Goal: Task Accomplishment & Management: Complete application form

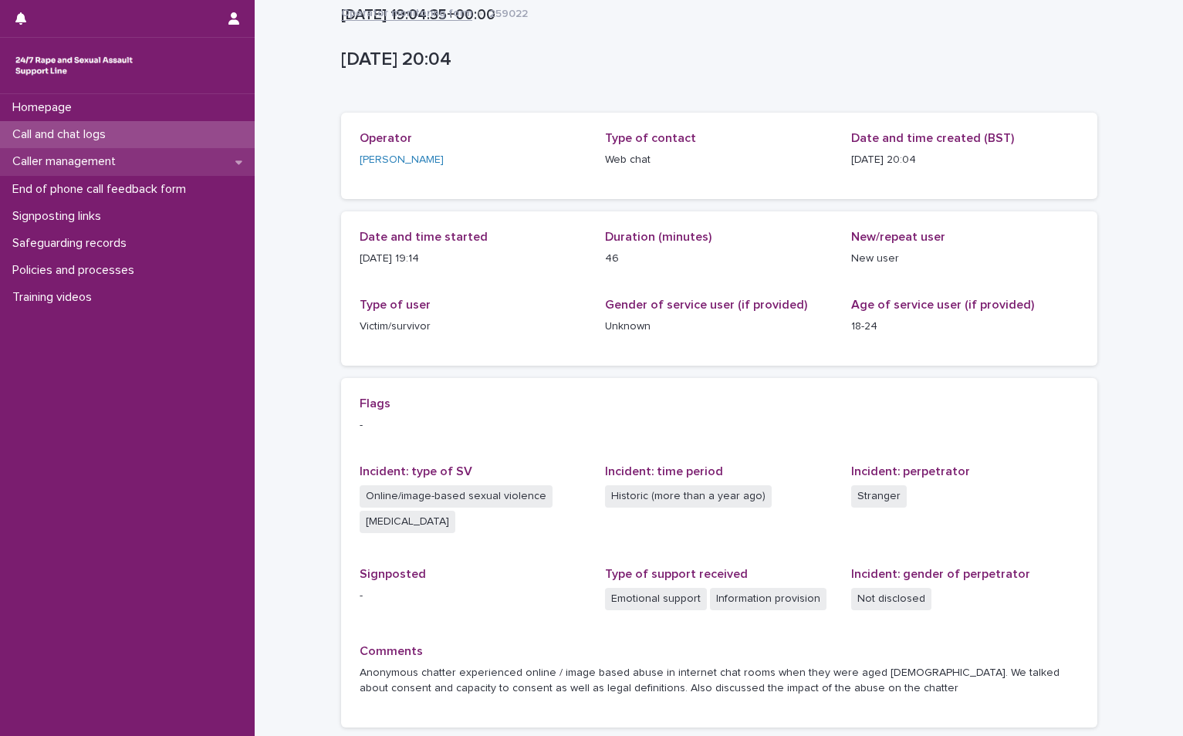
scroll to position [125, 0]
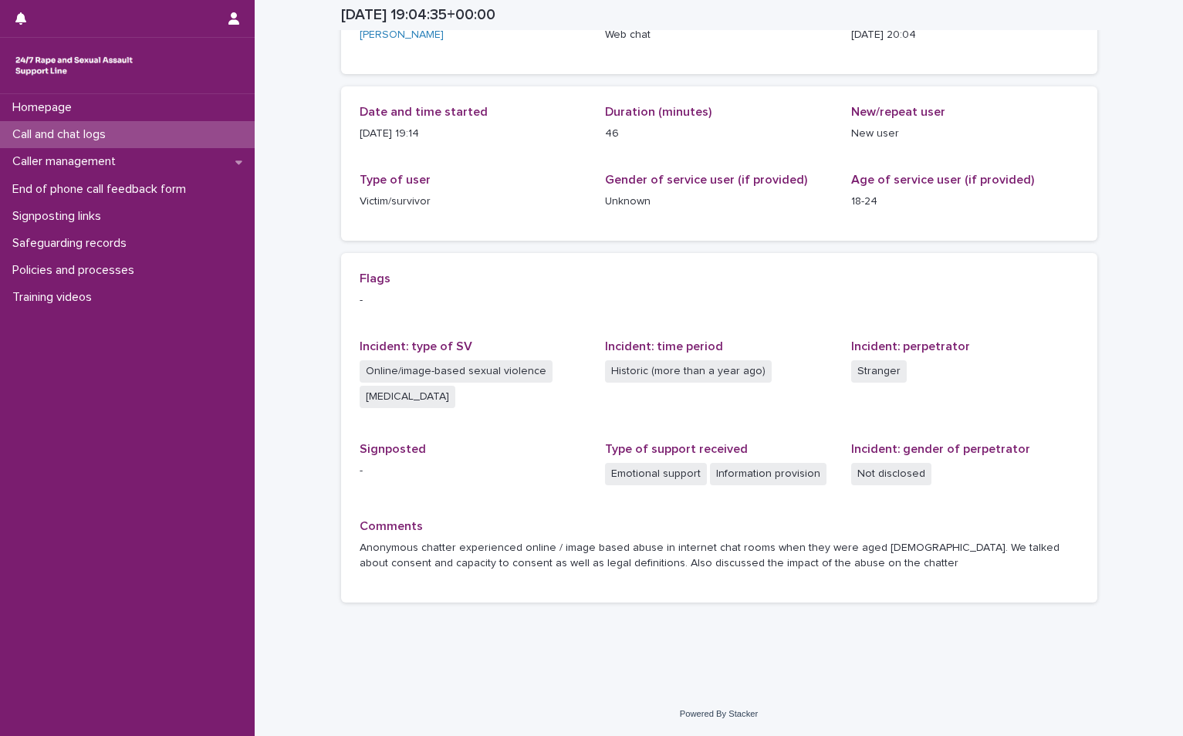
click at [85, 126] on div "Call and chat logs" at bounding box center [127, 134] width 255 height 27
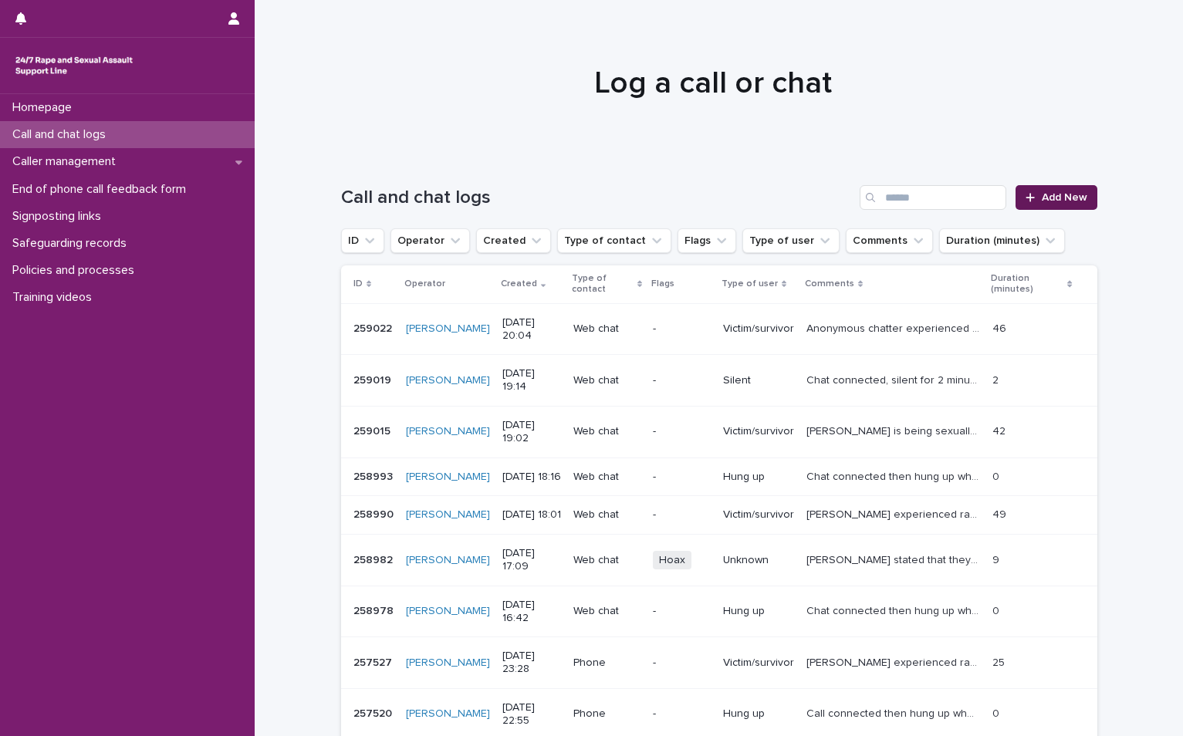
click at [1038, 191] on link "Add New" at bounding box center [1055, 197] width 81 height 25
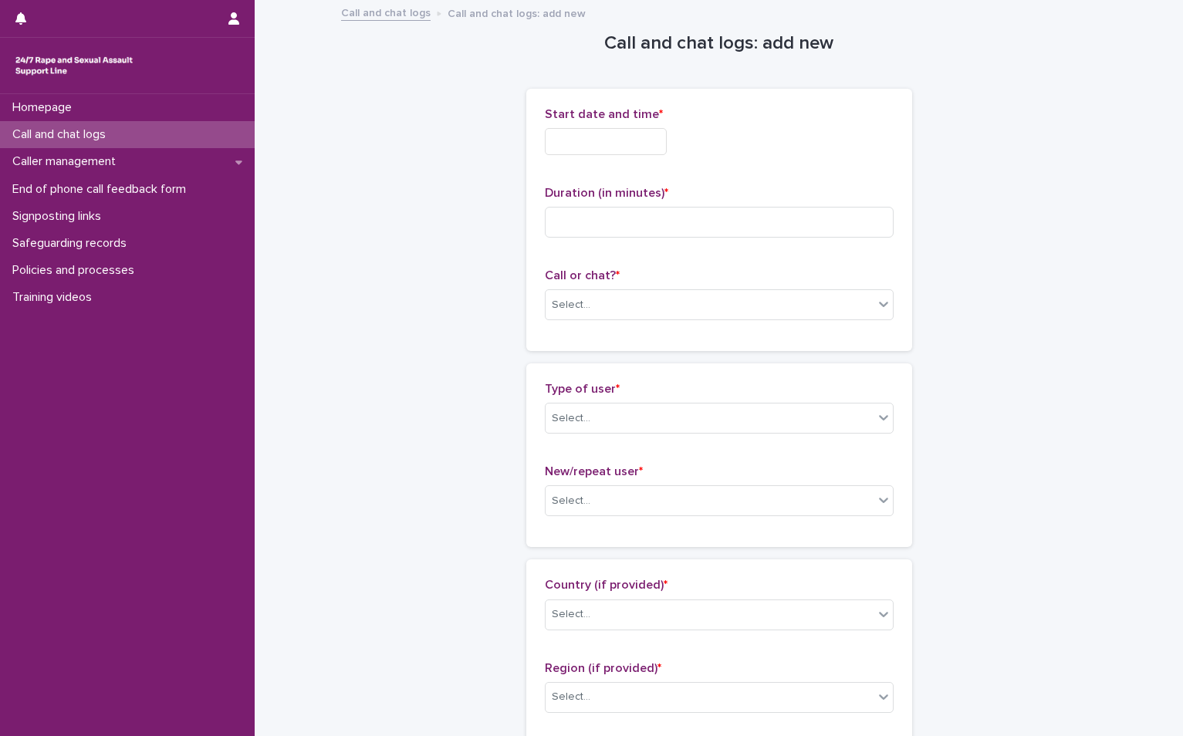
click at [608, 147] on input "text" at bounding box center [606, 141] width 122 height 27
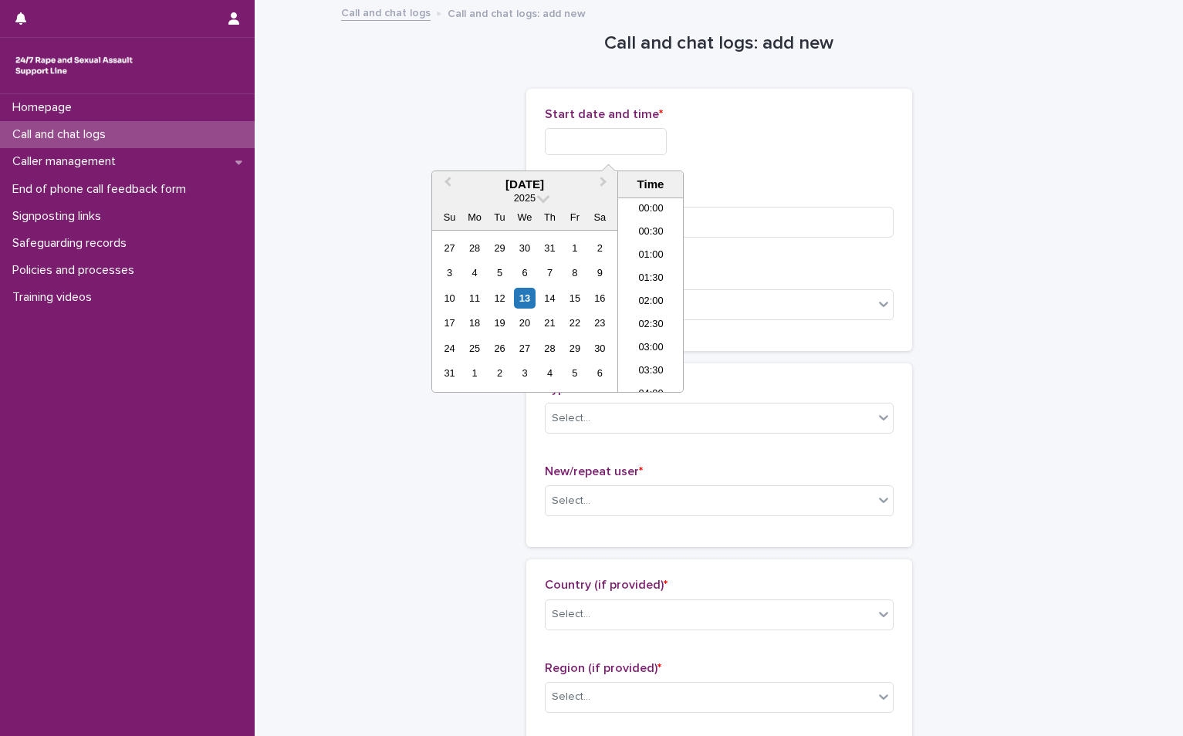
scroll to position [864, 0]
click at [522, 300] on div "13" at bounding box center [524, 298] width 21 height 21
click at [653, 282] on li "20:00" at bounding box center [651, 271] width 66 height 23
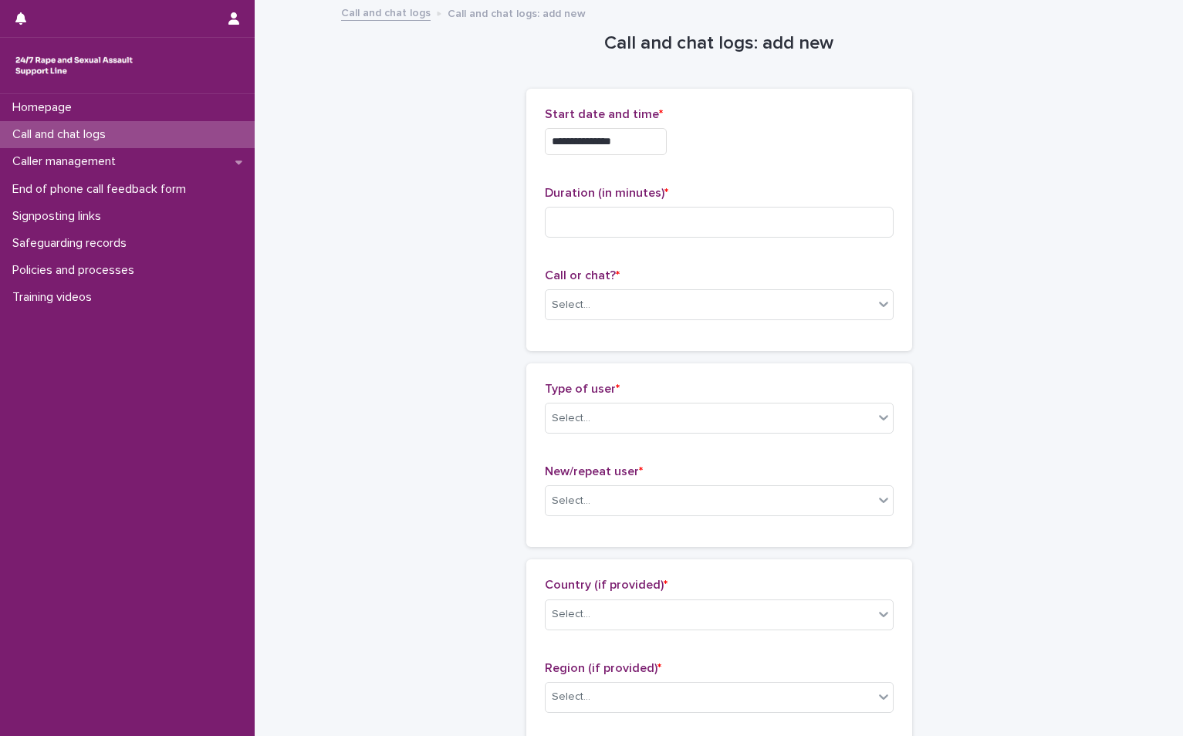
click at [652, 144] on input "**********" at bounding box center [606, 141] width 122 height 27
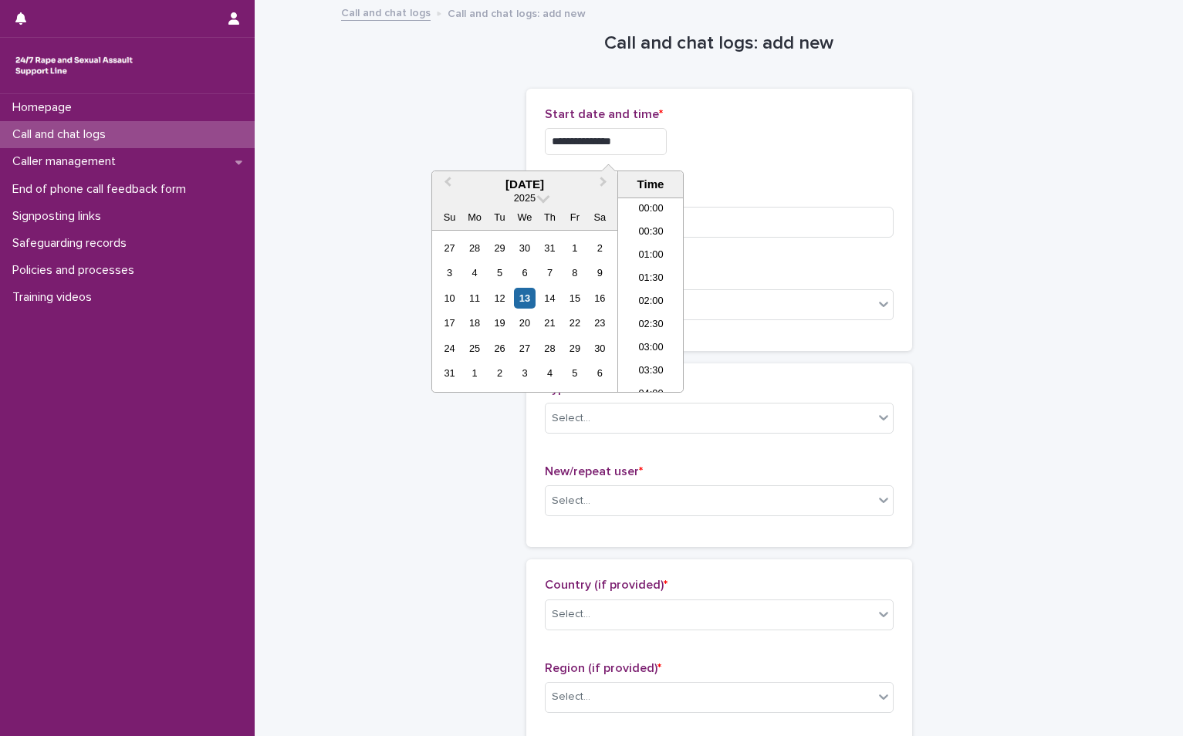
scroll to position [841, 0]
type input "**********"
click at [758, 148] on div "**********" at bounding box center [719, 141] width 349 height 27
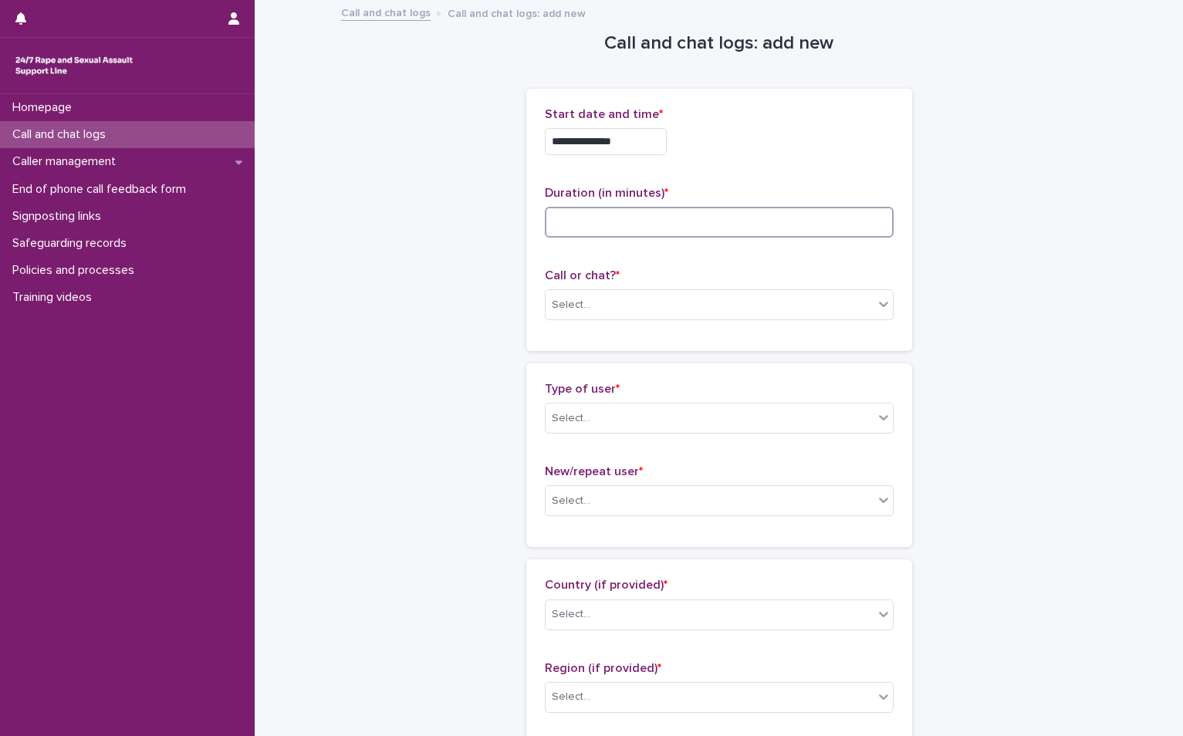
click at [606, 229] on input at bounding box center [719, 222] width 349 height 31
type input "*"
click at [612, 299] on div "Select..." at bounding box center [709, 304] width 328 height 25
click at [586, 337] on div "Phone" at bounding box center [712, 334] width 347 height 27
click at [592, 424] on input "text" at bounding box center [593, 418] width 2 height 13
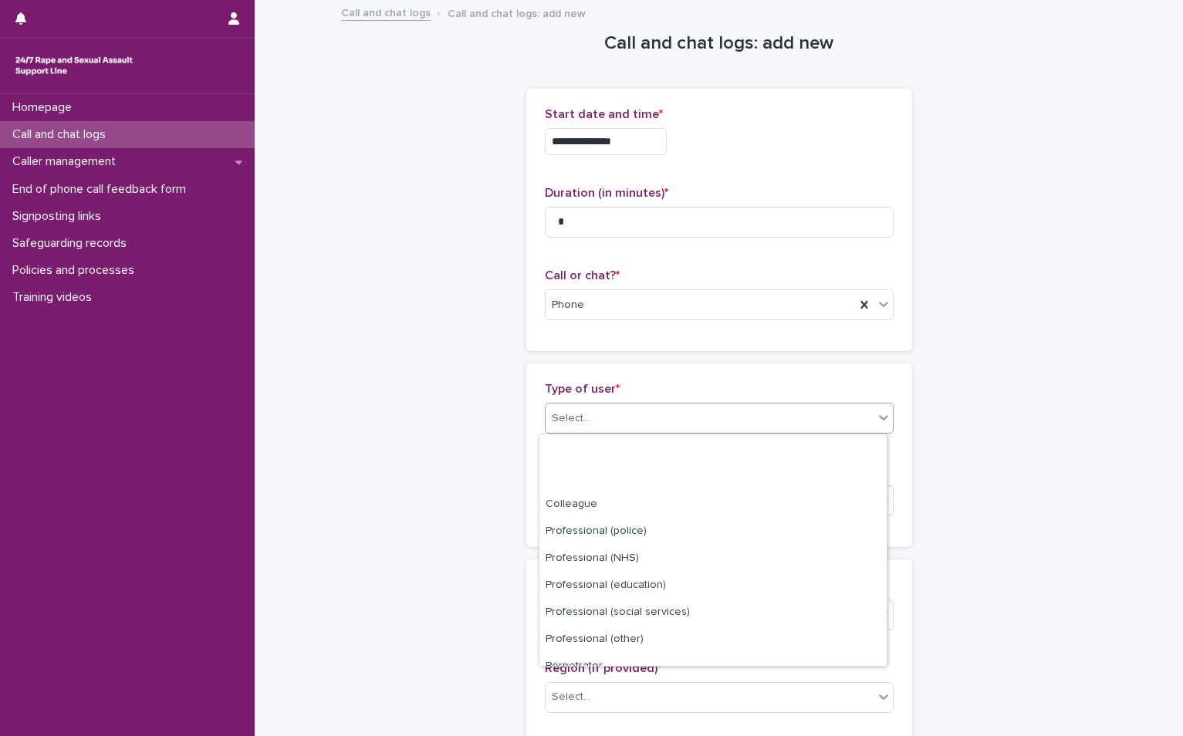
scroll to position [174, 0]
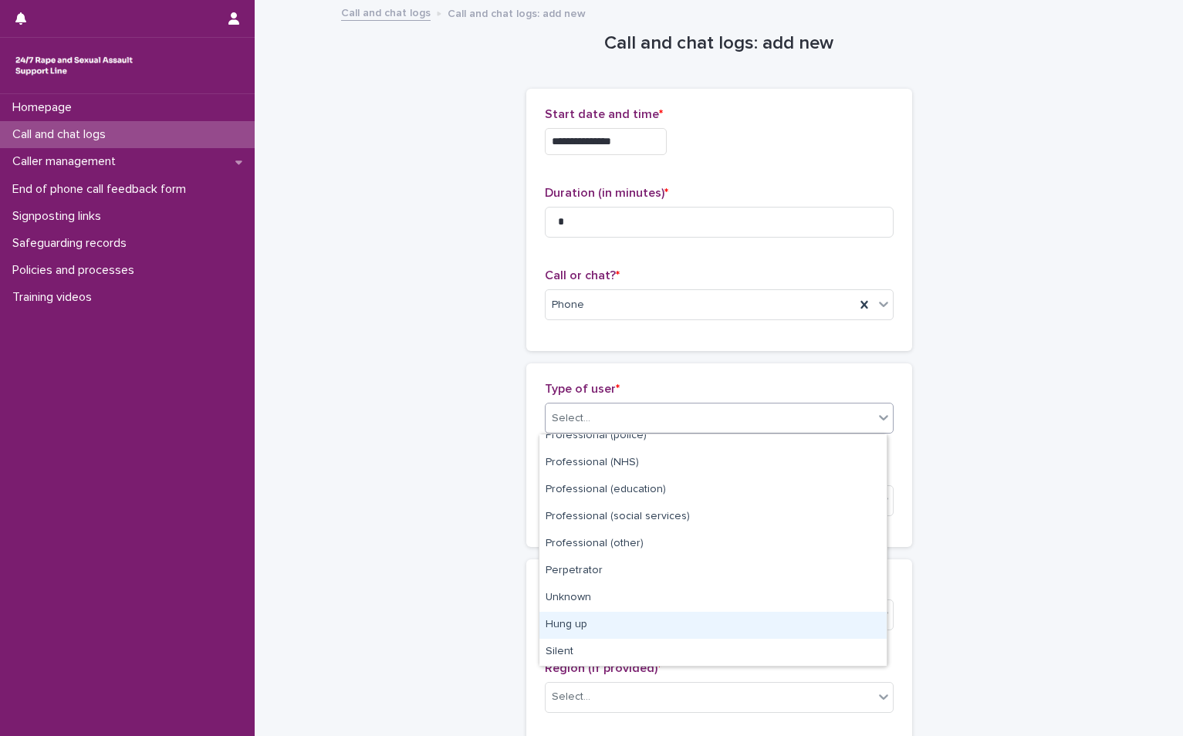
click at [605, 623] on div "Hung up" at bounding box center [712, 625] width 347 height 27
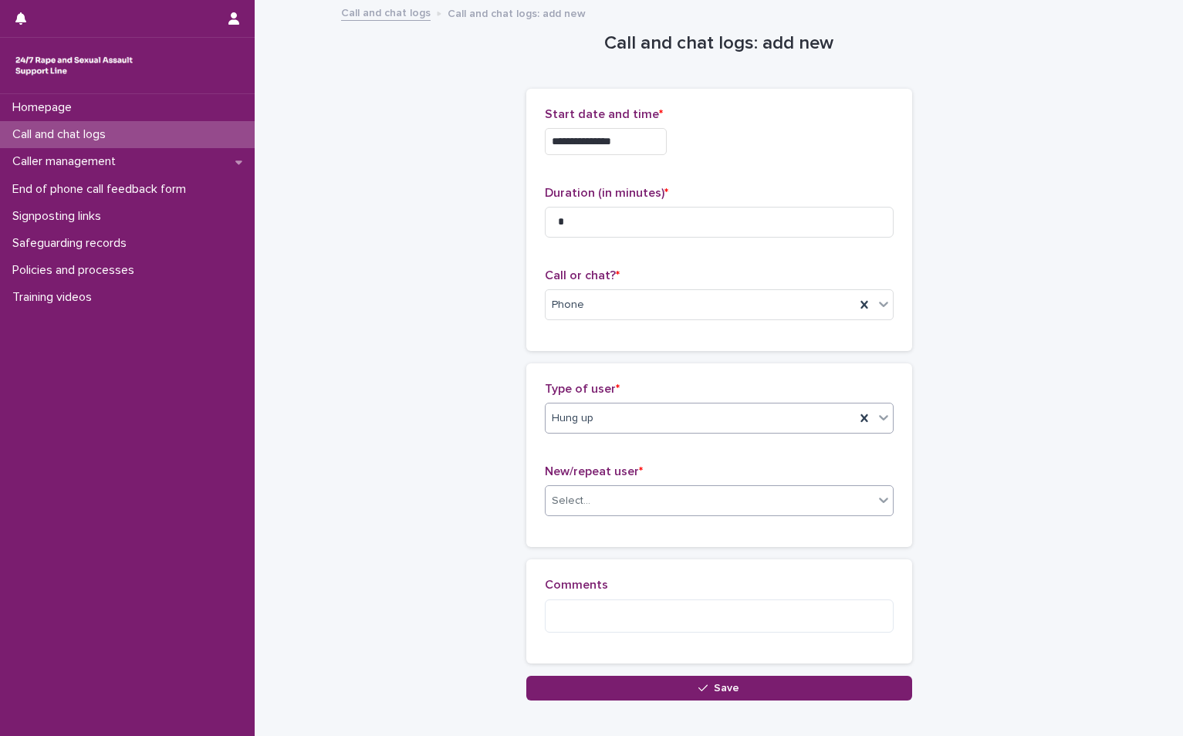
click at [604, 498] on div "Select..." at bounding box center [709, 500] width 328 height 25
click at [588, 541] on div "Not known" at bounding box center [712, 530] width 347 height 27
click at [582, 600] on textarea at bounding box center [719, 615] width 349 height 33
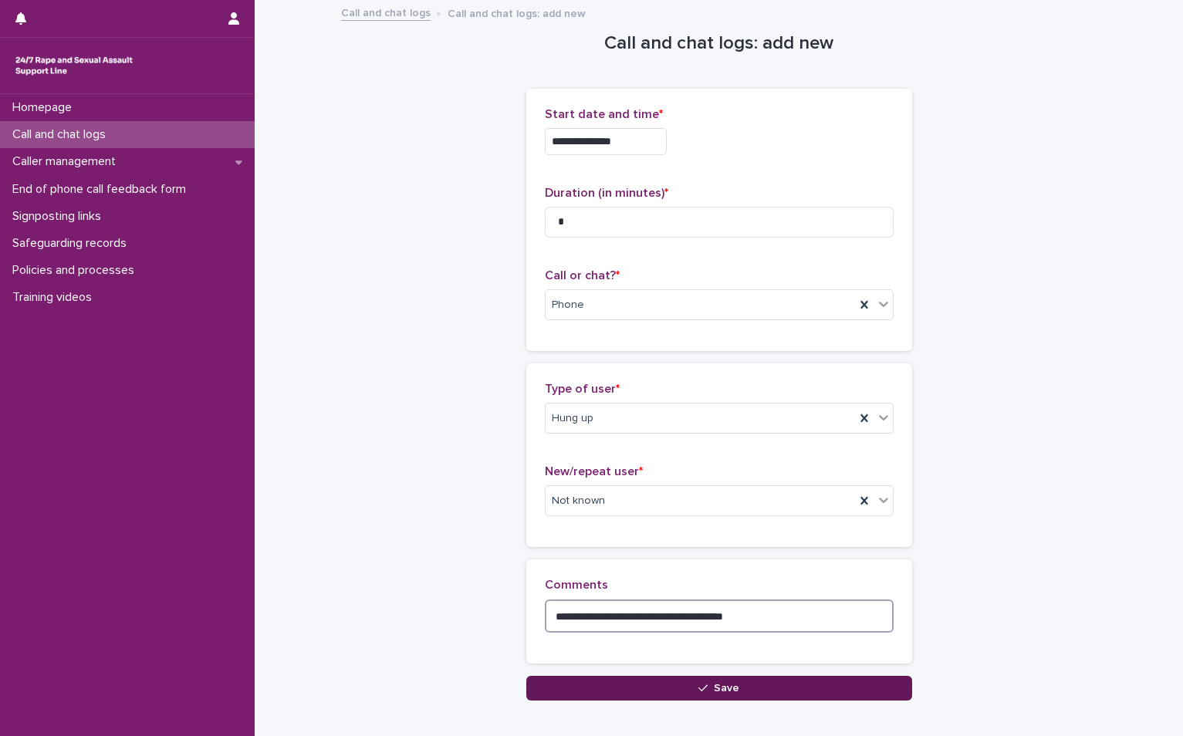
type textarea "**********"
click at [607, 677] on button "Save" at bounding box center [719, 688] width 386 height 25
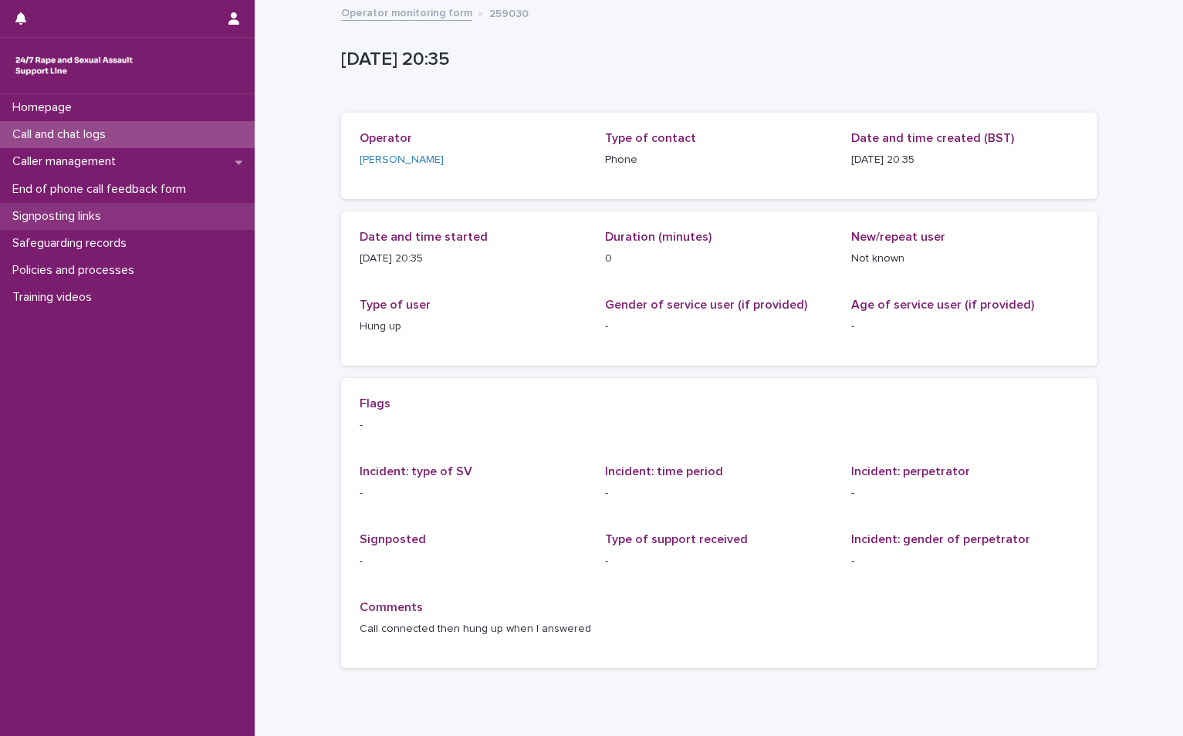
click at [91, 211] on p "Signposting links" at bounding box center [59, 216] width 107 height 15
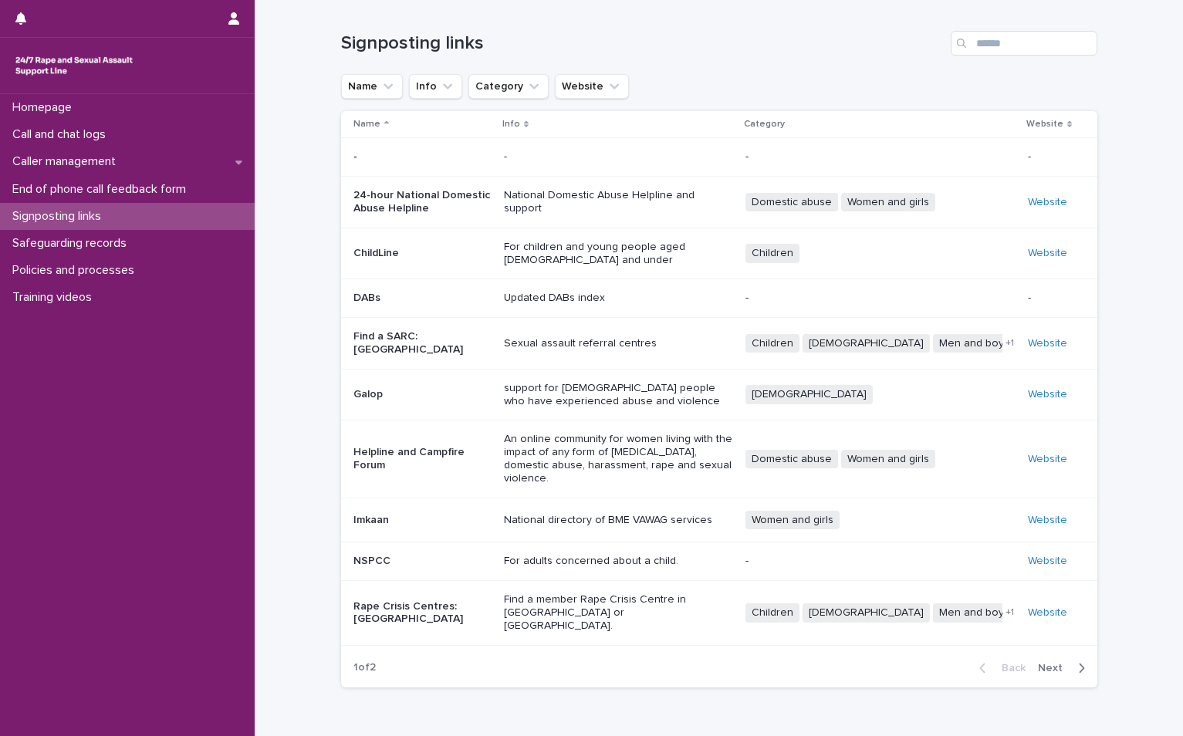
click at [425, 327] on div "Find a SARC: England" at bounding box center [422, 341] width 138 height 29
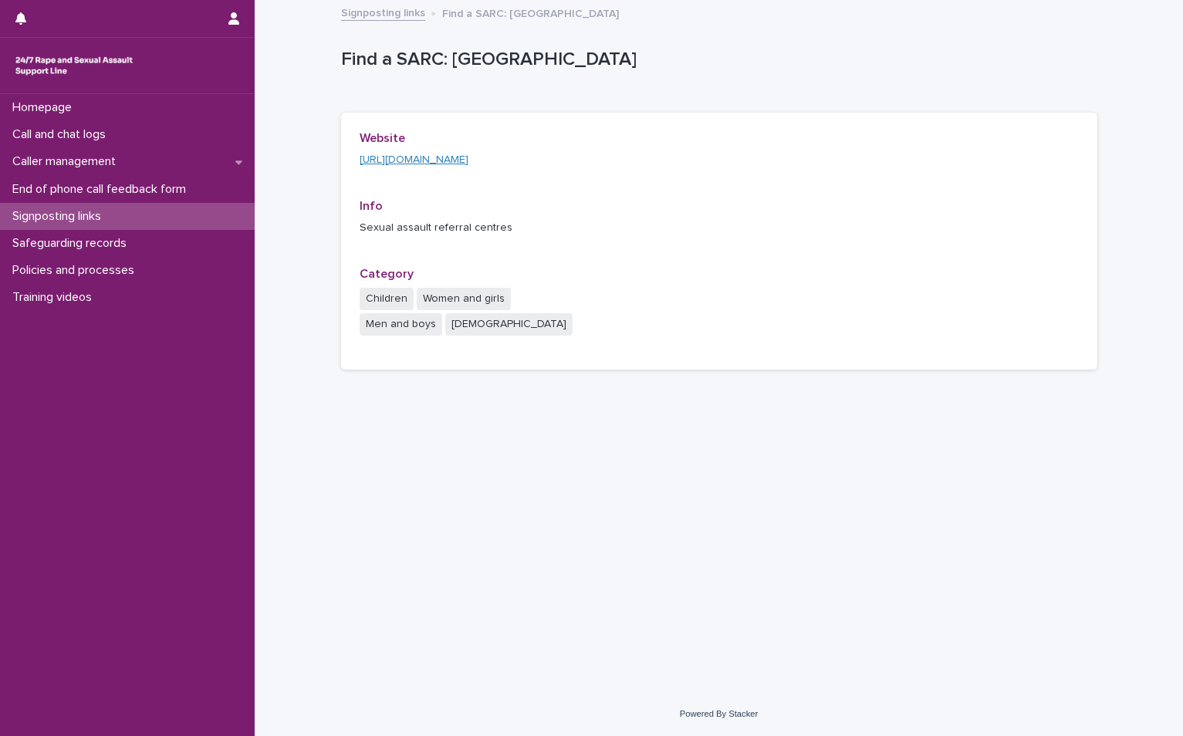
click at [427, 156] on link "https://www.nhs.uk/service-search/sexual-health-services/find-a-rape-and-sexual…" at bounding box center [413, 159] width 109 height 11
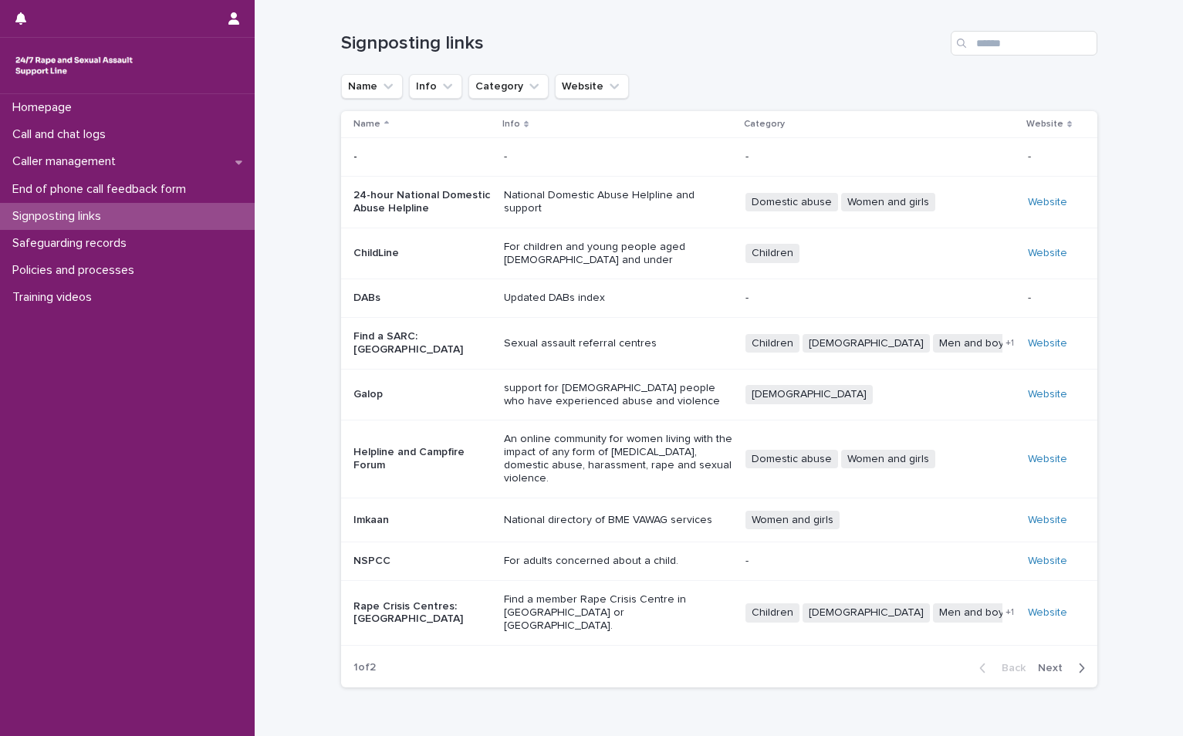
click at [415, 600] on p "Rape Crisis Centres: [GEOGRAPHIC_DATA]" at bounding box center [422, 613] width 138 height 26
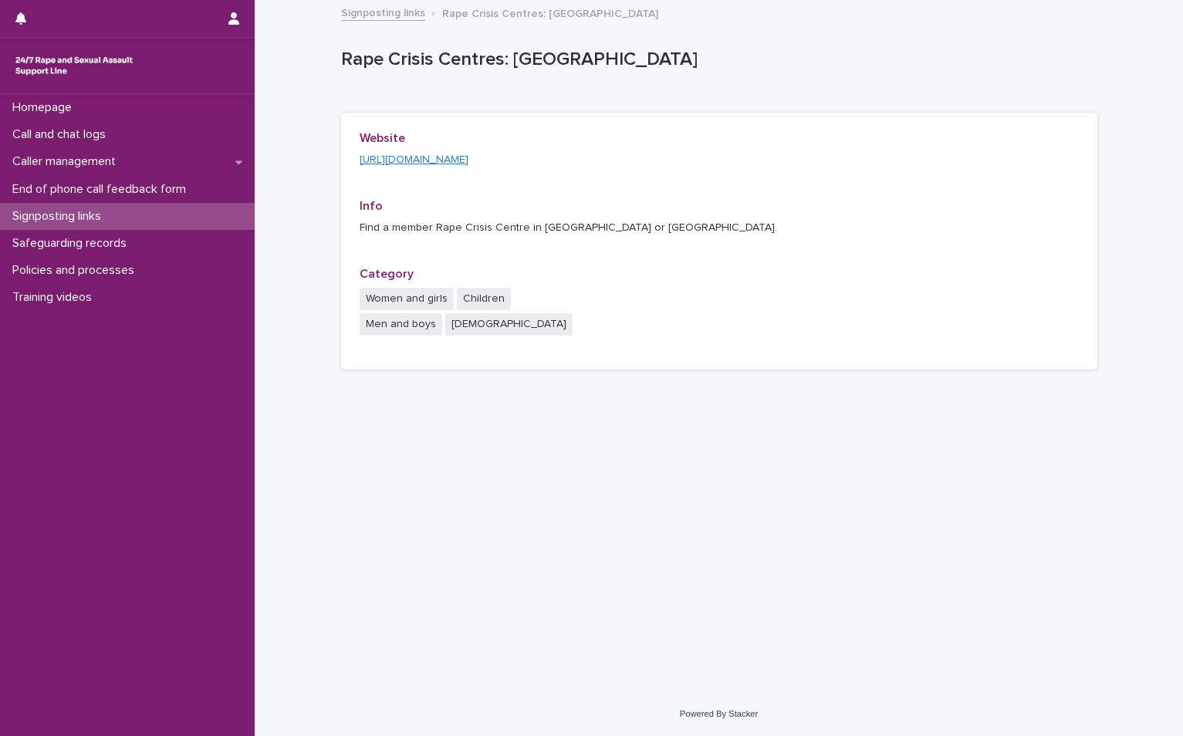
click at [430, 157] on link "https://rapecrisis.org.uk/get-help/find-a-rape-crisis-centre/" at bounding box center [413, 159] width 109 height 11
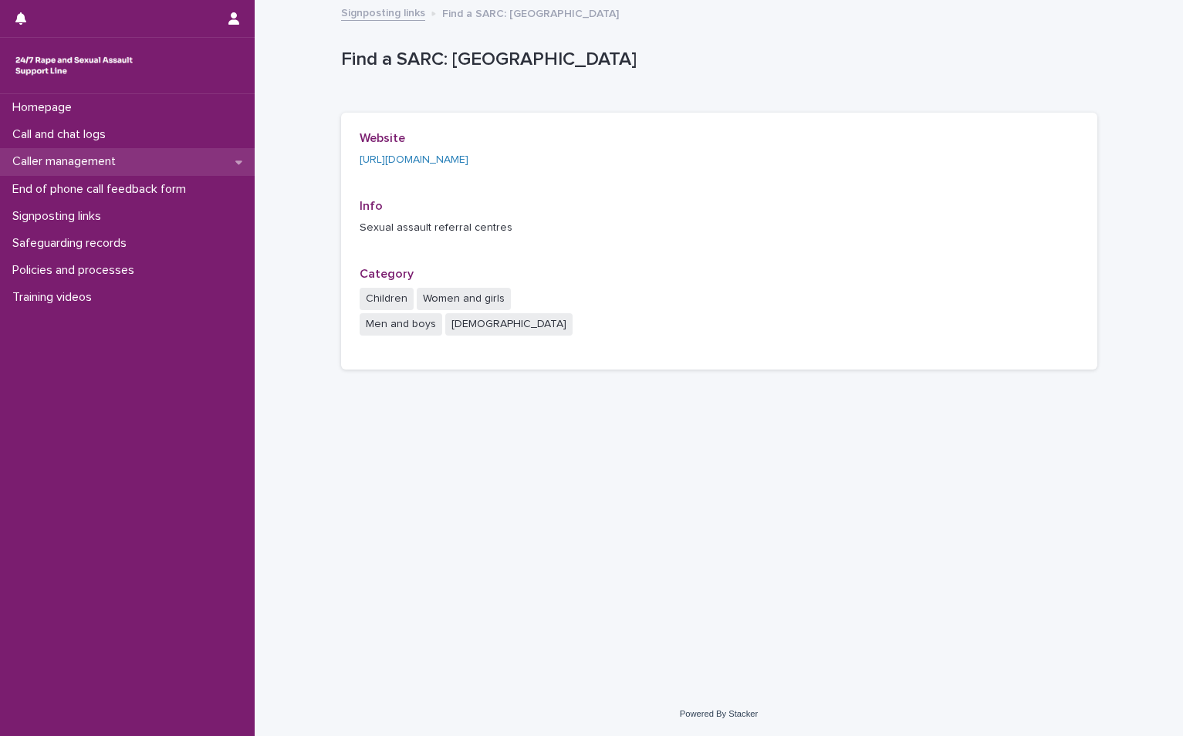
click at [29, 160] on p "Caller management" at bounding box center [67, 161] width 122 height 15
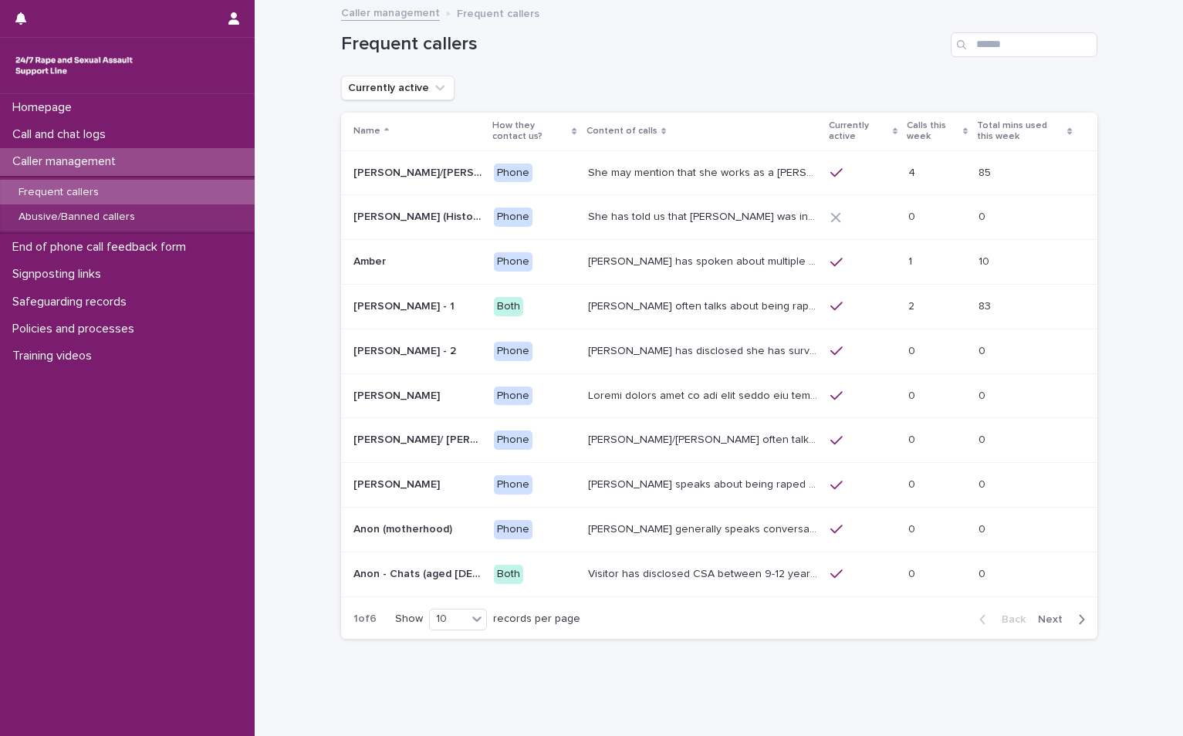
click at [1051, 622] on span "Next" at bounding box center [1055, 619] width 34 height 11
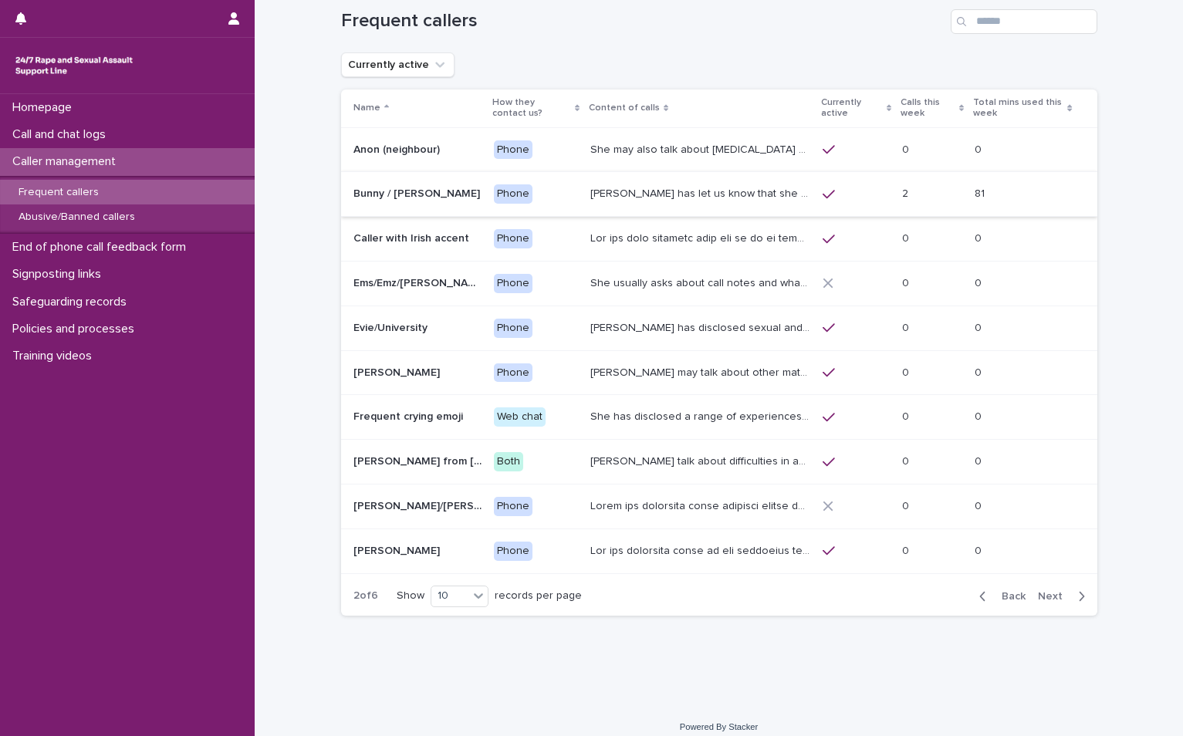
scroll to position [35, 0]
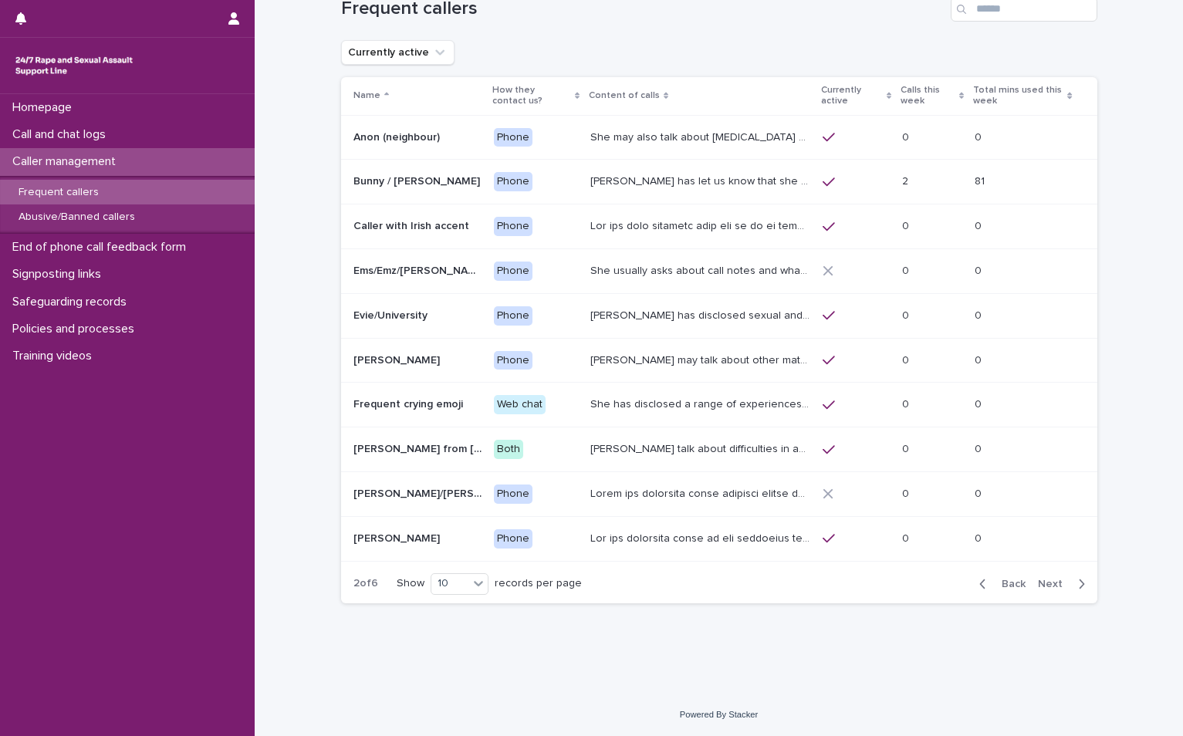
click at [1045, 582] on span "Next" at bounding box center [1055, 584] width 34 height 11
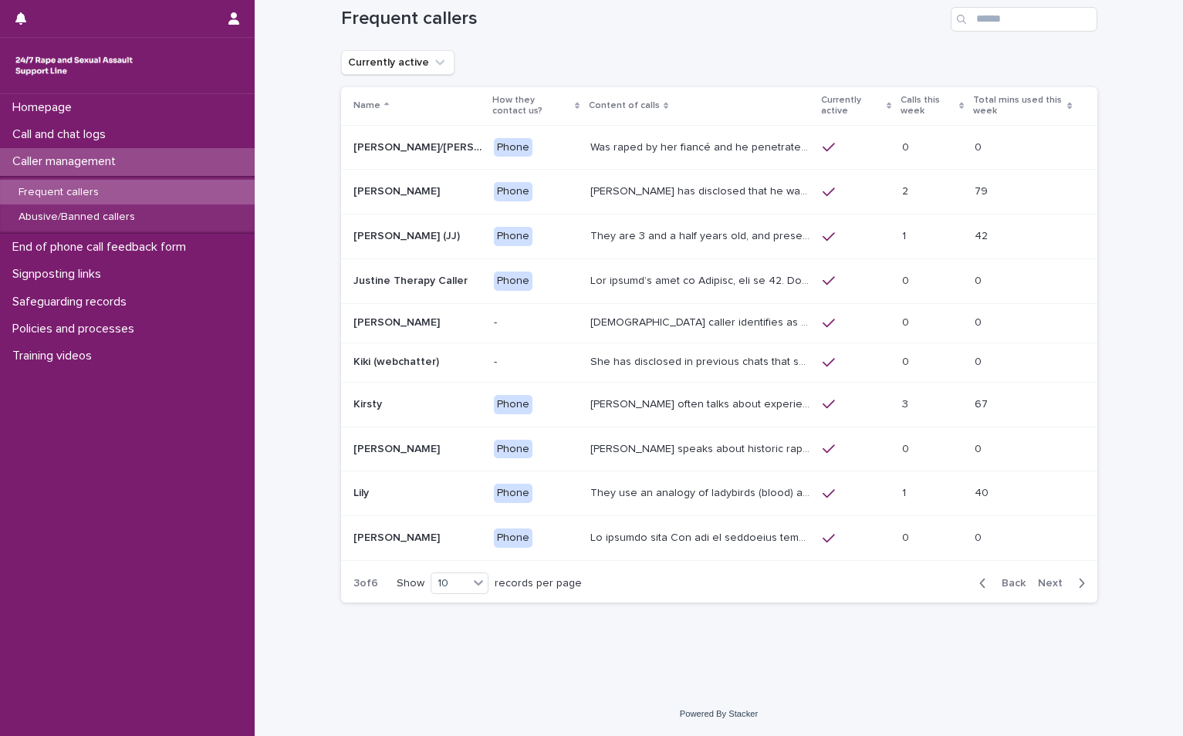
scroll to position [25, 0]
click at [83, 218] on p "Abusive/Banned callers" at bounding box center [76, 217] width 141 height 13
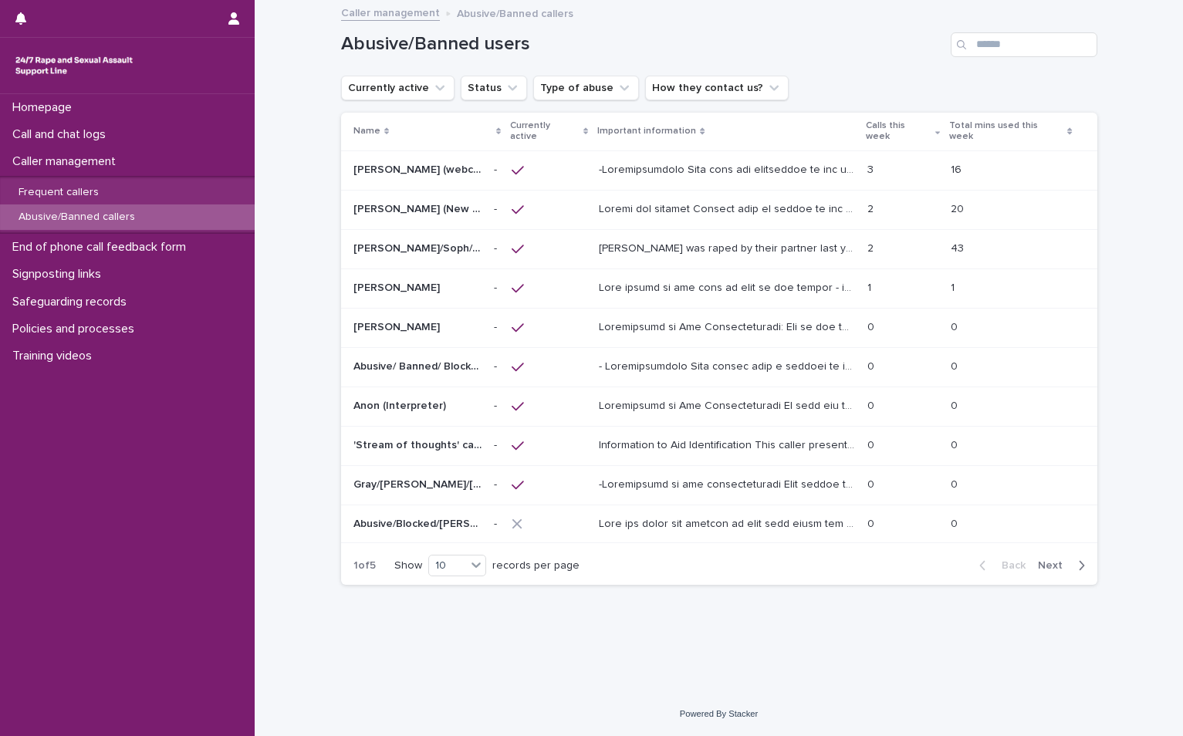
click at [1055, 560] on span "Next" at bounding box center [1055, 565] width 34 height 11
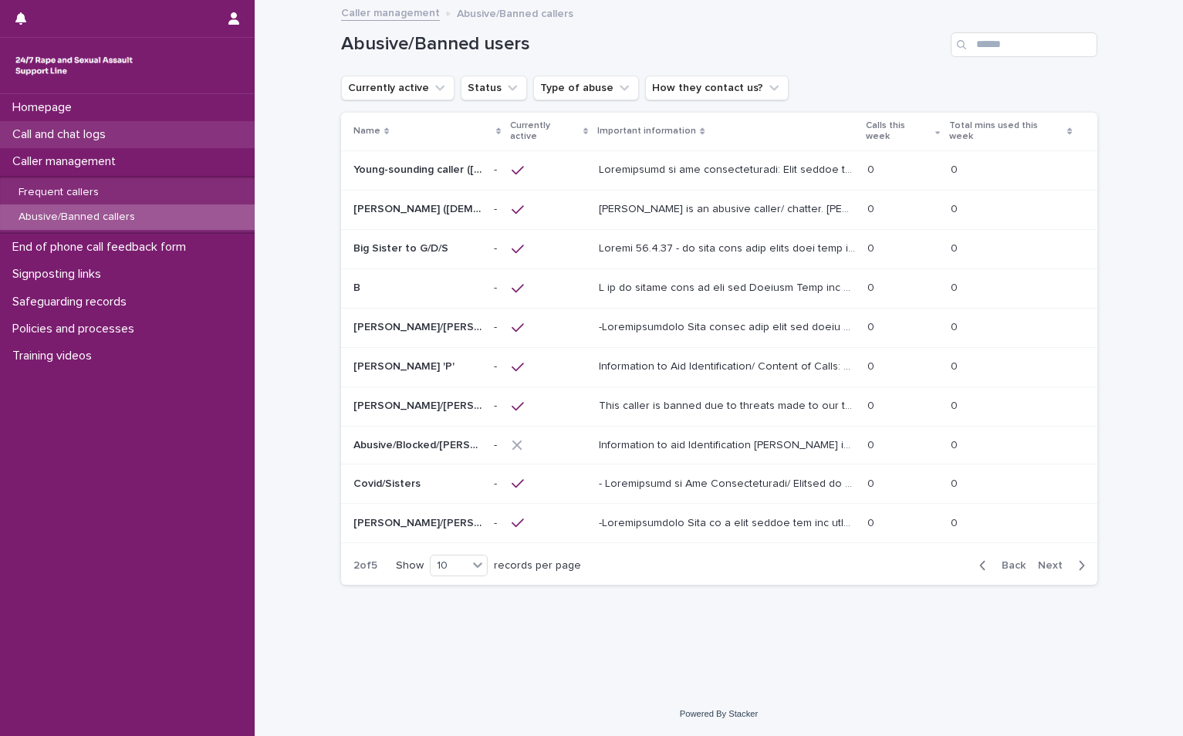
click at [70, 122] on div "Call and chat logs" at bounding box center [127, 134] width 255 height 27
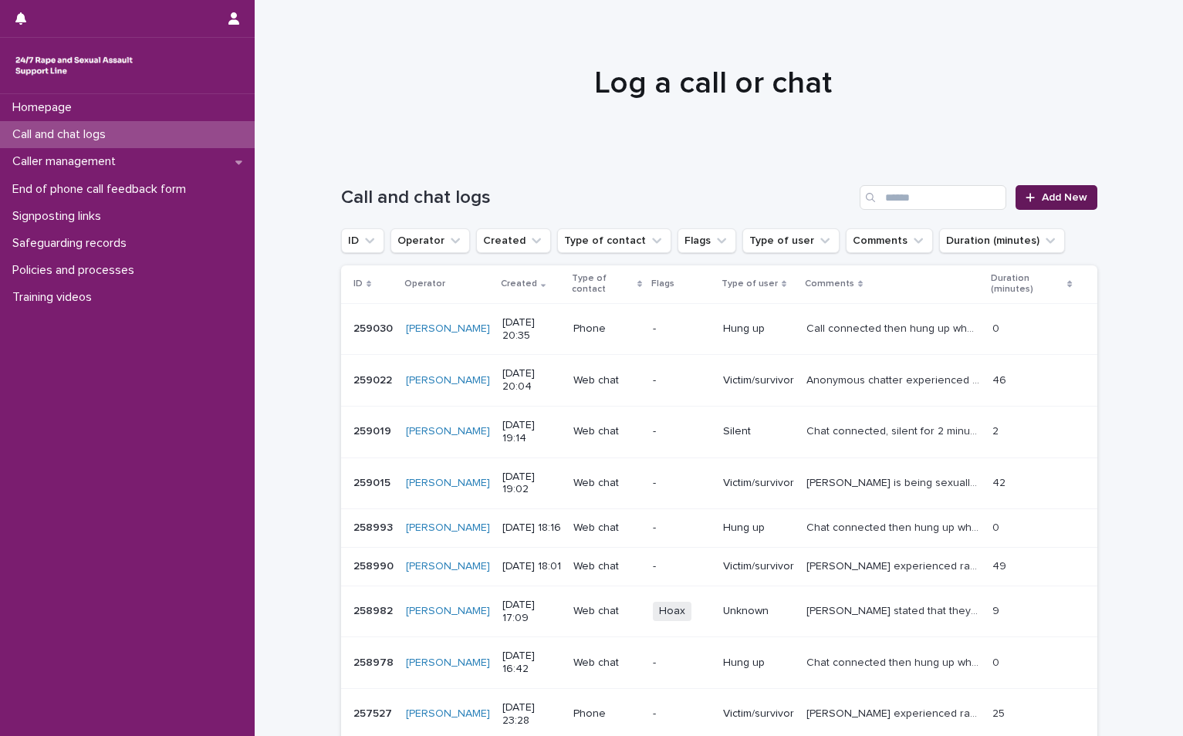
click at [1074, 198] on span "Add New" at bounding box center [1064, 197] width 46 height 11
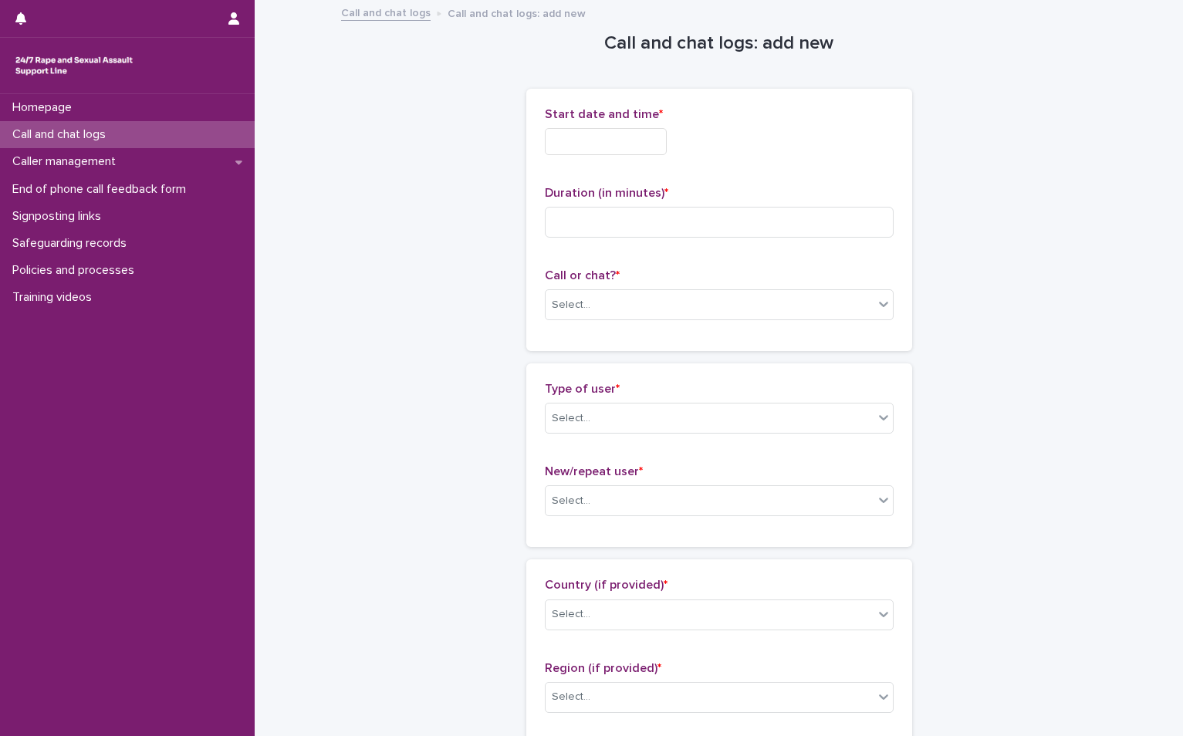
click at [578, 143] on input "text" at bounding box center [606, 141] width 122 height 27
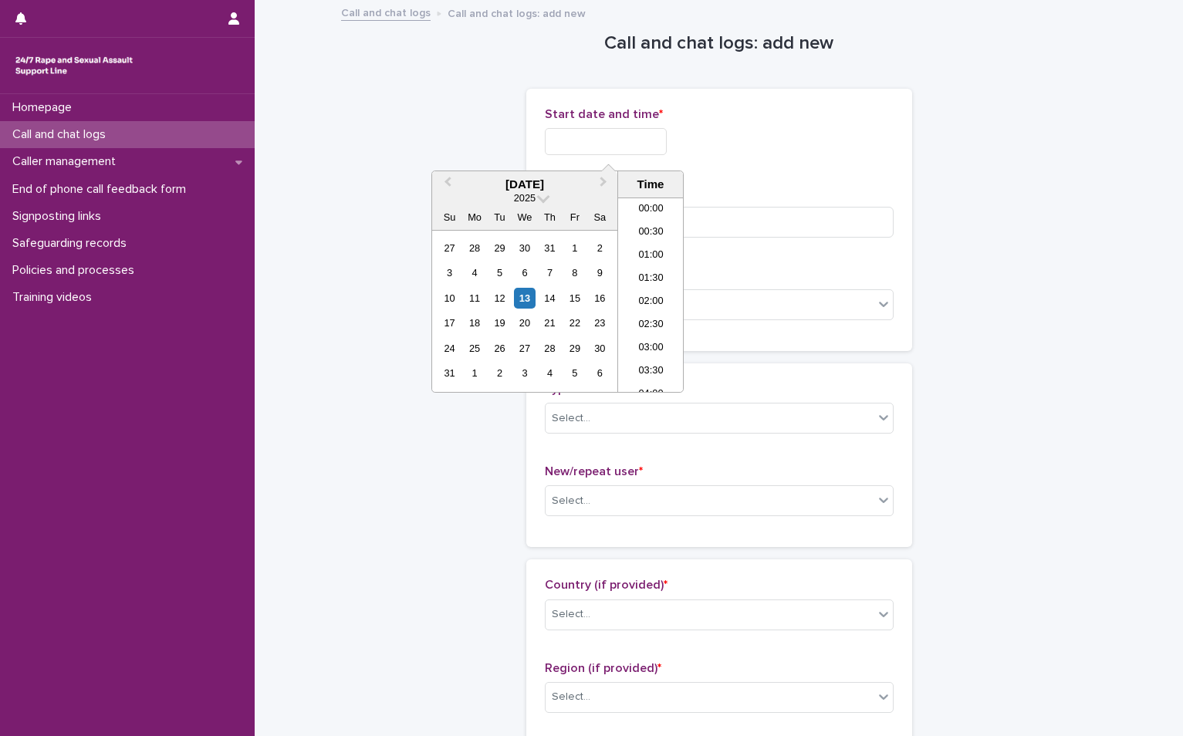
scroll to position [887, 0]
click at [520, 297] on div "13" at bounding box center [524, 298] width 21 height 21
click at [632, 269] on li "20:30" at bounding box center [651, 271] width 66 height 23
click at [643, 148] on input "**********" at bounding box center [606, 141] width 122 height 27
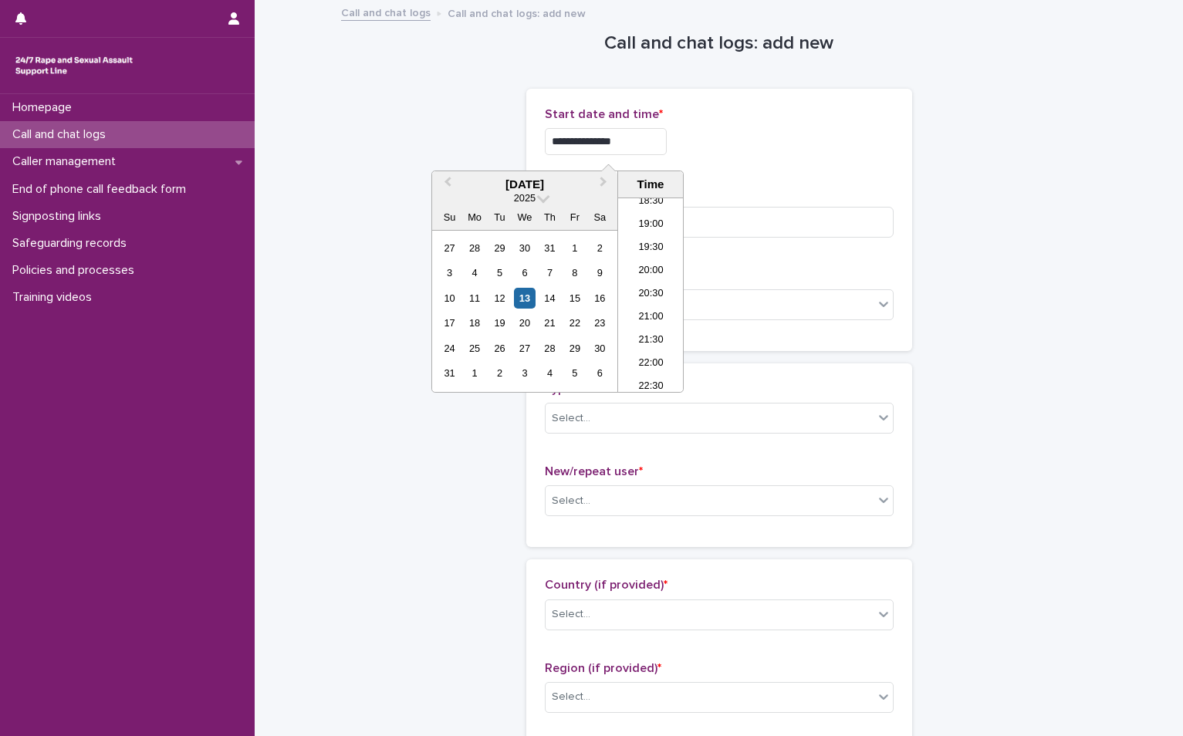
type input "**********"
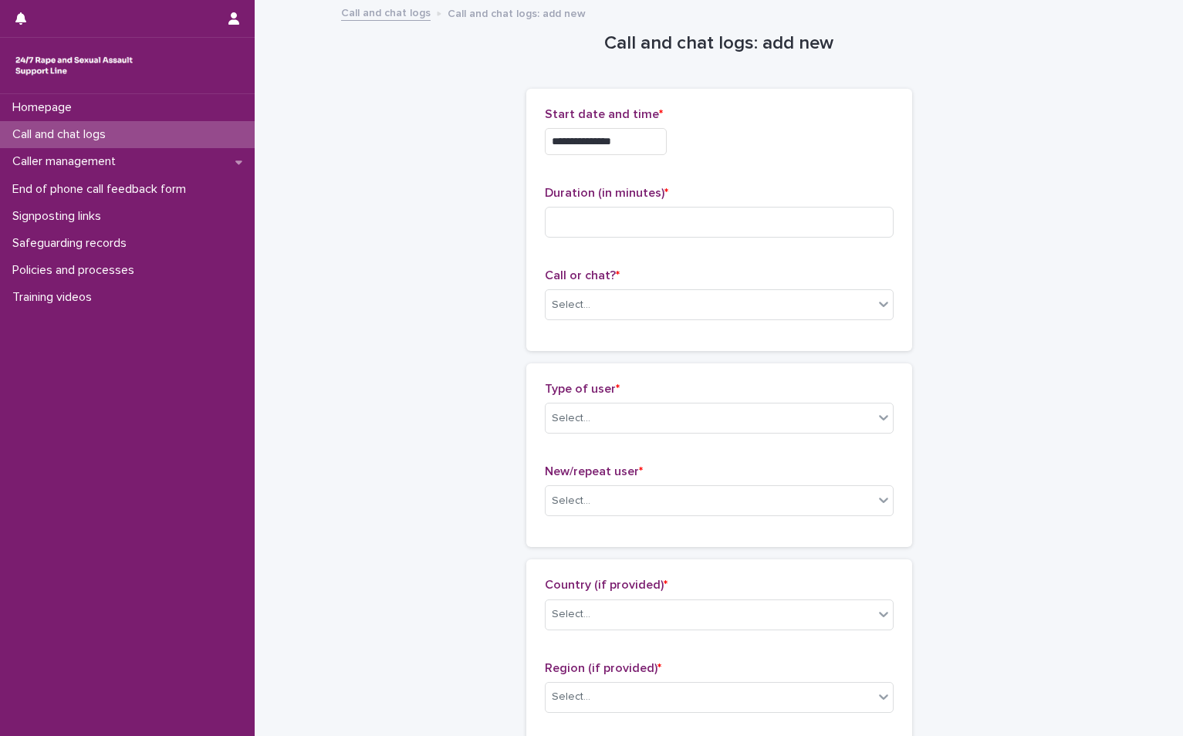
click at [792, 159] on div "**********" at bounding box center [719, 137] width 349 height 60
click at [605, 216] on input at bounding box center [719, 222] width 349 height 31
type input "**"
click at [641, 306] on div "Select..." at bounding box center [709, 304] width 328 height 25
click at [594, 326] on div "Phone" at bounding box center [712, 334] width 347 height 27
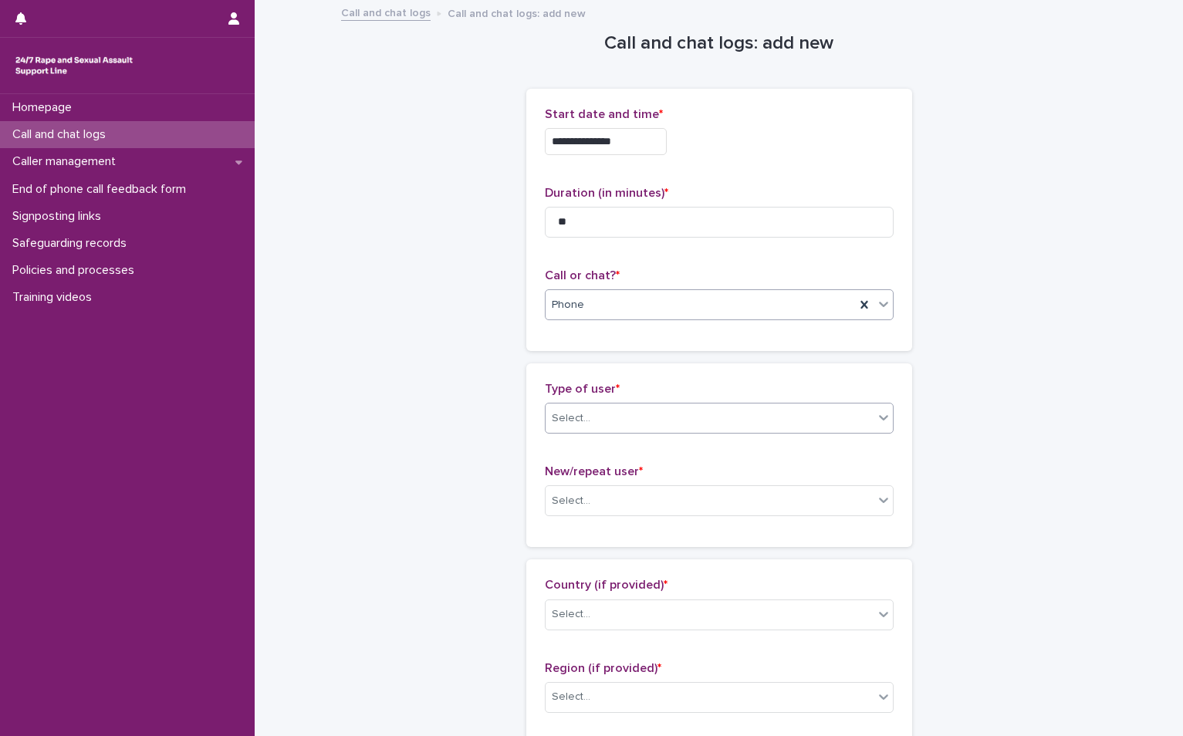
click at [570, 431] on div "Select..." at bounding box center [719, 418] width 349 height 31
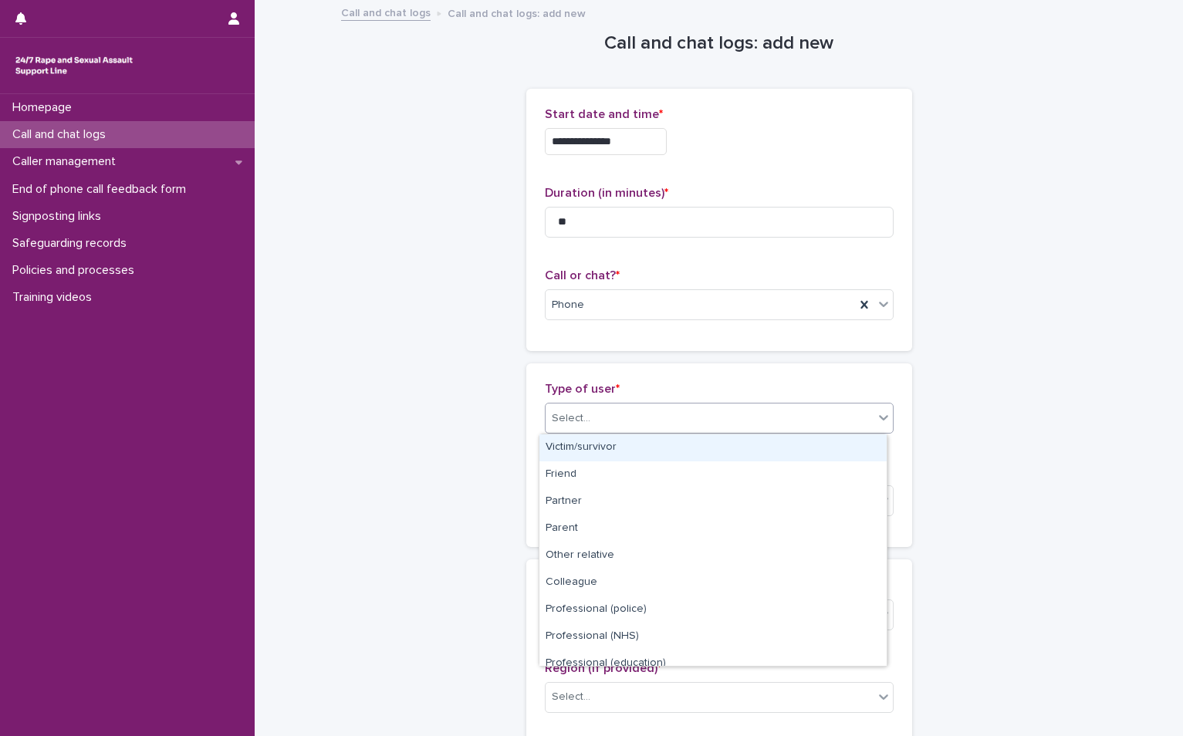
click at [571, 452] on div "Victim/survivor" at bounding box center [712, 447] width 347 height 27
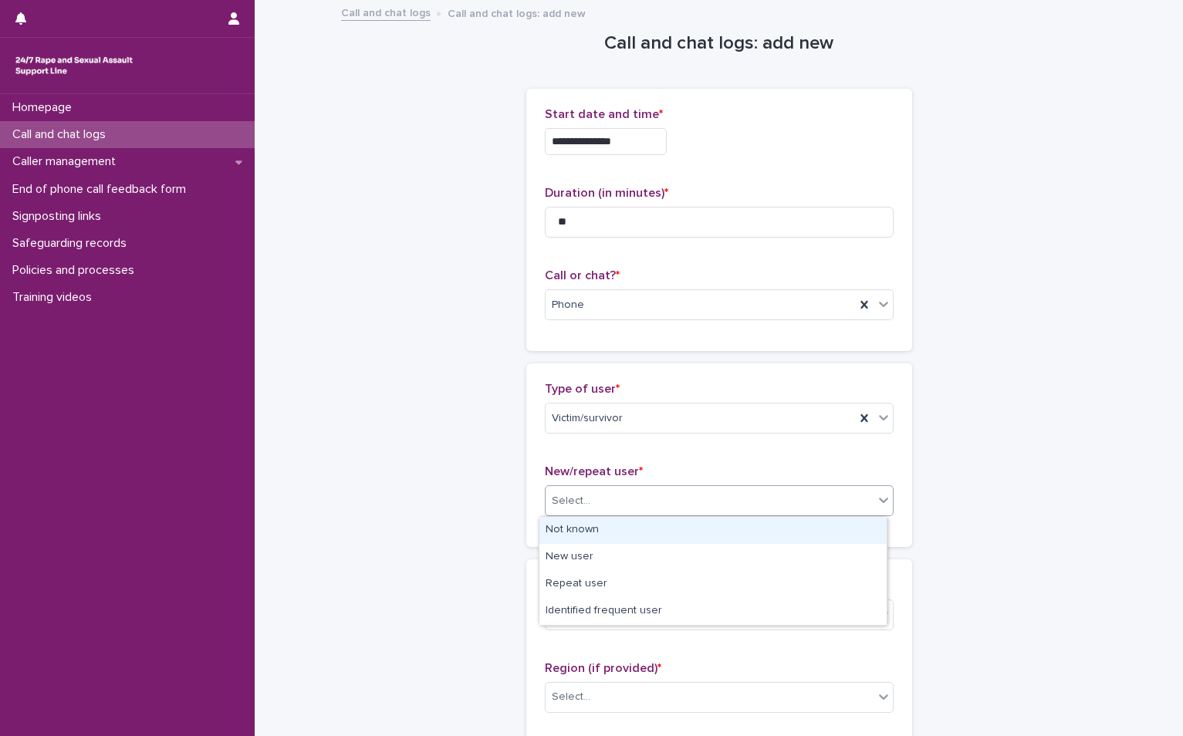
click at [576, 500] on div "Select..." at bounding box center [571, 501] width 39 height 16
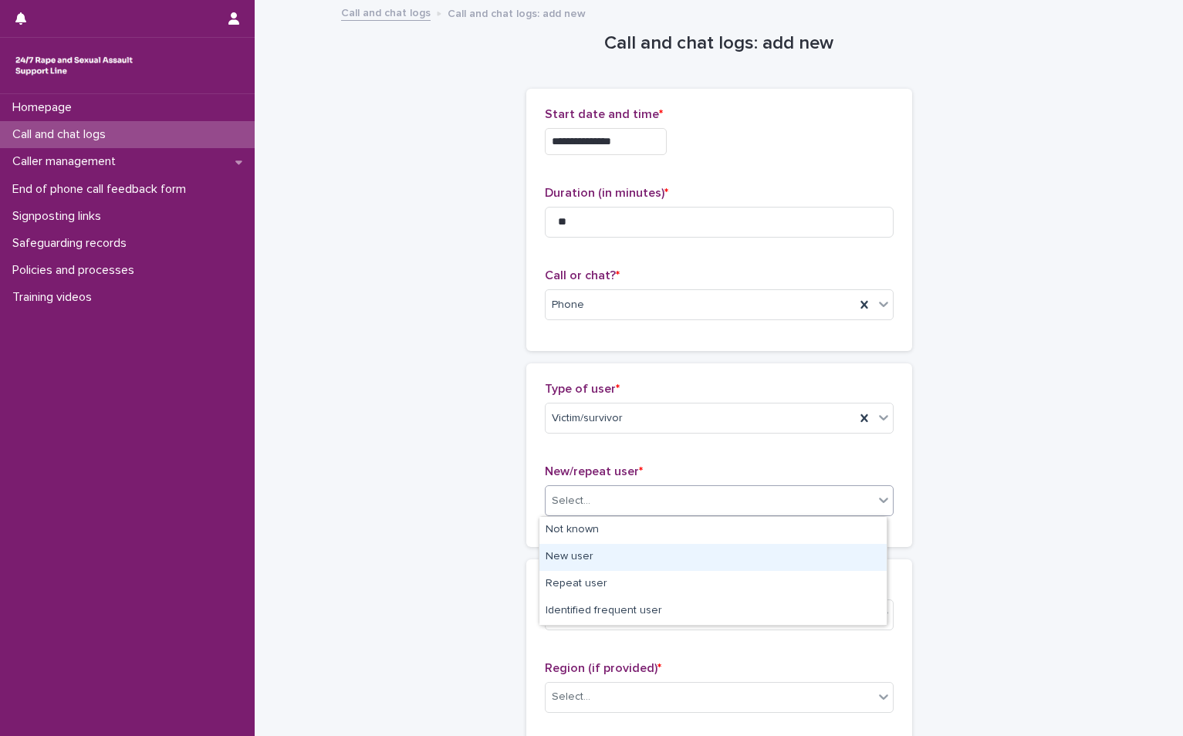
click at [578, 565] on div "New user" at bounding box center [712, 557] width 347 height 27
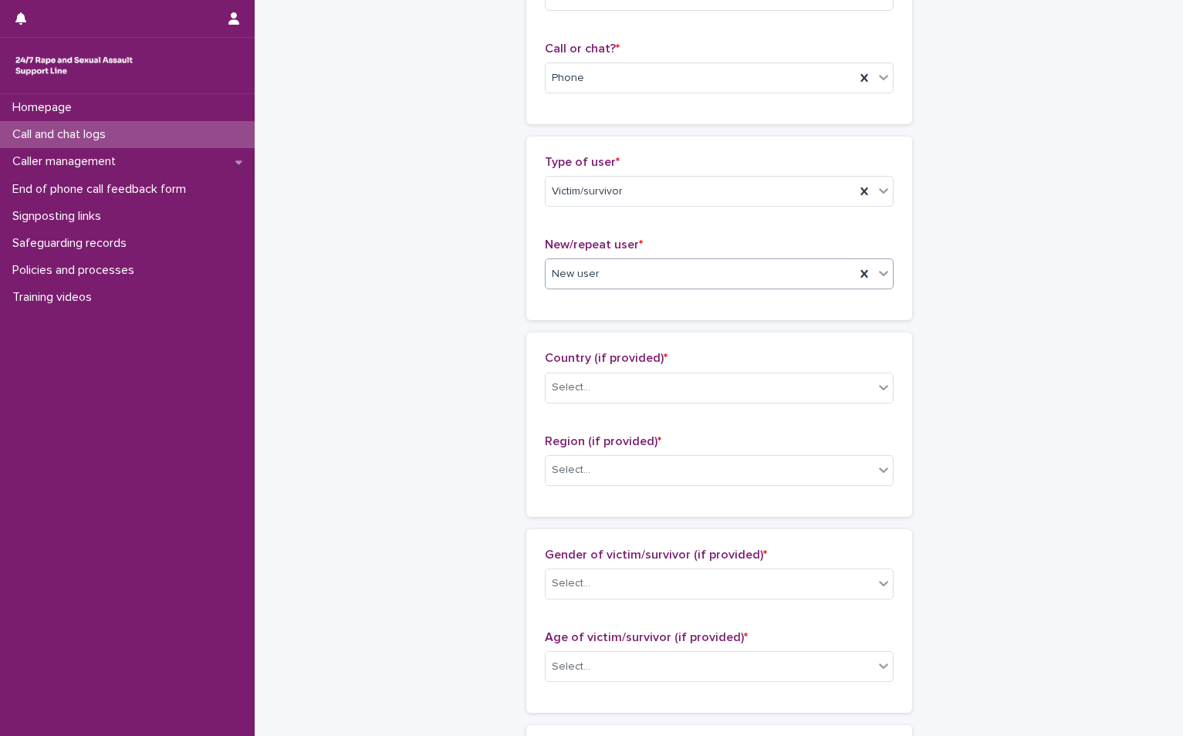
scroll to position [231, 0]
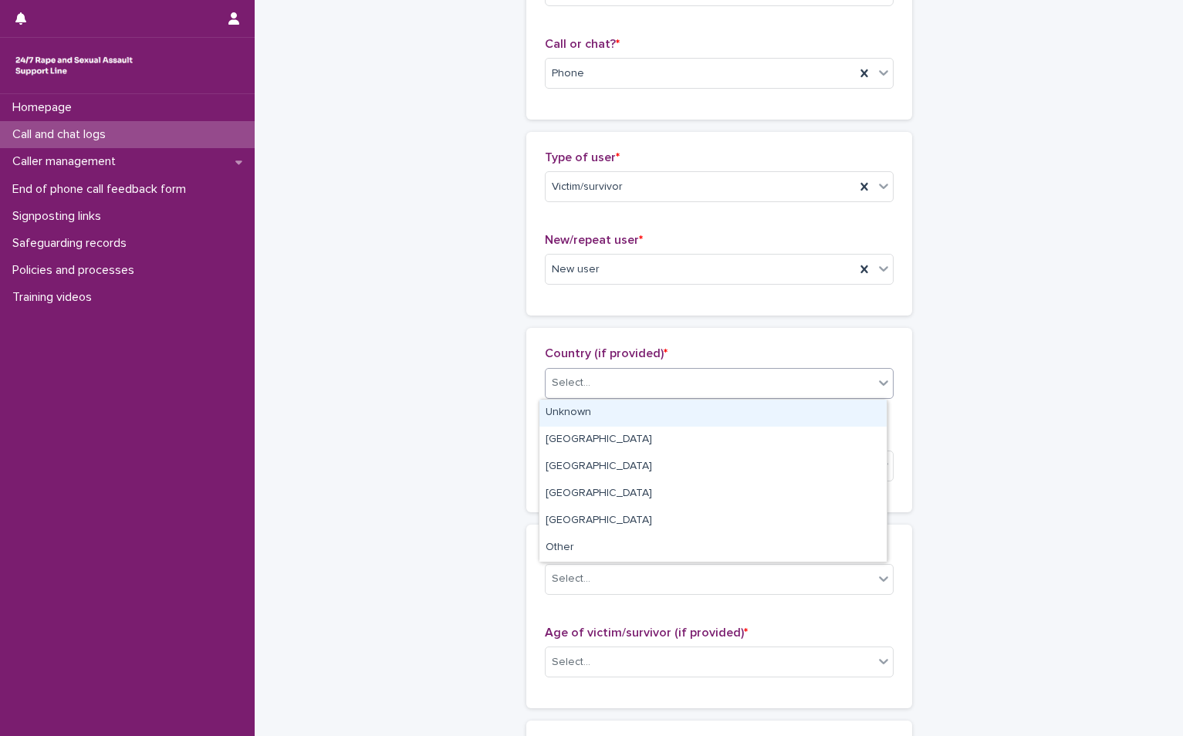
click at [616, 388] on div "Select..." at bounding box center [709, 382] width 328 height 25
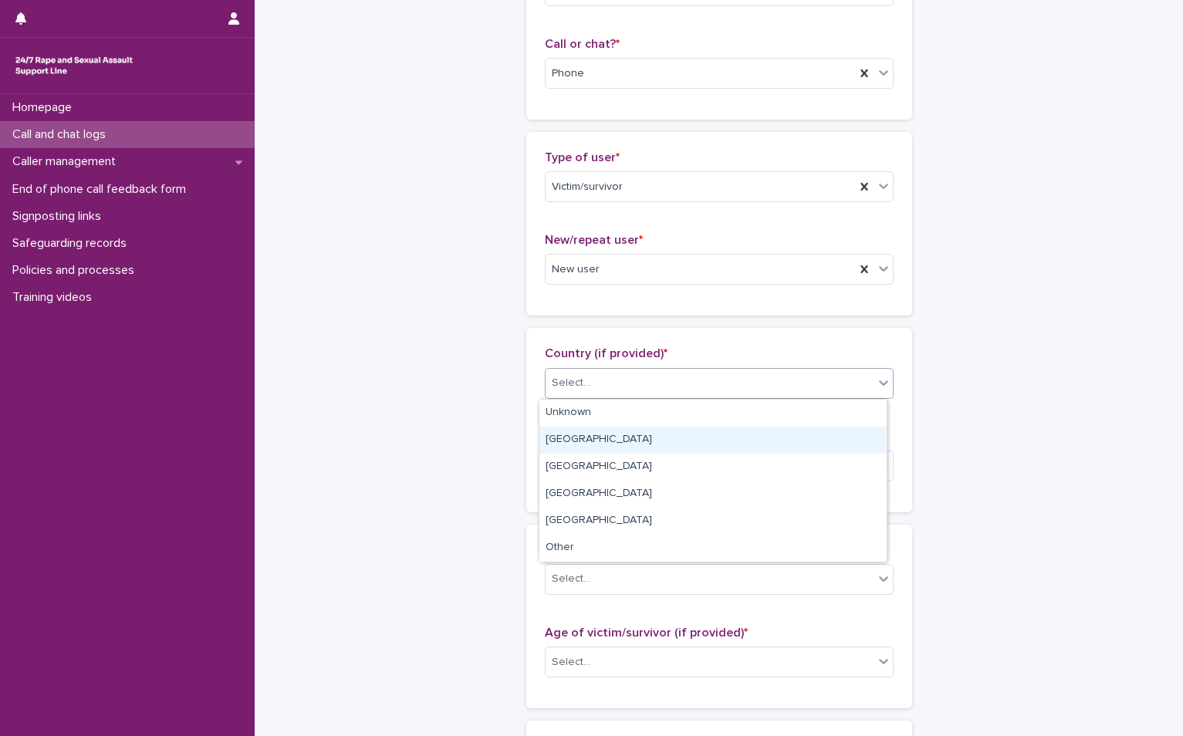
click at [589, 447] on div "[GEOGRAPHIC_DATA]" at bounding box center [712, 440] width 347 height 27
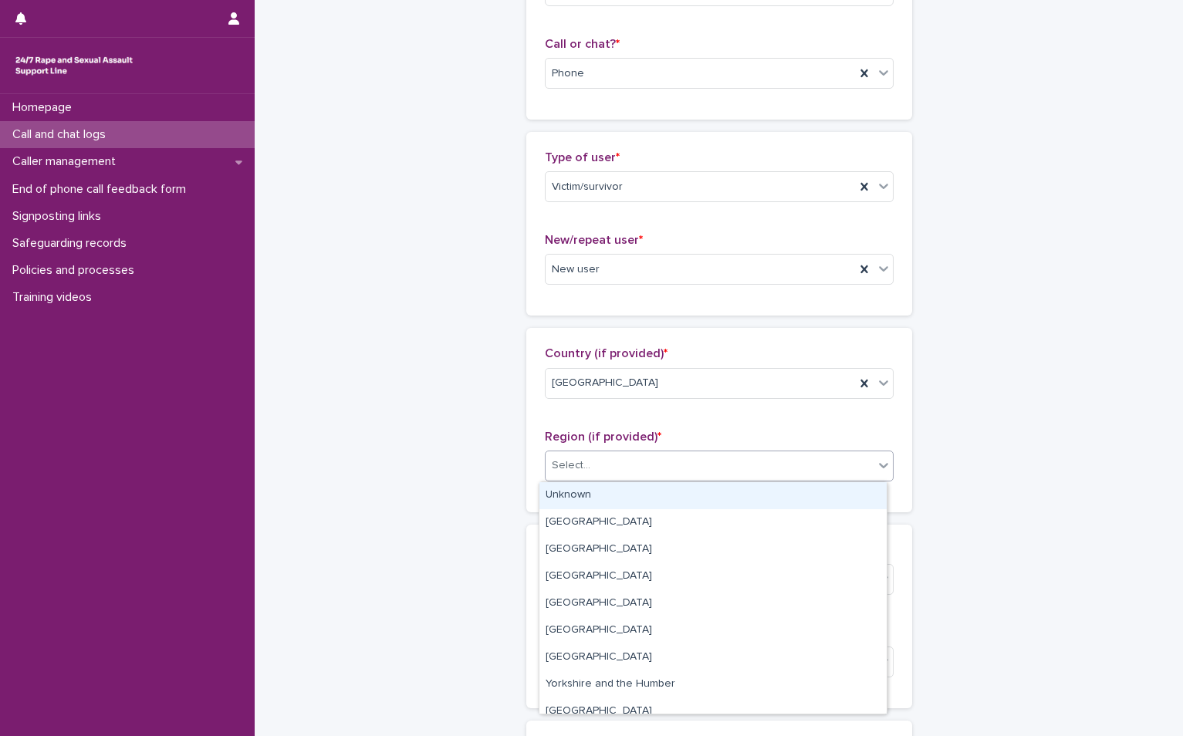
click at [599, 472] on div "Select..." at bounding box center [709, 465] width 328 height 25
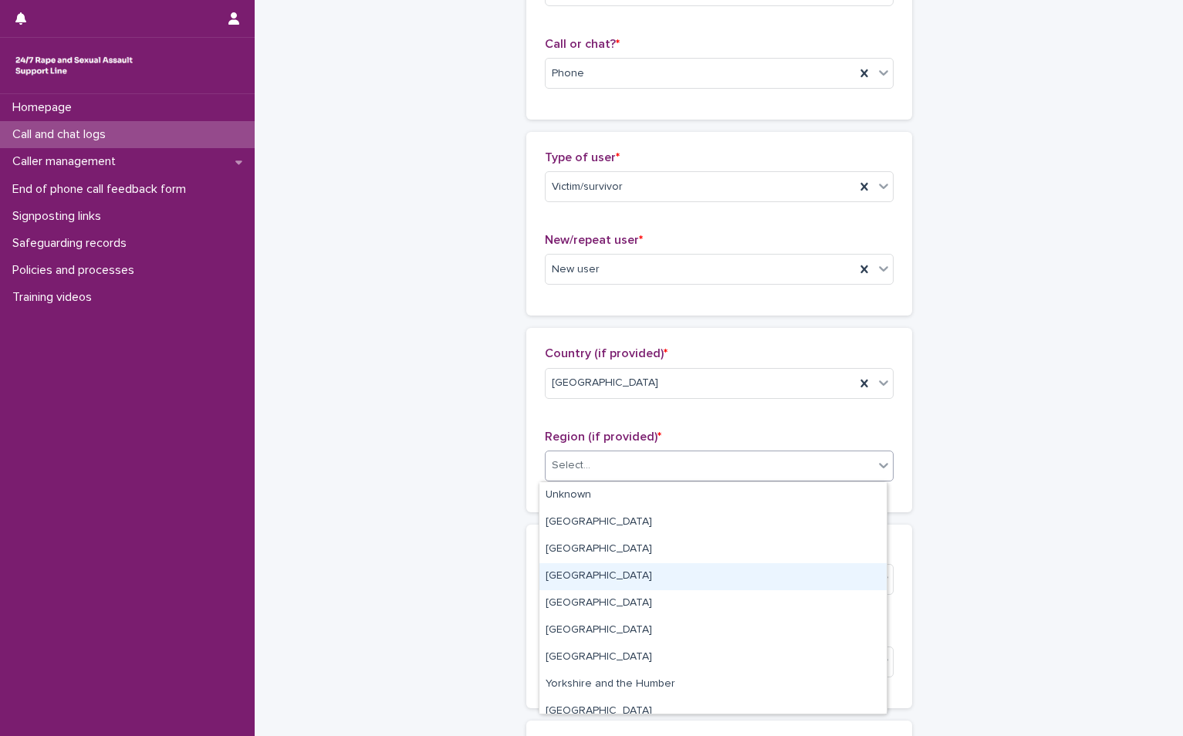
scroll to position [66, 0]
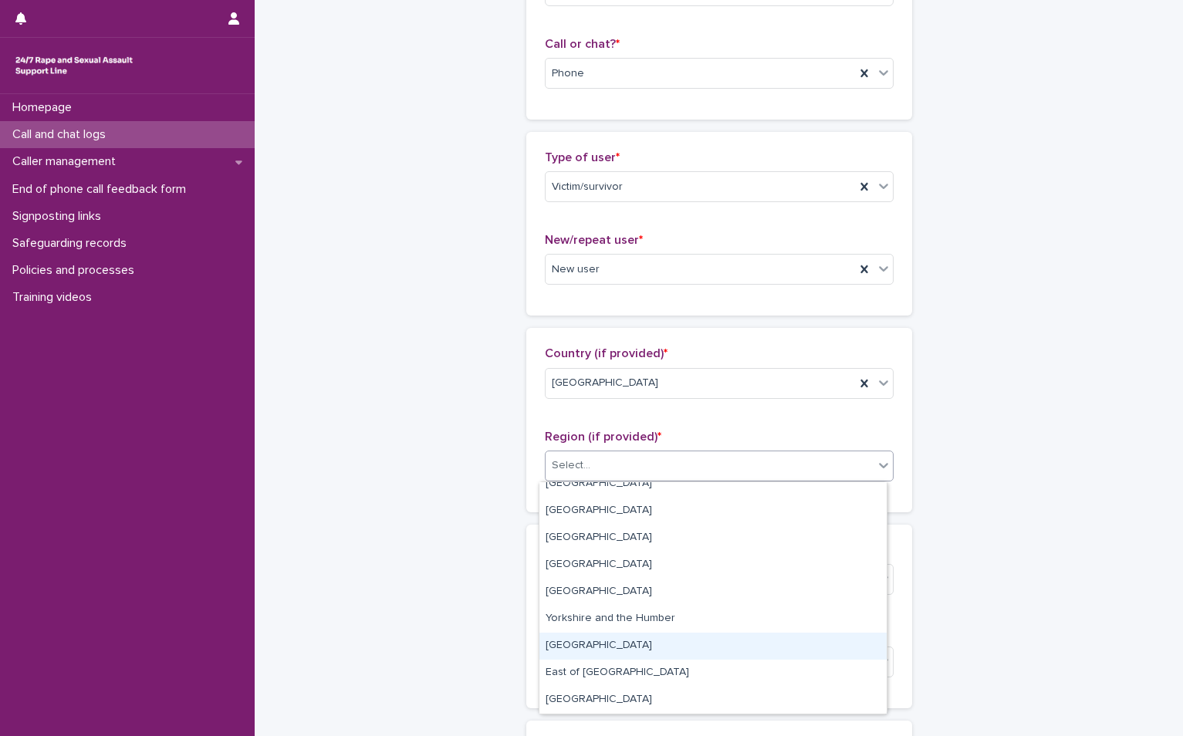
click at [593, 634] on div "[GEOGRAPHIC_DATA]" at bounding box center [712, 646] width 347 height 27
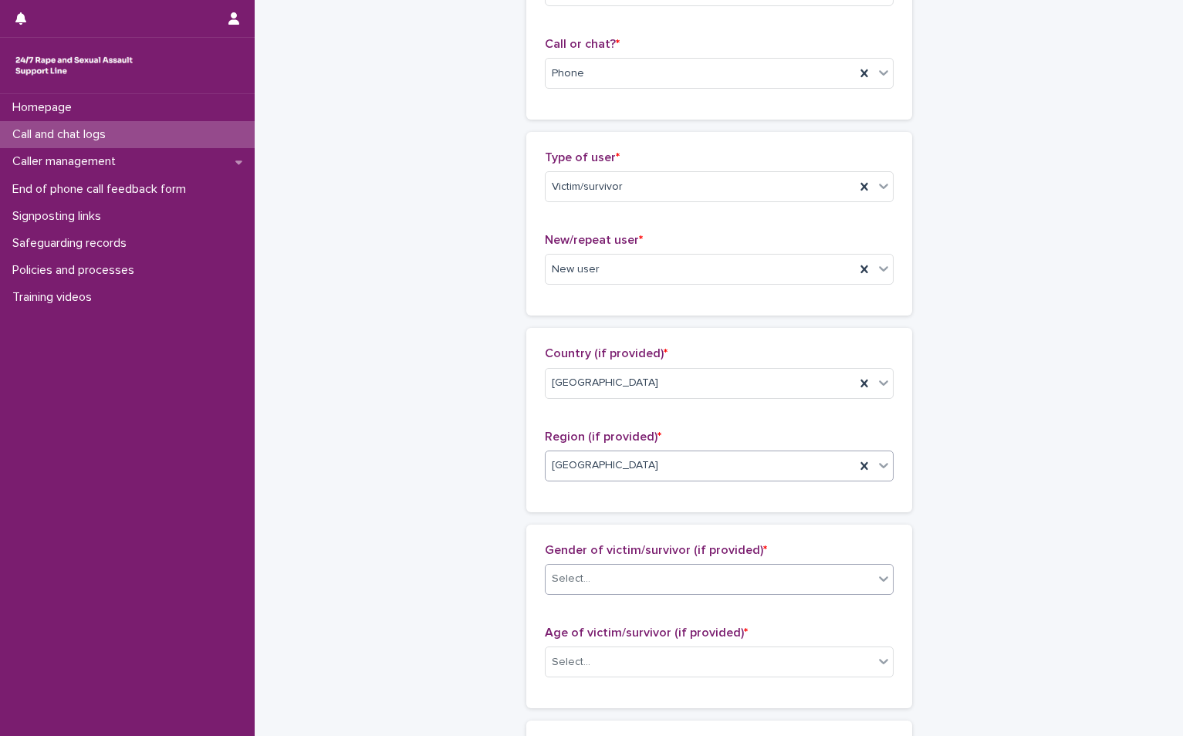
click at [621, 570] on div "Select..." at bounding box center [709, 578] width 328 height 25
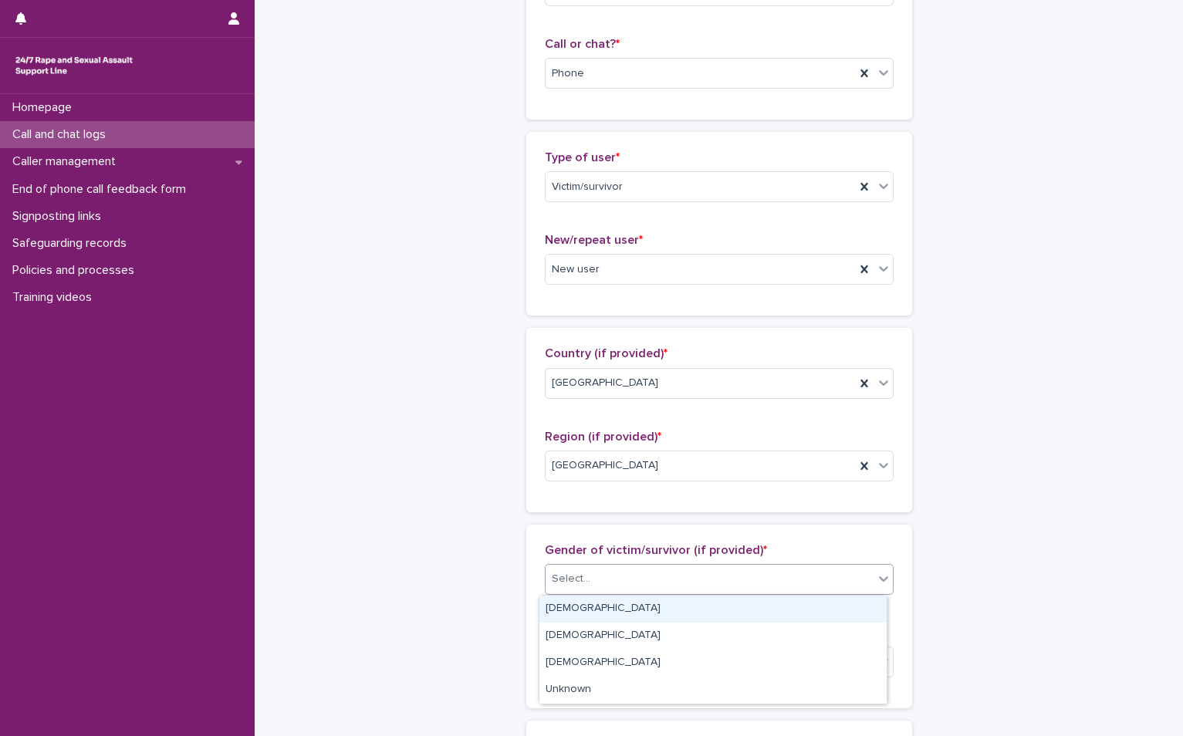
click at [583, 599] on div "[DEMOGRAPHIC_DATA]" at bounding box center [712, 609] width 347 height 27
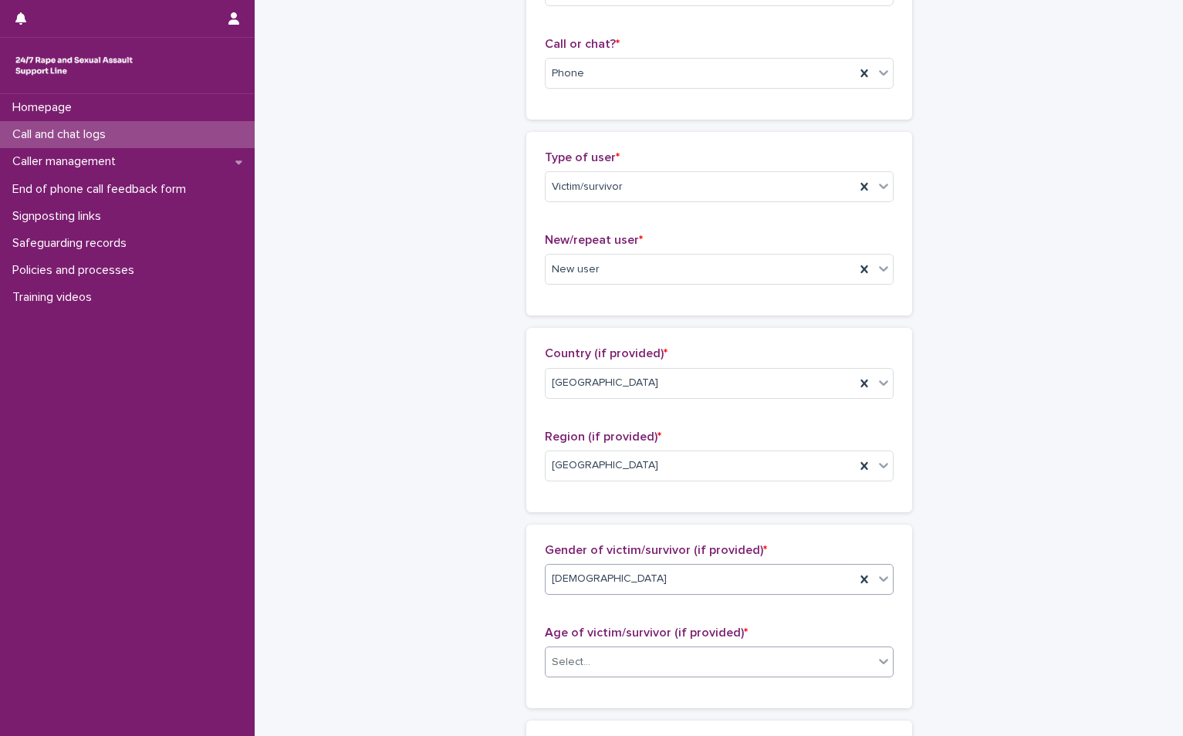
click at [605, 664] on div "Select..." at bounding box center [709, 662] width 328 height 25
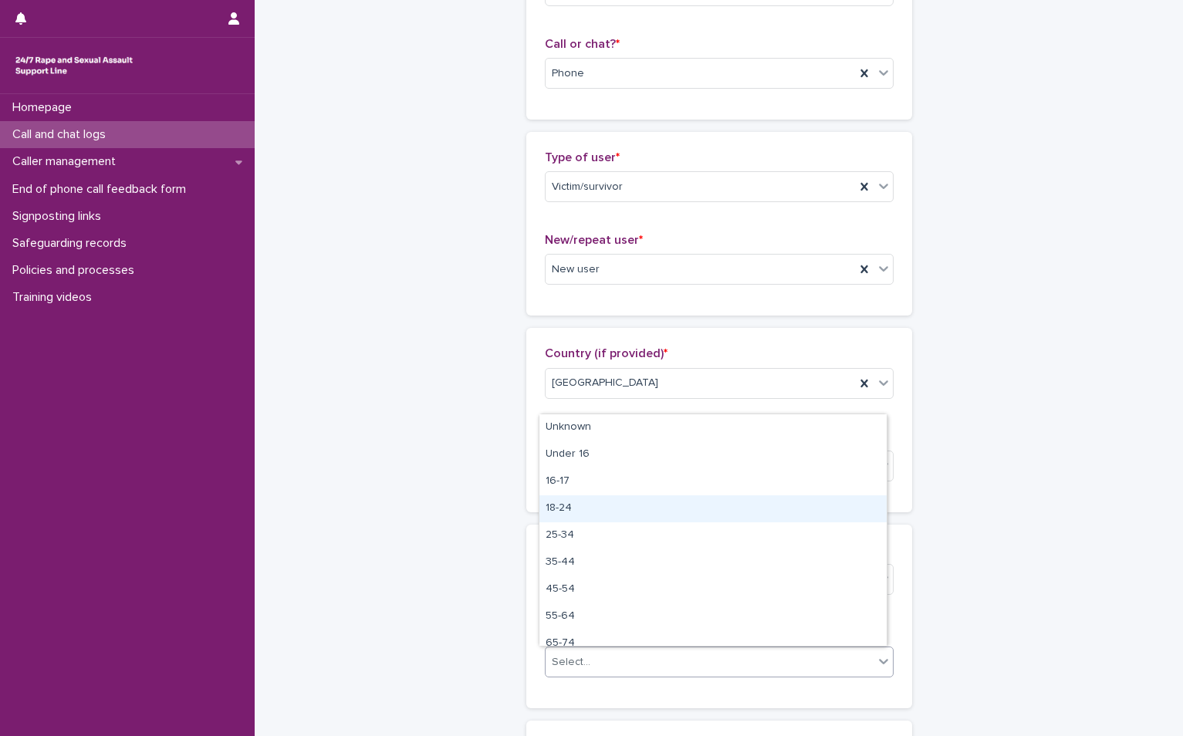
click at [577, 509] on div "18-24" at bounding box center [712, 508] width 347 height 27
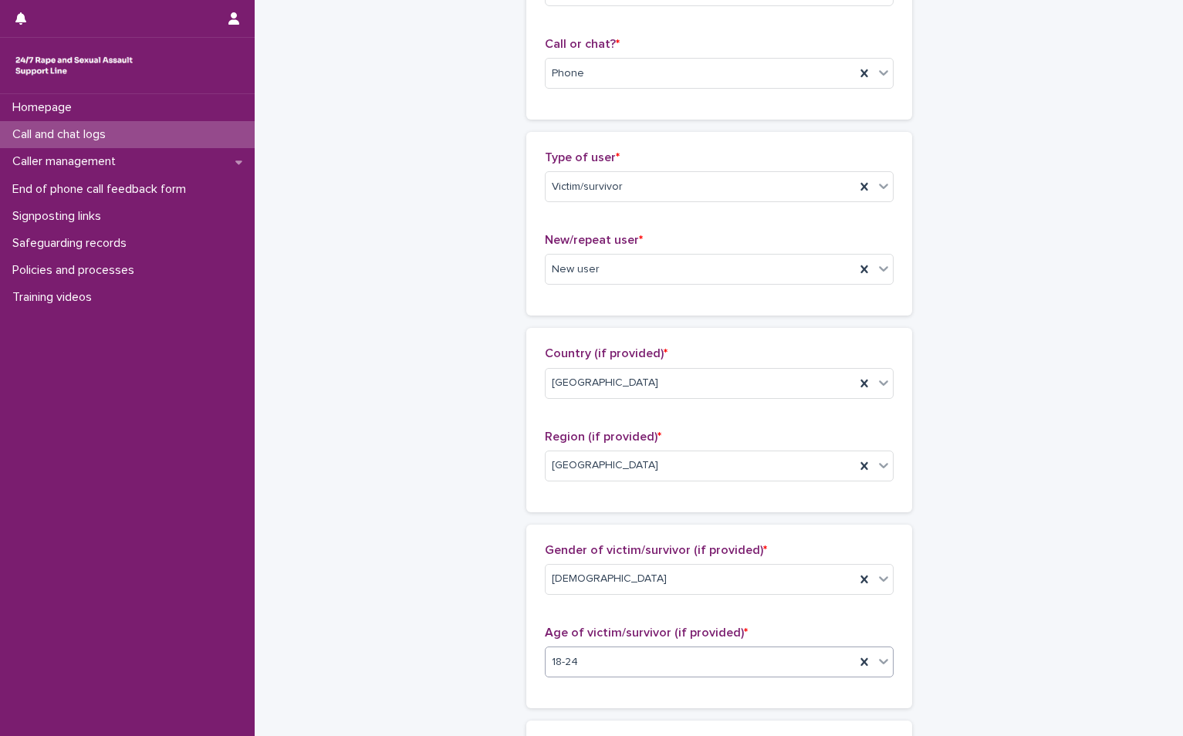
click at [1008, 501] on div "**********" at bounding box center [719, 605] width 756 height 1670
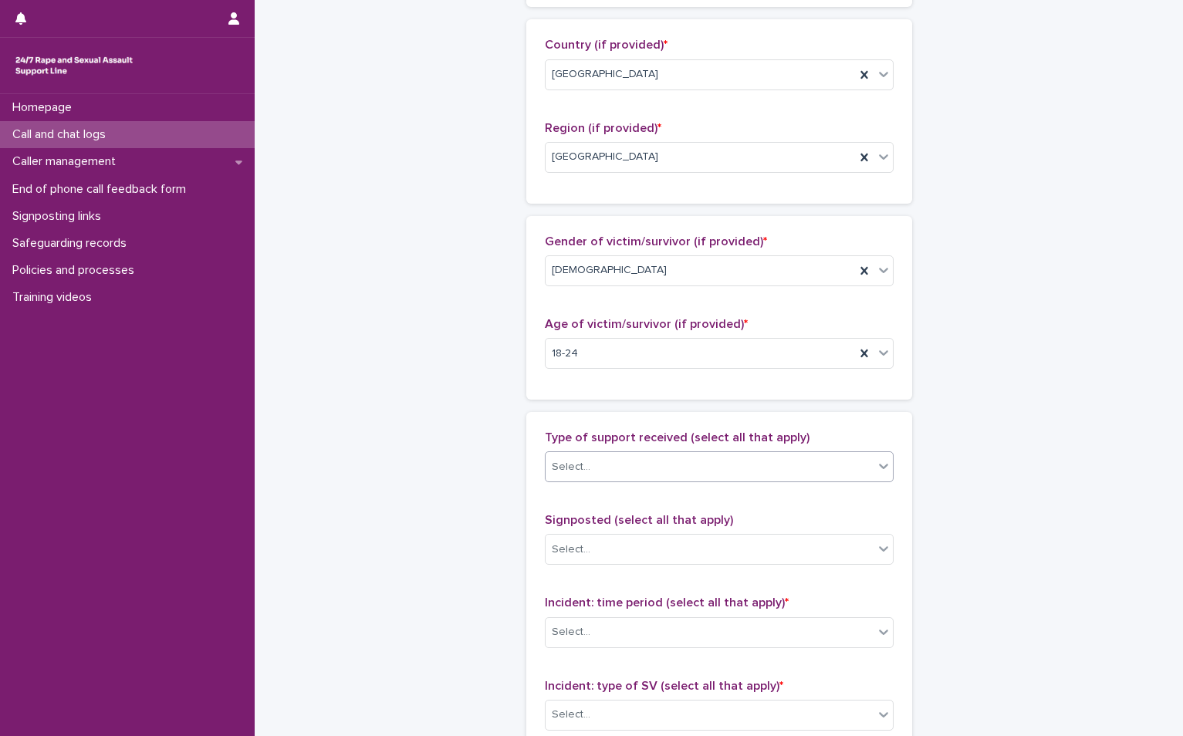
click at [679, 469] on div "Select..." at bounding box center [709, 466] width 328 height 25
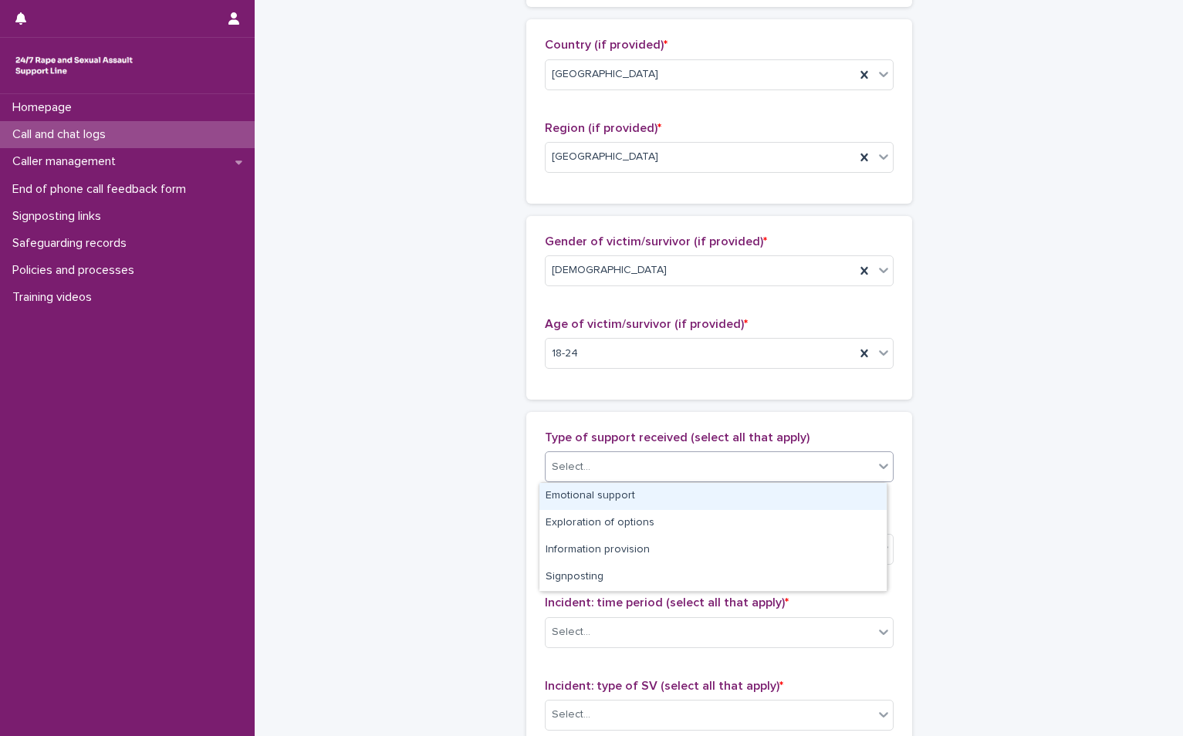
click at [586, 493] on div "Emotional support" at bounding box center [712, 496] width 347 height 27
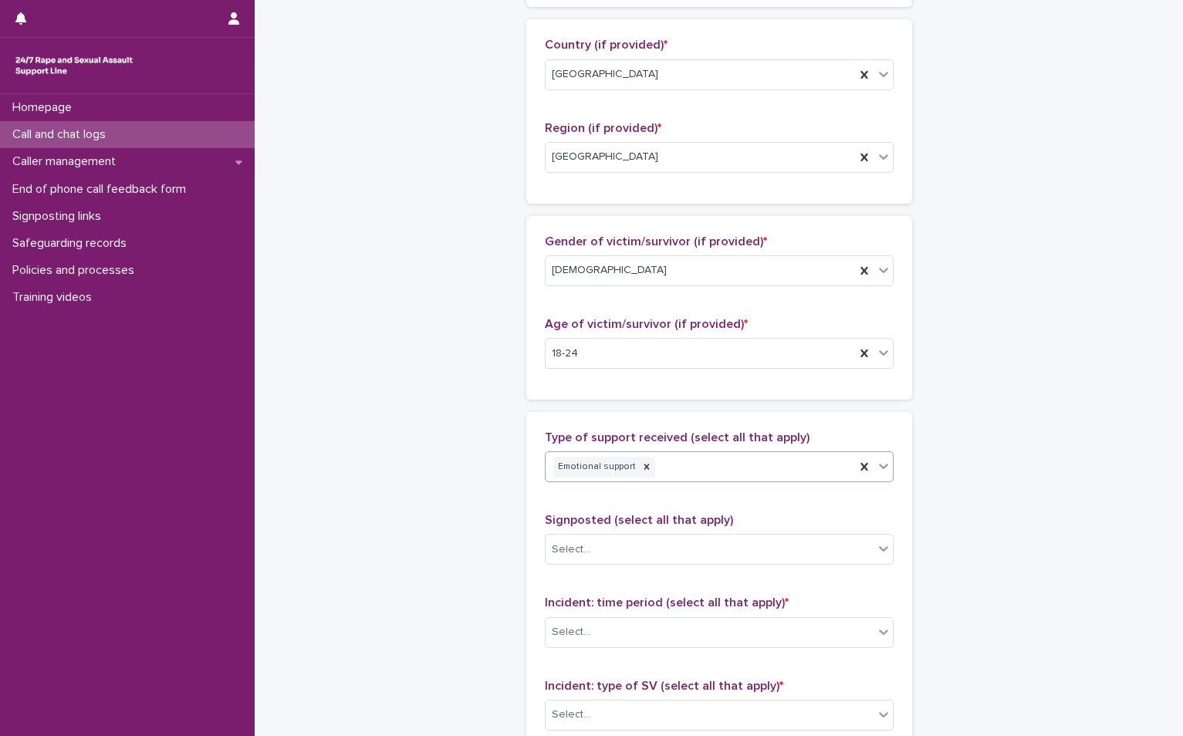
click at [748, 467] on div "Emotional support" at bounding box center [699, 467] width 309 height 27
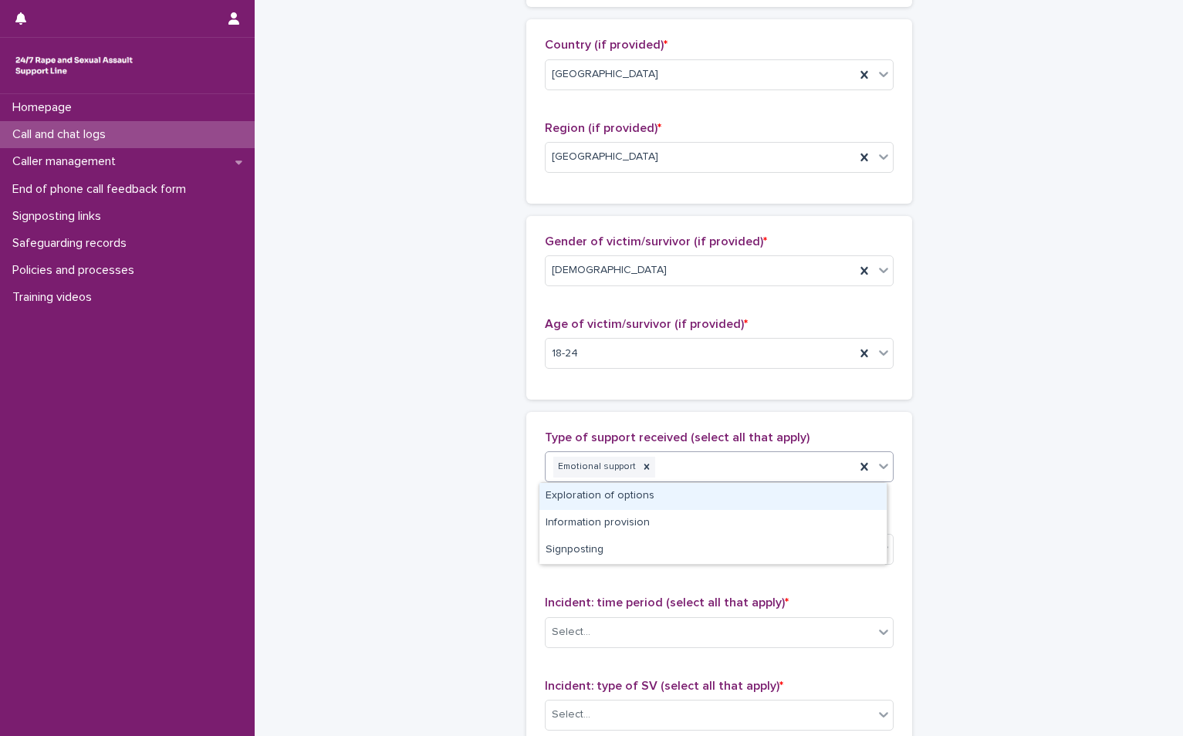
click at [626, 499] on div "Exploration of options" at bounding box center [712, 496] width 347 height 27
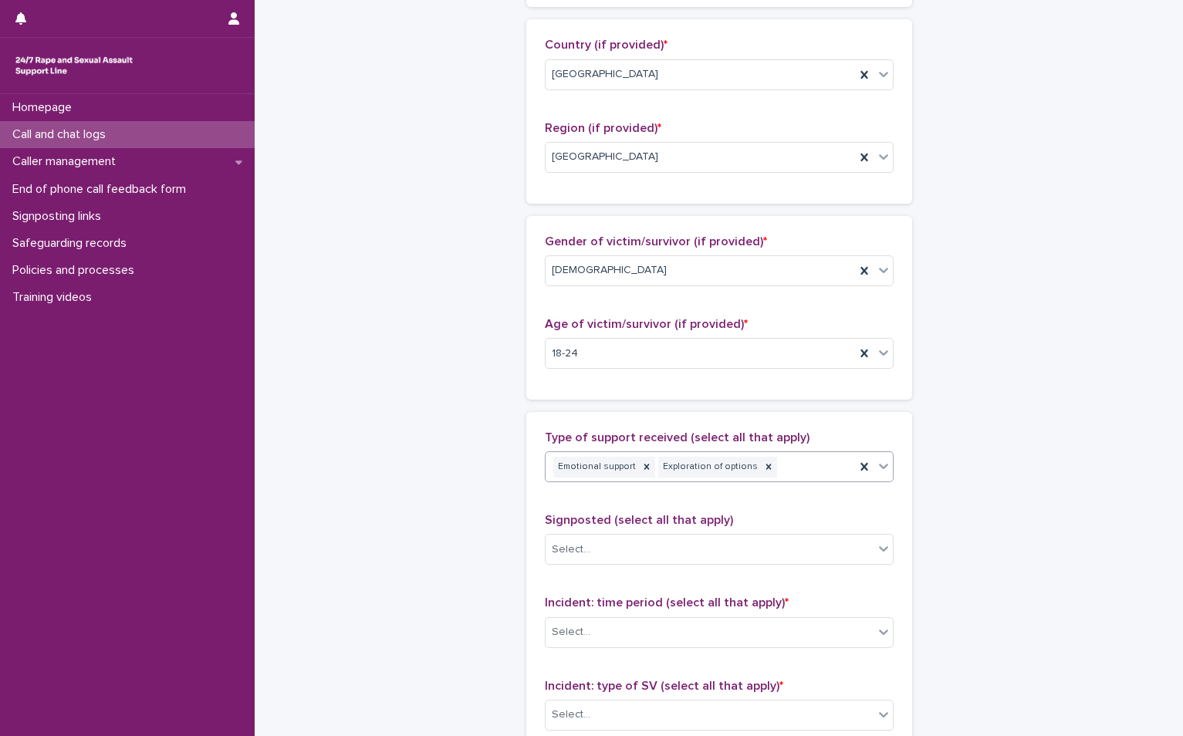
click at [777, 468] on div "Emotional support Exploration of options" at bounding box center [699, 467] width 309 height 27
click at [634, 526] on div "Signposting" at bounding box center [712, 523] width 347 height 27
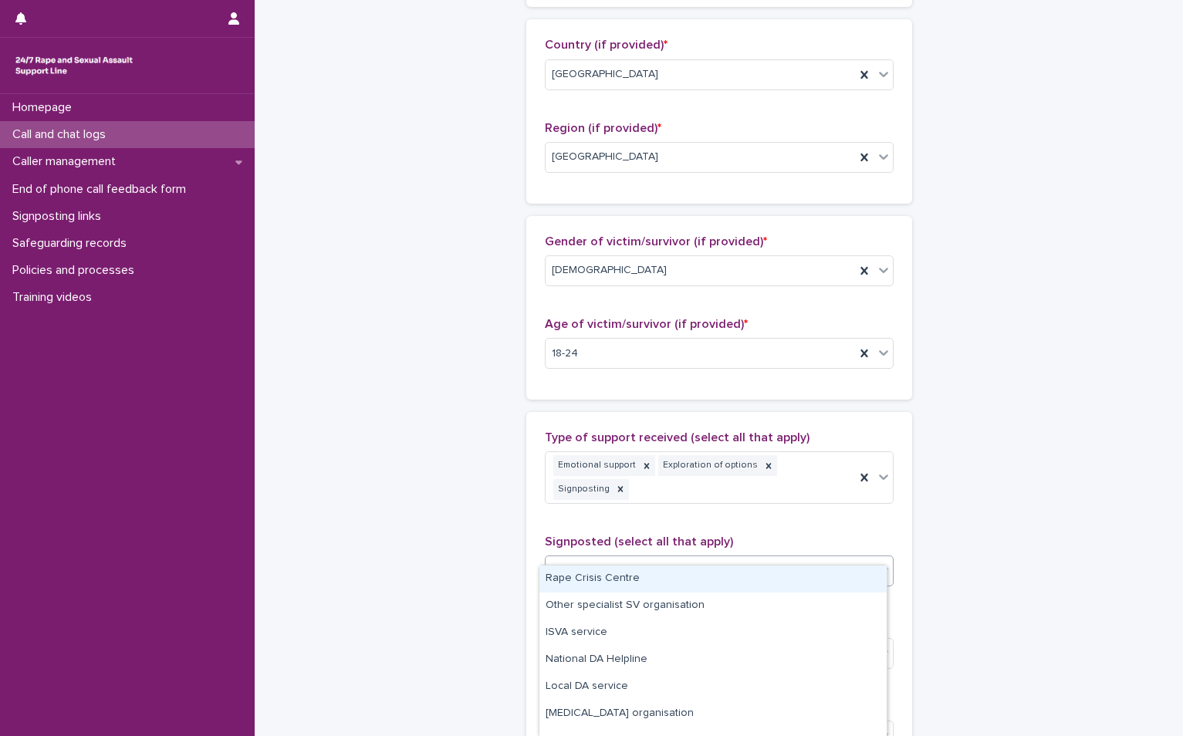
click at [613, 559] on div "Select..." at bounding box center [709, 571] width 328 height 25
click at [613, 579] on div "Rape Crisis Centre" at bounding box center [712, 578] width 347 height 27
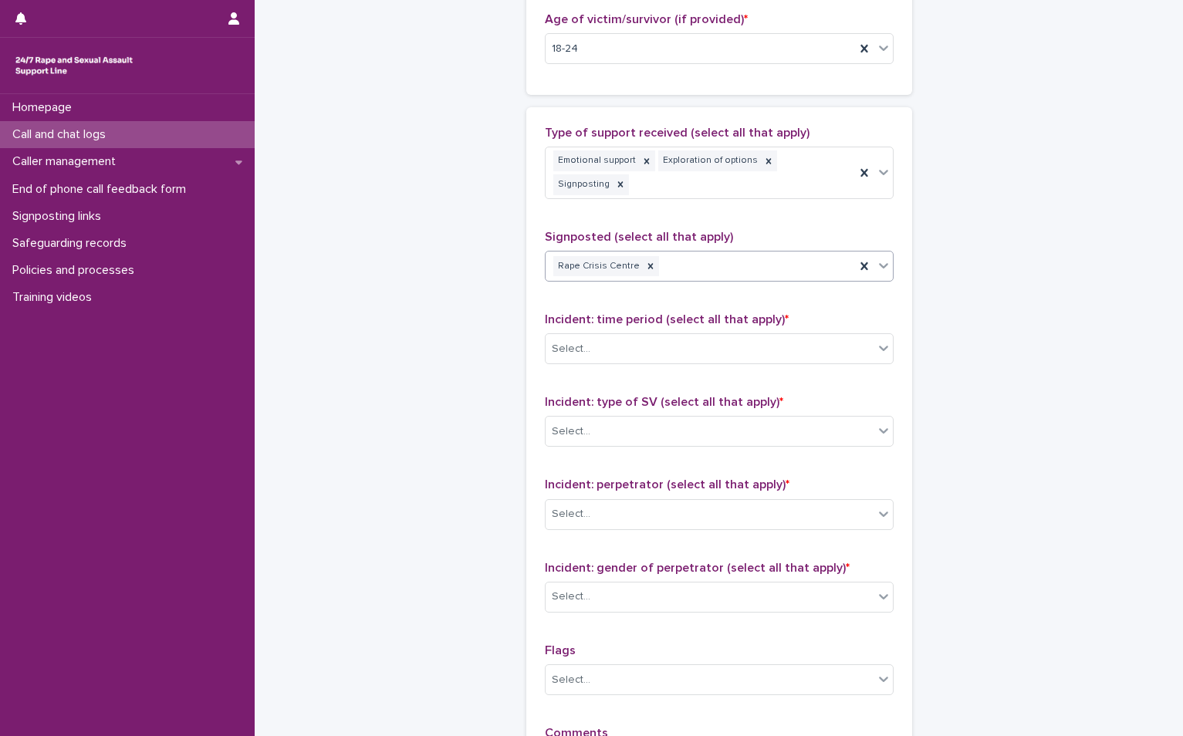
scroll to position [849, 0]
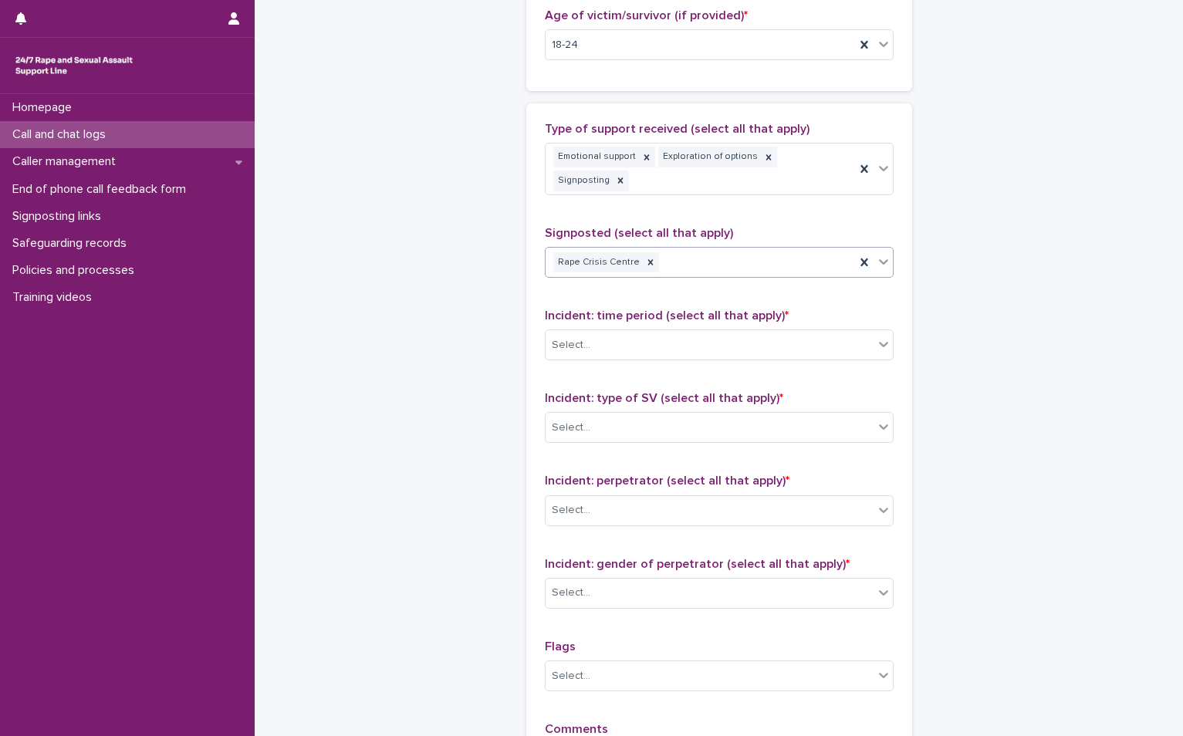
click at [682, 249] on div "Rape Crisis Centre" at bounding box center [699, 262] width 309 height 27
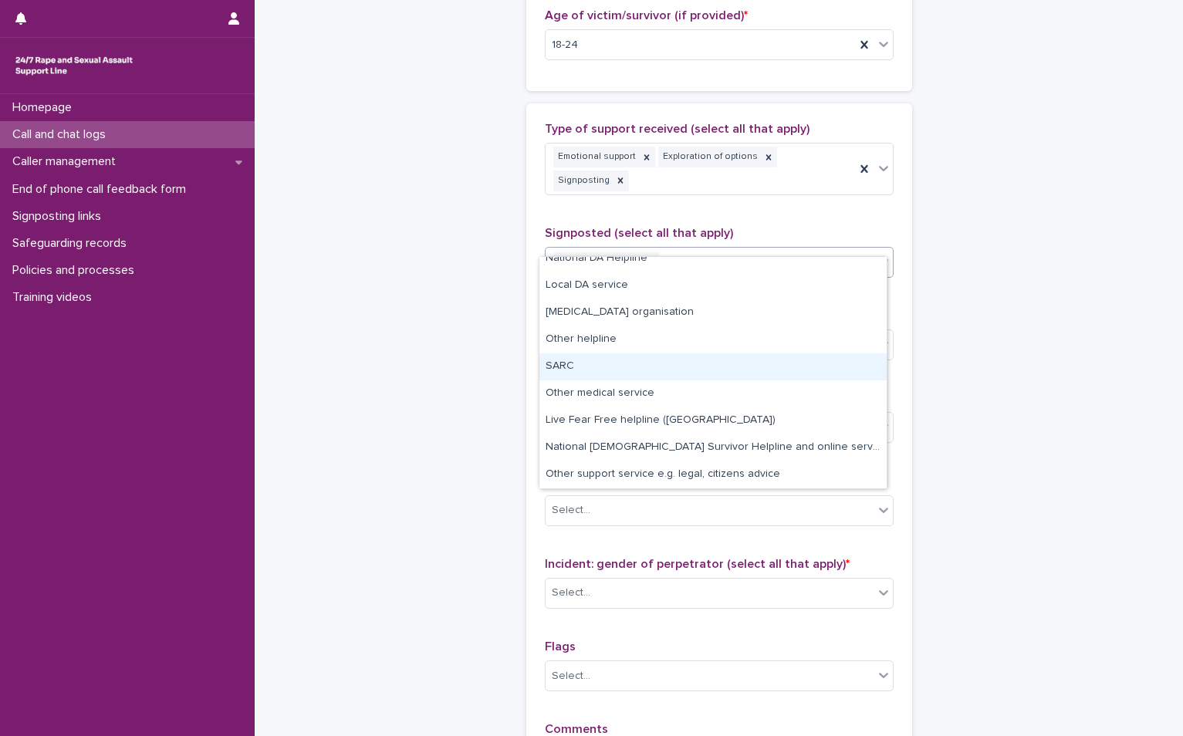
scroll to position [0, 0]
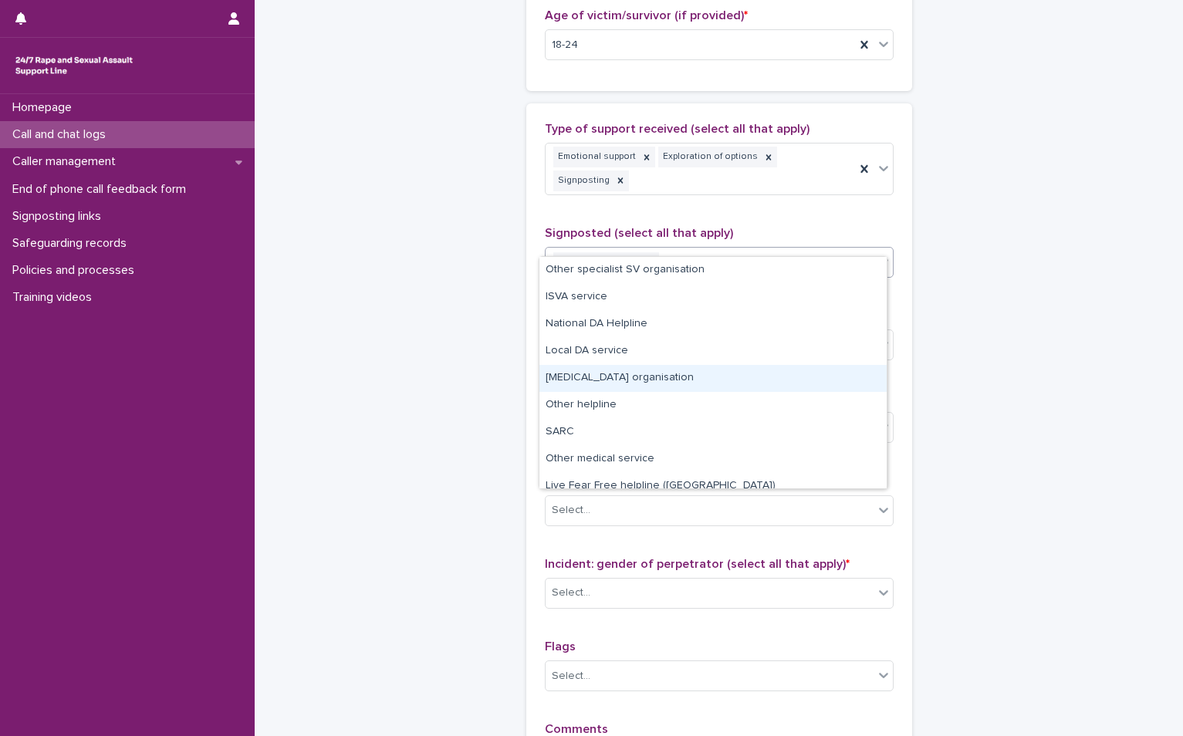
click at [637, 382] on div "[MEDICAL_DATA] organisation" at bounding box center [712, 378] width 347 height 27
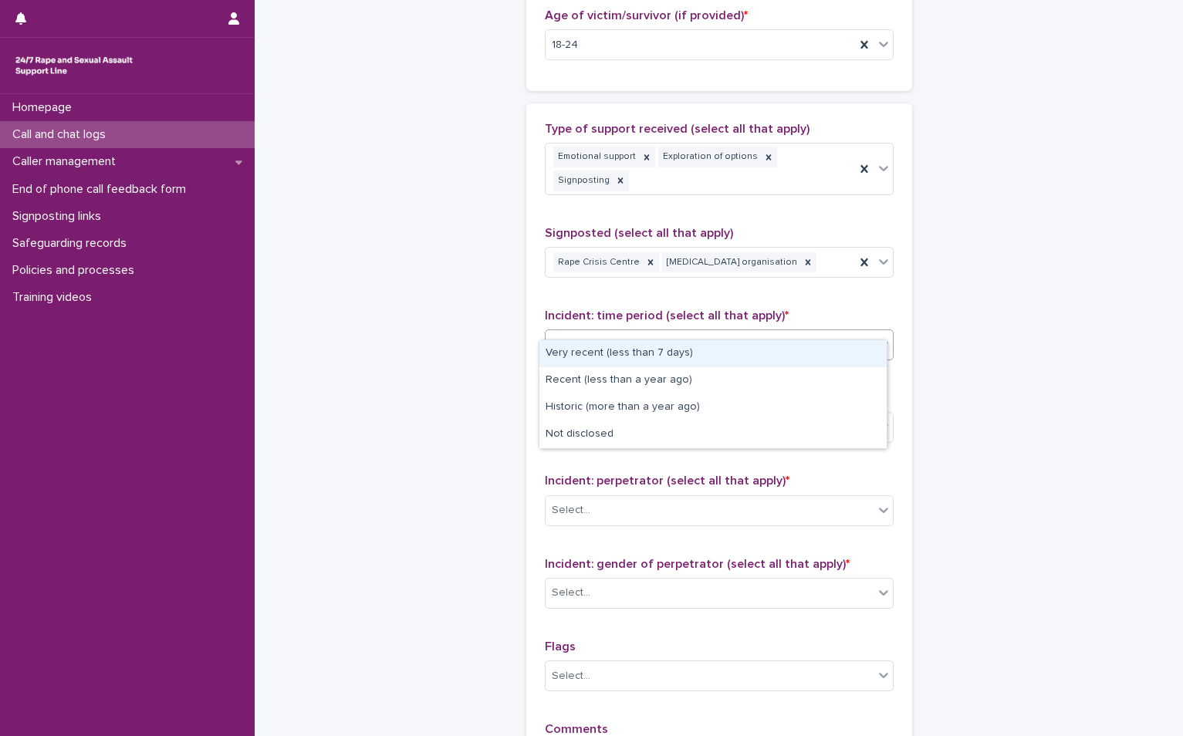
click at [627, 332] on div "Select..." at bounding box center [709, 344] width 328 height 25
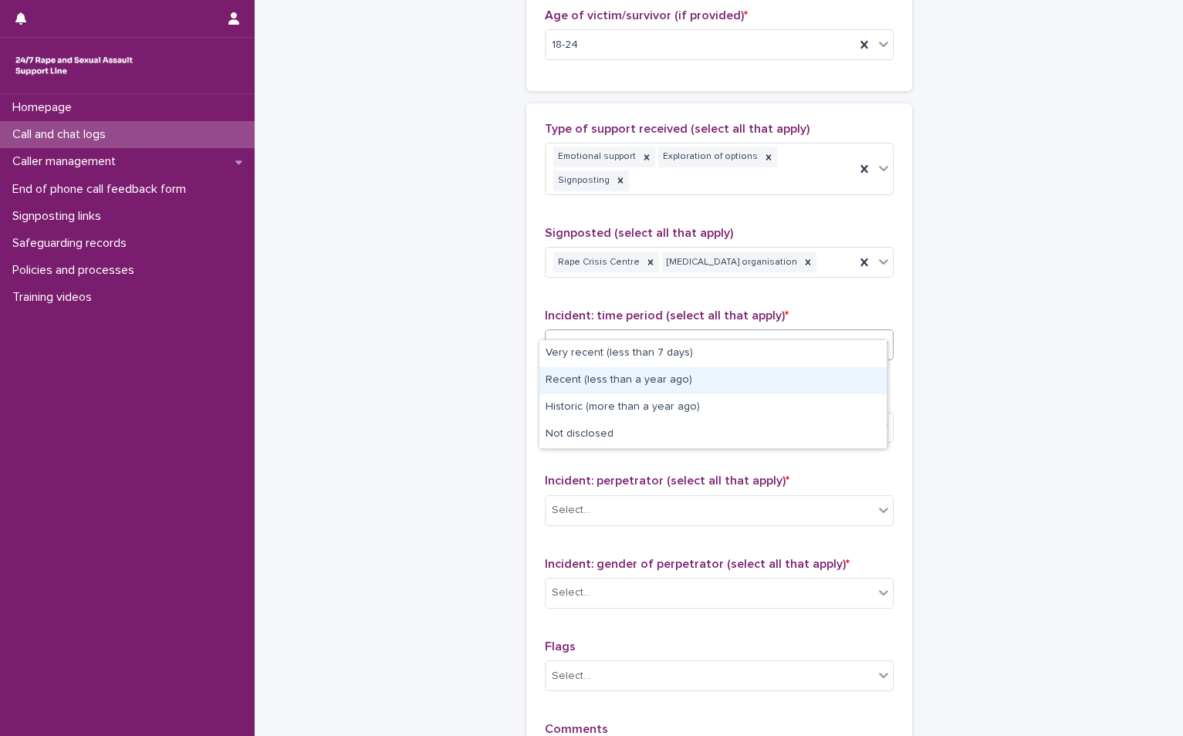
click at [631, 386] on div "Recent (less than a year ago)" at bounding box center [712, 380] width 347 height 27
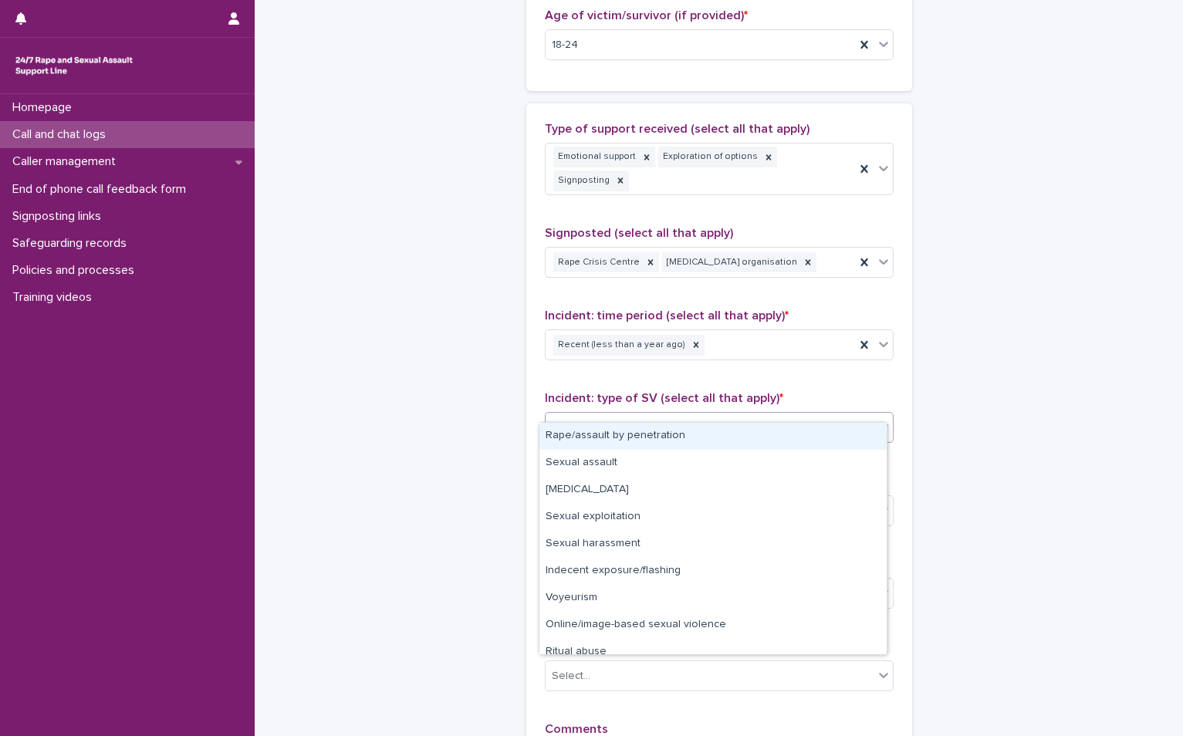
click at [634, 415] on div "Select..." at bounding box center [709, 427] width 328 height 25
click at [631, 437] on div "Rape/assault by penetration" at bounding box center [712, 436] width 347 height 27
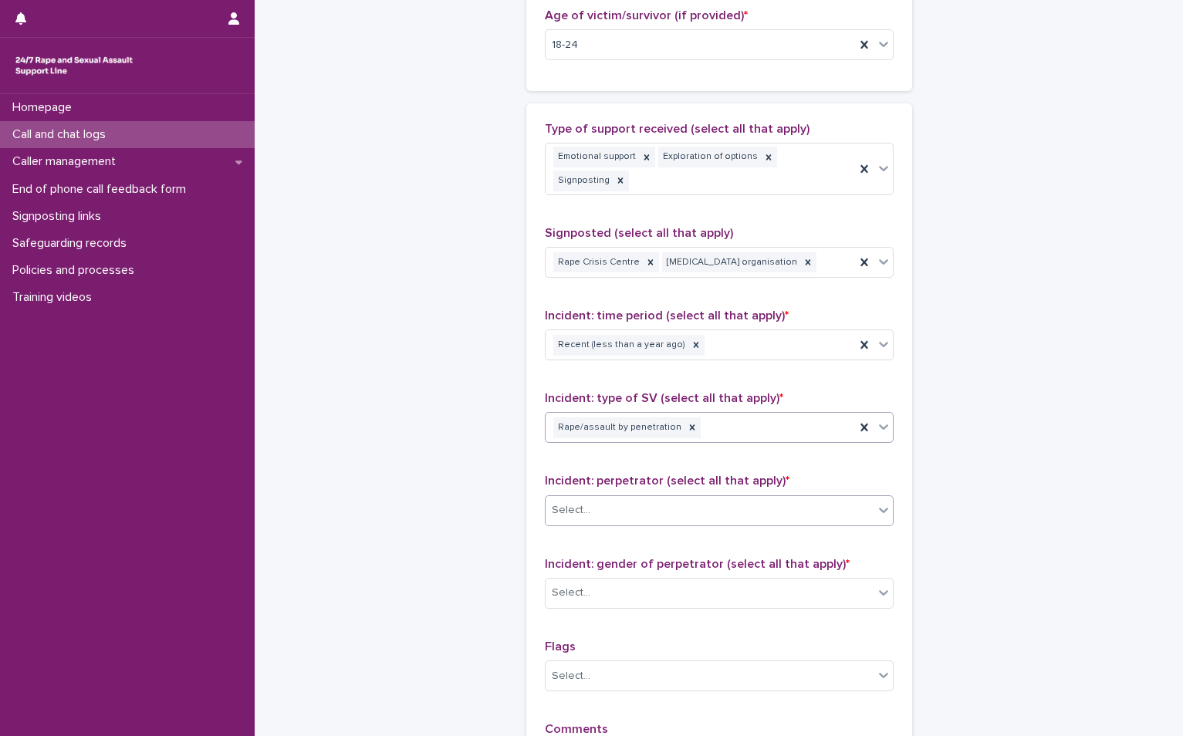
click at [612, 498] on div "Select..." at bounding box center [709, 510] width 328 height 25
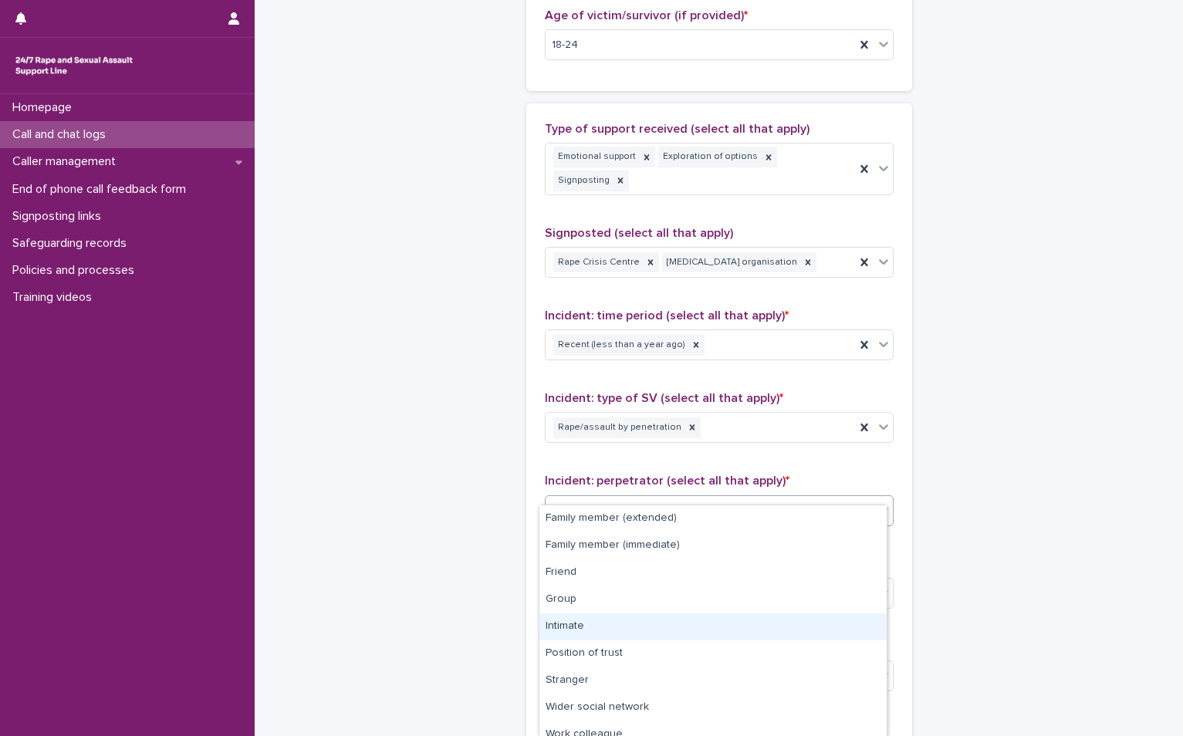
click at [607, 616] on div "Intimate" at bounding box center [712, 626] width 347 height 27
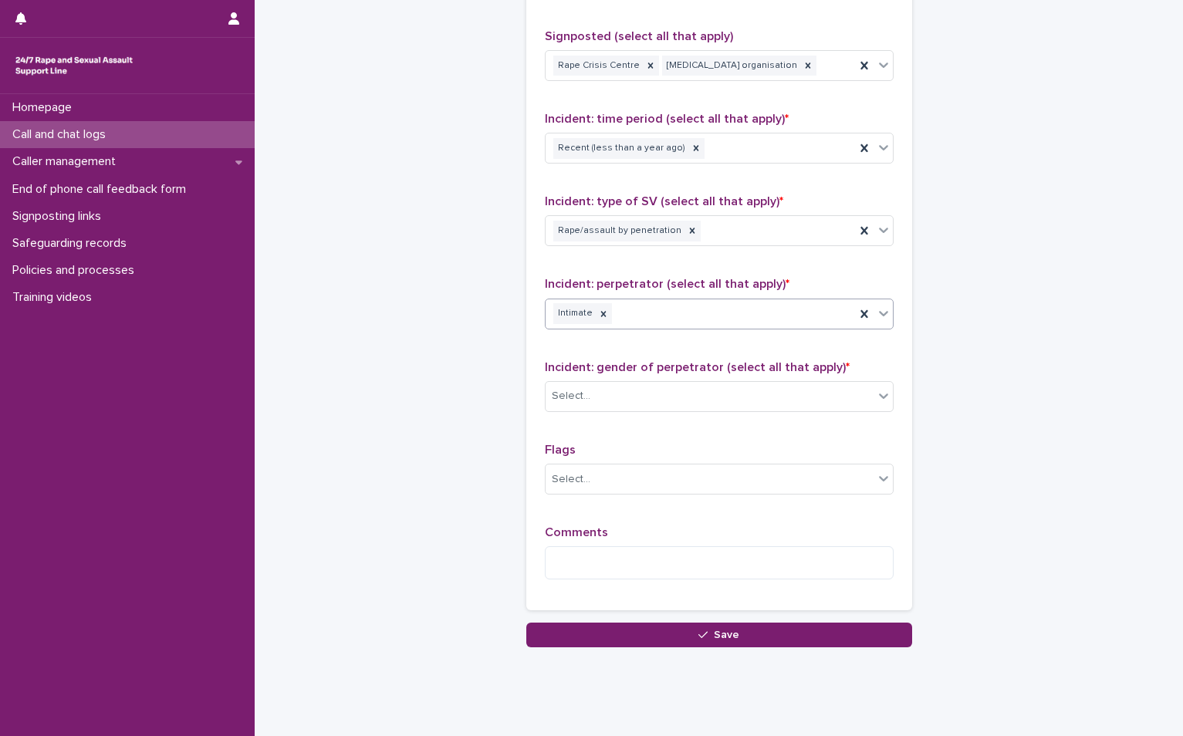
scroll to position [1056, 0]
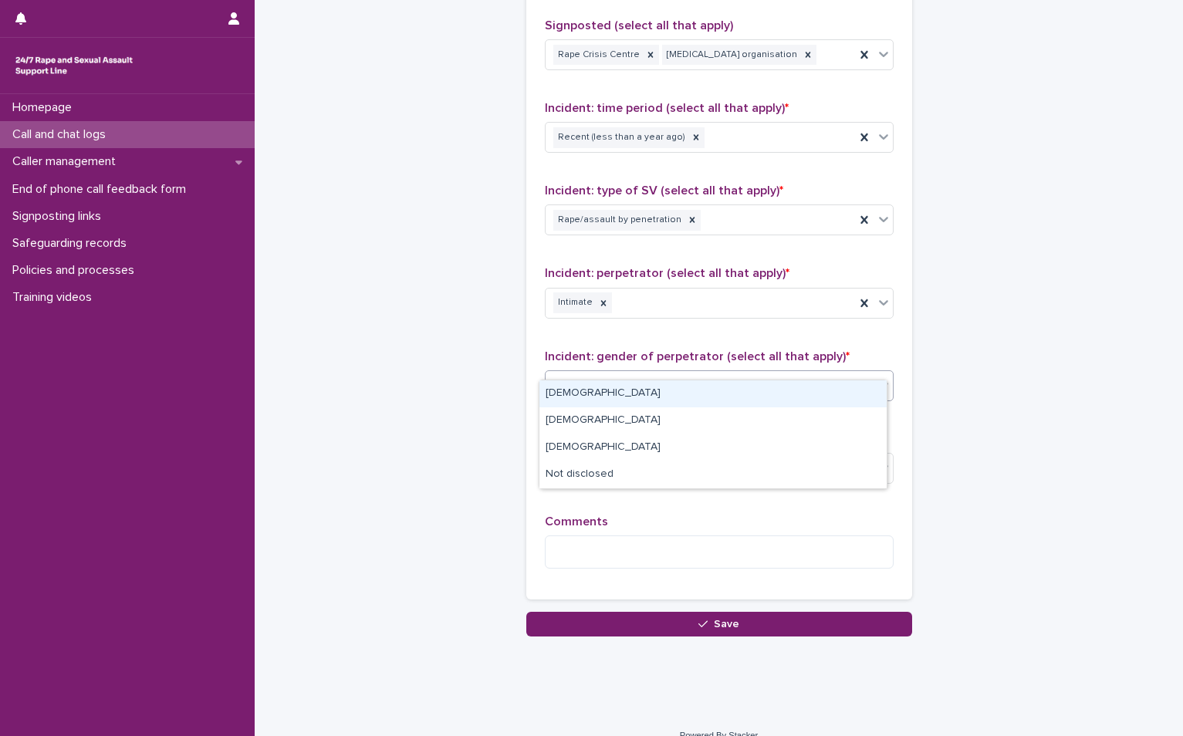
click at [696, 373] on div "Select..." at bounding box center [709, 385] width 328 height 25
click at [668, 394] on div "[DEMOGRAPHIC_DATA]" at bounding box center [712, 393] width 347 height 27
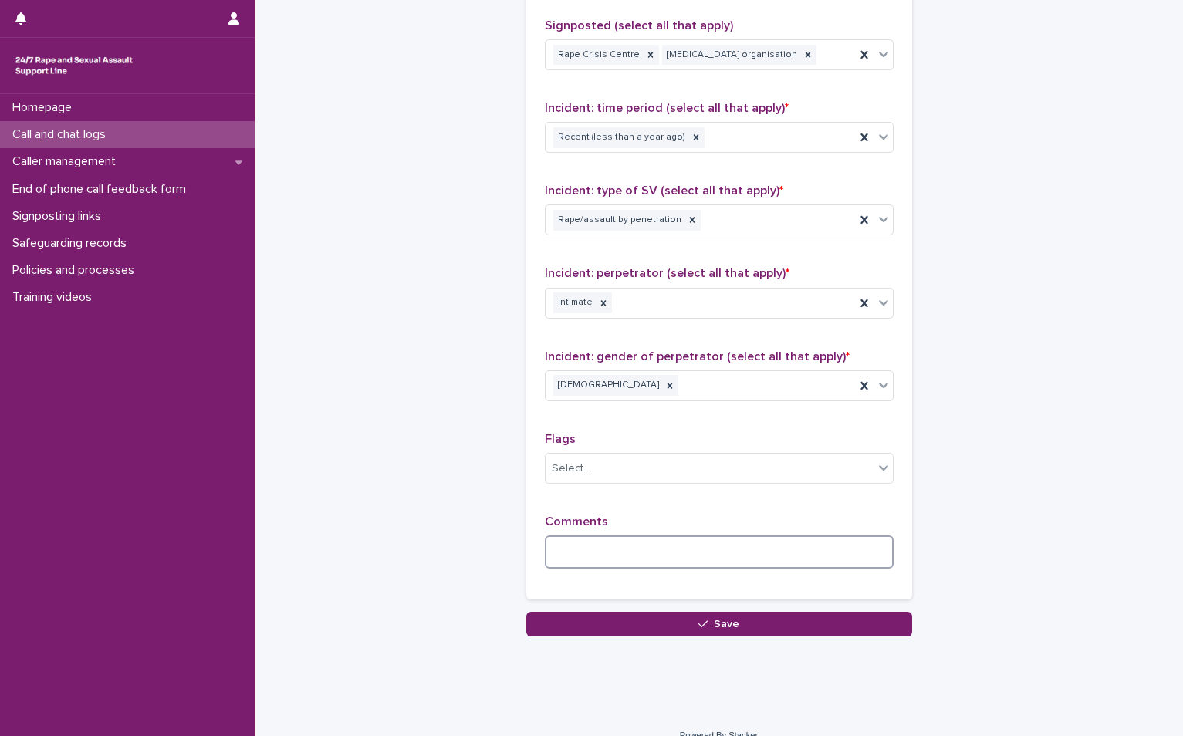
click at [609, 535] on textarea at bounding box center [719, 551] width 349 height 33
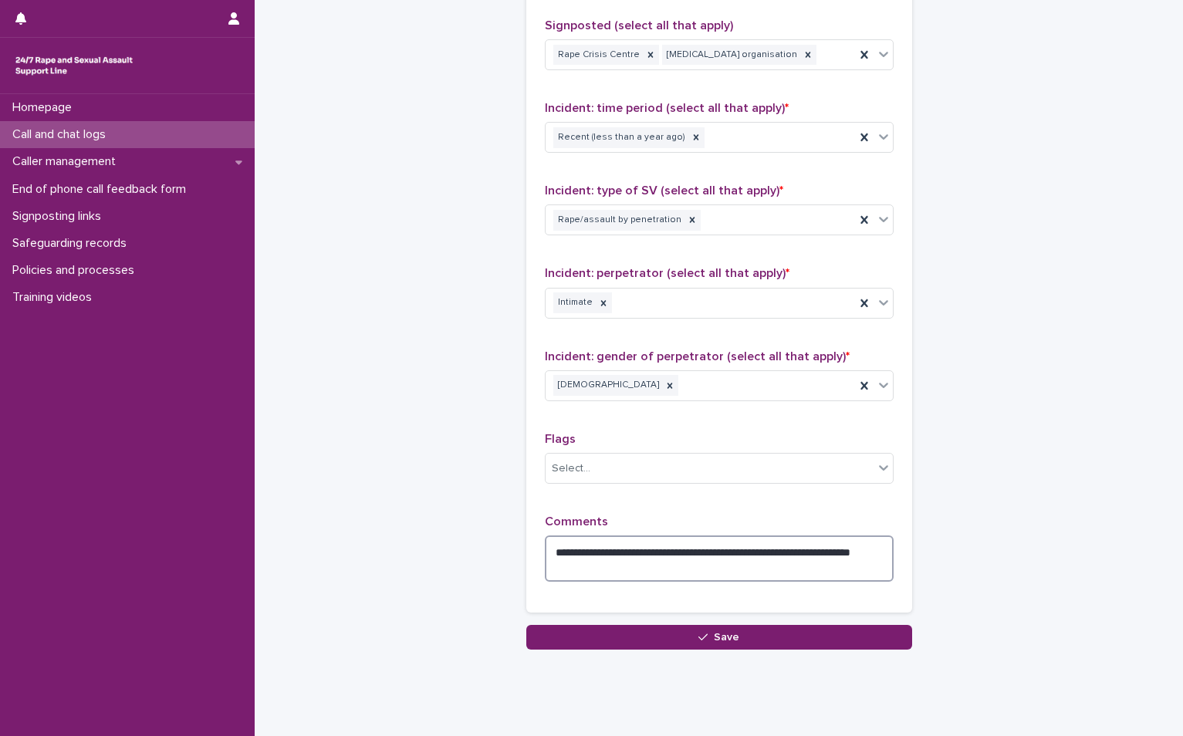
drag, startPoint x: 848, startPoint y: 537, endPoint x: 838, endPoint y: 547, distance: 14.2
click at [838, 547] on textarea "**********" at bounding box center [719, 558] width 349 height 46
click at [854, 536] on textarea "**********" at bounding box center [719, 558] width 349 height 46
click at [621, 542] on textarea "**********" at bounding box center [719, 558] width 349 height 46
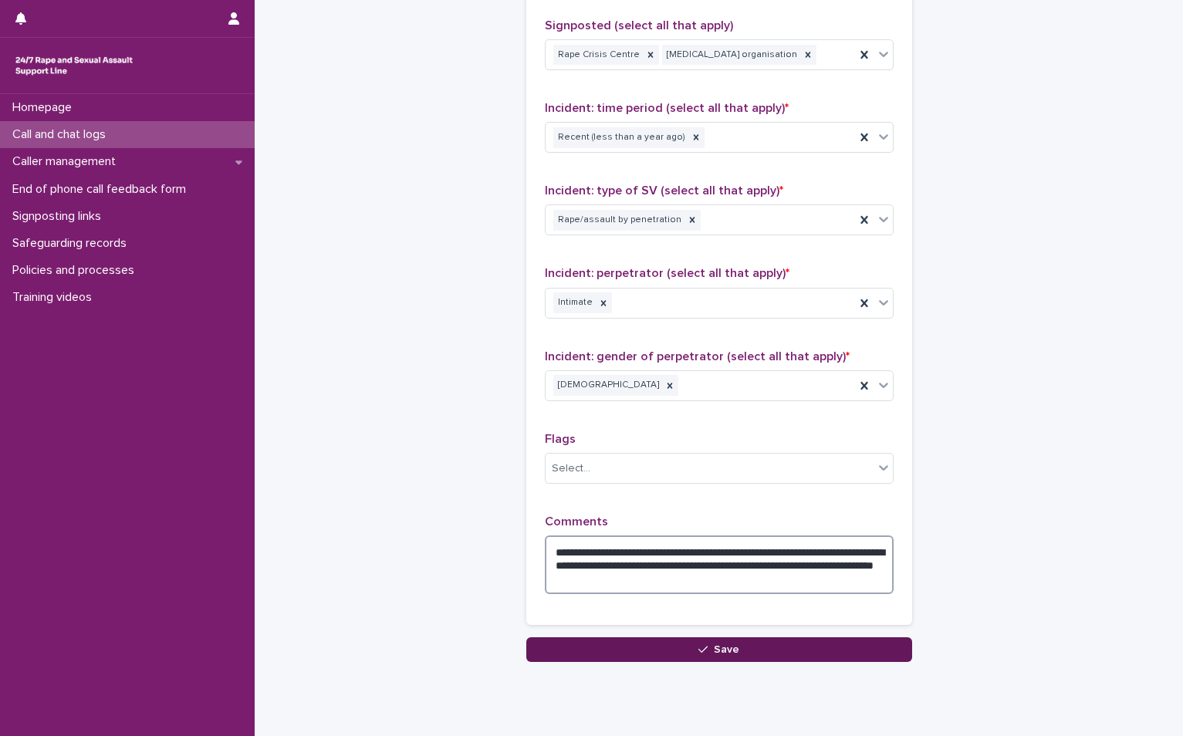
type textarea "**********"
click at [706, 638] on button "Save" at bounding box center [719, 649] width 386 height 25
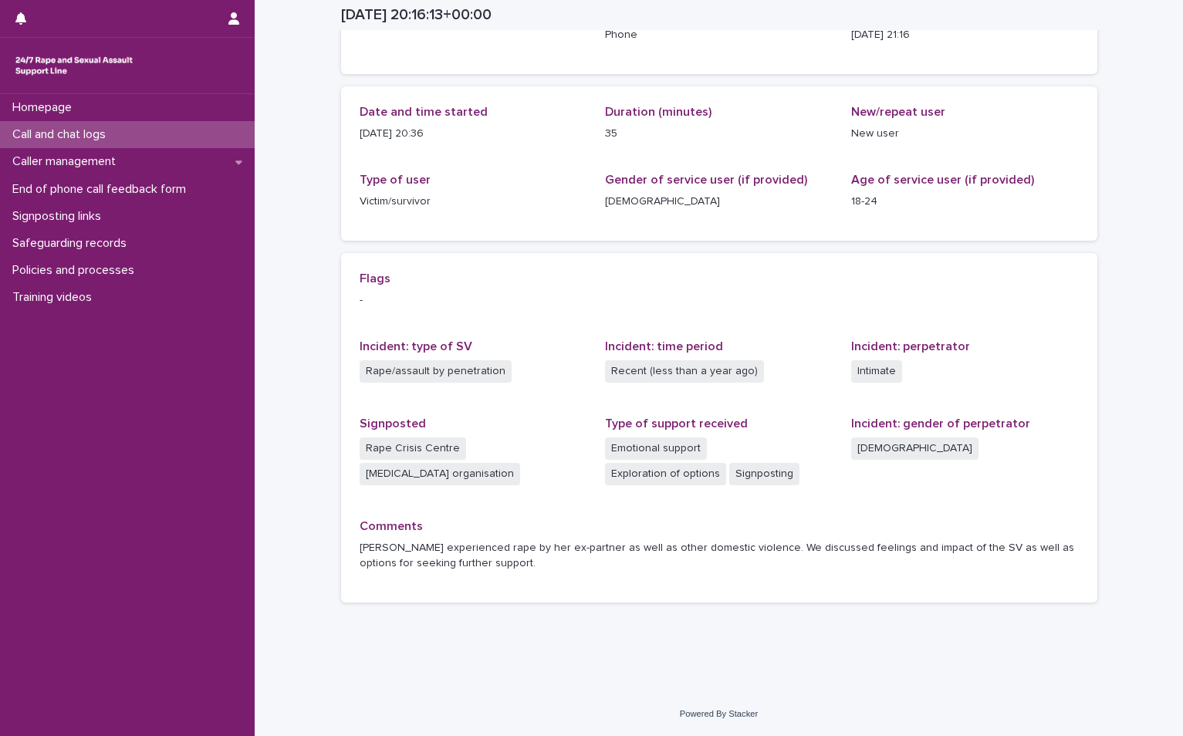
scroll to position [125, 0]
click at [99, 133] on p "Call and chat logs" at bounding box center [62, 134] width 112 height 15
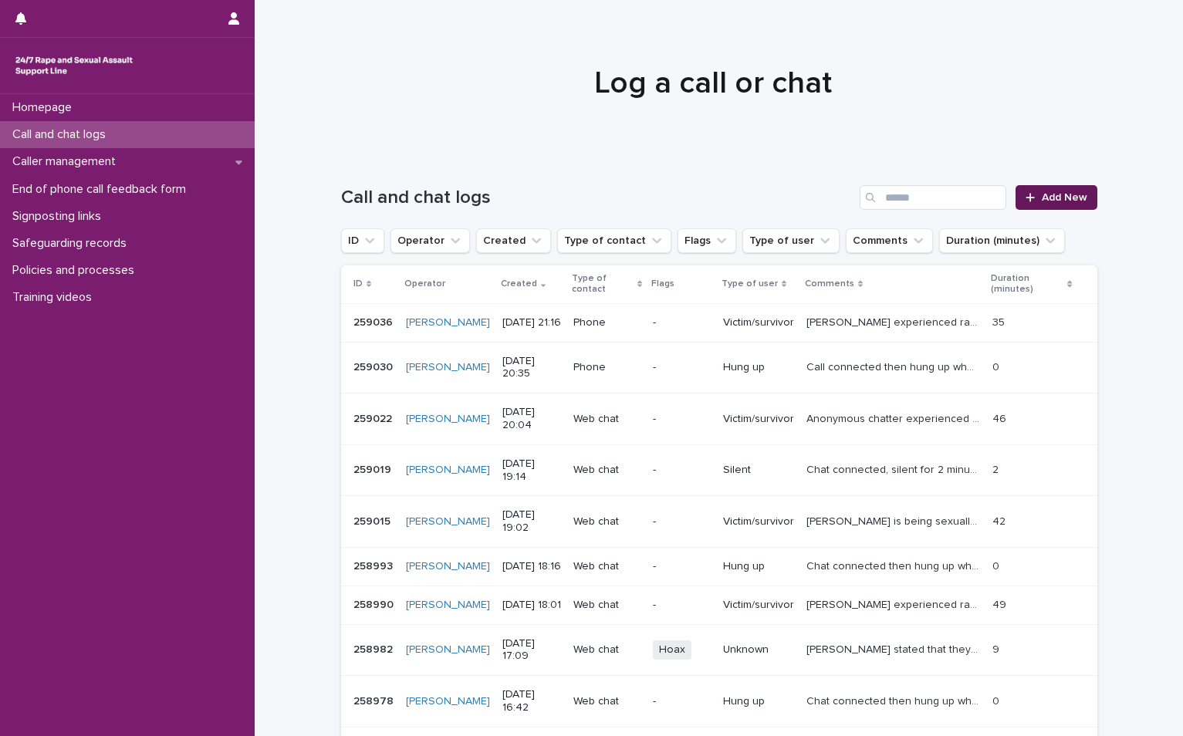
click at [1041, 201] on span "Add New" at bounding box center [1064, 197] width 46 height 11
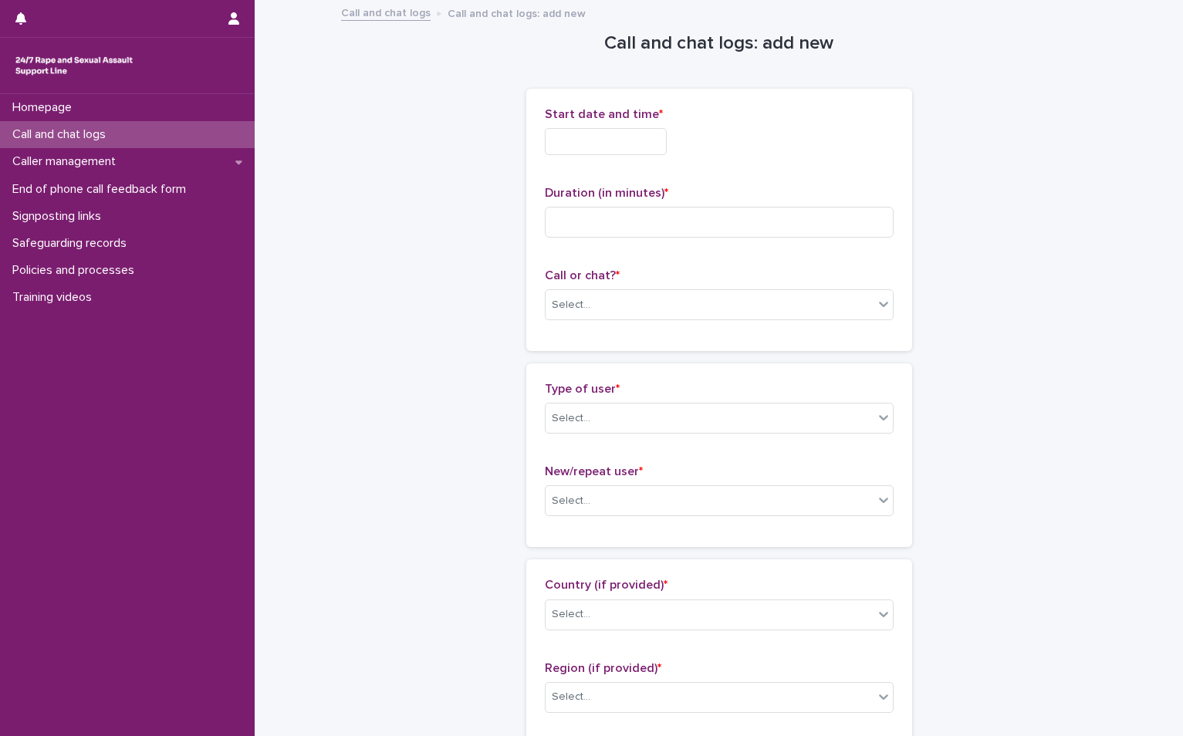
click at [639, 146] on input "text" at bounding box center [606, 141] width 122 height 27
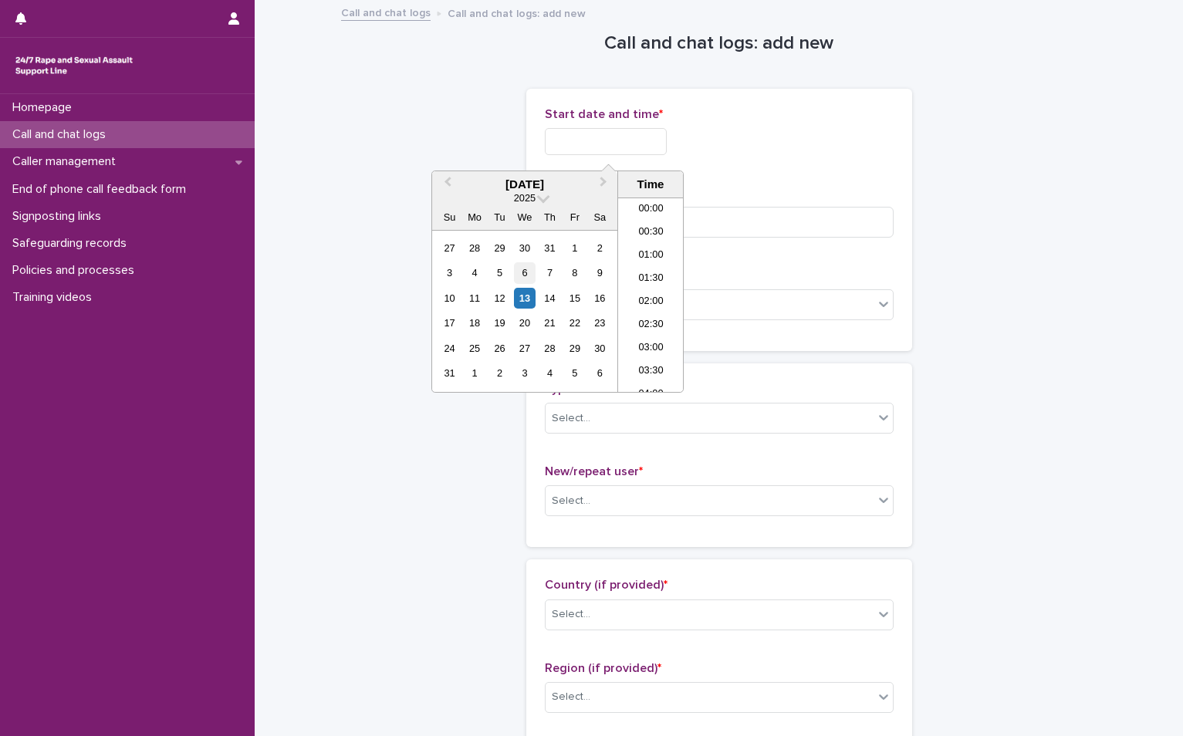
scroll to position [887, 0]
click at [518, 294] on div "13" at bounding box center [524, 298] width 21 height 21
click at [650, 285] on li "21:00" at bounding box center [651, 294] width 66 height 23
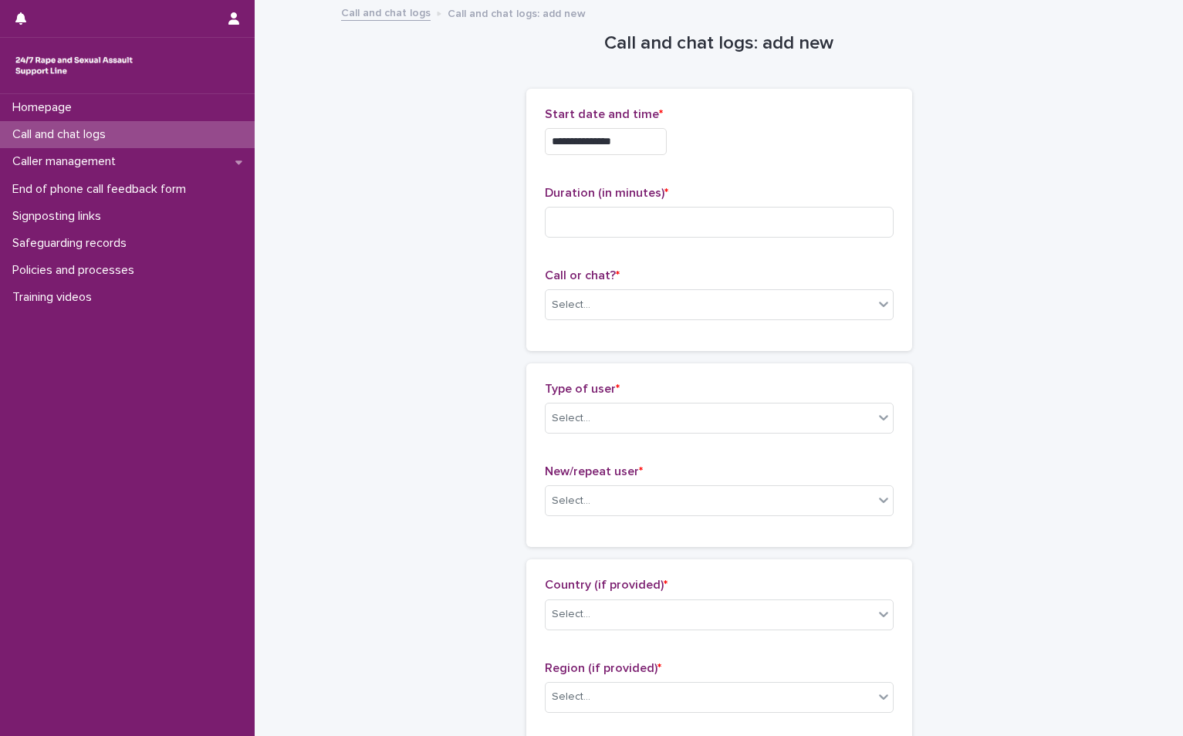
click at [649, 131] on input "**********" at bounding box center [606, 141] width 122 height 27
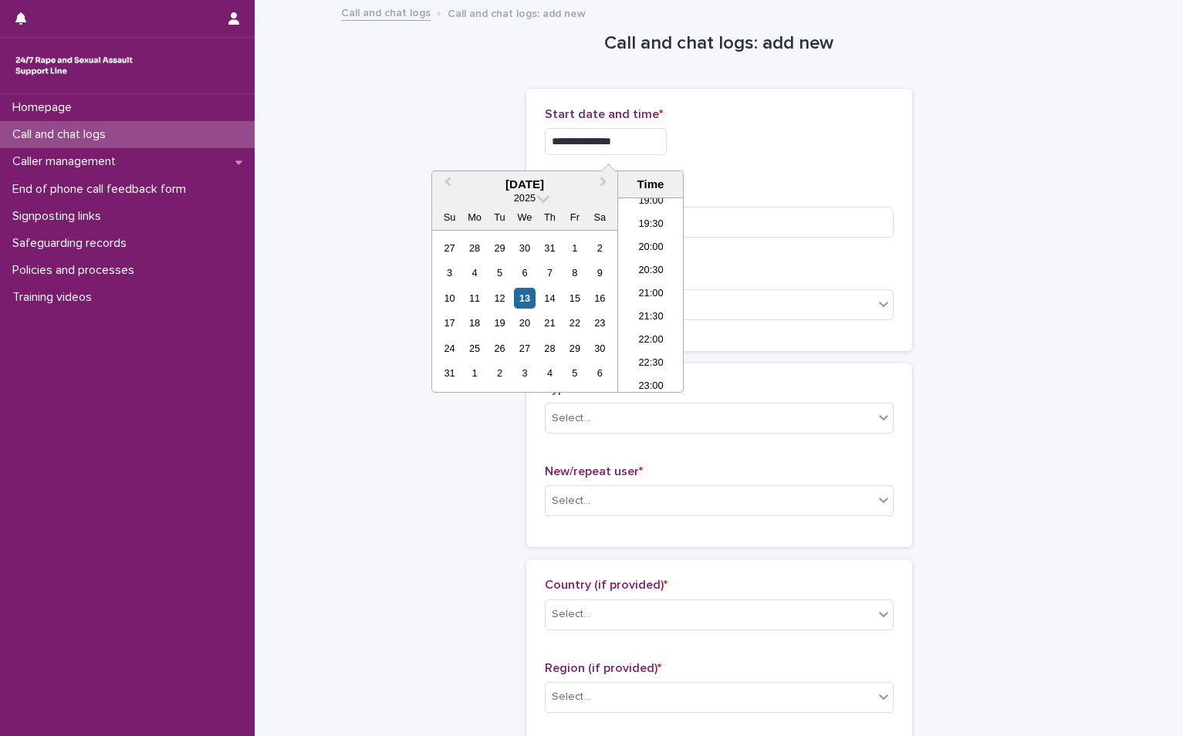
type input "**********"
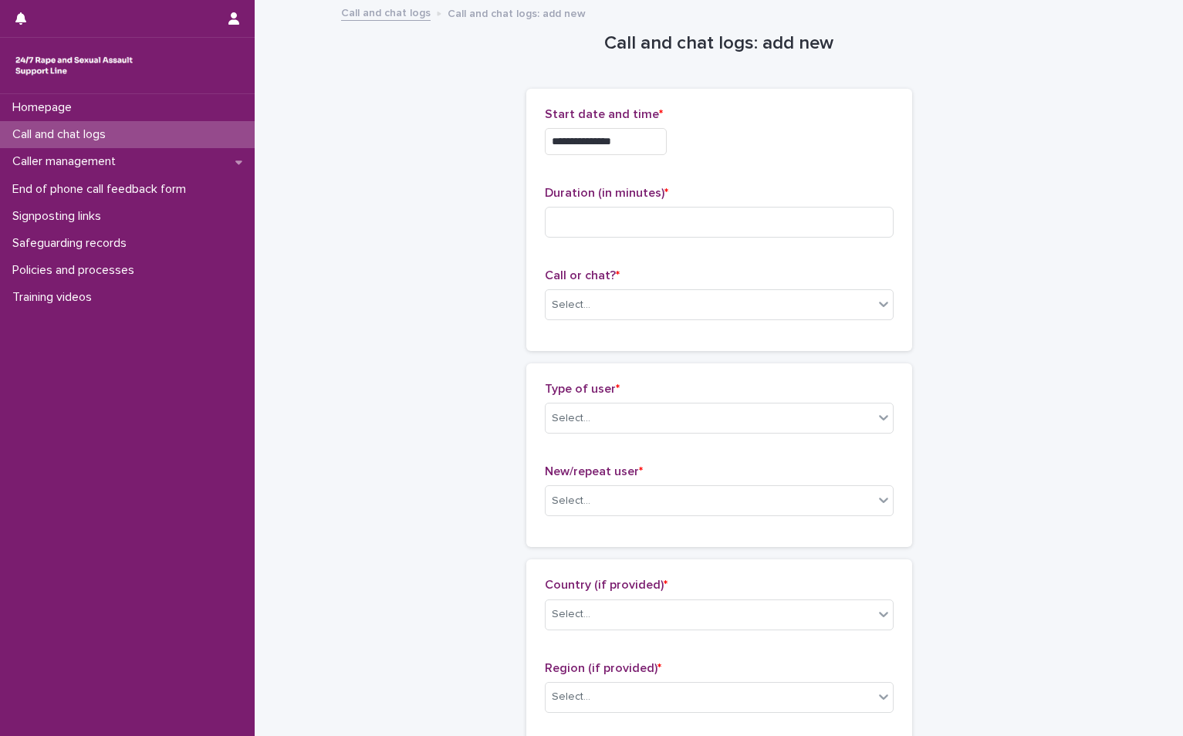
click at [708, 137] on div "**********" at bounding box center [719, 141] width 349 height 27
click at [535, 219] on div "**********" at bounding box center [719, 220] width 386 height 262
click at [589, 219] on input at bounding box center [719, 222] width 349 height 31
type input "*"
click at [578, 309] on div "Select..." at bounding box center [571, 305] width 39 height 16
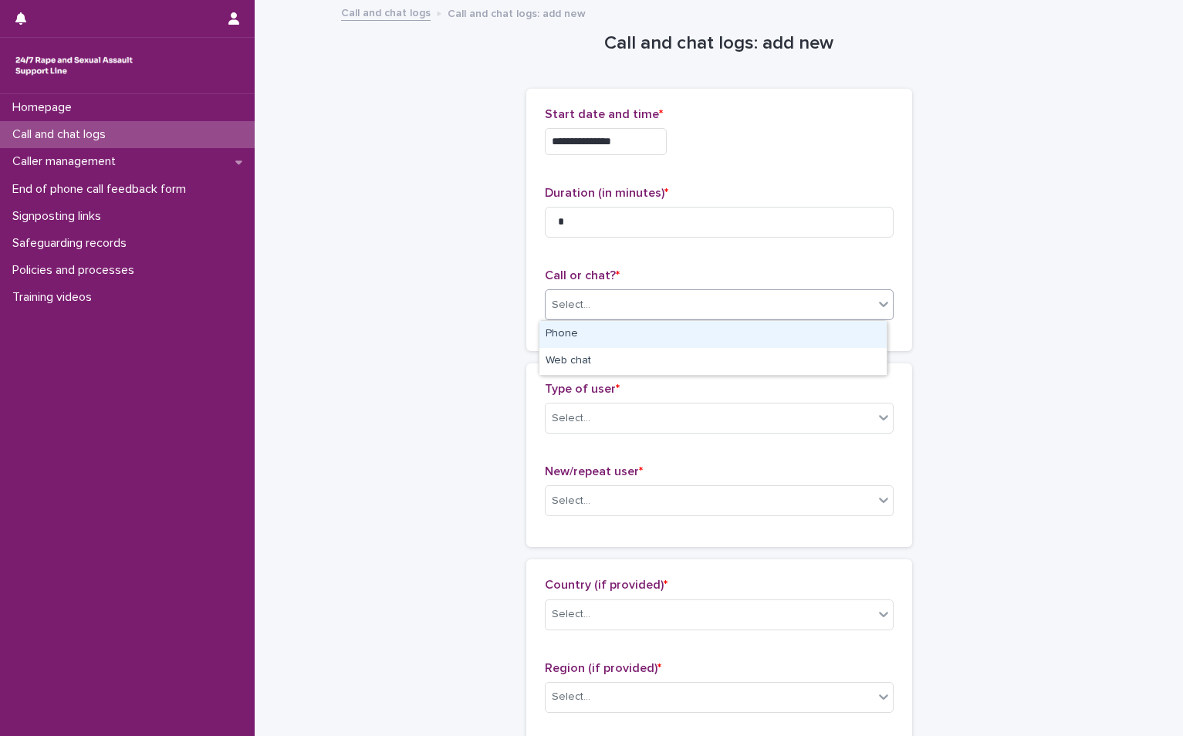
click at [578, 340] on div "Phone" at bounding box center [712, 334] width 347 height 27
click at [581, 415] on div "Select..." at bounding box center [571, 418] width 39 height 16
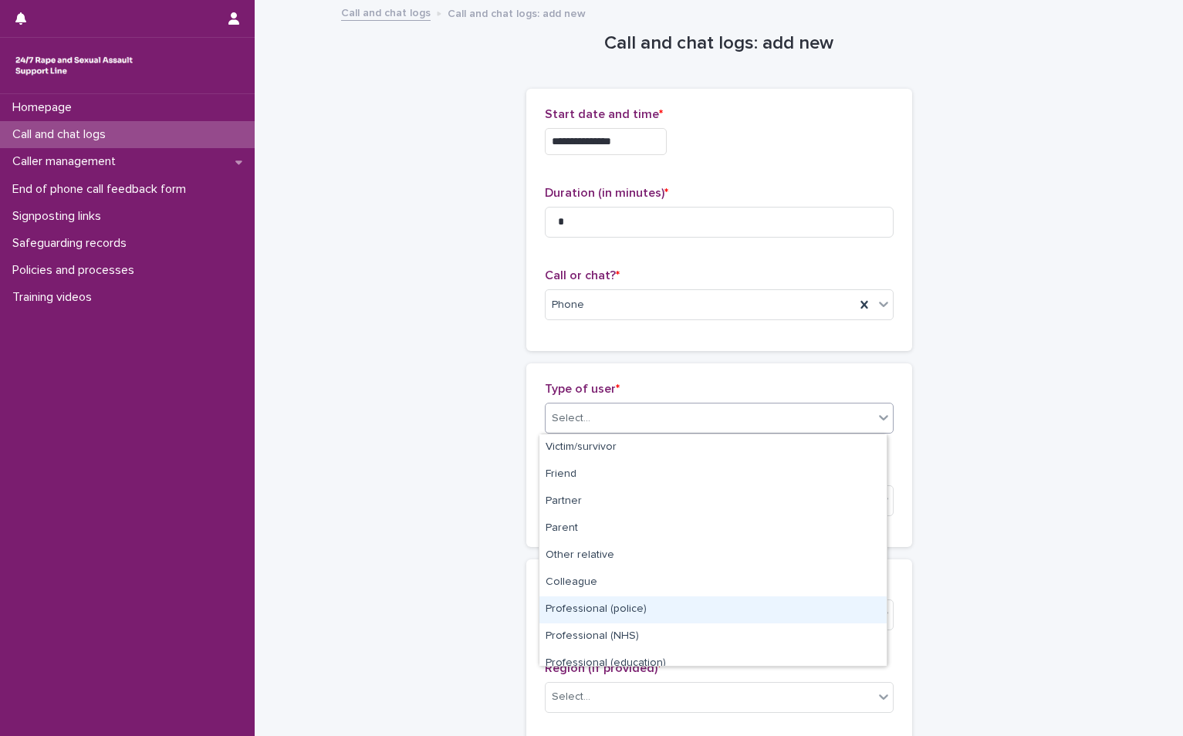
scroll to position [174, 0]
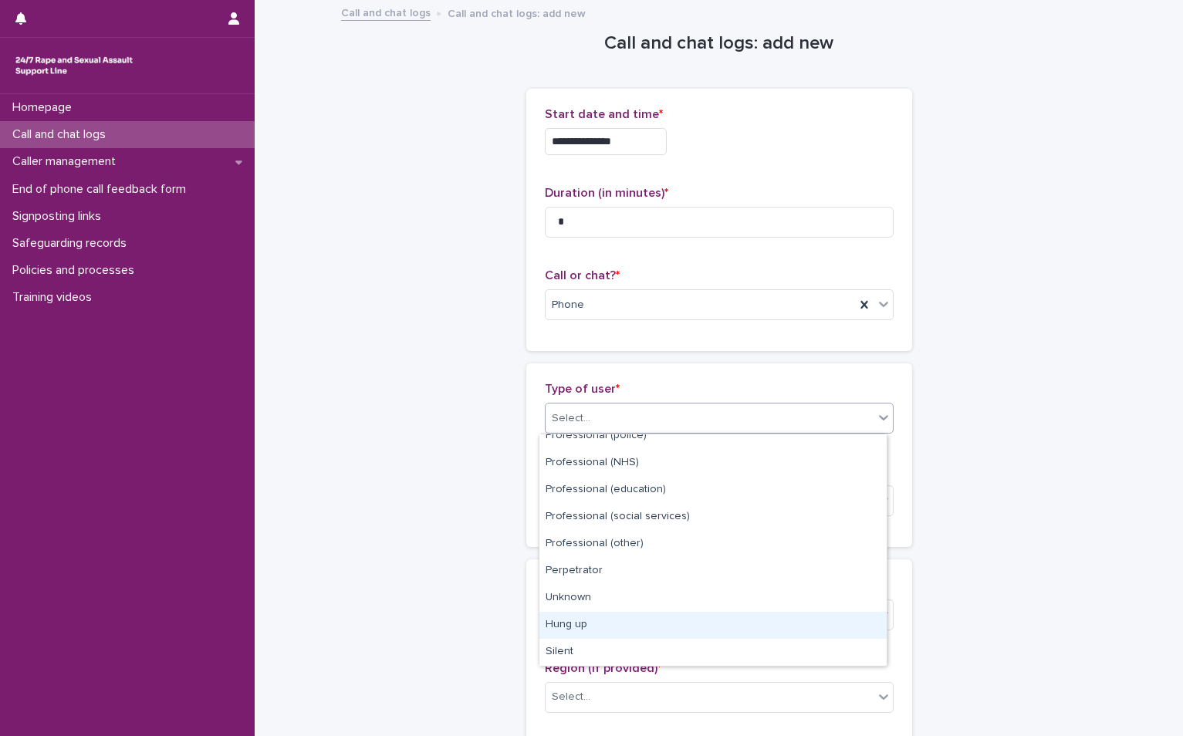
click at [585, 630] on div "Hung up" at bounding box center [712, 625] width 347 height 27
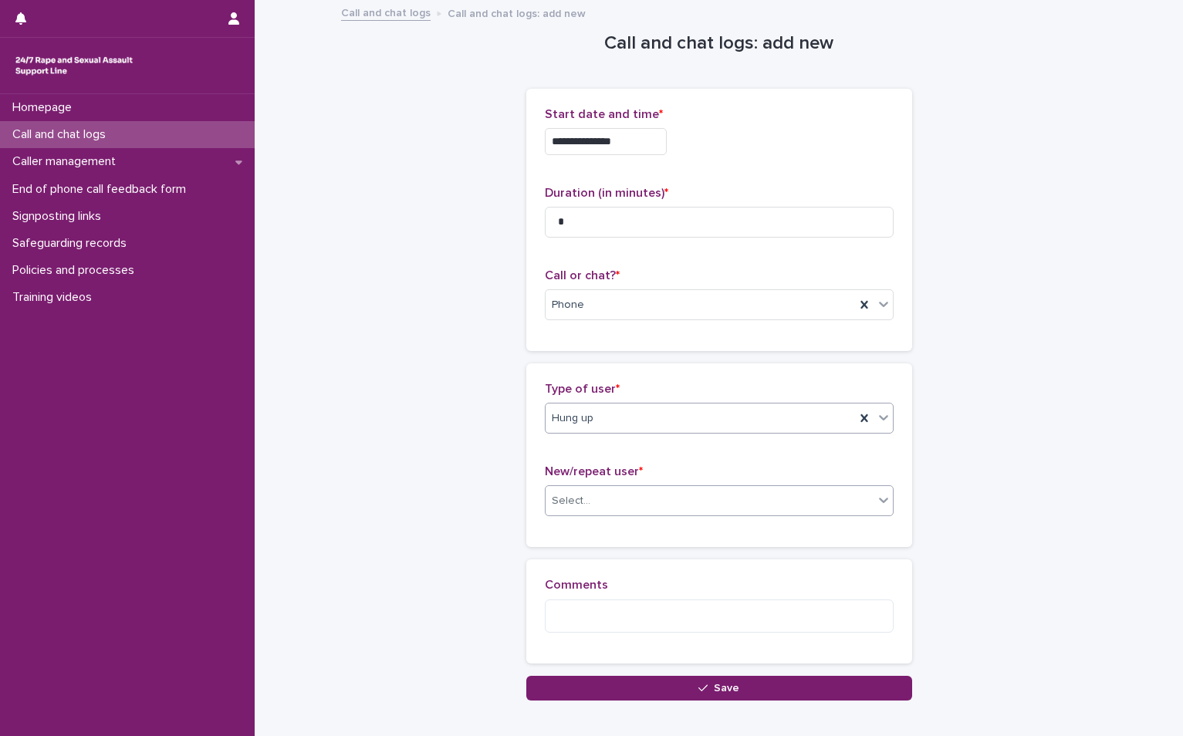
click at [603, 498] on div "Select..." at bounding box center [709, 500] width 328 height 25
click at [586, 524] on div "Not known" at bounding box center [712, 530] width 347 height 27
click at [582, 612] on textarea at bounding box center [719, 615] width 349 height 33
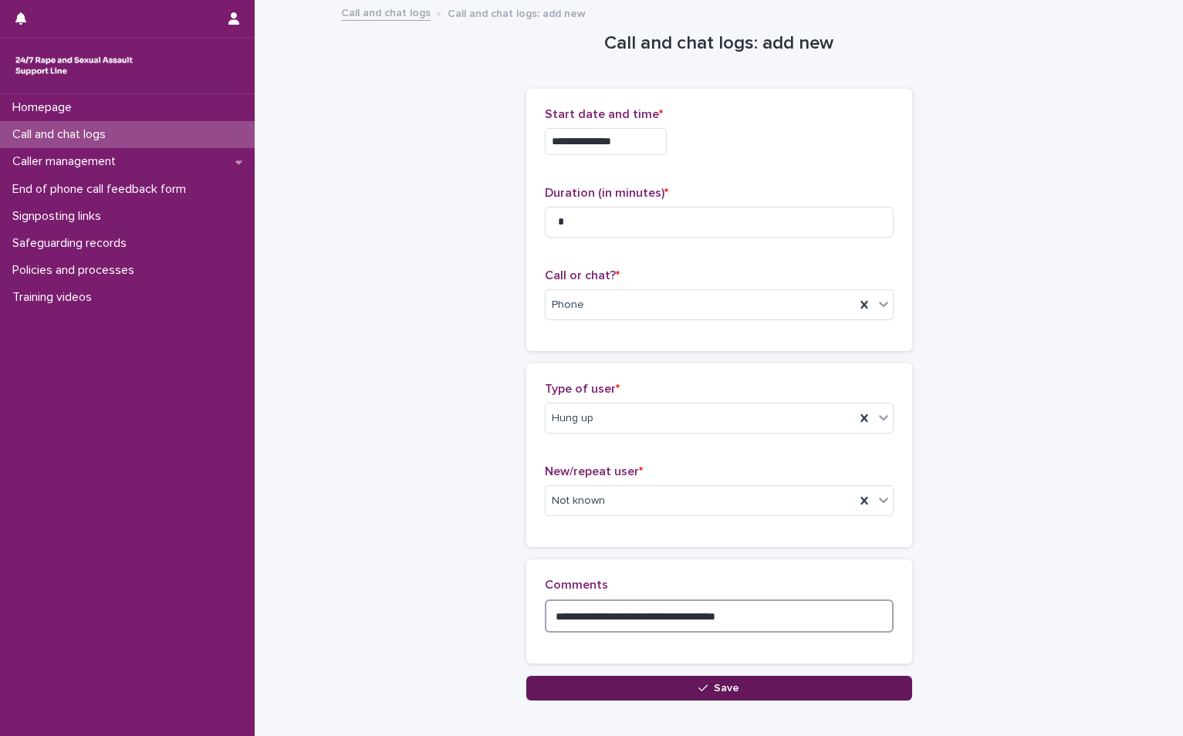
type textarea "**********"
click at [679, 680] on button "Save" at bounding box center [719, 688] width 386 height 25
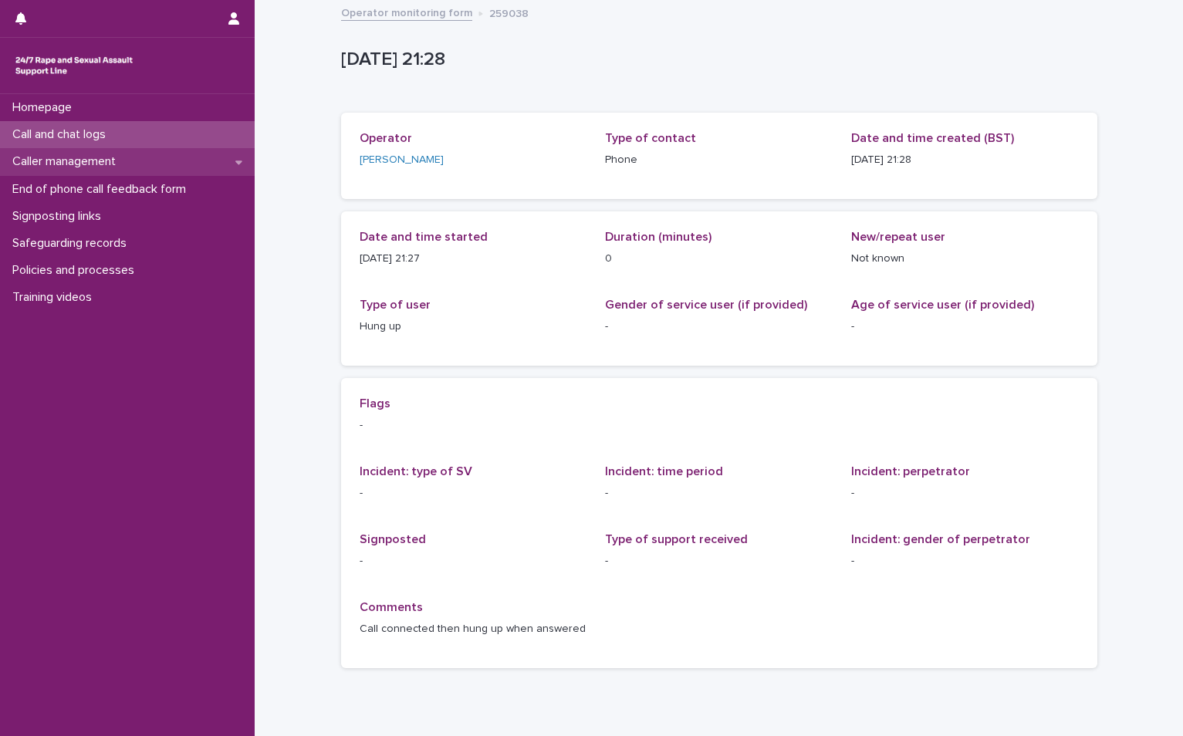
click at [101, 165] on p "Caller management" at bounding box center [67, 161] width 122 height 15
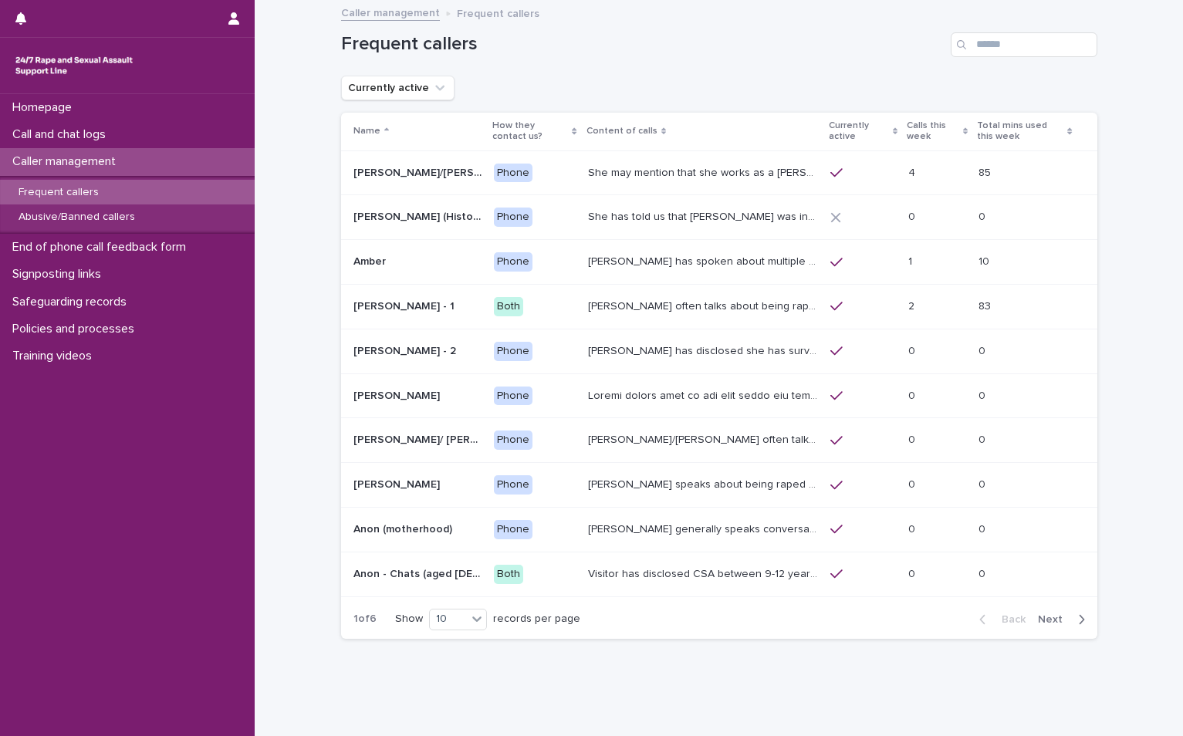
click at [101, 191] on p "Frequent callers" at bounding box center [58, 192] width 105 height 13
click at [1040, 616] on span "Next" at bounding box center [1055, 619] width 34 height 11
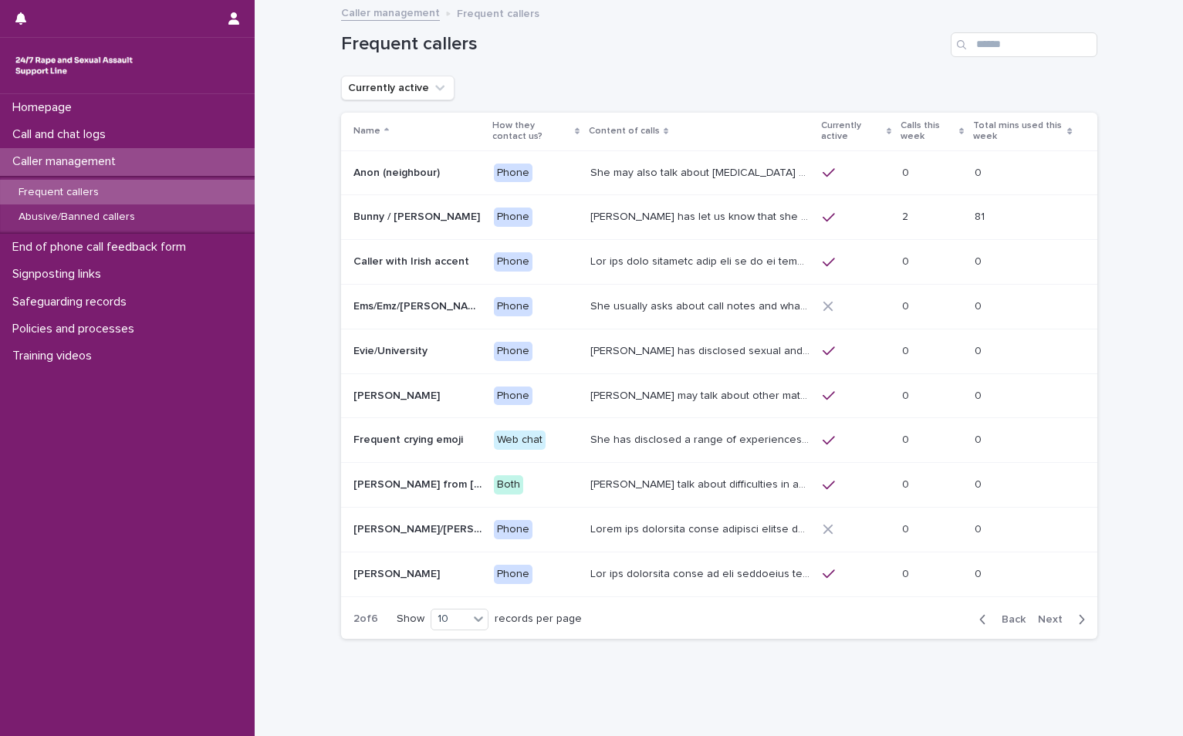
click at [1038, 617] on span "Next" at bounding box center [1055, 619] width 34 height 11
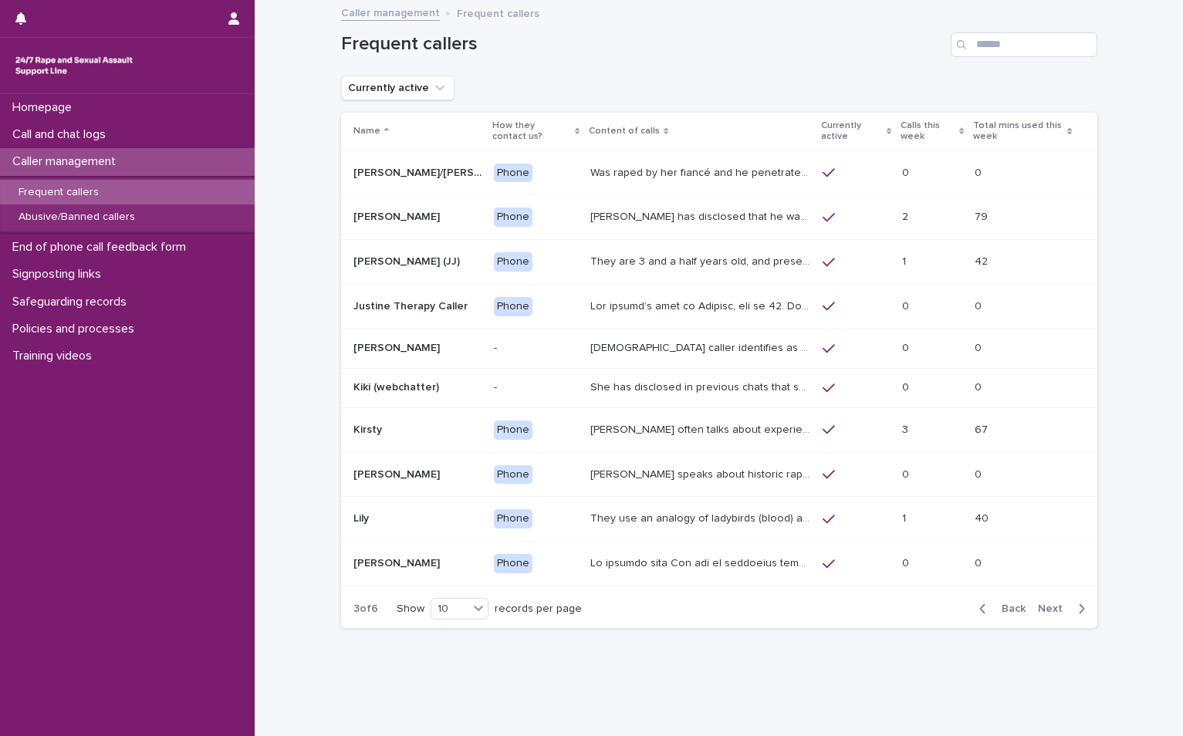
click at [1046, 612] on span "Next" at bounding box center [1055, 608] width 34 height 11
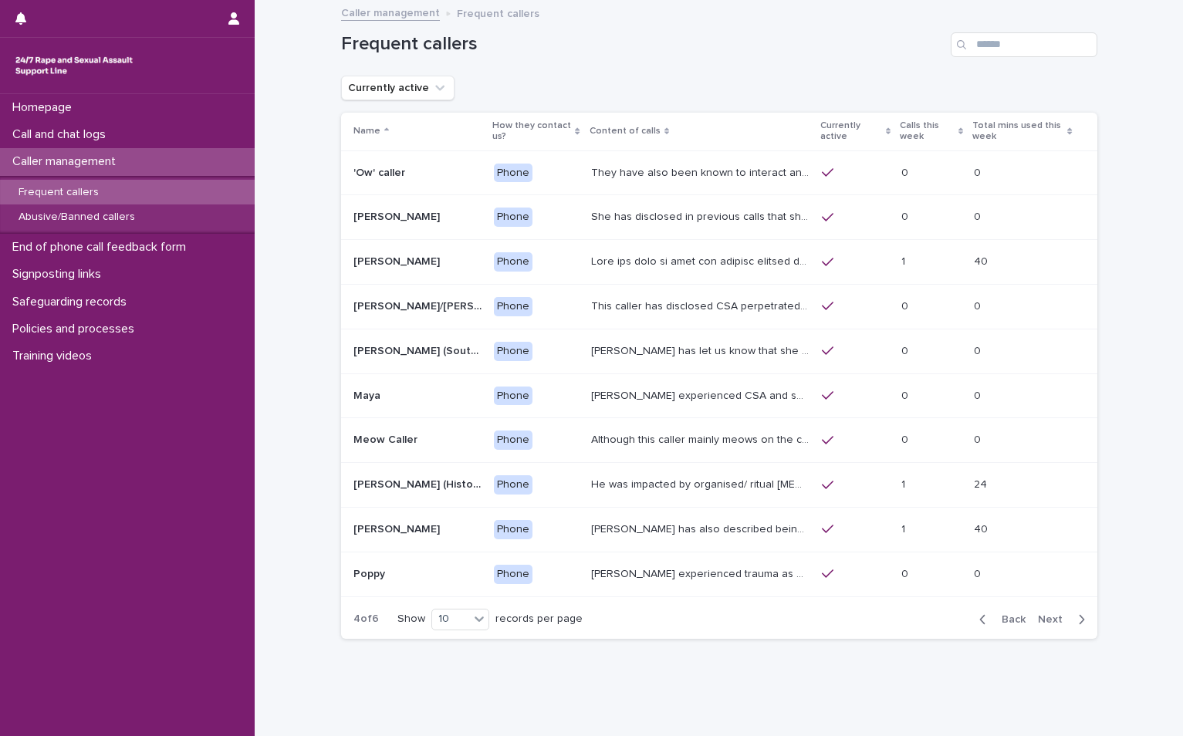
click at [1045, 616] on span "Next" at bounding box center [1055, 619] width 34 height 11
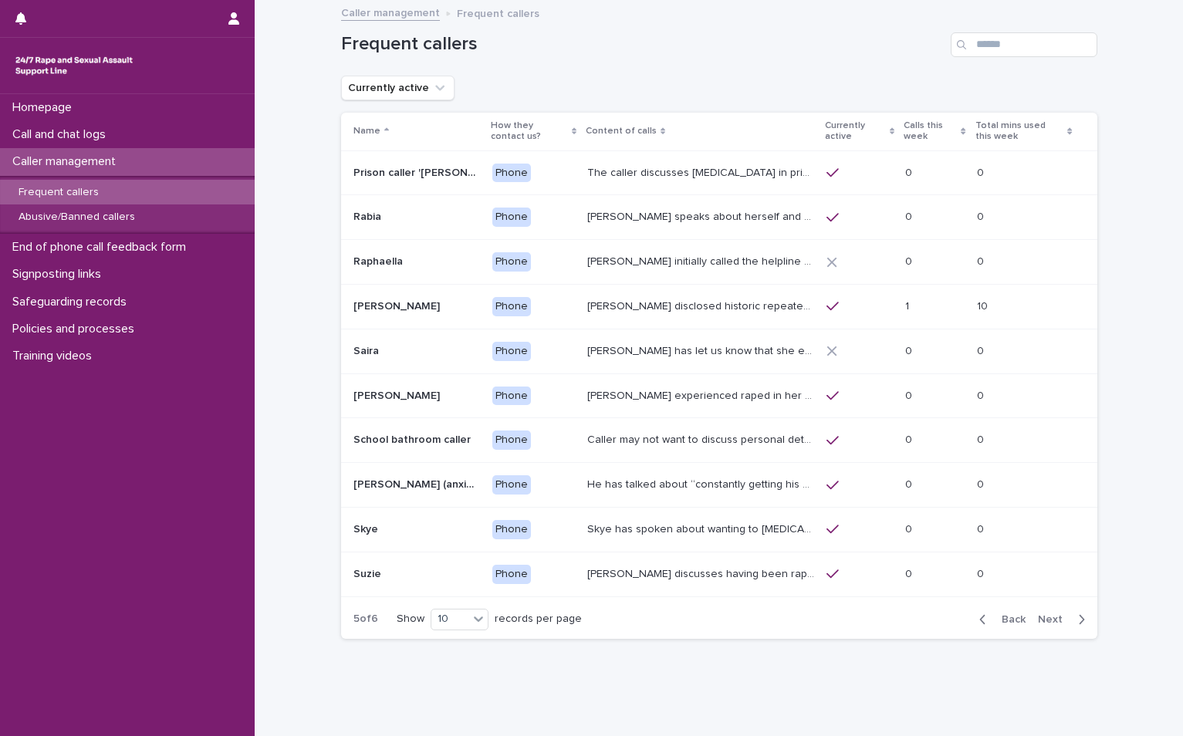
click at [1050, 614] on span "Next" at bounding box center [1055, 619] width 34 height 11
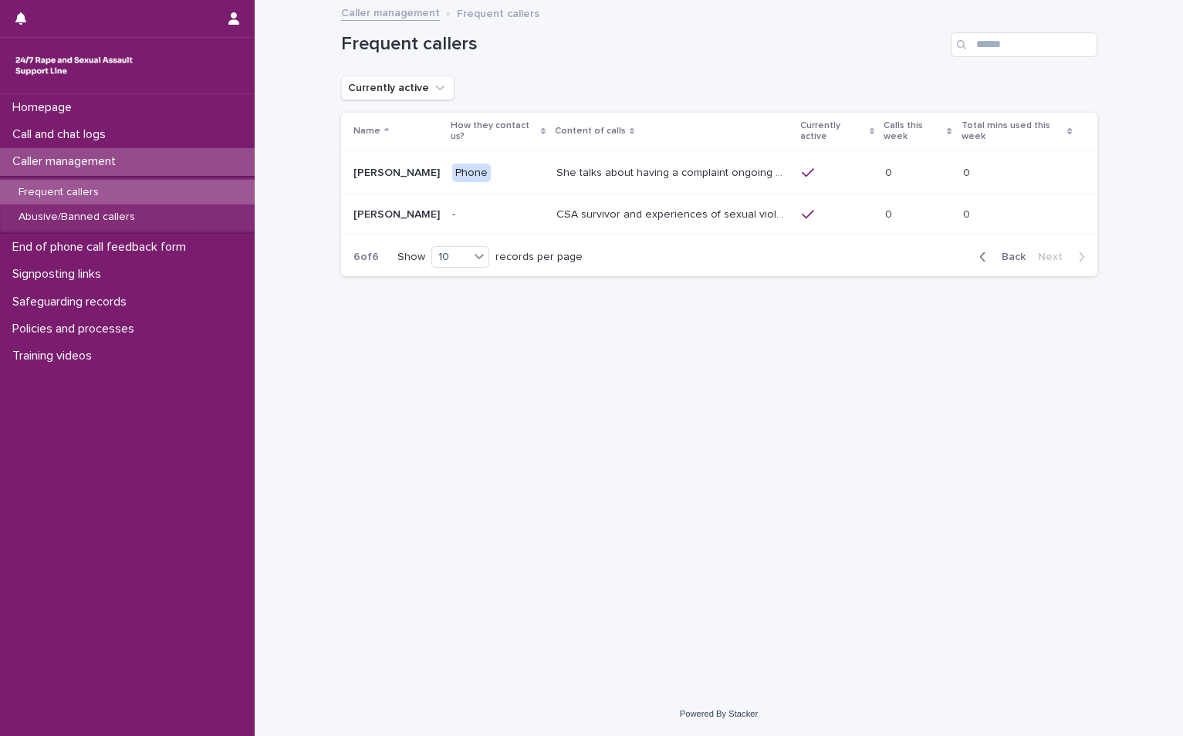
click at [1014, 251] on span "Back" at bounding box center [1008, 256] width 33 height 11
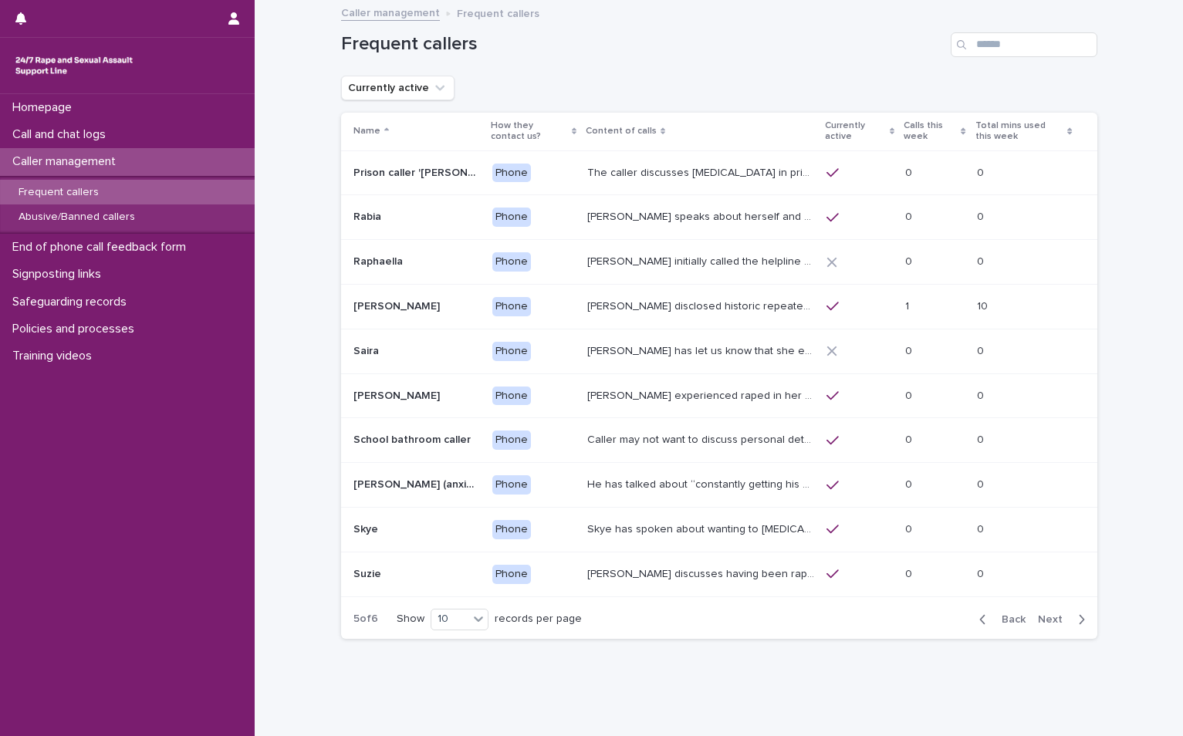
click at [1008, 622] on span "Back" at bounding box center [1008, 619] width 33 height 11
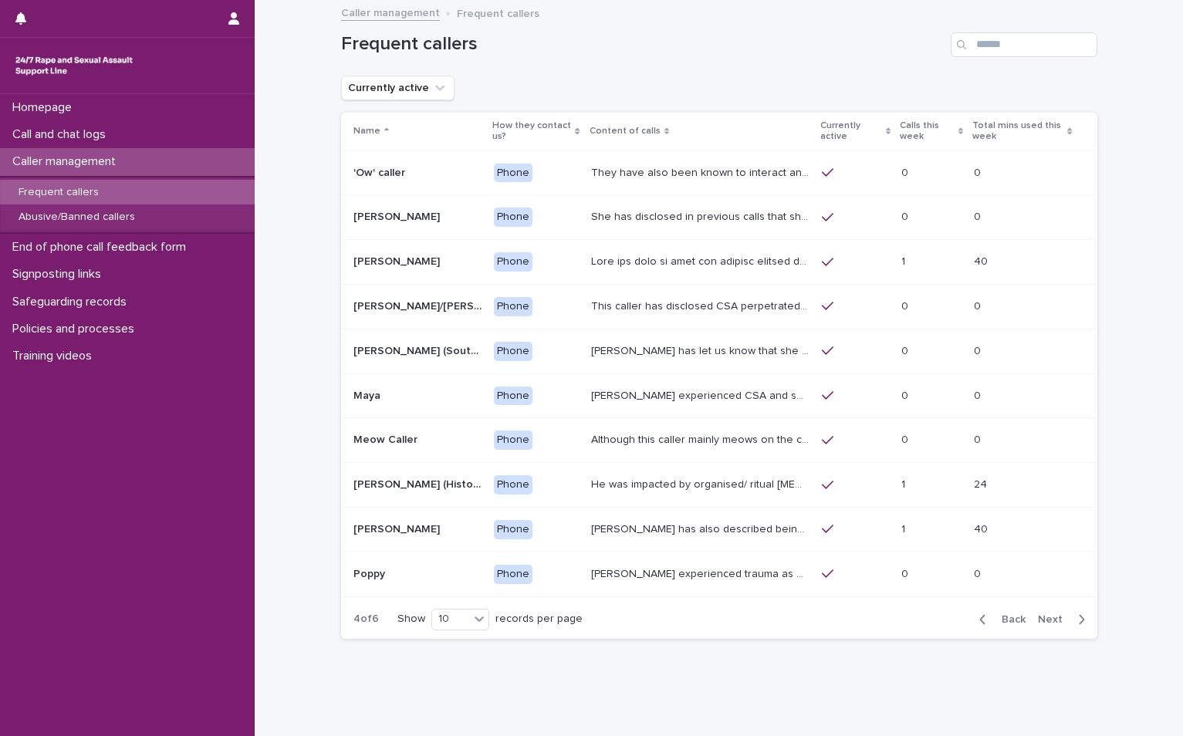
click at [1008, 622] on span "Back" at bounding box center [1008, 619] width 33 height 11
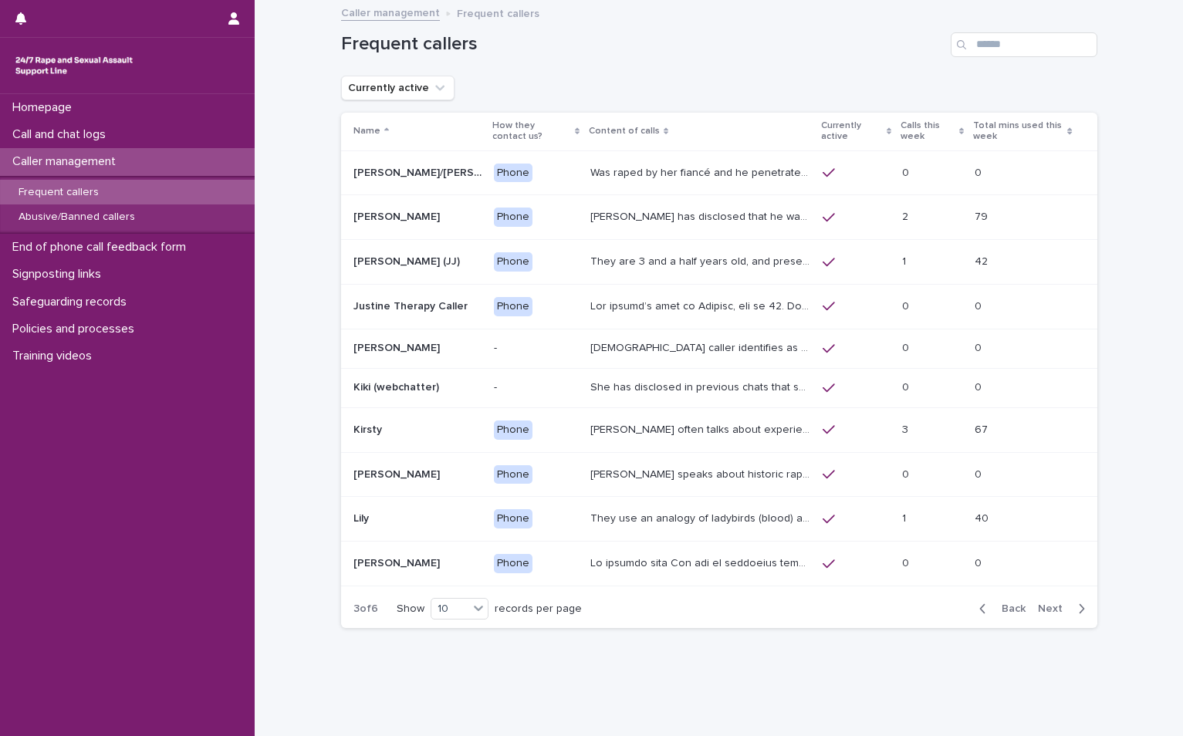
click at [1008, 610] on span "Back" at bounding box center [1008, 608] width 33 height 11
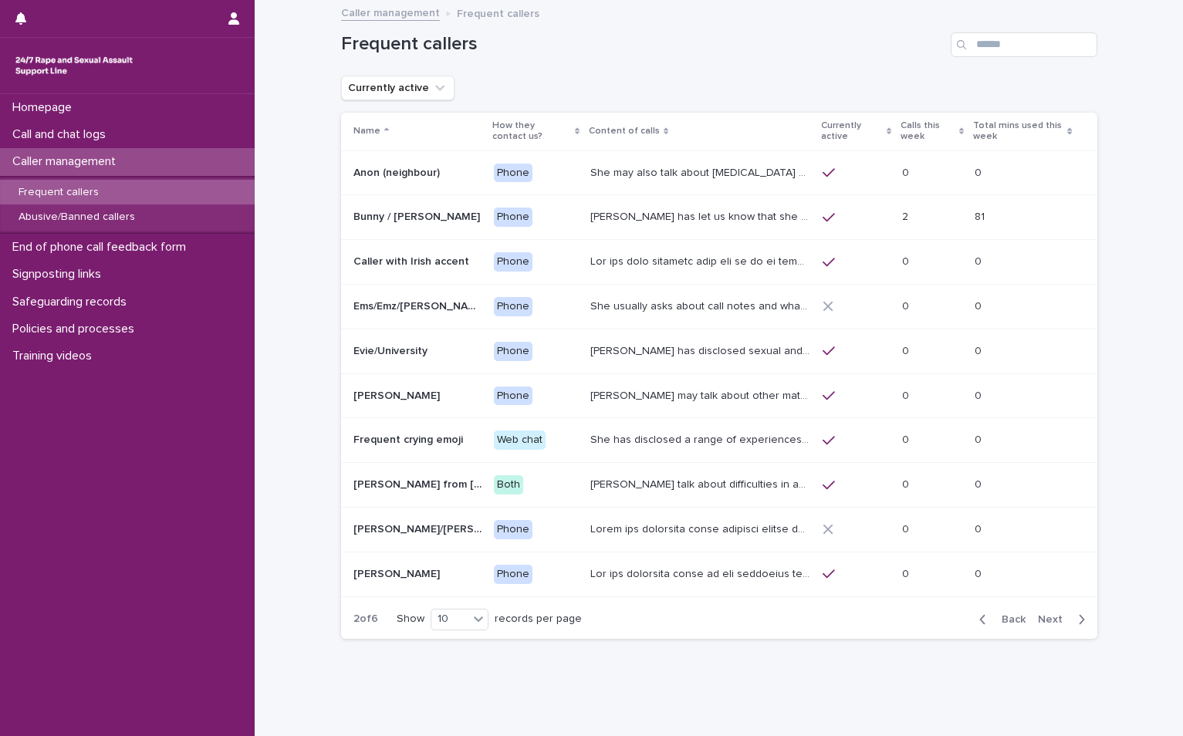
click at [1003, 619] on span "Back" at bounding box center [1008, 619] width 33 height 11
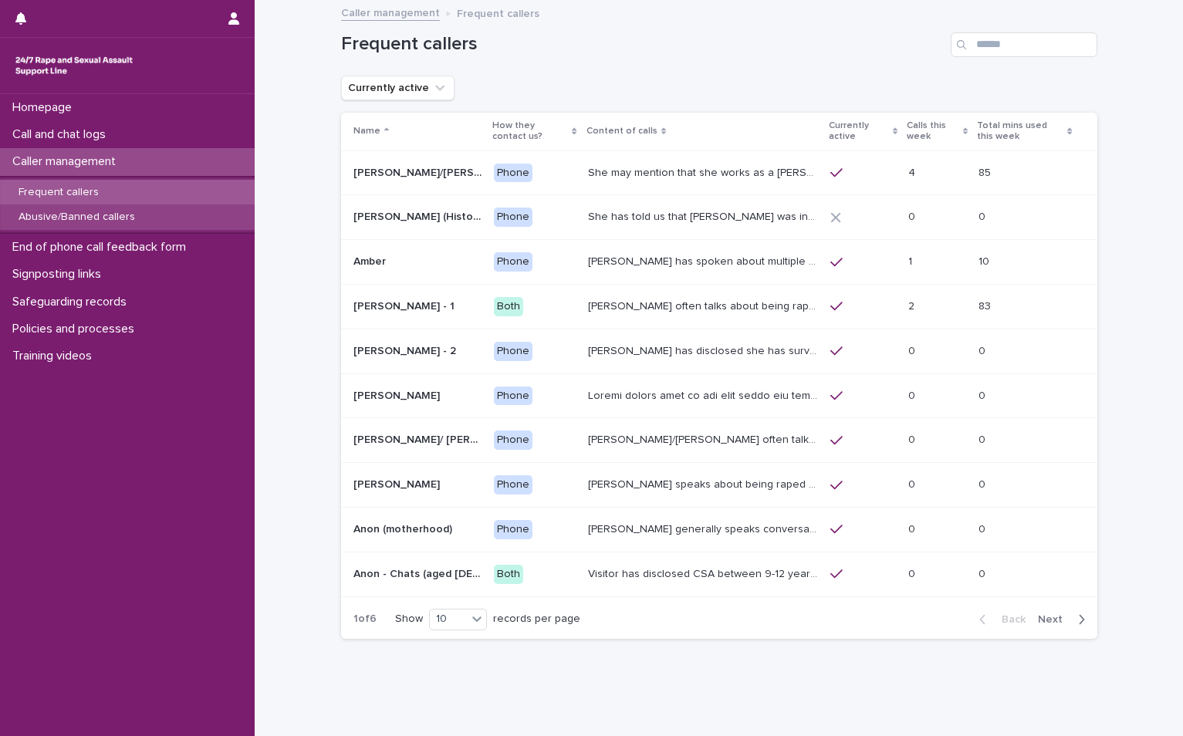
click at [103, 220] on p "Abusive/Banned callers" at bounding box center [76, 217] width 141 height 13
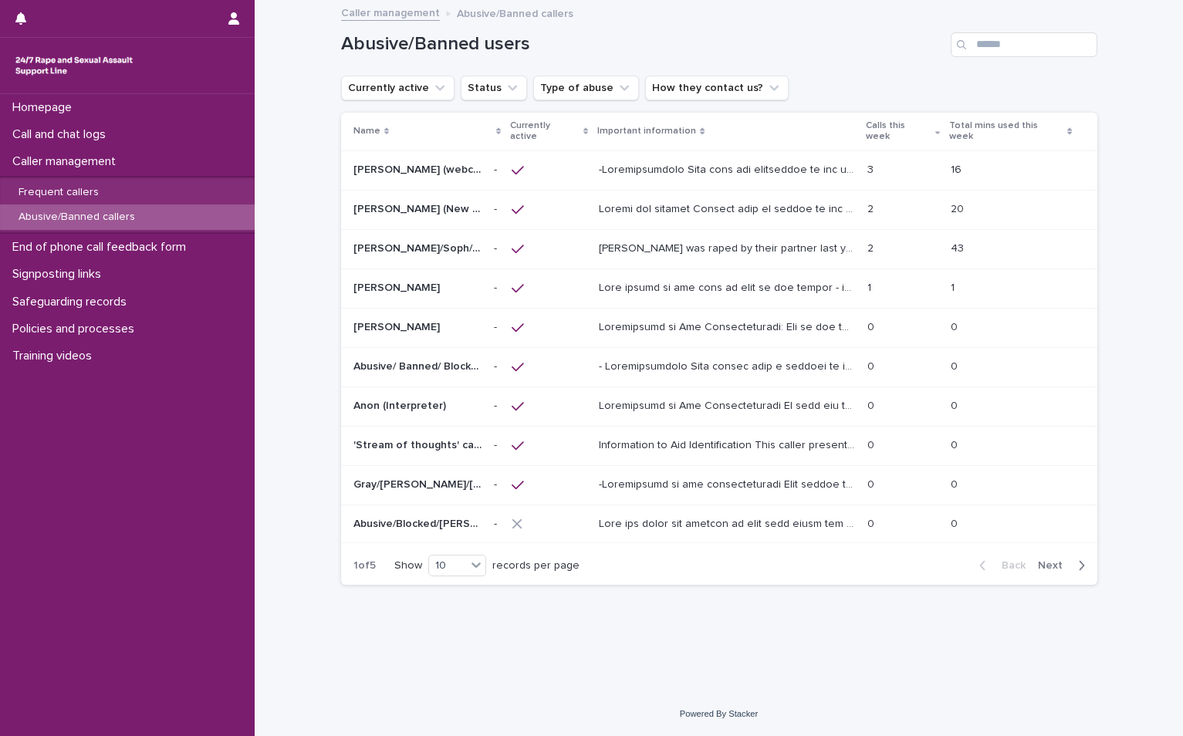
click at [1048, 560] on span "Next" at bounding box center [1055, 565] width 34 height 11
click at [1046, 560] on span "Next" at bounding box center [1055, 565] width 34 height 11
click at [1055, 559] on span "Next" at bounding box center [1055, 564] width 34 height 11
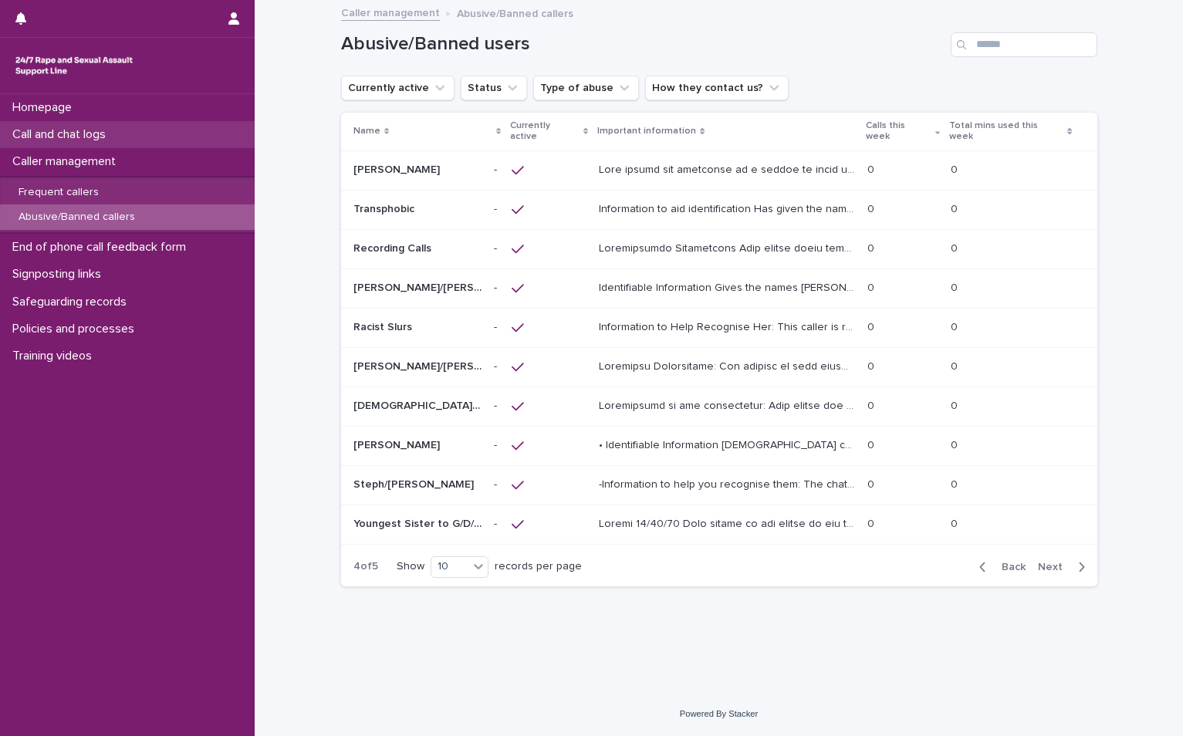
click at [78, 143] on div "Call and chat logs" at bounding box center [127, 134] width 255 height 27
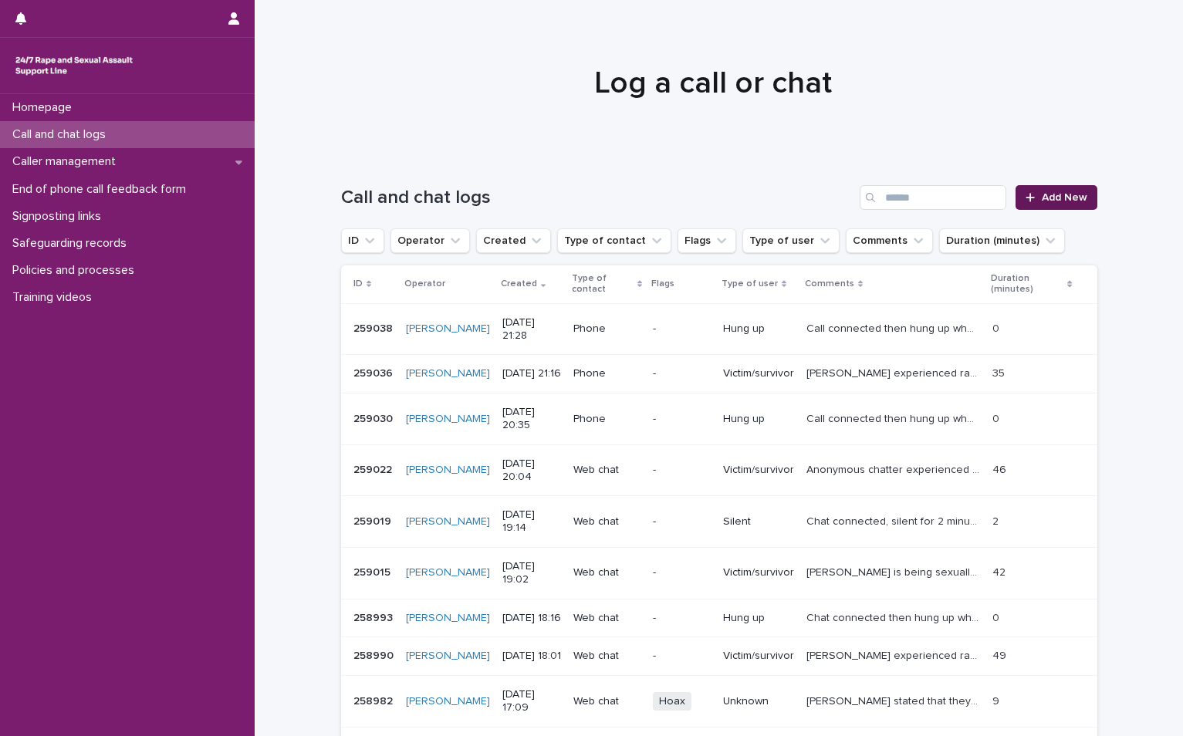
click at [1047, 204] on link "Add New" at bounding box center [1055, 197] width 81 height 25
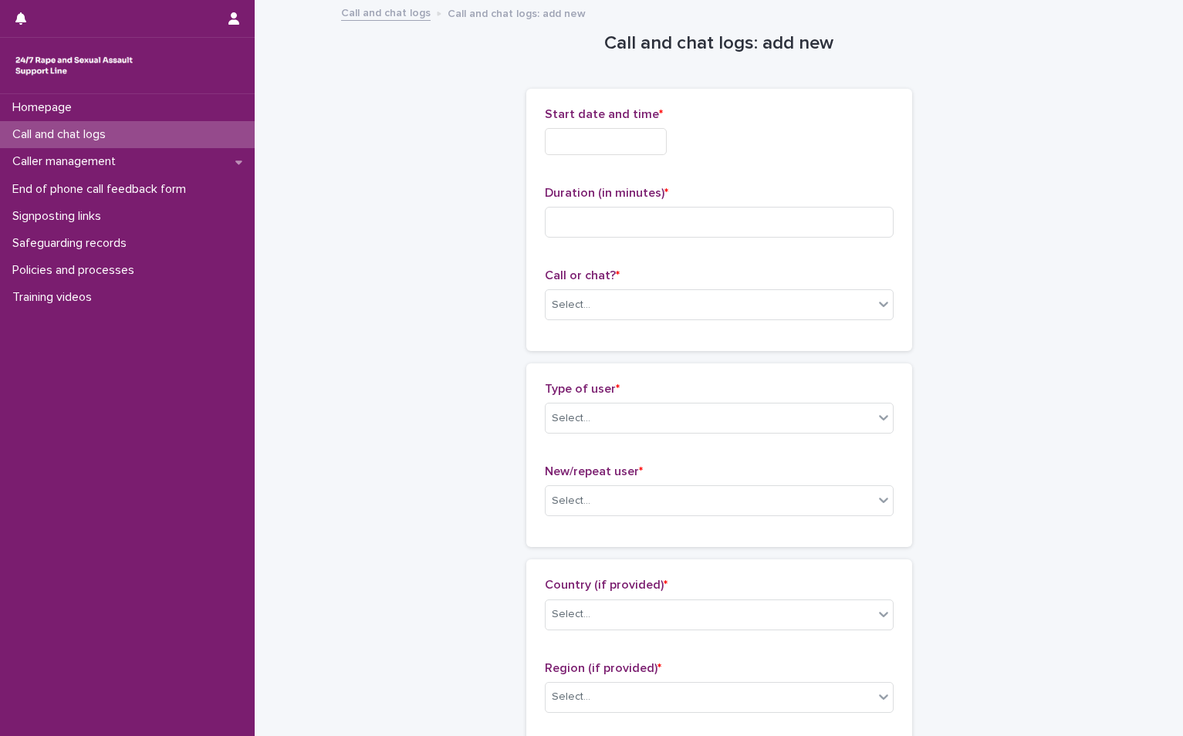
click at [605, 115] on span "Start date and time *" at bounding box center [604, 114] width 118 height 12
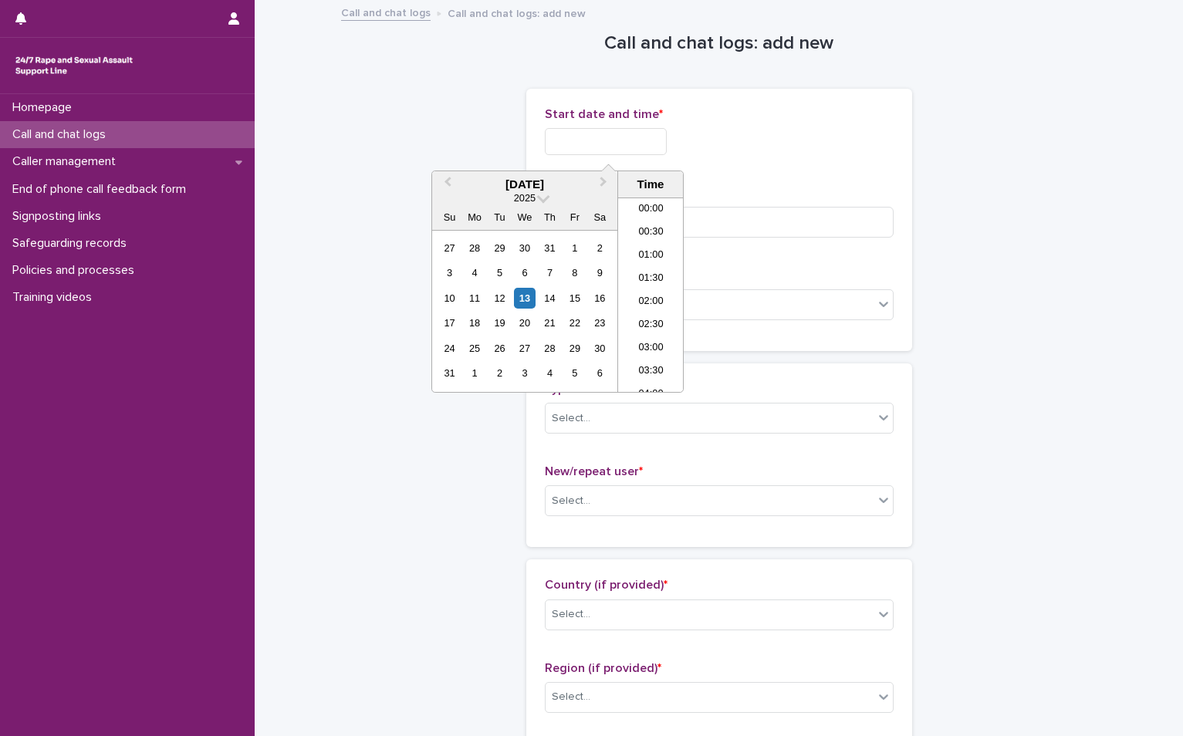
click at [578, 154] on input "text" at bounding box center [606, 141] width 122 height 27
click at [523, 296] on div "13" at bounding box center [524, 298] width 21 height 21
click at [663, 268] on li "21:00" at bounding box center [651, 271] width 66 height 23
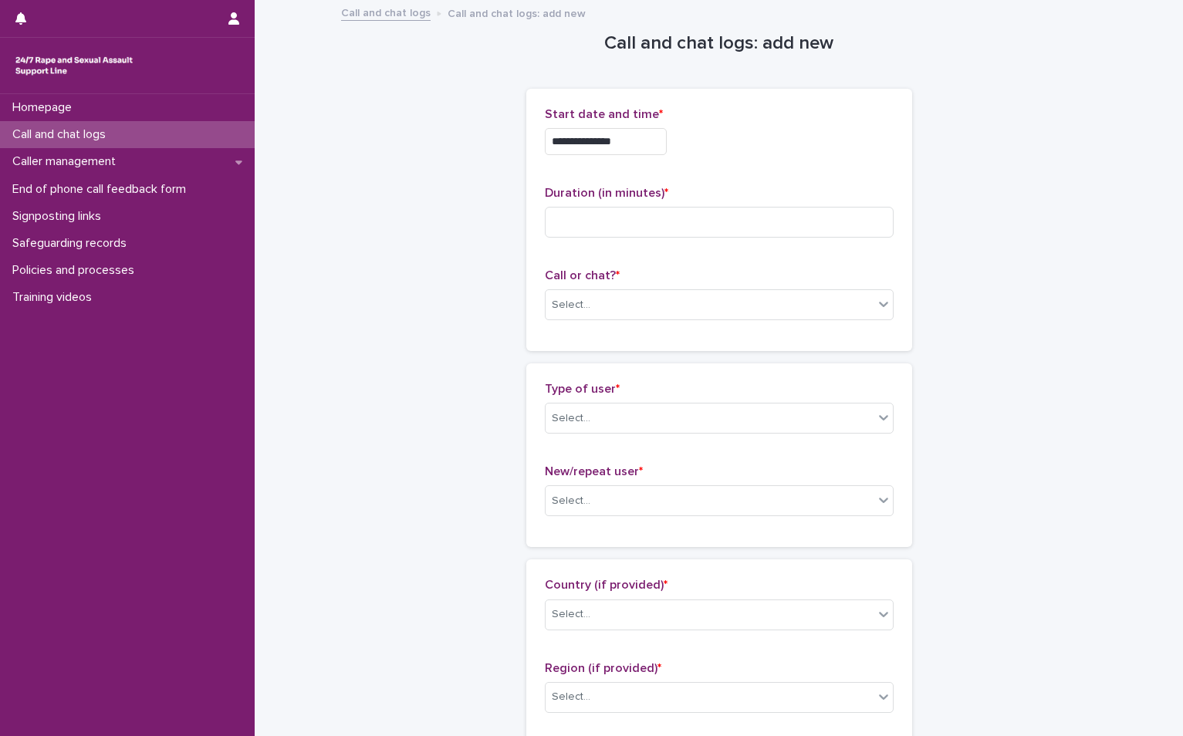
click at [648, 134] on input "**********" at bounding box center [606, 141] width 122 height 27
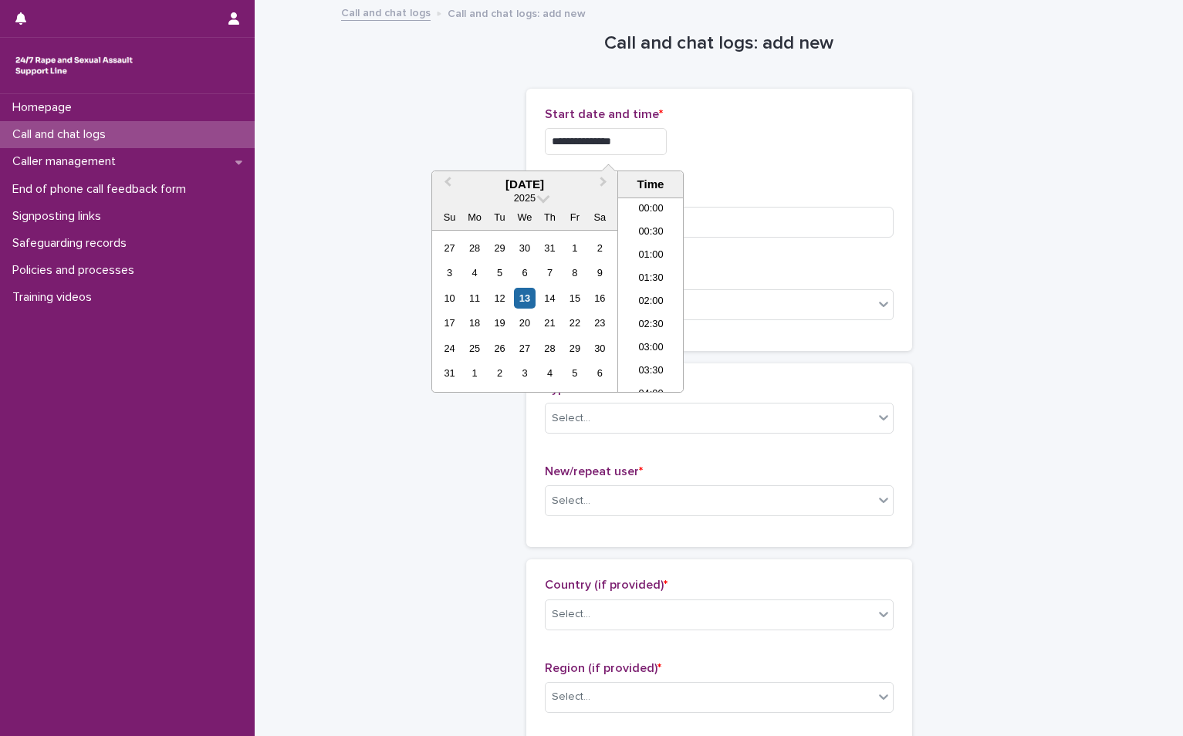
scroll to position [887, 0]
type input "**********"
click at [869, 132] on div "**********" at bounding box center [719, 141] width 349 height 27
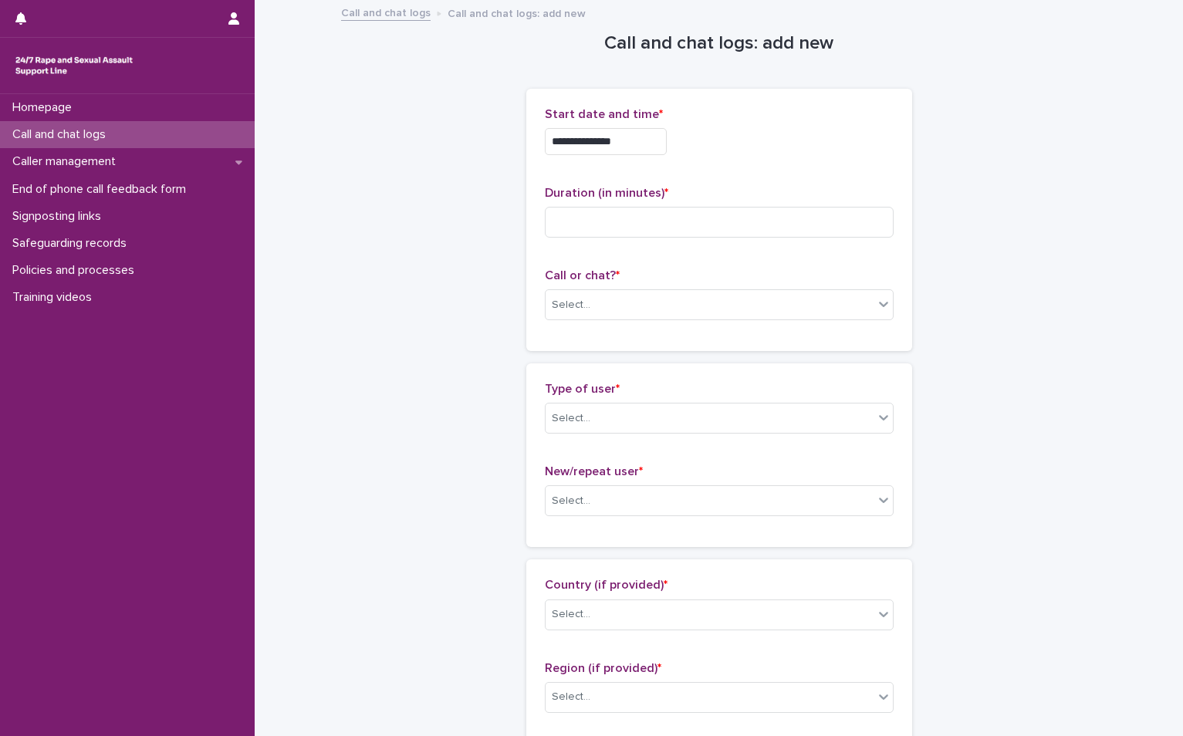
click at [576, 244] on div "Duration (in minutes) *" at bounding box center [719, 218] width 349 height 64
click at [598, 227] on input at bounding box center [719, 222] width 349 height 31
type input "*"
click at [576, 289] on div "Select..." at bounding box center [719, 304] width 349 height 31
click at [569, 332] on div "Phone" at bounding box center [712, 334] width 347 height 27
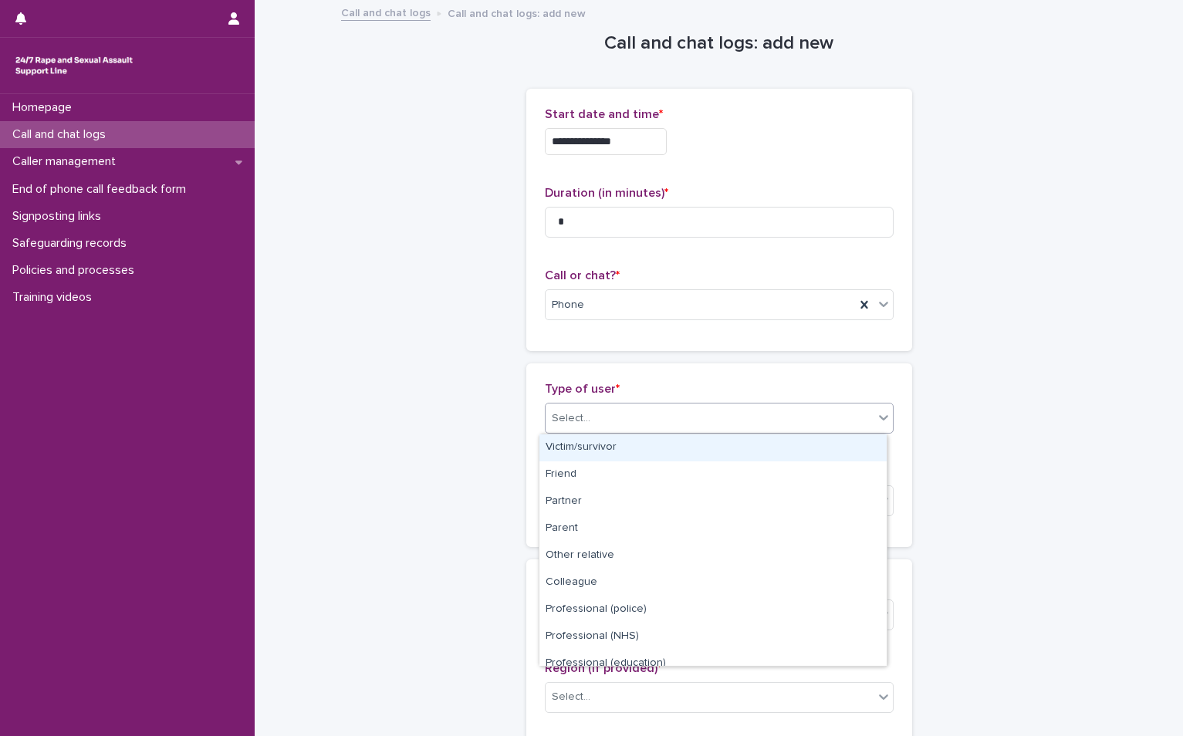
click at [563, 424] on div "Select..." at bounding box center [571, 418] width 39 height 16
click at [565, 450] on div "Victim/survivor" at bounding box center [712, 447] width 347 height 27
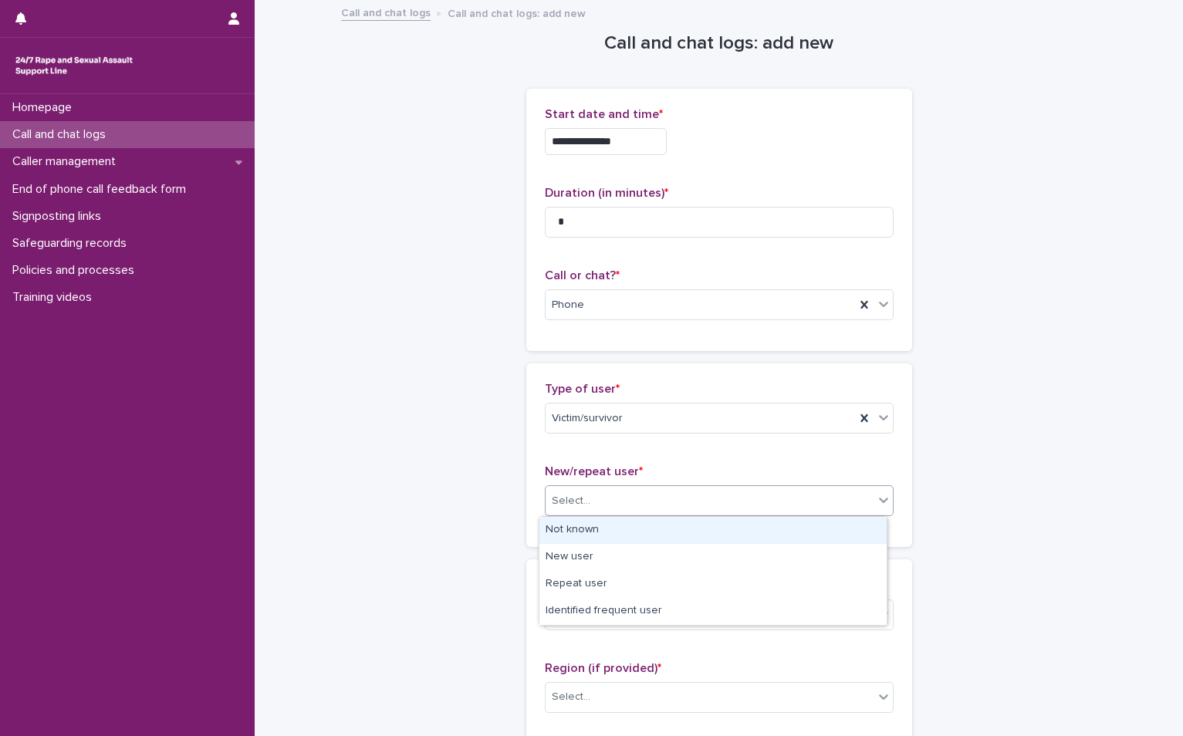
click at [582, 508] on div "Select..." at bounding box center [709, 500] width 328 height 25
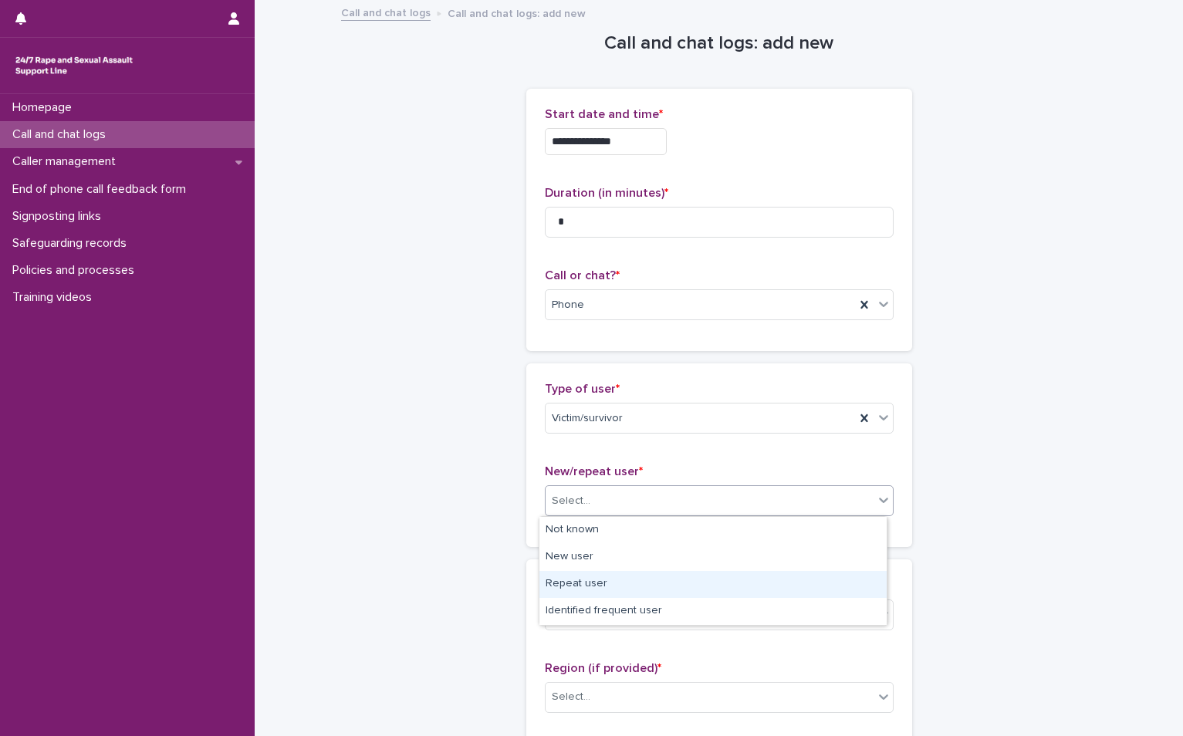
click at [587, 572] on div "Repeat user" at bounding box center [712, 584] width 347 height 27
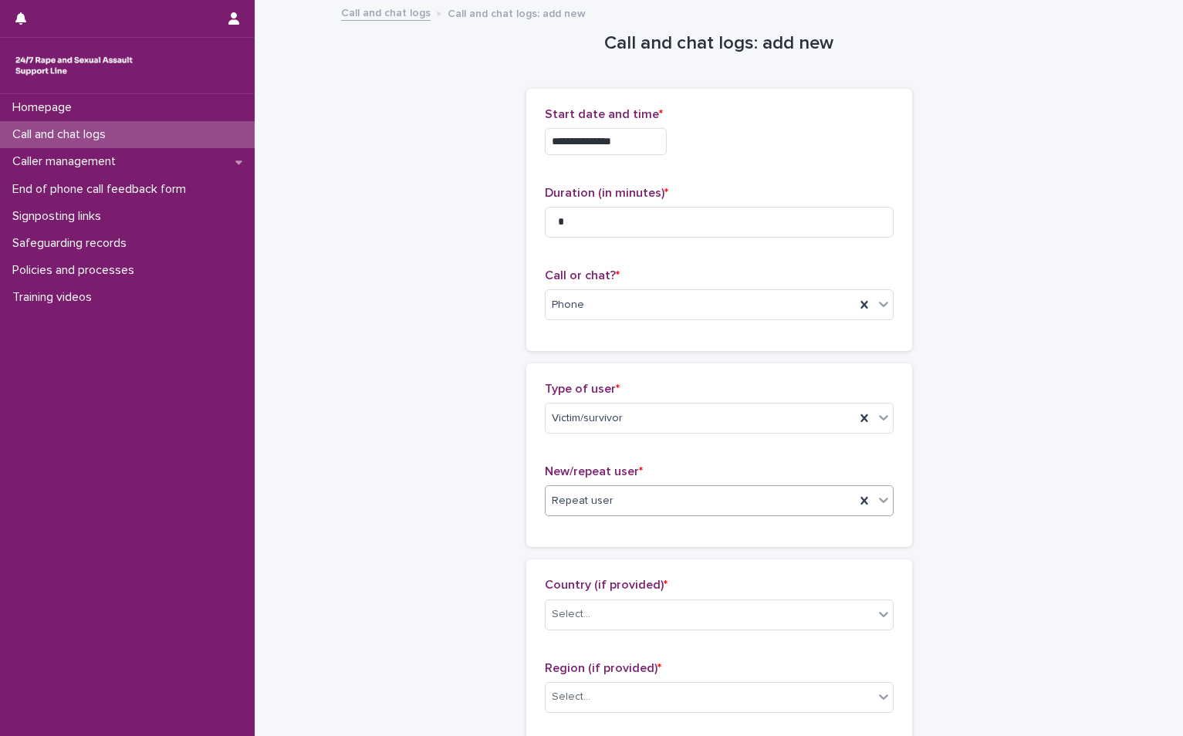
scroll to position [309, 0]
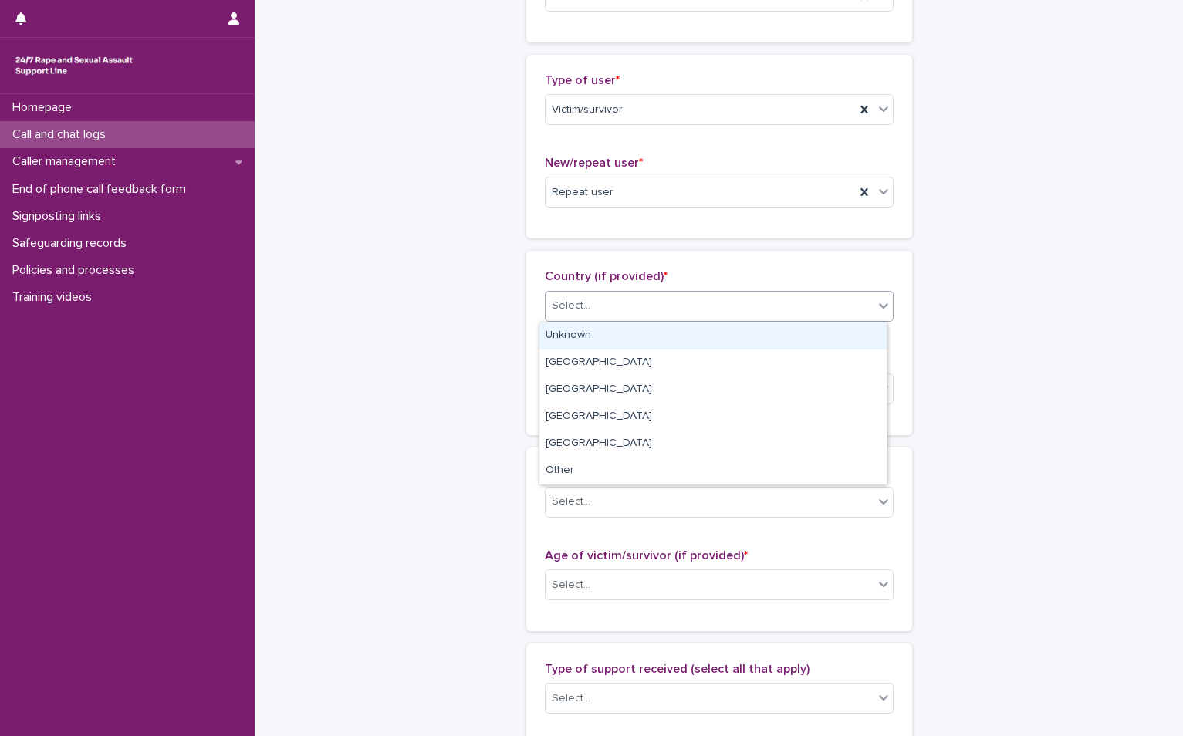
click at [608, 317] on div "Select..." at bounding box center [709, 305] width 328 height 25
click at [602, 339] on div "Unknown" at bounding box center [712, 335] width 347 height 27
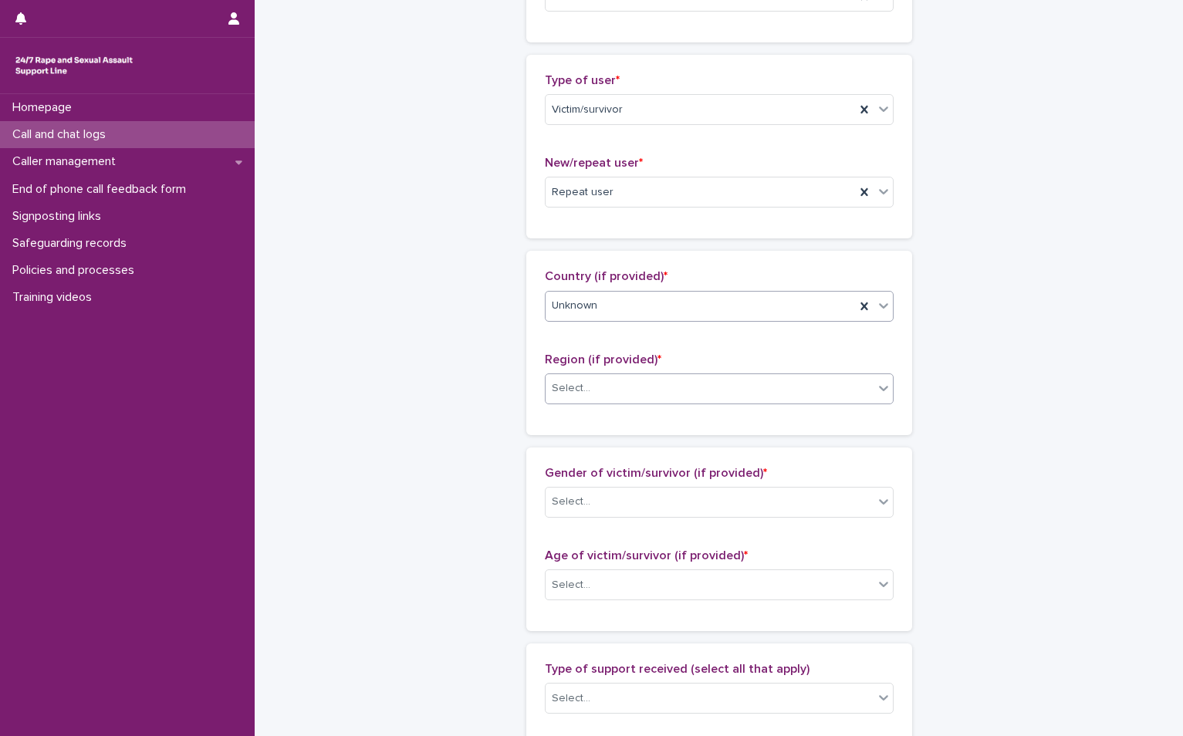
click at [597, 382] on div "Select..." at bounding box center [709, 388] width 328 height 25
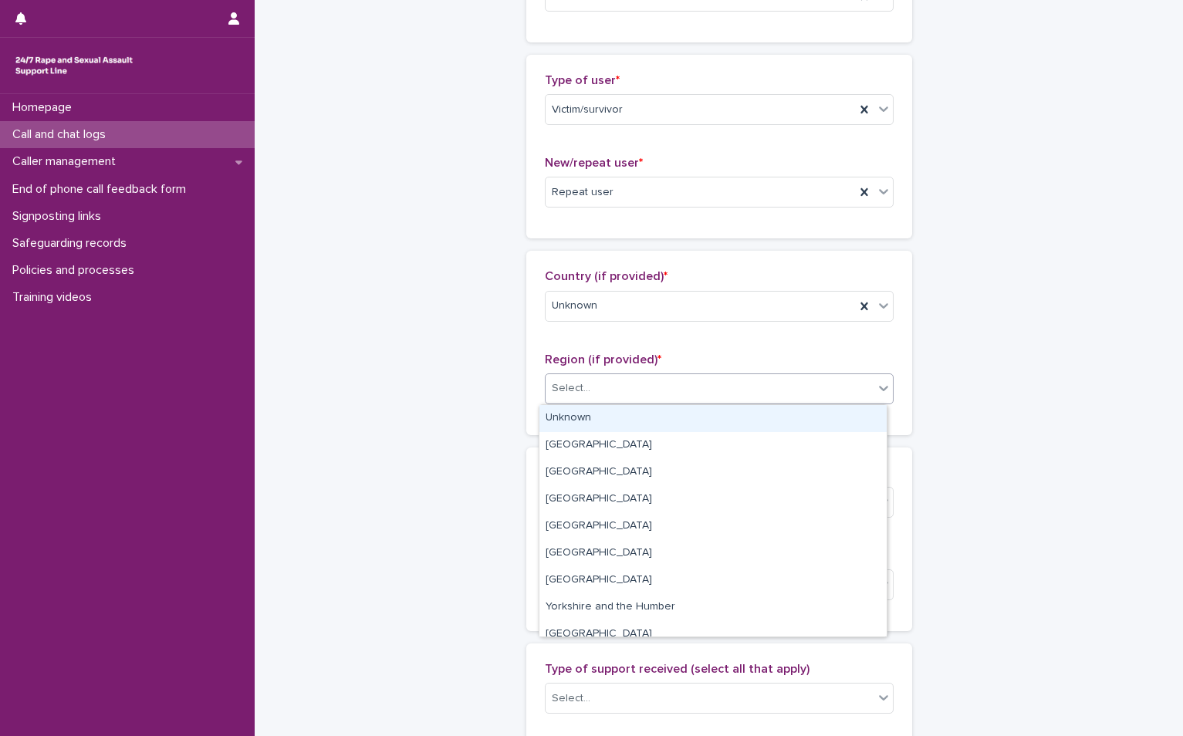
click at [589, 419] on div "Unknown" at bounding box center [712, 418] width 347 height 27
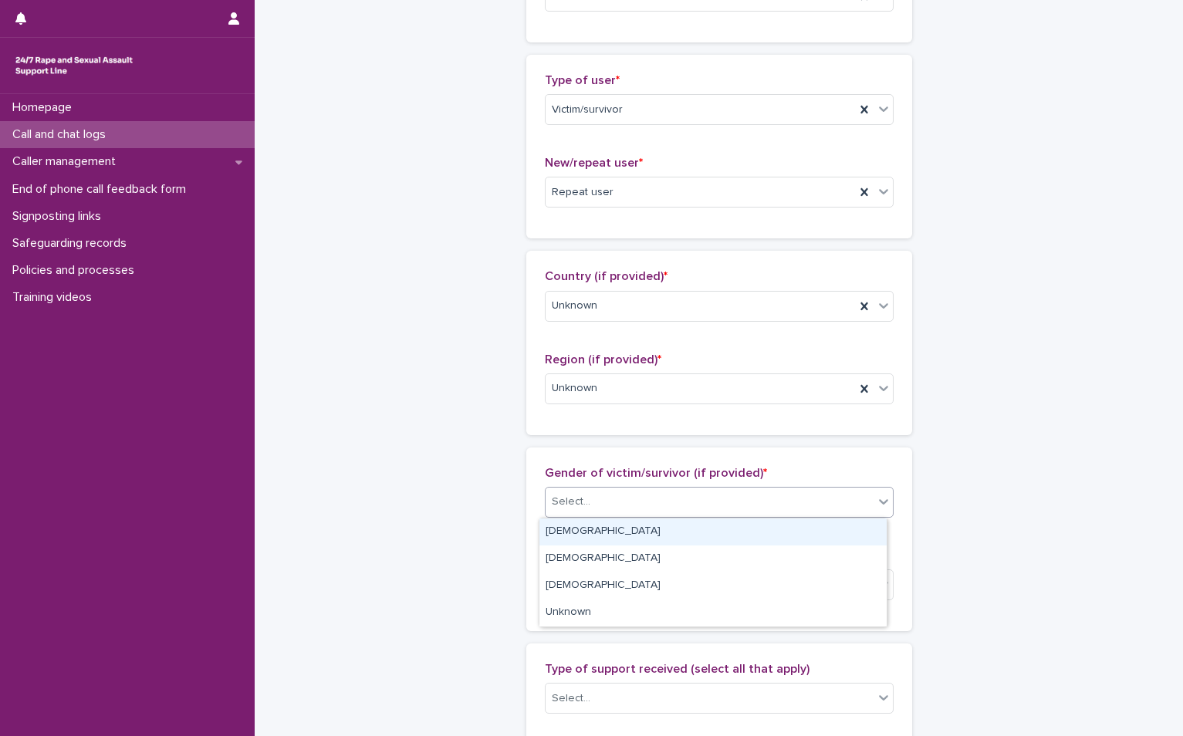
click at [602, 502] on div "Select..." at bounding box center [709, 501] width 328 height 25
click at [596, 540] on div "[DEMOGRAPHIC_DATA]" at bounding box center [712, 531] width 347 height 27
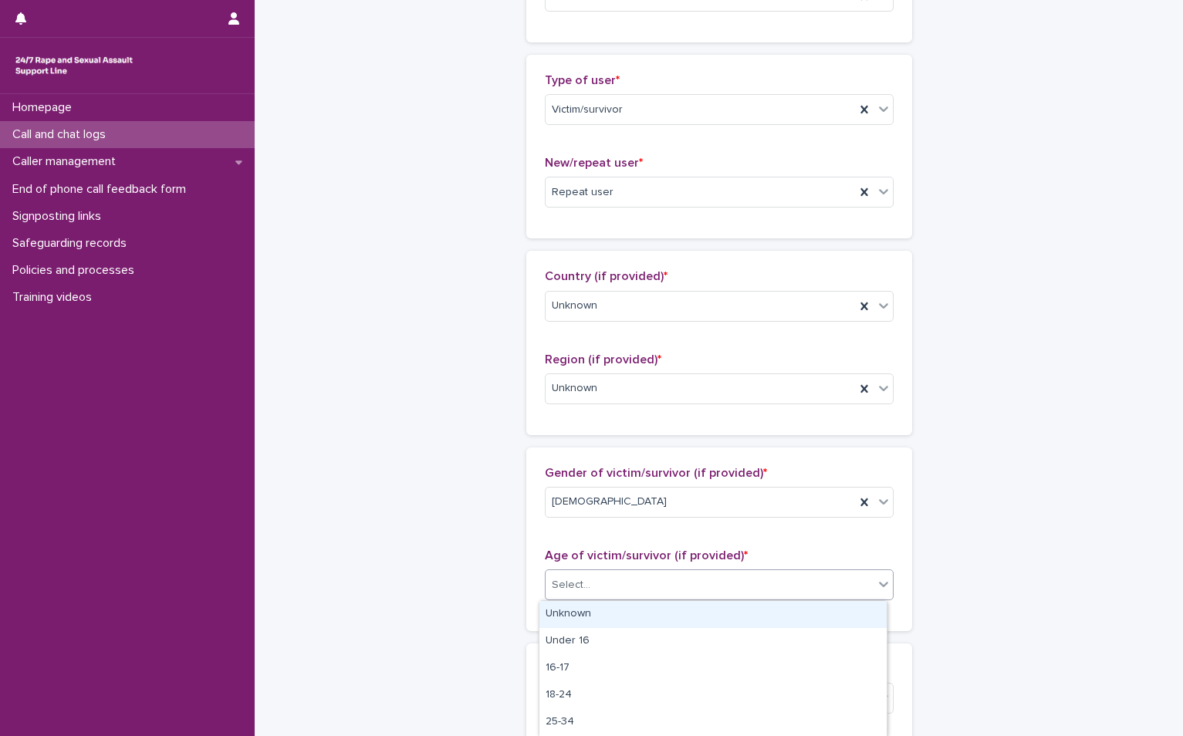
click at [603, 583] on div "Select..." at bounding box center [709, 584] width 328 height 25
click at [600, 616] on div "Unknown" at bounding box center [712, 614] width 347 height 27
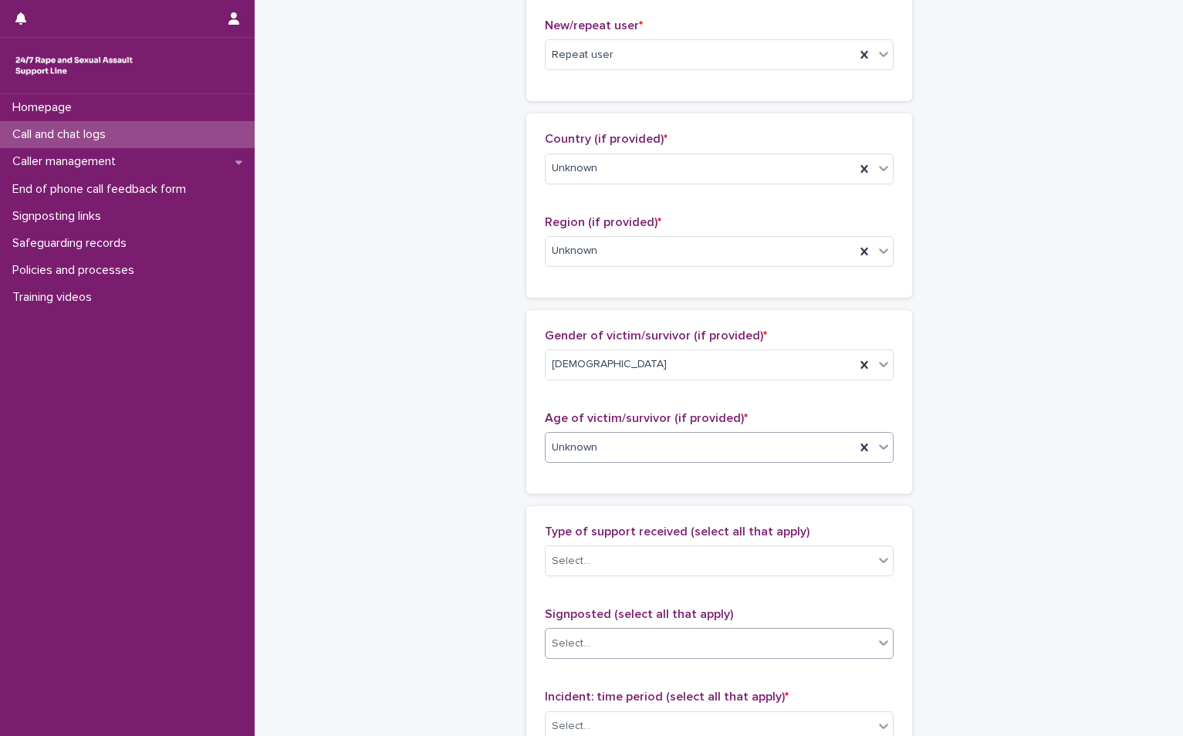
scroll to position [617, 0]
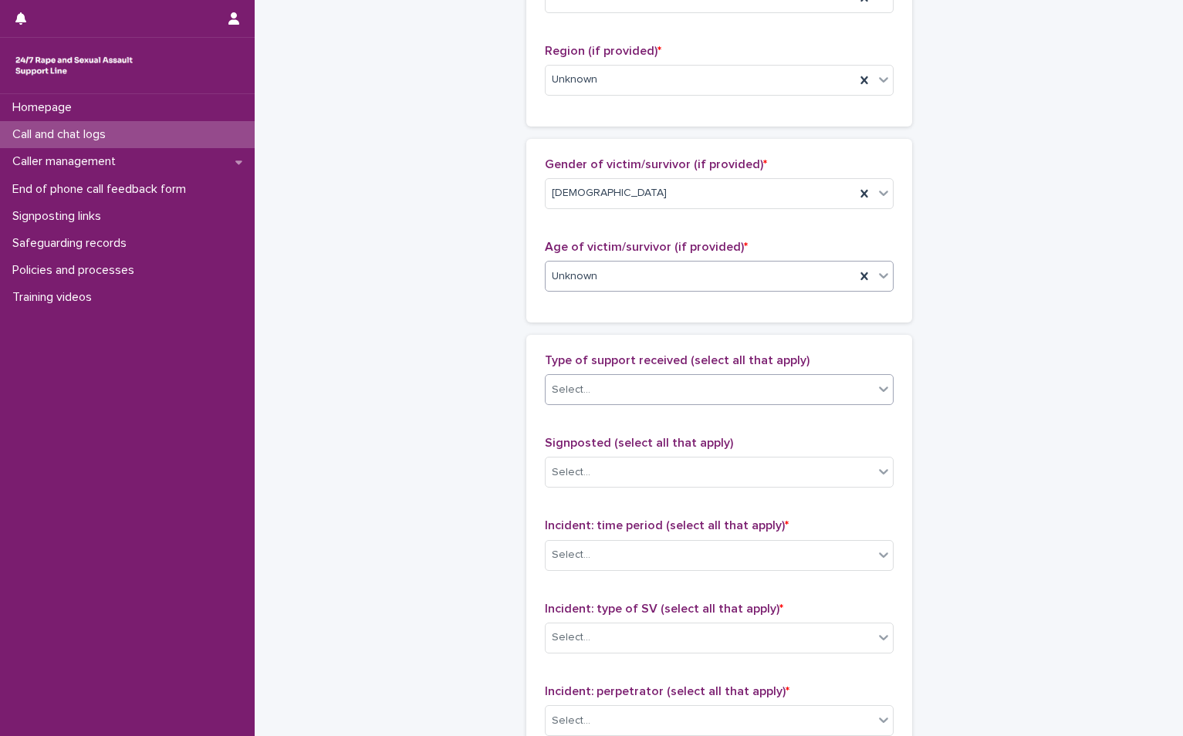
click at [619, 397] on div "Select..." at bounding box center [709, 389] width 328 height 25
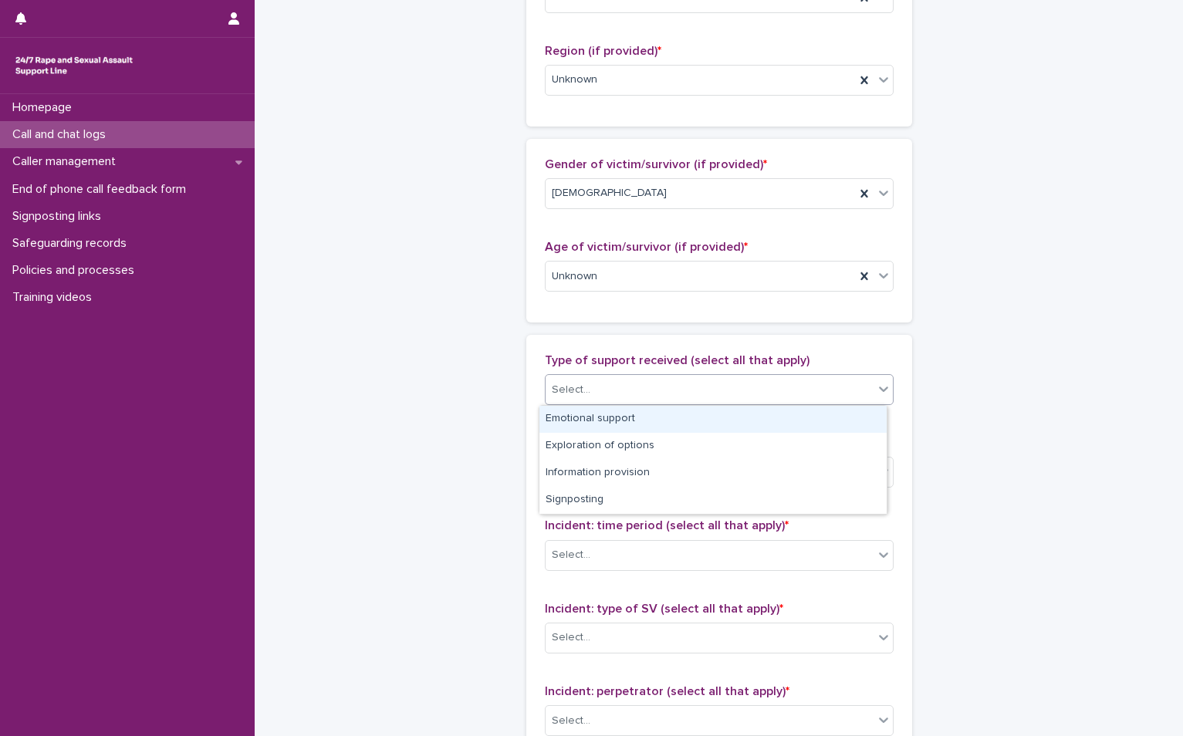
click at [626, 424] on div "Emotional support" at bounding box center [712, 419] width 347 height 27
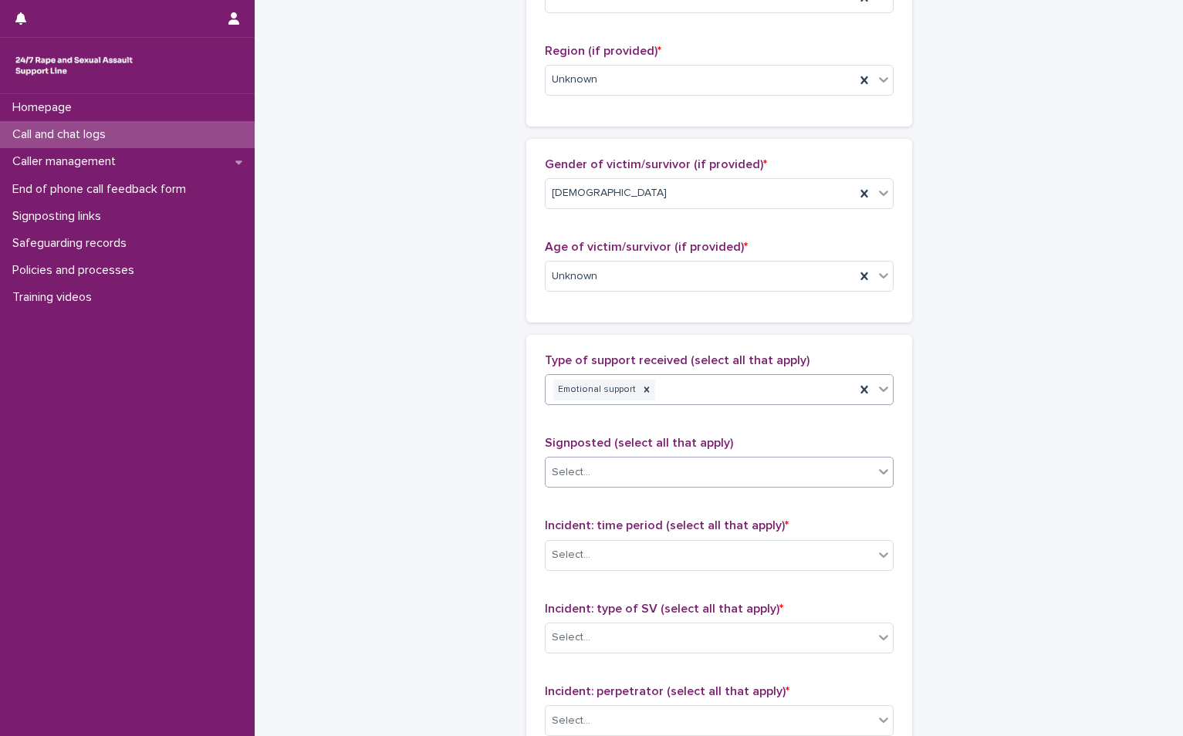
click at [604, 476] on div "Select..." at bounding box center [709, 472] width 328 height 25
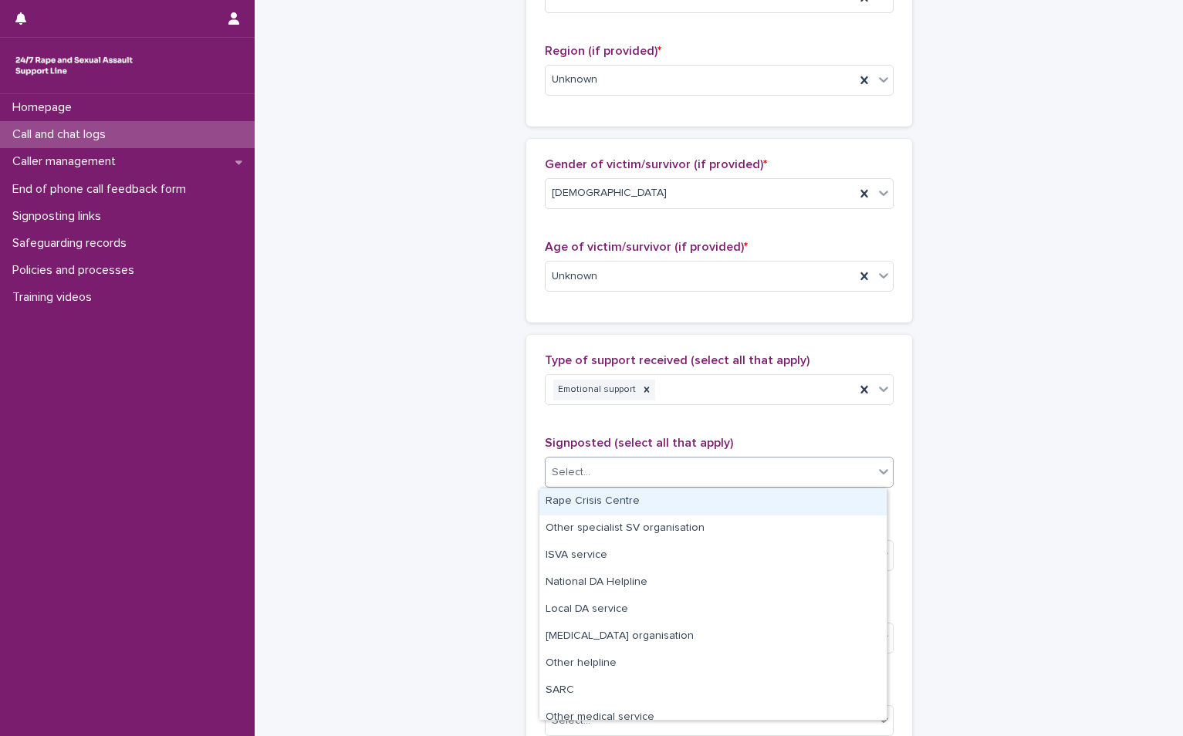
click at [669, 425] on div "Type of support received (select all that apply) Emotional support Signposted (…" at bounding box center [719, 676] width 349 height 646
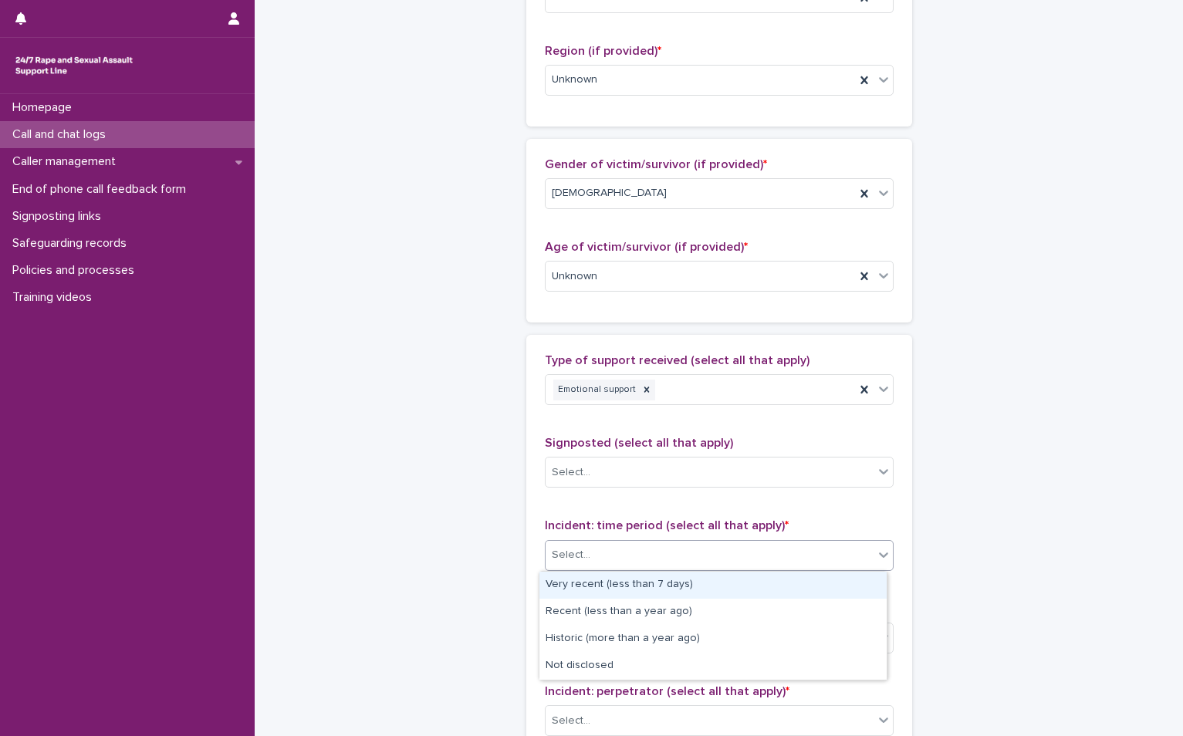
click at [607, 556] on div "Select..." at bounding box center [709, 554] width 328 height 25
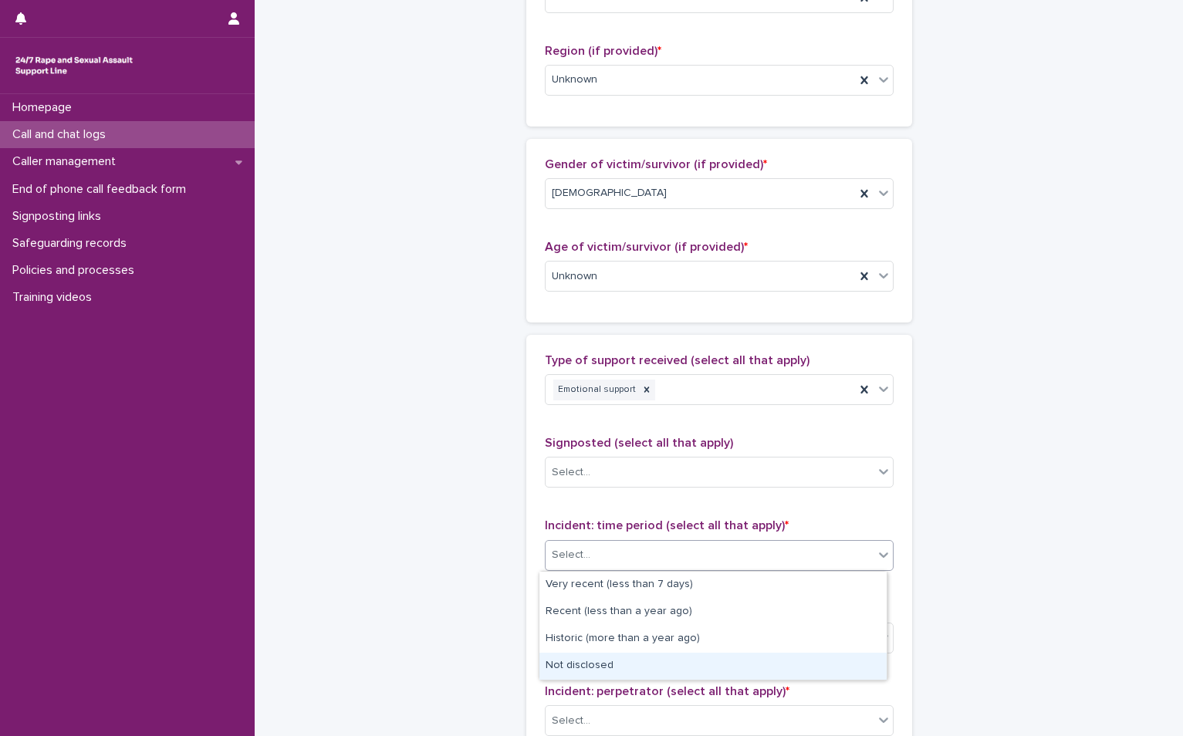
click at [592, 667] on div "Not disclosed" at bounding box center [712, 666] width 347 height 27
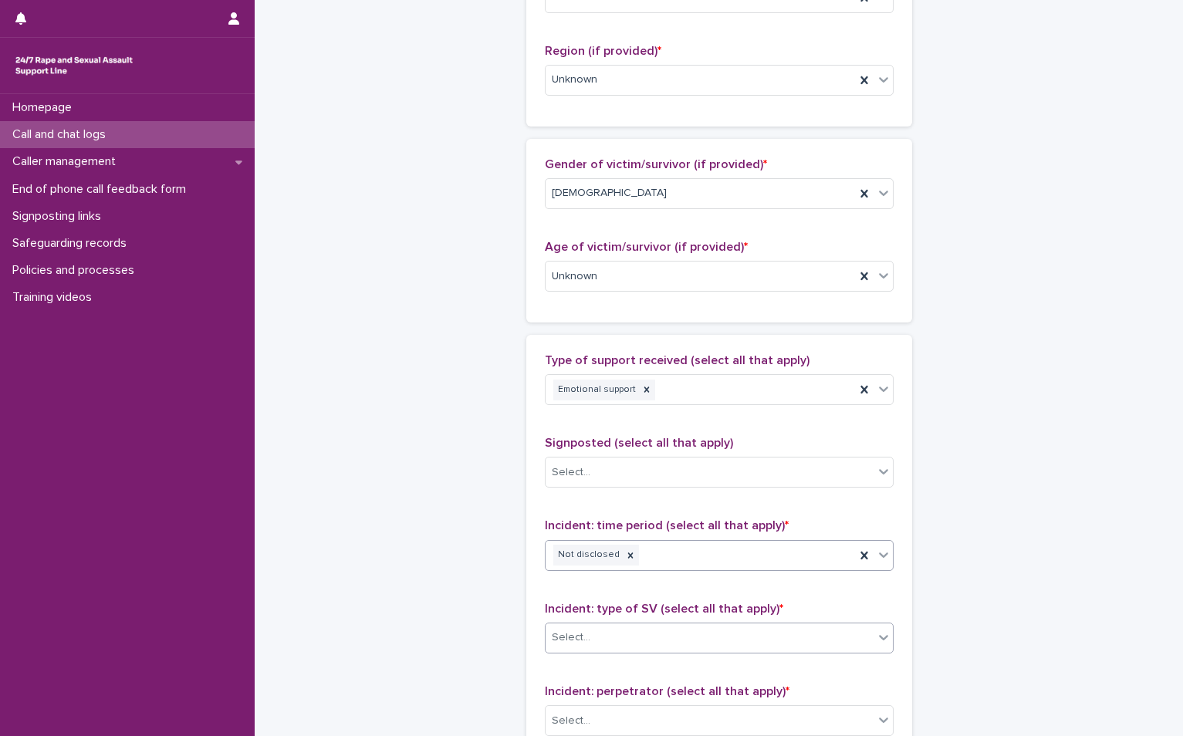
click at [599, 631] on div "Select..." at bounding box center [709, 637] width 328 height 25
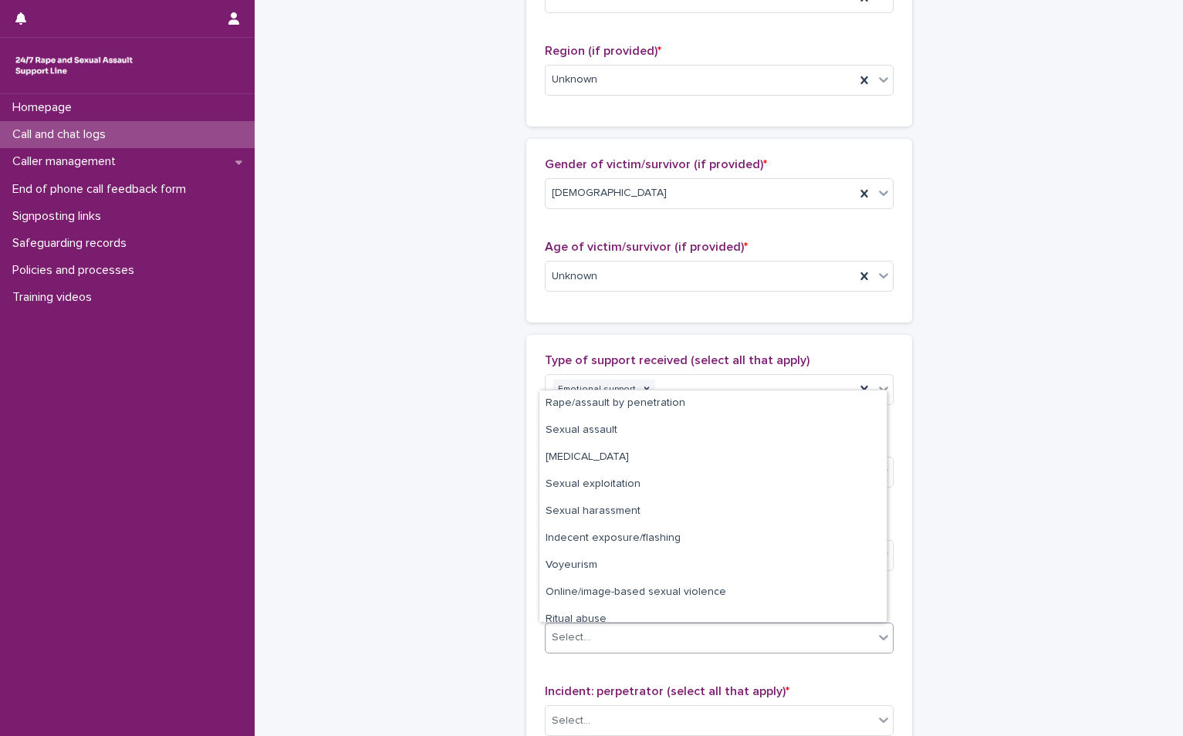
scroll to position [39, 0]
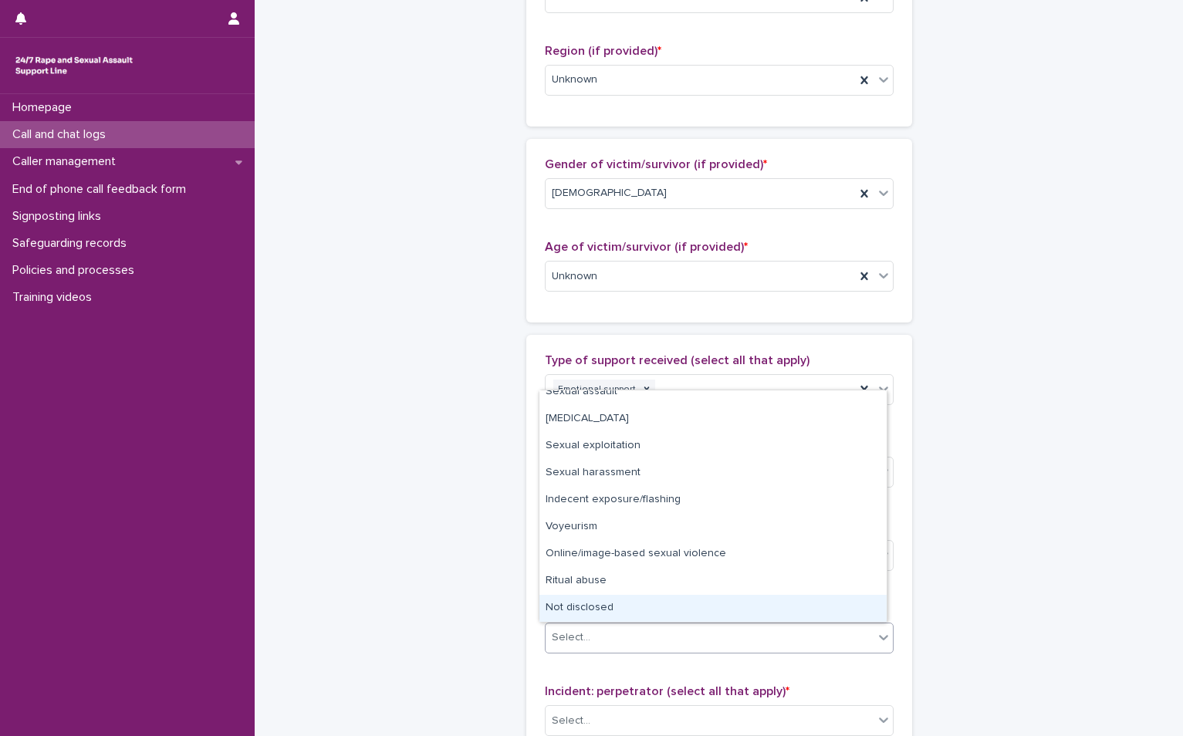
click at [617, 605] on div "Not disclosed" at bounding box center [712, 608] width 347 height 27
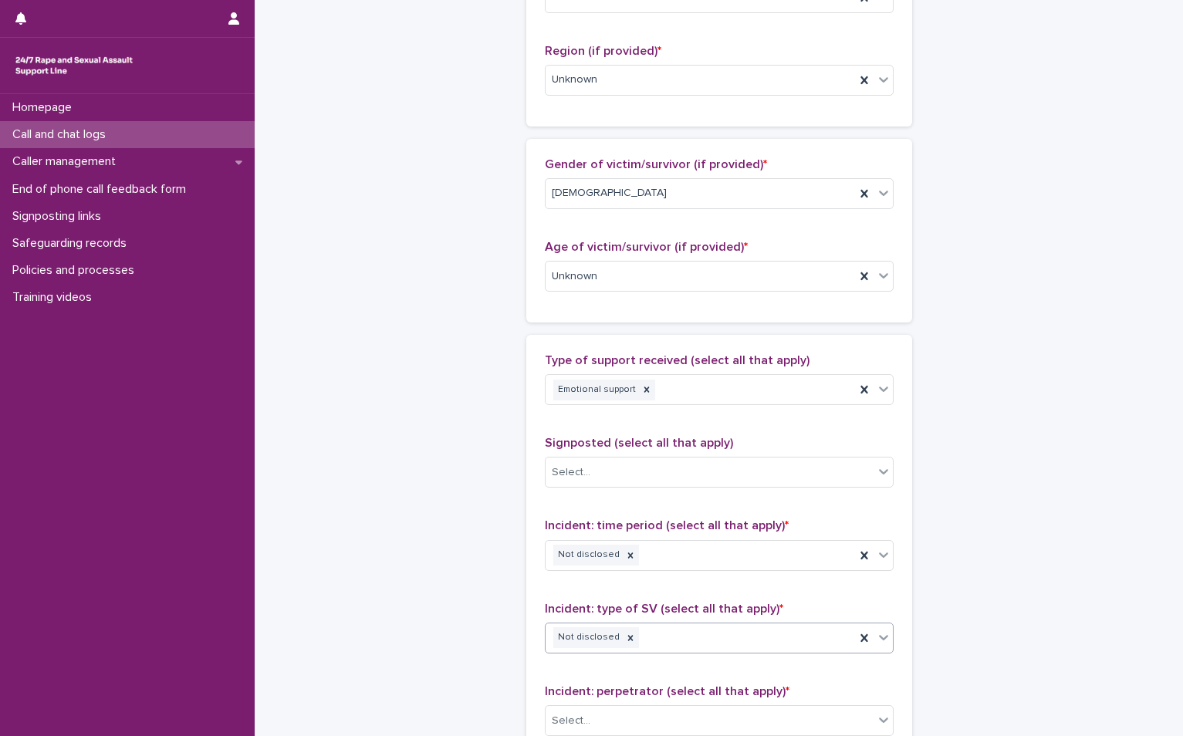
scroll to position [926, 0]
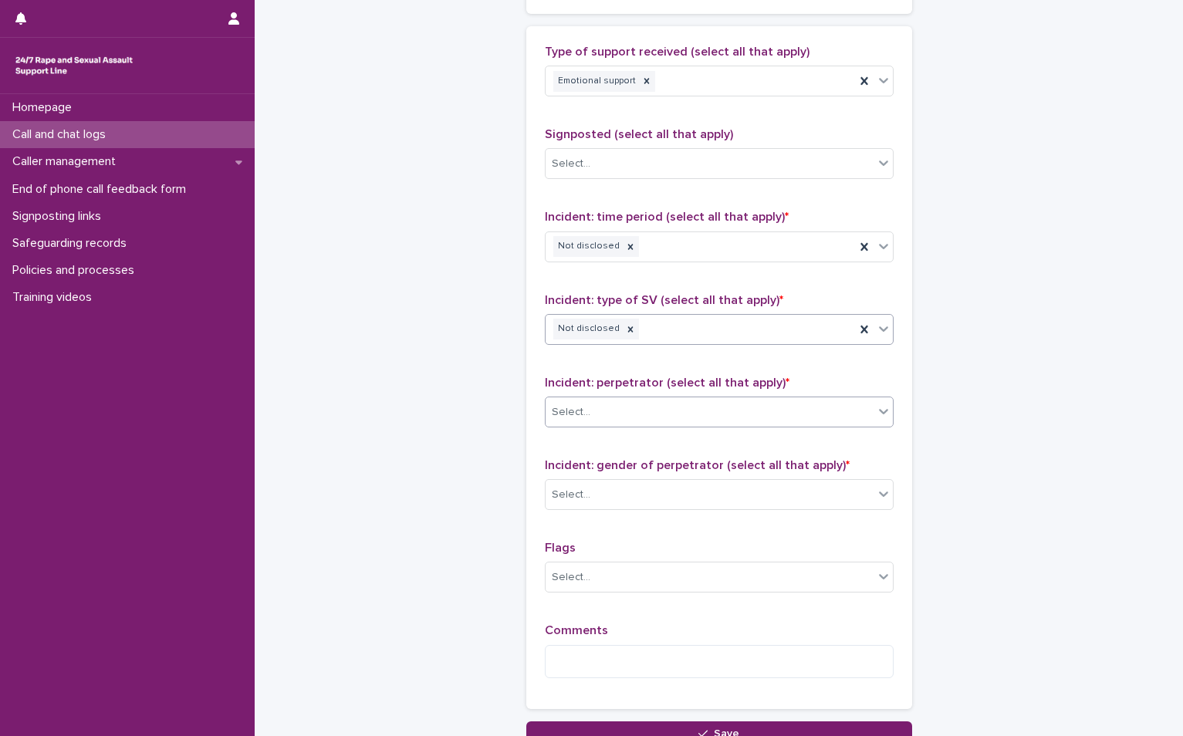
click at [632, 407] on div "Select..." at bounding box center [709, 412] width 328 height 25
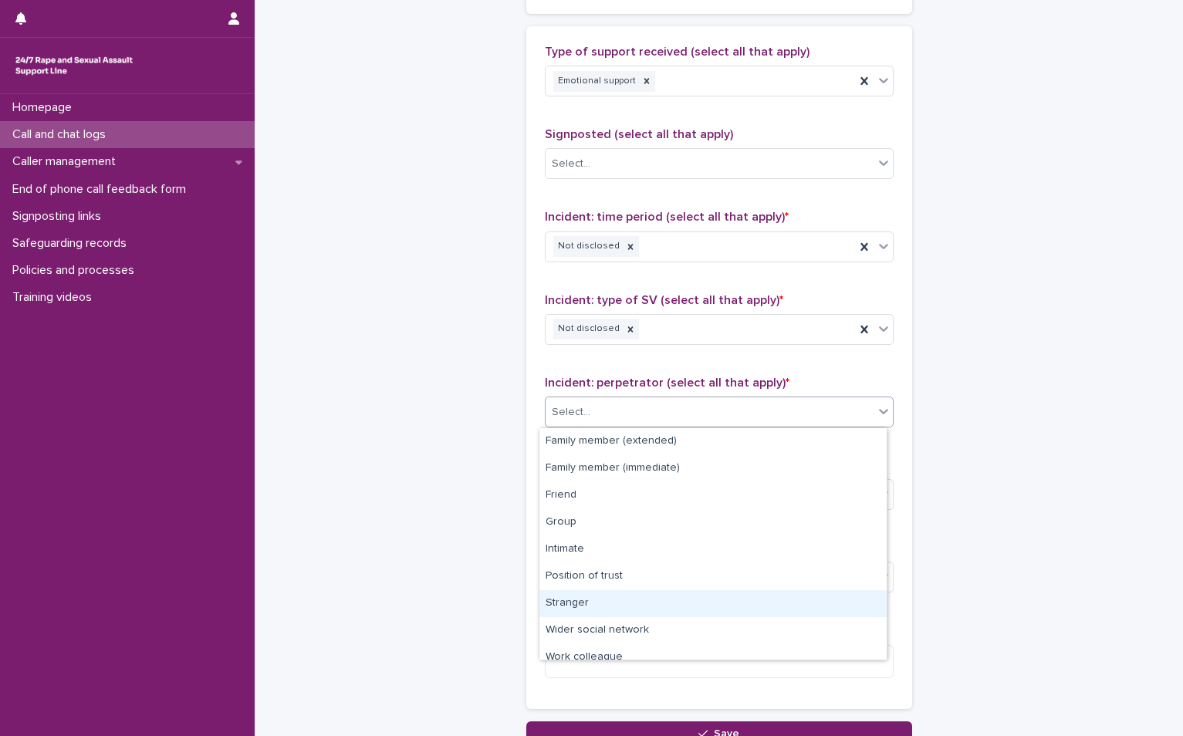
scroll to position [66, 0]
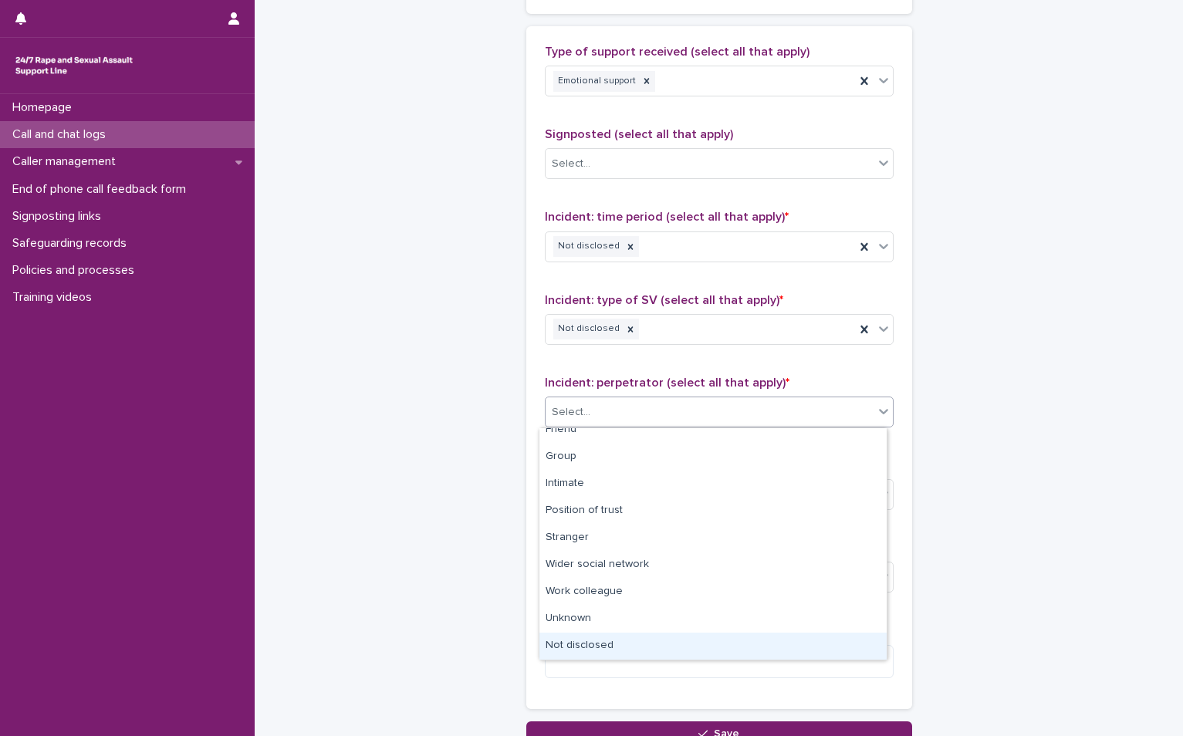
click at [603, 643] on div "Not disclosed" at bounding box center [712, 646] width 347 height 27
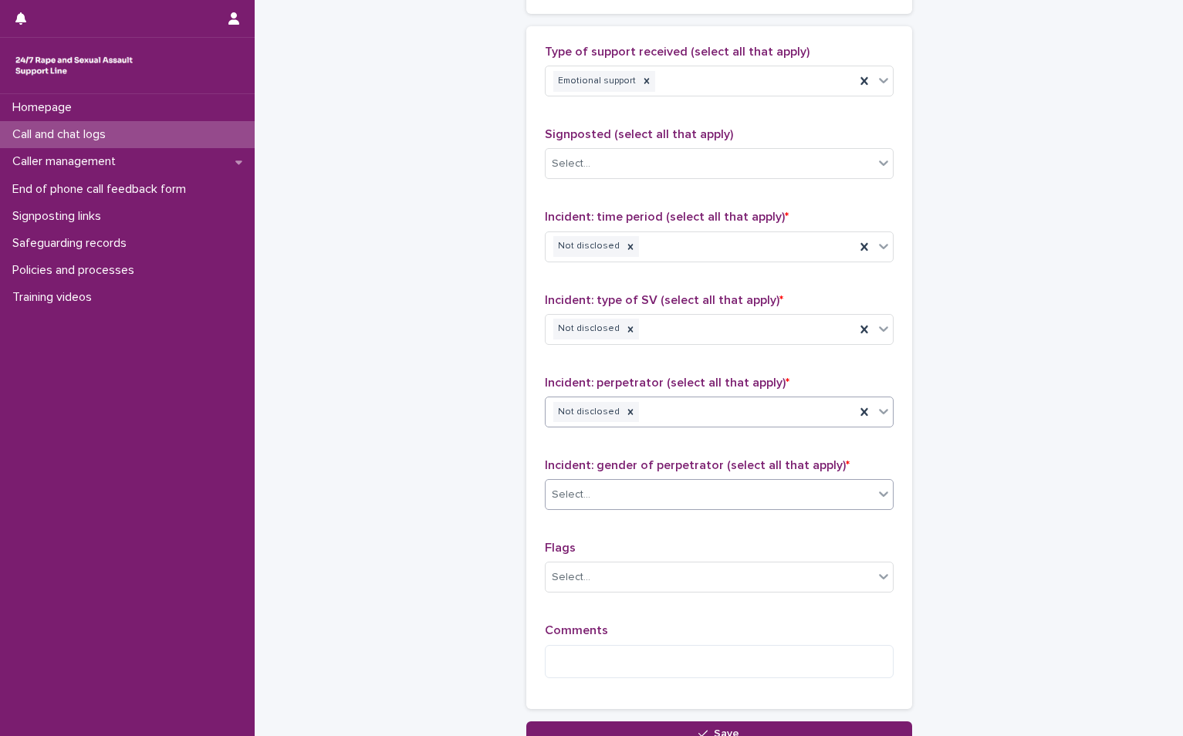
click at [608, 495] on div "Select..." at bounding box center [709, 494] width 328 height 25
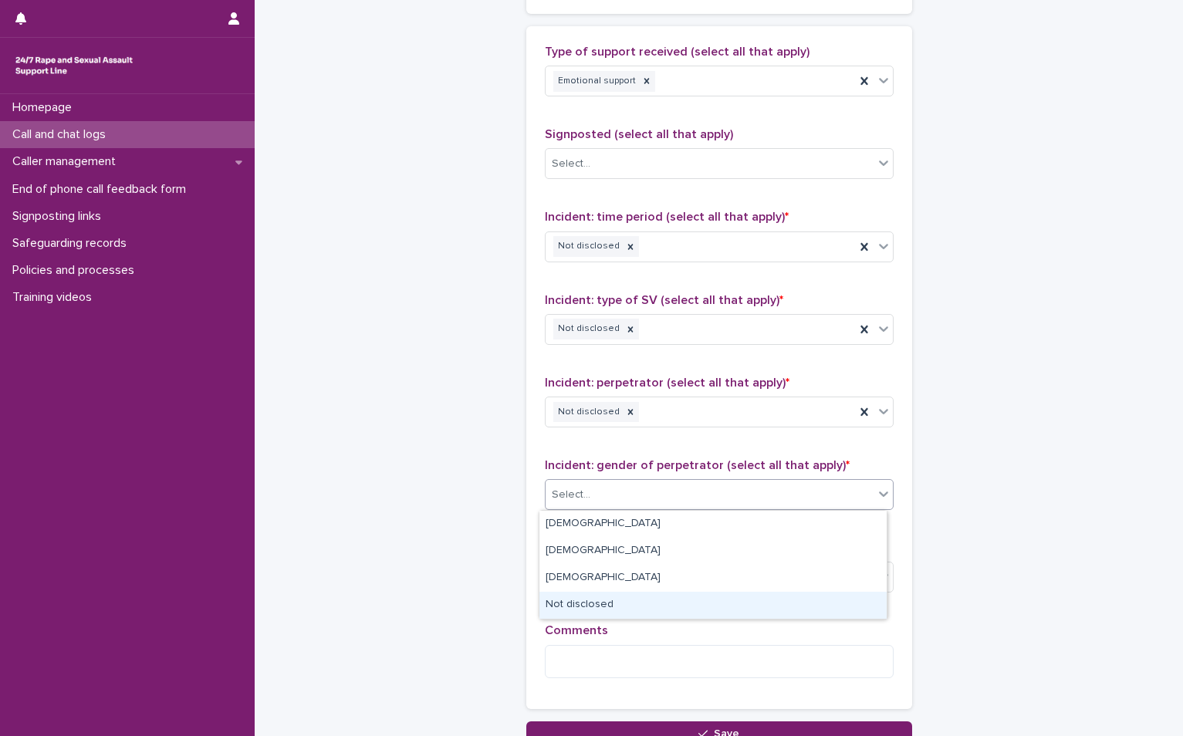
click at [606, 602] on div "Not disclosed" at bounding box center [712, 605] width 347 height 27
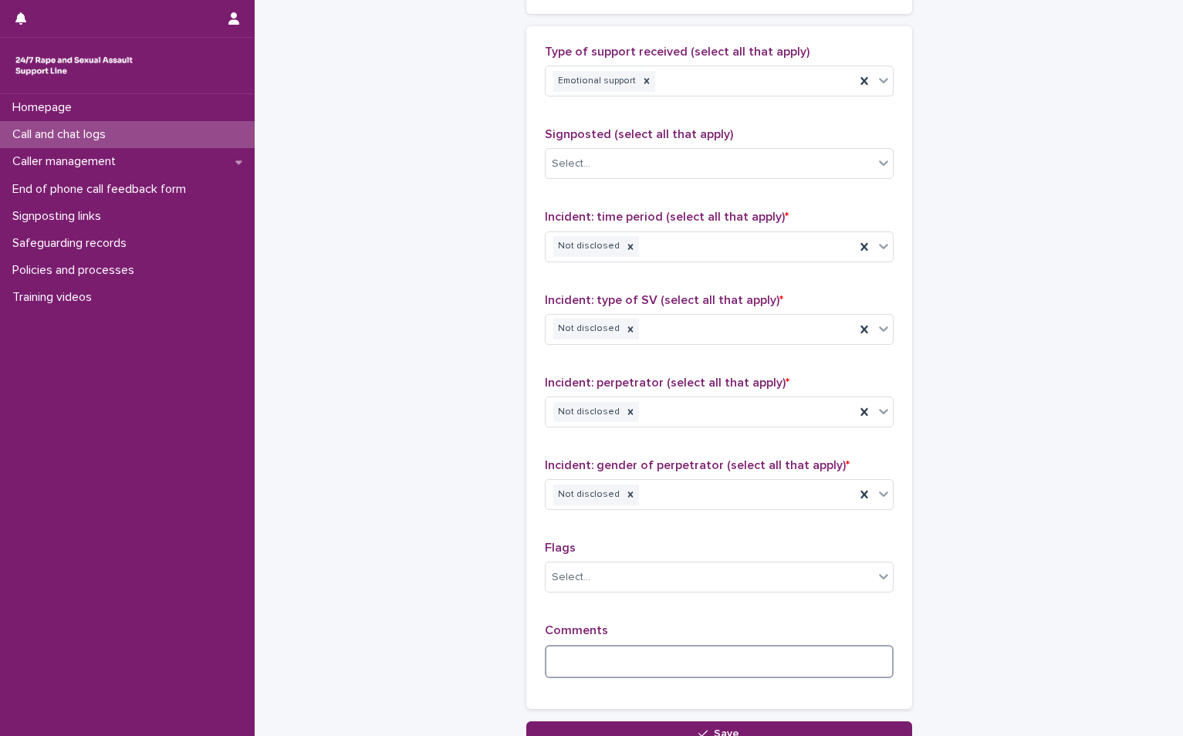
click at [586, 676] on textarea at bounding box center [719, 661] width 349 height 33
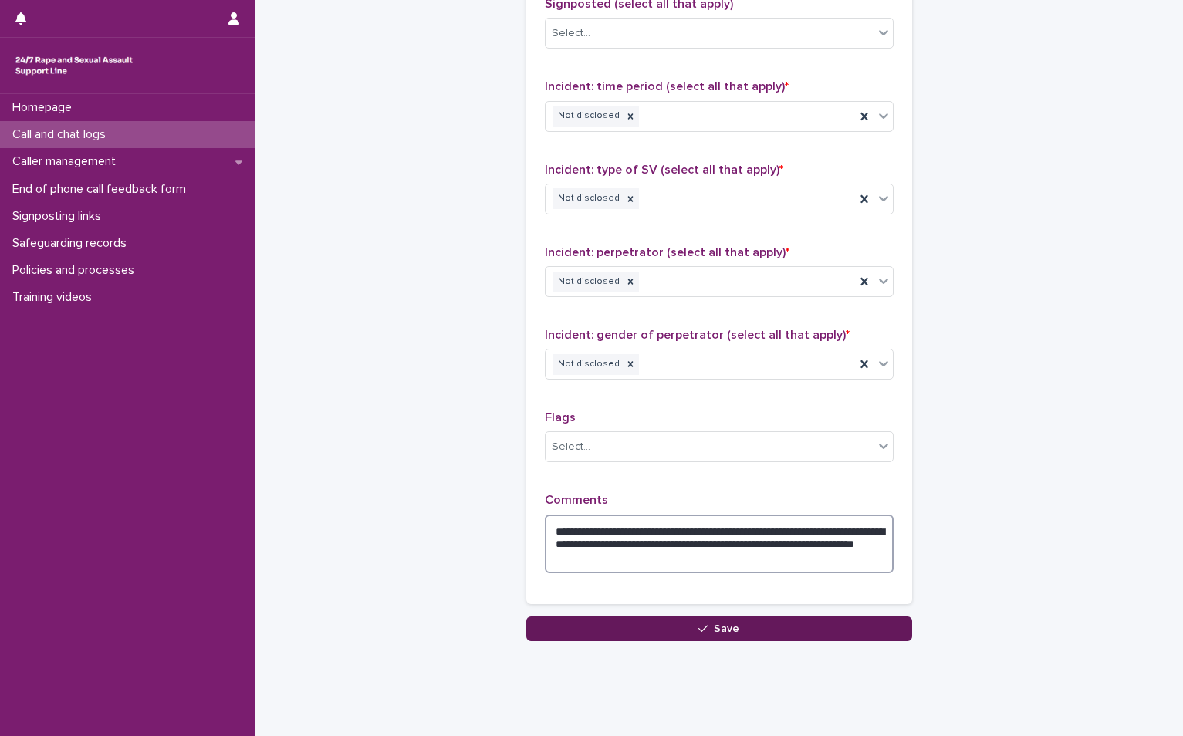
type textarea "**********"
click at [753, 626] on button "Save" at bounding box center [719, 628] width 386 height 25
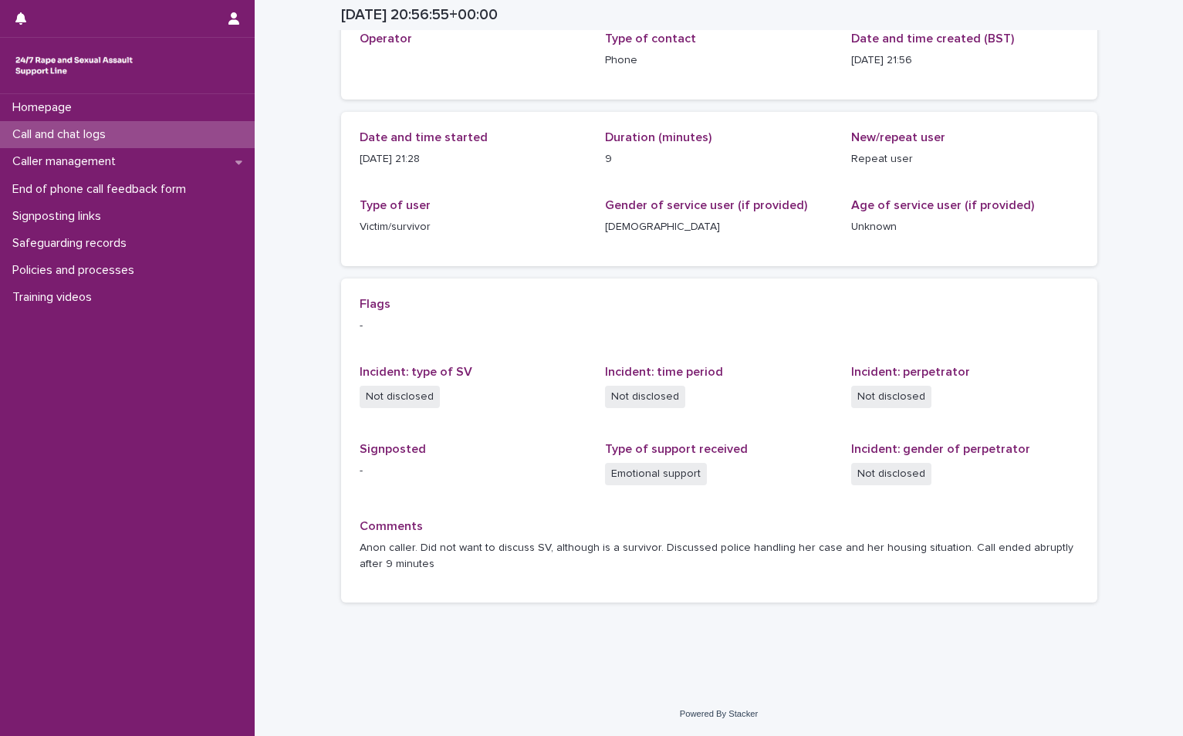
scroll to position [100, 0]
click at [49, 125] on div "Call and chat logs" at bounding box center [127, 134] width 255 height 27
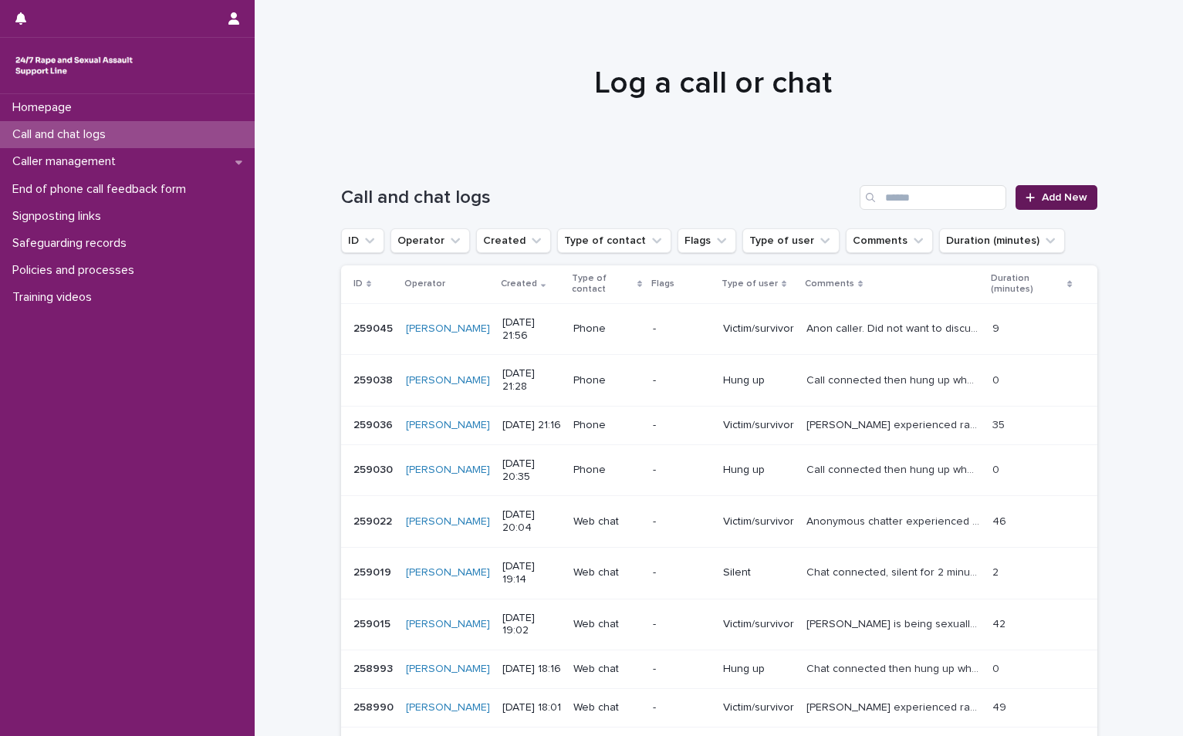
click at [1042, 197] on span "Add New" at bounding box center [1064, 197] width 46 height 11
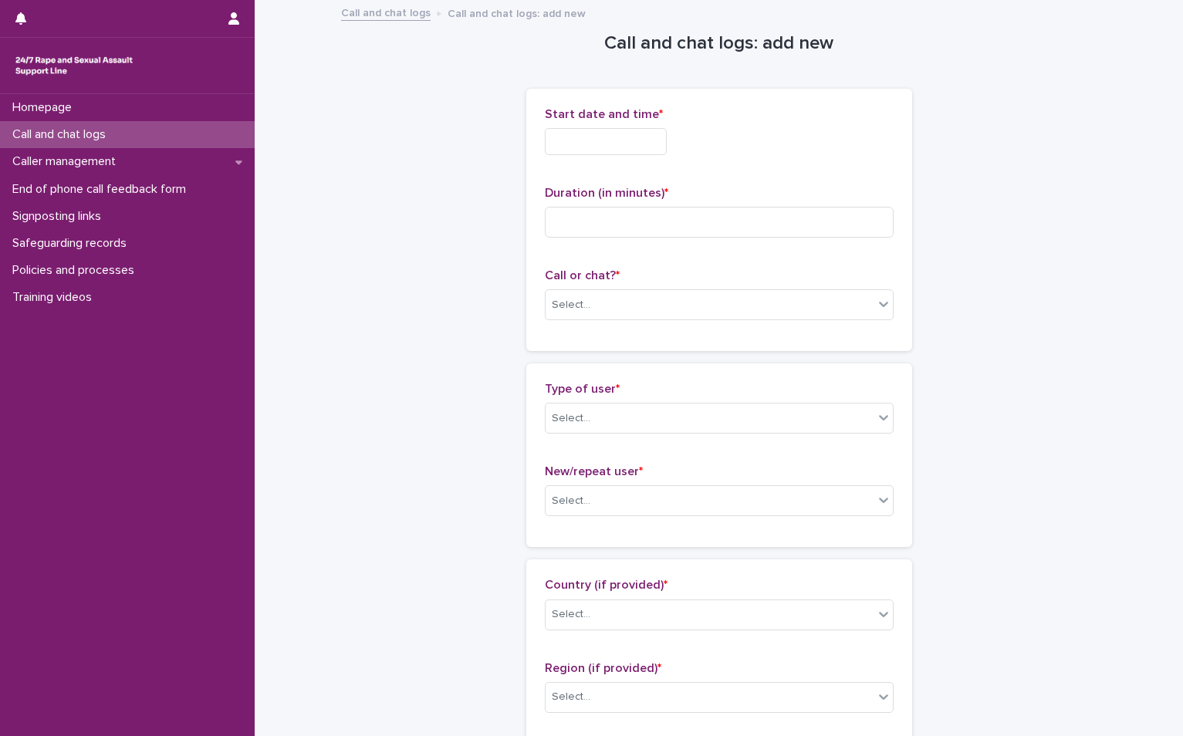
click at [545, 140] on input "text" at bounding box center [606, 141] width 122 height 27
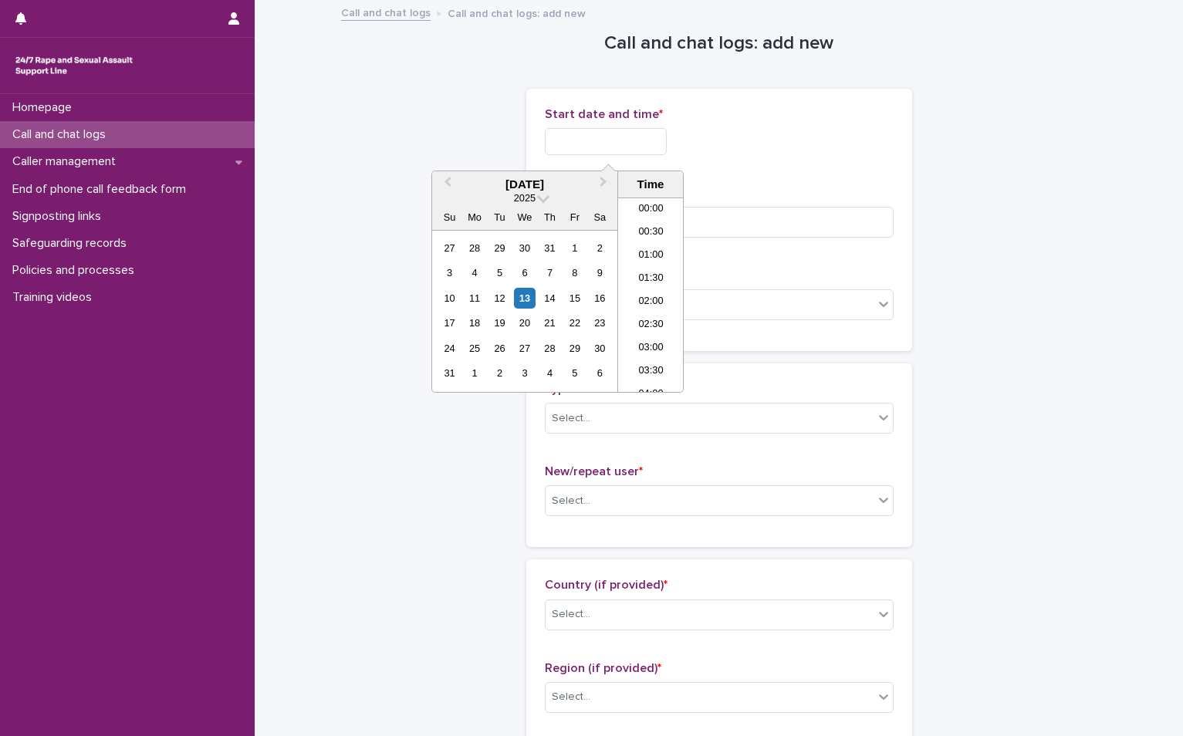
scroll to position [910, 0]
click at [520, 298] on div "13" at bounding box center [524, 298] width 21 height 21
click at [667, 265] on li "21:00" at bounding box center [651, 271] width 66 height 23
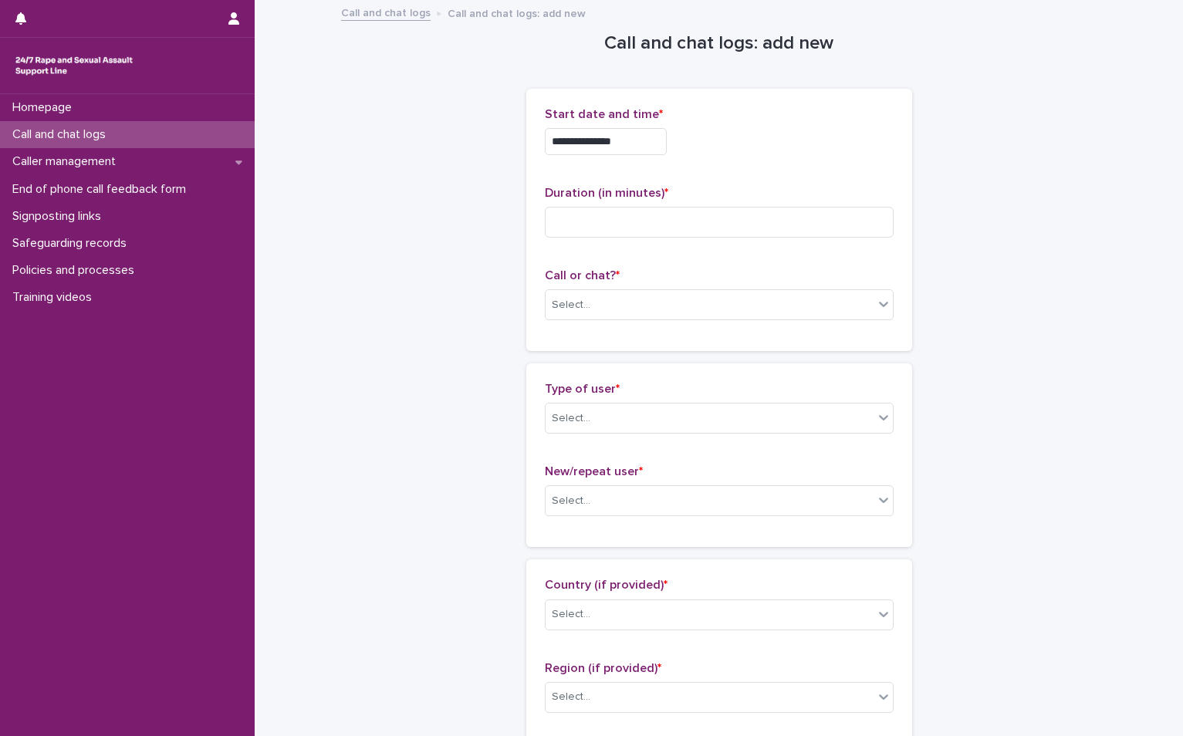
click at [636, 136] on input "**********" at bounding box center [606, 141] width 122 height 27
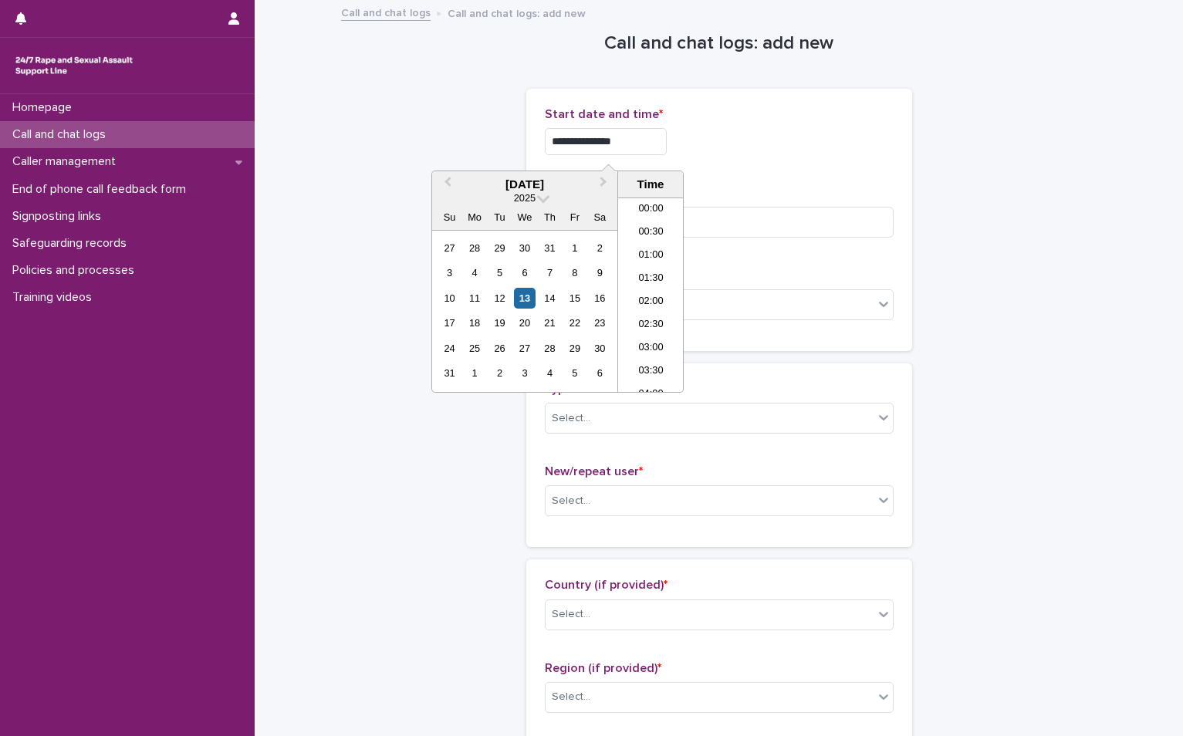
scroll to position [887, 0]
type input "**********"
click at [759, 148] on div "**********" at bounding box center [719, 141] width 349 height 27
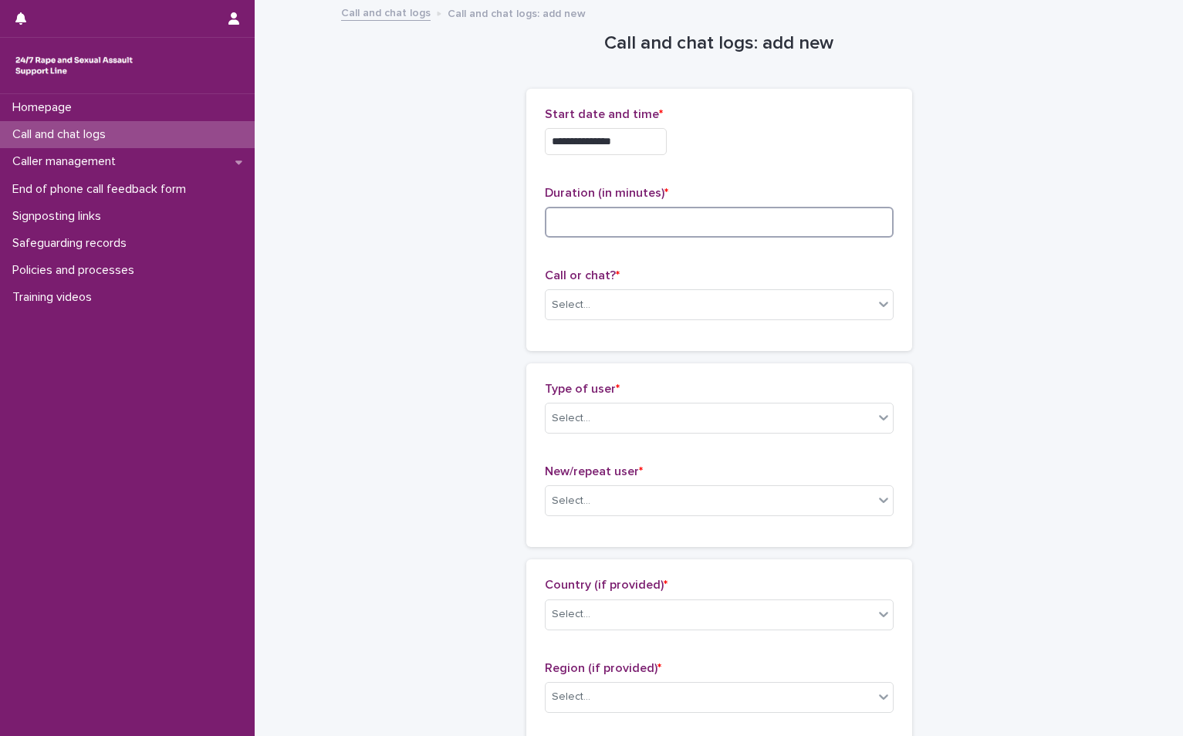
click at [588, 233] on input at bounding box center [719, 222] width 349 height 31
type input "*"
click at [580, 289] on div "Select..." at bounding box center [719, 304] width 349 height 31
click at [573, 336] on div "Phone" at bounding box center [712, 334] width 347 height 27
click at [579, 424] on div "Select..." at bounding box center [571, 418] width 39 height 16
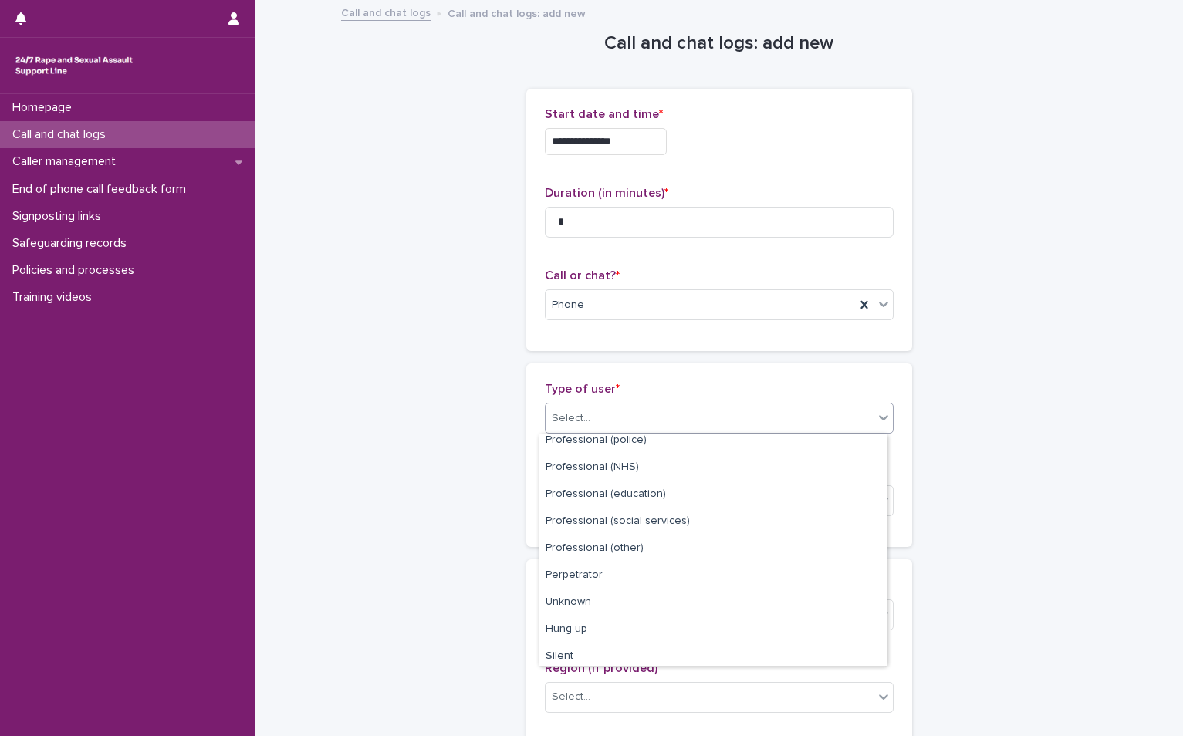
scroll to position [174, 0]
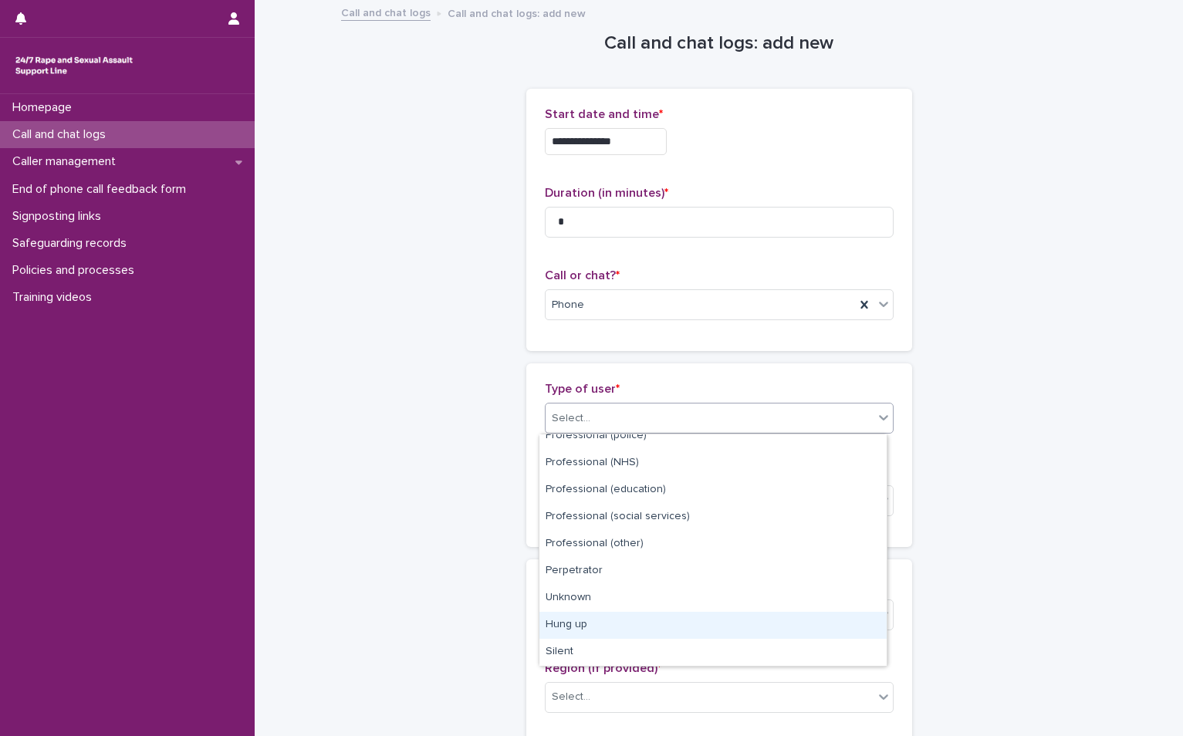
click at [592, 626] on div "Hung up" at bounding box center [712, 625] width 347 height 27
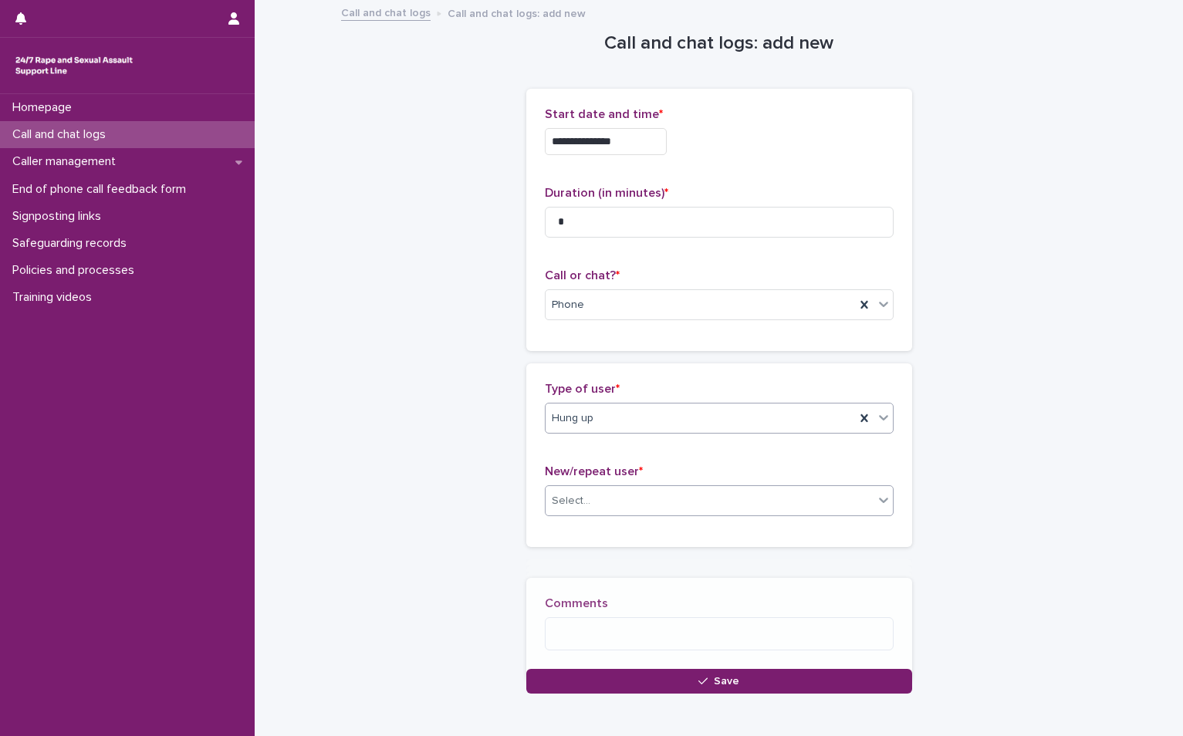
click at [619, 491] on div "Select..." at bounding box center [709, 500] width 328 height 25
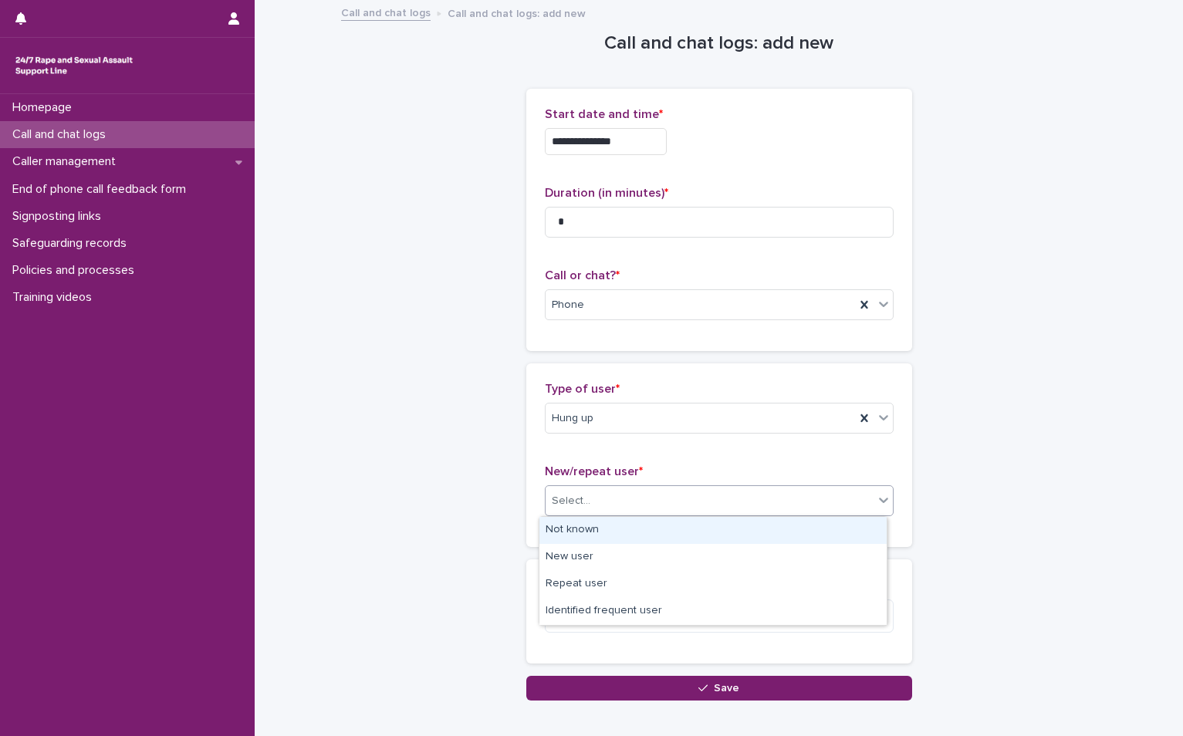
click at [590, 538] on div "Not known" at bounding box center [712, 530] width 347 height 27
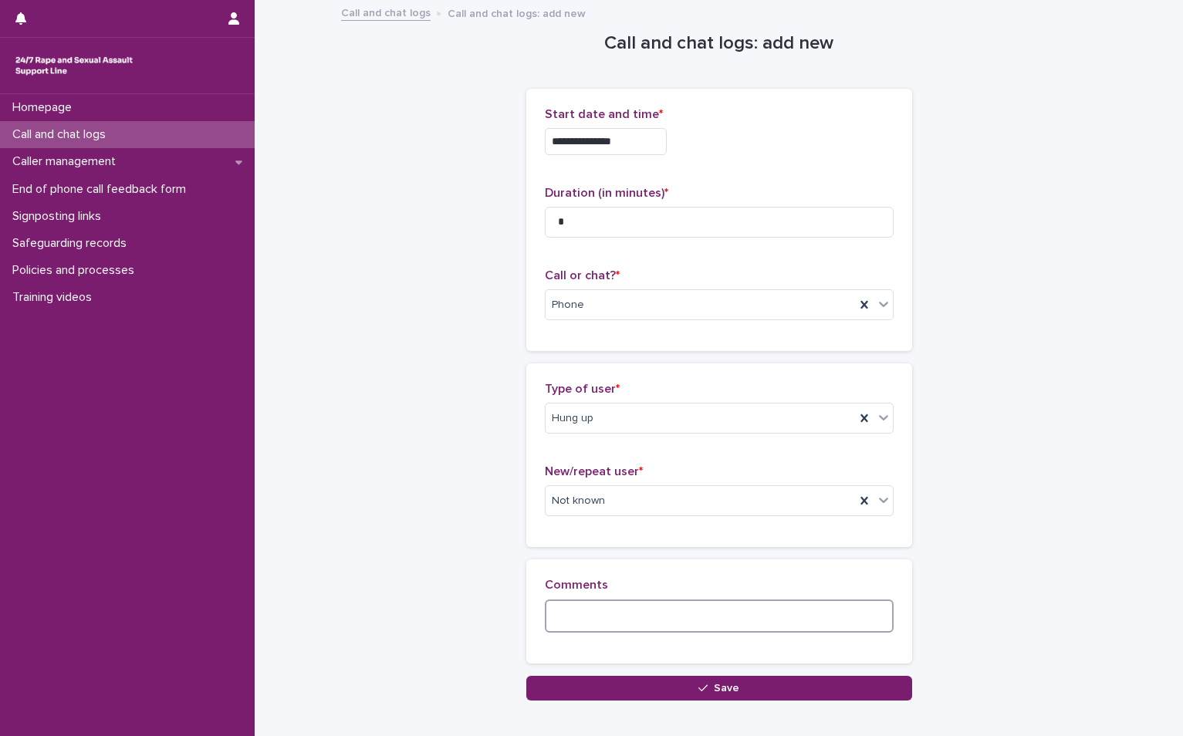
click at [566, 620] on textarea at bounding box center [719, 615] width 349 height 33
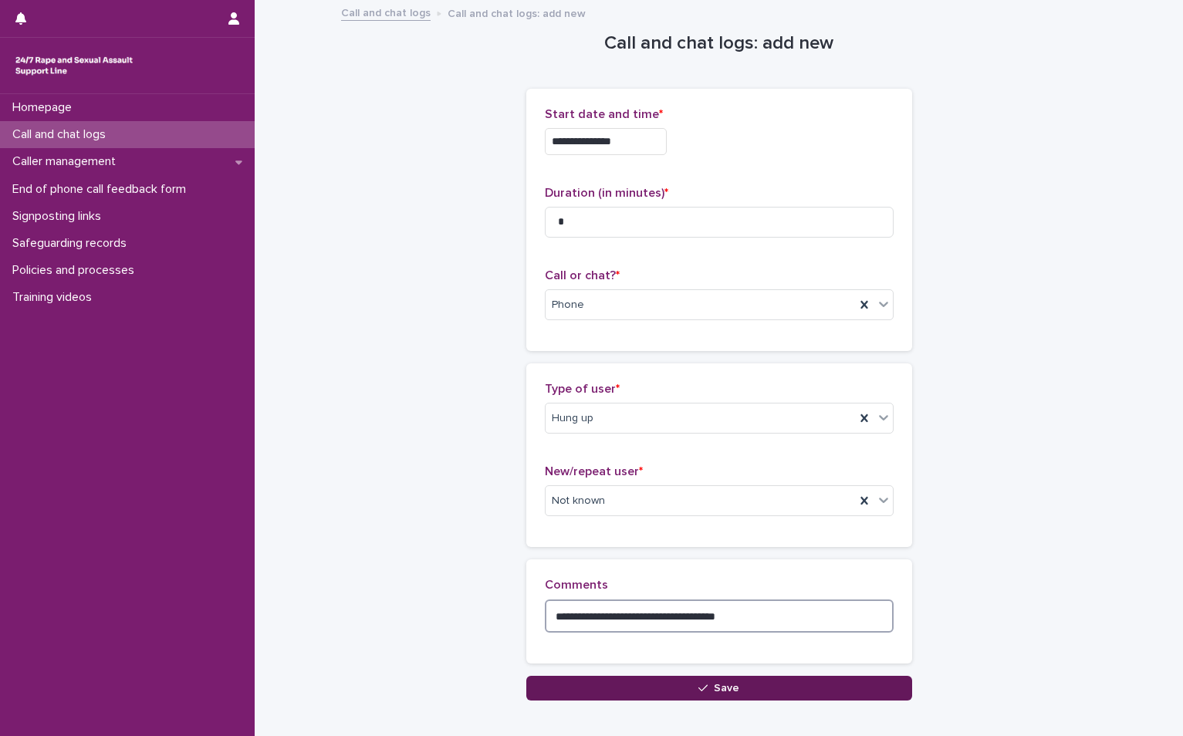
type textarea "**********"
click at [649, 696] on button "Save" at bounding box center [719, 688] width 386 height 25
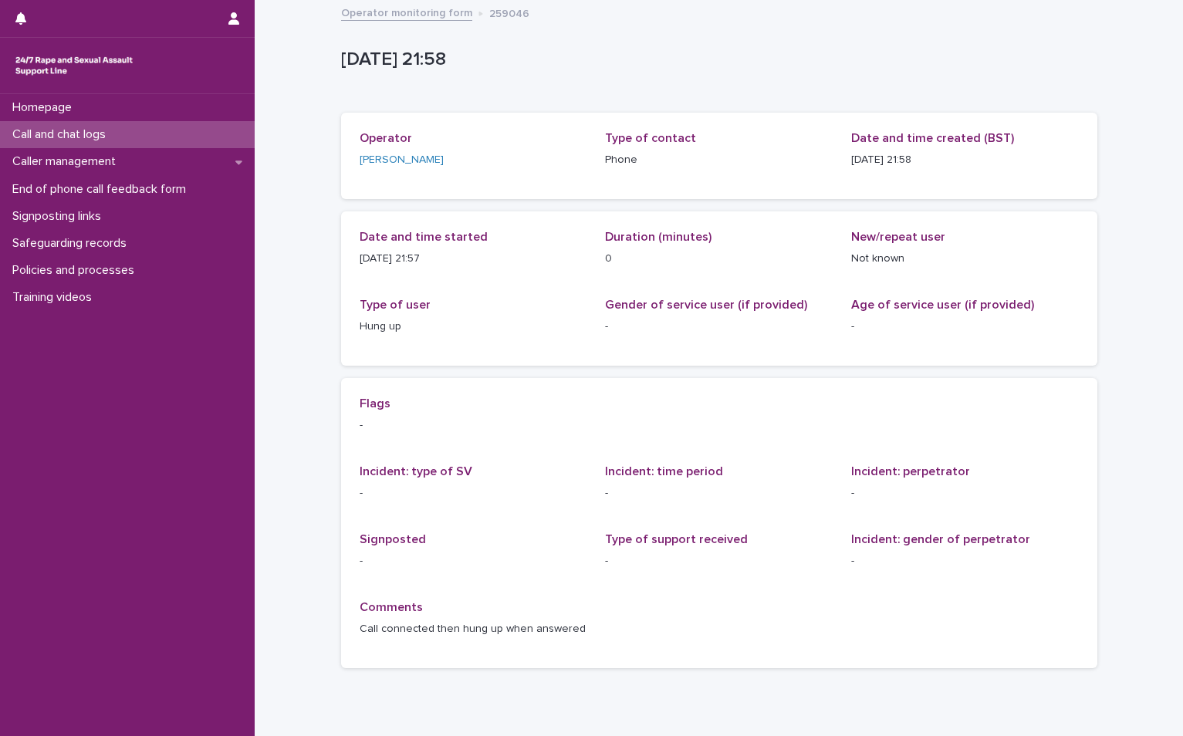
click at [69, 127] on p "Call and chat logs" at bounding box center [62, 134] width 112 height 15
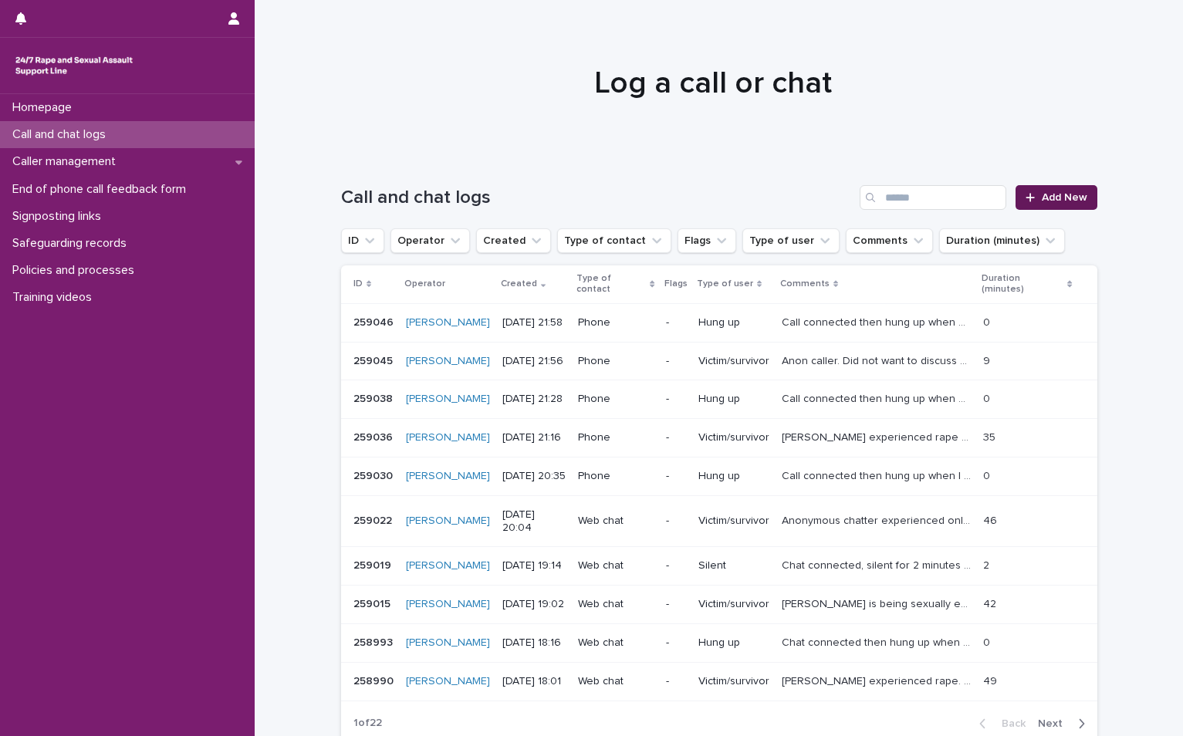
click at [1062, 209] on link "Add New" at bounding box center [1055, 197] width 81 height 25
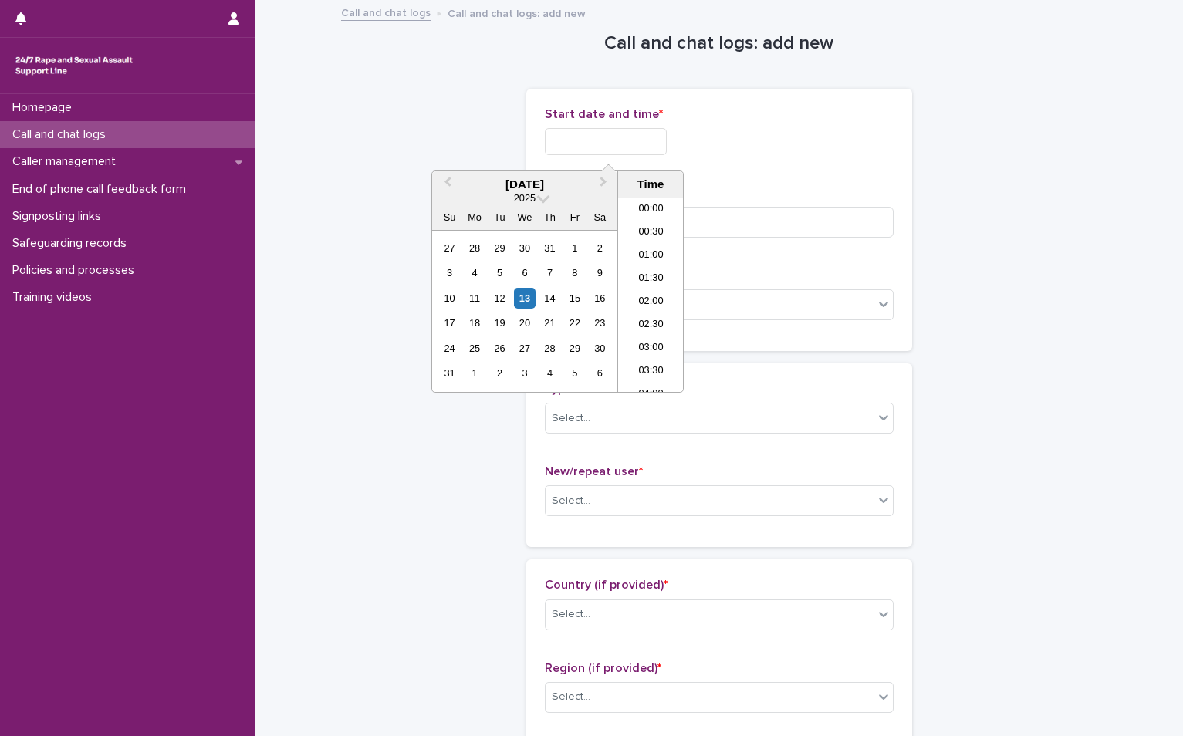
click at [562, 136] on input "text" at bounding box center [606, 141] width 122 height 27
click at [526, 294] on div "13" at bounding box center [524, 298] width 21 height 21
click at [654, 265] on li "21:00" at bounding box center [651, 271] width 66 height 23
click at [654, 145] on input "**********" at bounding box center [606, 141] width 122 height 27
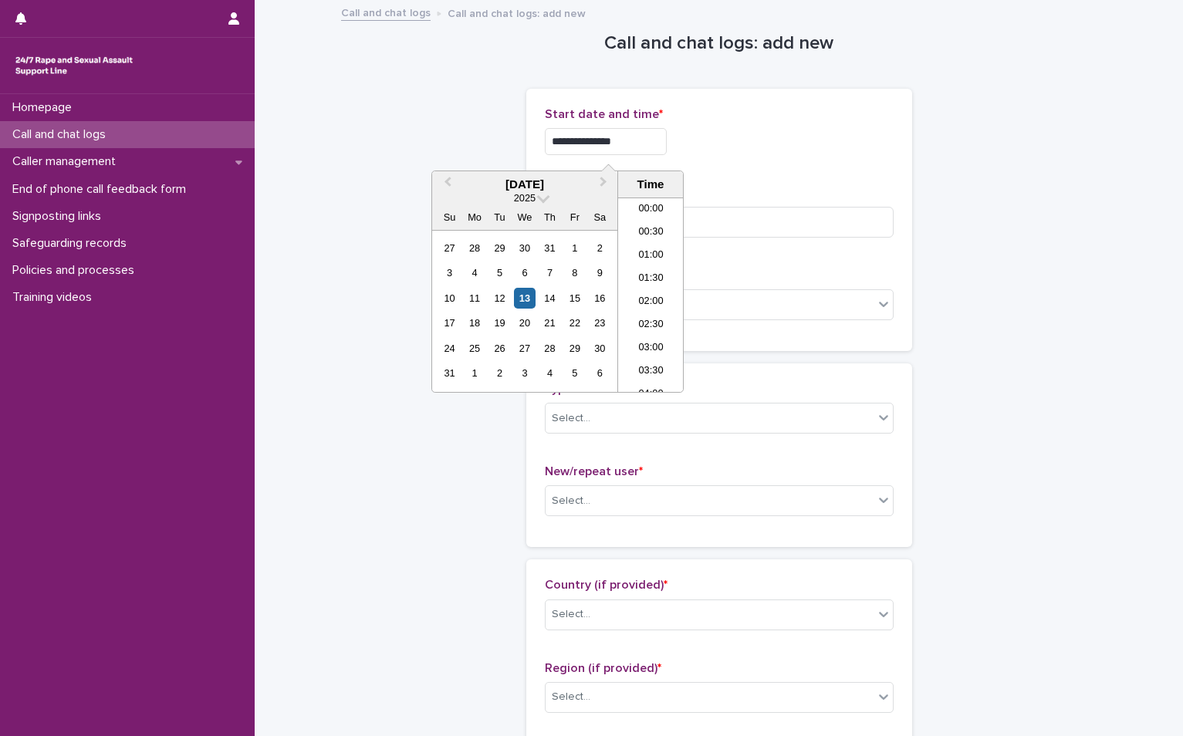
scroll to position [887, 0]
type input "**********"
click at [757, 140] on div "**********" at bounding box center [719, 141] width 349 height 27
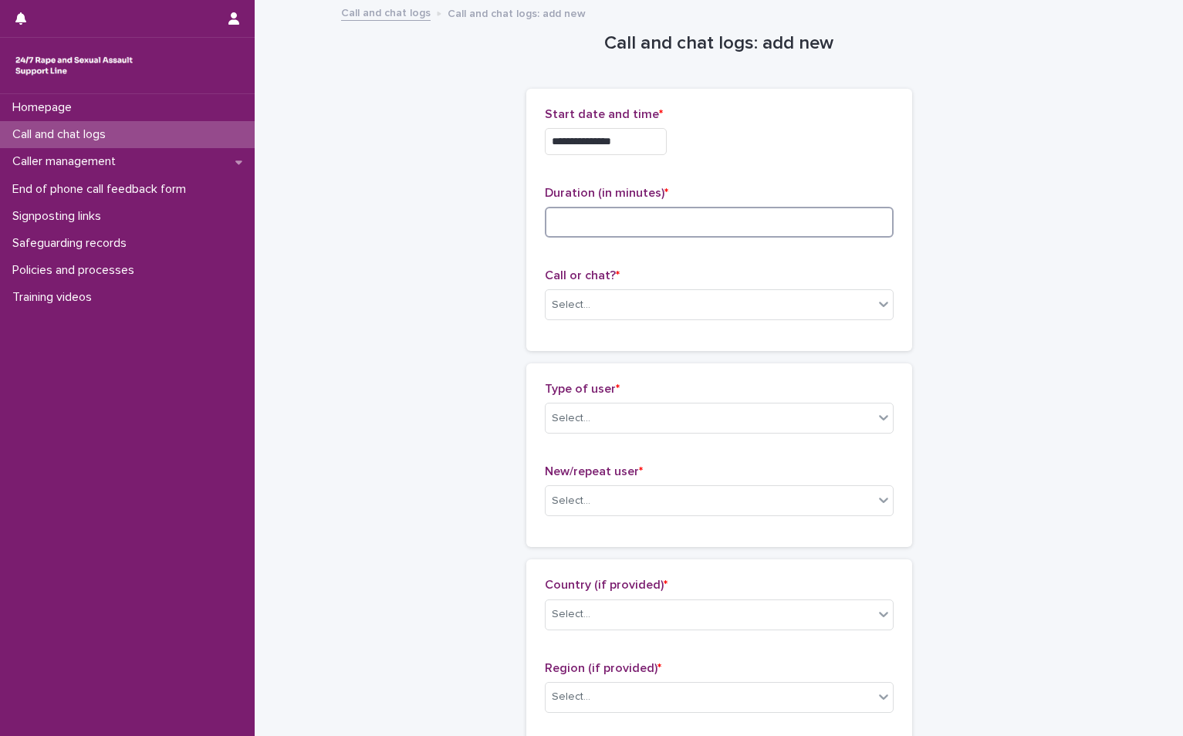
click at [633, 222] on input at bounding box center [719, 222] width 349 height 31
type input "*"
click at [667, 299] on div "Select..." at bounding box center [709, 304] width 328 height 25
click at [594, 336] on div "Phone" at bounding box center [712, 334] width 347 height 27
click at [606, 419] on div "Select..." at bounding box center [709, 418] width 328 height 25
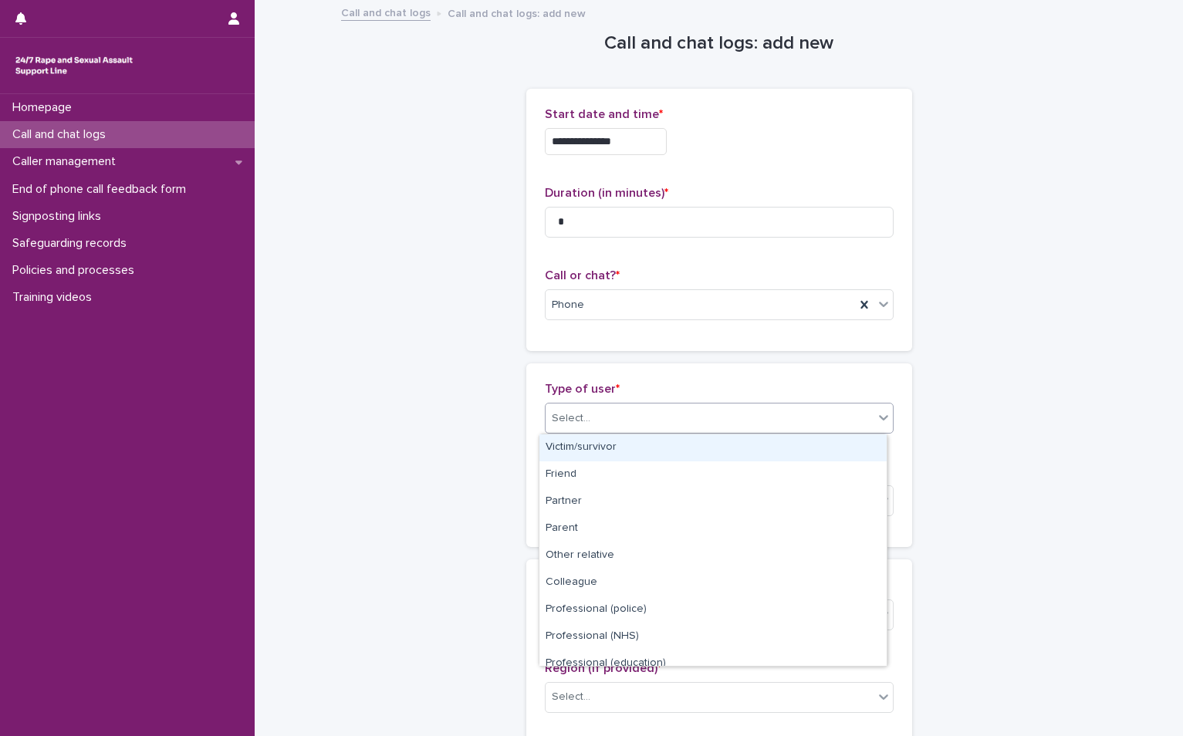
scroll to position [174, 0]
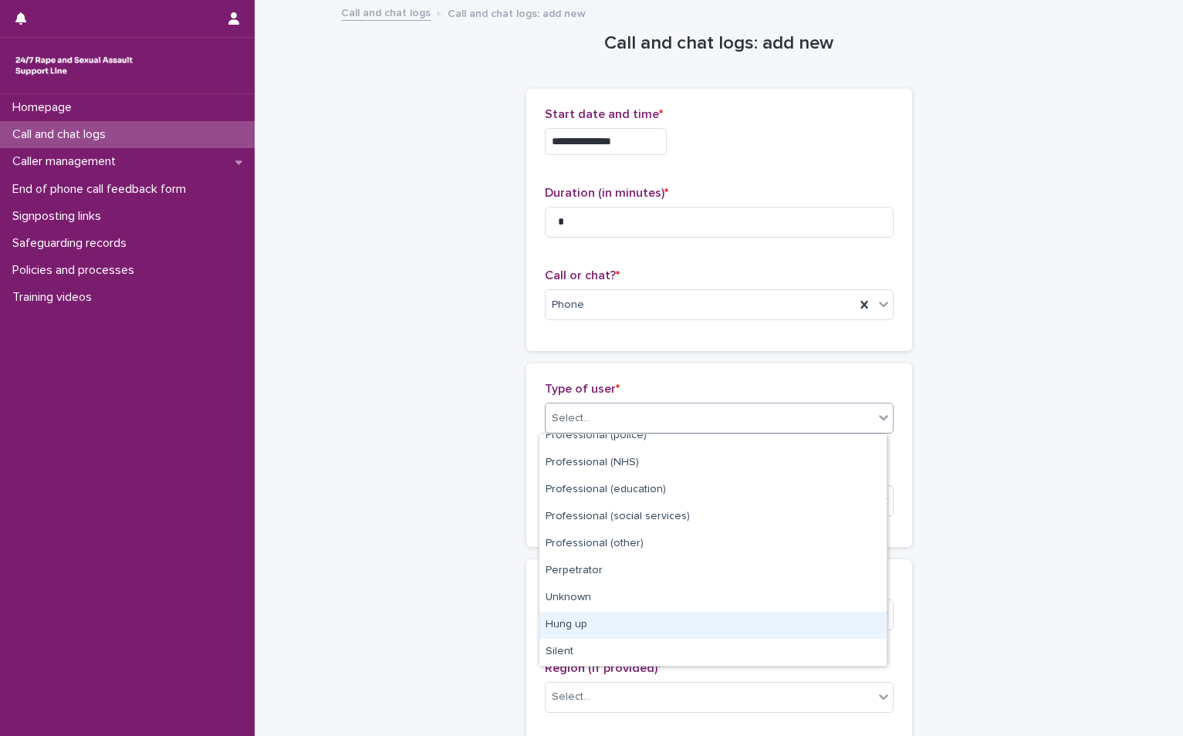
click at [641, 628] on div "Hung up" at bounding box center [712, 625] width 347 height 27
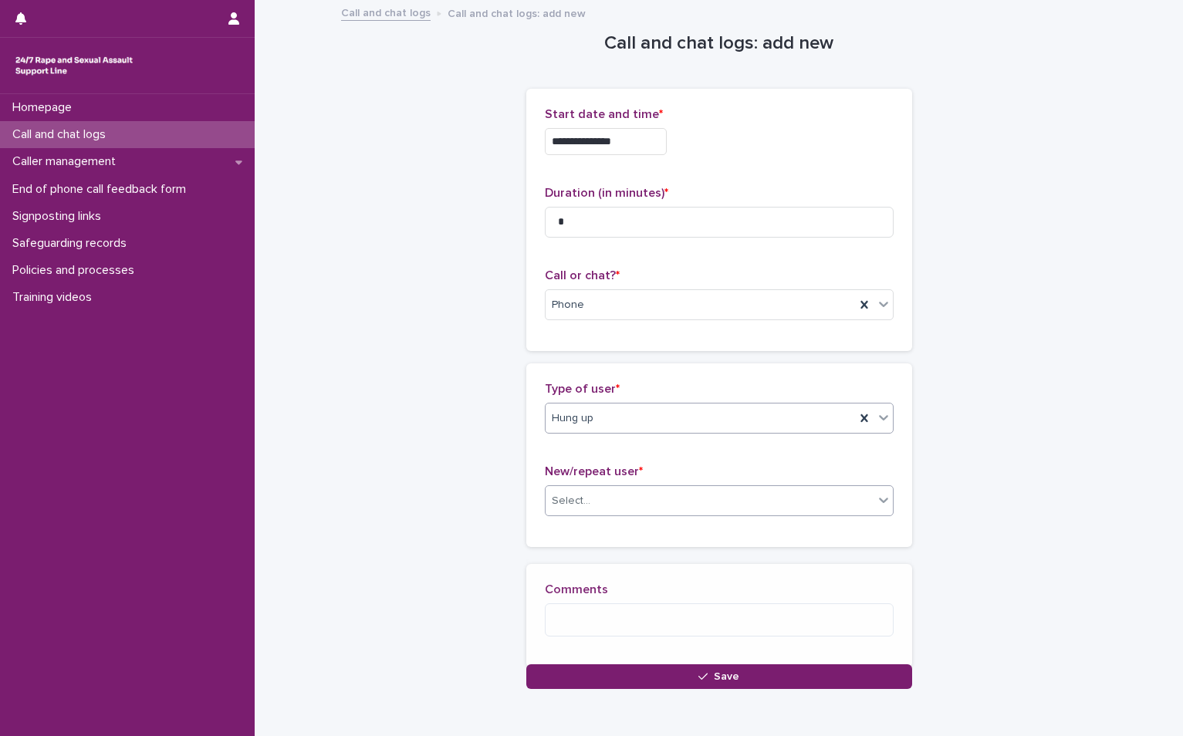
click at [635, 490] on div "Select..." at bounding box center [709, 500] width 328 height 25
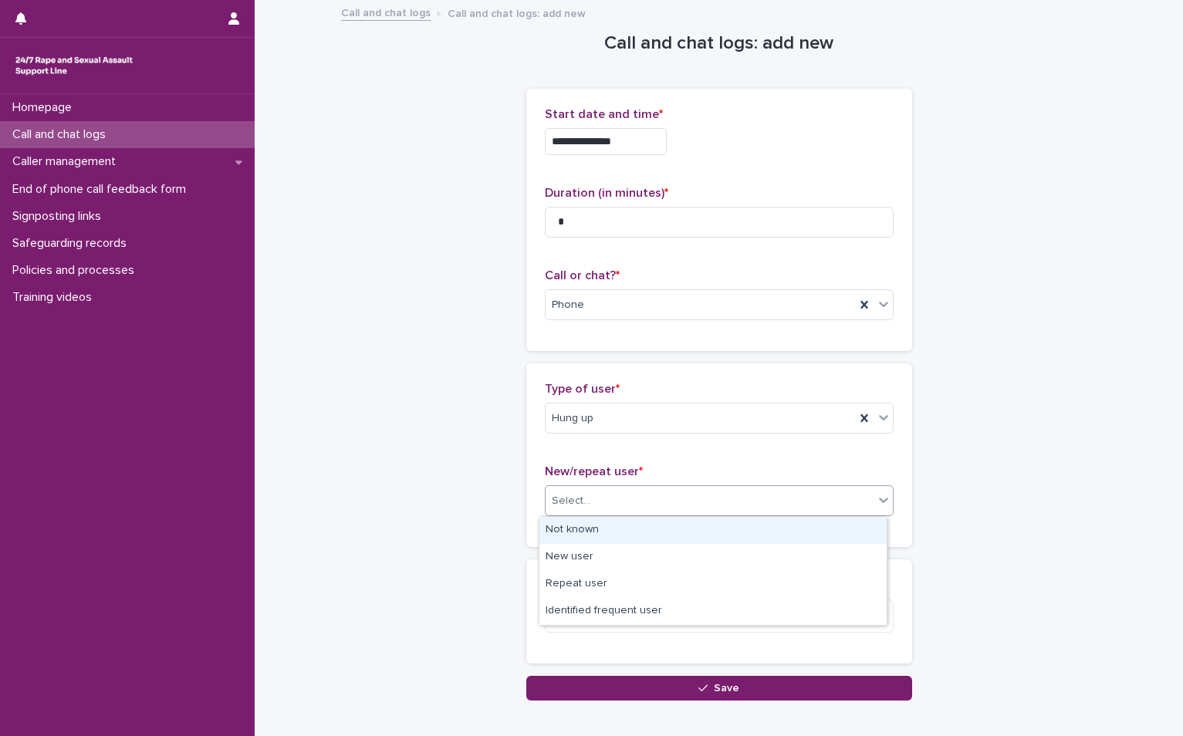
click at [613, 532] on div "Not known" at bounding box center [712, 530] width 347 height 27
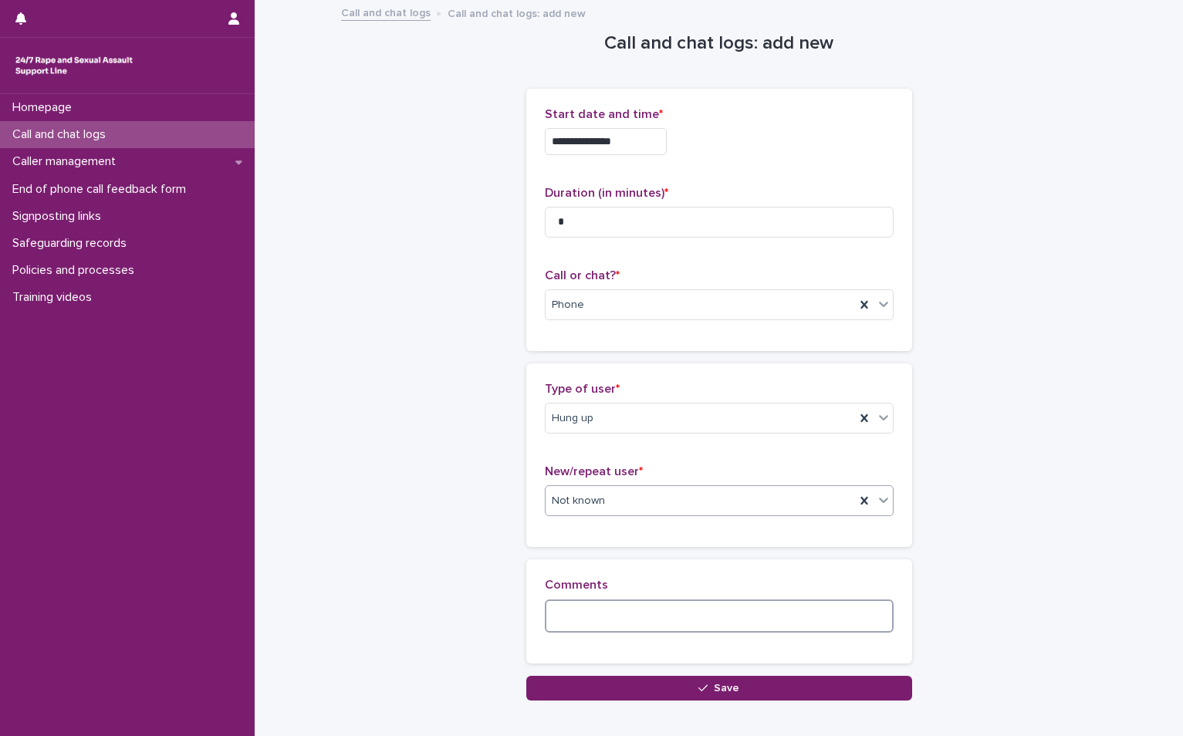
click at [602, 603] on textarea at bounding box center [719, 615] width 349 height 33
click at [596, 615] on textarea at bounding box center [719, 615] width 349 height 33
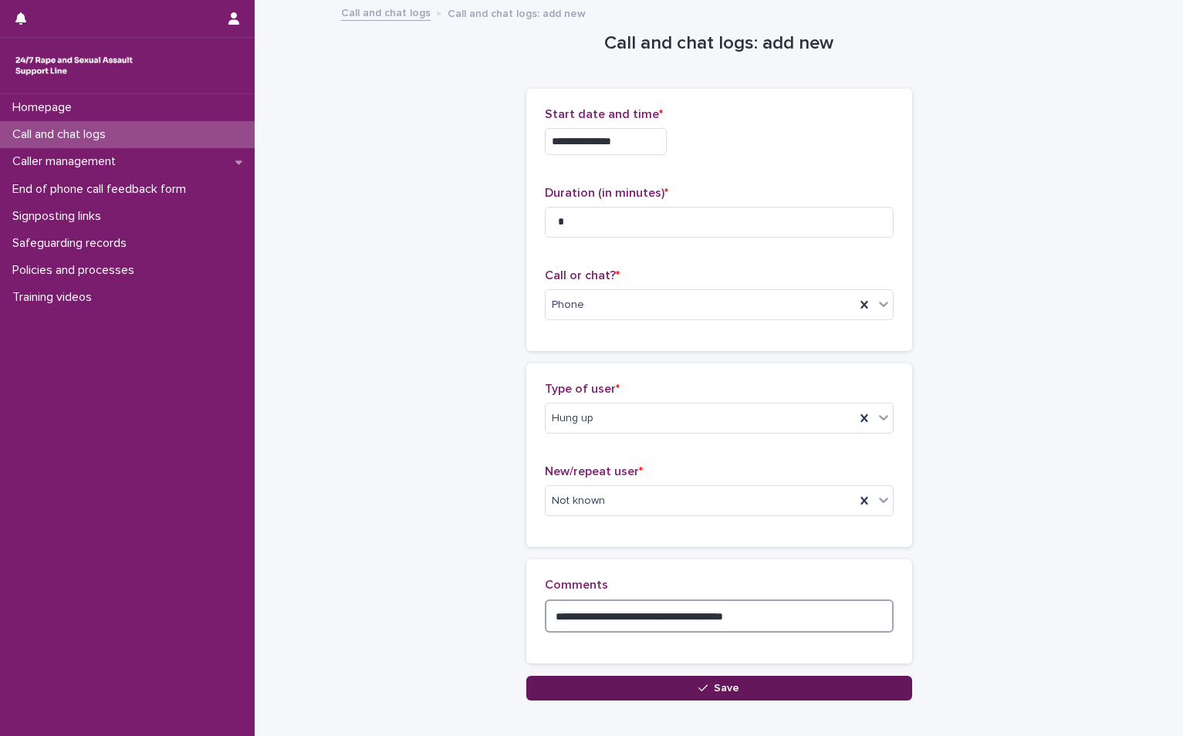
type textarea "**********"
click at [662, 694] on button "Save" at bounding box center [719, 688] width 386 height 25
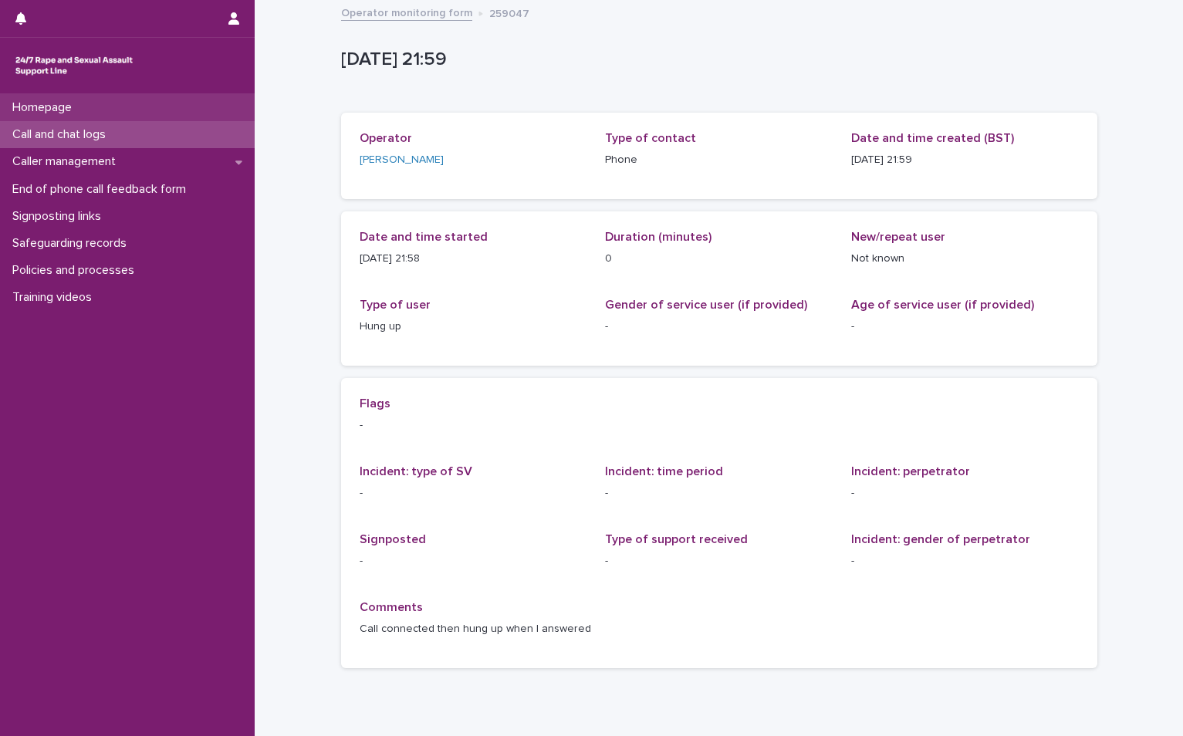
click at [71, 119] on div "Homepage" at bounding box center [127, 107] width 255 height 27
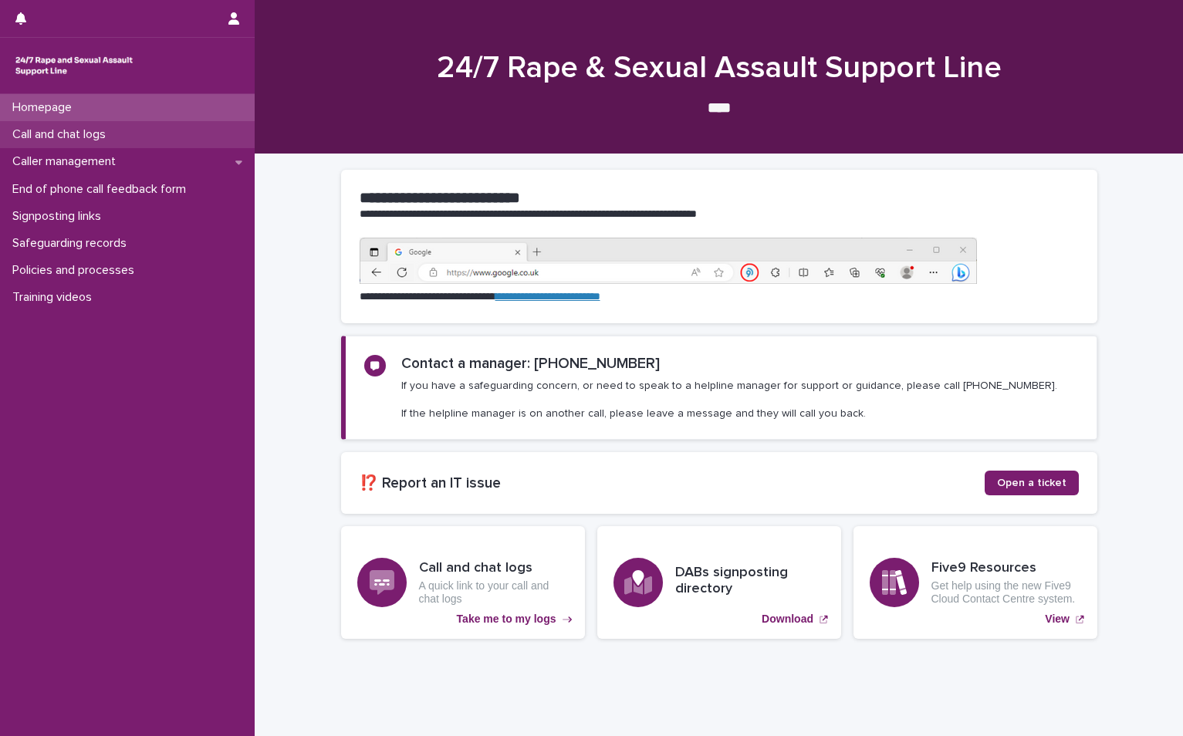
click at [79, 135] on p "Call and chat logs" at bounding box center [62, 134] width 112 height 15
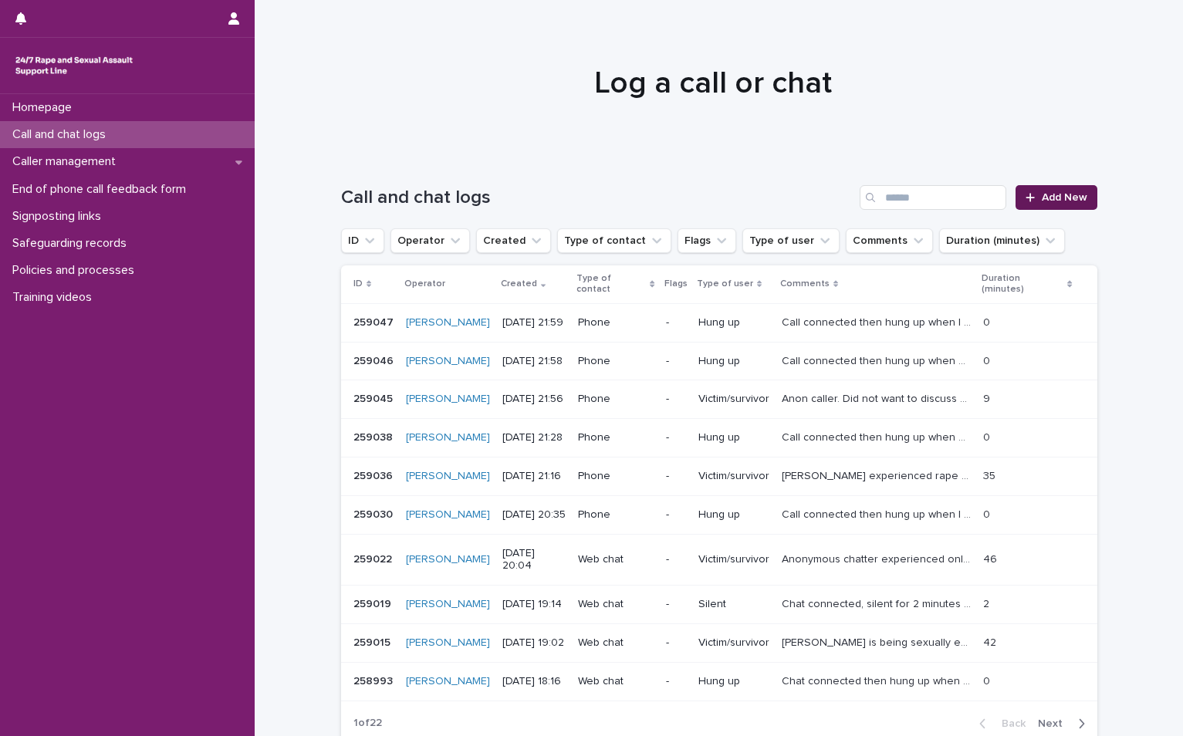
click at [1061, 204] on link "Add New" at bounding box center [1055, 197] width 81 height 25
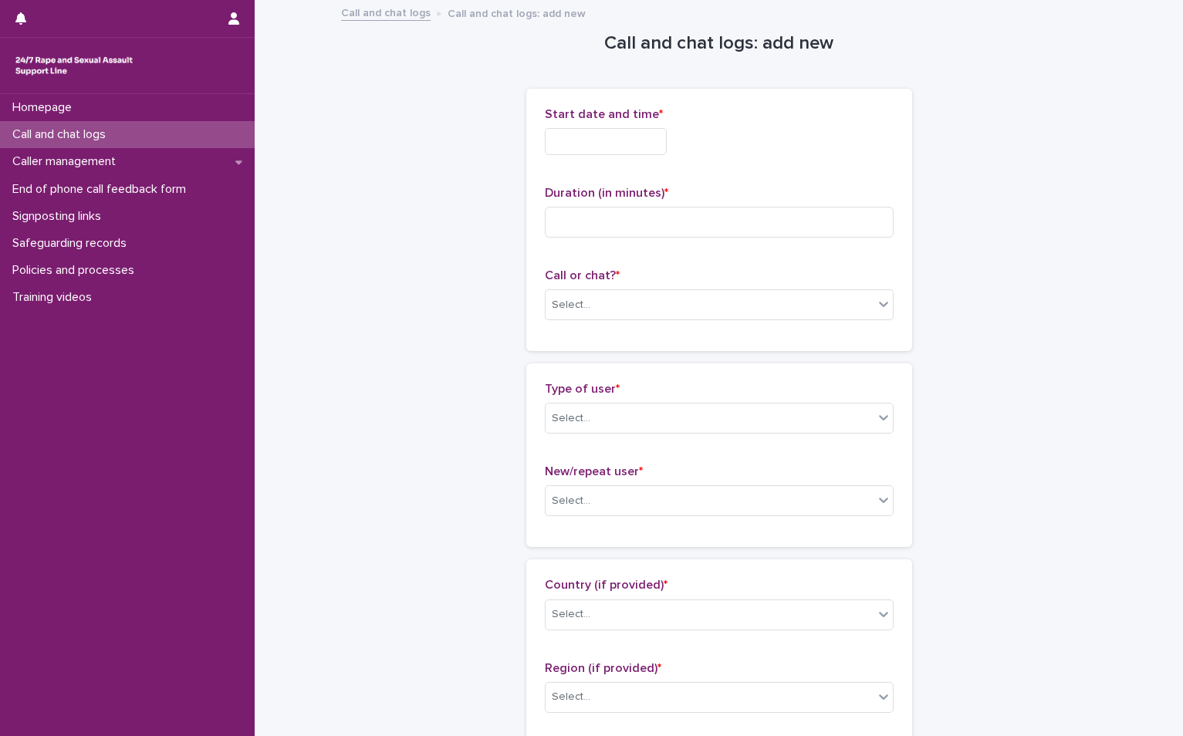
click at [583, 137] on input "text" at bounding box center [606, 141] width 122 height 27
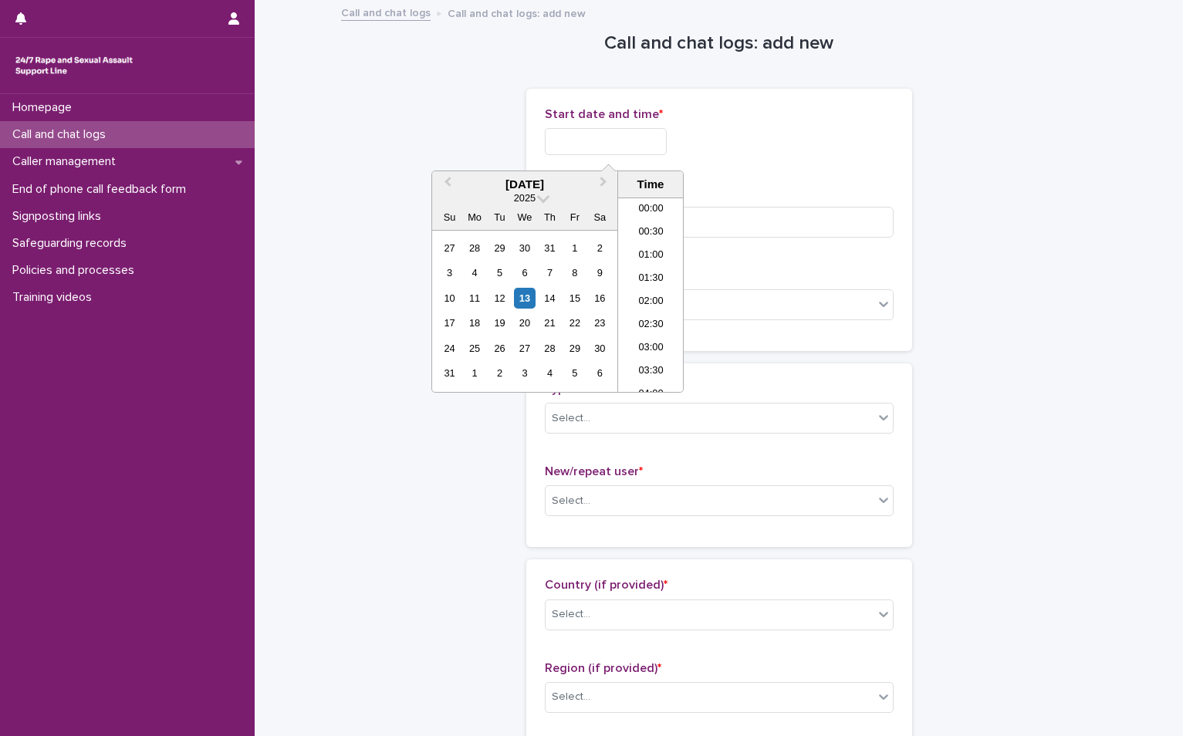
scroll to position [917, 0]
click at [520, 286] on div "10 11 12 13 14 15 16" at bounding box center [524, 297] width 175 height 25
click at [525, 299] on div "13" at bounding box center [524, 298] width 21 height 21
click at [649, 263] on li "21:00" at bounding box center [651, 264] width 66 height 23
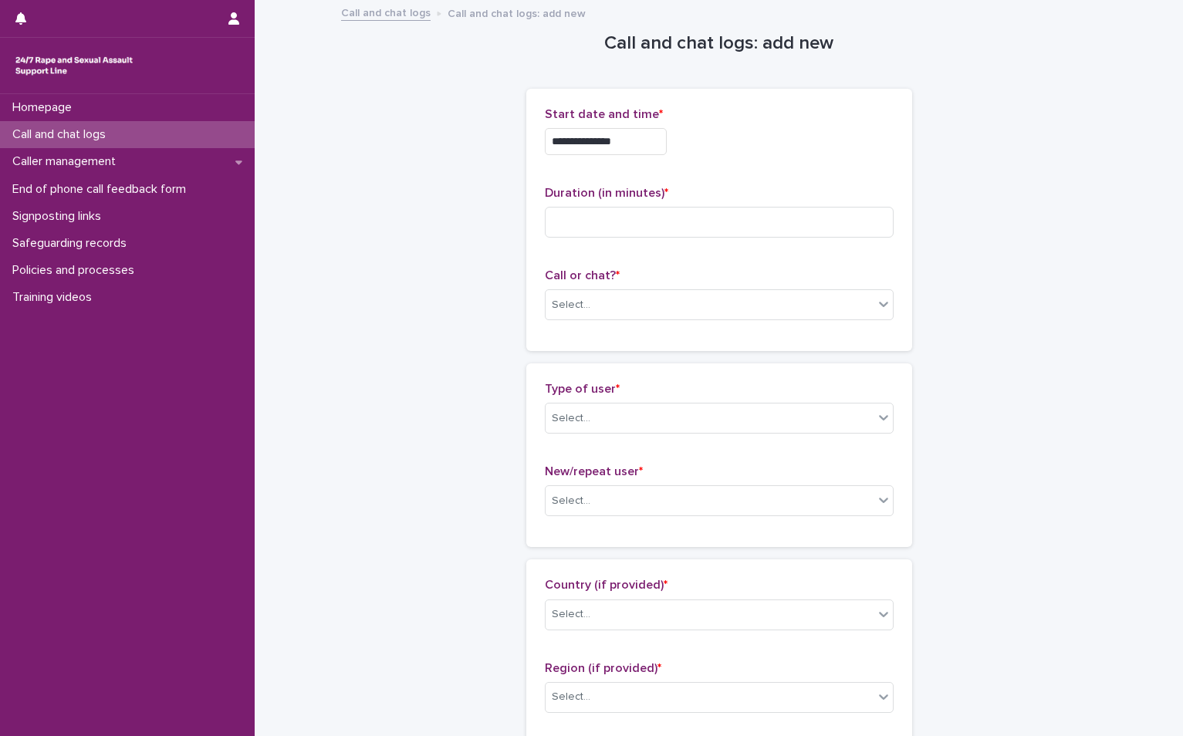
click at [651, 122] on div "**********" at bounding box center [719, 137] width 349 height 60
click at [643, 149] on input "**********" at bounding box center [606, 141] width 122 height 27
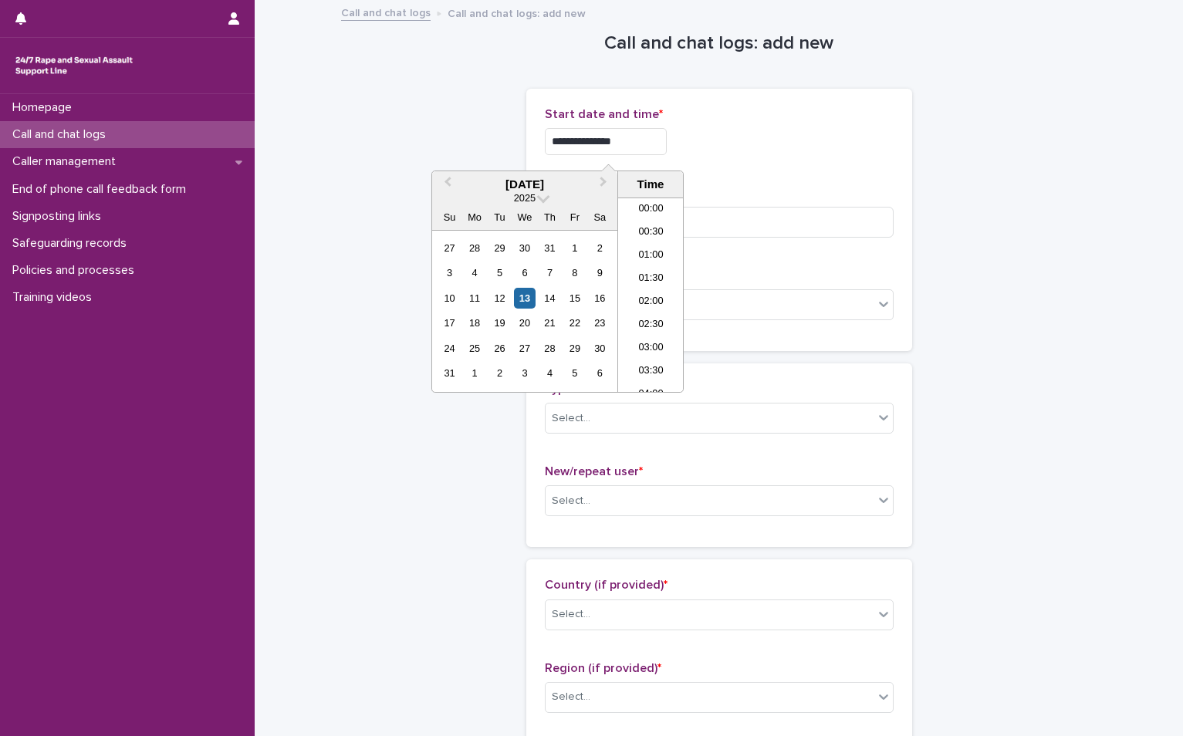
scroll to position [887, 0]
type input "**********"
click at [814, 191] on p "Duration (in minutes) *" at bounding box center [719, 193] width 349 height 15
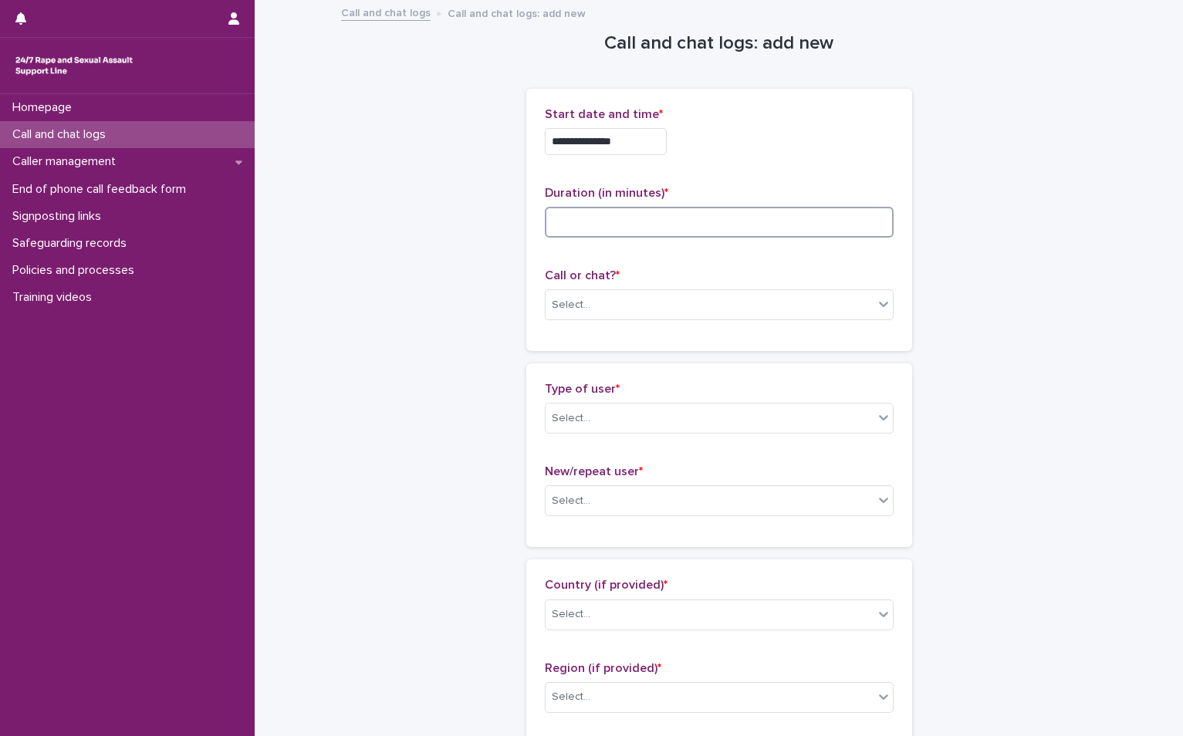
click at [674, 231] on input at bounding box center [719, 222] width 349 height 31
type input "**"
click at [633, 315] on div "Select..." at bounding box center [709, 304] width 328 height 25
click at [579, 333] on div "Phone" at bounding box center [712, 334] width 347 height 27
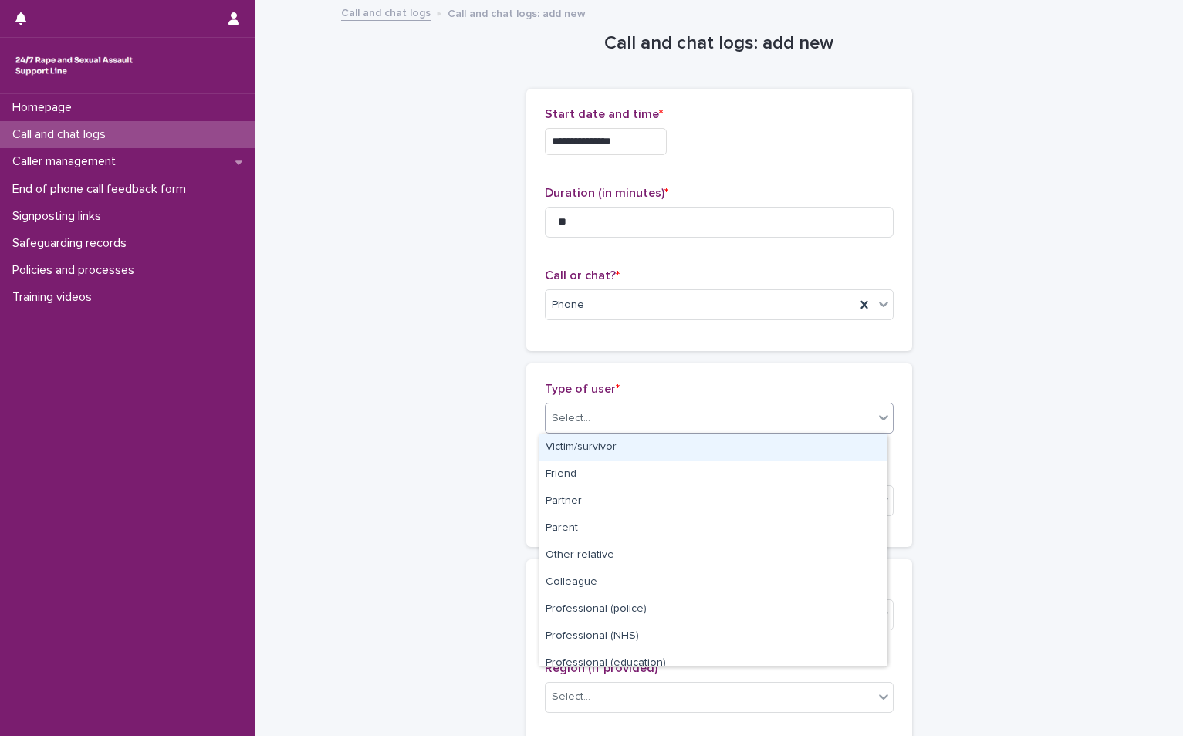
click at [577, 420] on div "Select..." at bounding box center [571, 418] width 39 height 16
click at [592, 454] on div "Victim/survivor" at bounding box center [712, 447] width 347 height 27
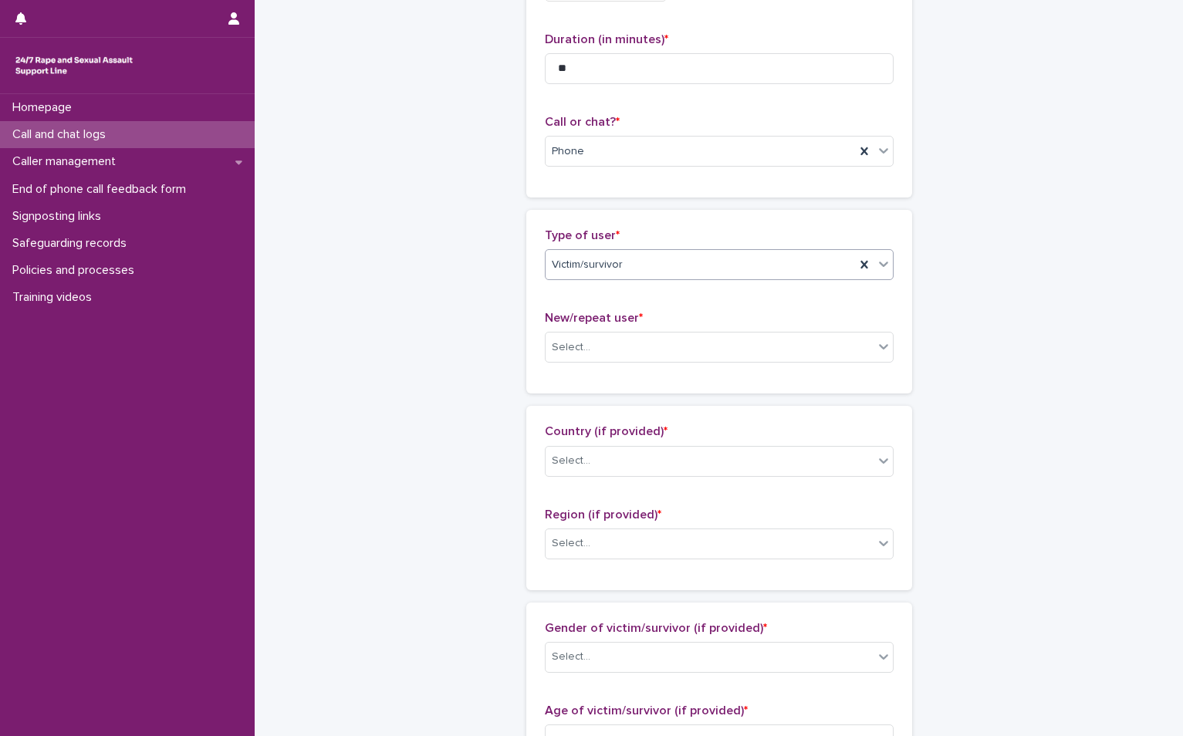
scroll to position [154, 0]
click at [610, 345] on div "Select..." at bounding box center [709, 346] width 328 height 25
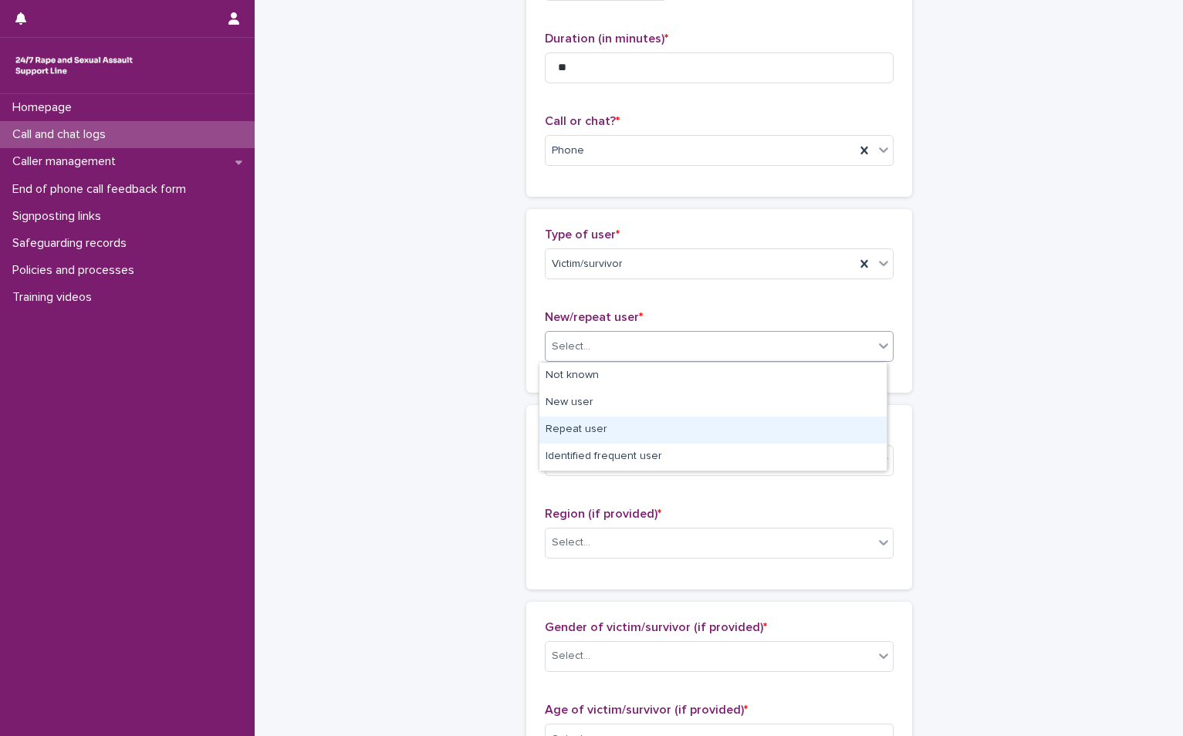
click at [602, 429] on div "Repeat user" at bounding box center [712, 430] width 347 height 27
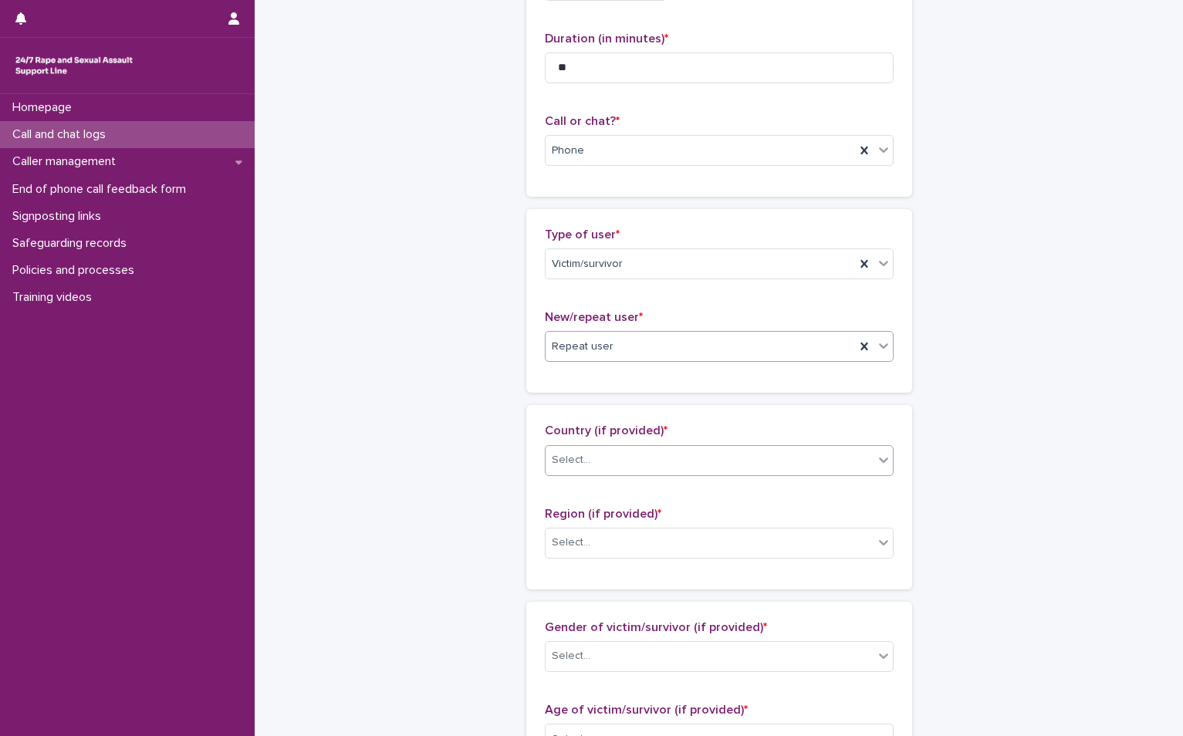
click at [611, 465] on div "Select..." at bounding box center [709, 459] width 328 height 25
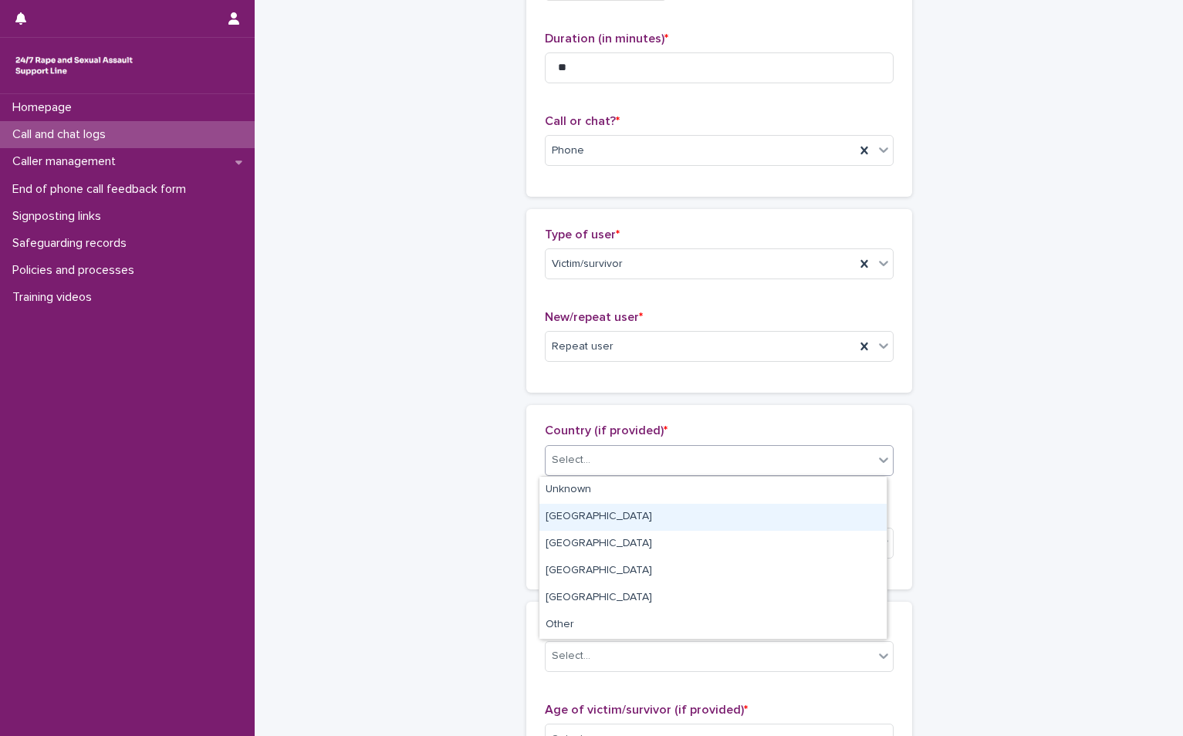
click at [579, 522] on div "[GEOGRAPHIC_DATA]" at bounding box center [712, 517] width 347 height 27
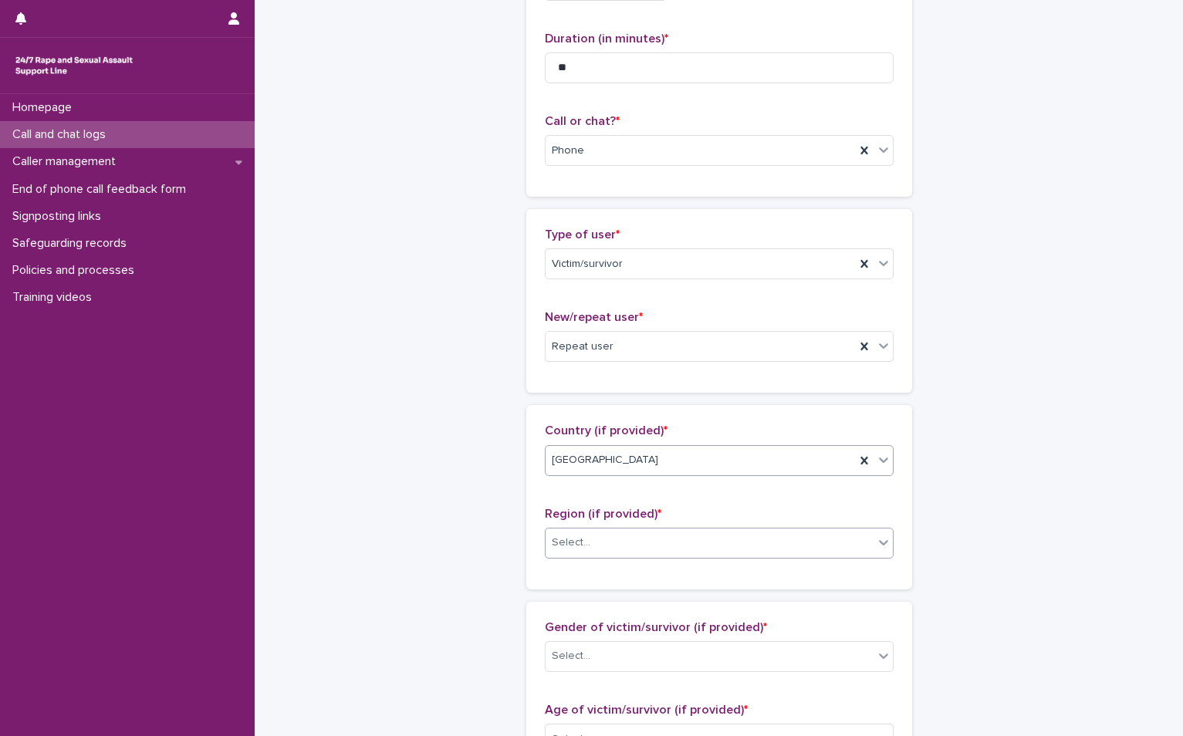
click at [576, 539] on div "Select..." at bounding box center [571, 543] width 39 height 16
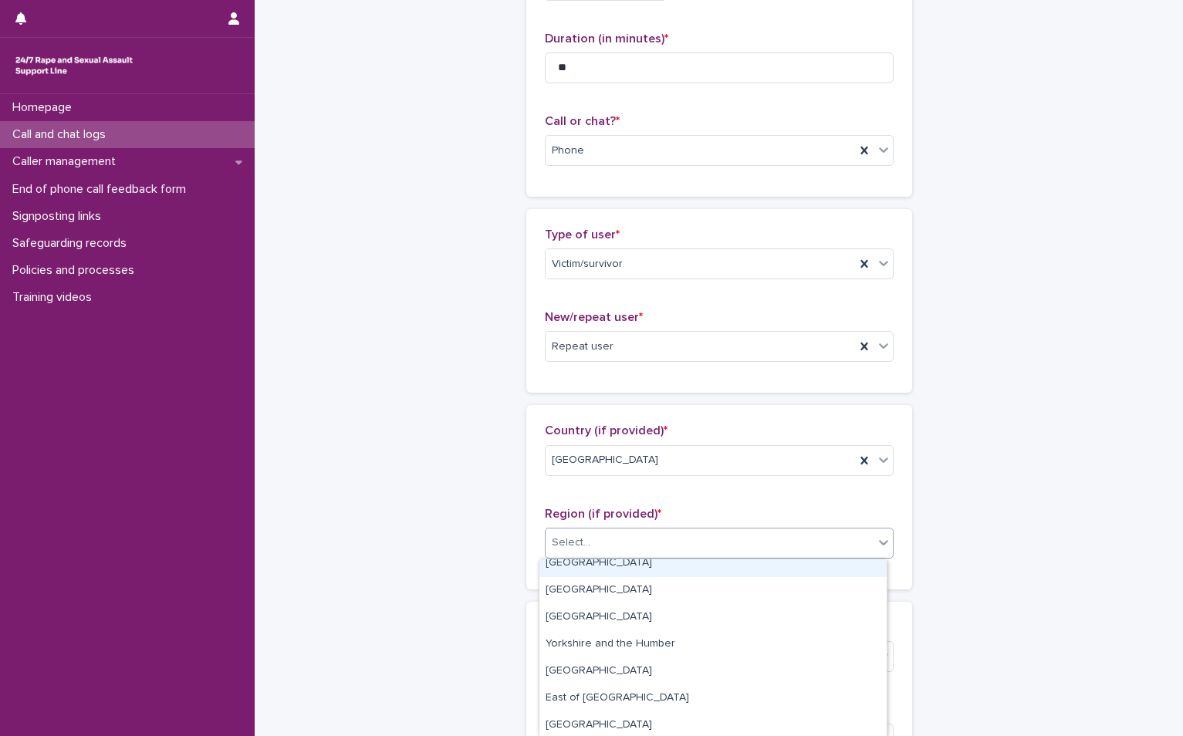
scroll to position [120, 0]
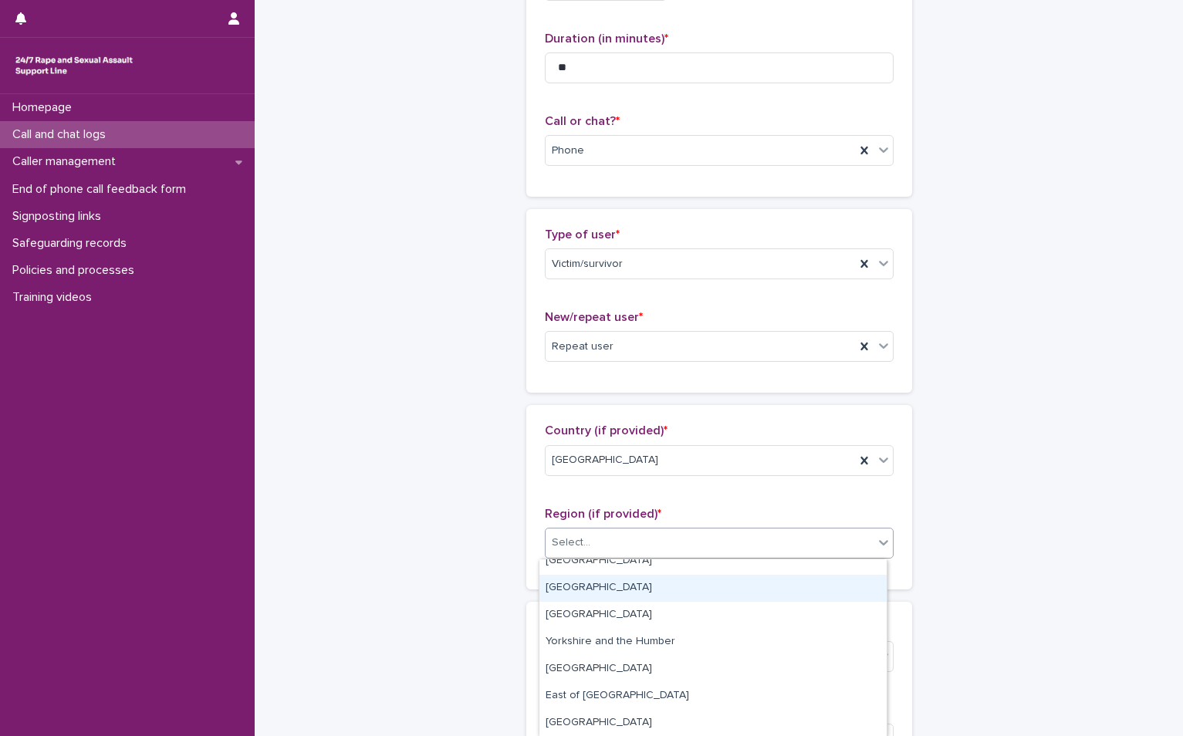
drag, startPoint x: 639, startPoint y: 634, endPoint x: 643, endPoint y: 586, distance: 48.0
click at [643, 586] on div "[GEOGRAPHIC_DATA]" at bounding box center [712, 588] width 347 height 27
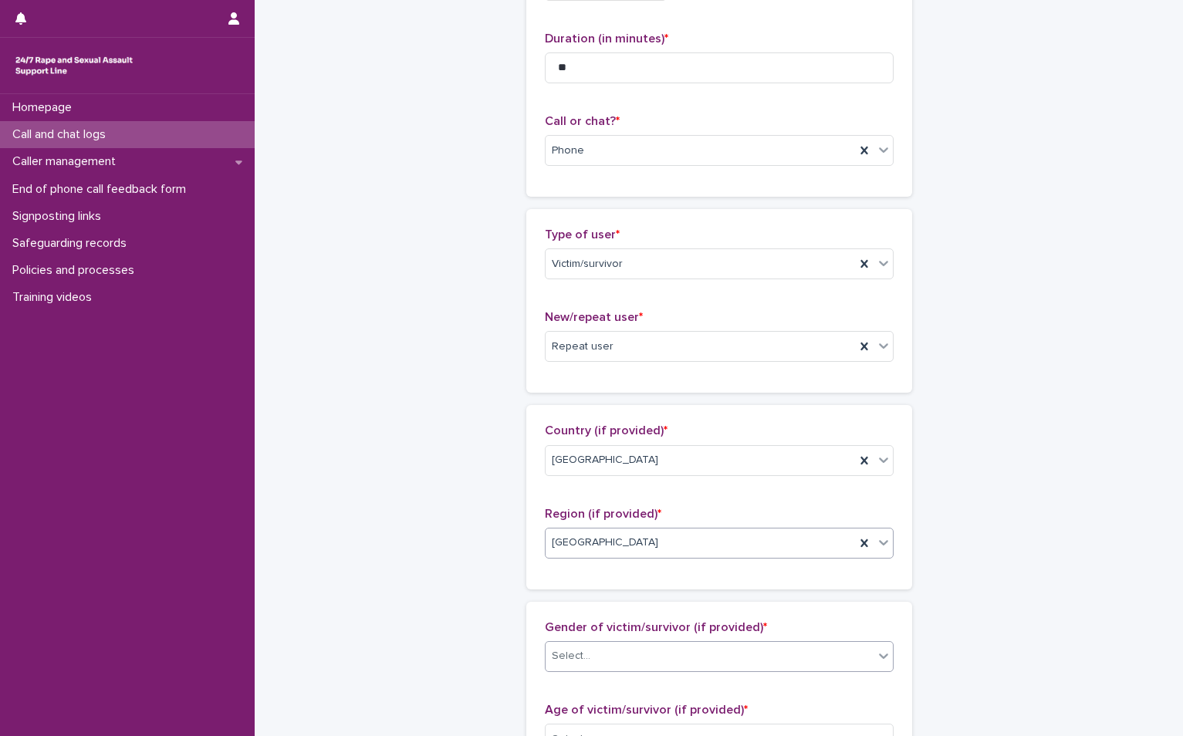
click at [631, 670] on div "Select..." at bounding box center [719, 656] width 349 height 31
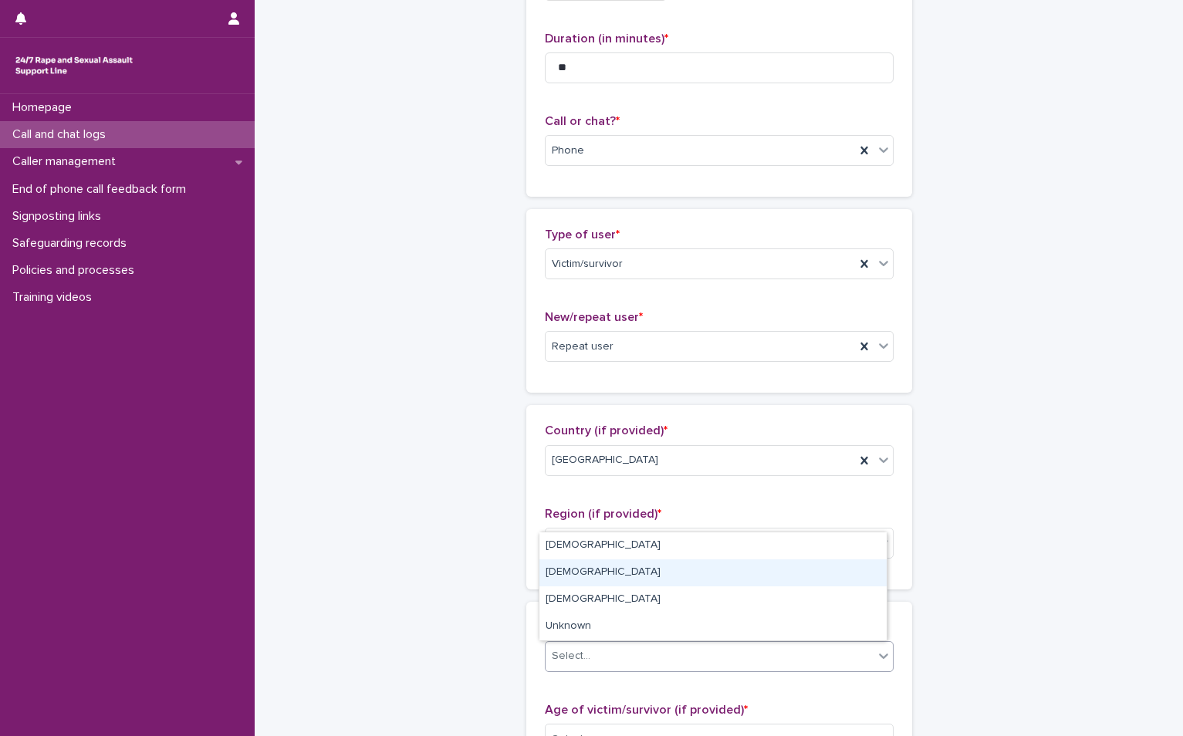
click at [619, 584] on div "[DEMOGRAPHIC_DATA]" at bounding box center [712, 572] width 347 height 27
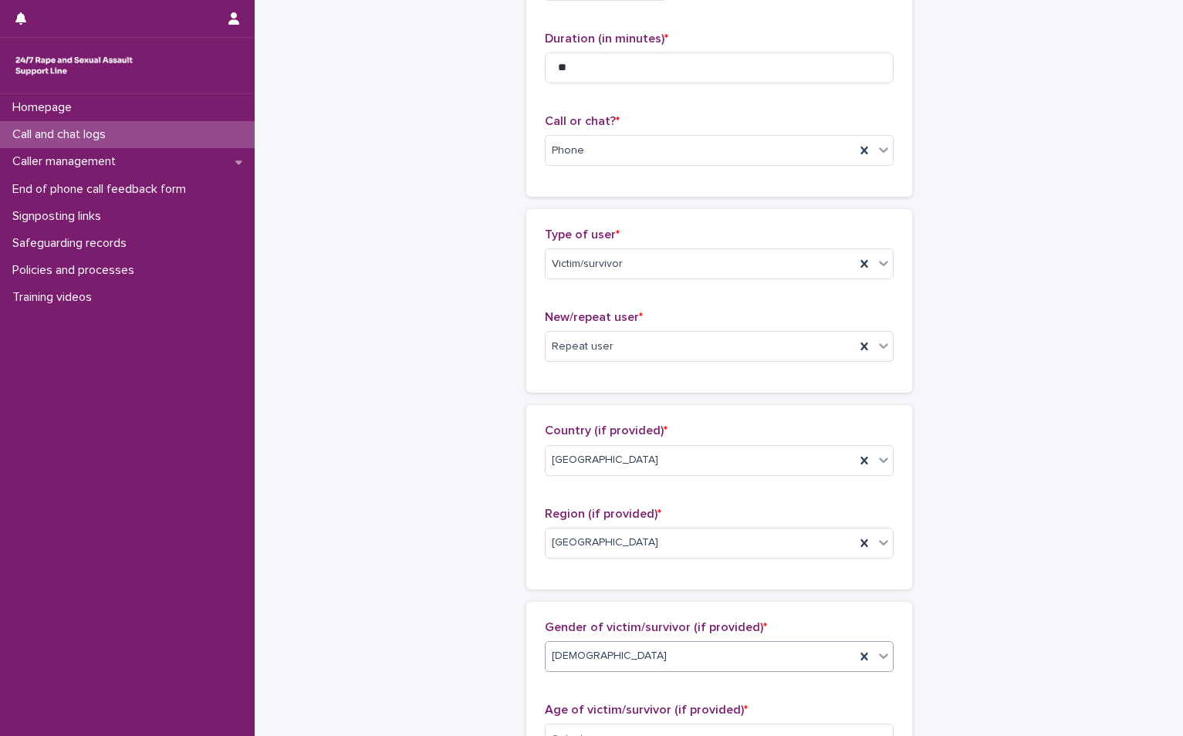
scroll to position [386, 0]
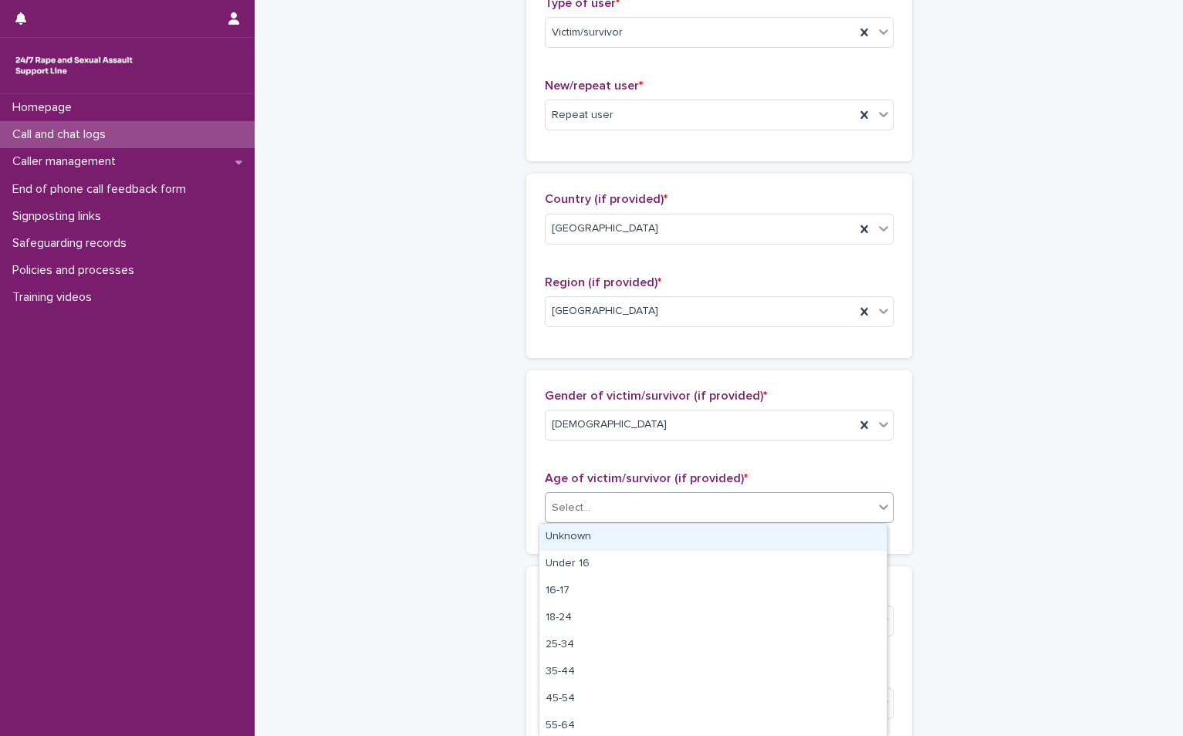
click at [606, 503] on div "Select..." at bounding box center [709, 507] width 328 height 25
click at [599, 541] on div "Unknown" at bounding box center [712, 537] width 347 height 27
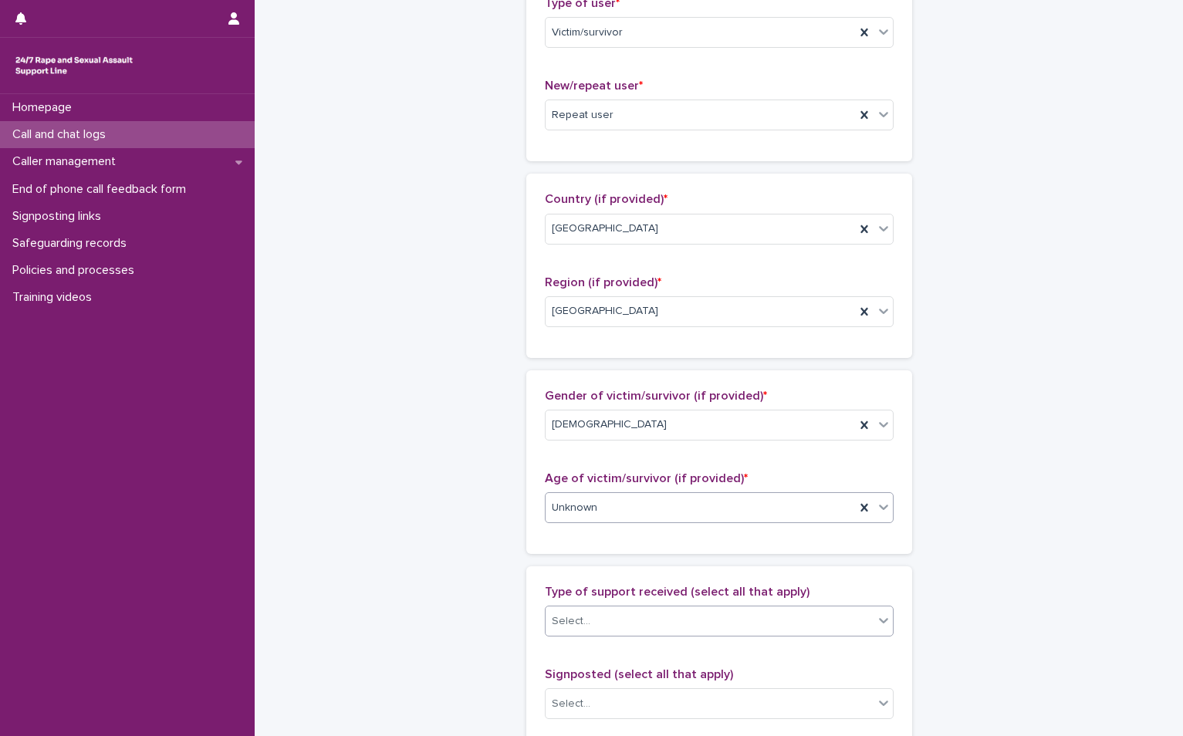
click at [623, 628] on div "Select..." at bounding box center [709, 621] width 328 height 25
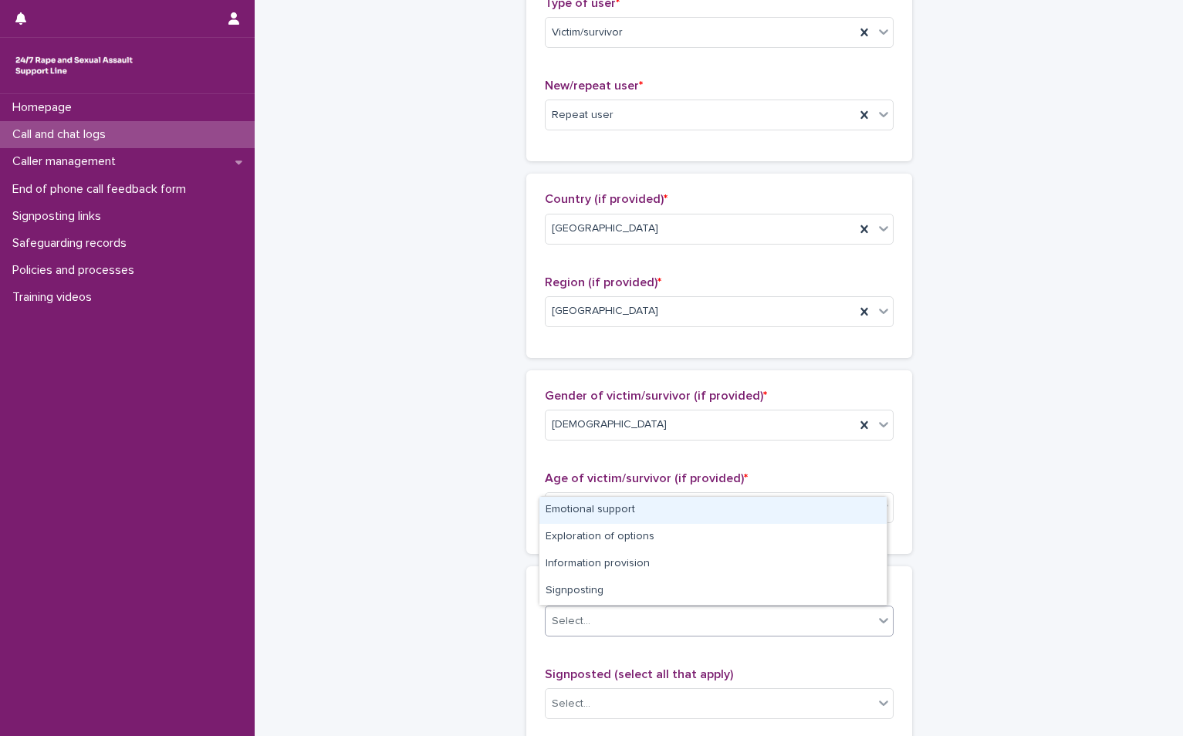
click at [638, 502] on div "Emotional support" at bounding box center [712, 510] width 347 height 27
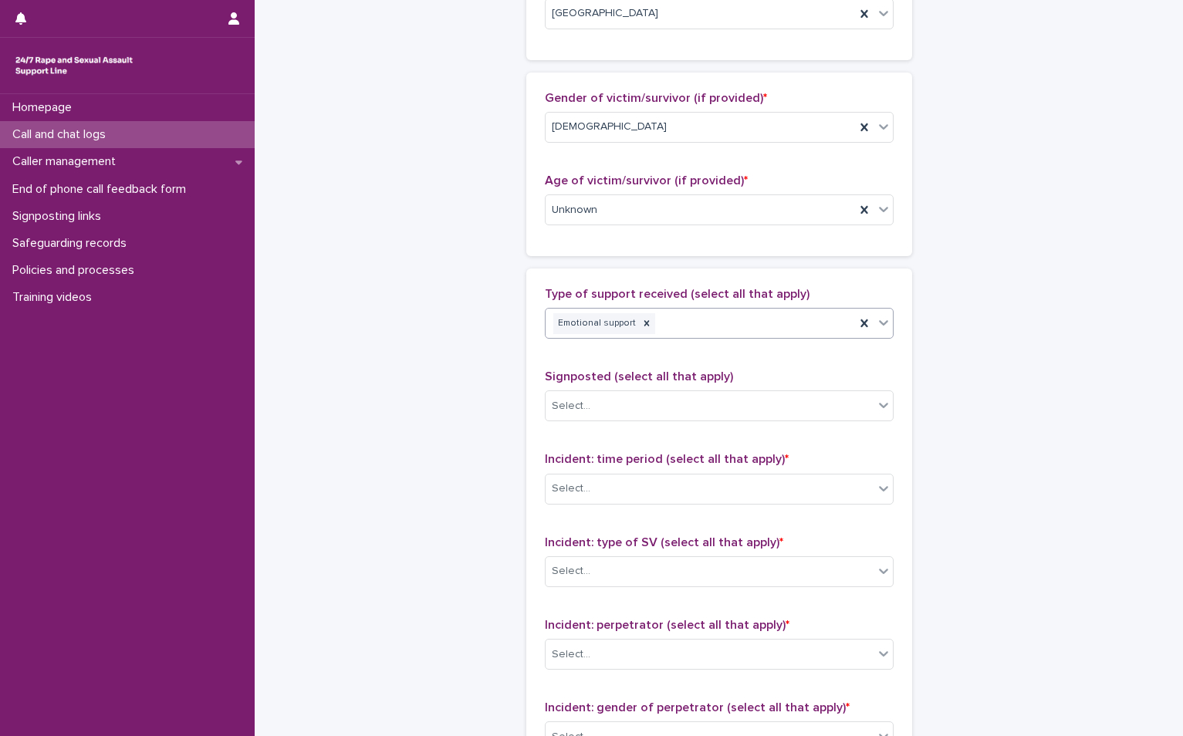
scroll to position [694, 0]
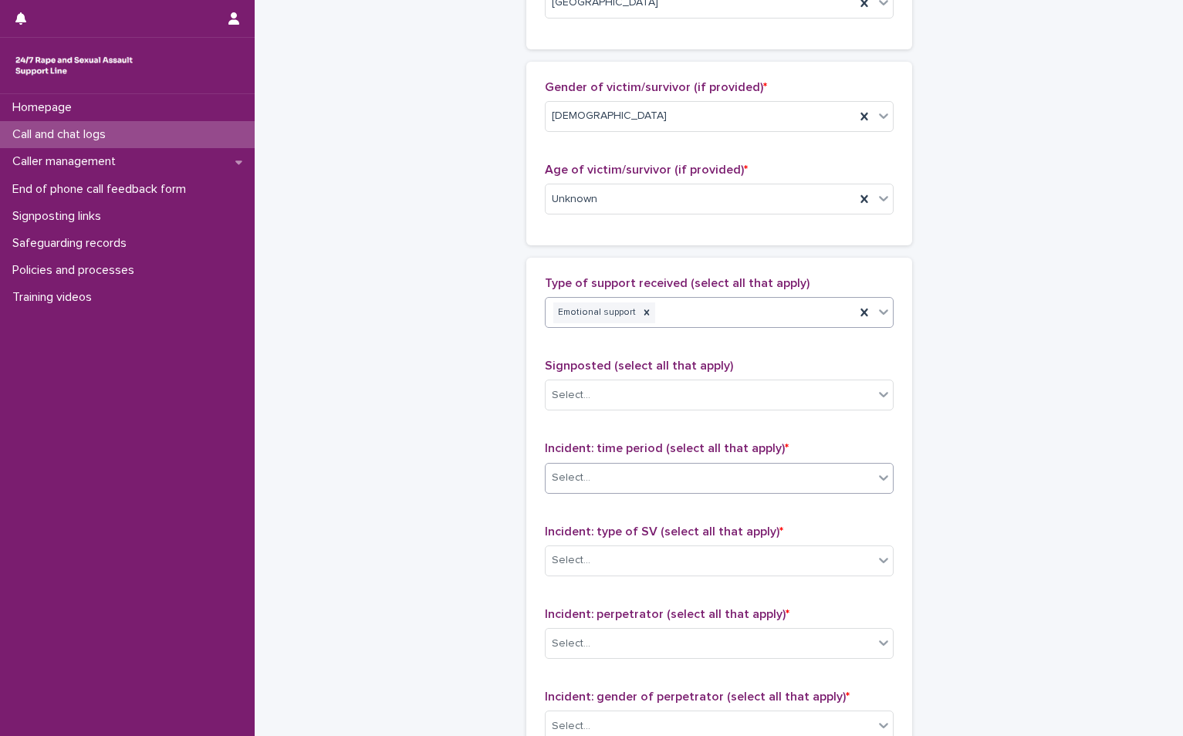
click at [597, 484] on div "Select..." at bounding box center [709, 477] width 328 height 25
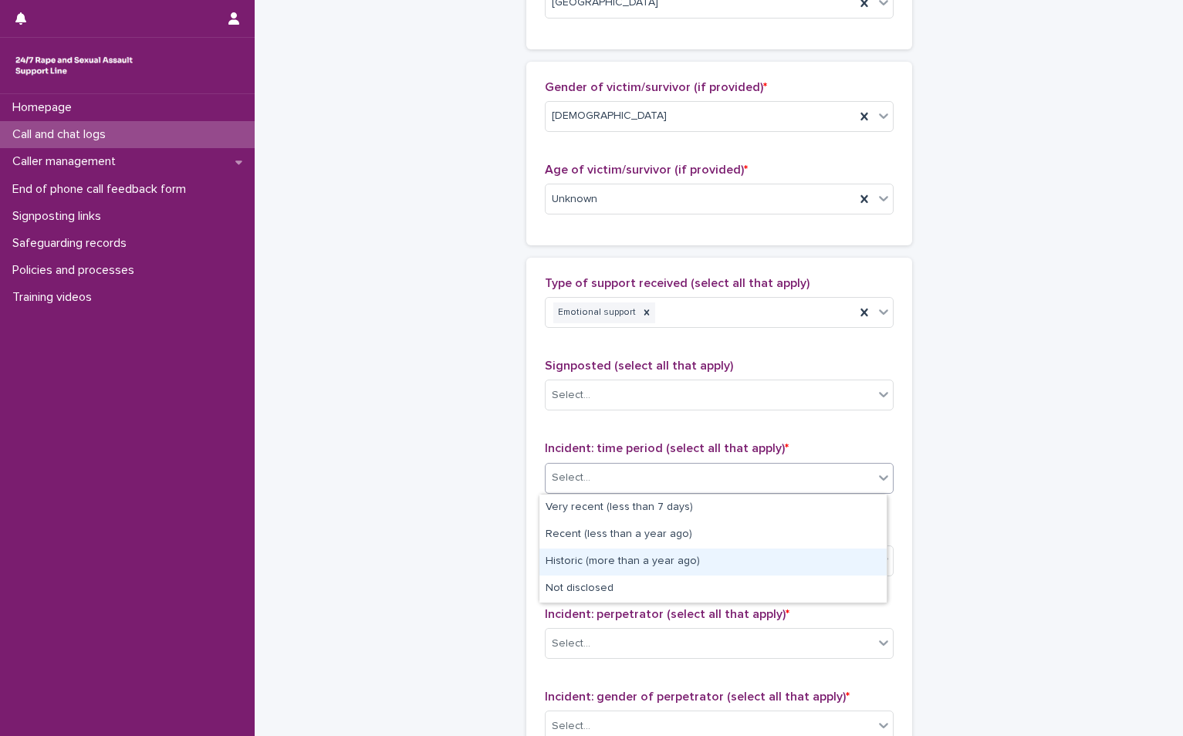
click at [596, 565] on div "Historic (more than a year ago)" at bounding box center [712, 562] width 347 height 27
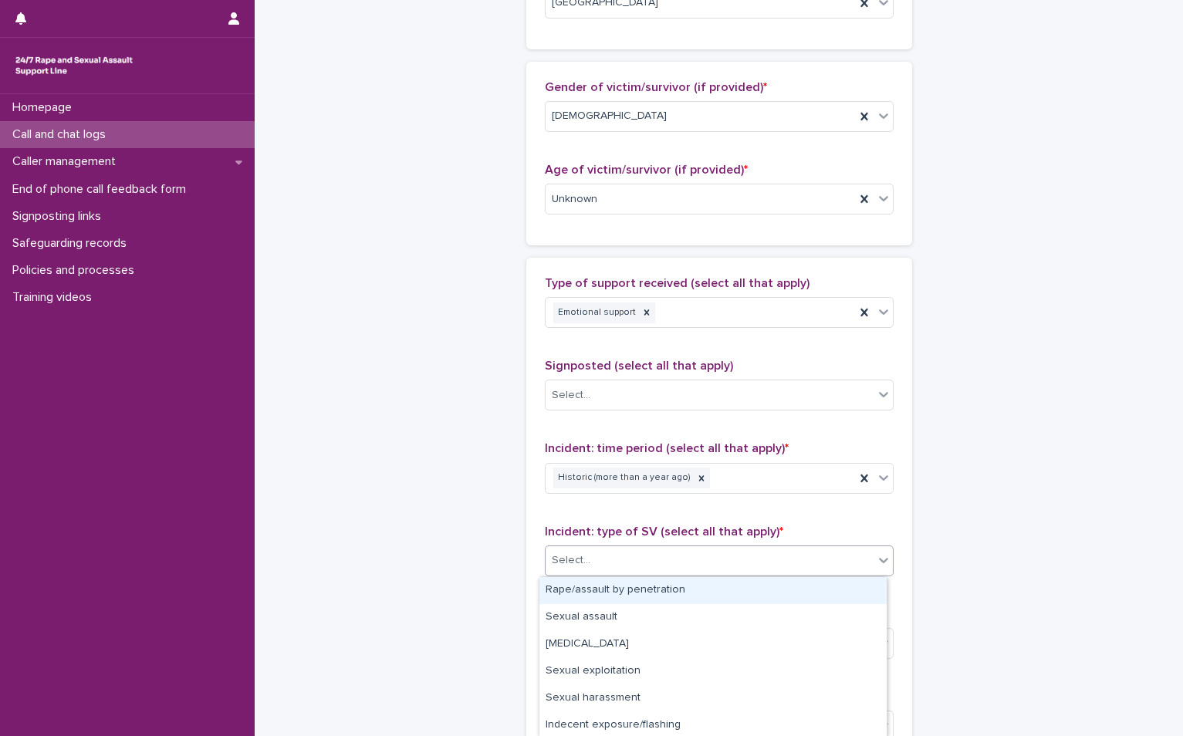
click at [626, 555] on div "Select..." at bounding box center [709, 560] width 328 height 25
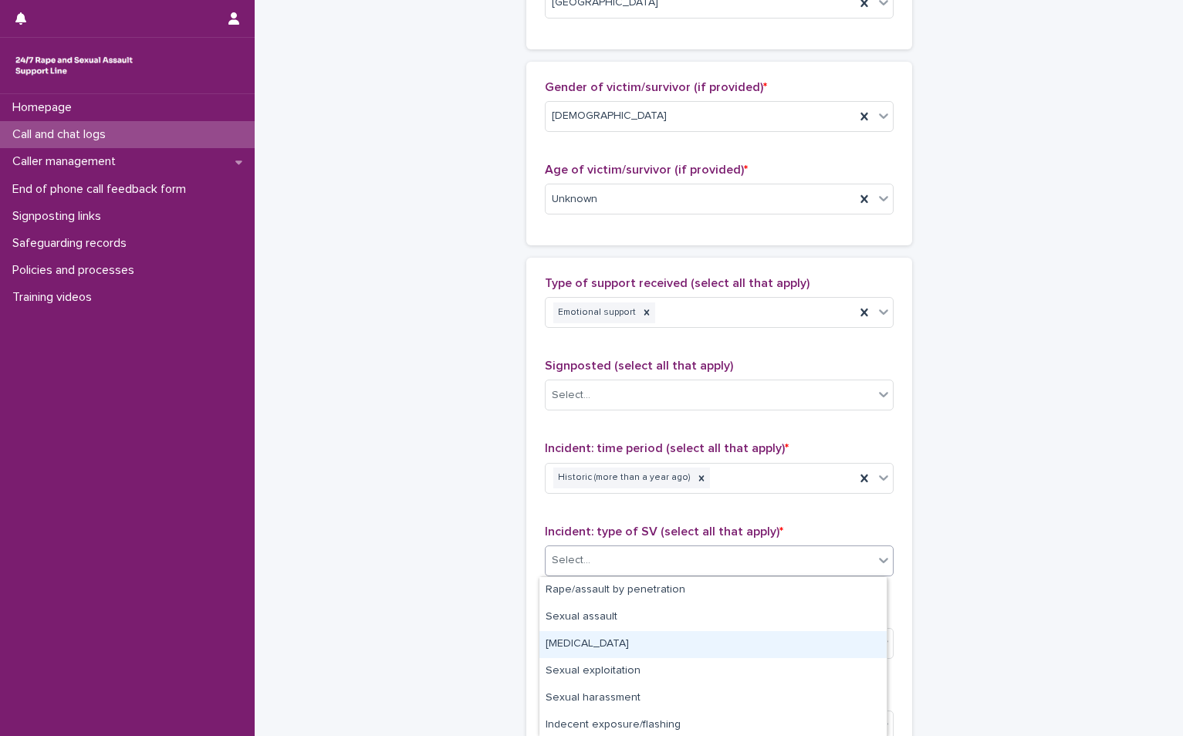
drag, startPoint x: 639, startPoint y: 624, endPoint x: 639, endPoint y: 640, distance: 16.2
click at [639, 640] on div "[MEDICAL_DATA]" at bounding box center [712, 644] width 347 height 27
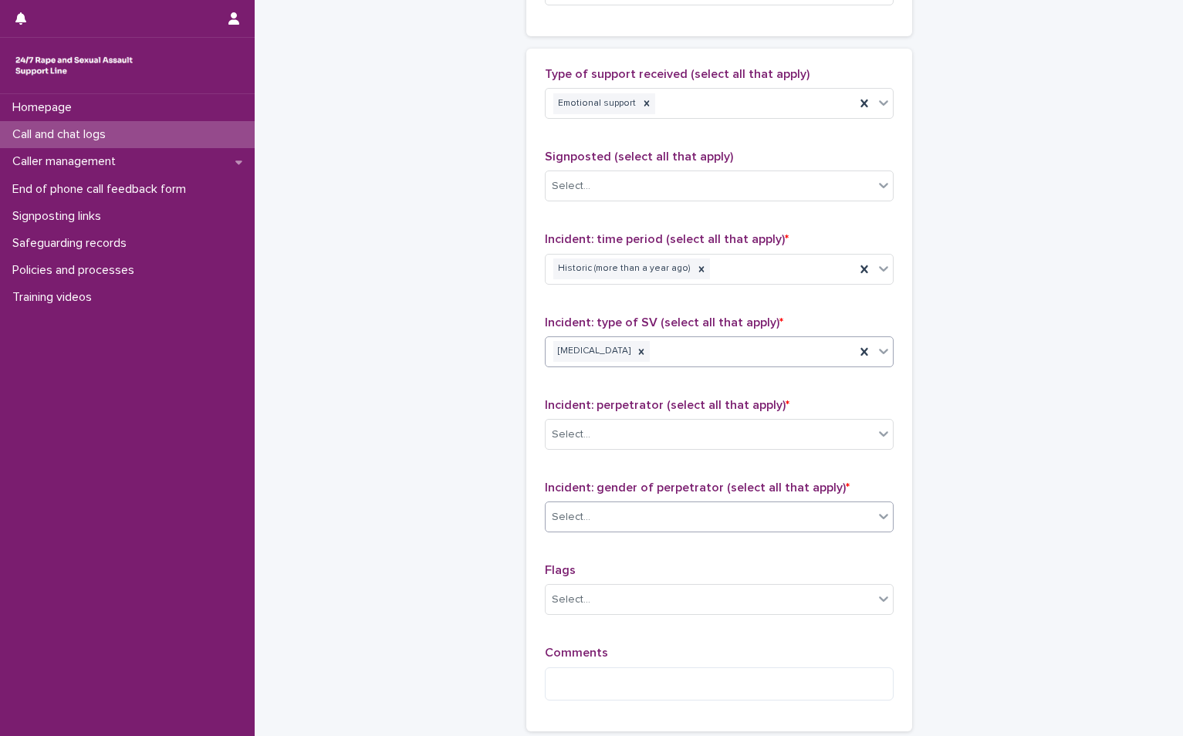
scroll to position [926, 0]
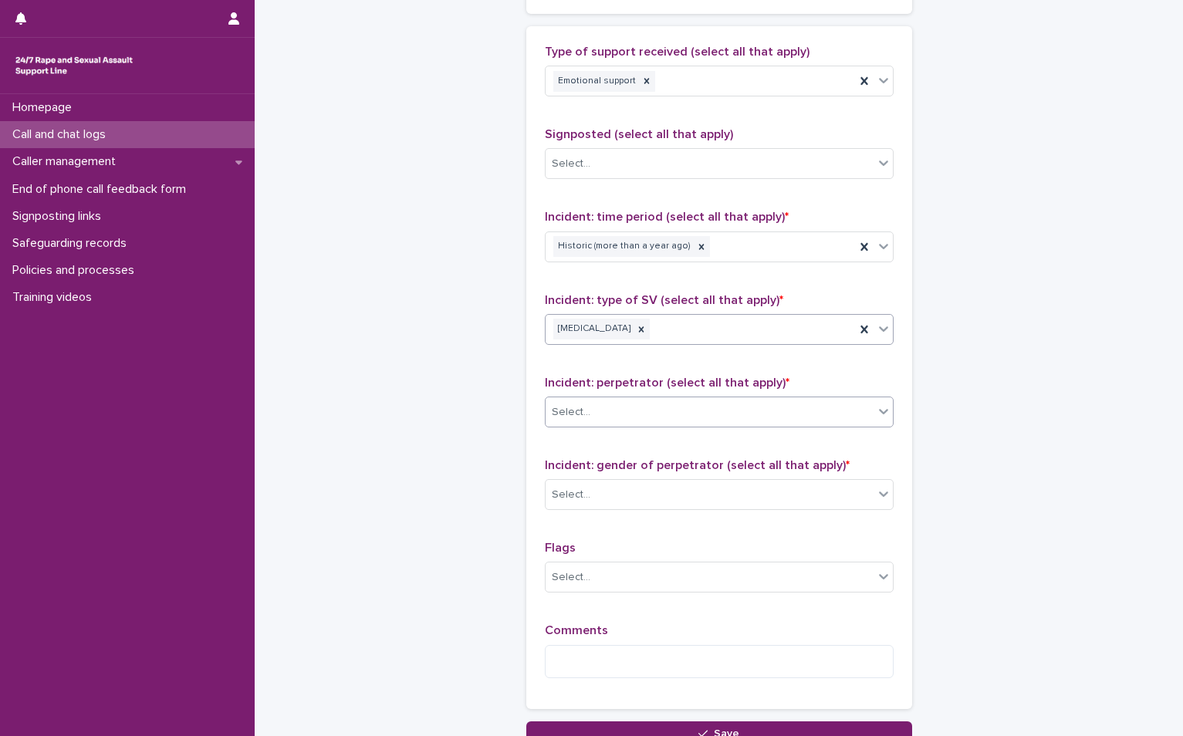
click at [653, 417] on div "Select..." at bounding box center [709, 412] width 328 height 25
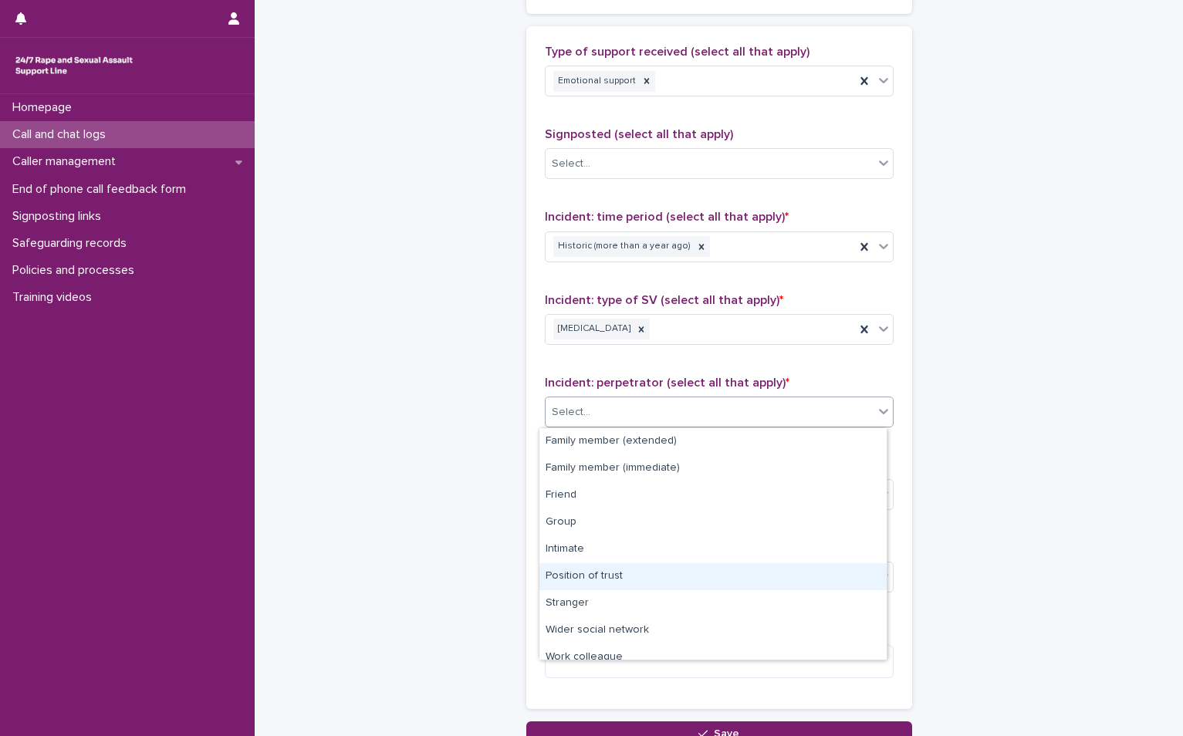
scroll to position [66, 0]
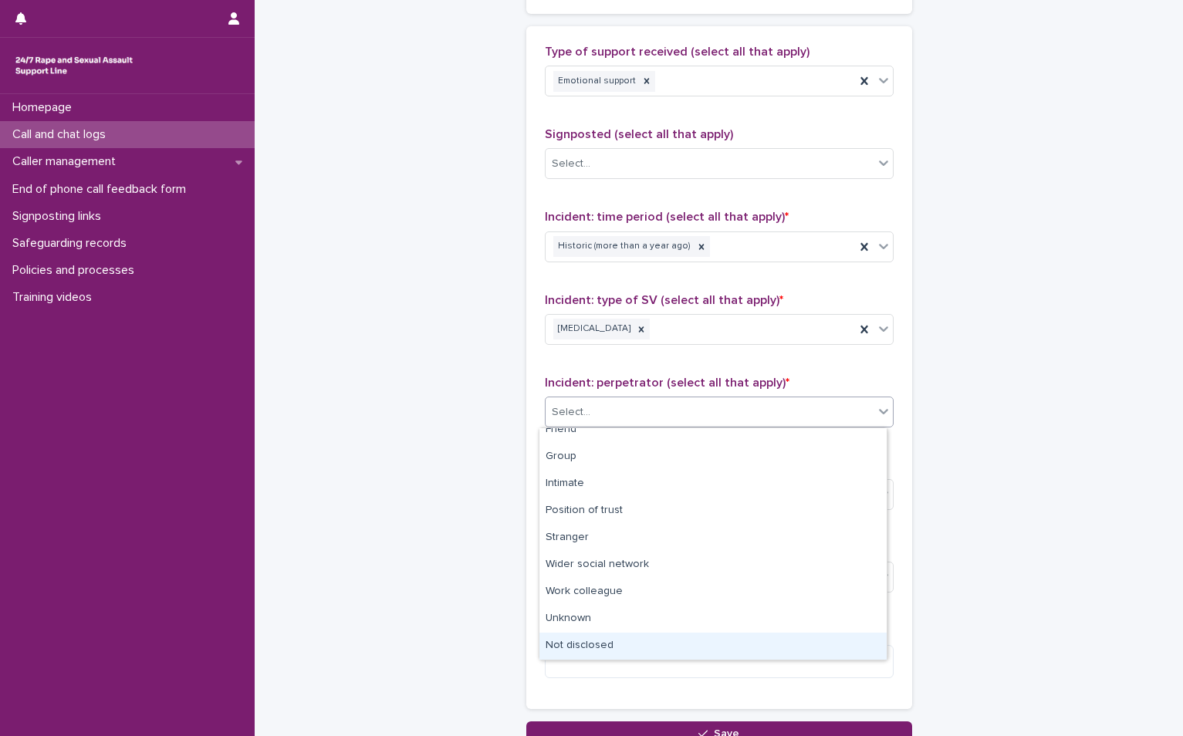
click at [639, 633] on div "Not disclosed" at bounding box center [712, 646] width 347 height 27
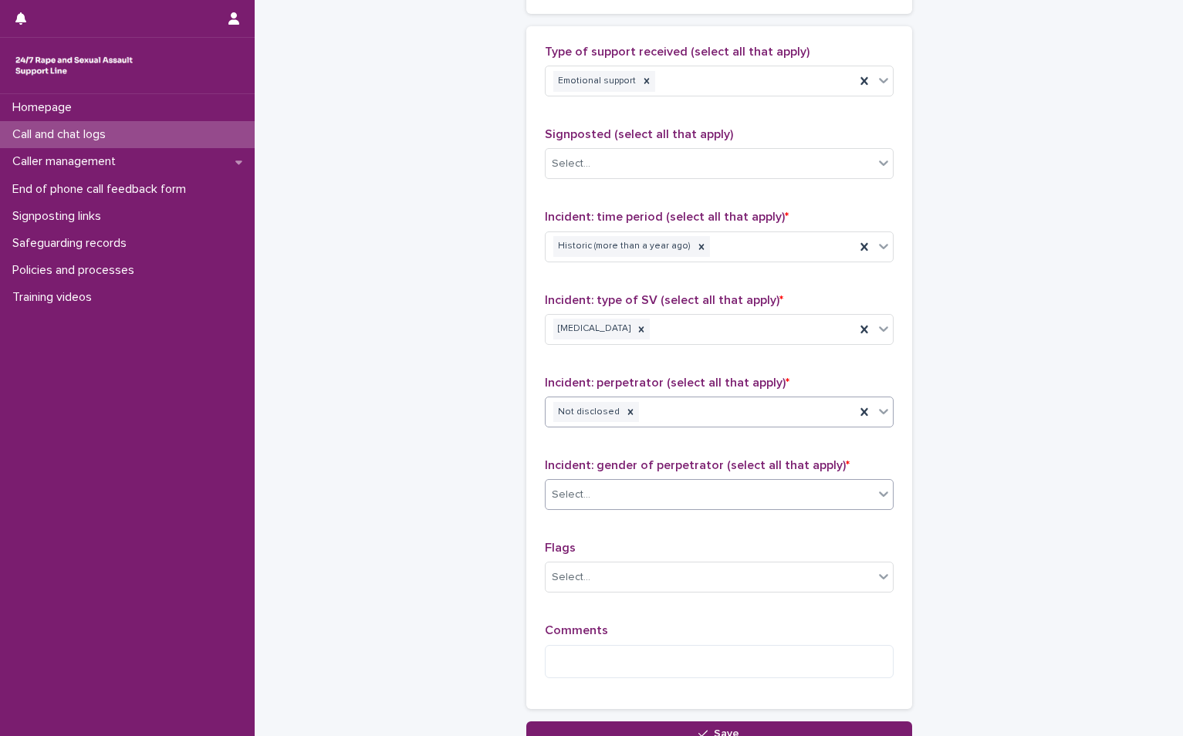
click at [641, 488] on div "Select..." at bounding box center [709, 494] width 328 height 25
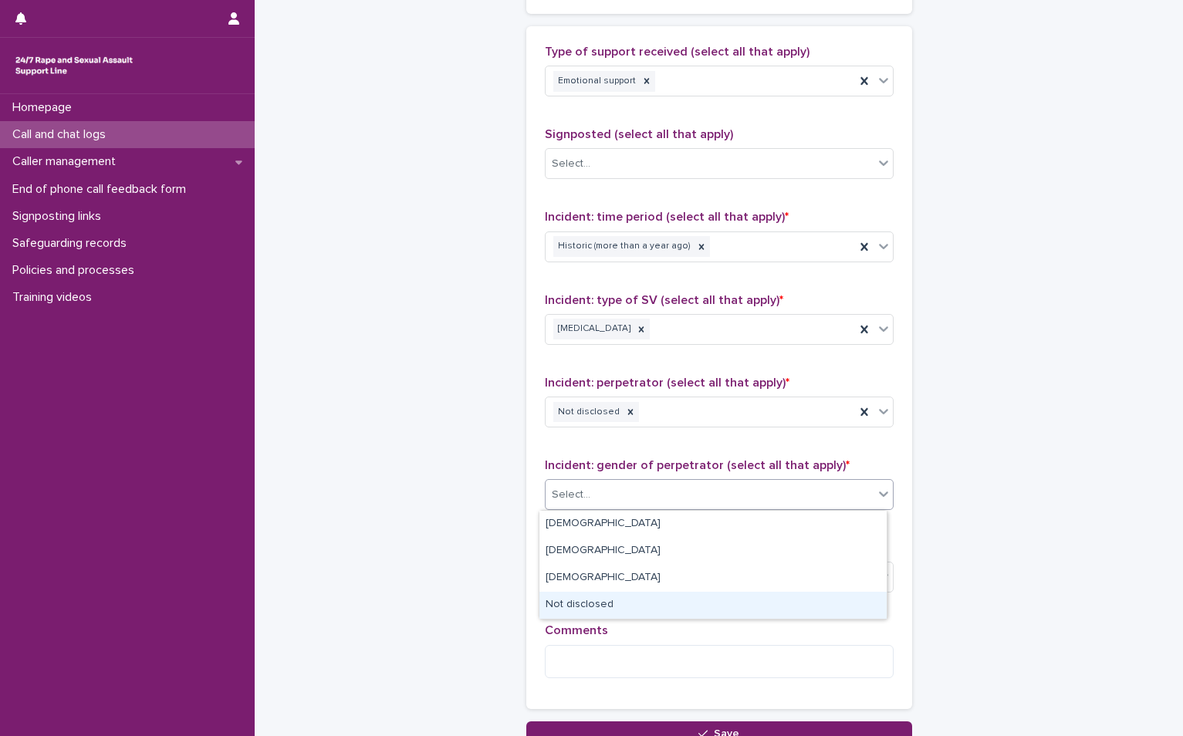
click at [603, 622] on div "Type of support received (select all that apply) Emotional support Signposted (…" at bounding box center [719, 368] width 349 height 646
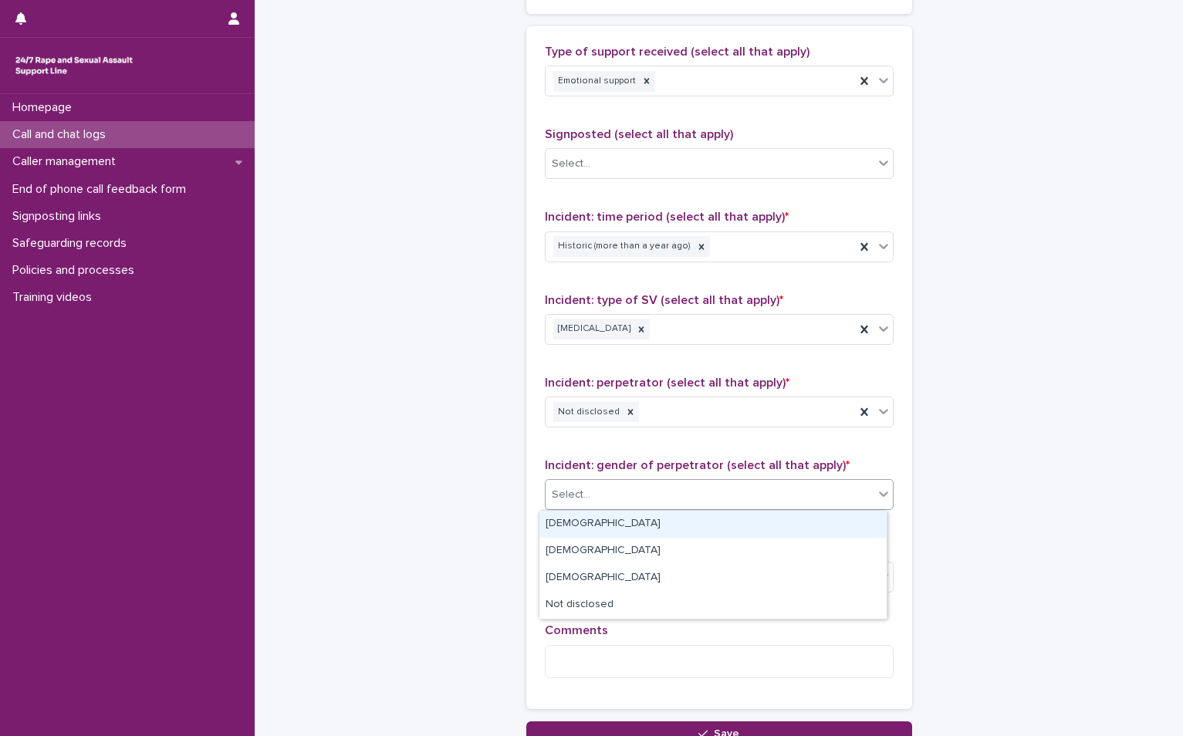
click at [639, 500] on div "Select..." at bounding box center [709, 494] width 328 height 25
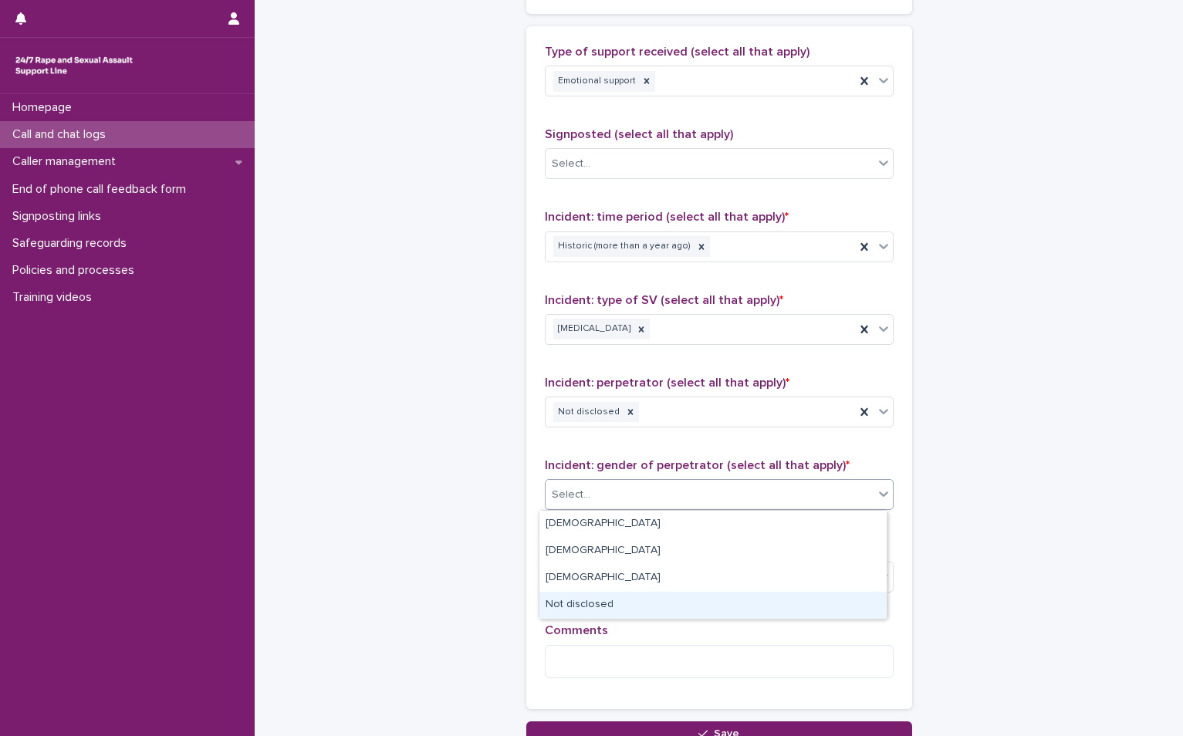
click at [624, 592] on div "Not disclosed" at bounding box center [712, 605] width 347 height 27
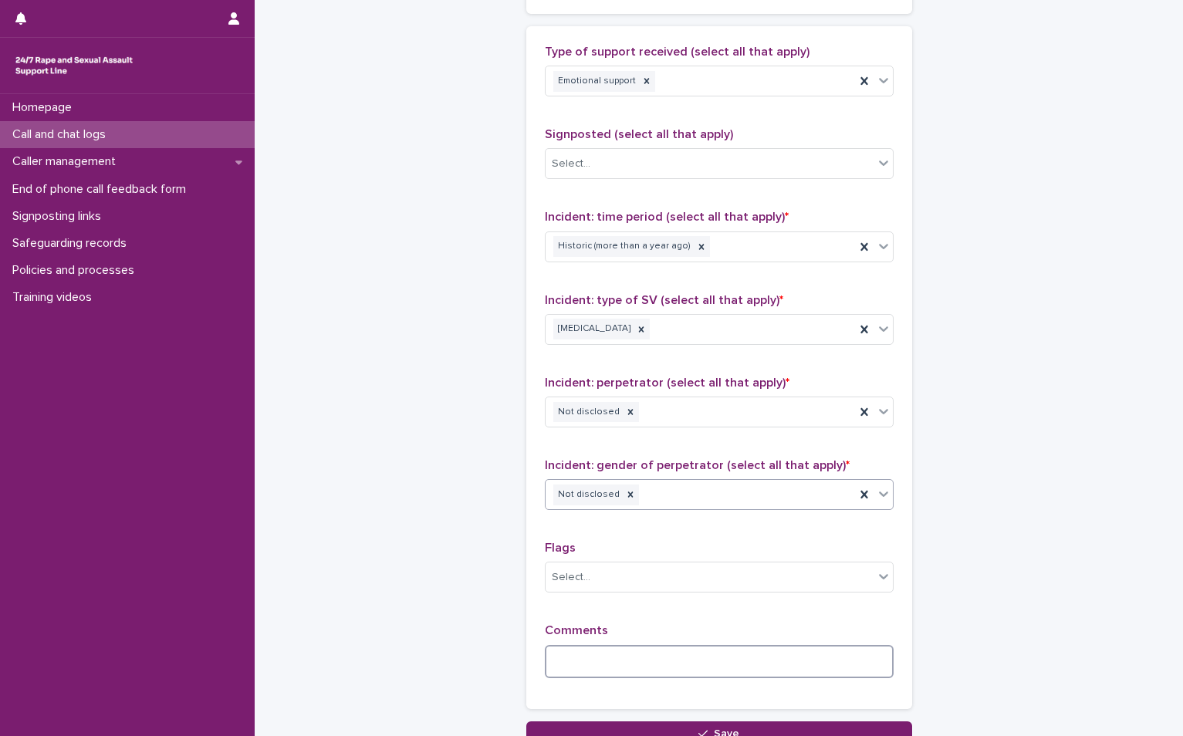
click at [579, 673] on textarea at bounding box center [719, 661] width 349 height 33
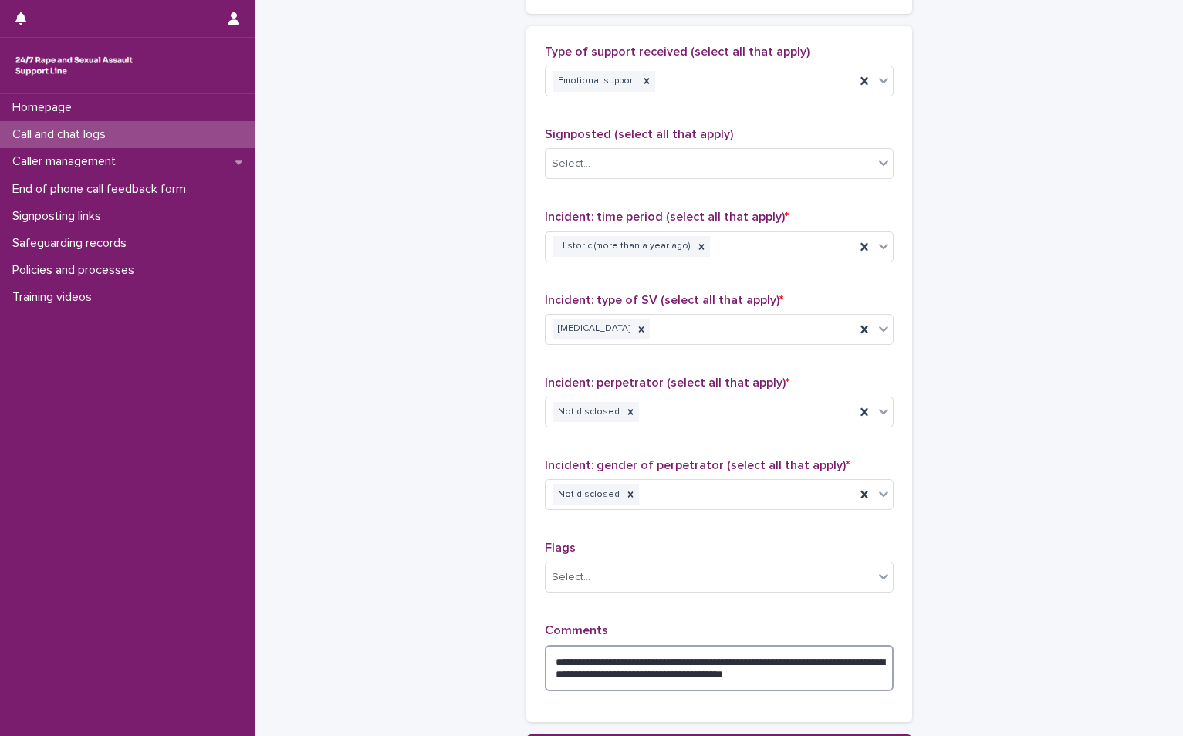
click at [734, 673] on textarea "**********" at bounding box center [719, 668] width 349 height 46
click at [747, 671] on textarea "**********" at bounding box center [719, 668] width 349 height 46
click at [744, 677] on textarea "**********" at bounding box center [719, 668] width 349 height 46
click at [742, 676] on textarea "**********" at bounding box center [719, 668] width 349 height 46
click at [869, 677] on textarea "**********" at bounding box center [719, 668] width 349 height 46
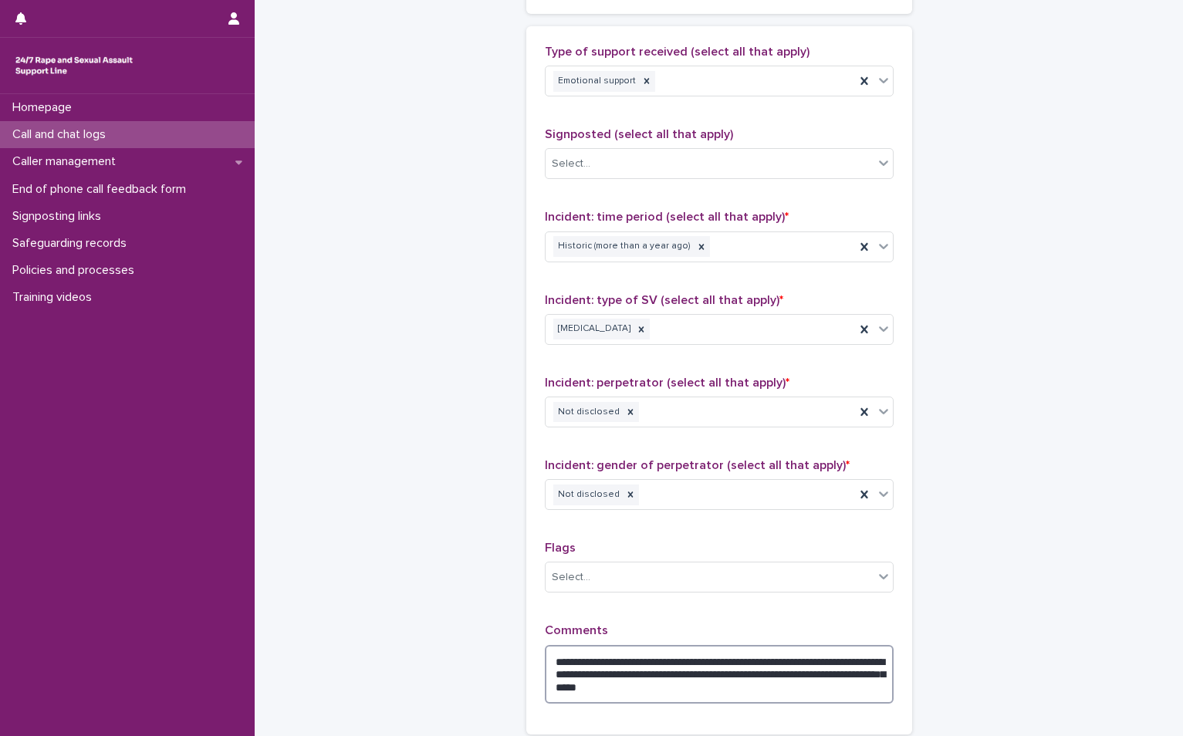
type textarea "**********"
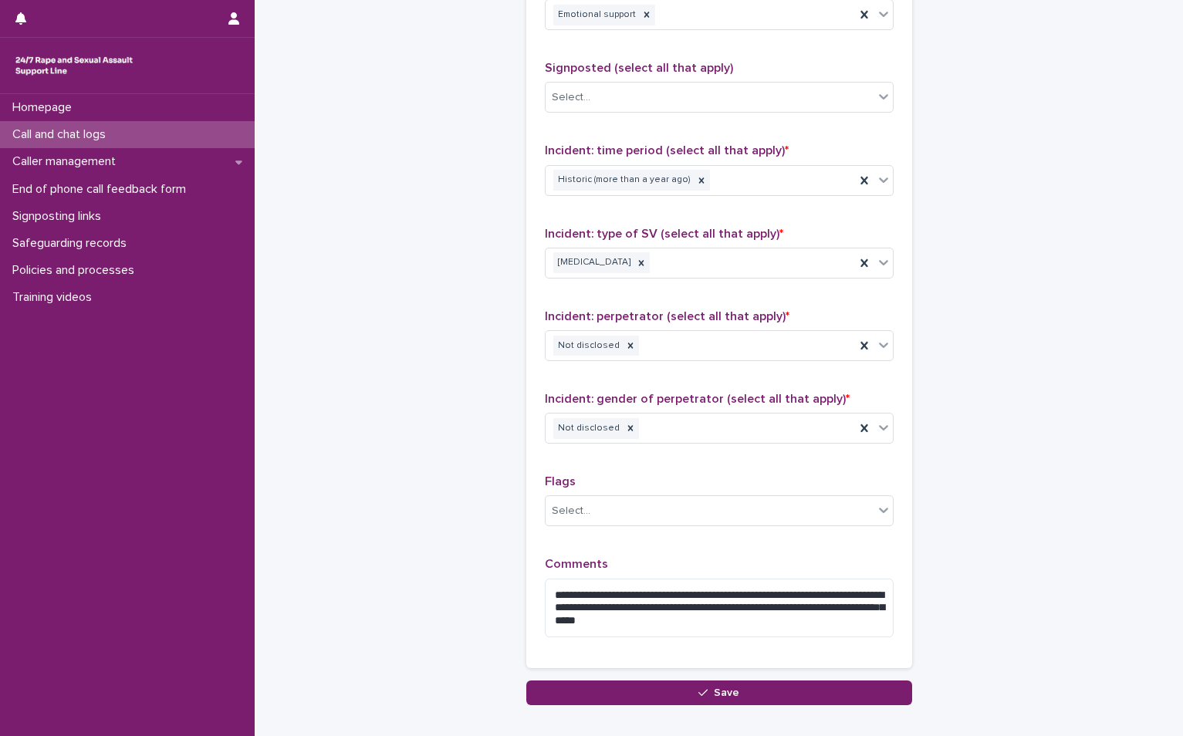
scroll to position [1082, 0]
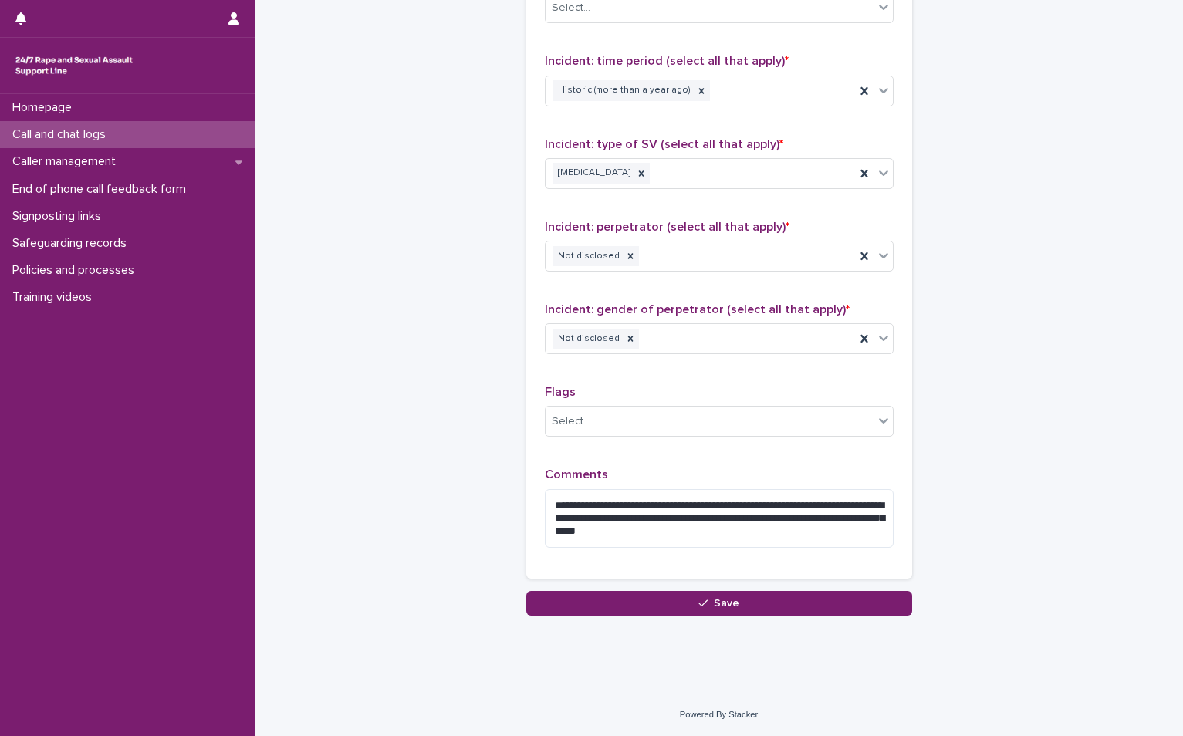
click at [780, 614] on button "Save" at bounding box center [719, 603] width 386 height 25
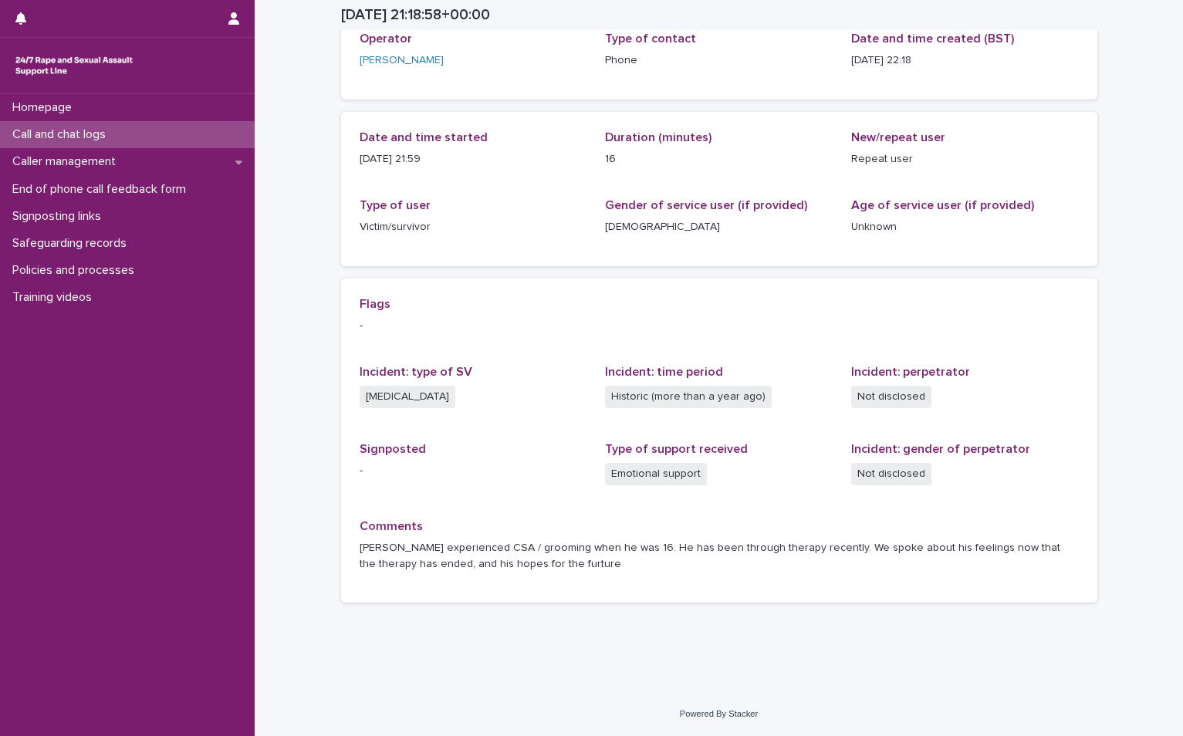
scroll to position [100, 0]
click at [135, 137] on div "Call and chat logs" at bounding box center [127, 134] width 255 height 27
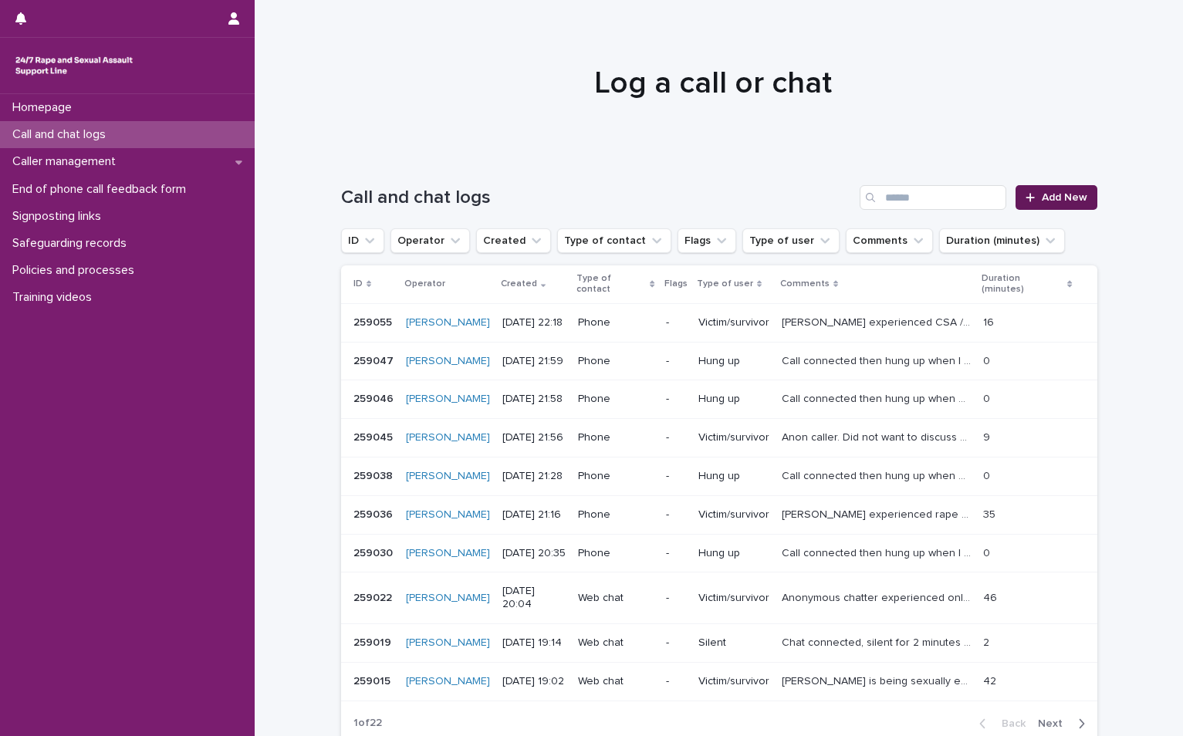
click at [1043, 202] on span "Add New" at bounding box center [1064, 197] width 46 height 11
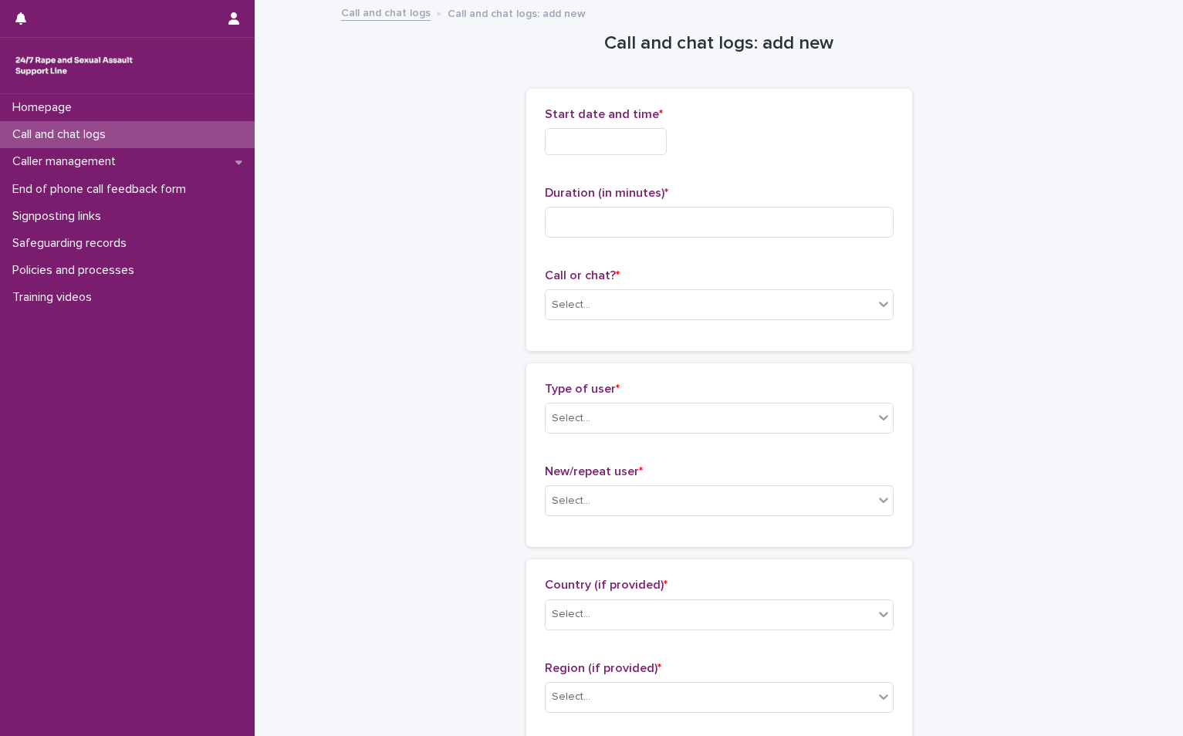
click at [609, 159] on div "Start date and time *" at bounding box center [719, 137] width 349 height 60
click at [609, 152] on input "text" at bounding box center [606, 141] width 122 height 27
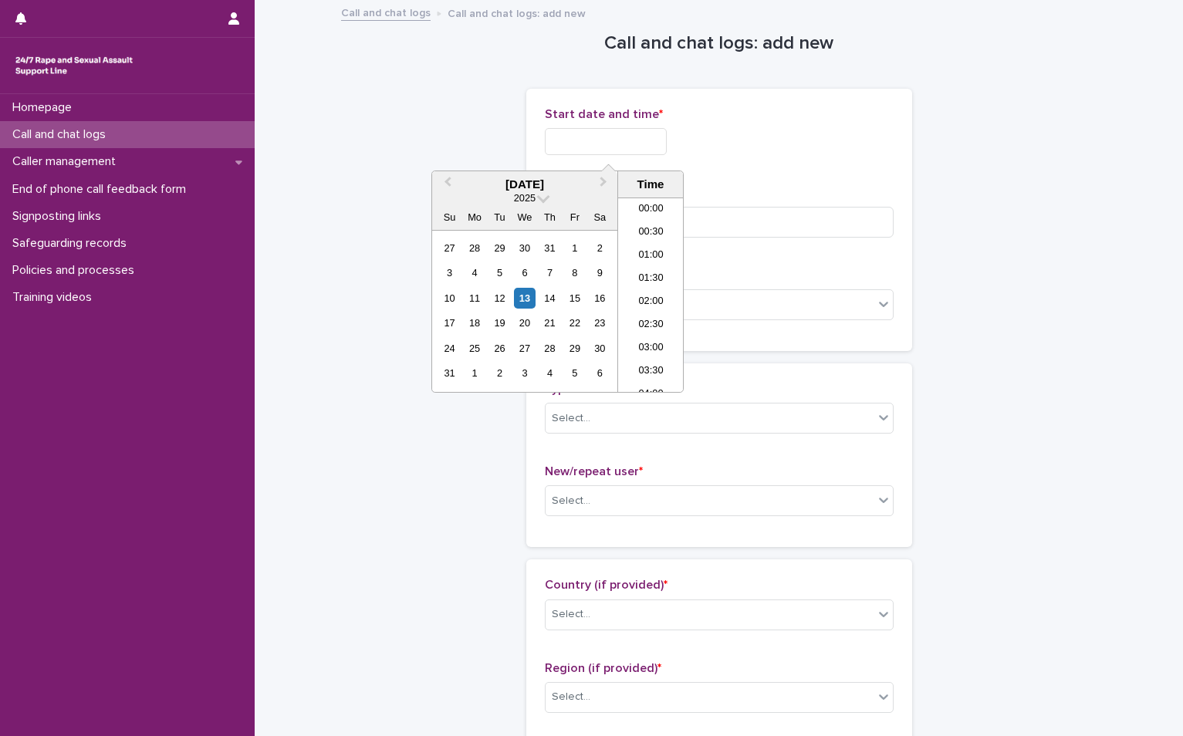
scroll to position [917, 0]
click at [519, 309] on div "13" at bounding box center [524, 298] width 21 height 21
click at [654, 301] on li "22:00" at bounding box center [651, 310] width 66 height 23
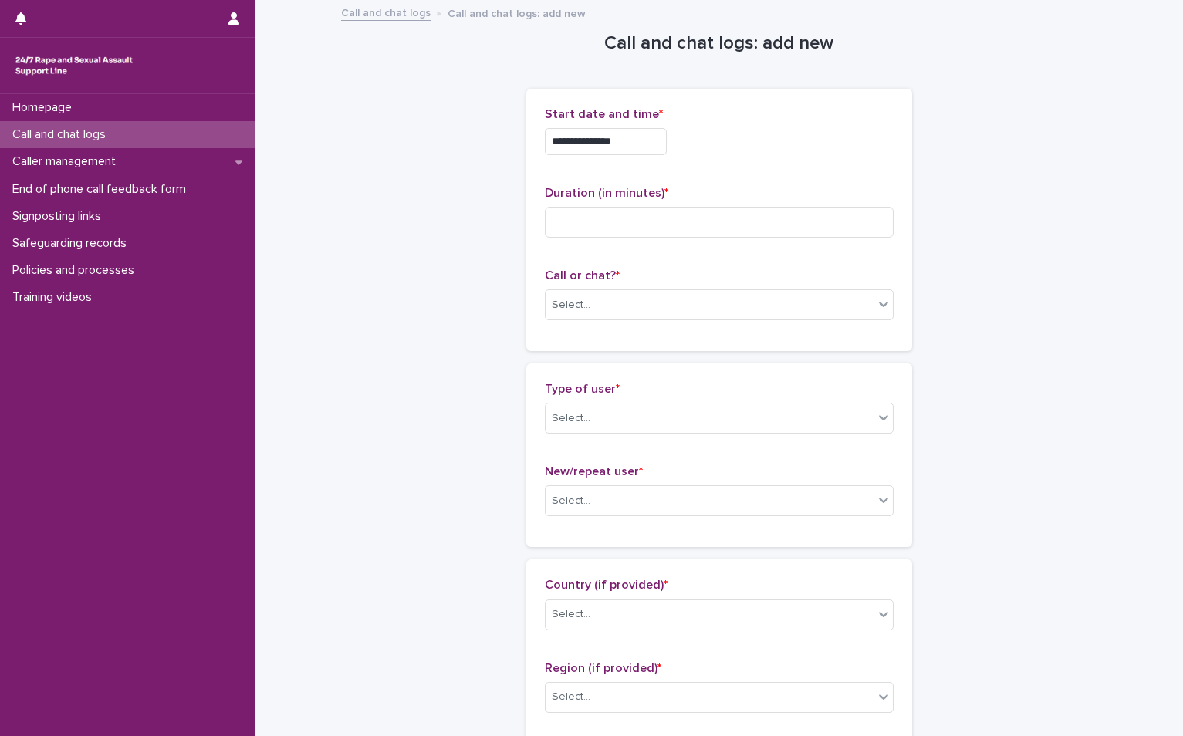
click at [636, 149] on input "**********" at bounding box center [606, 141] width 122 height 27
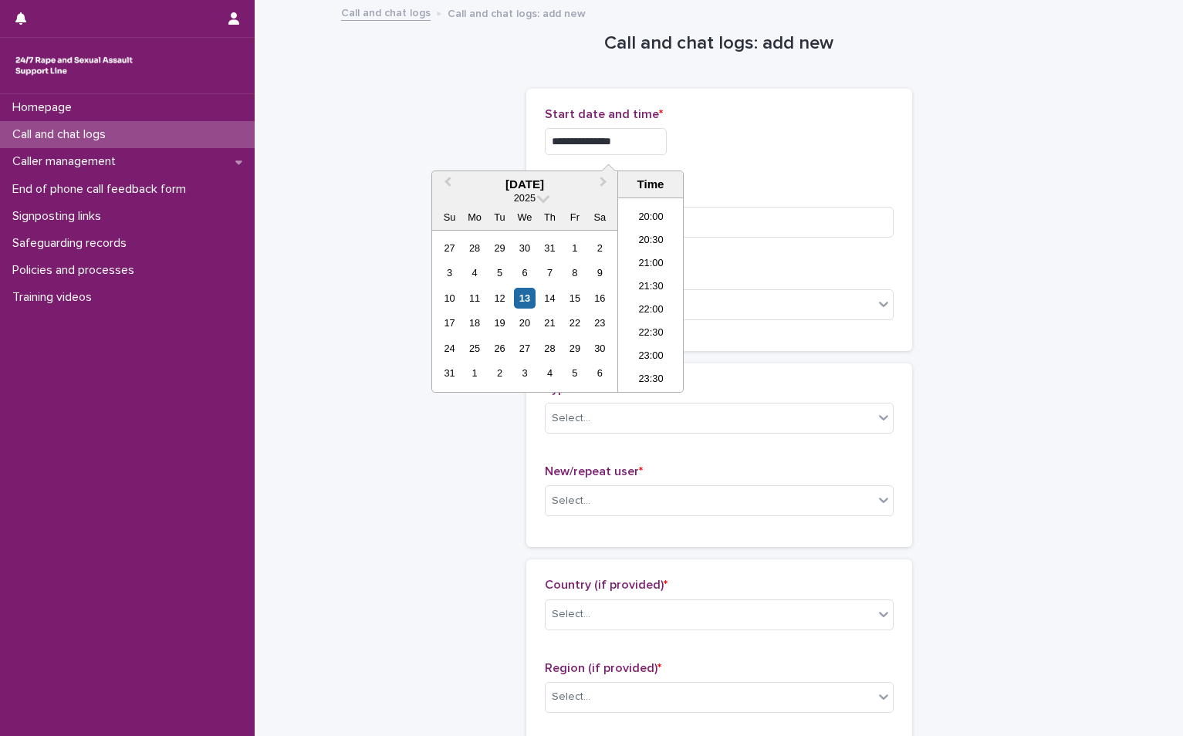
type input "**********"
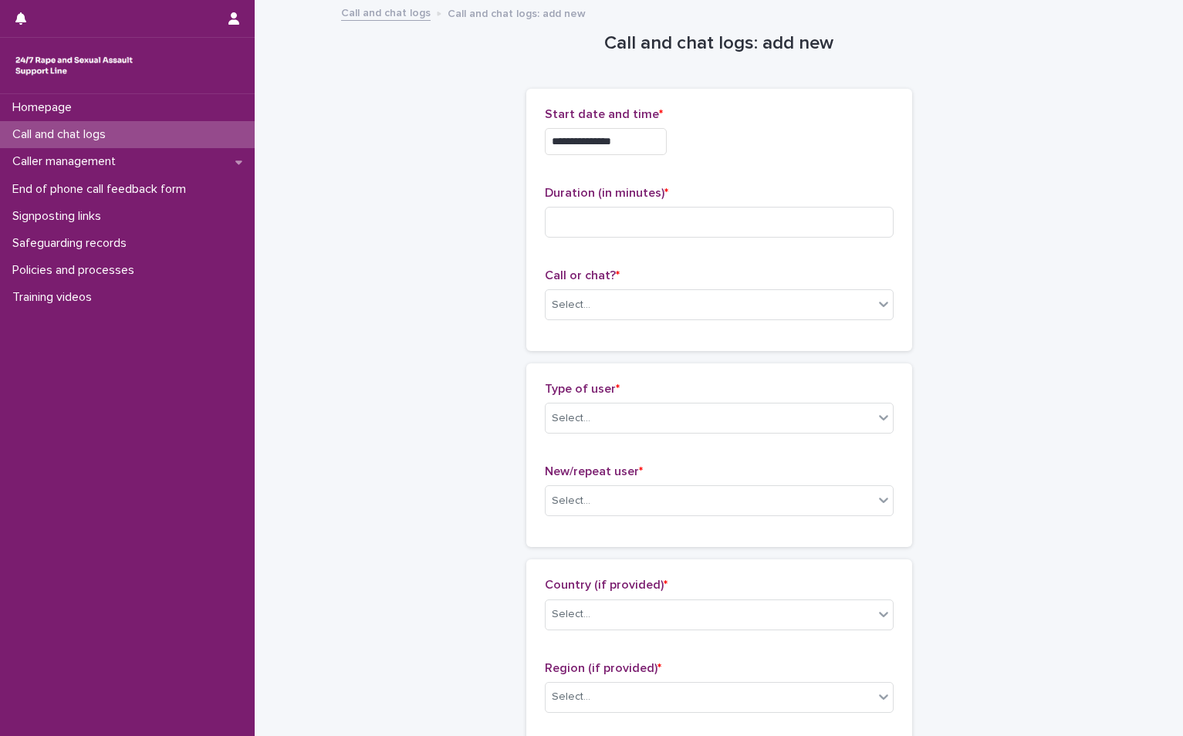
click at [847, 182] on div "**********" at bounding box center [719, 219] width 349 height 225
click at [759, 222] on input at bounding box center [719, 222] width 349 height 31
type input "*"
click at [733, 301] on div "Select..." at bounding box center [709, 304] width 328 height 25
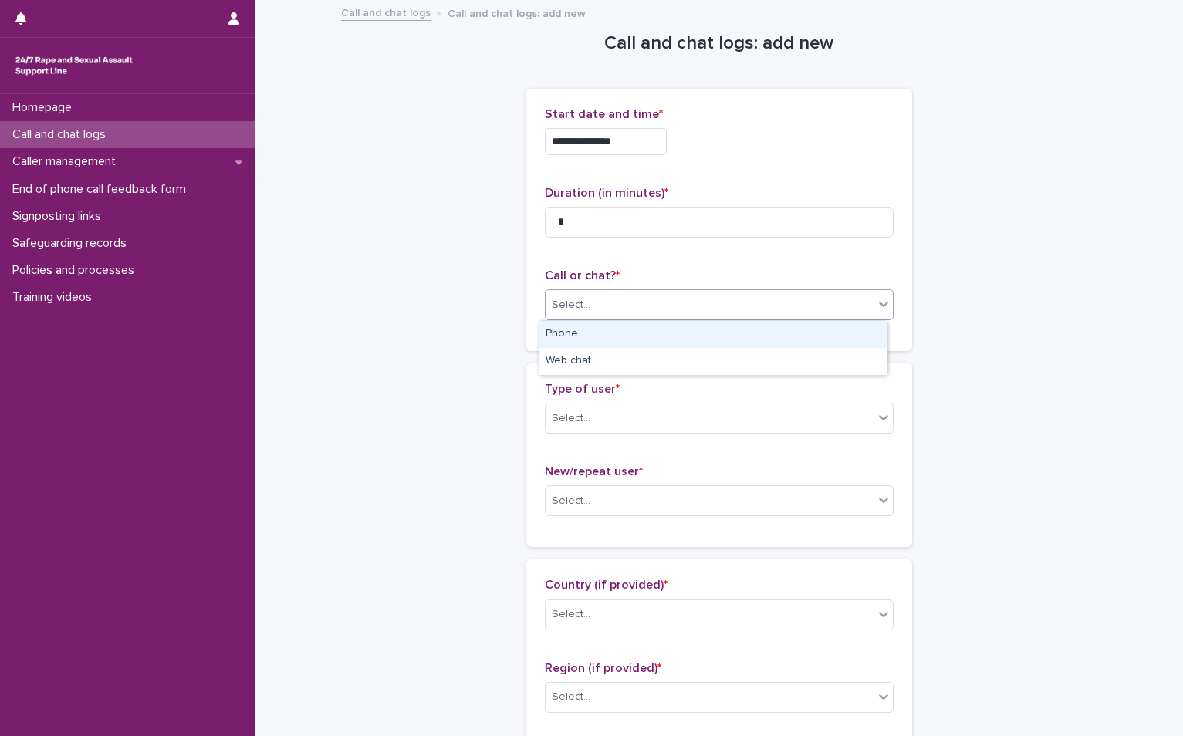
click at [681, 332] on div "Phone" at bounding box center [712, 334] width 347 height 27
click at [630, 419] on div "Select..." at bounding box center [709, 418] width 328 height 25
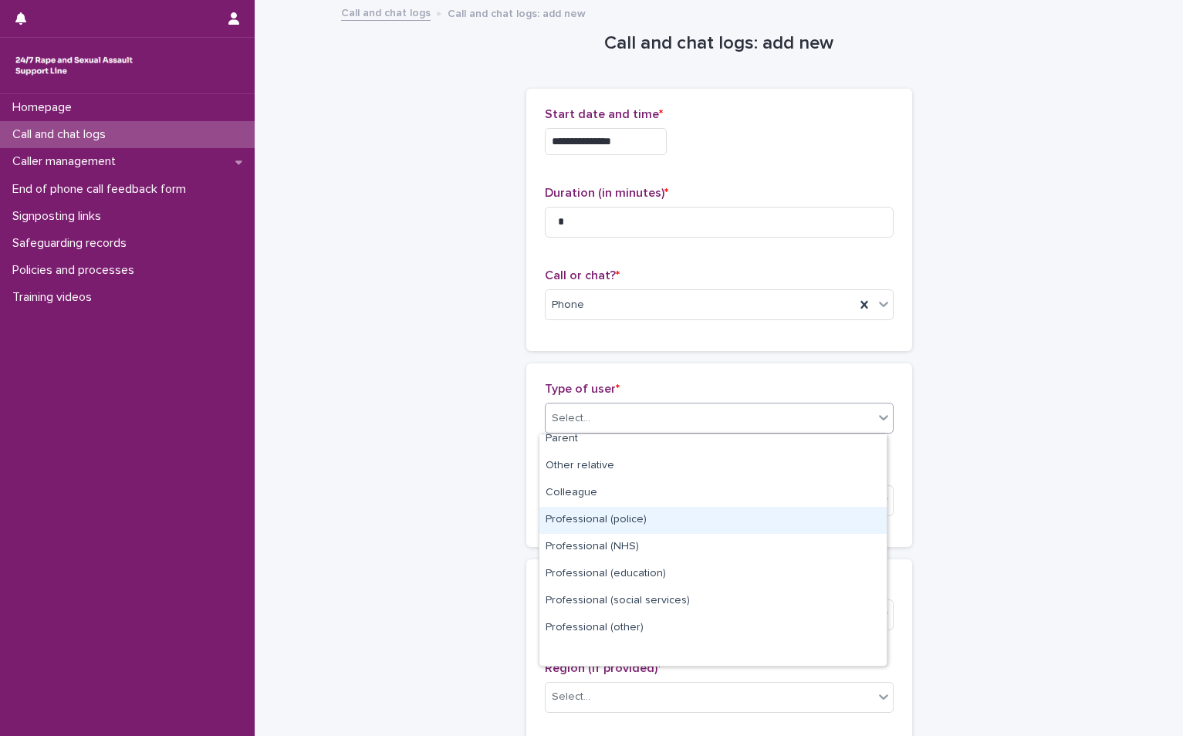
scroll to position [174, 0]
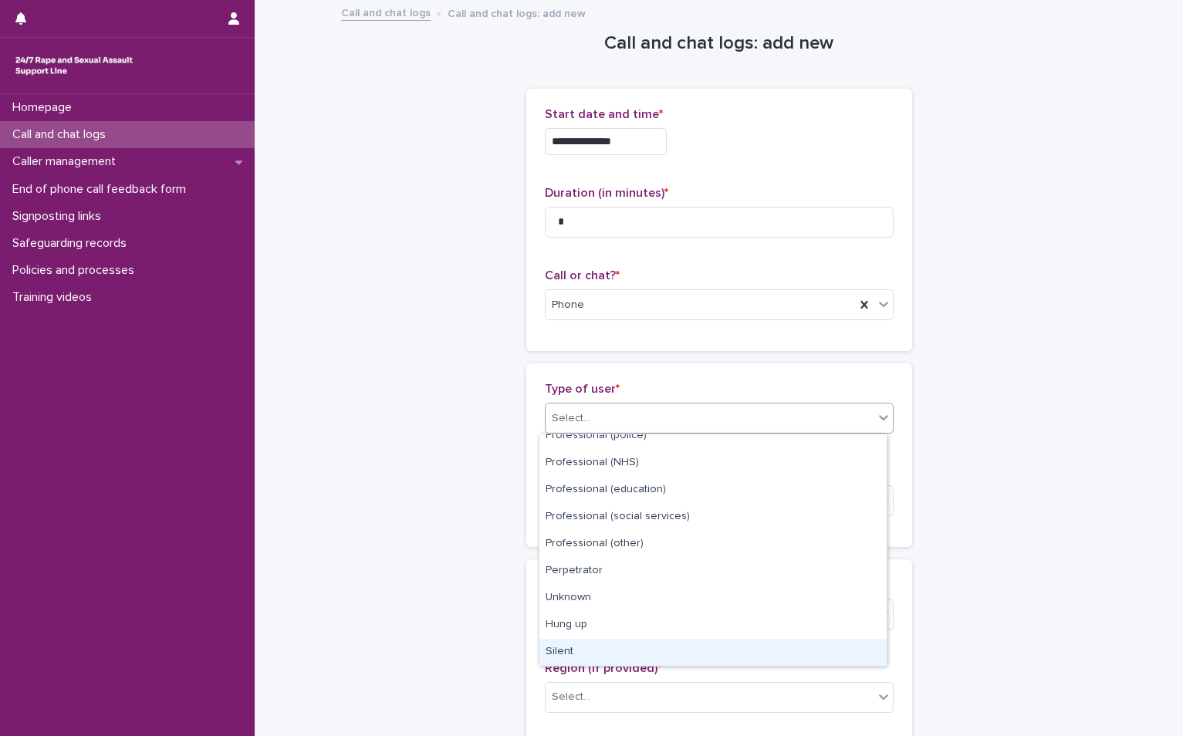
click at [563, 648] on div "Silent" at bounding box center [712, 652] width 347 height 27
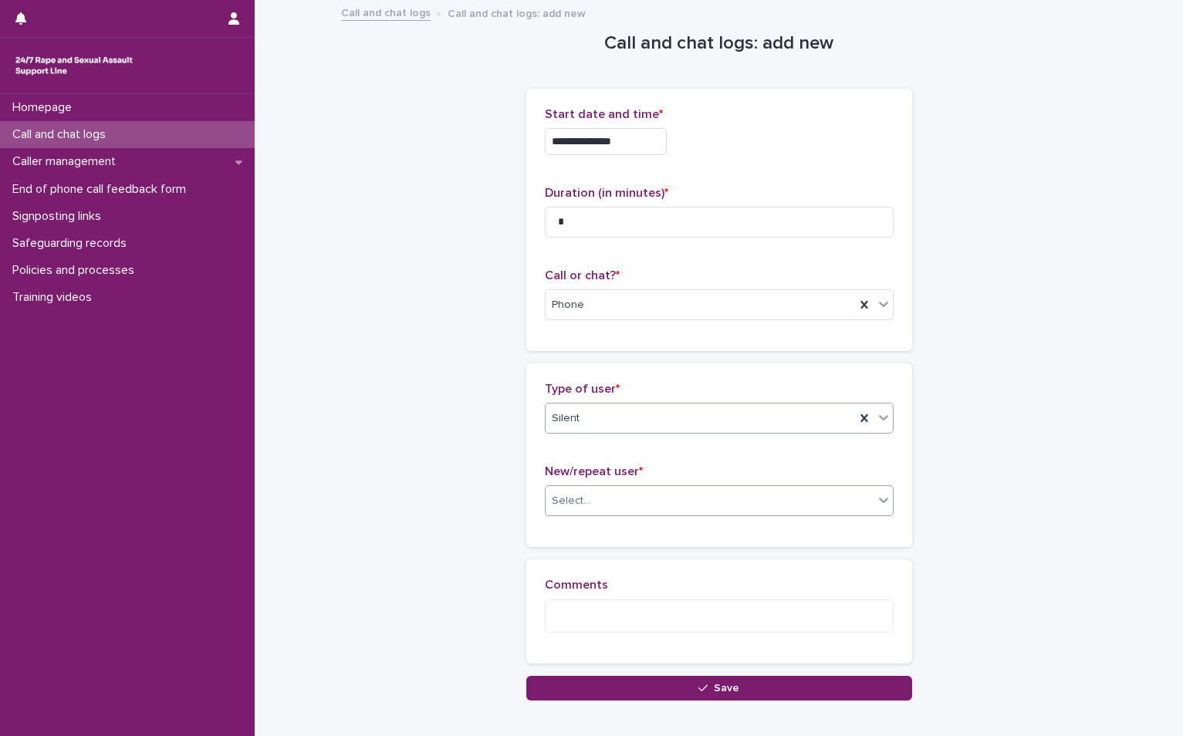
click at [589, 499] on div "Select..." at bounding box center [709, 500] width 328 height 25
click at [579, 535] on div "Not known" at bounding box center [712, 530] width 347 height 27
click at [575, 597] on div "Comments" at bounding box center [719, 611] width 349 height 66
click at [572, 617] on textarea at bounding box center [719, 615] width 349 height 33
click at [721, 615] on textarea "**********" at bounding box center [719, 615] width 349 height 33
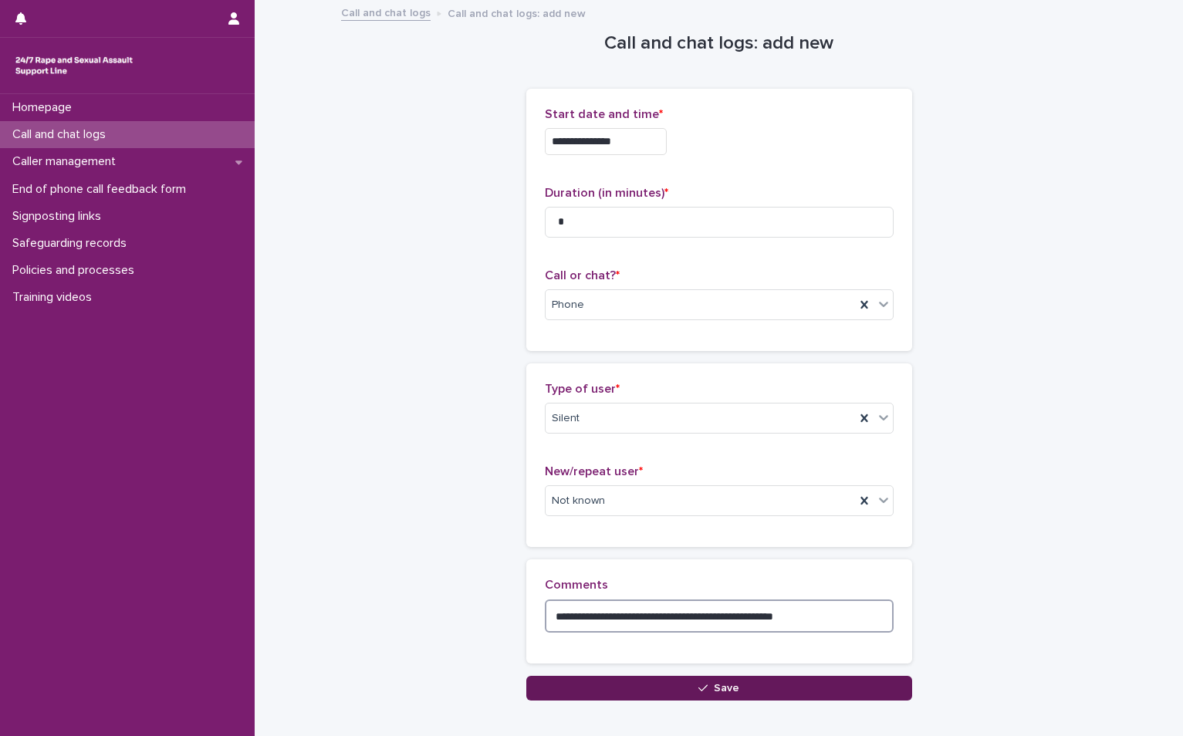
type textarea "**********"
click at [744, 687] on button "Save" at bounding box center [719, 688] width 386 height 25
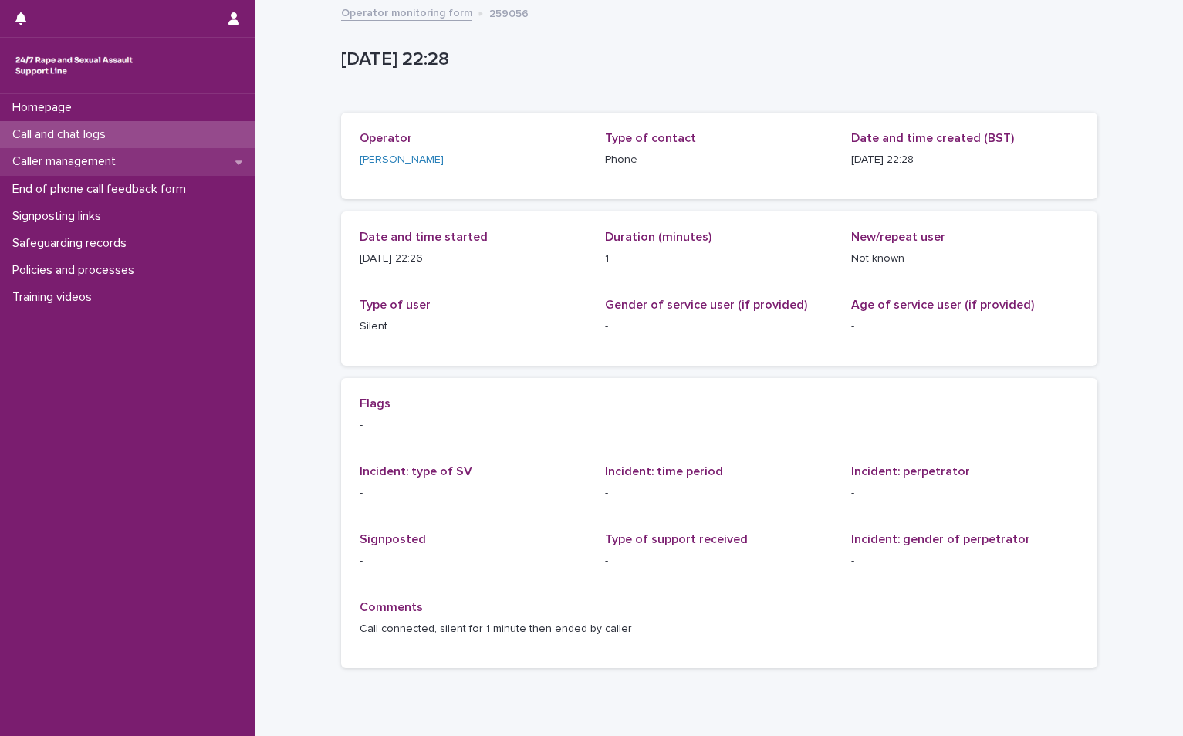
click at [96, 163] on p "Caller management" at bounding box center [67, 161] width 122 height 15
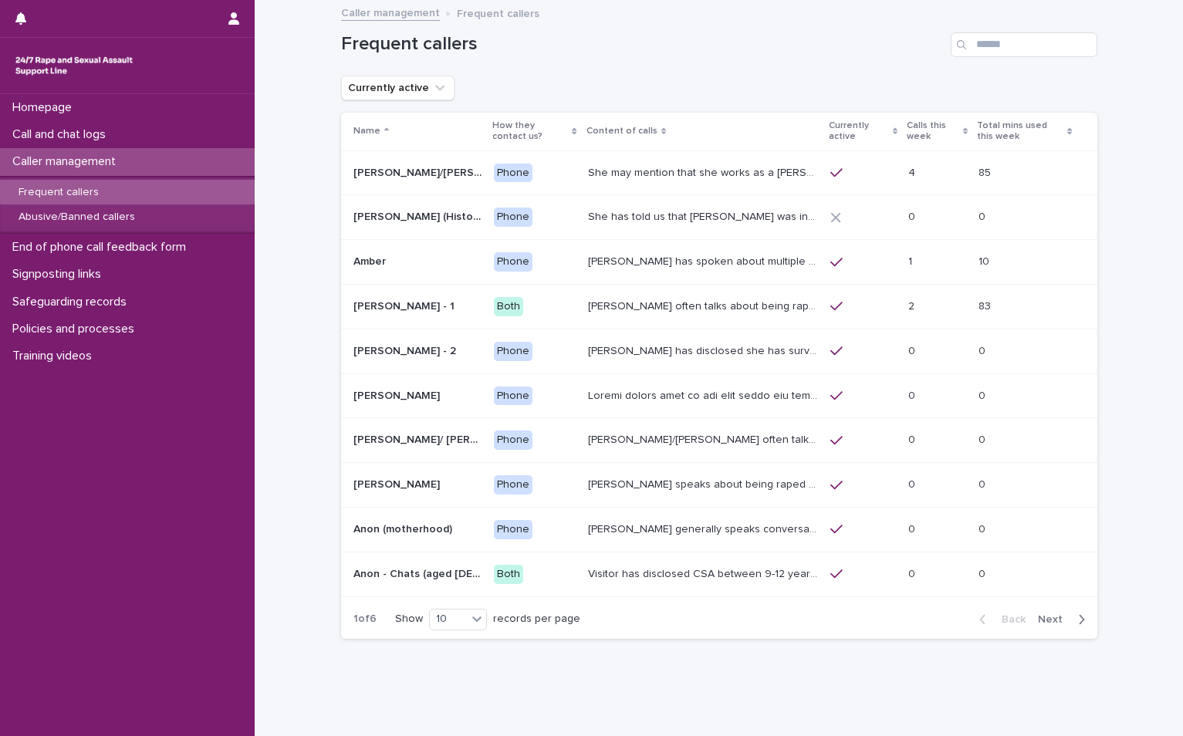
click at [87, 191] on p "Frequent callers" at bounding box center [58, 192] width 105 height 13
click at [1041, 617] on span "Next" at bounding box center [1055, 619] width 34 height 11
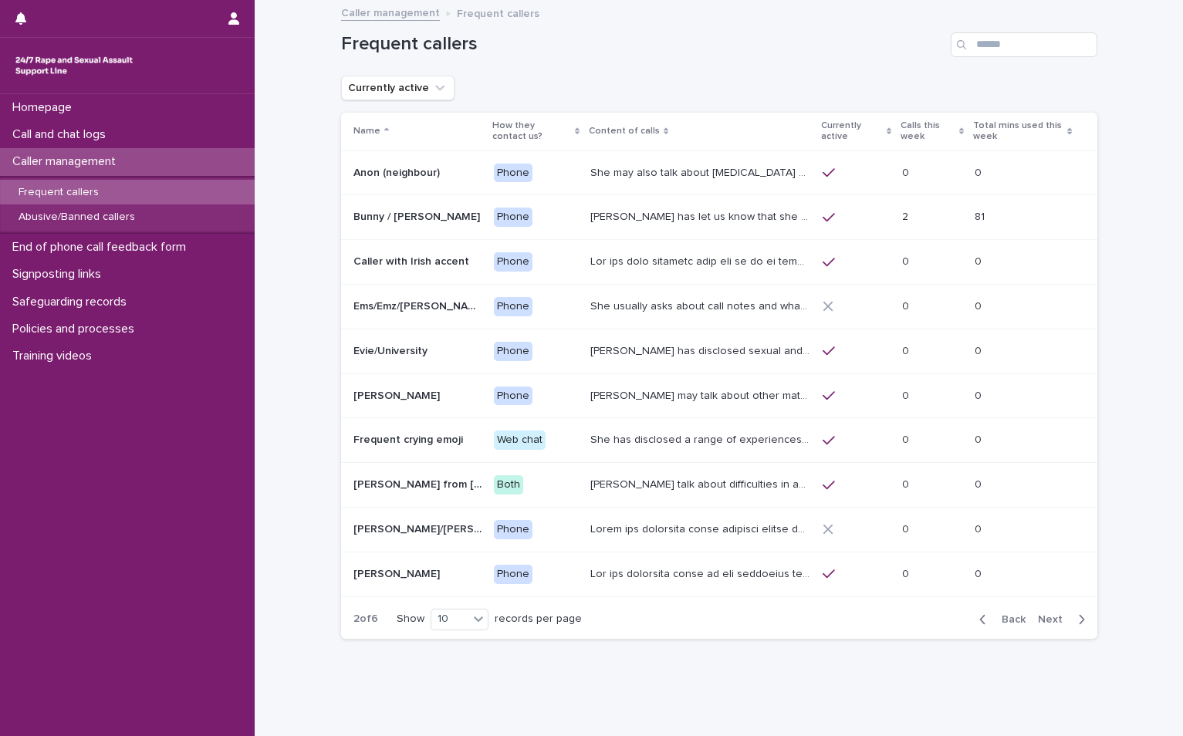
click at [1041, 617] on span "Next" at bounding box center [1055, 619] width 34 height 11
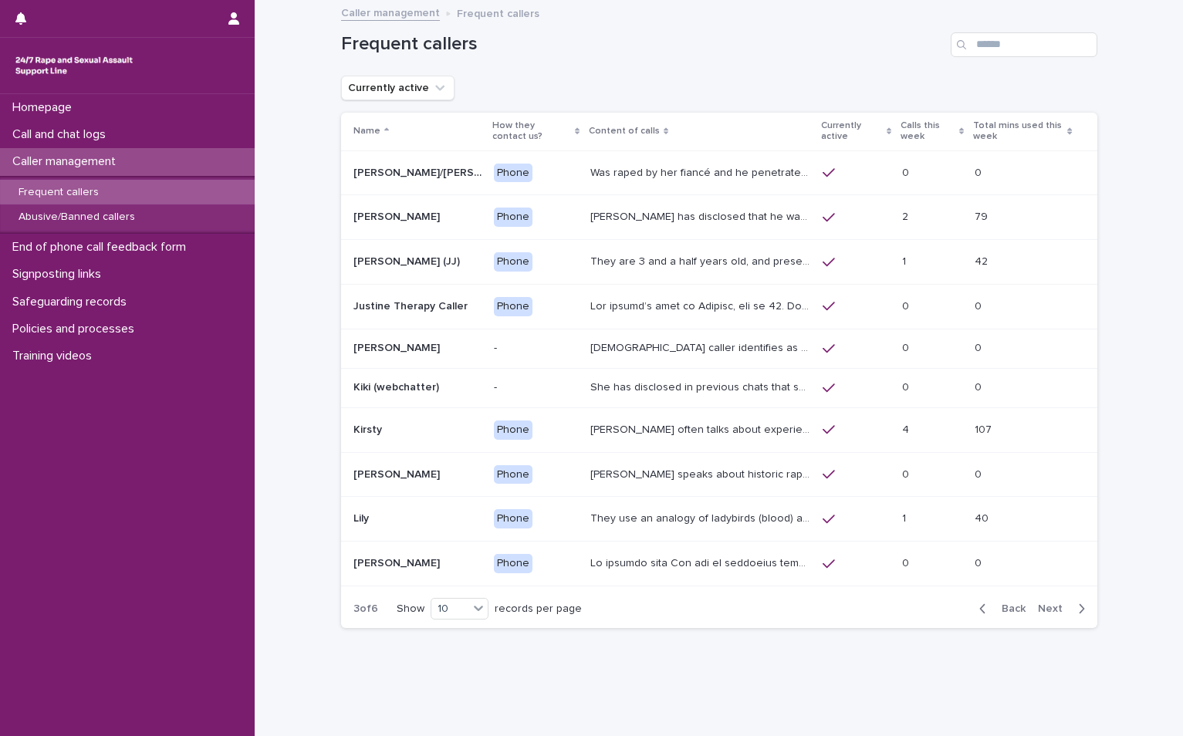
click at [1041, 617] on div "Back Next" at bounding box center [1032, 608] width 130 height 39
click at [1048, 609] on span "Next" at bounding box center [1055, 608] width 34 height 11
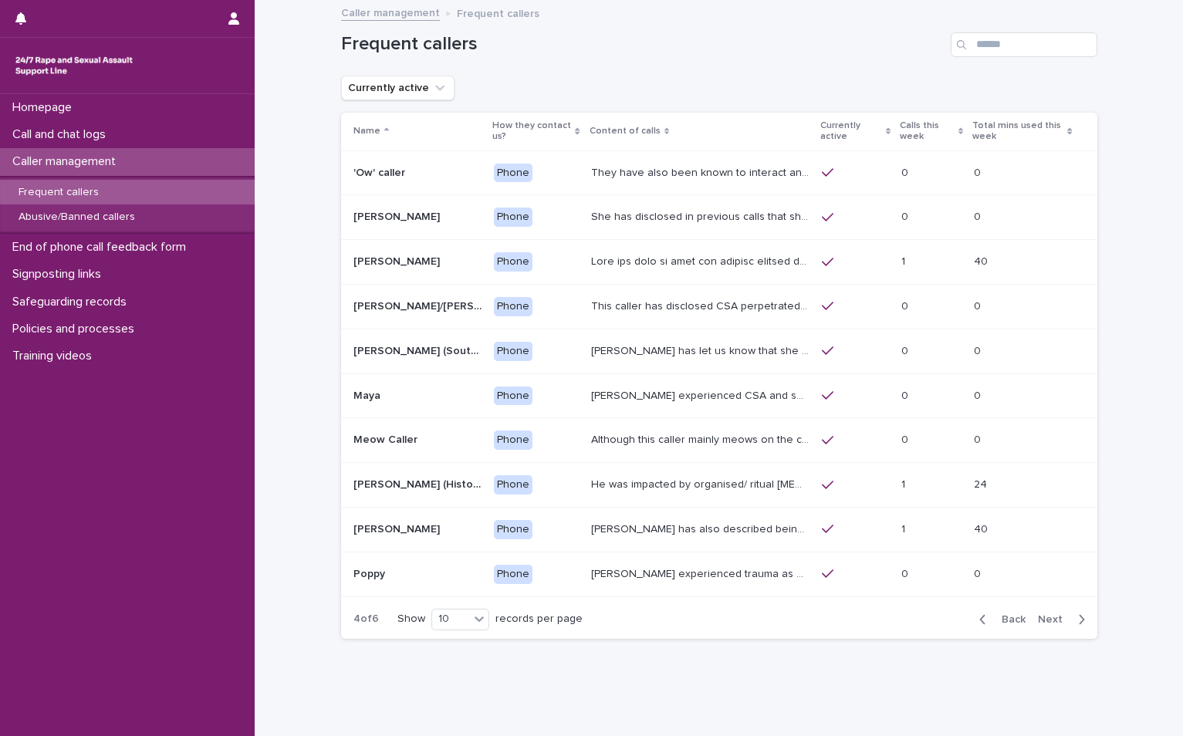
click at [1048, 619] on span "Next" at bounding box center [1055, 619] width 34 height 11
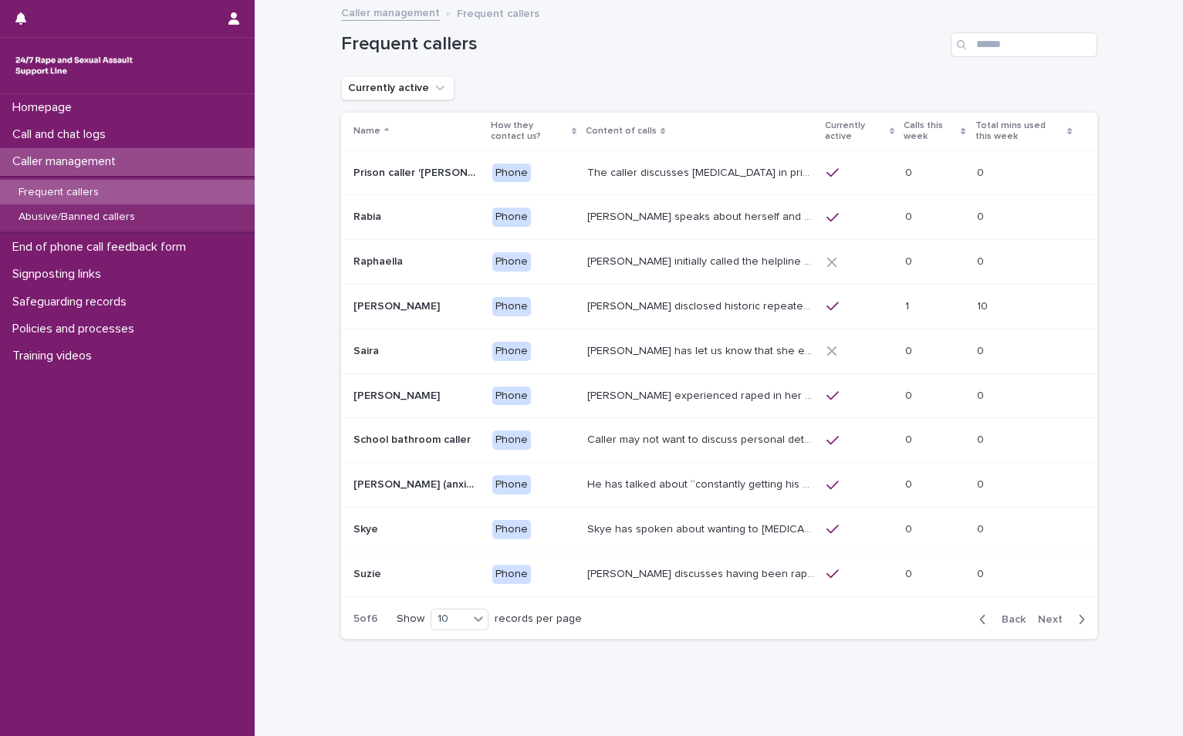
click at [1049, 616] on span "Next" at bounding box center [1055, 619] width 34 height 11
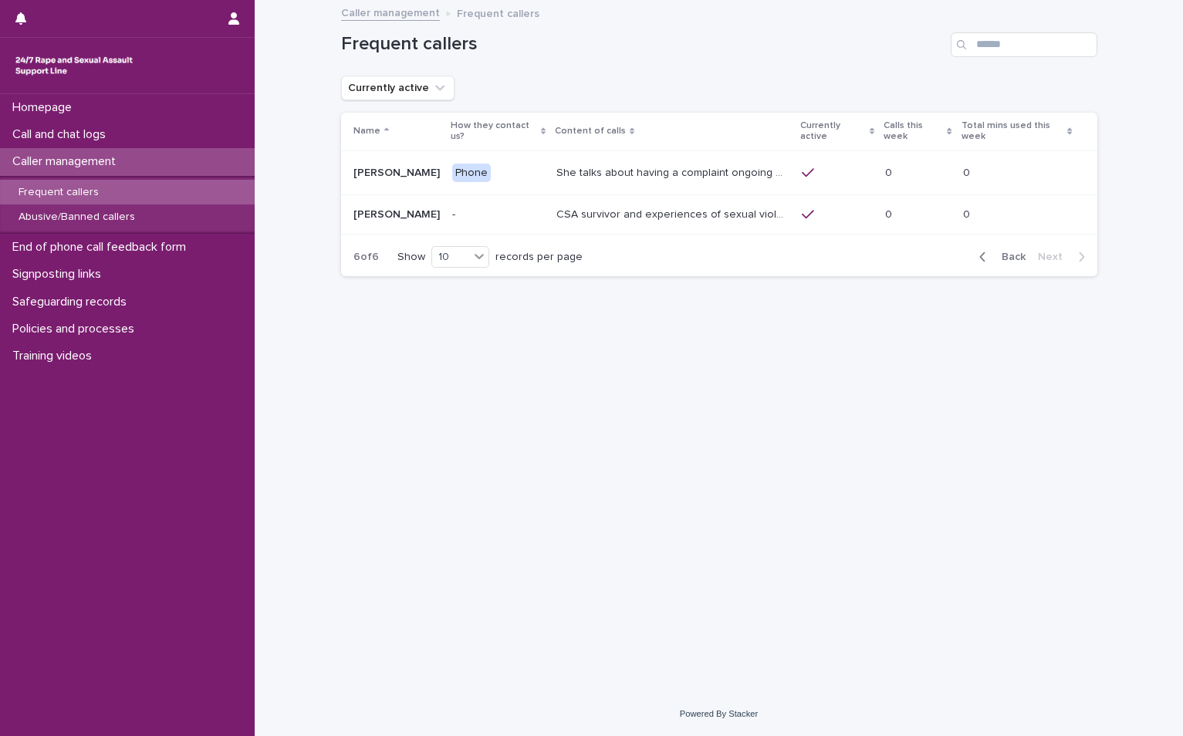
click at [995, 251] on span "Back" at bounding box center [1008, 256] width 33 height 11
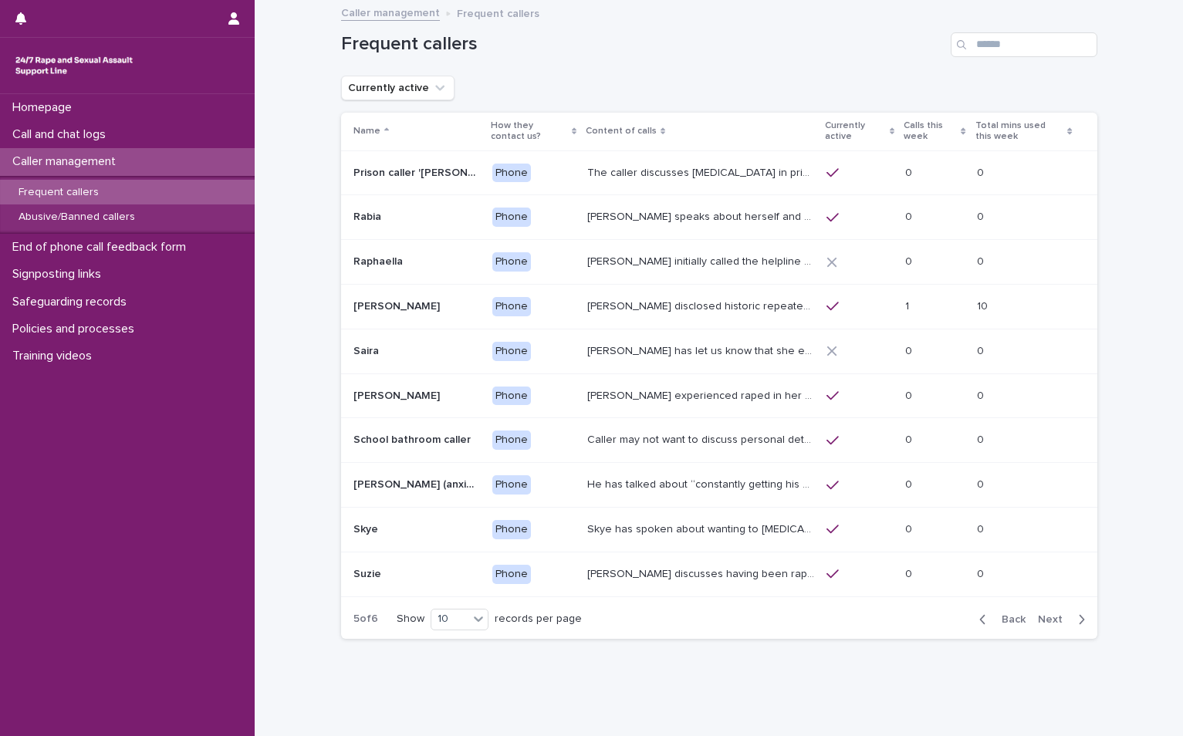
click at [638, 219] on p "Rabia speaks about herself and her children being drugged and raped in their ow…" at bounding box center [702, 216] width 230 height 16
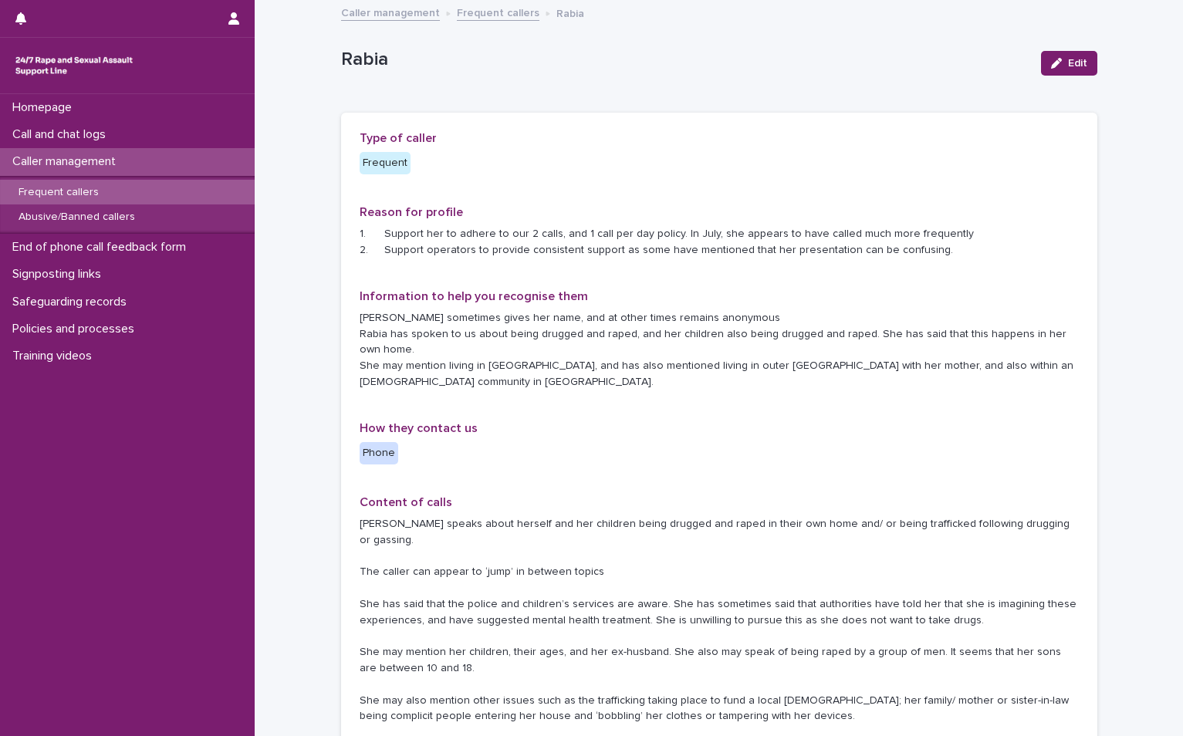
click at [58, 157] on p "Caller management" at bounding box center [67, 161] width 122 height 15
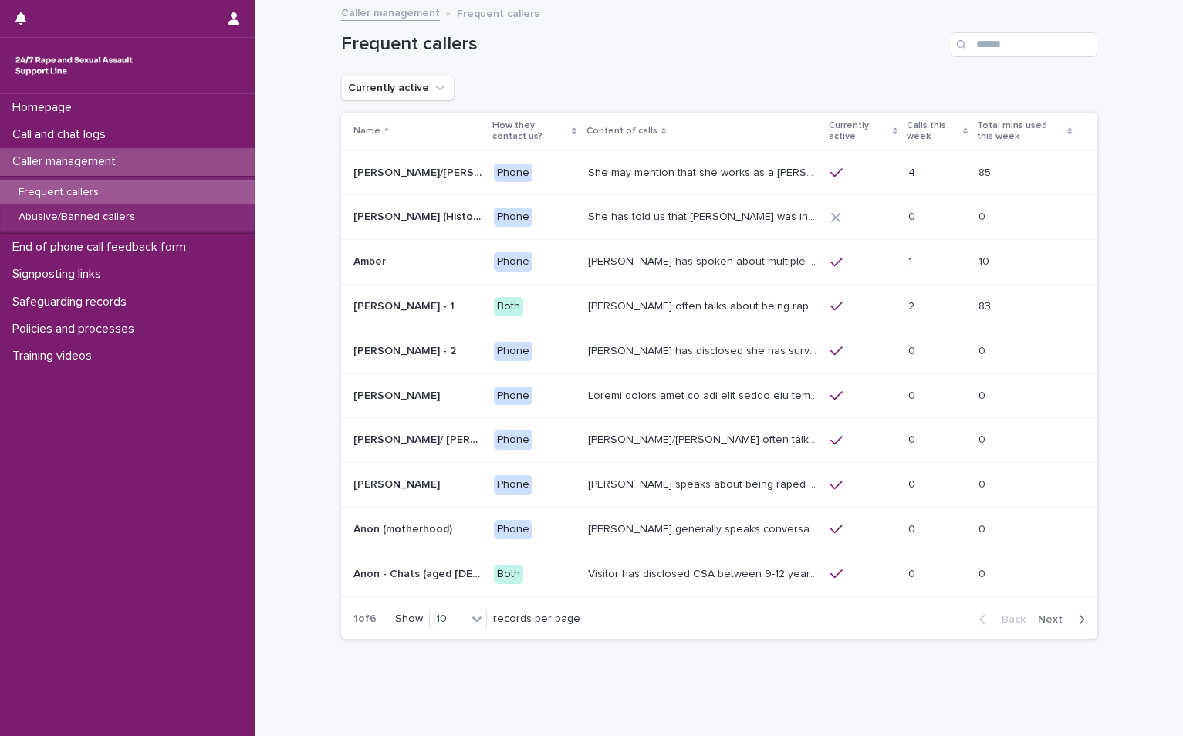
click at [1048, 621] on span "Next" at bounding box center [1055, 619] width 34 height 11
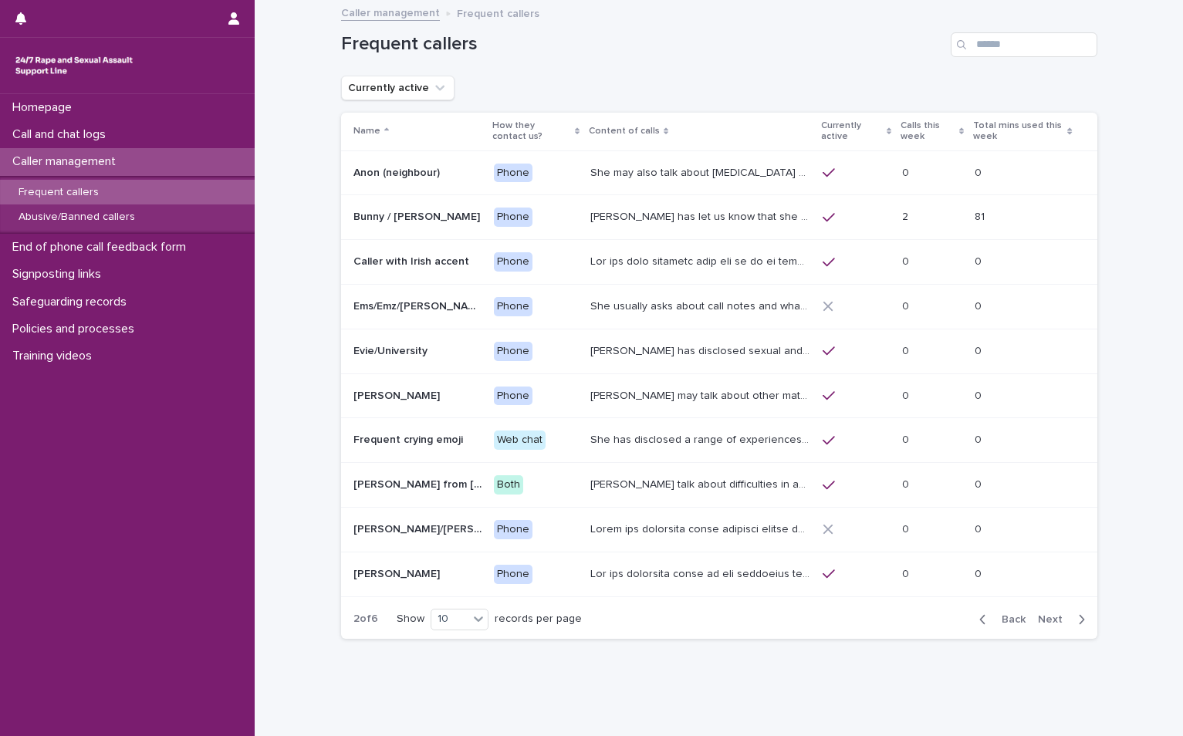
click at [1058, 621] on span "Next" at bounding box center [1055, 619] width 34 height 11
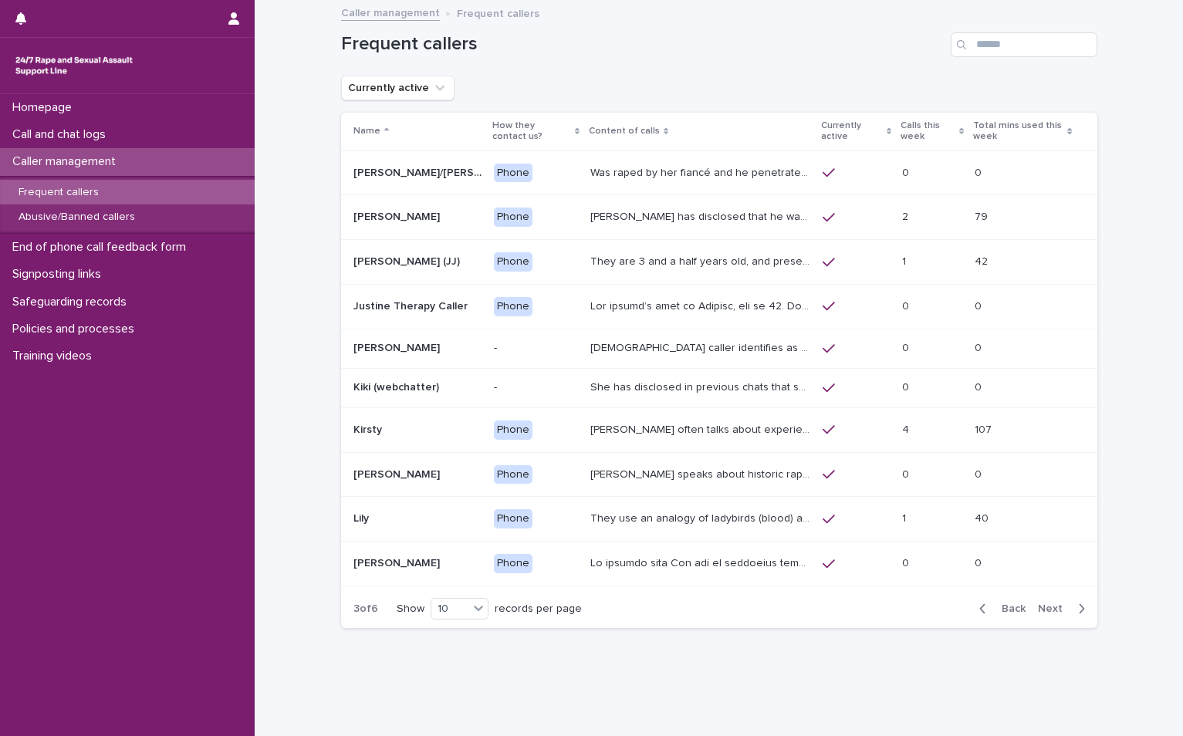
click at [1045, 613] on span "Next" at bounding box center [1055, 608] width 34 height 11
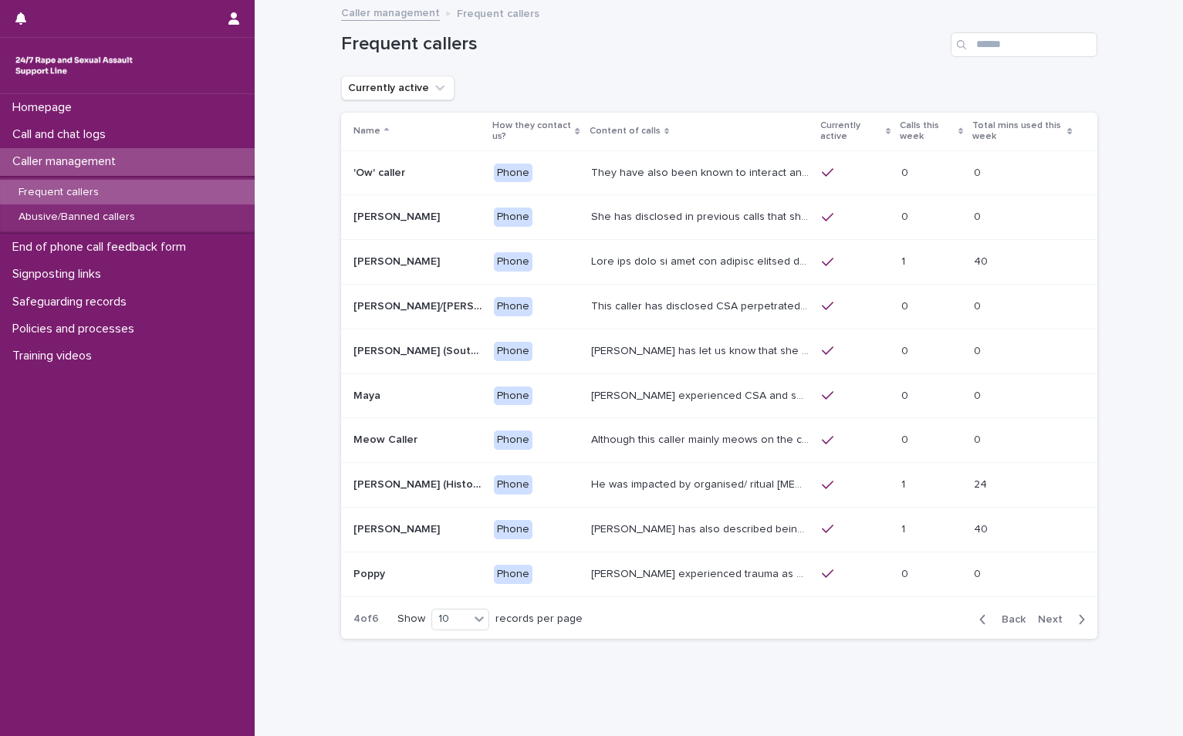
click at [1058, 619] on span "Next" at bounding box center [1055, 619] width 34 height 11
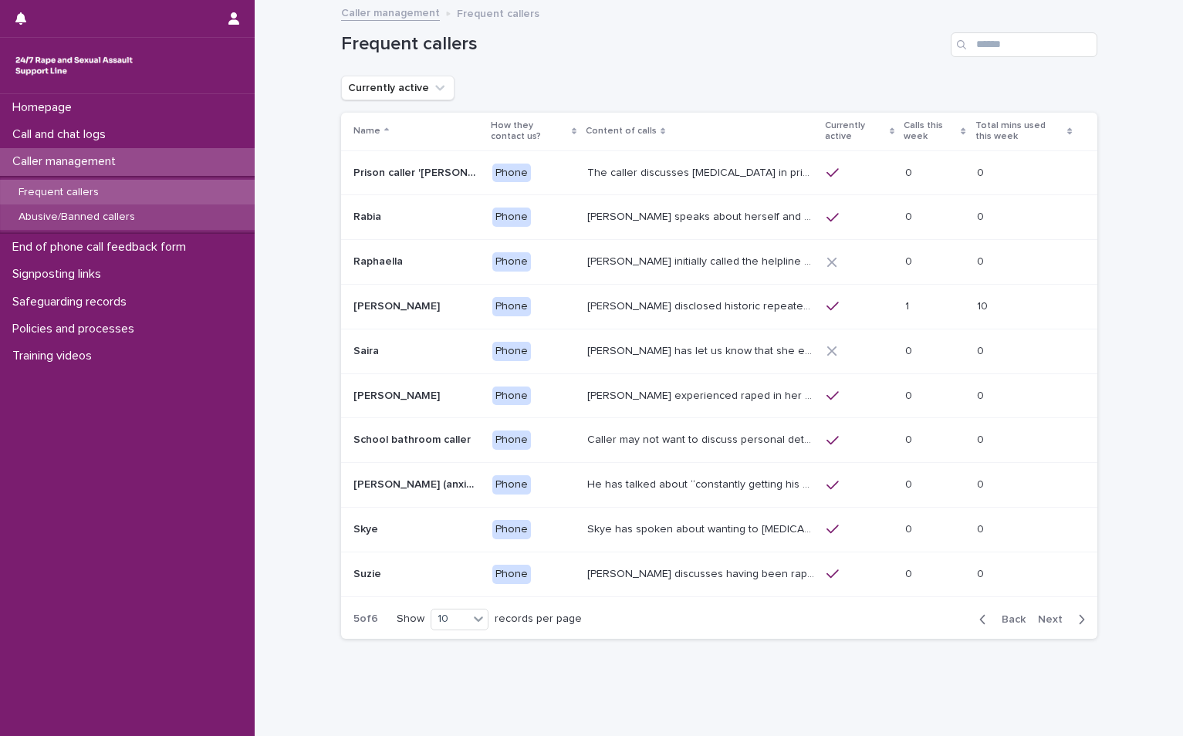
click at [96, 221] on p "Abusive/Banned callers" at bounding box center [76, 217] width 141 height 13
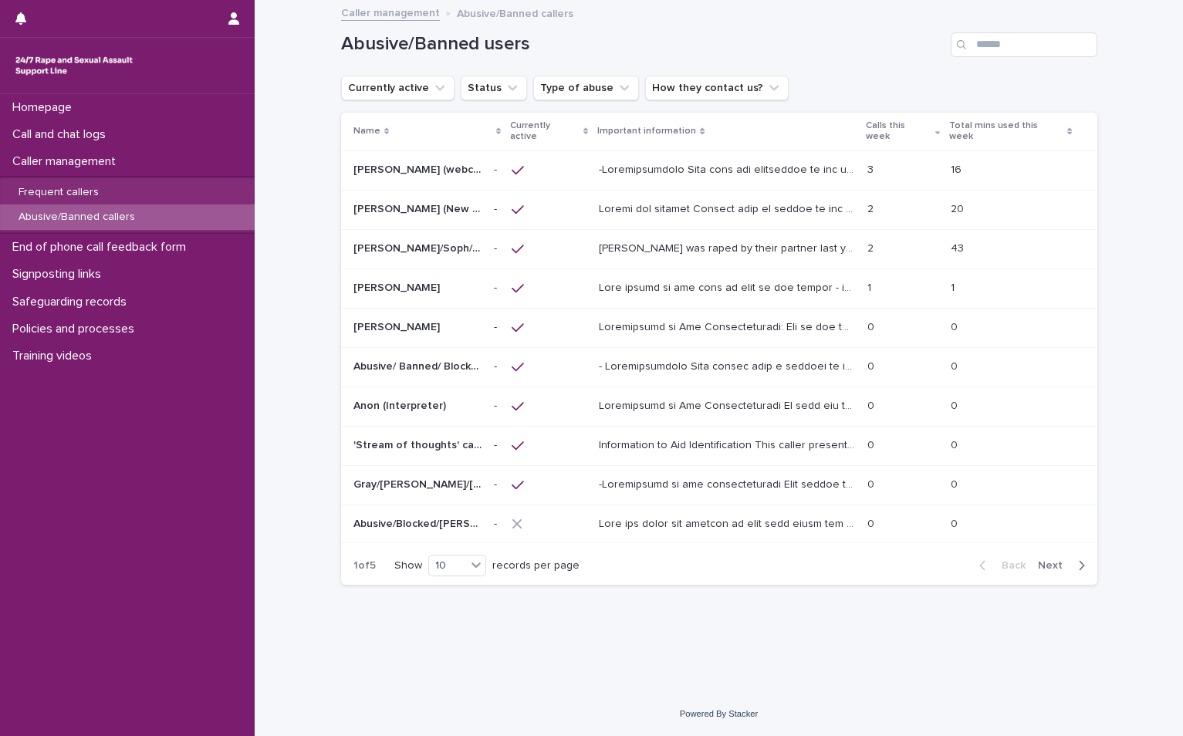
click at [1056, 560] on span "Next" at bounding box center [1055, 565] width 34 height 11
click at [1050, 560] on span "Next" at bounding box center [1055, 565] width 34 height 11
click at [1051, 559] on span "Next" at bounding box center [1055, 564] width 34 height 11
click at [1052, 560] on button "Next" at bounding box center [1064, 567] width 66 height 14
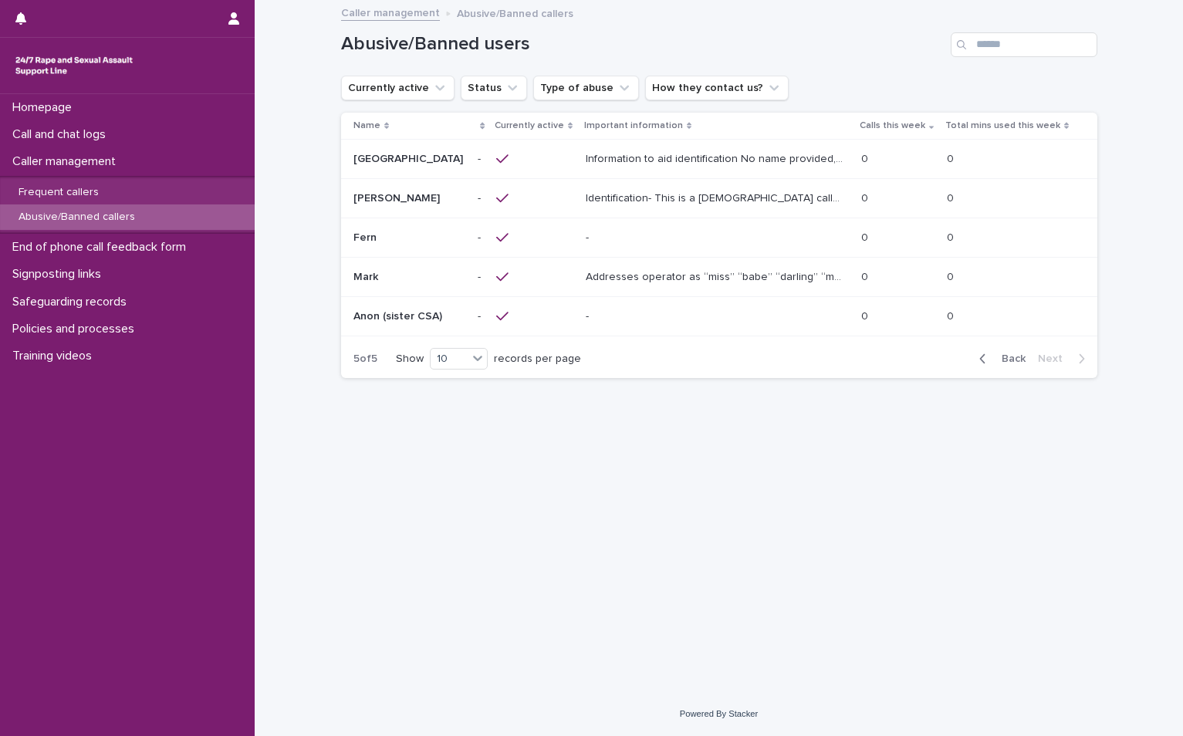
click at [994, 360] on span "Back" at bounding box center [1008, 358] width 33 height 11
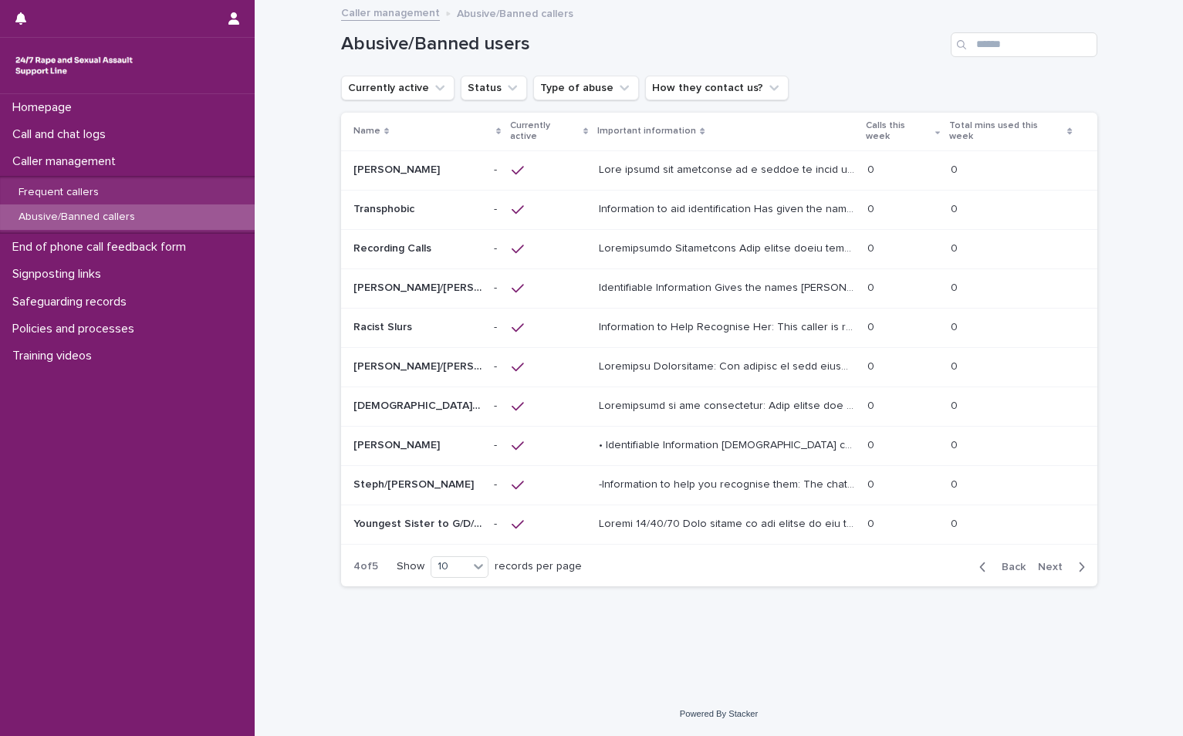
click at [1004, 562] on span "Back" at bounding box center [1008, 567] width 33 height 11
click at [1009, 559] on span "Back" at bounding box center [1008, 564] width 33 height 11
click at [993, 559] on button "Back" at bounding box center [999, 566] width 65 height 14
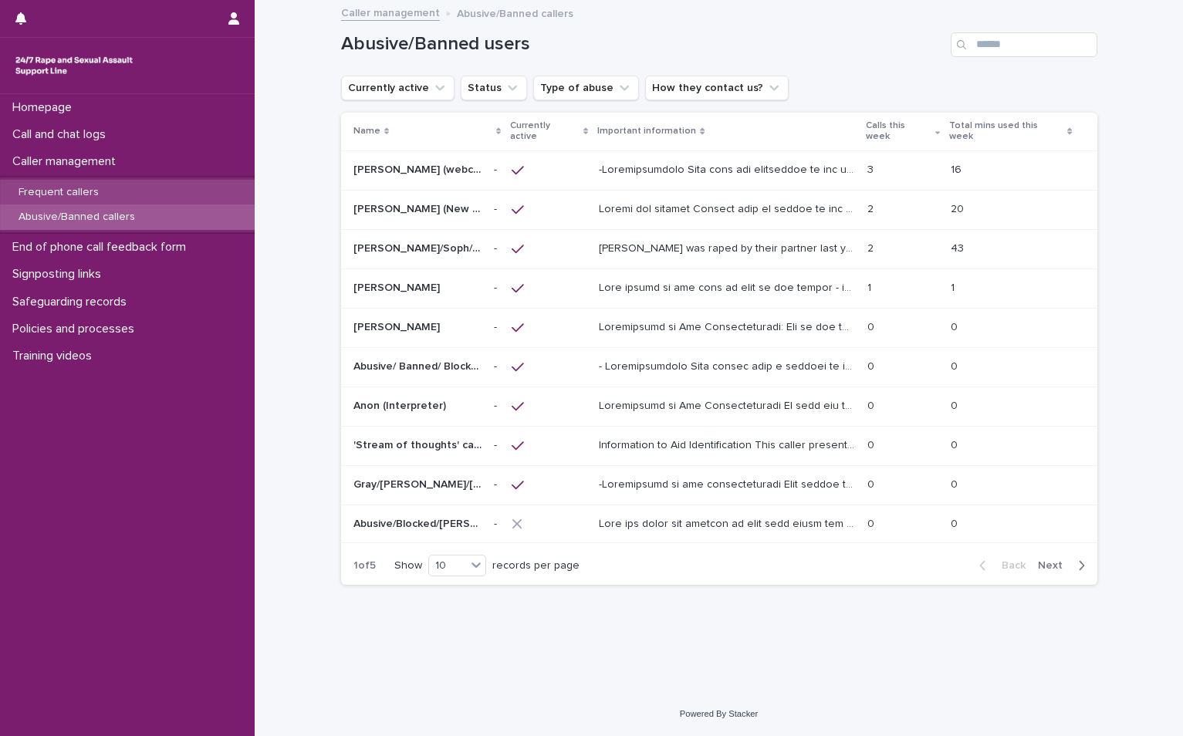
click at [77, 187] on p "Frequent callers" at bounding box center [58, 192] width 105 height 13
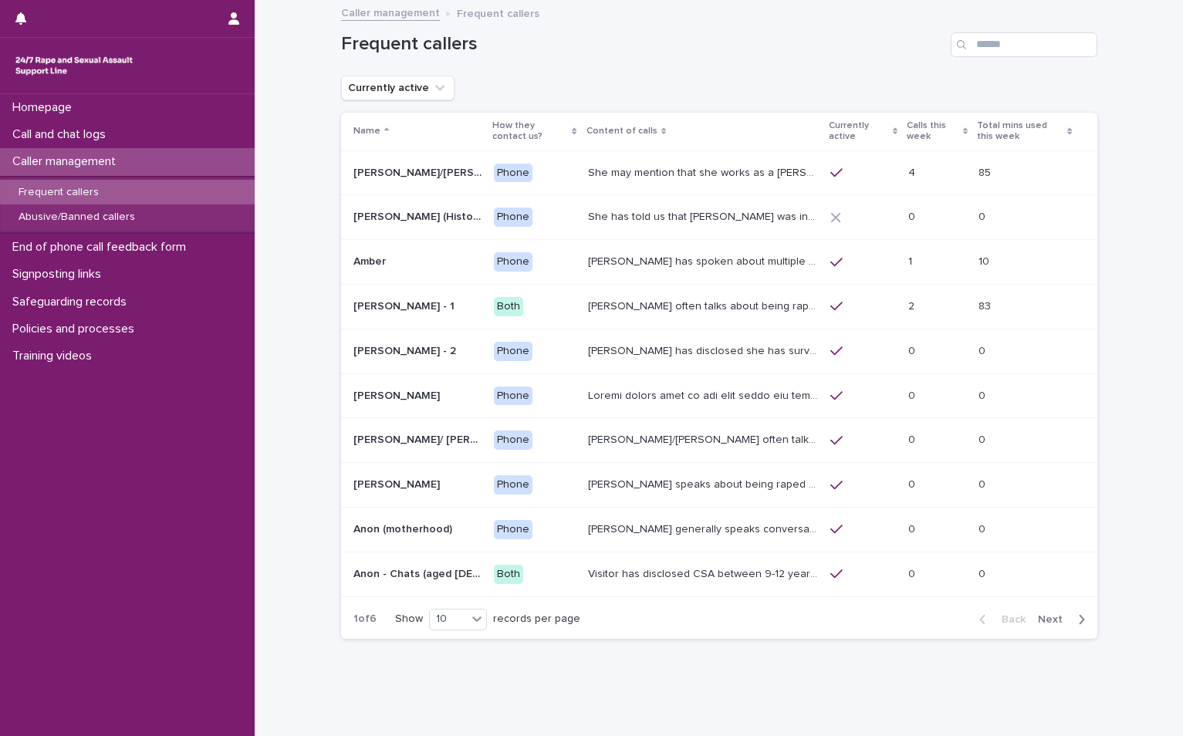
click at [1051, 616] on span "Next" at bounding box center [1055, 619] width 34 height 11
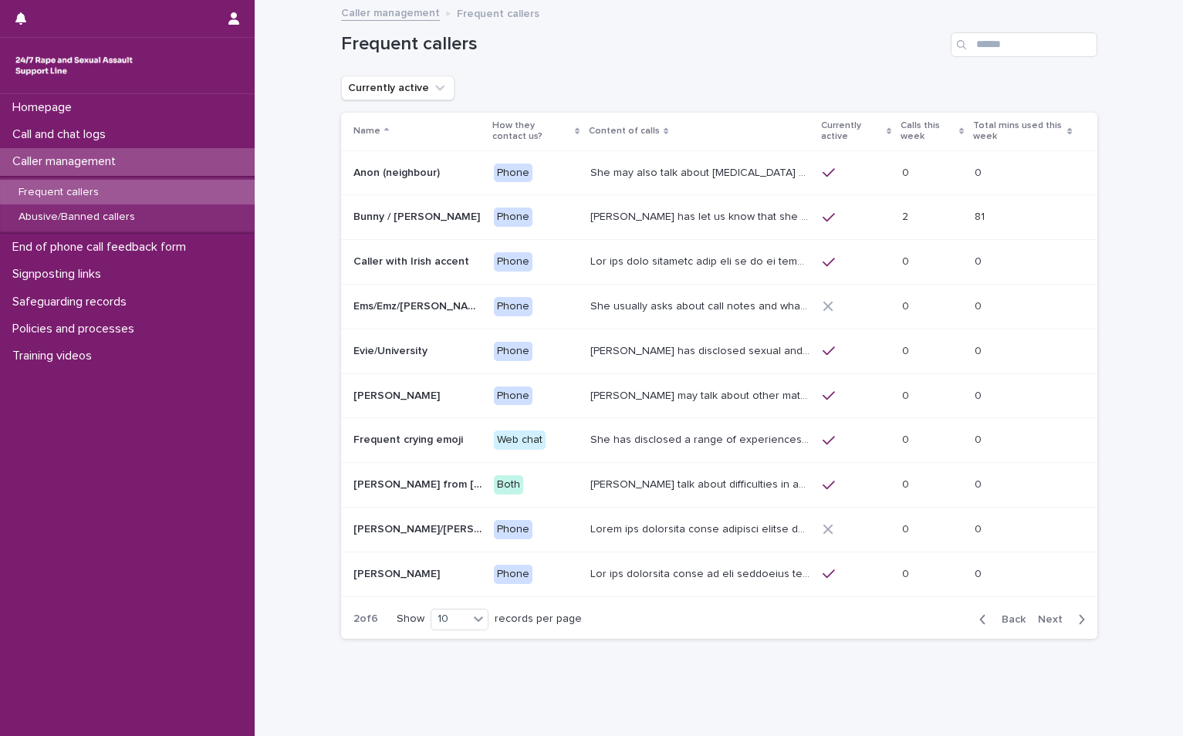
click at [1045, 615] on span "Next" at bounding box center [1055, 619] width 34 height 11
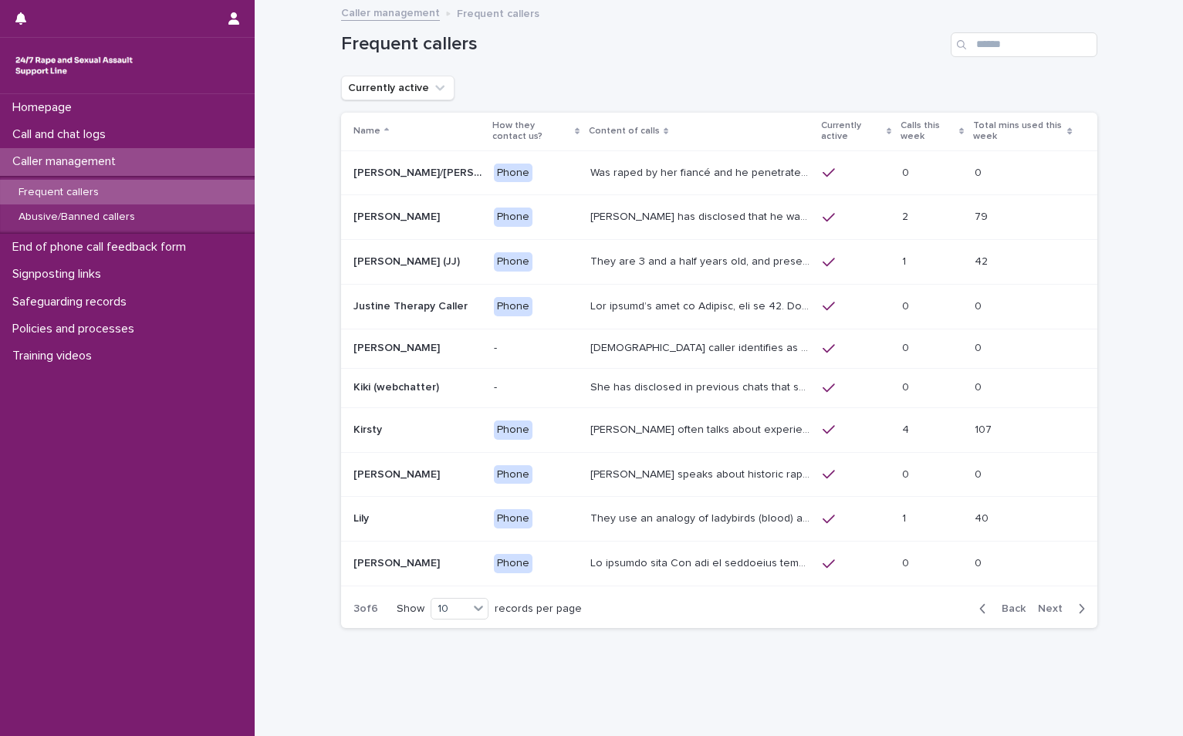
click at [1048, 611] on span "Next" at bounding box center [1055, 608] width 34 height 11
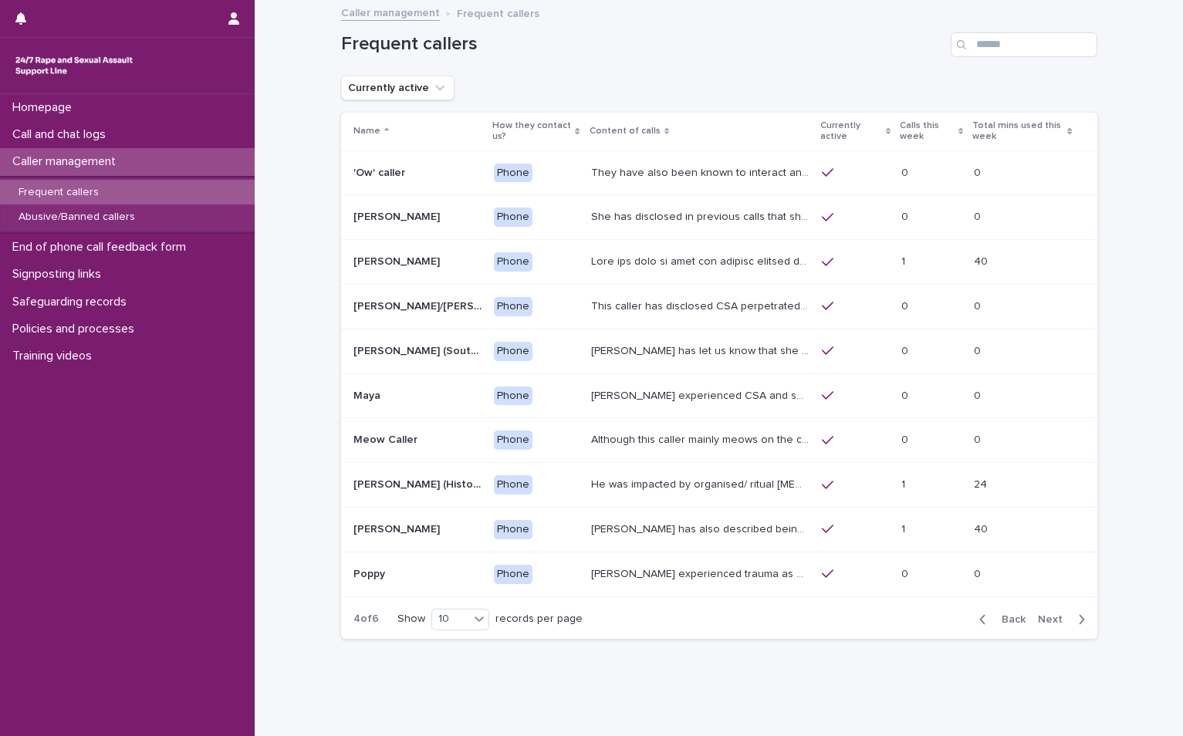
click at [1054, 621] on span "Next" at bounding box center [1055, 619] width 34 height 11
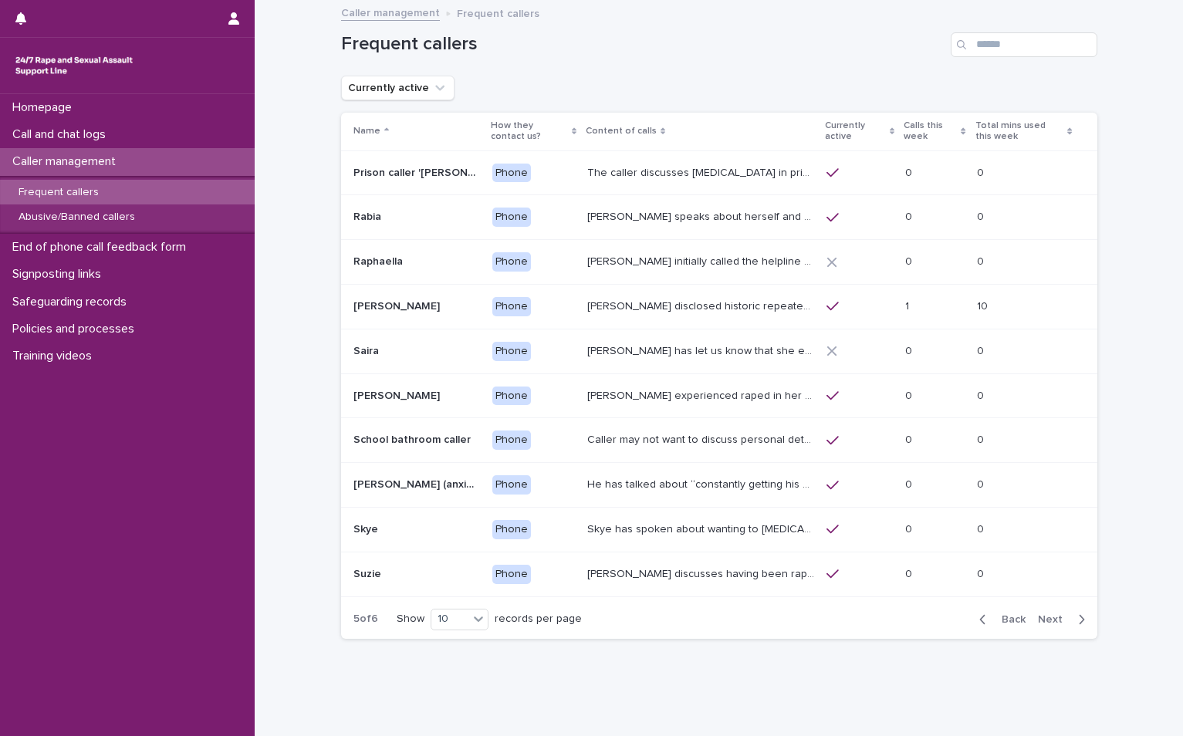
click at [1047, 614] on span "Next" at bounding box center [1055, 619] width 34 height 11
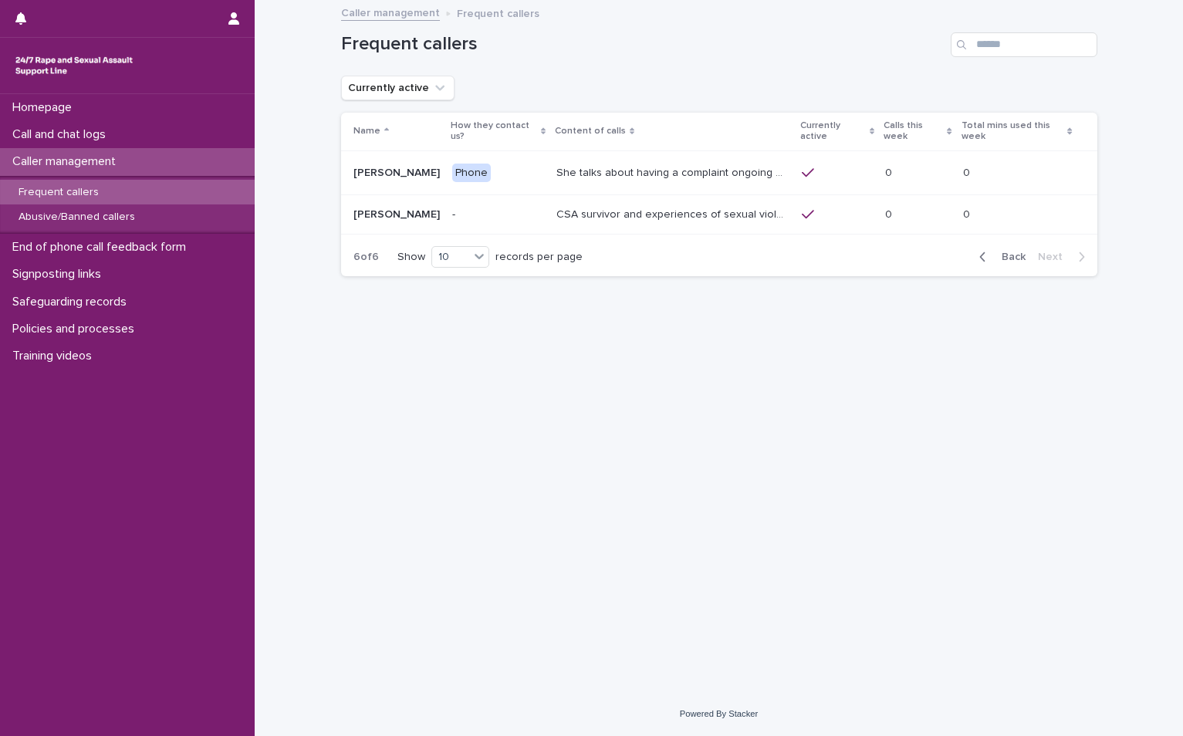
click at [1006, 251] on span "Back" at bounding box center [1008, 256] width 33 height 11
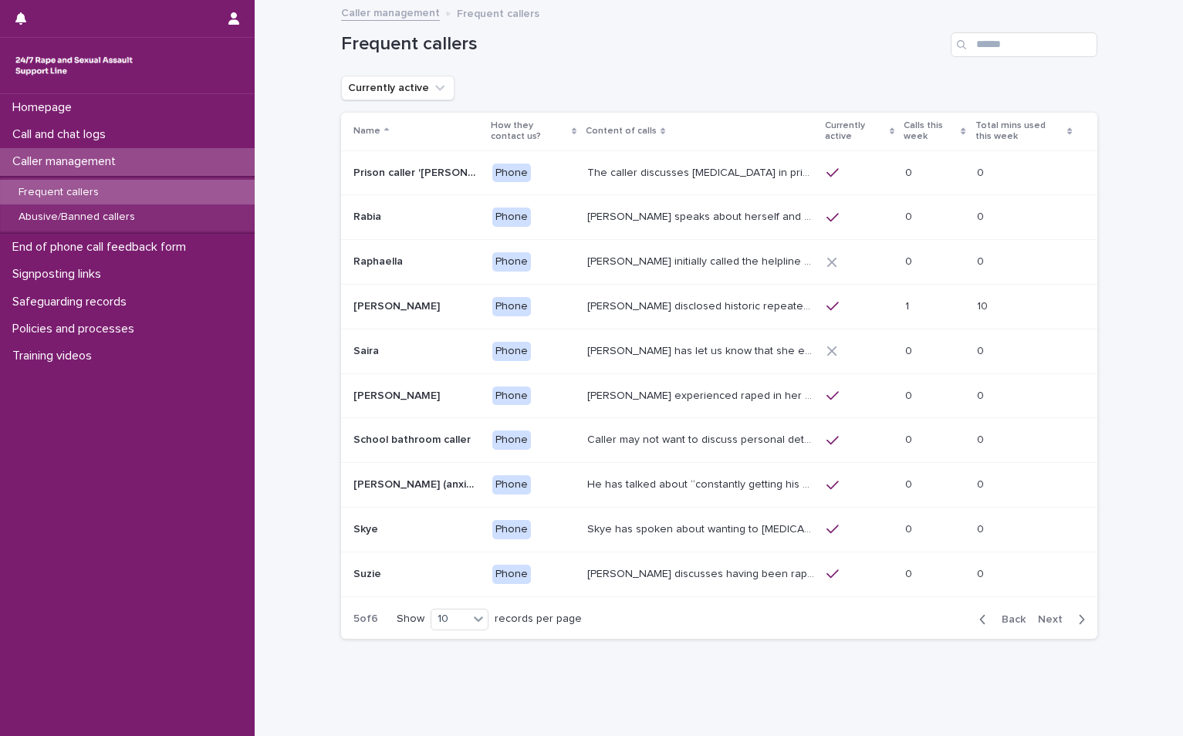
click at [1007, 615] on span "Back" at bounding box center [1008, 619] width 33 height 11
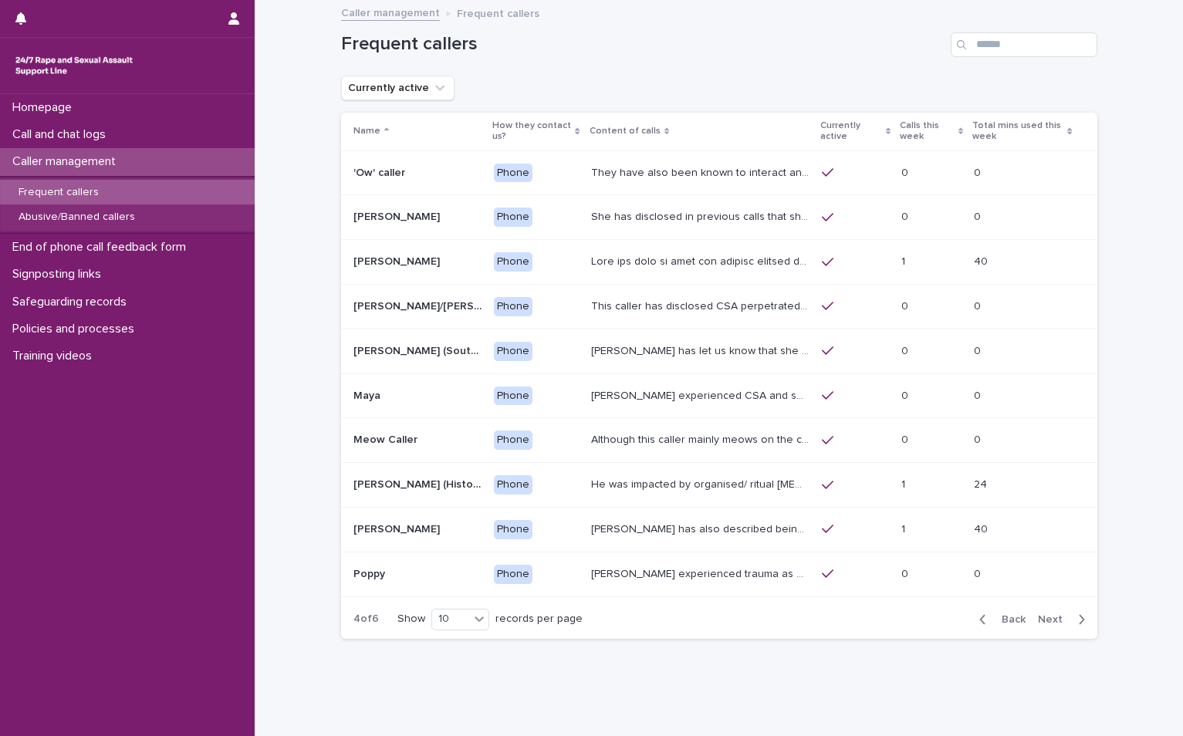
click at [992, 618] on span "Back" at bounding box center [1008, 619] width 33 height 11
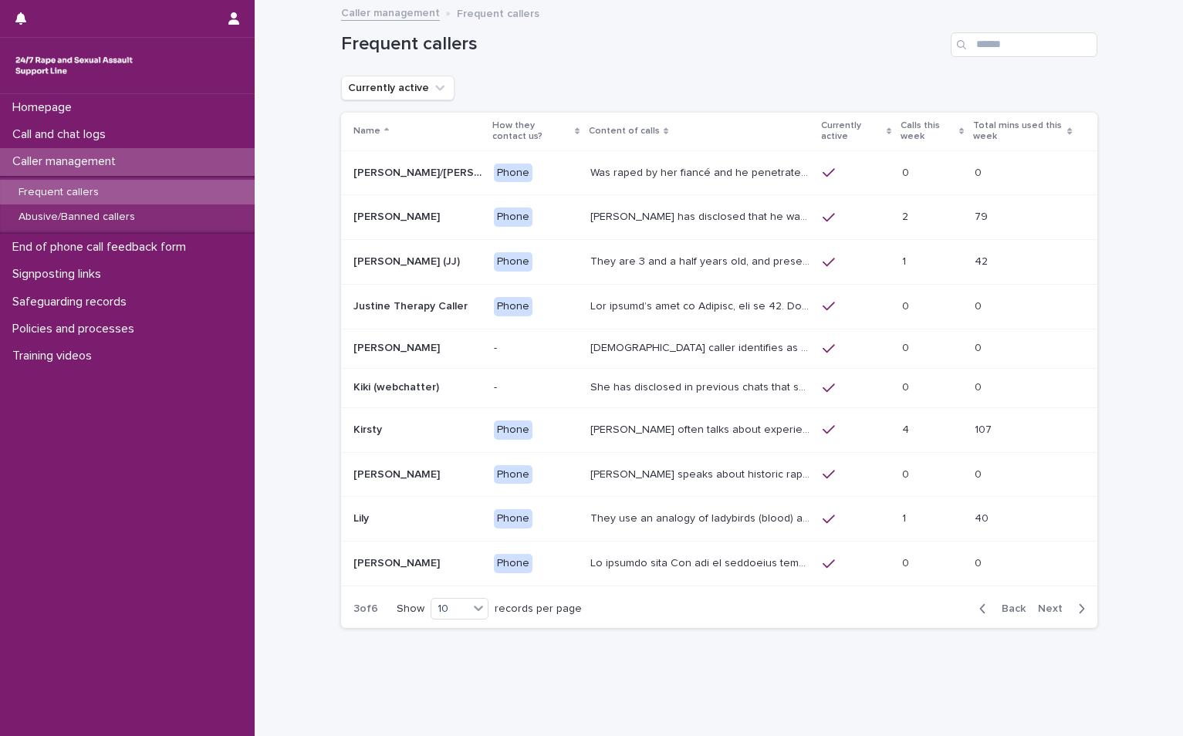
click at [992, 611] on span "Back" at bounding box center [1008, 608] width 33 height 11
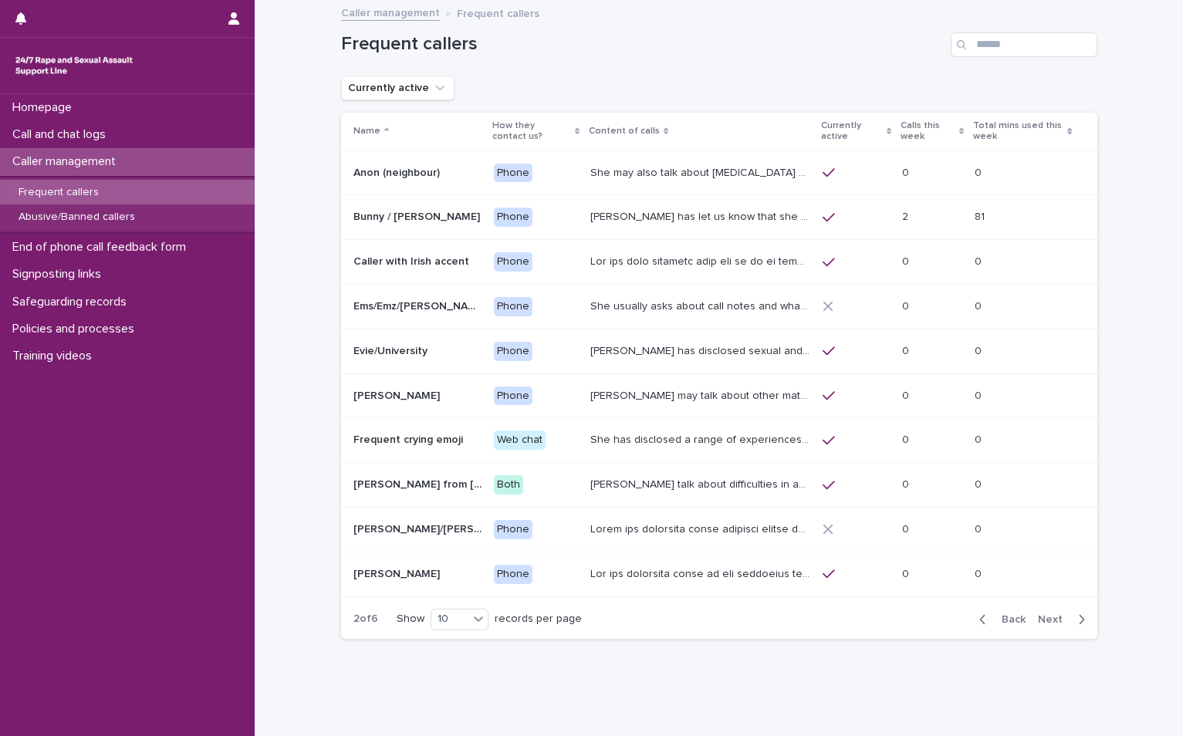
click at [1001, 616] on span "Back" at bounding box center [1008, 619] width 33 height 11
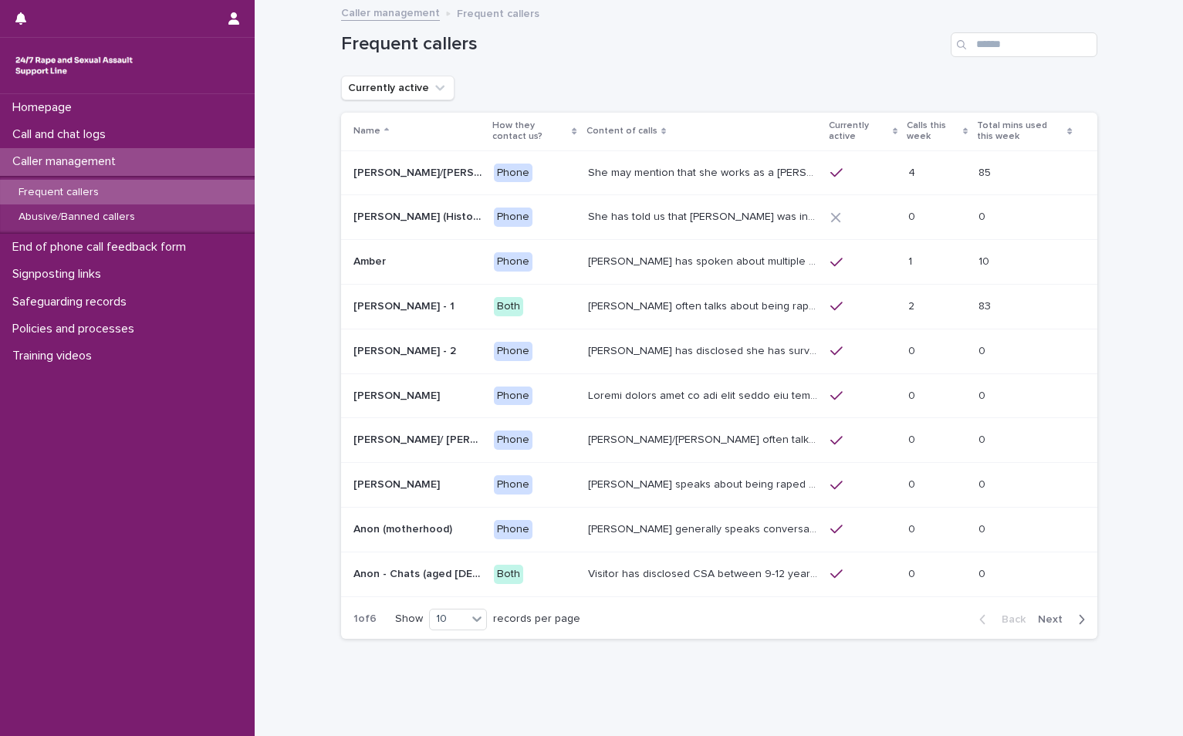
click at [1060, 620] on span "Next" at bounding box center [1055, 619] width 34 height 11
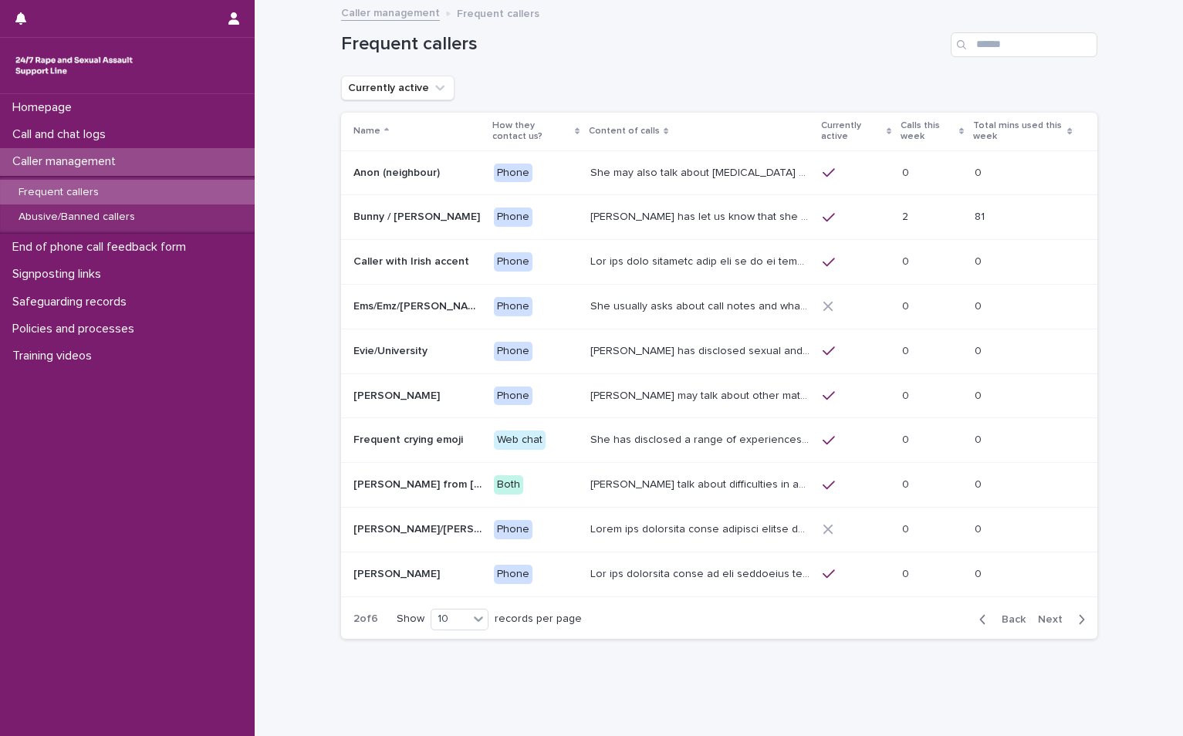
click at [1041, 622] on span "Next" at bounding box center [1055, 619] width 34 height 11
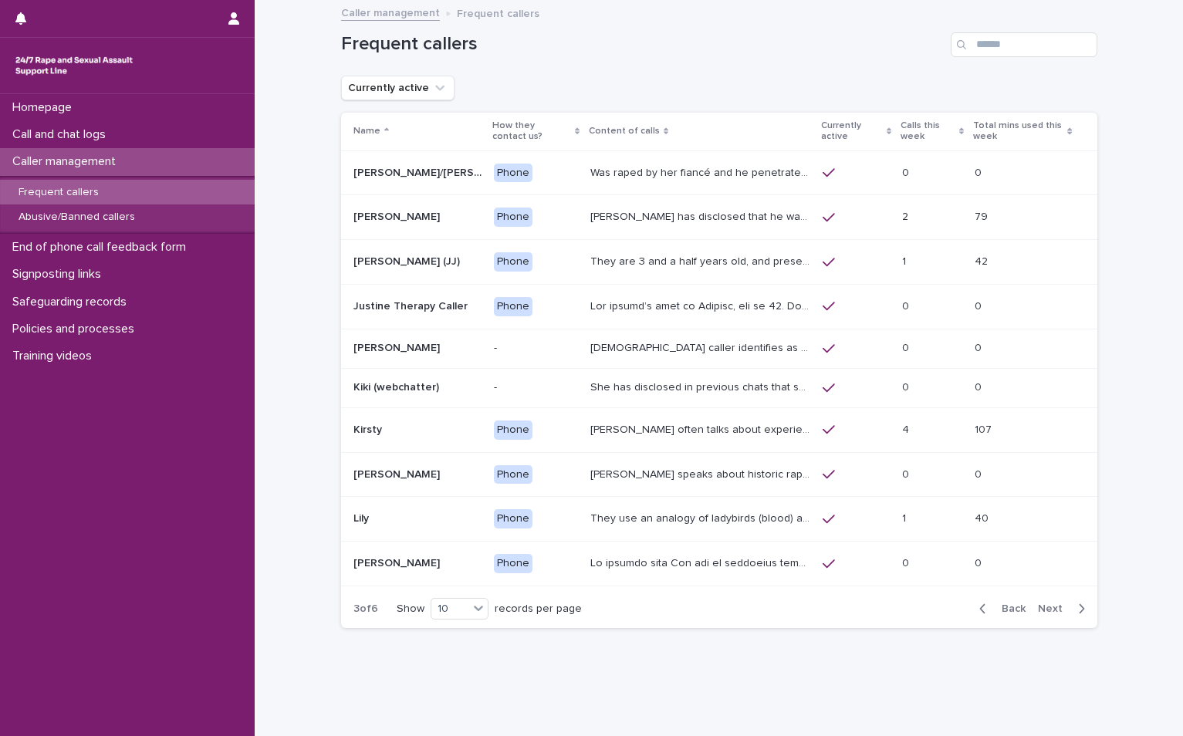
click at [1046, 606] on span "Next" at bounding box center [1055, 608] width 34 height 11
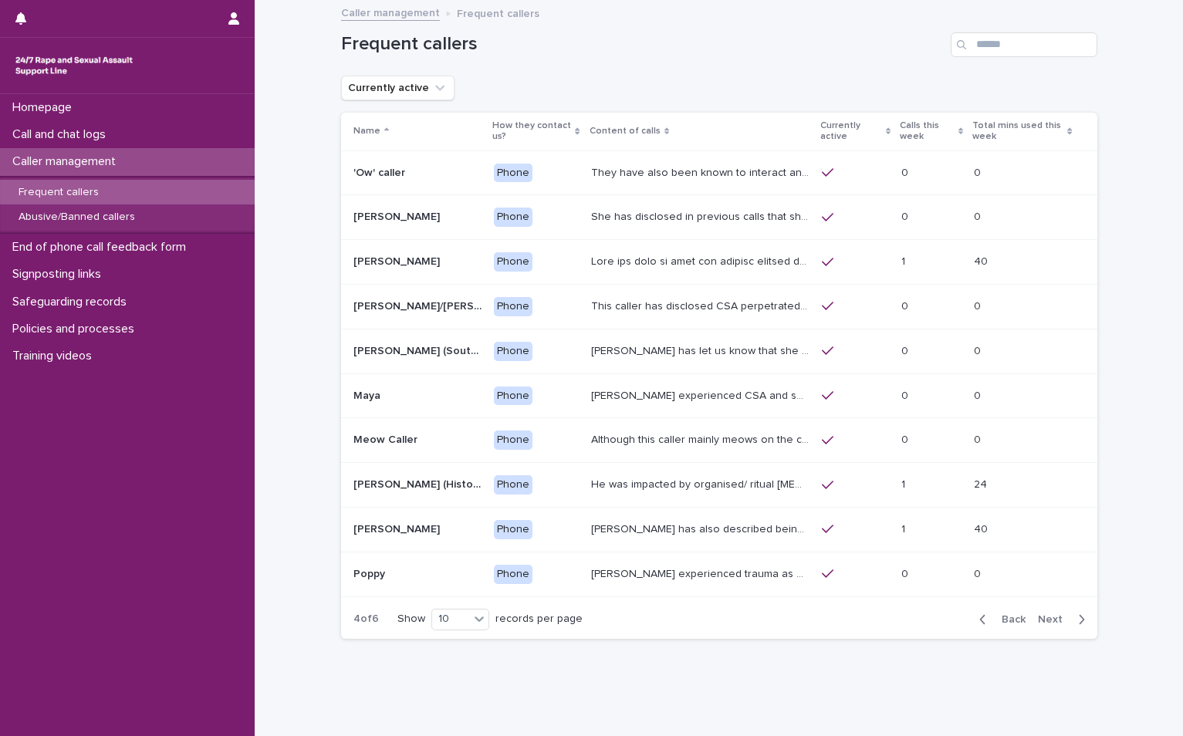
click at [1049, 626] on div "Back Next" at bounding box center [1032, 619] width 130 height 39
click at [1051, 617] on span "Next" at bounding box center [1055, 619] width 34 height 11
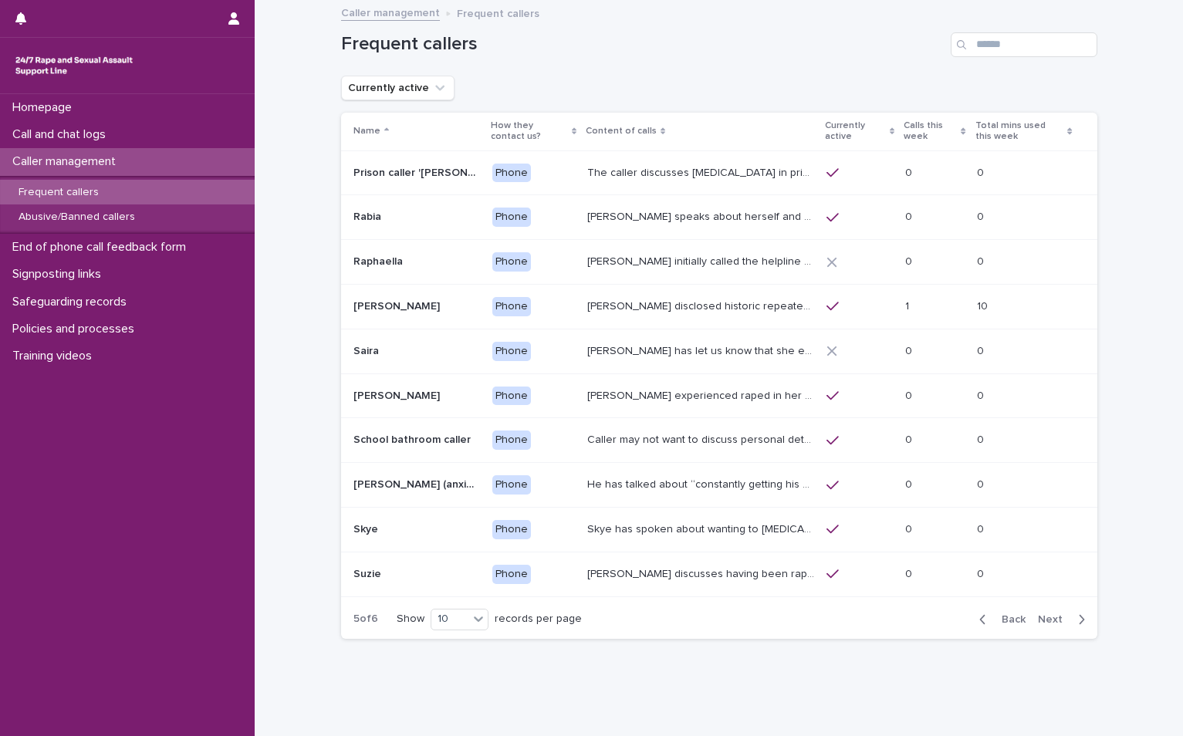
click at [1050, 615] on span "Next" at bounding box center [1055, 619] width 34 height 11
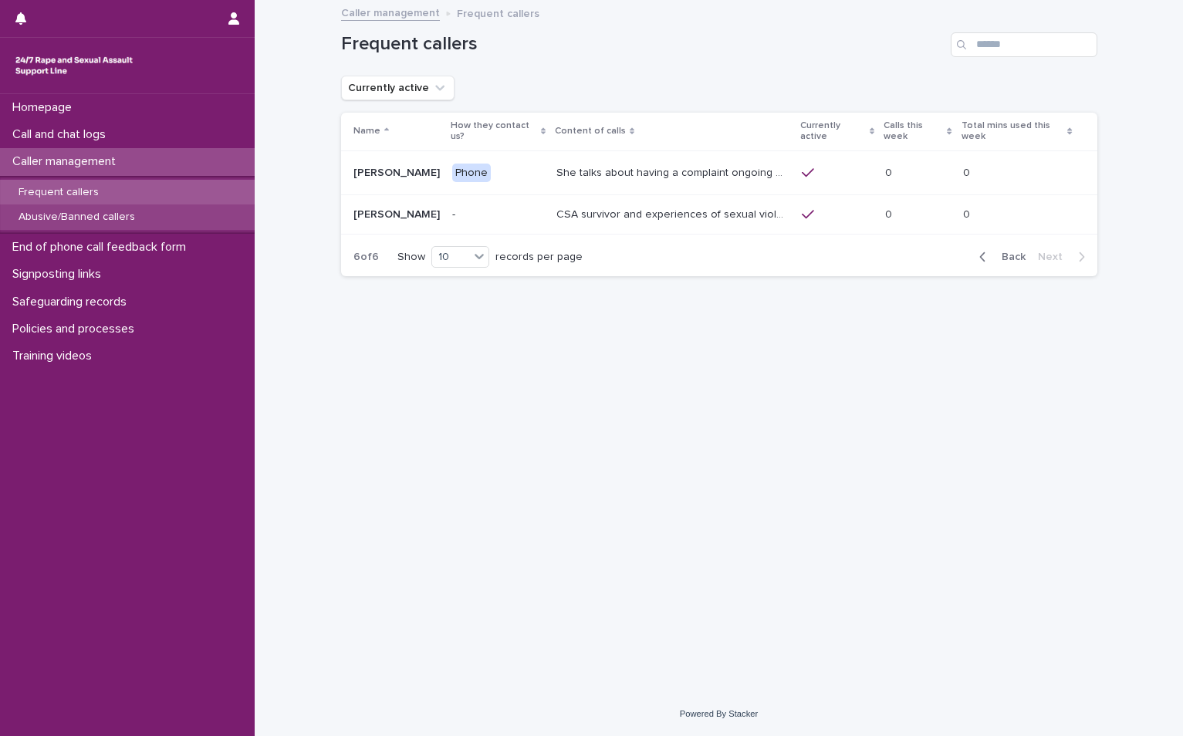
click at [72, 213] on p "Abusive/Banned callers" at bounding box center [76, 217] width 141 height 13
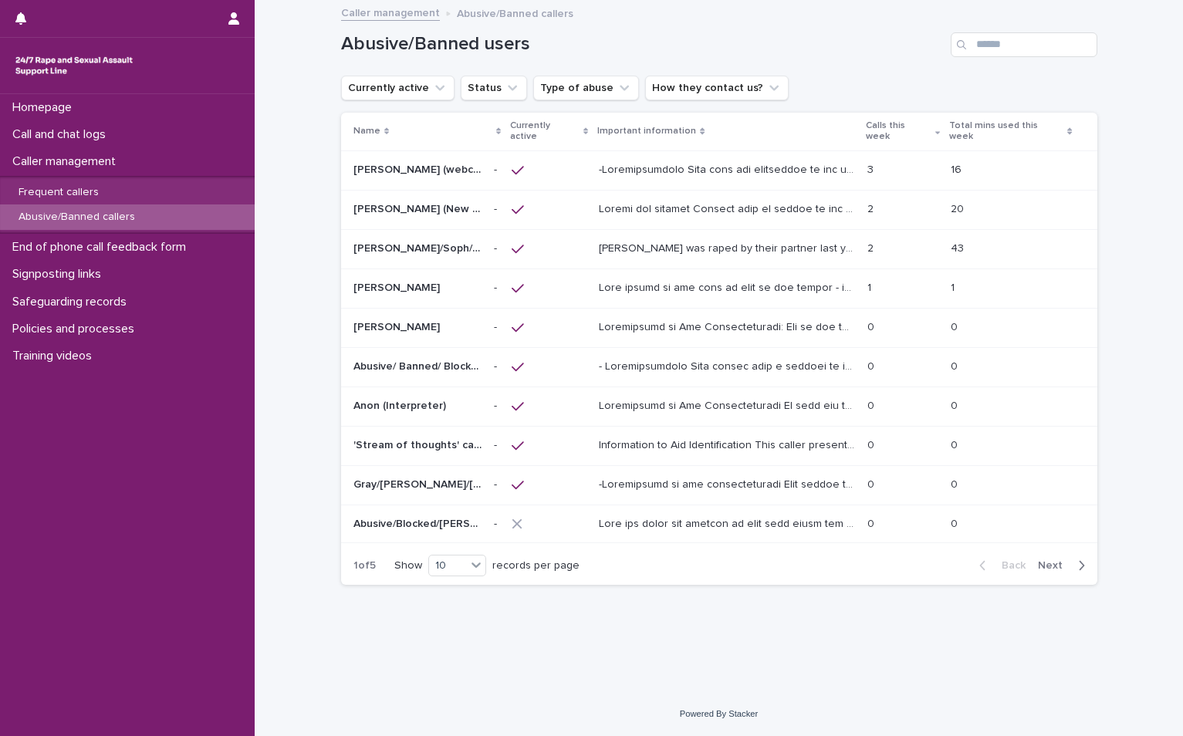
click at [1046, 560] on span "Next" at bounding box center [1055, 565] width 34 height 11
click at [1043, 560] on span "Next" at bounding box center [1055, 565] width 34 height 11
click at [1059, 559] on span "Next" at bounding box center [1055, 564] width 34 height 11
click at [1049, 562] on span "Next" at bounding box center [1055, 567] width 34 height 11
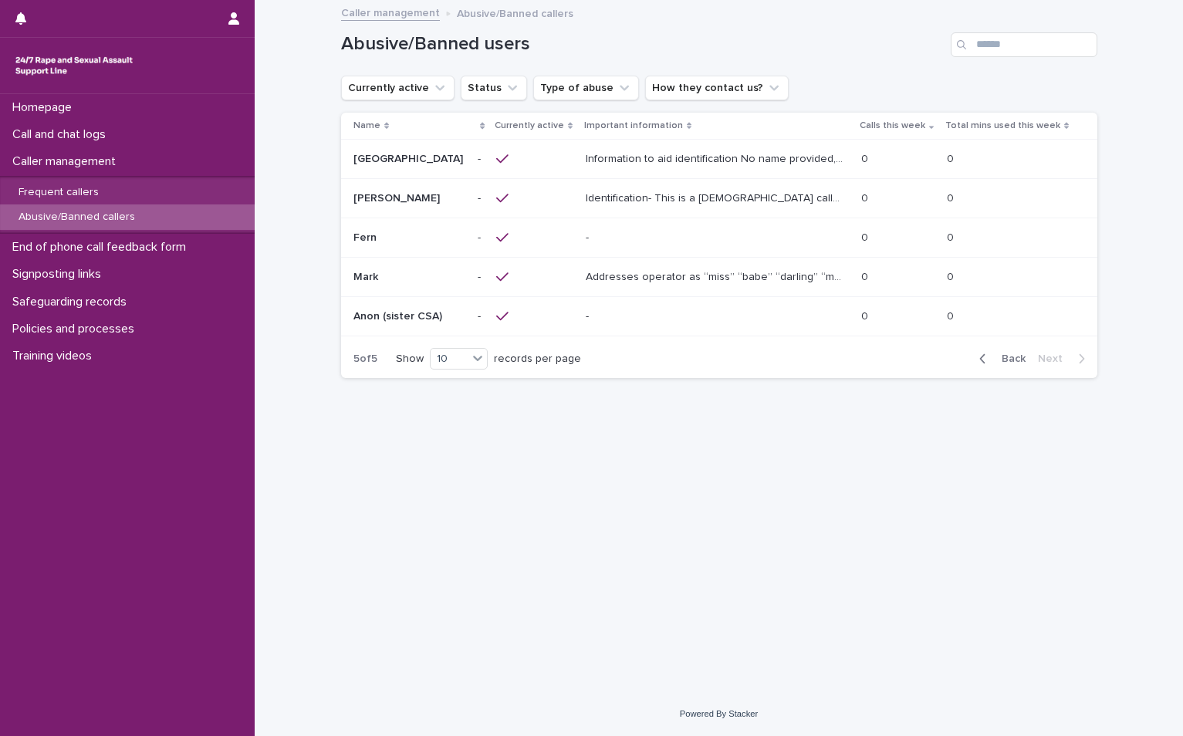
click at [670, 225] on div "- -" at bounding box center [717, 237] width 263 height 25
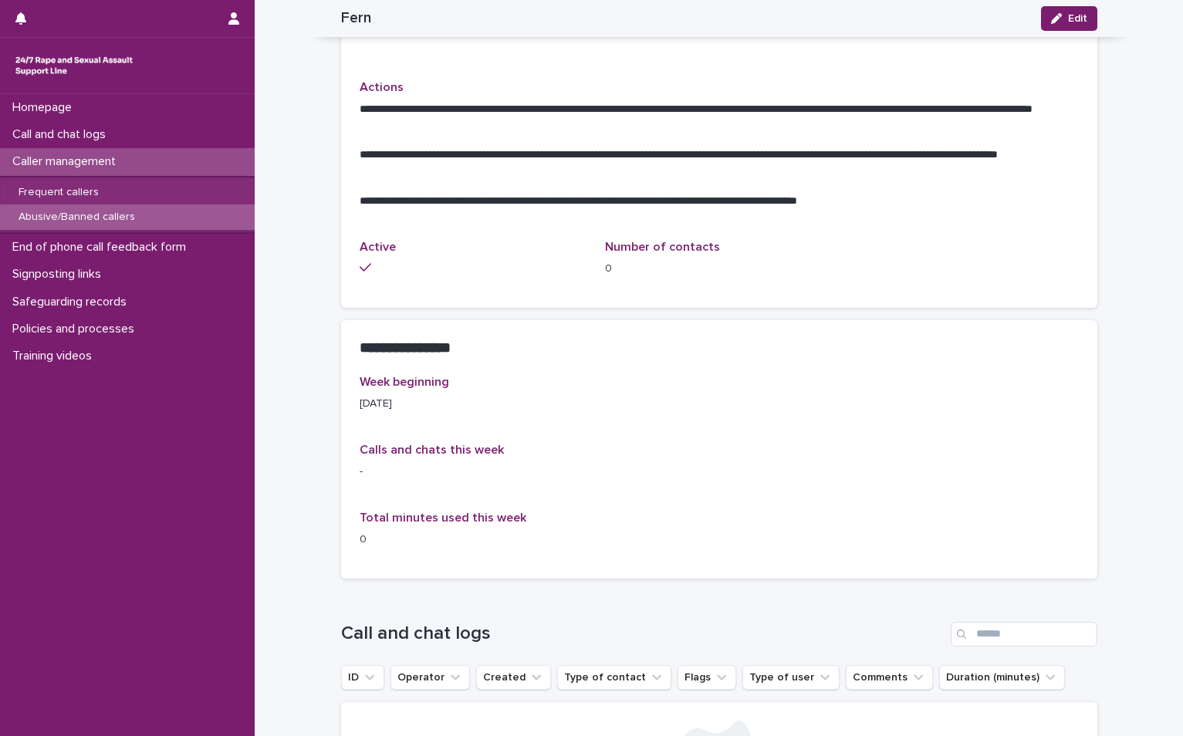
scroll to position [970, 0]
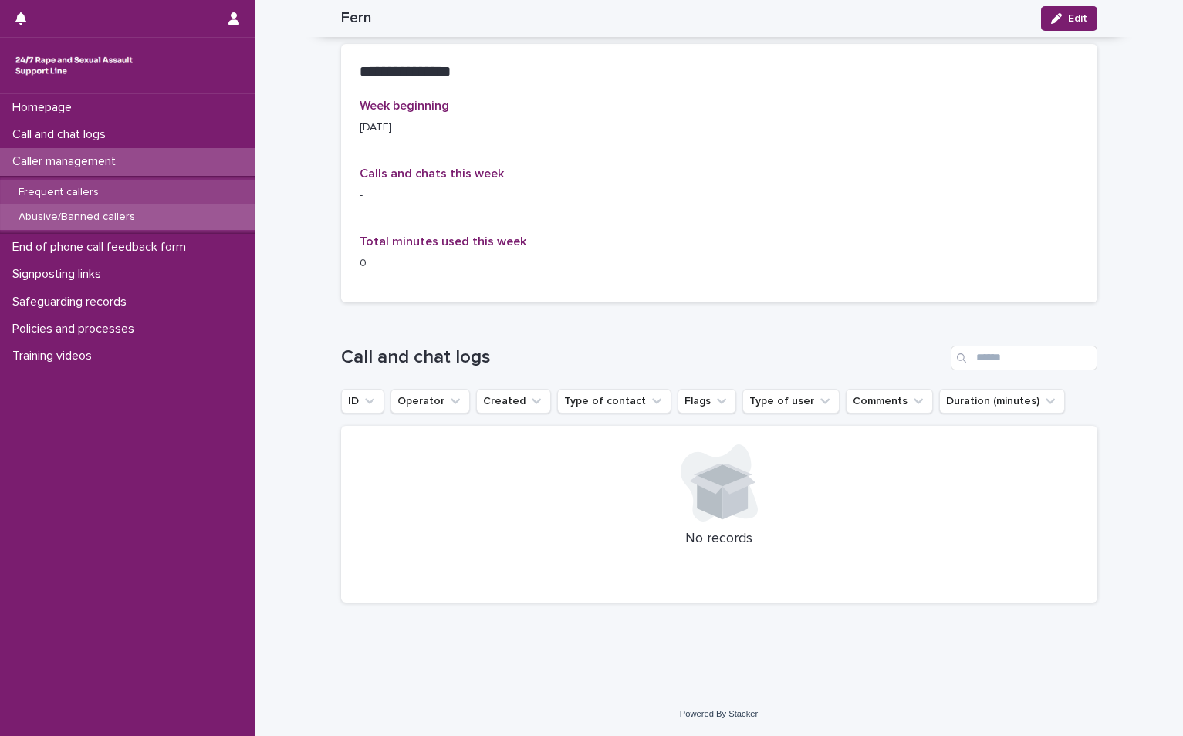
click at [113, 180] on div "Frequent callers" at bounding box center [127, 192] width 255 height 25
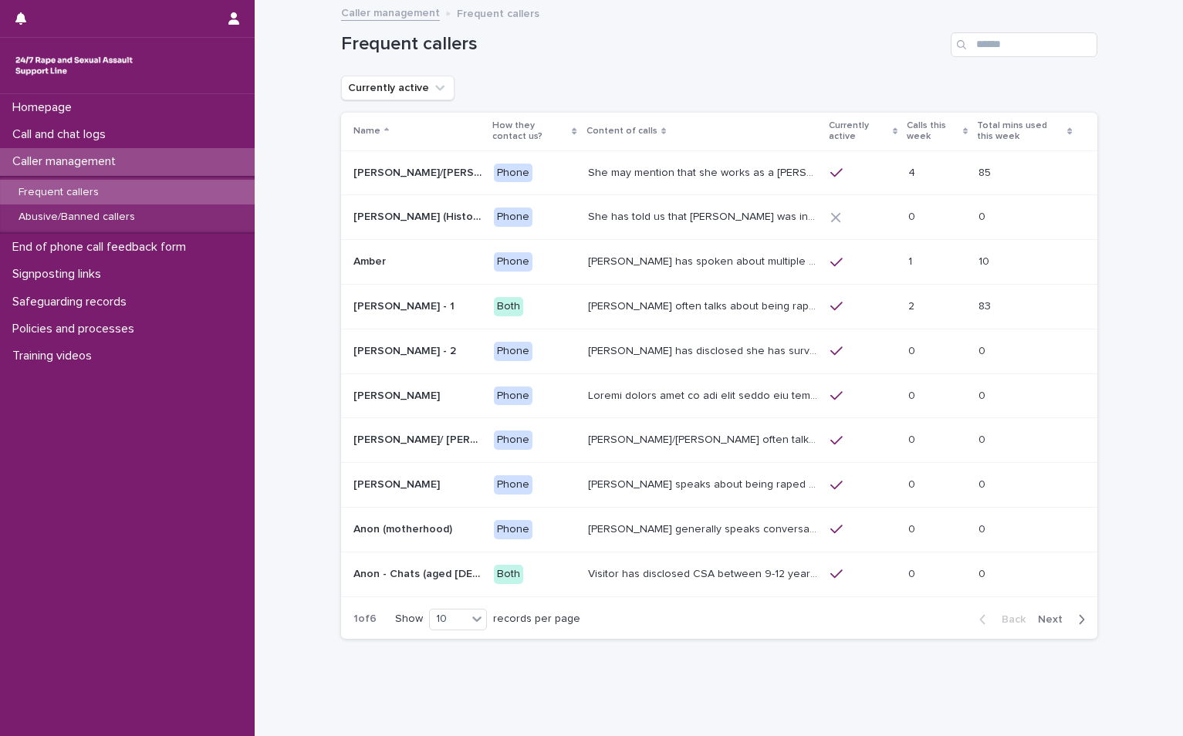
click at [1046, 619] on span "Next" at bounding box center [1055, 619] width 34 height 11
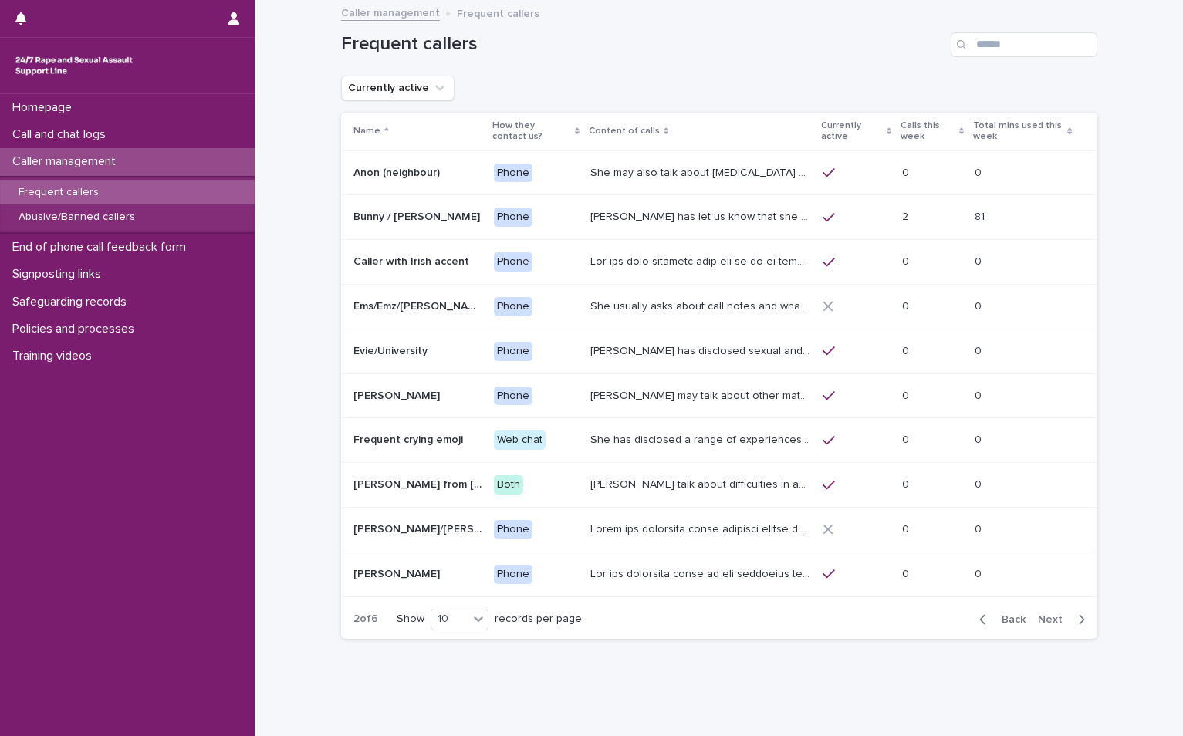
click at [1041, 619] on span "Next" at bounding box center [1055, 619] width 34 height 11
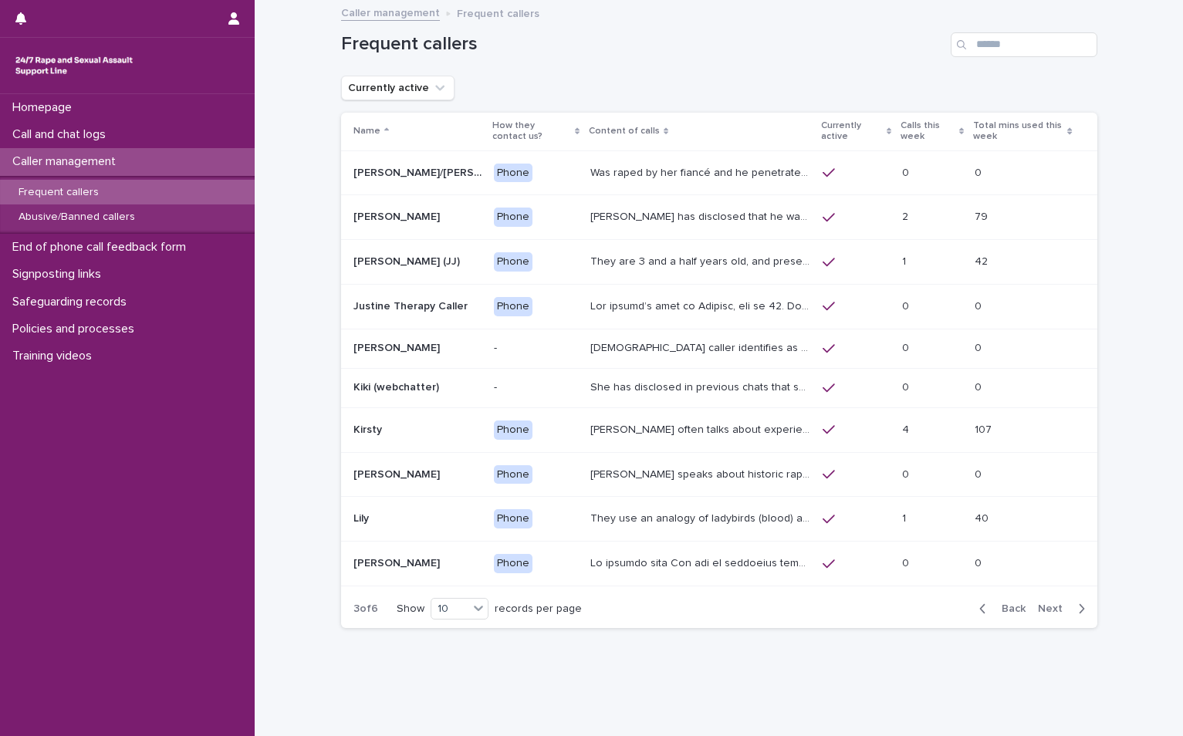
click at [1044, 613] on span "Next" at bounding box center [1055, 608] width 34 height 11
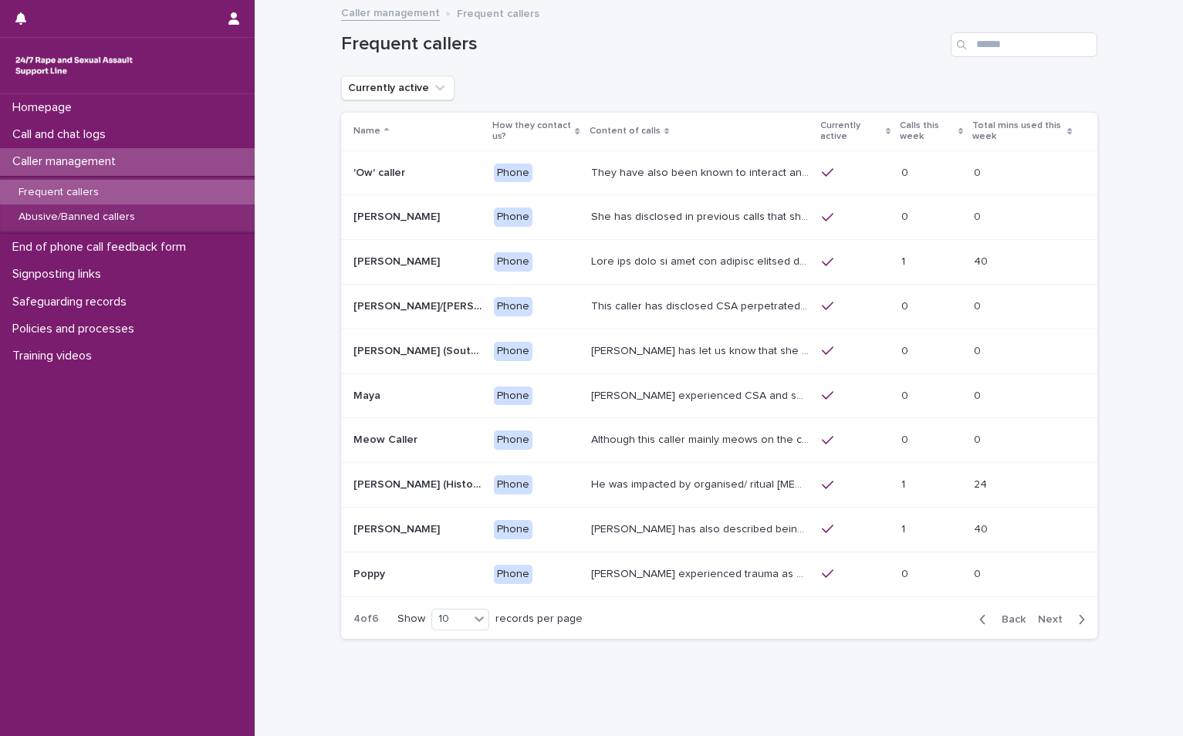
click at [1052, 616] on span "Next" at bounding box center [1055, 619] width 34 height 11
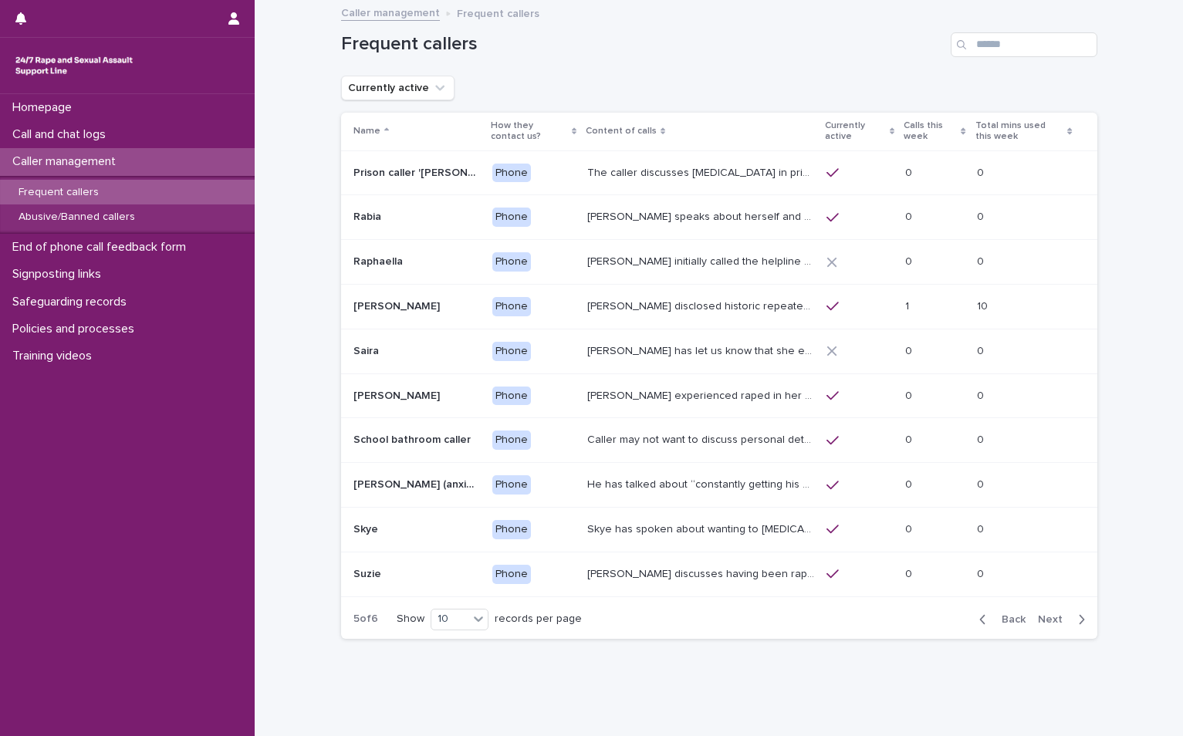
click at [1050, 621] on span "Next" at bounding box center [1055, 619] width 34 height 11
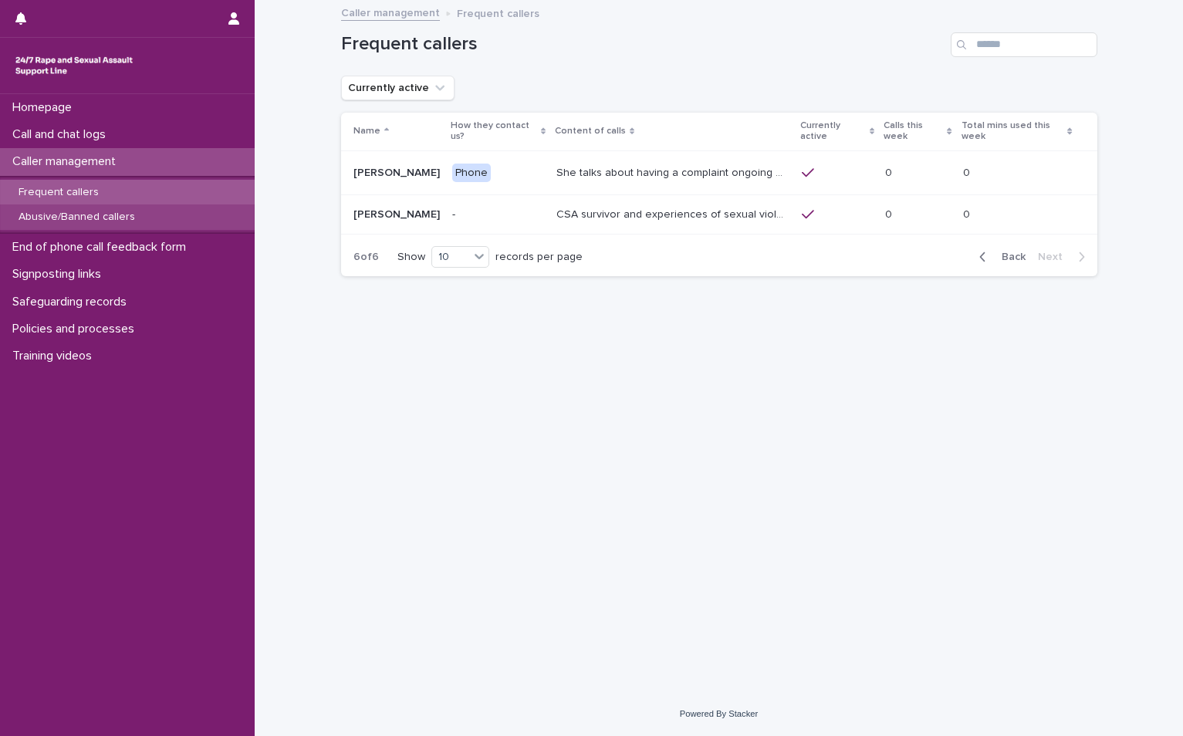
click at [52, 221] on p "Abusive/Banned callers" at bounding box center [76, 217] width 141 height 13
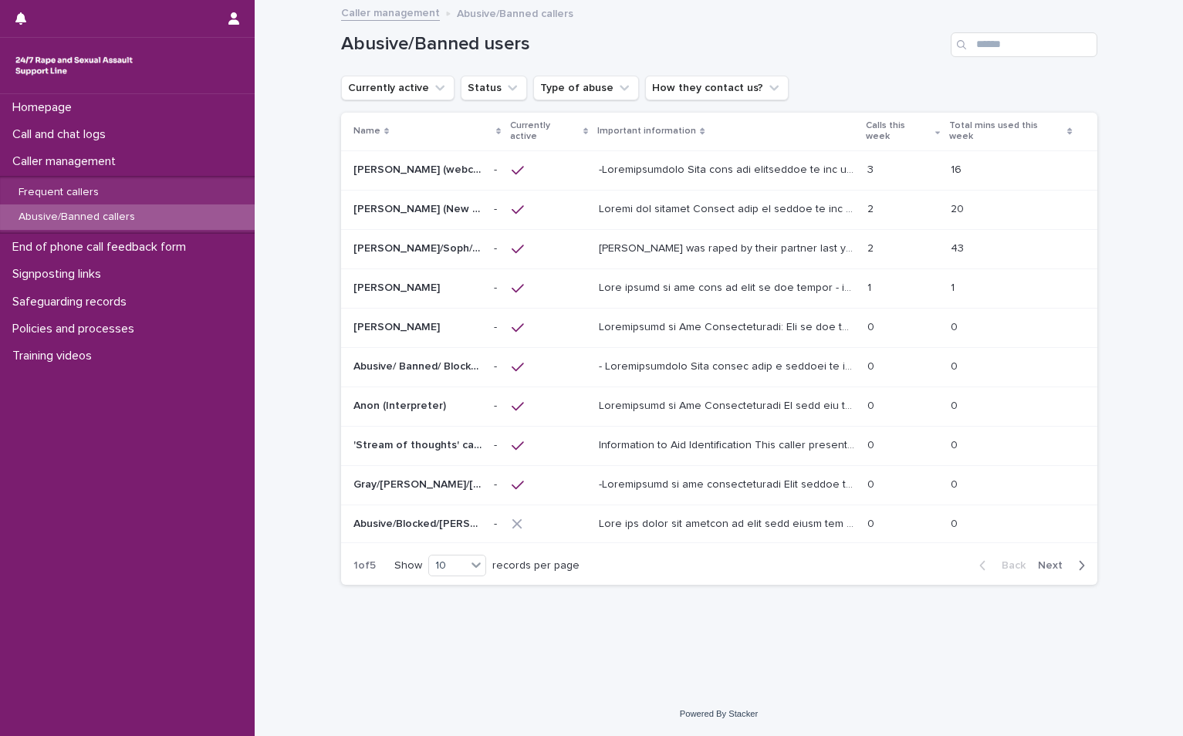
click at [1064, 560] on span "Next" at bounding box center [1055, 565] width 34 height 11
click at [1047, 560] on span "Next" at bounding box center [1055, 565] width 34 height 11
click at [686, 200] on p "Information to Aid Identification/ Call Content: This caller is an abusive woma…" at bounding box center [729, 208] width 260 height 16
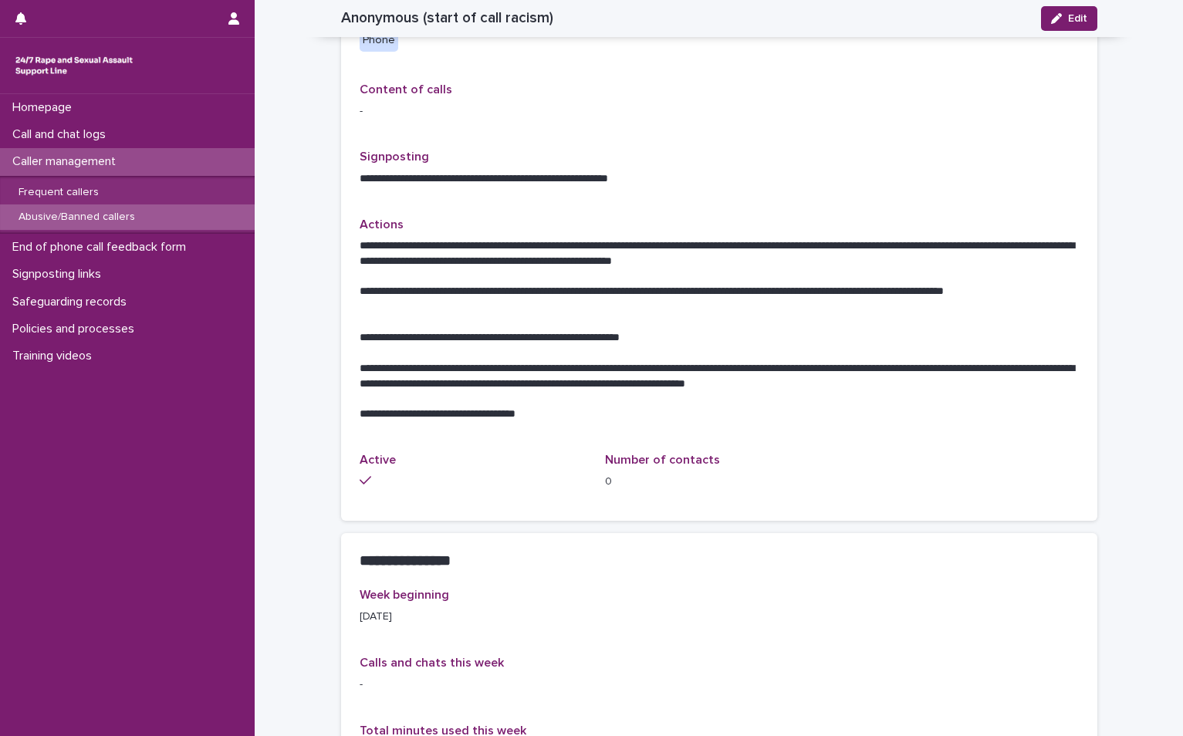
scroll to position [540, 0]
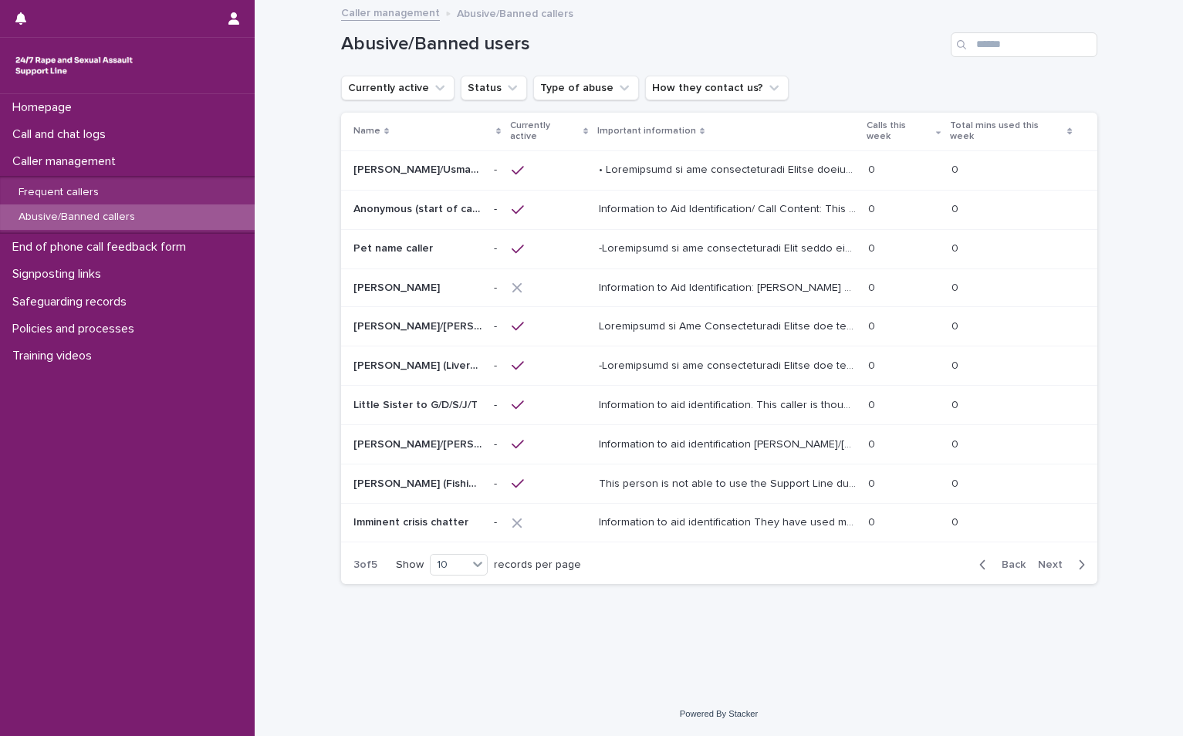
click at [1039, 559] on span "Next" at bounding box center [1055, 564] width 34 height 11
click at [1054, 562] on span "Next" at bounding box center [1055, 567] width 34 height 11
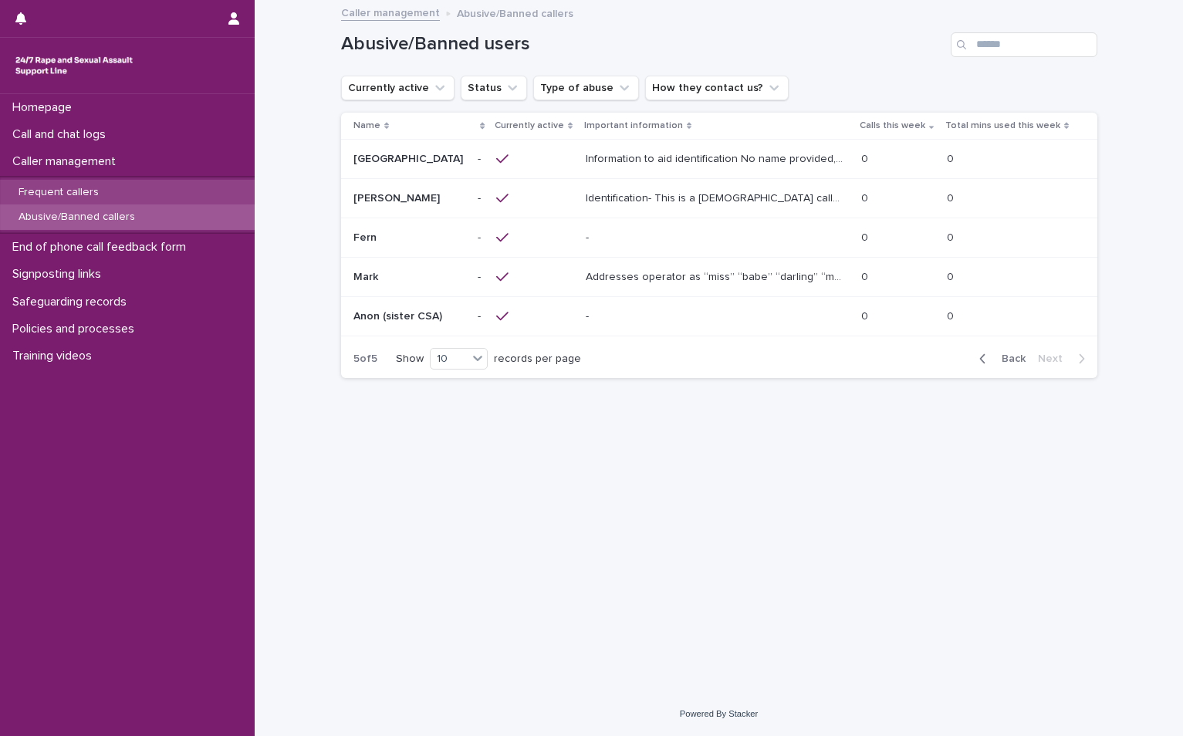
click at [73, 192] on p "Frequent callers" at bounding box center [58, 192] width 105 height 13
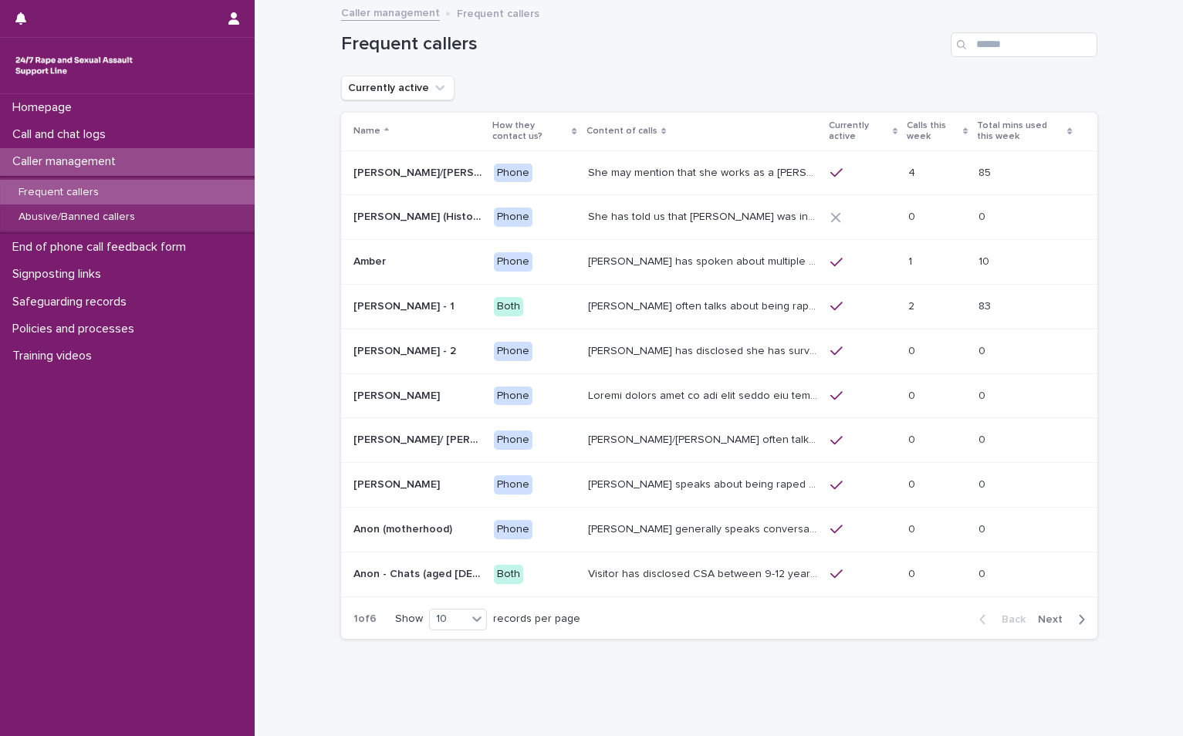
click at [1048, 616] on span "Next" at bounding box center [1055, 619] width 34 height 11
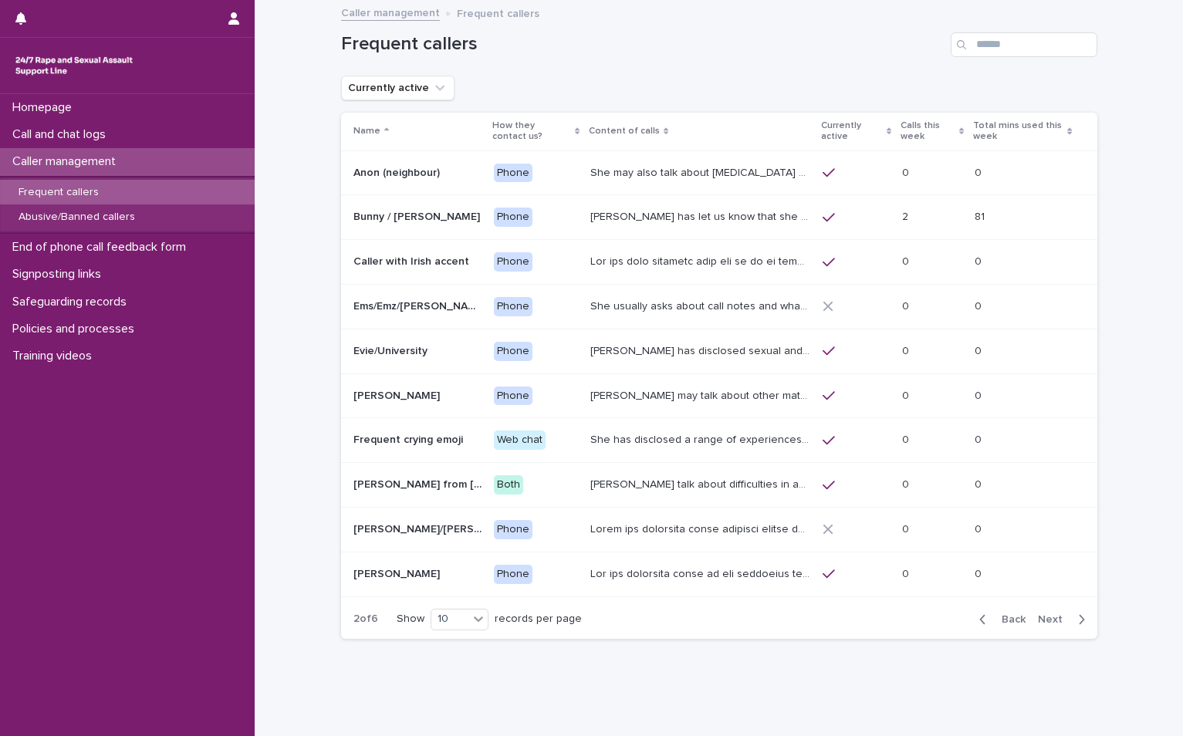
click at [1045, 628] on div "Back Next" at bounding box center [1032, 619] width 130 height 39
click at [1051, 621] on span "Next" at bounding box center [1055, 619] width 34 height 11
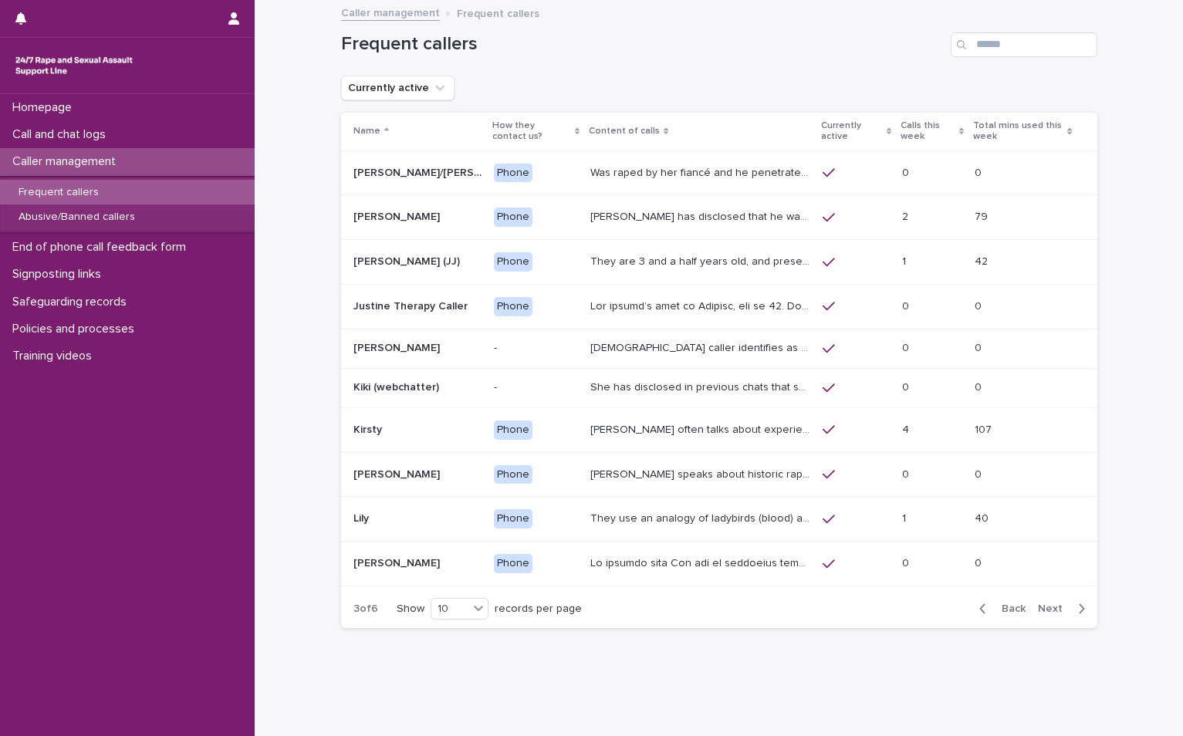
click at [1047, 605] on span "Next" at bounding box center [1055, 608] width 34 height 11
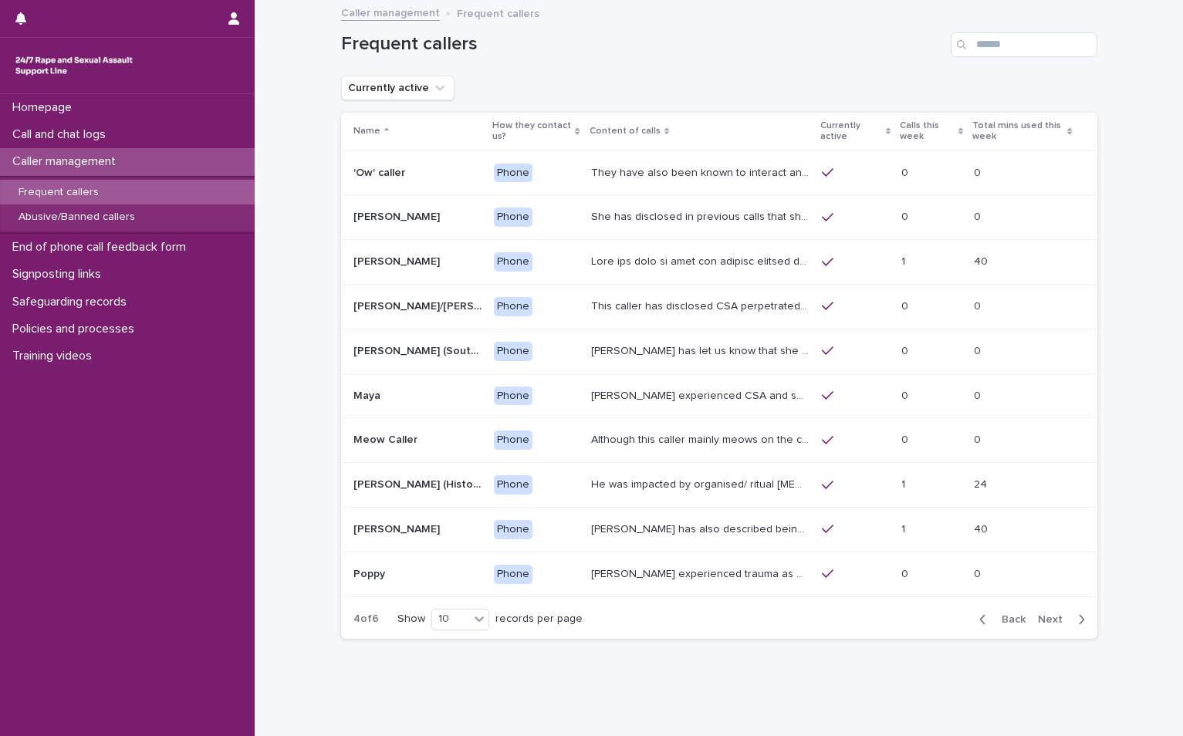
click at [1041, 616] on span "Next" at bounding box center [1055, 619] width 34 height 11
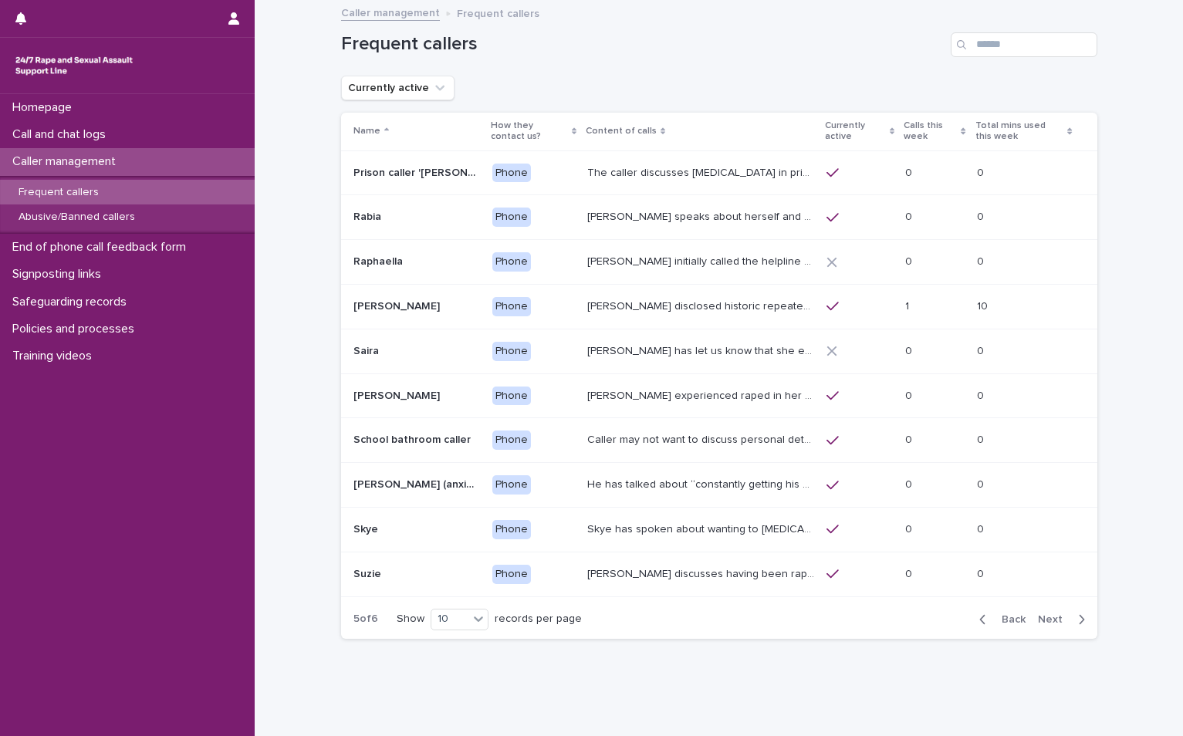
click at [1055, 614] on span "Next" at bounding box center [1055, 619] width 34 height 11
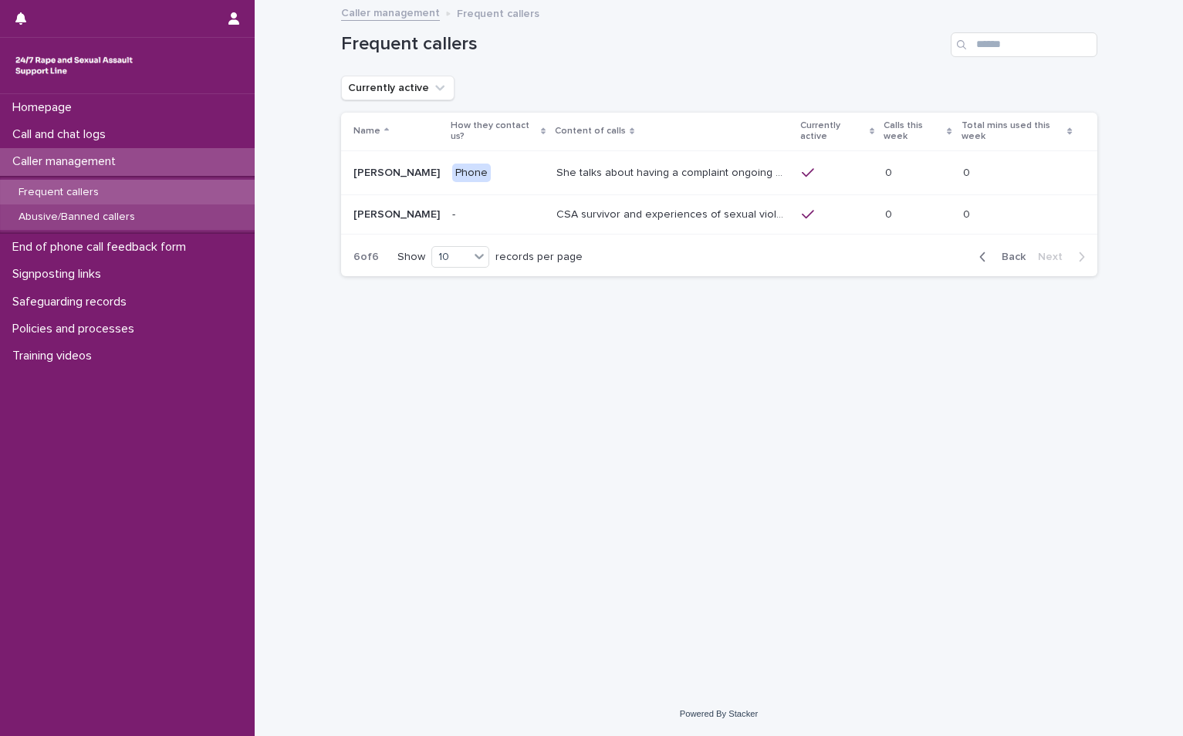
click at [103, 213] on p "Abusive/Banned callers" at bounding box center [76, 217] width 141 height 13
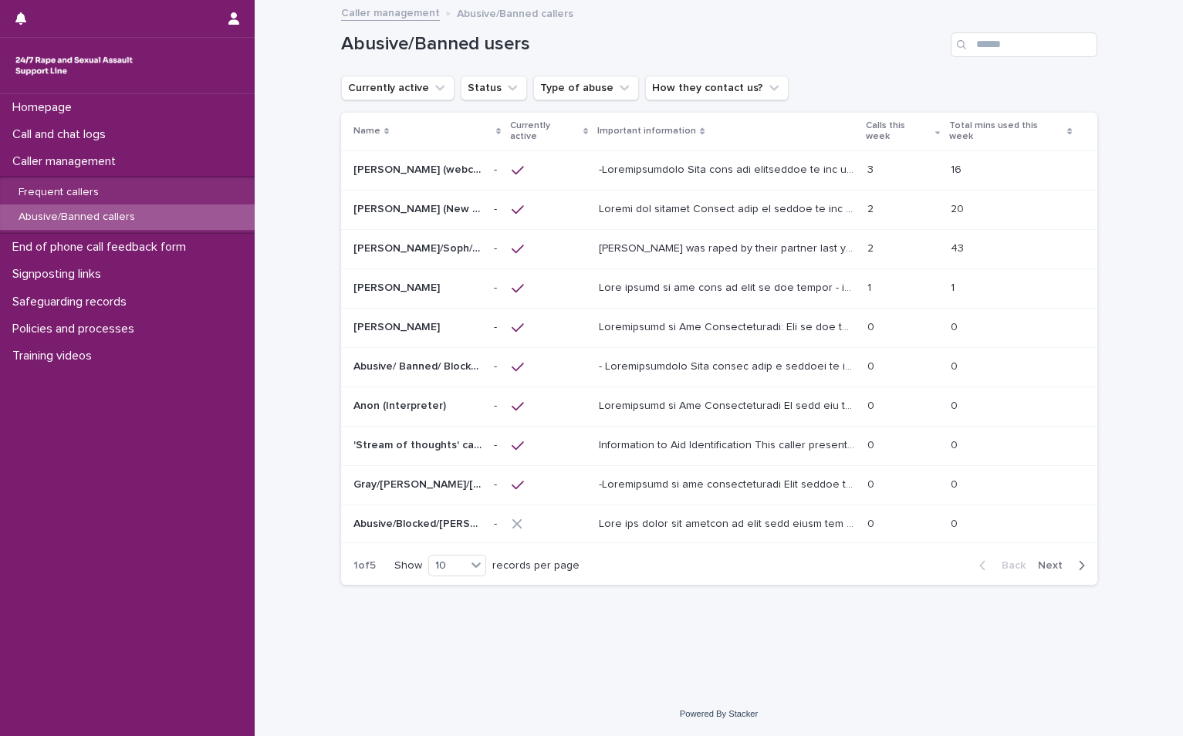
click at [1052, 560] on span "Next" at bounding box center [1055, 565] width 34 height 11
click at [1045, 560] on button "Next" at bounding box center [1064, 566] width 66 height 14
click at [1051, 559] on span "Next" at bounding box center [1055, 564] width 34 height 11
click at [463, 242] on p at bounding box center [417, 248] width 129 height 13
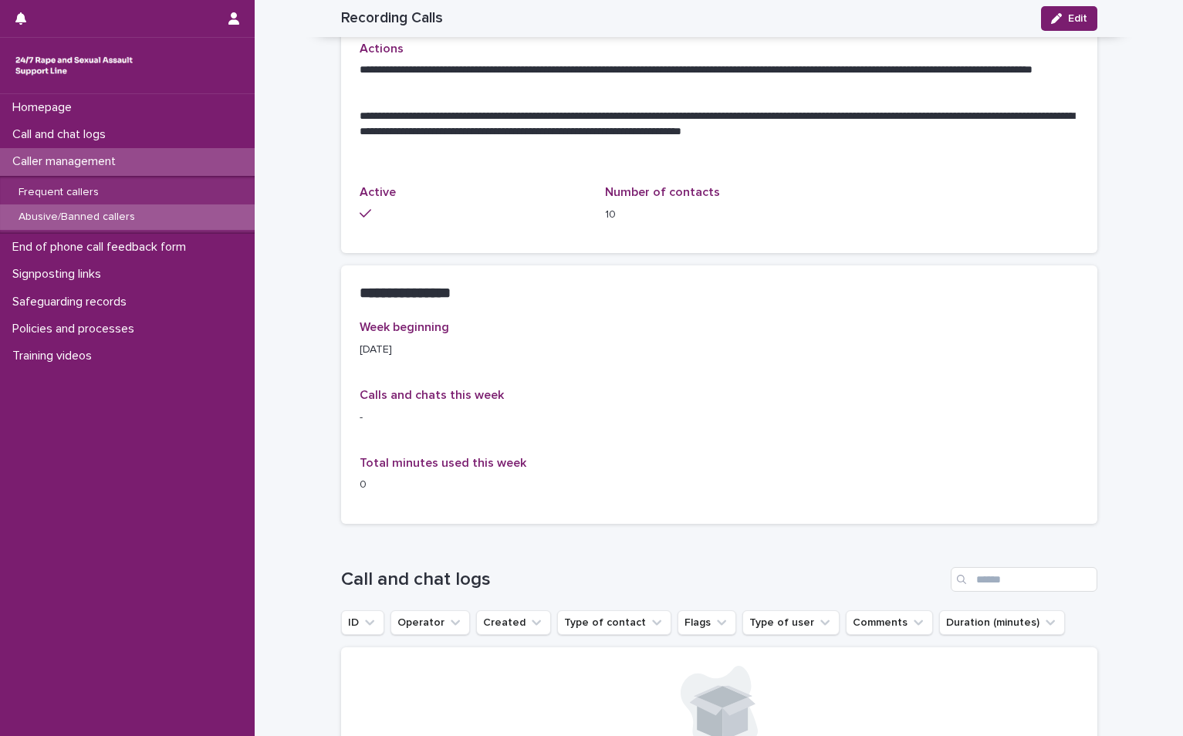
scroll to position [1003, 0]
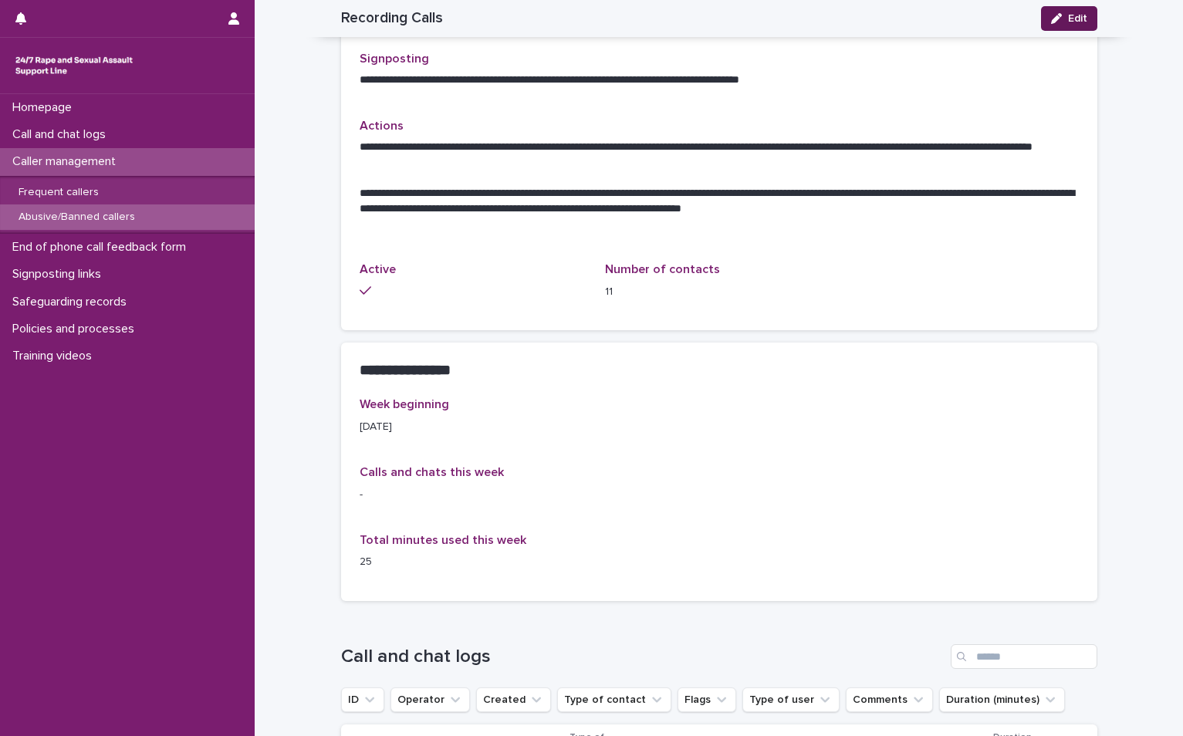
click at [1068, 17] on span "Edit" at bounding box center [1077, 18] width 19 height 11
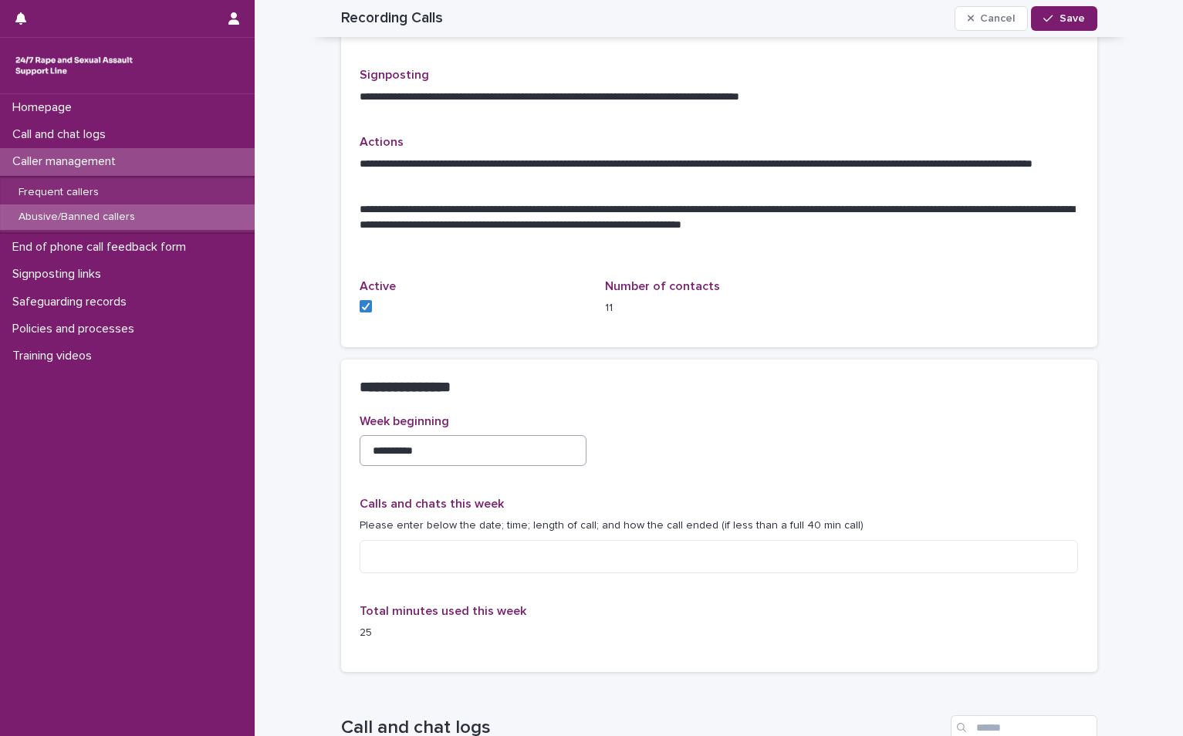
scroll to position [1234, 0]
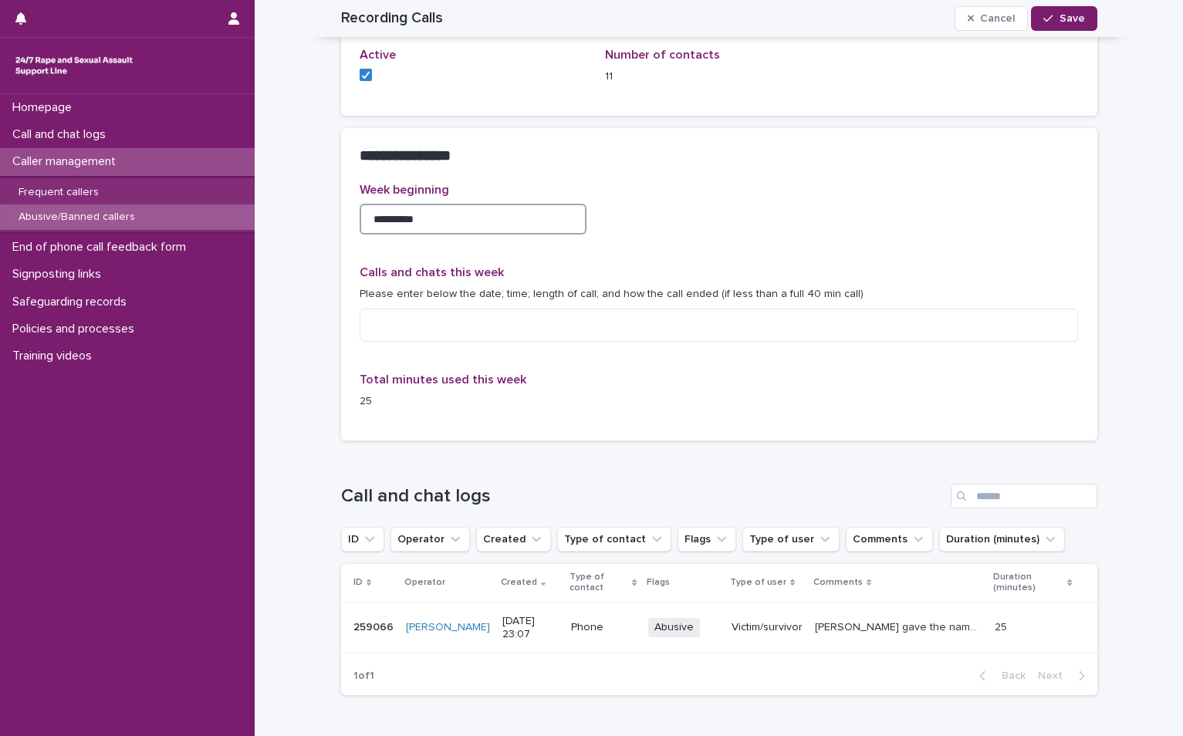
click at [442, 204] on input "**********" at bounding box center [473, 219] width 228 height 31
click at [375, 204] on input "**********" at bounding box center [473, 219] width 228 height 31
click at [379, 204] on input "**********" at bounding box center [473, 219] width 228 height 31
type input "**********"
click at [403, 309] on textarea at bounding box center [718, 325] width 719 height 33
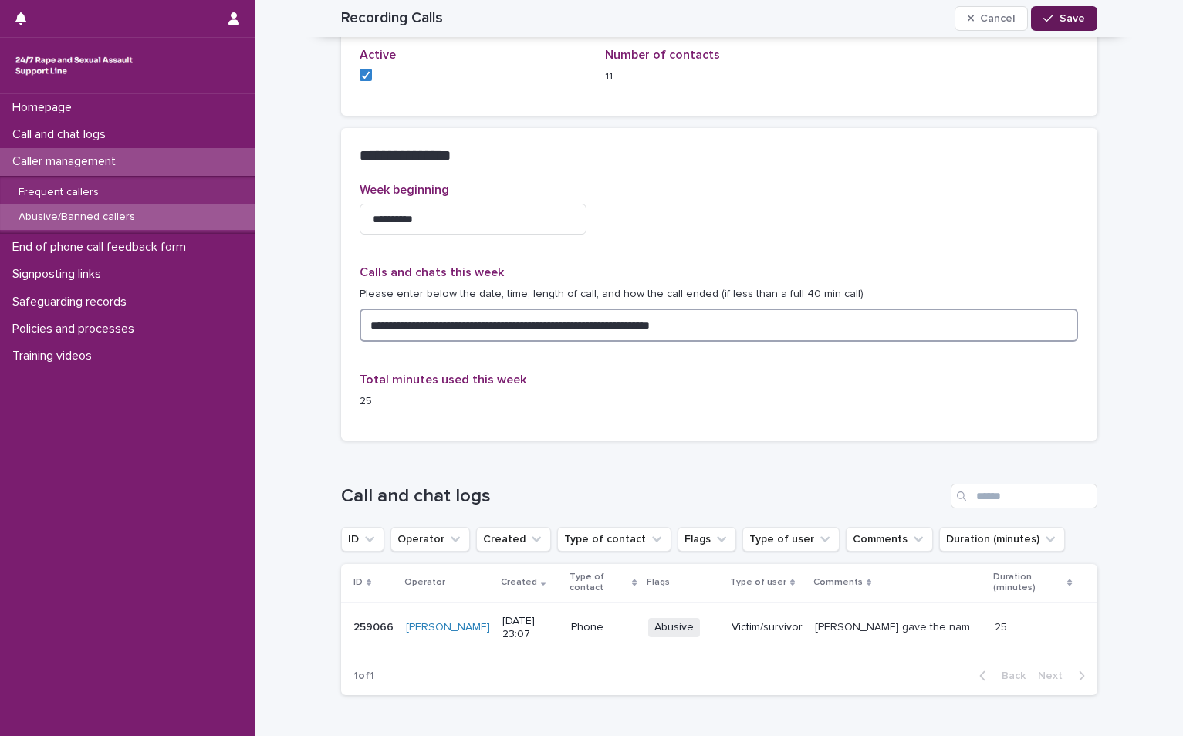
type textarea "**********"
click at [1076, 25] on button "Save" at bounding box center [1064, 18] width 66 height 25
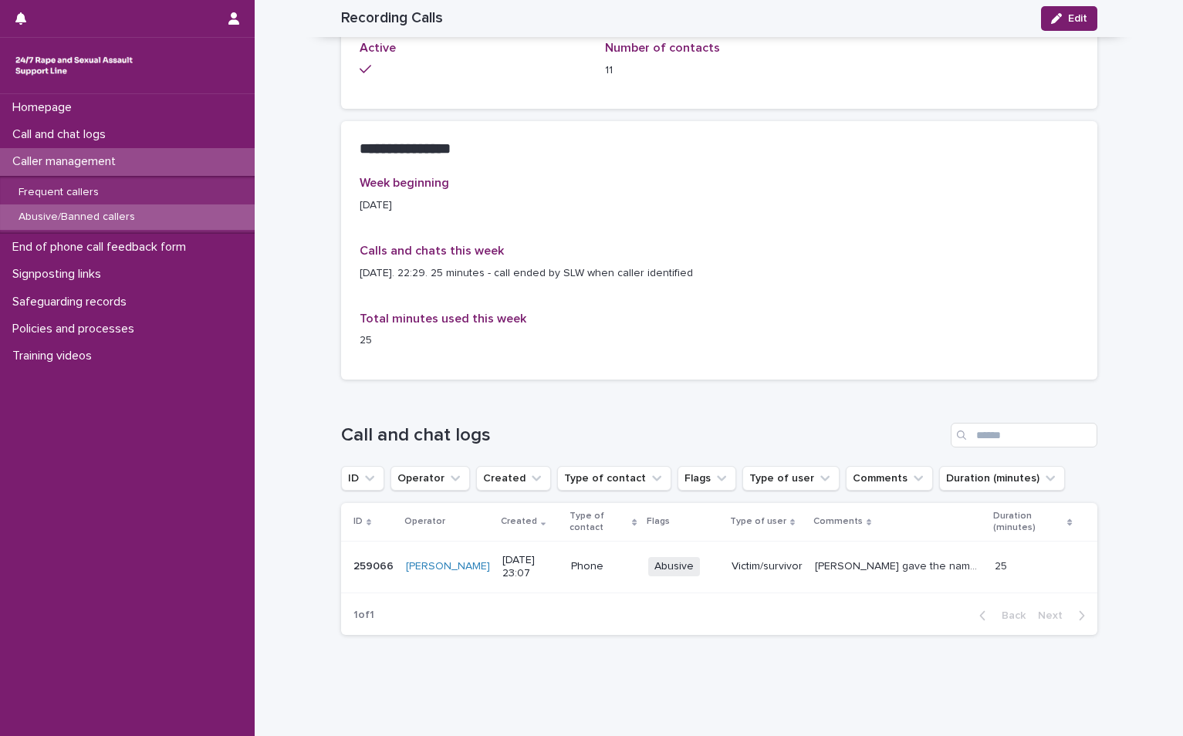
scroll to position [761, 0]
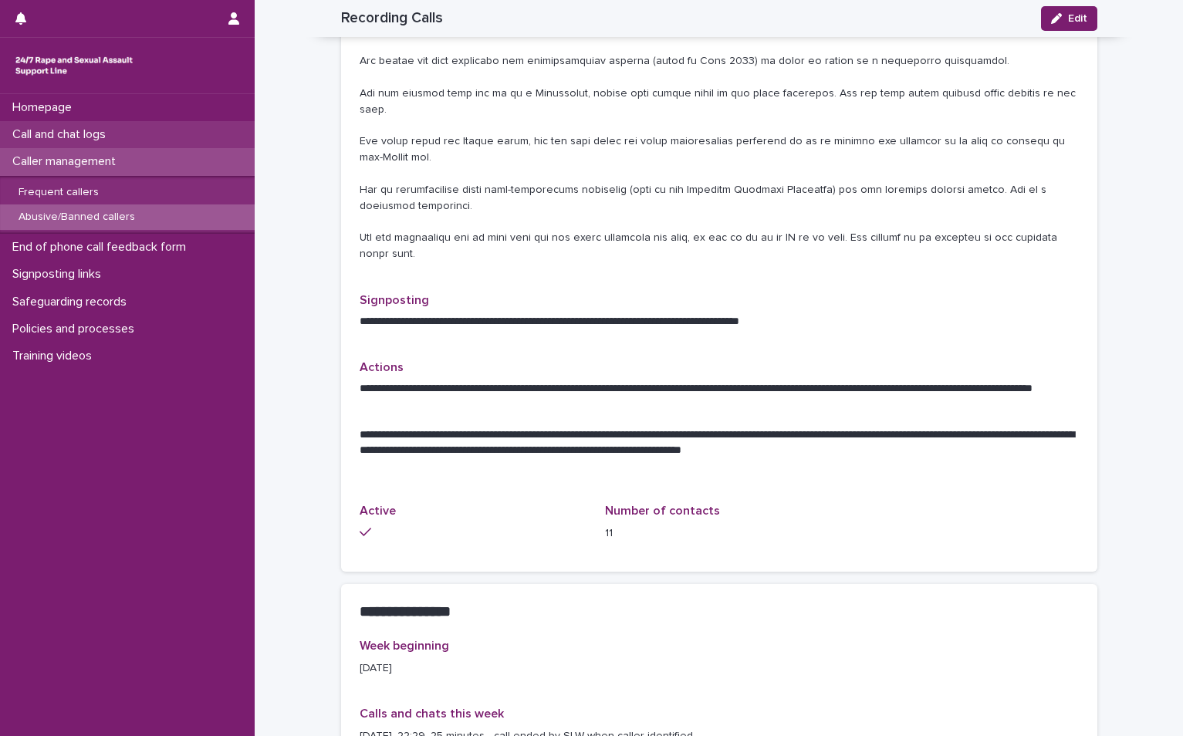
click at [118, 134] on p "Call and chat logs" at bounding box center [62, 134] width 112 height 15
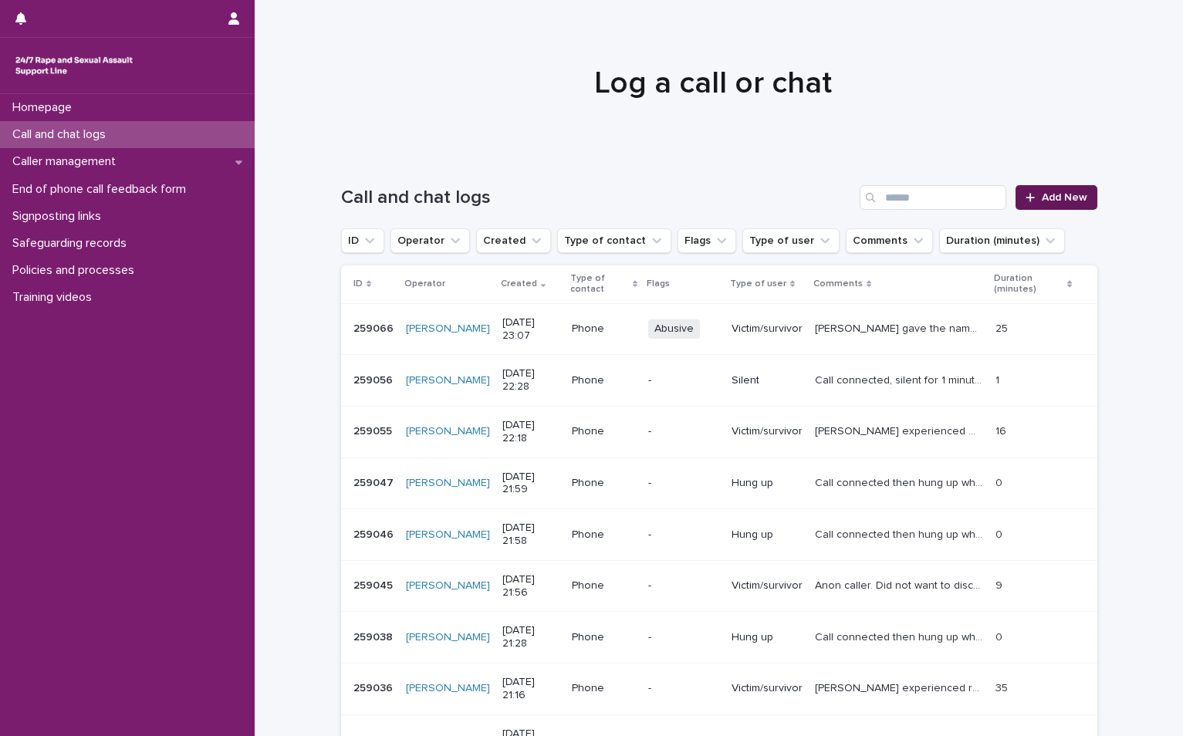
click at [1055, 193] on span "Add New" at bounding box center [1064, 197] width 46 height 11
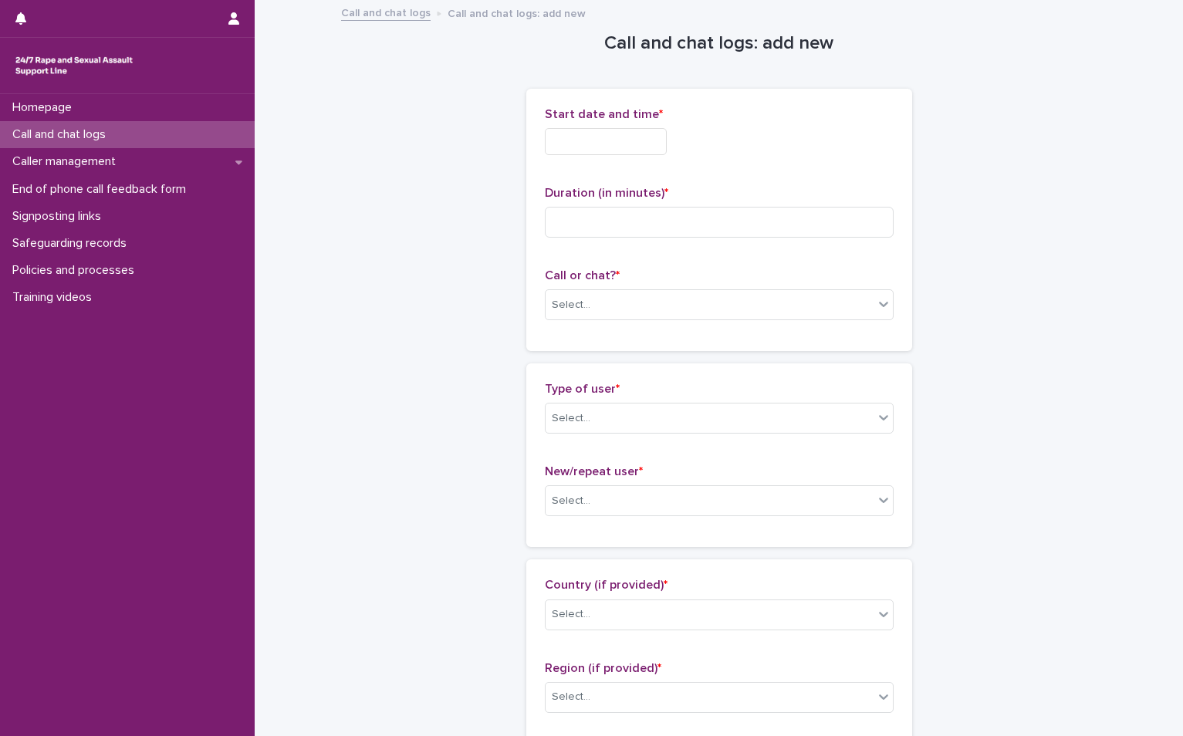
click at [554, 133] on input "text" at bounding box center [606, 141] width 122 height 27
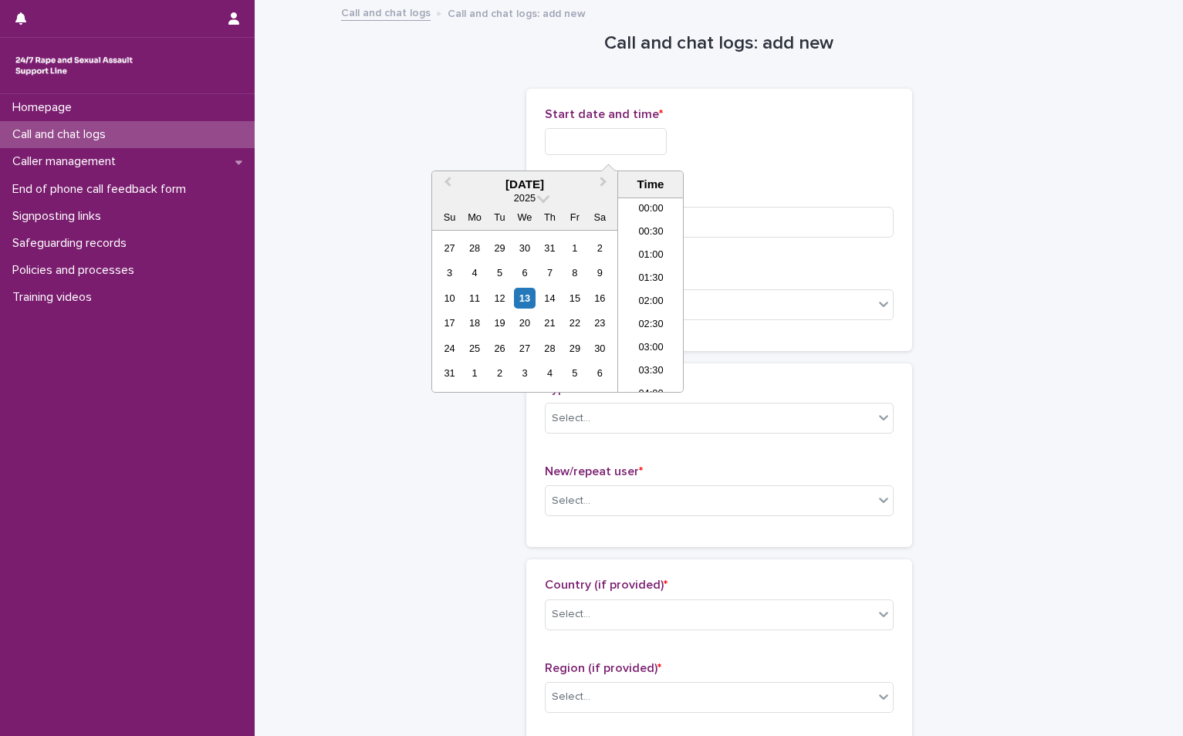
scroll to position [917, 0]
click at [530, 290] on div "13" at bounding box center [524, 298] width 21 height 21
click at [646, 358] on li "23:00" at bounding box center [651, 357] width 66 height 23
click at [630, 146] on input "**********" at bounding box center [606, 141] width 122 height 27
type input "**********"
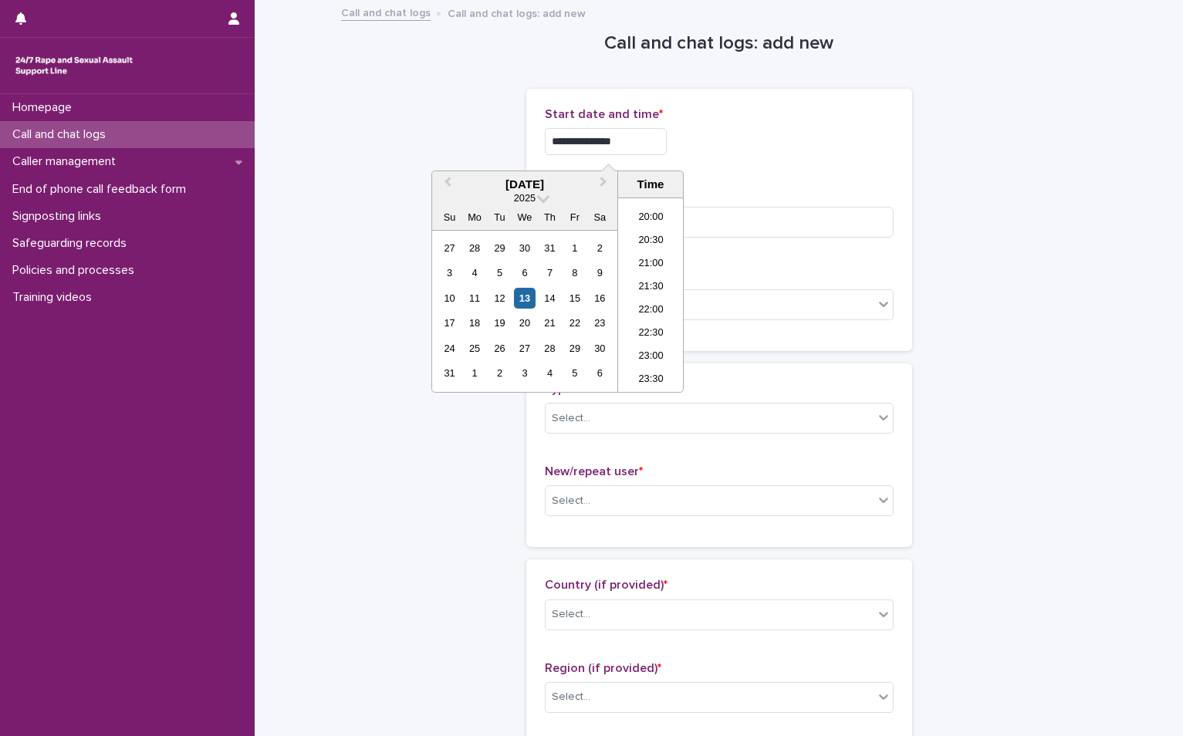
click at [699, 201] on div "Duration (in minutes) *" at bounding box center [719, 218] width 349 height 64
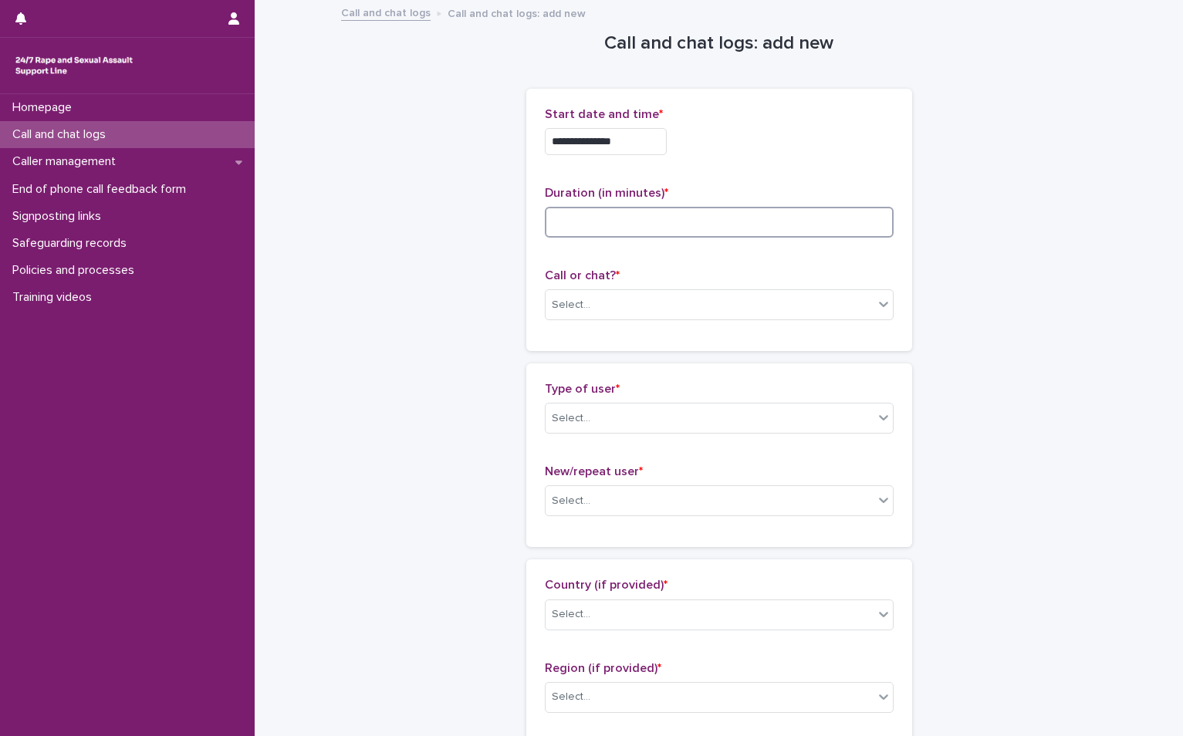
click at [700, 213] on input at bounding box center [719, 222] width 349 height 31
type input "*"
click at [647, 299] on div "Select..." at bounding box center [709, 304] width 328 height 25
click at [591, 327] on div "Phone" at bounding box center [712, 334] width 347 height 27
click at [592, 413] on input "text" at bounding box center [593, 418] width 2 height 13
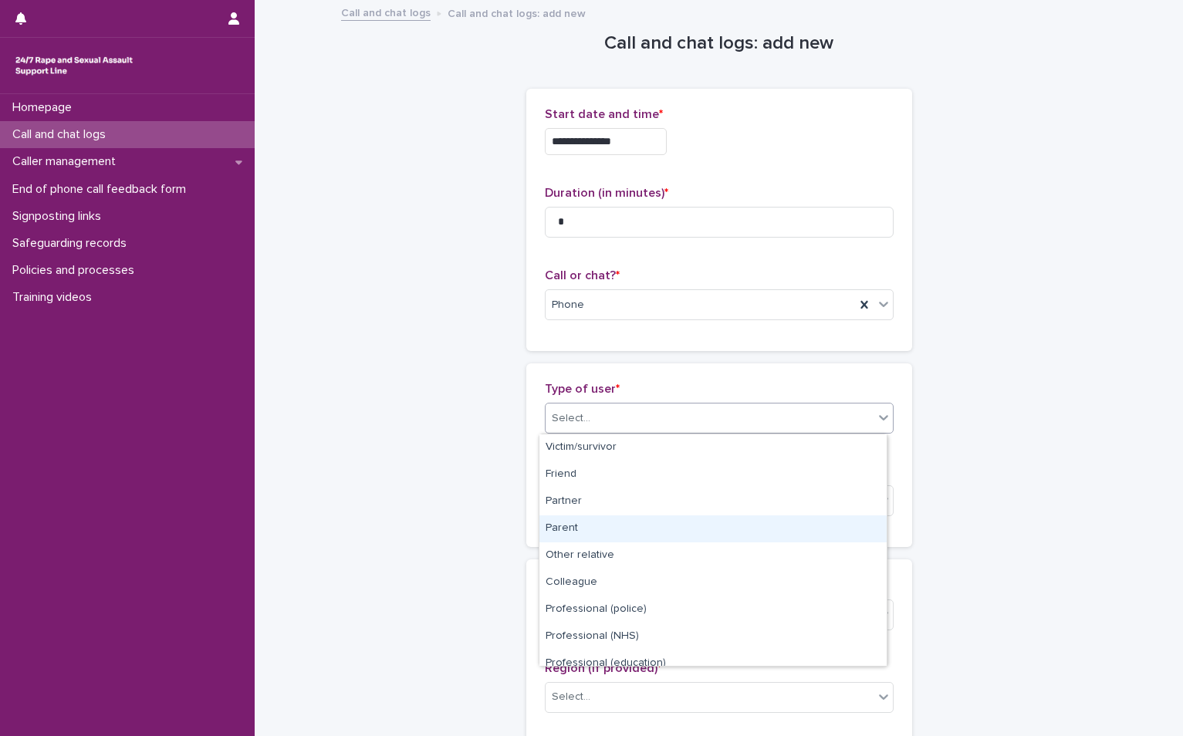
scroll to position [174, 0]
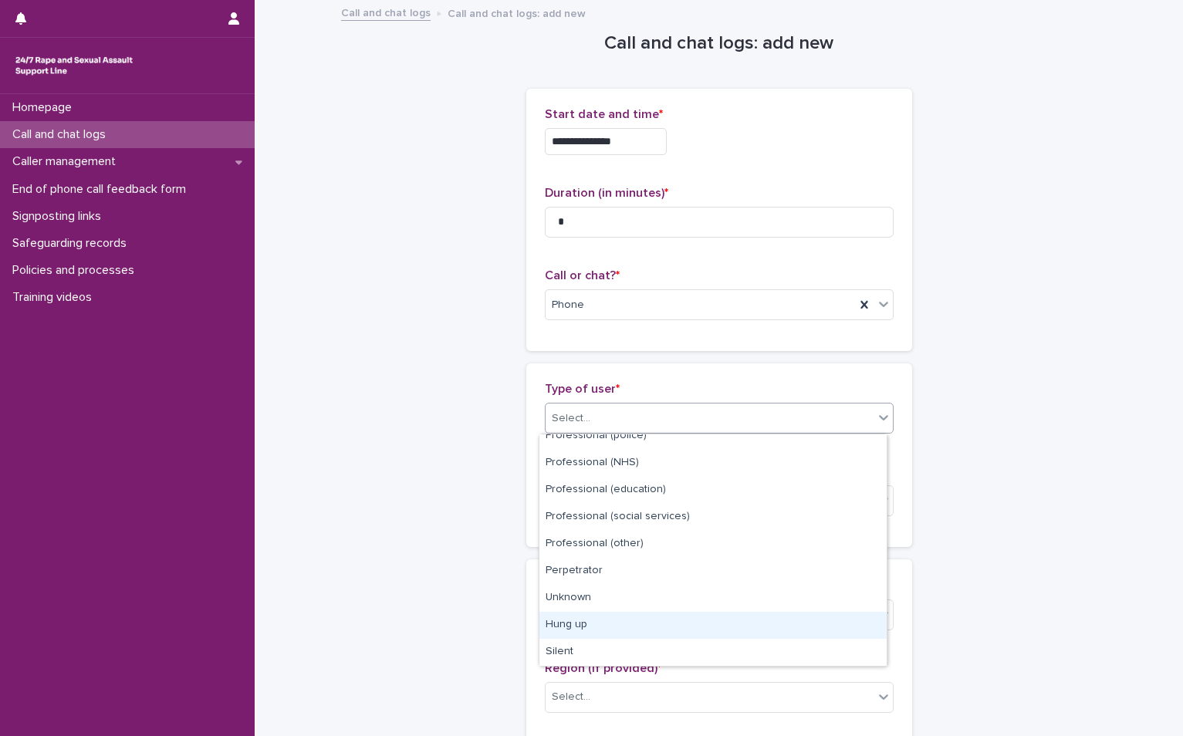
click at [594, 633] on div "Hung up" at bounding box center [712, 625] width 347 height 27
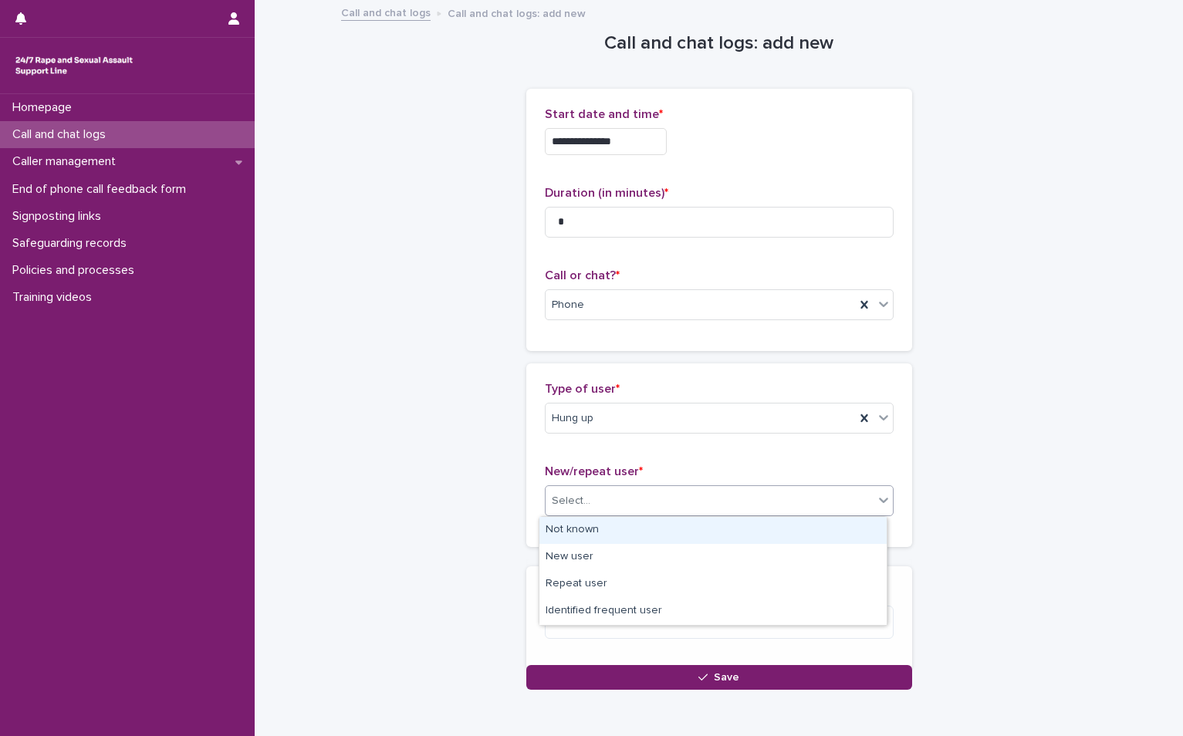
click at [618, 502] on div "Select..." at bounding box center [709, 500] width 328 height 25
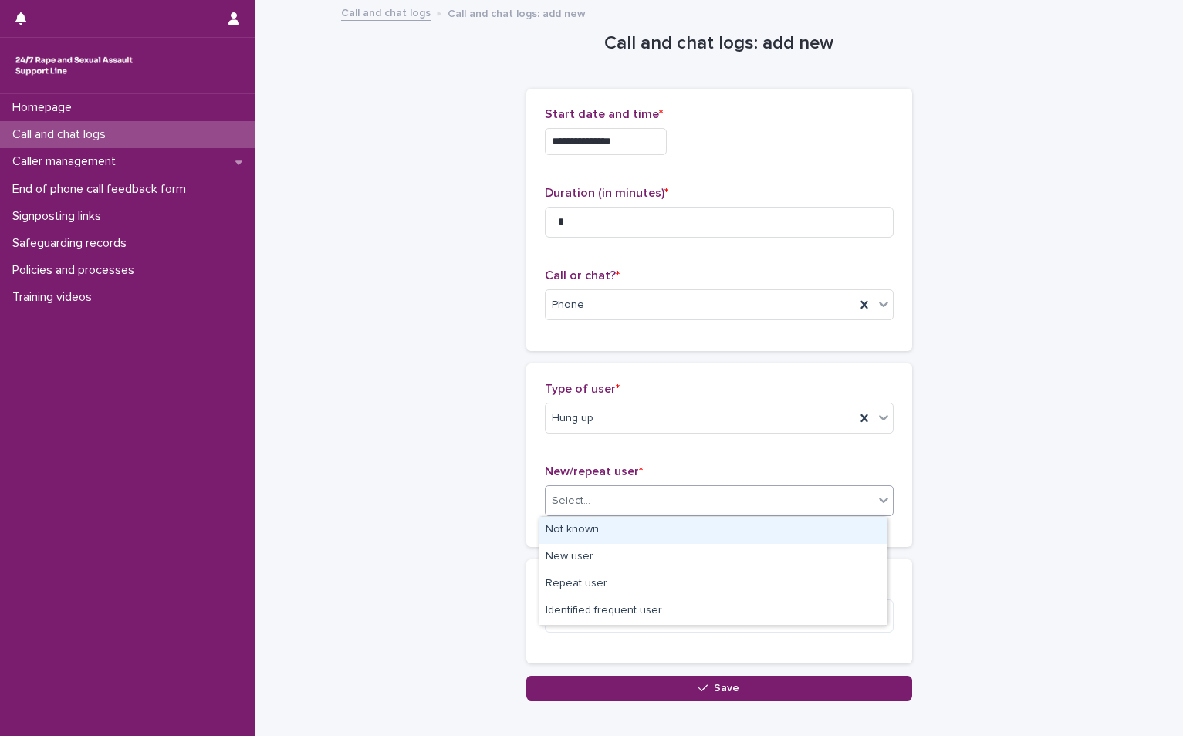
click at [612, 528] on div "Not known" at bounding box center [712, 530] width 347 height 27
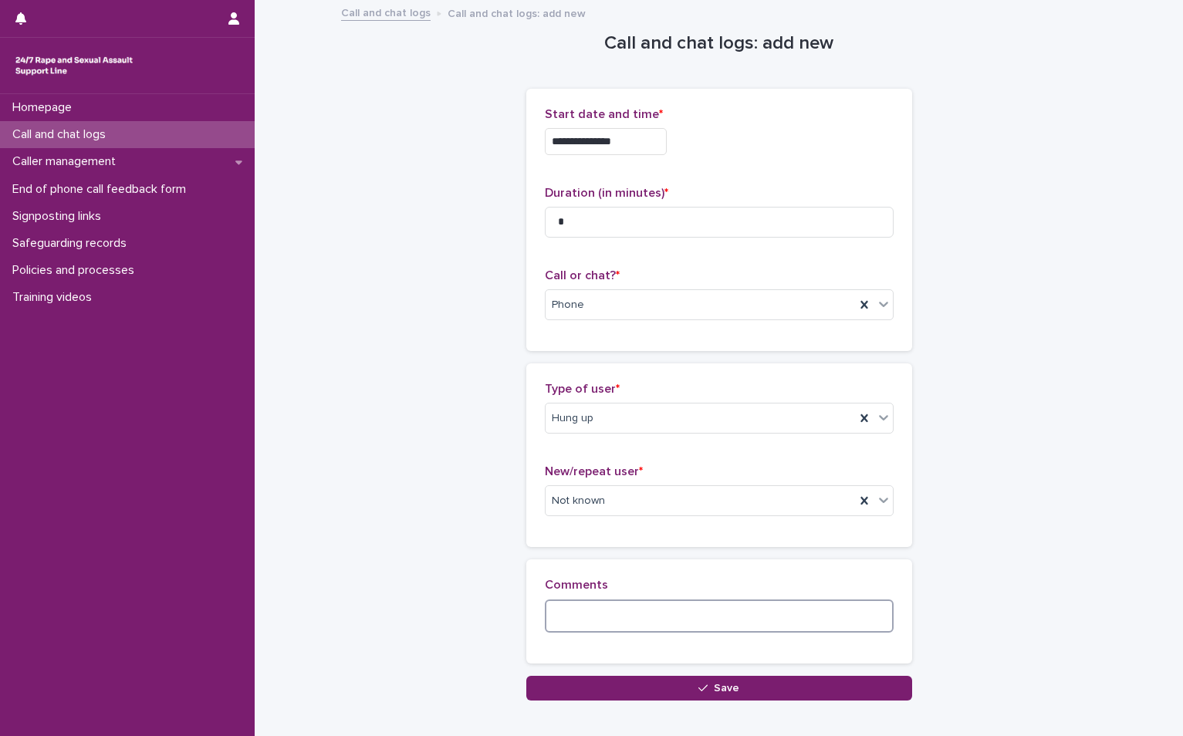
click at [624, 616] on textarea at bounding box center [719, 615] width 349 height 33
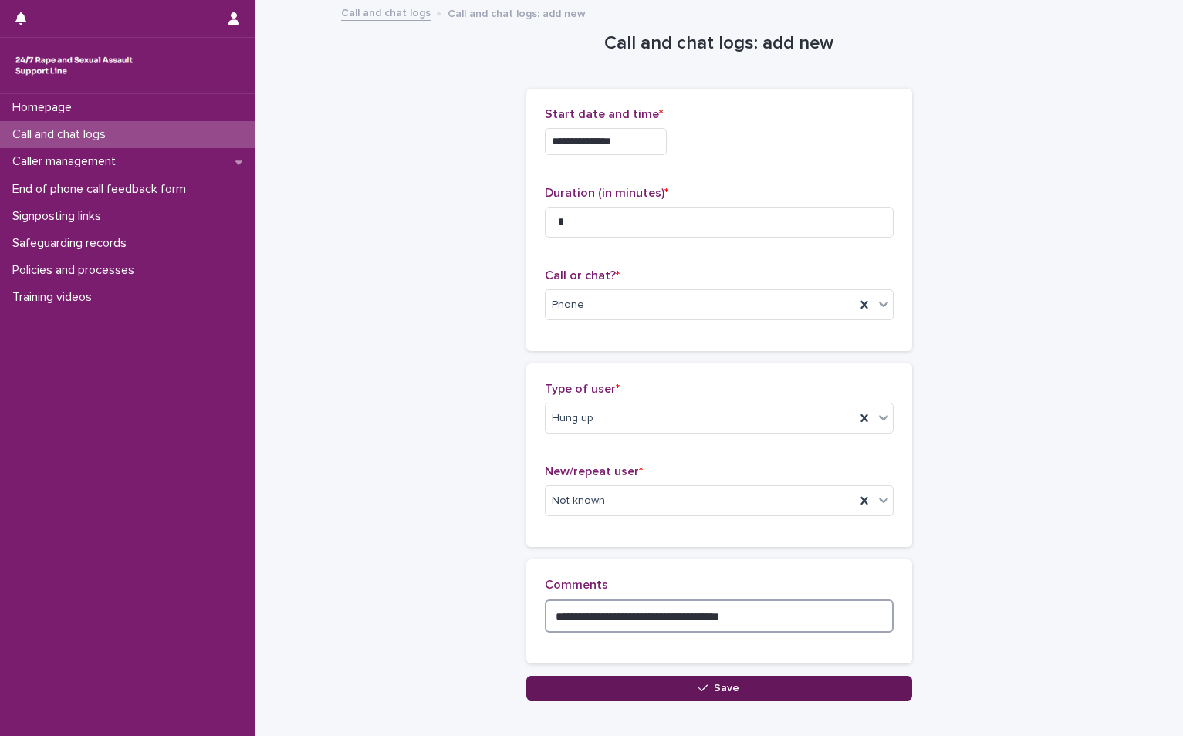
type textarea "**********"
click at [673, 690] on button "Save" at bounding box center [719, 688] width 386 height 25
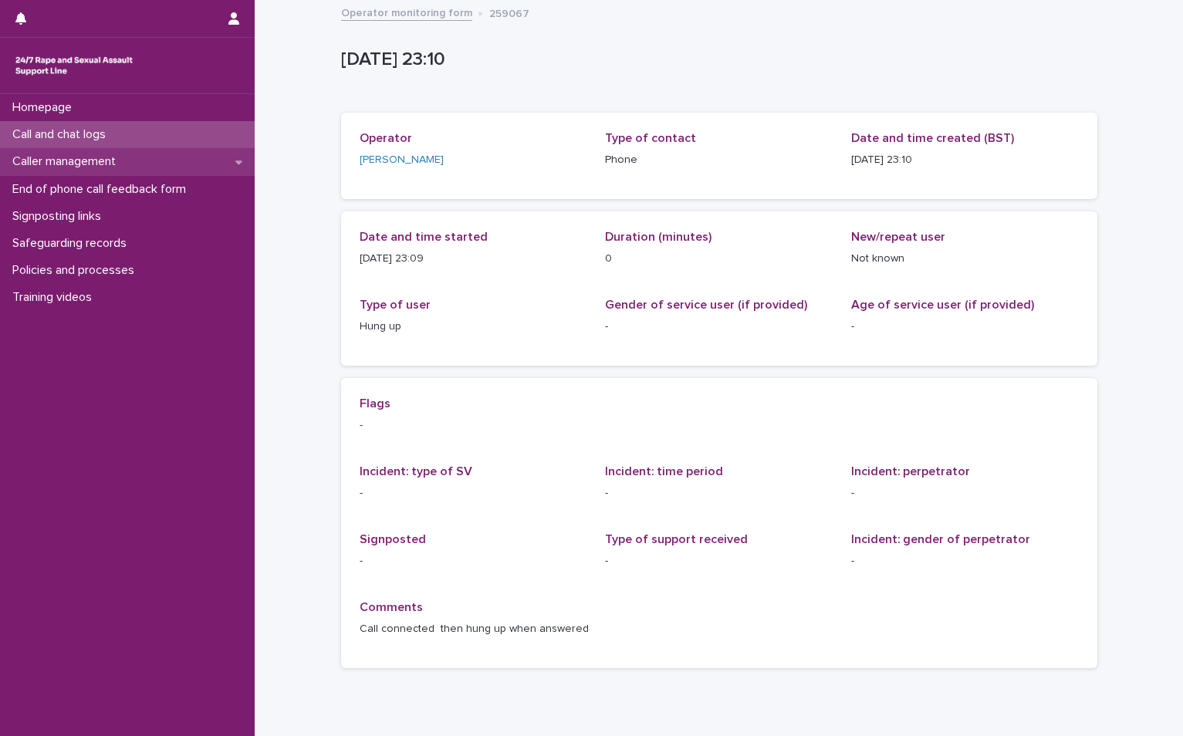
click at [125, 160] on p "Caller management" at bounding box center [67, 161] width 122 height 15
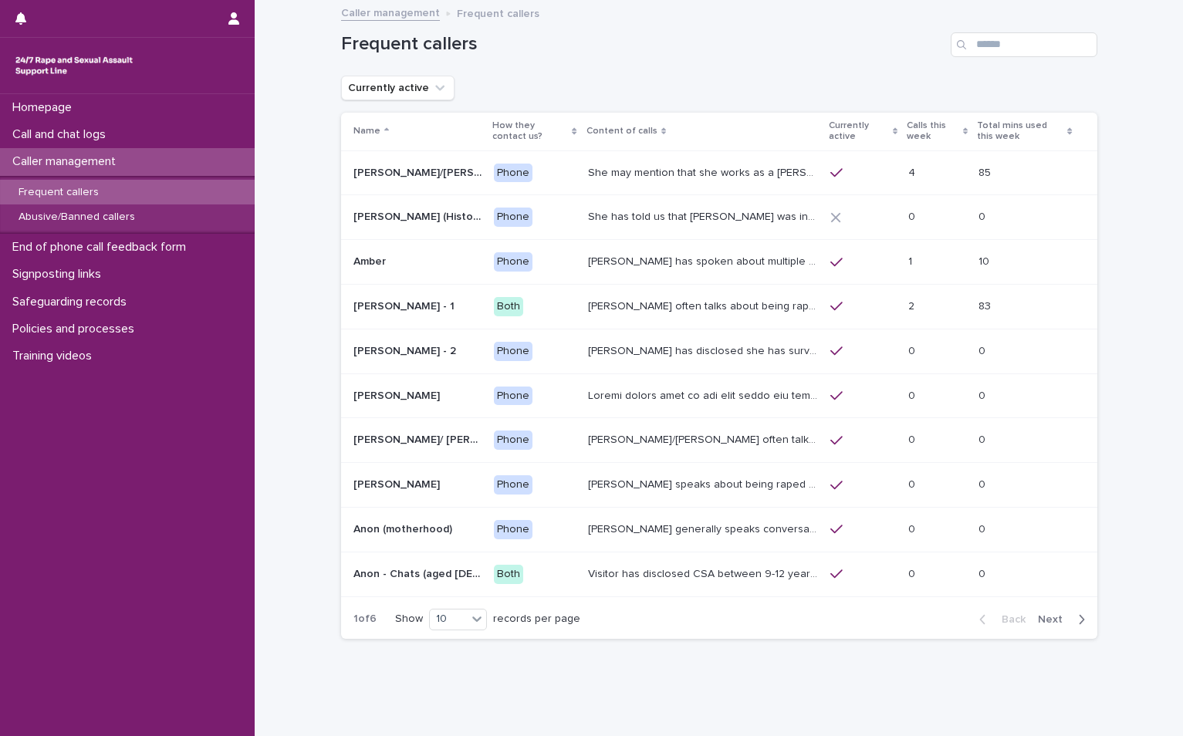
click at [589, 297] on p "Amy often talks about being raped a night before or 2 weeks ago or a month ago.…" at bounding box center [704, 305] width 233 height 16
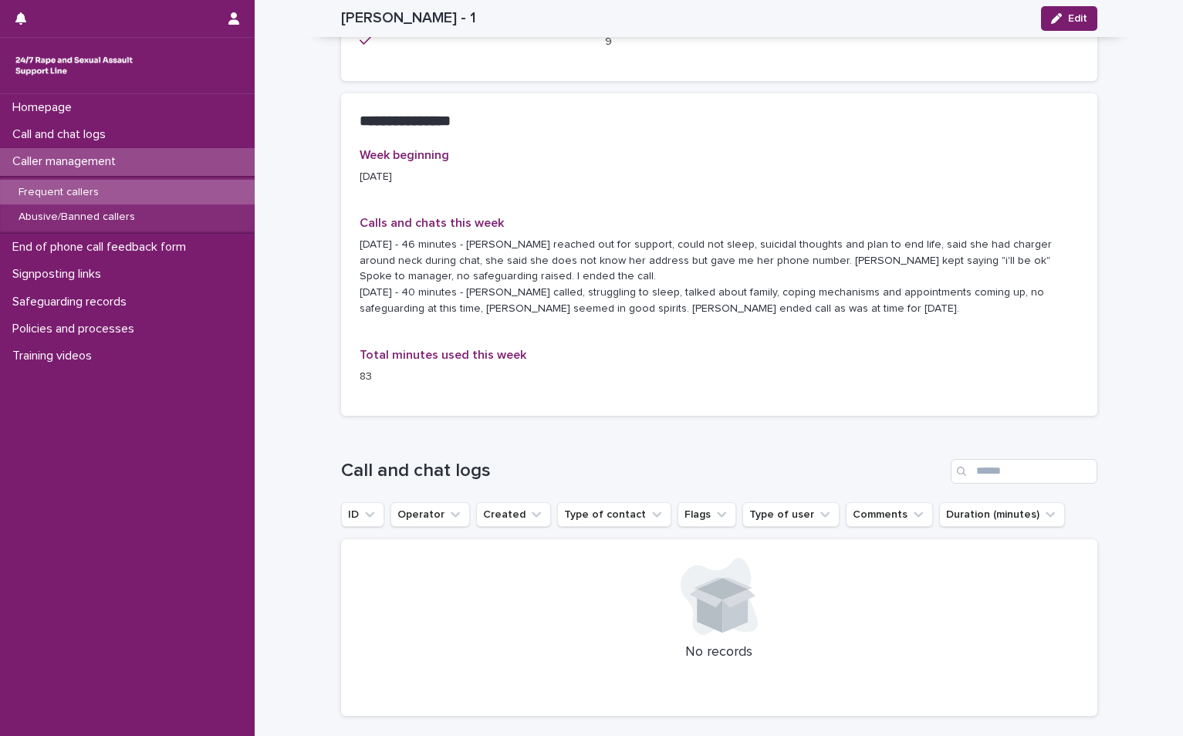
scroll to position [849, 0]
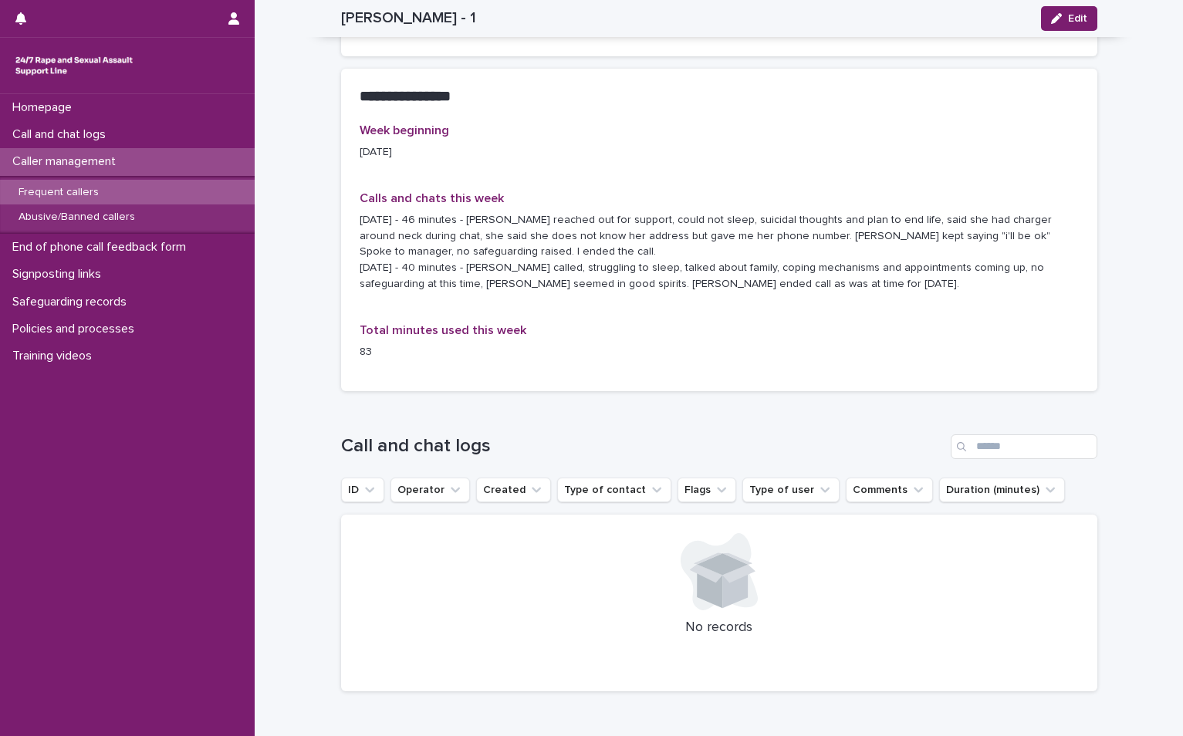
click at [102, 195] on p "Frequent callers" at bounding box center [58, 192] width 105 height 13
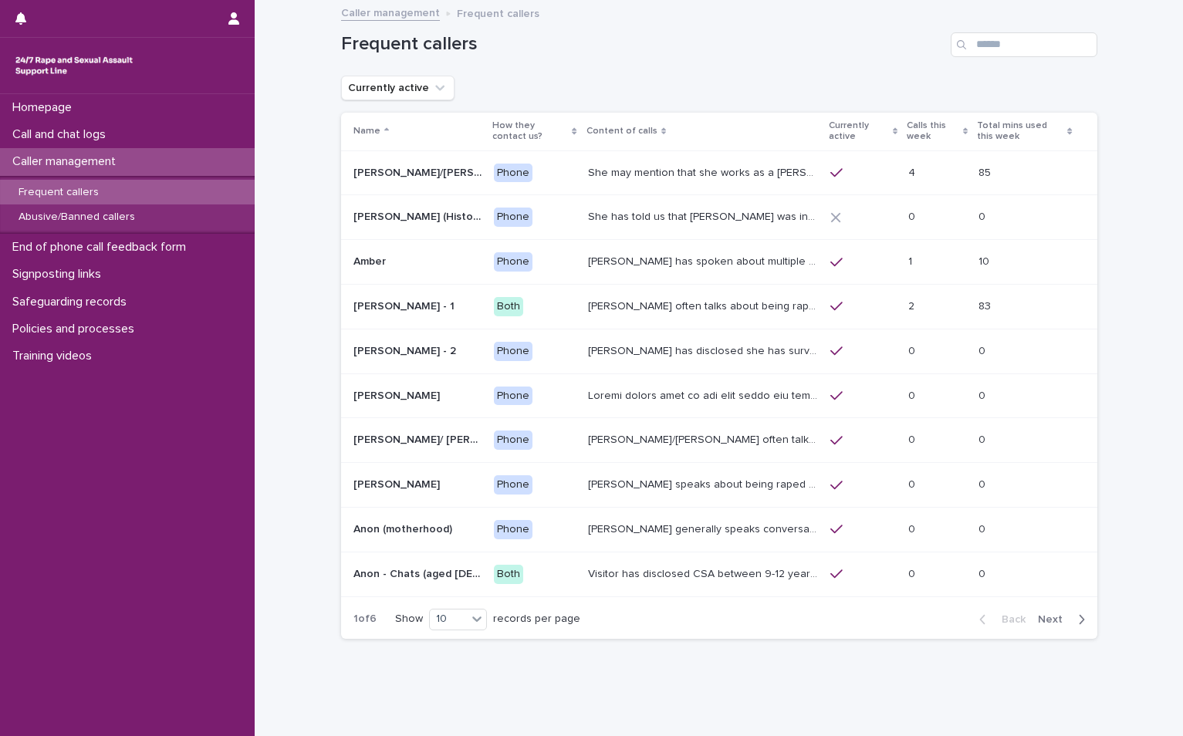
click at [650, 349] on p "Amy has disclosed she has survived two rapes, one in the UK and the other in Au…" at bounding box center [704, 350] width 233 height 16
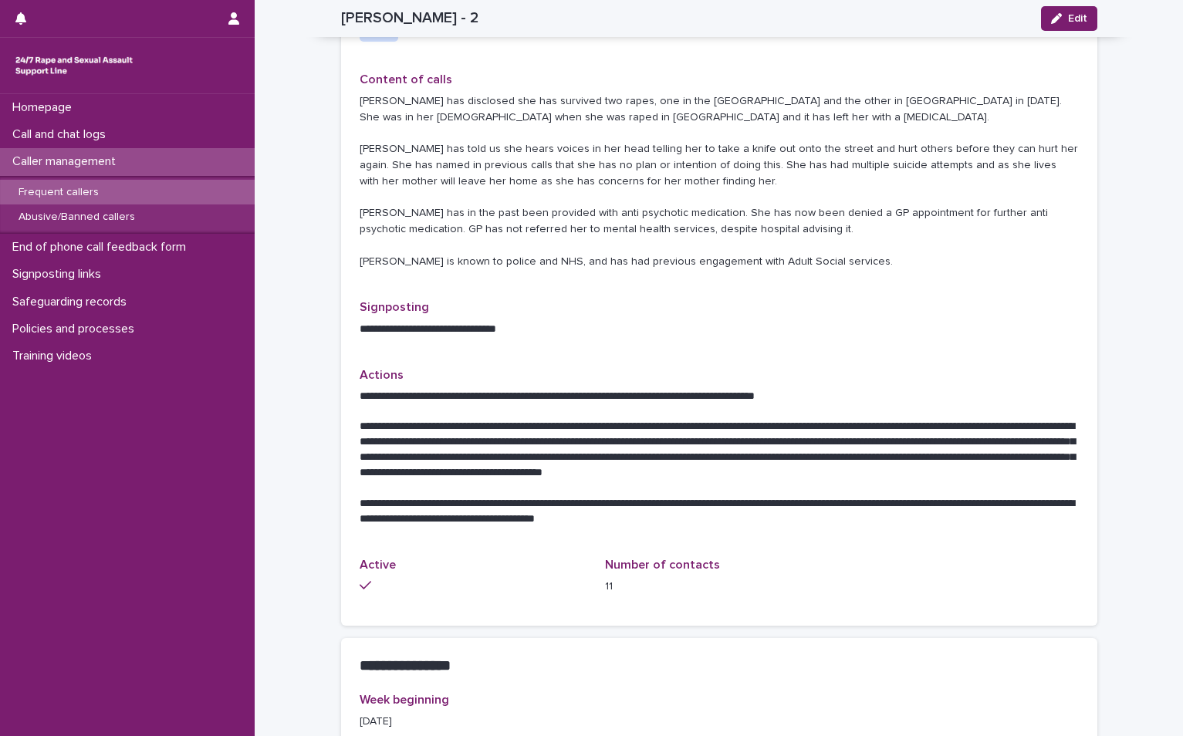
scroll to position [386, 0]
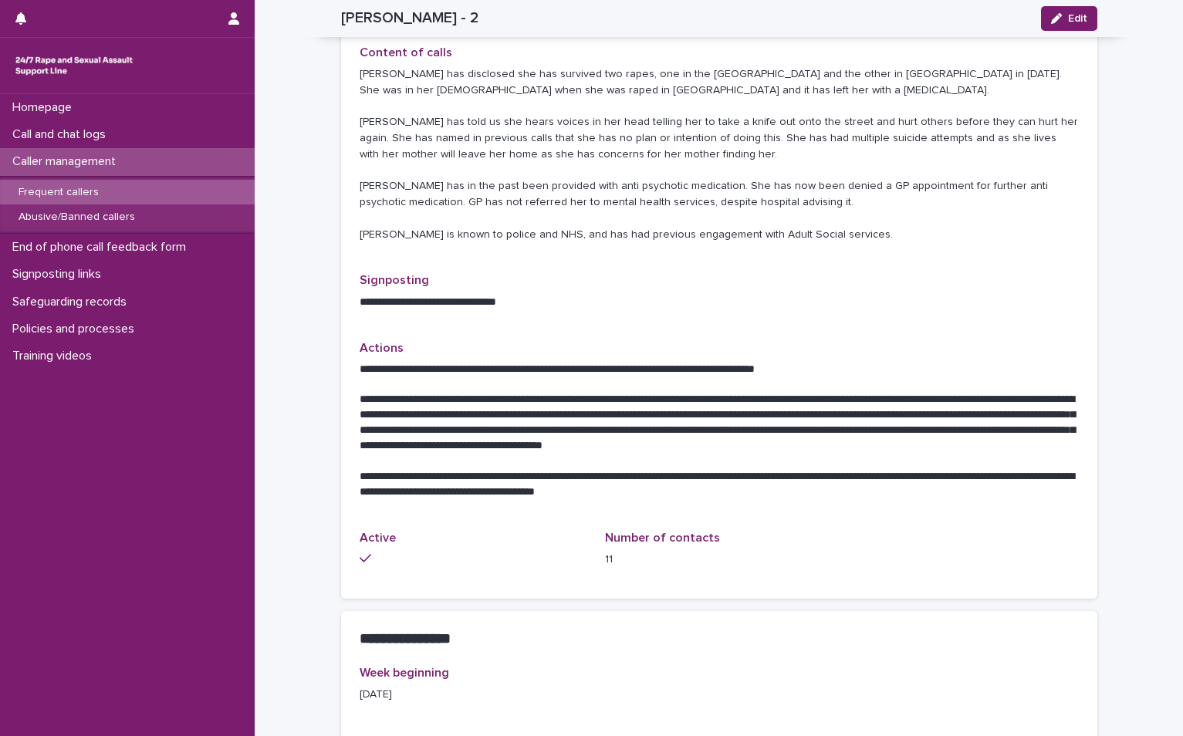
click at [58, 197] on p "Frequent callers" at bounding box center [58, 192] width 105 height 13
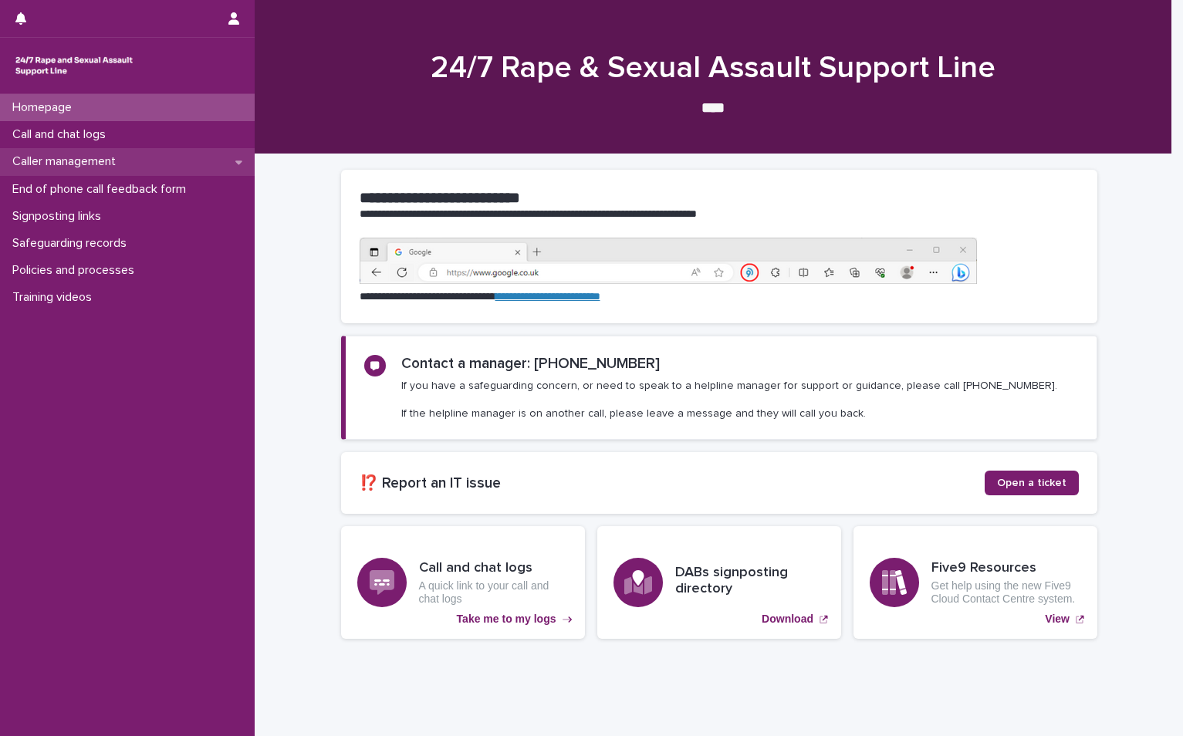
click at [71, 165] on p "Caller management" at bounding box center [67, 161] width 122 height 15
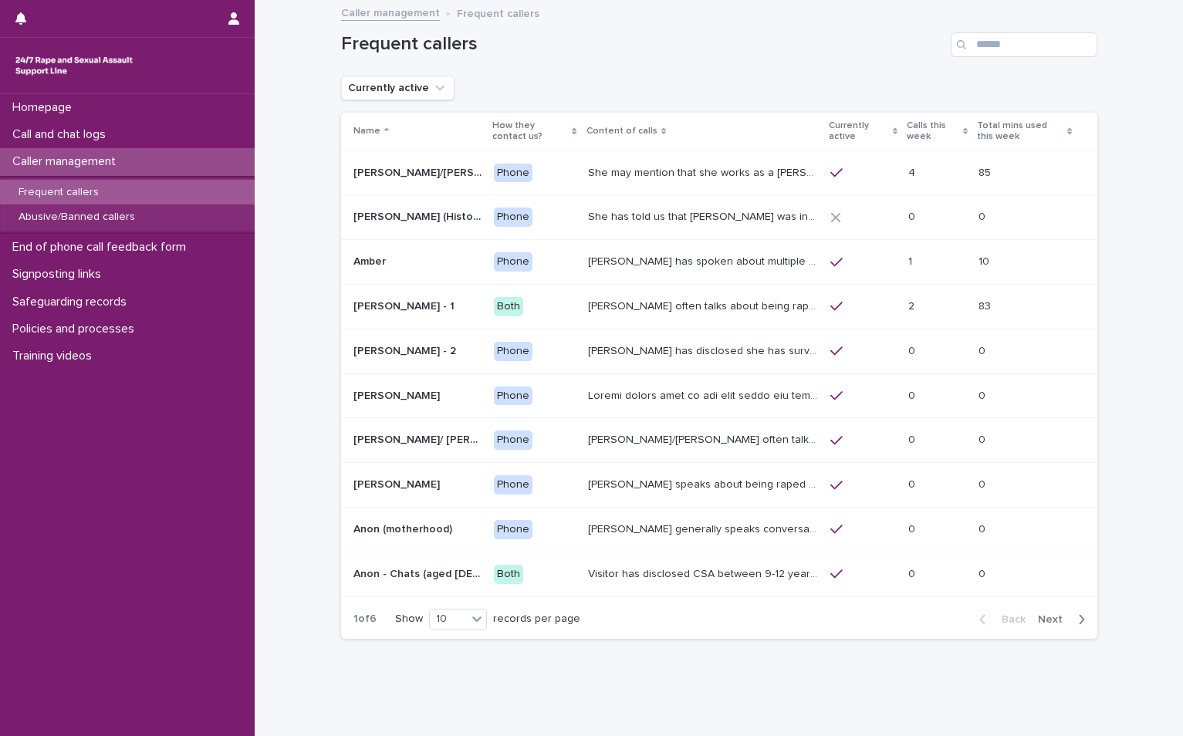
click at [84, 197] on p "Frequent callers" at bounding box center [58, 192] width 105 height 13
click at [1048, 624] on span "Next" at bounding box center [1055, 619] width 34 height 11
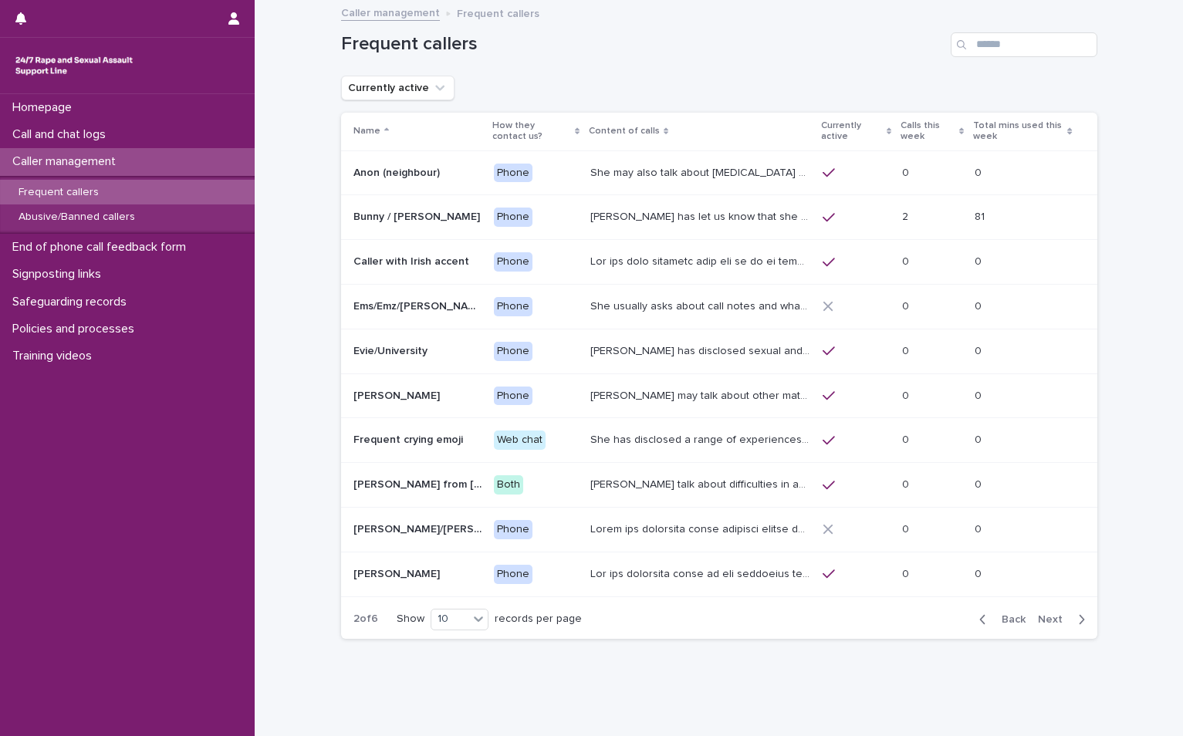
click at [1047, 614] on span "Next" at bounding box center [1055, 619] width 34 height 11
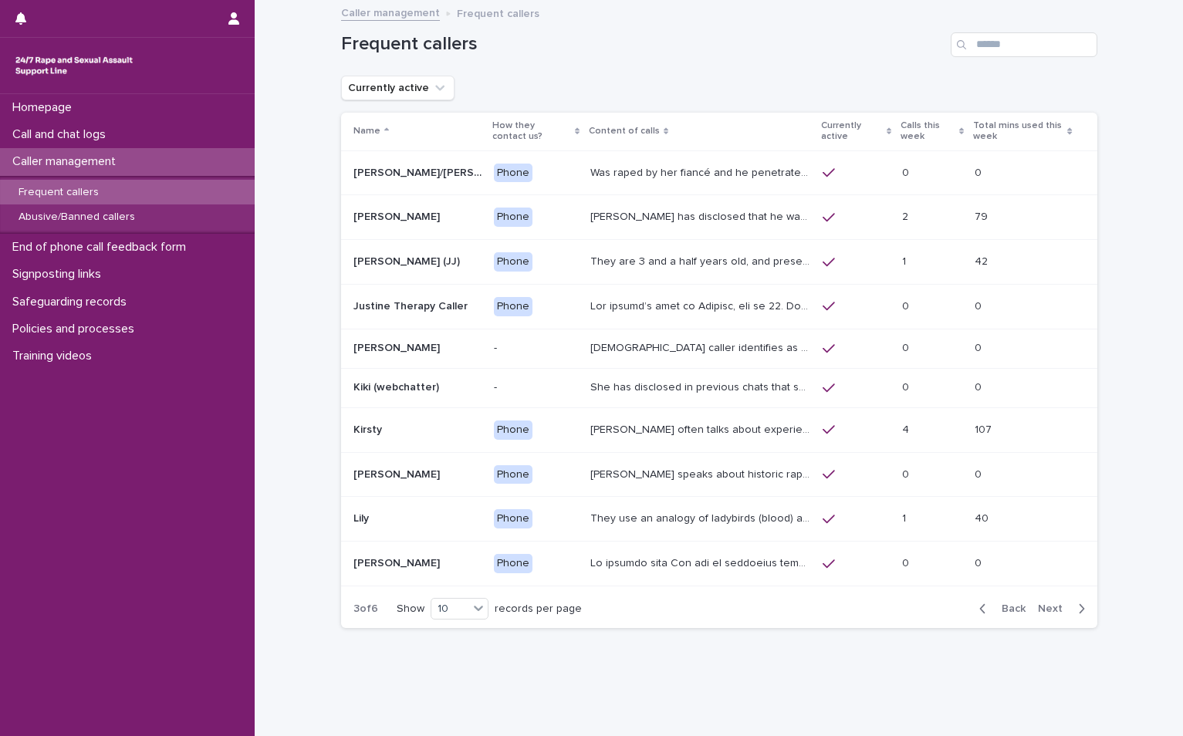
click at [607, 174] on p "Was raped by her fiancé and he penetrated her with a knife, she called an ambul…" at bounding box center [701, 172] width 223 height 16
click at [1051, 608] on span "Next" at bounding box center [1055, 608] width 34 height 11
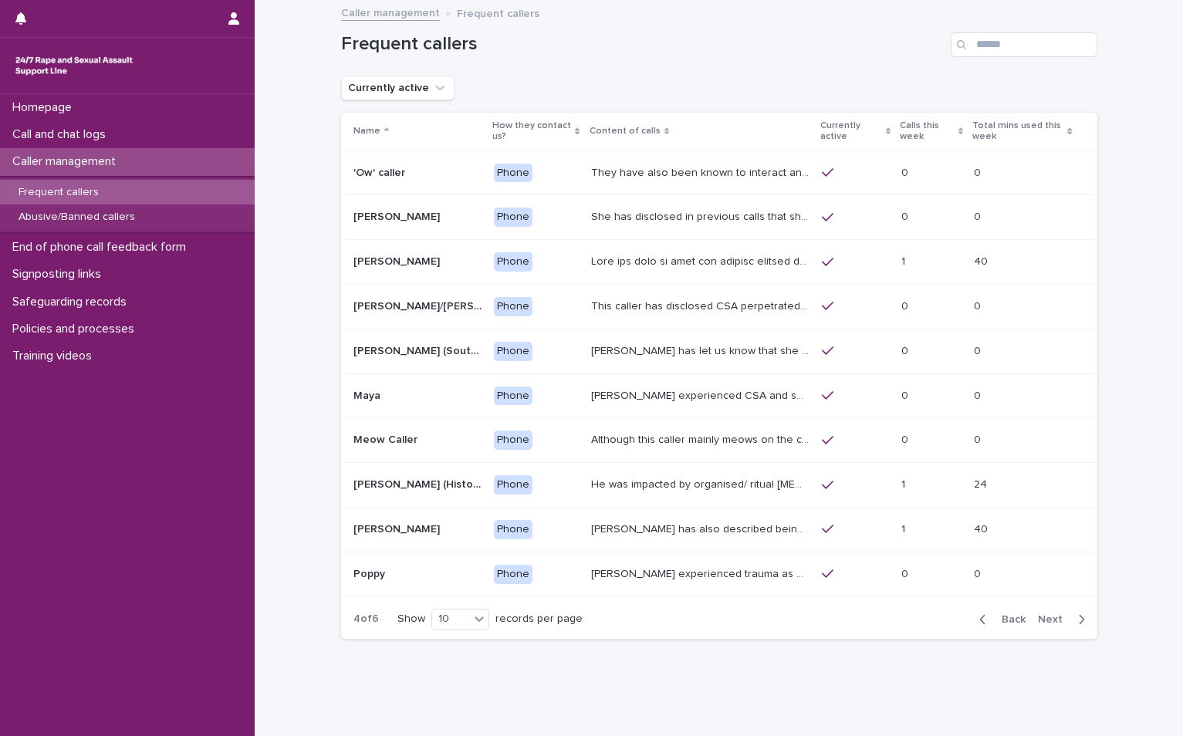
click at [1041, 619] on span "Next" at bounding box center [1055, 619] width 34 height 11
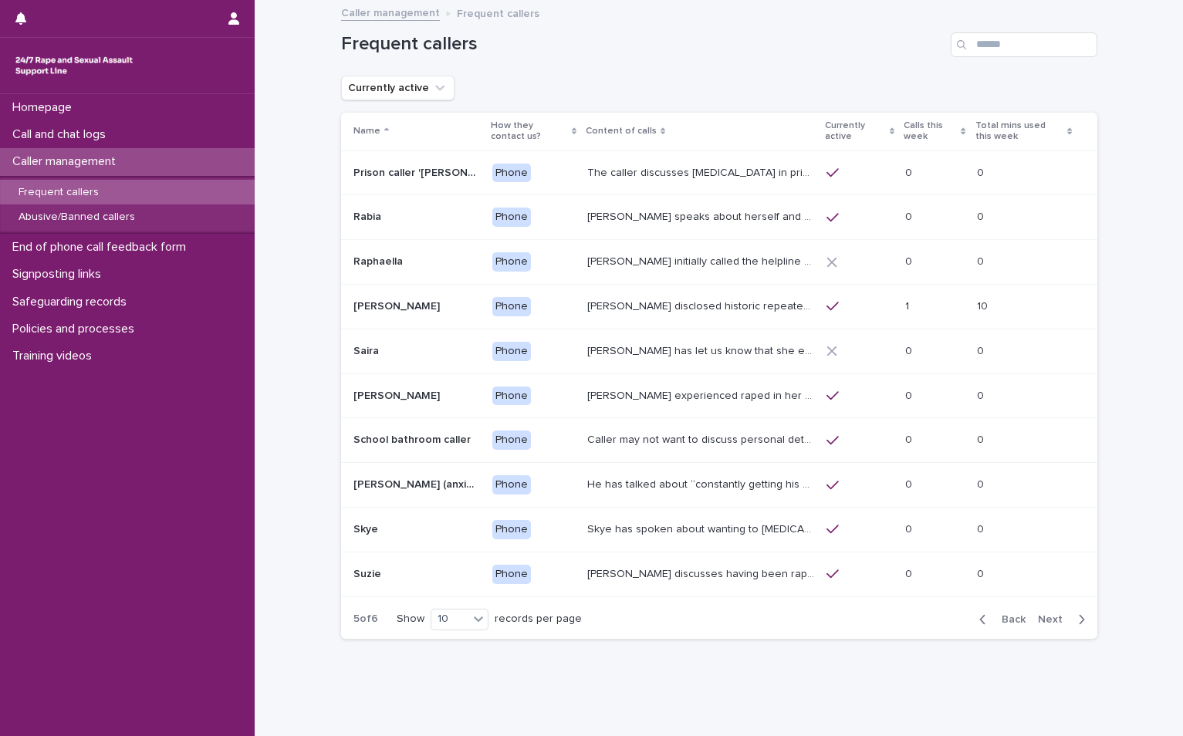
click at [1046, 623] on span "Next" at bounding box center [1055, 619] width 34 height 11
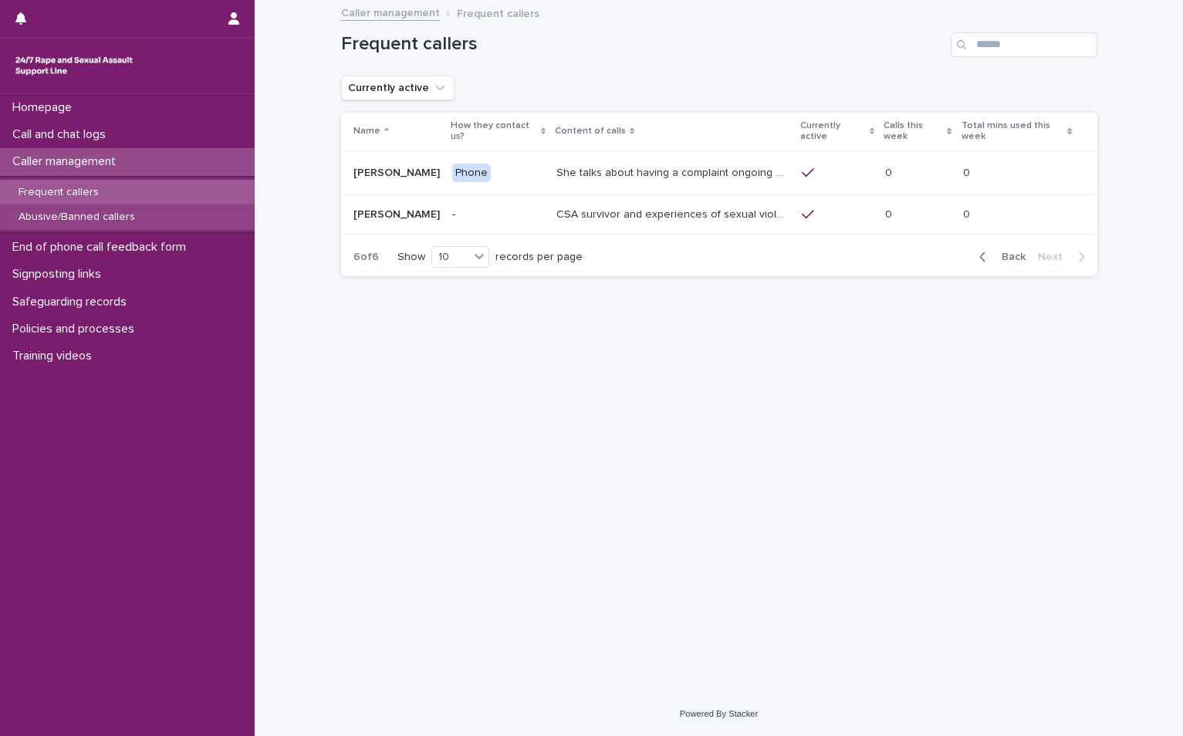
click at [58, 215] on p "Abusive/Banned callers" at bounding box center [76, 217] width 141 height 13
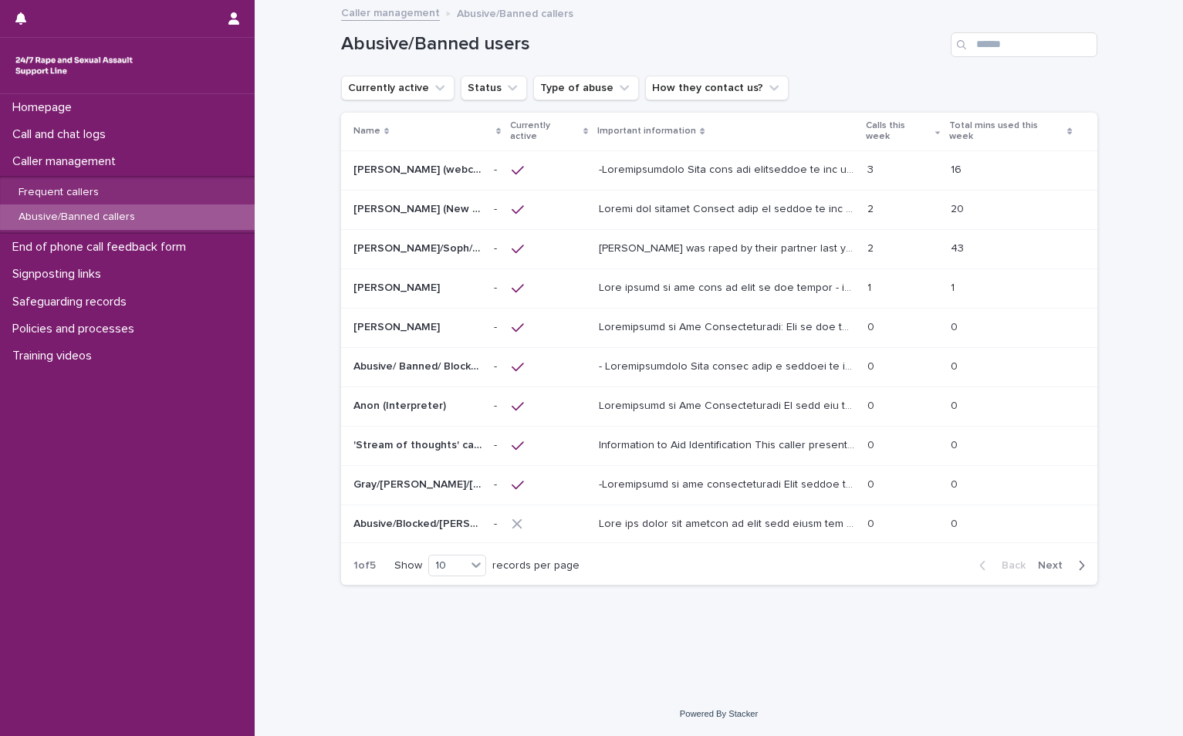
click at [1064, 560] on button "Next" at bounding box center [1064, 566] width 66 height 14
click at [1047, 560] on span "Next" at bounding box center [1055, 565] width 34 height 11
click at [1046, 559] on span "Next" at bounding box center [1055, 564] width 34 height 11
click at [1044, 548] on div "Back Next" at bounding box center [1032, 567] width 130 height 39
click at [1057, 562] on span "Next" at bounding box center [1055, 567] width 34 height 11
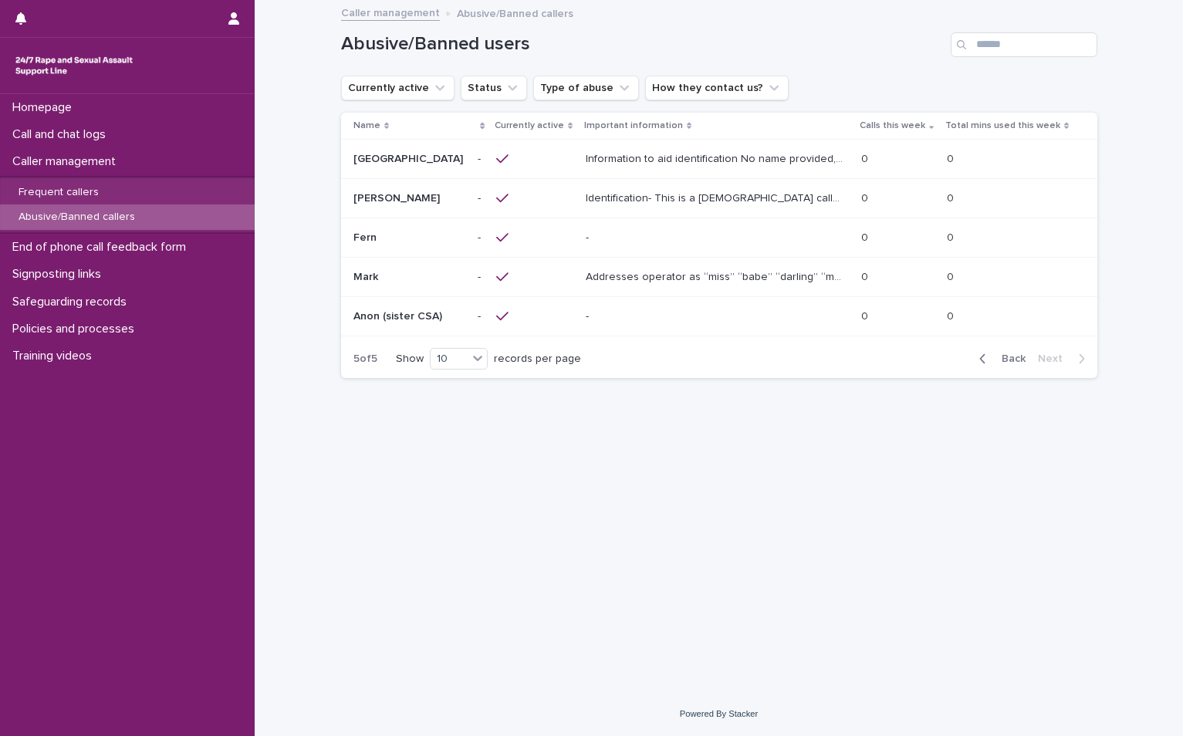
click at [660, 150] on p "Information to aid identification No name provided, Female caller, West Country…" at bounding box center [716, 158] width 260 height 16
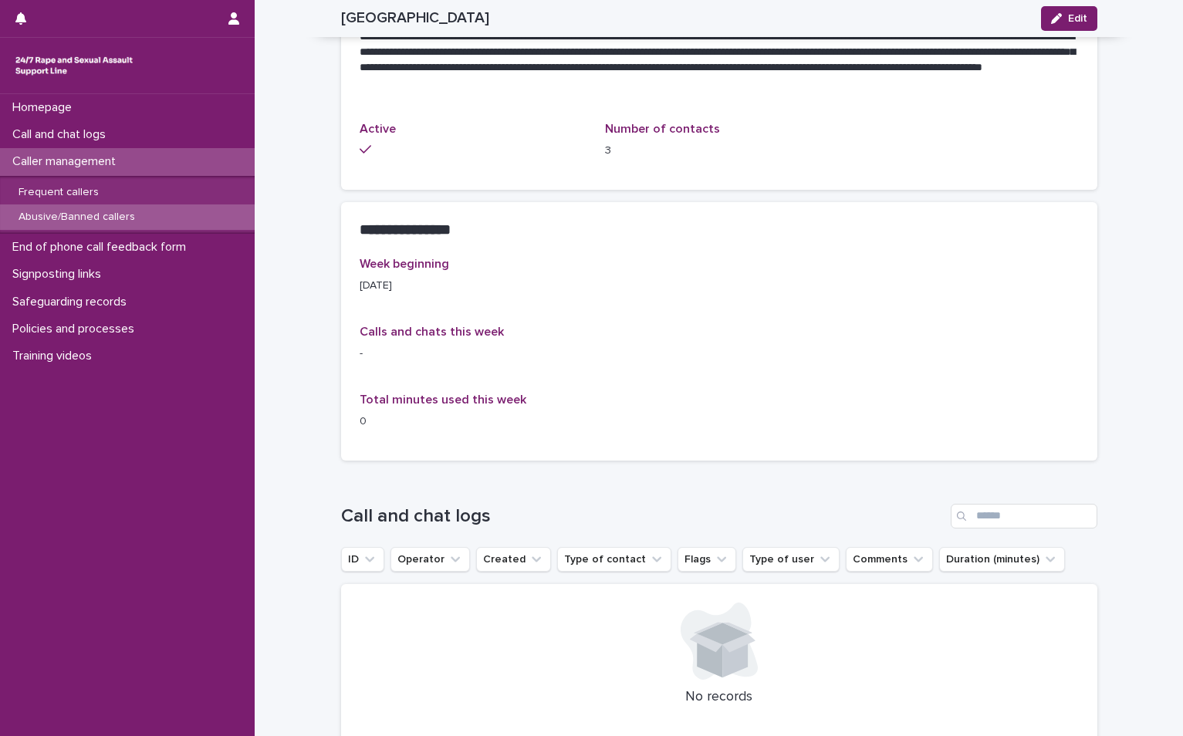
scroll to position [1003, 0]
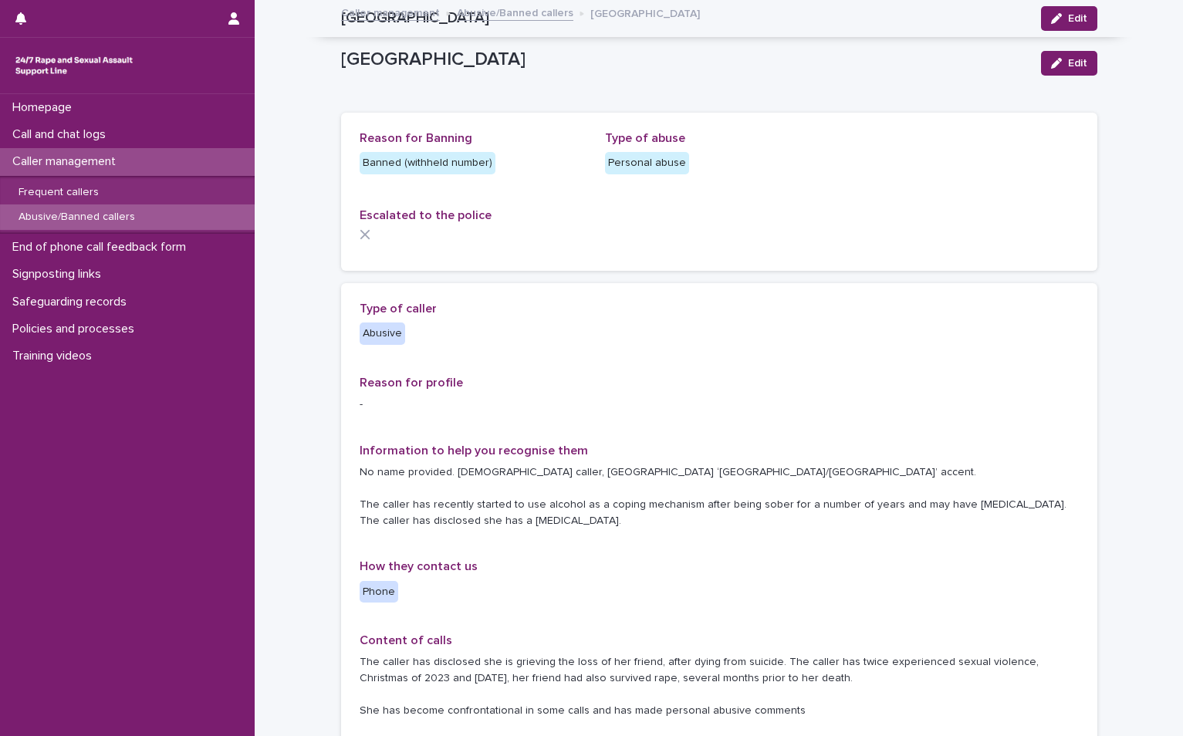
scroll to position [1003, 0]
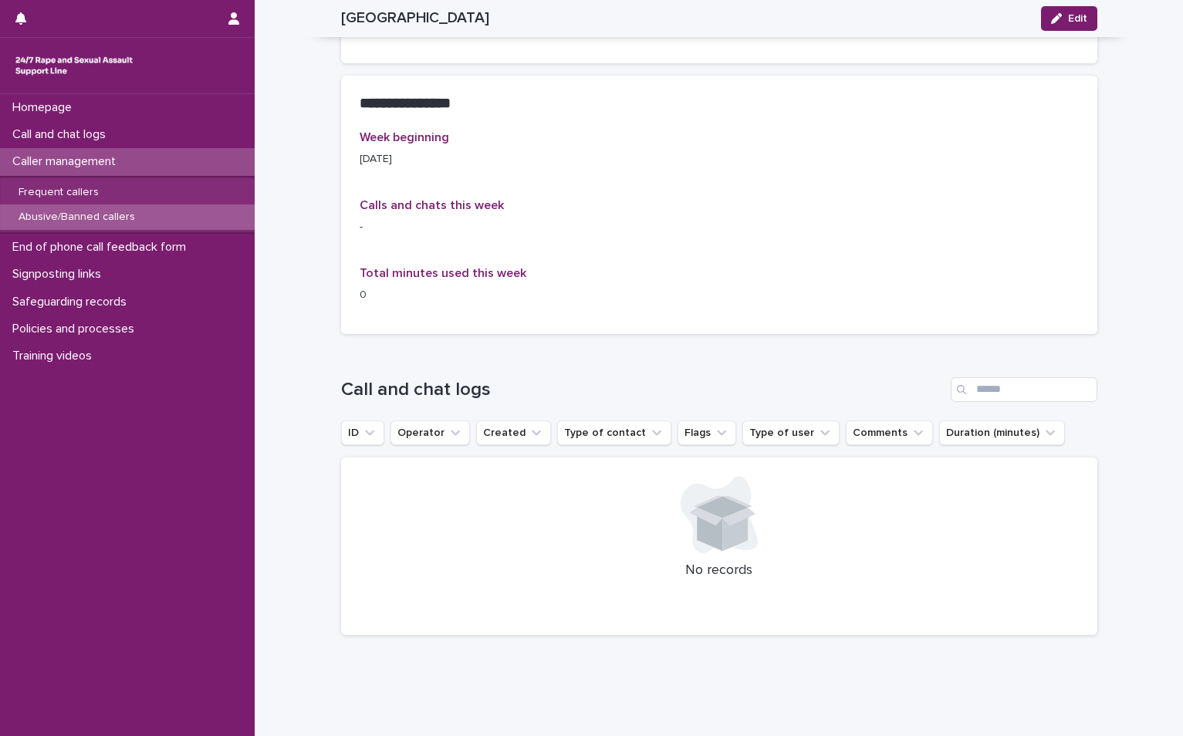
drag, startPoint x: 0, startPoint y: 0, endPoint x: 71, endPoint y: 157, distance: 172.6
click at [71, 157] on p "Caller management" at bounding box center [67, 161] width 122 height 15
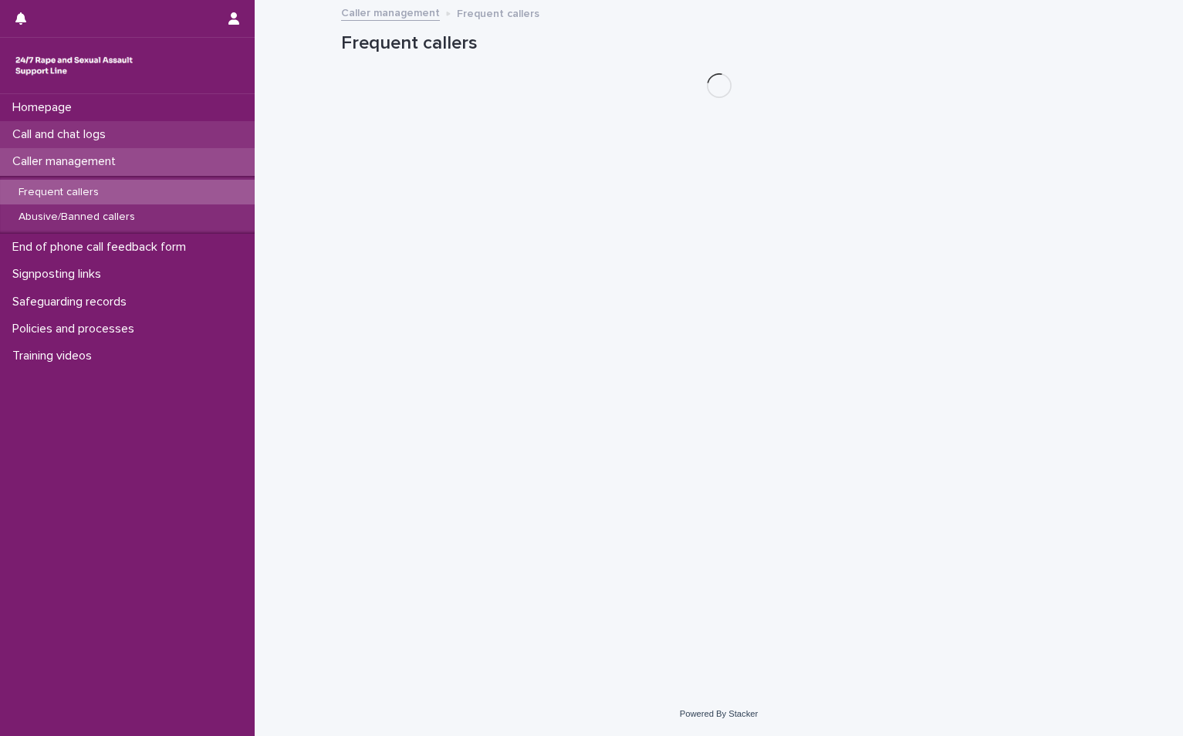
click at [69, 127] on div "Call and chat logs" at bounding box center [127, 134] width 255 height 27
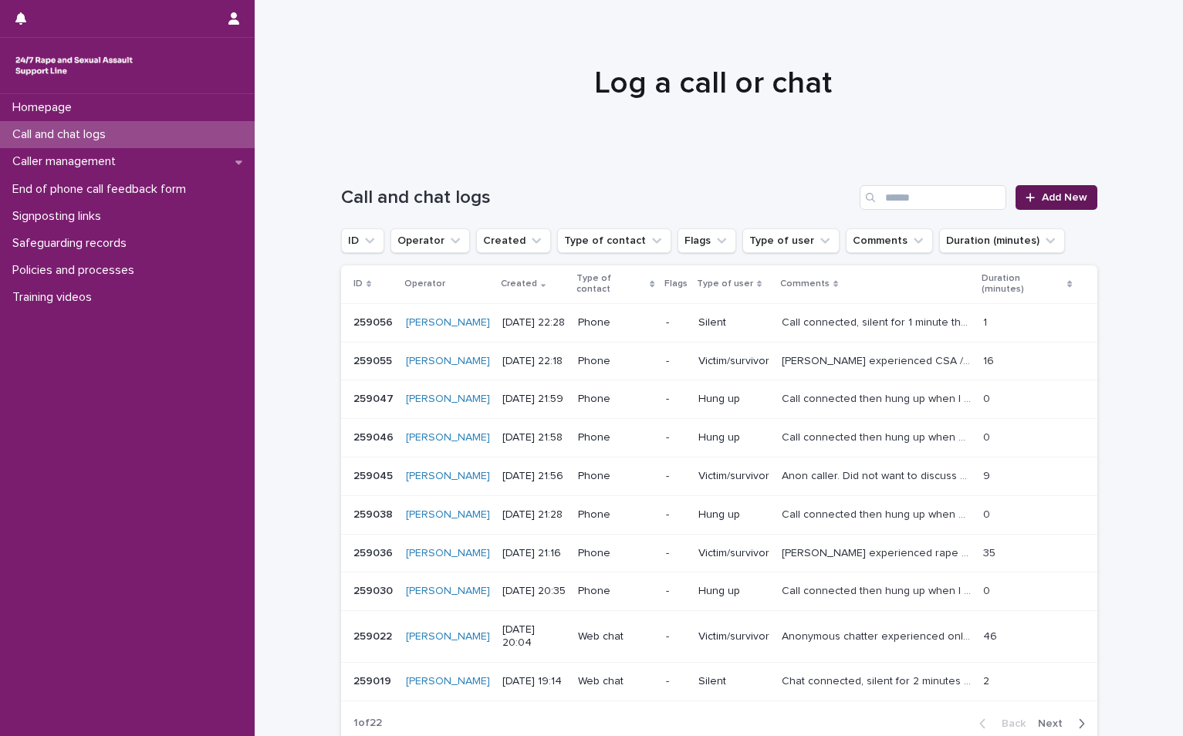
click at [1035, 192] on link "Add New" at bounding box center [1055, 197] width 81 height 25
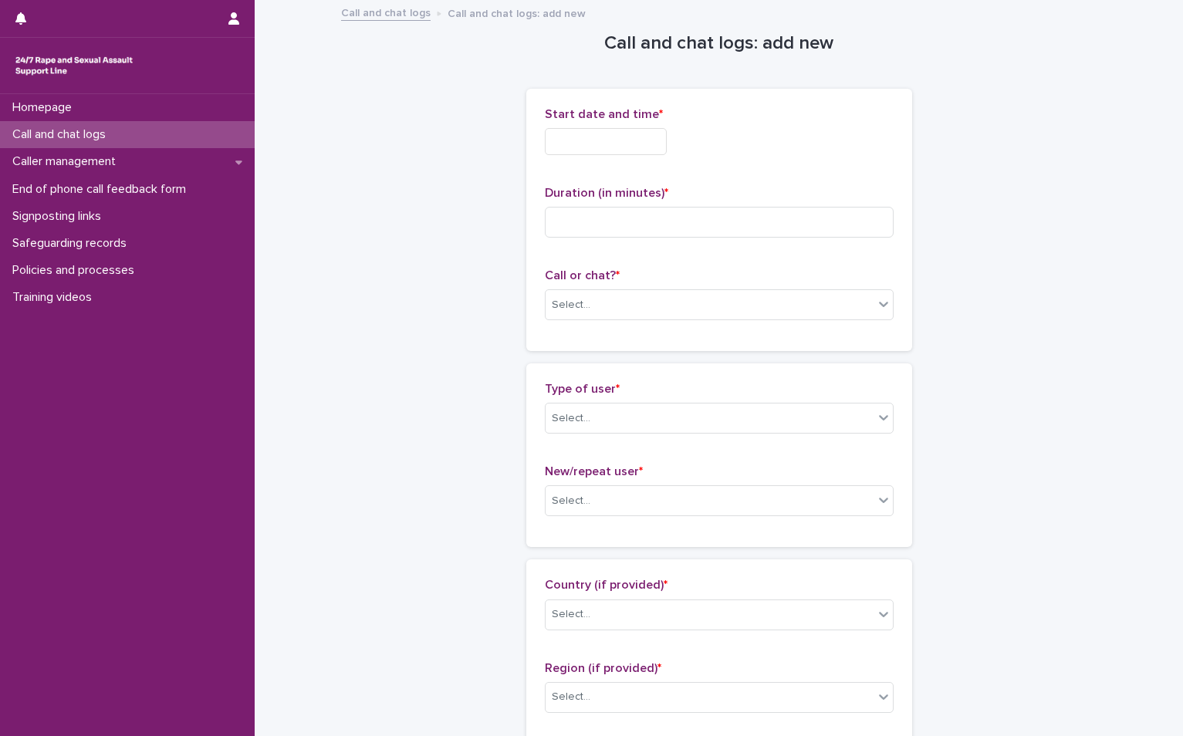
click at [594, 150] on input "text" at bounding box center [606, 141] width 122 height 27
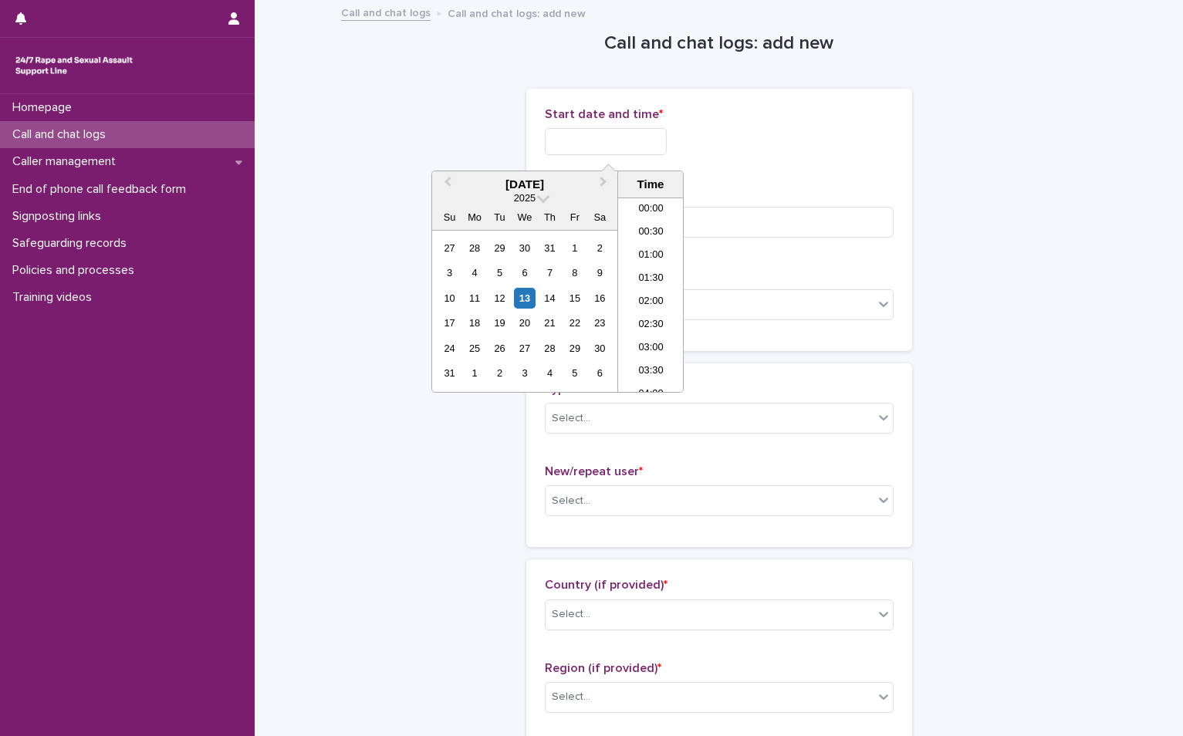
scroll to position [917, 0]
click at [527, 305] on div "13" at bounding box center [524, 298] width 21 height 21
click at [645, 316] on li "22:00" at bounding box center [651, 310] width 66 height 23
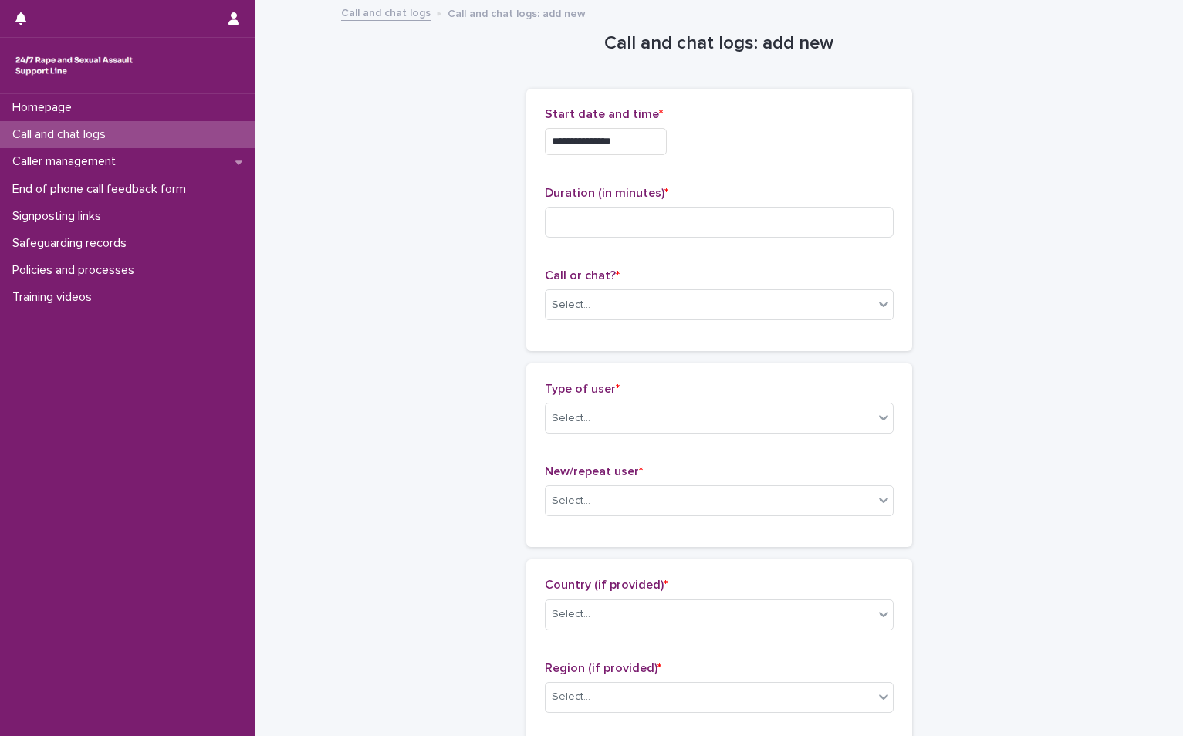
click at [640, 140] on input "**********" at bounding box center [606, 141] width 122 height 27
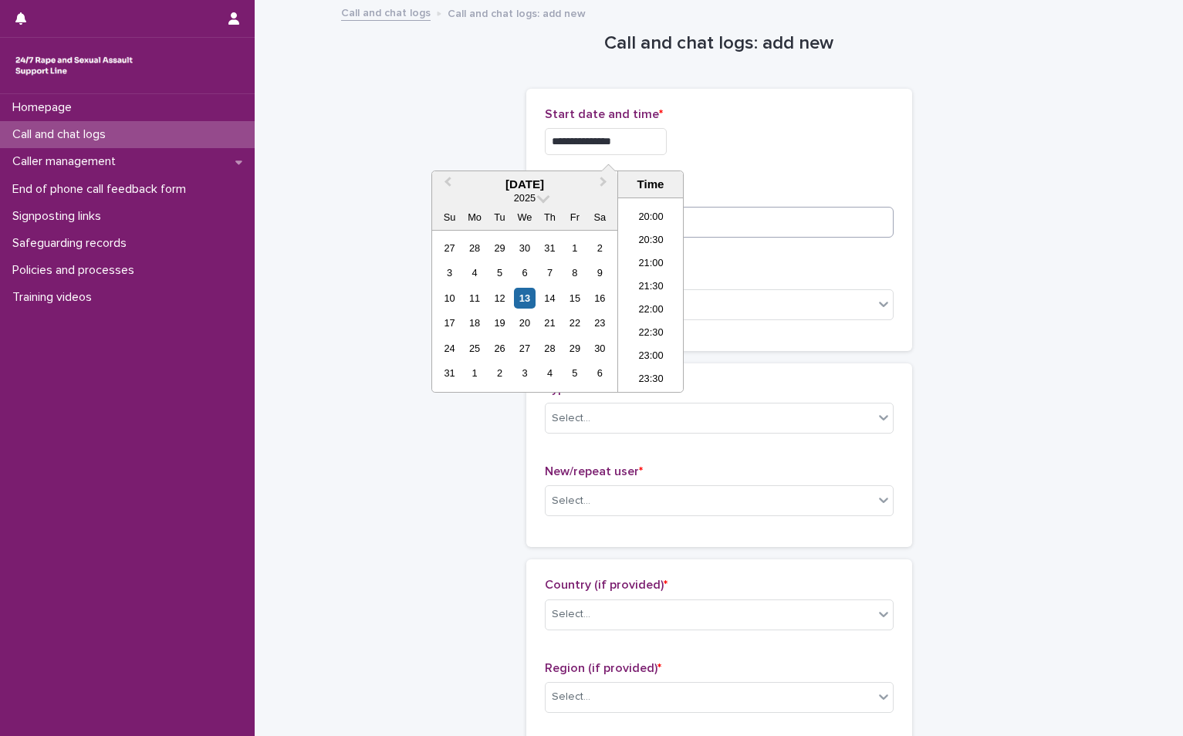
type input "**********"
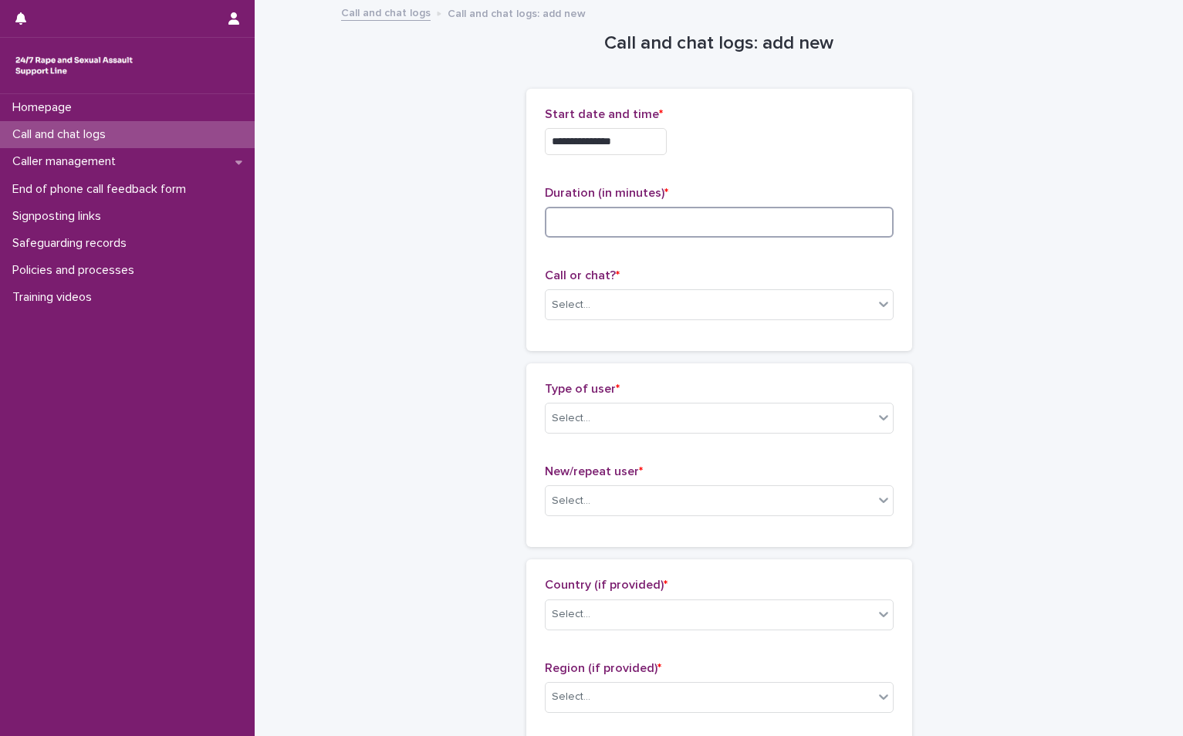
click at [697, 219] on input at bounding box center [719, 222] width 349 height 31
type input "**"
click at [657, 309] on div "Select..." at bounding box center [709, 304] width 328 height 25
click at [643, 342] on div "Phone" at bounding box center [712, 334] width 347 height 27
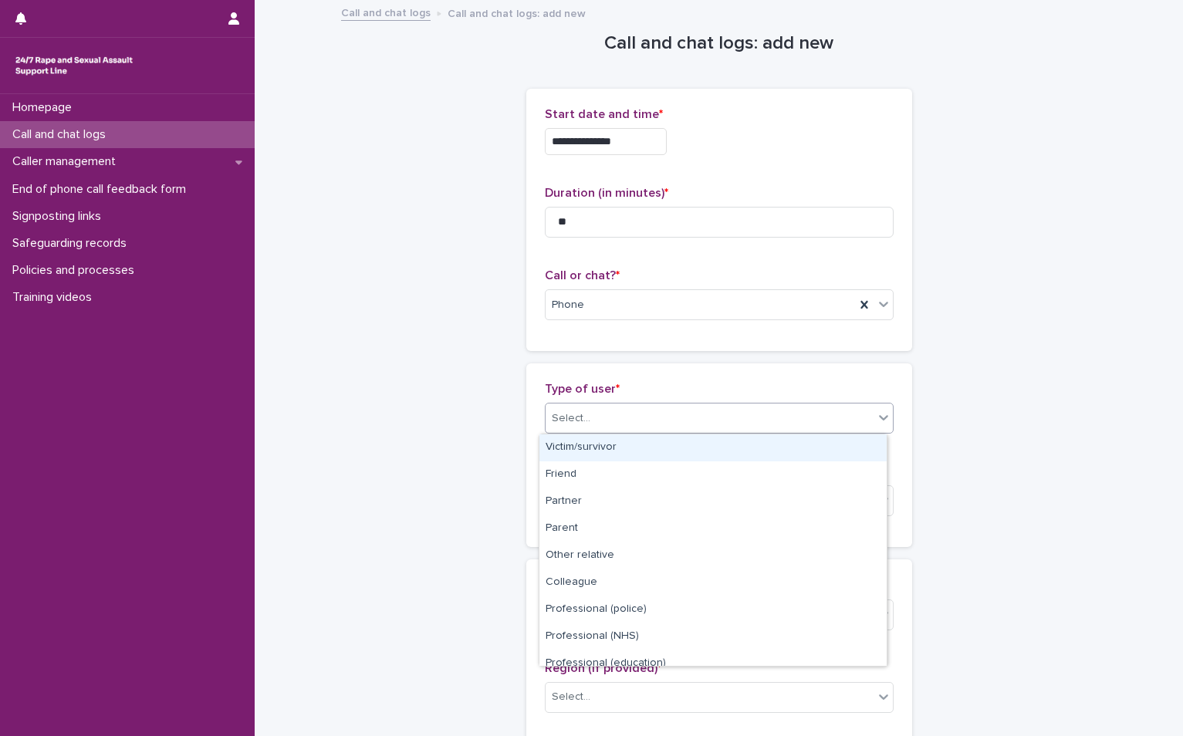
click at [635, 413] on div "Select..." at bounding box center [709, 418] width 328 height 25
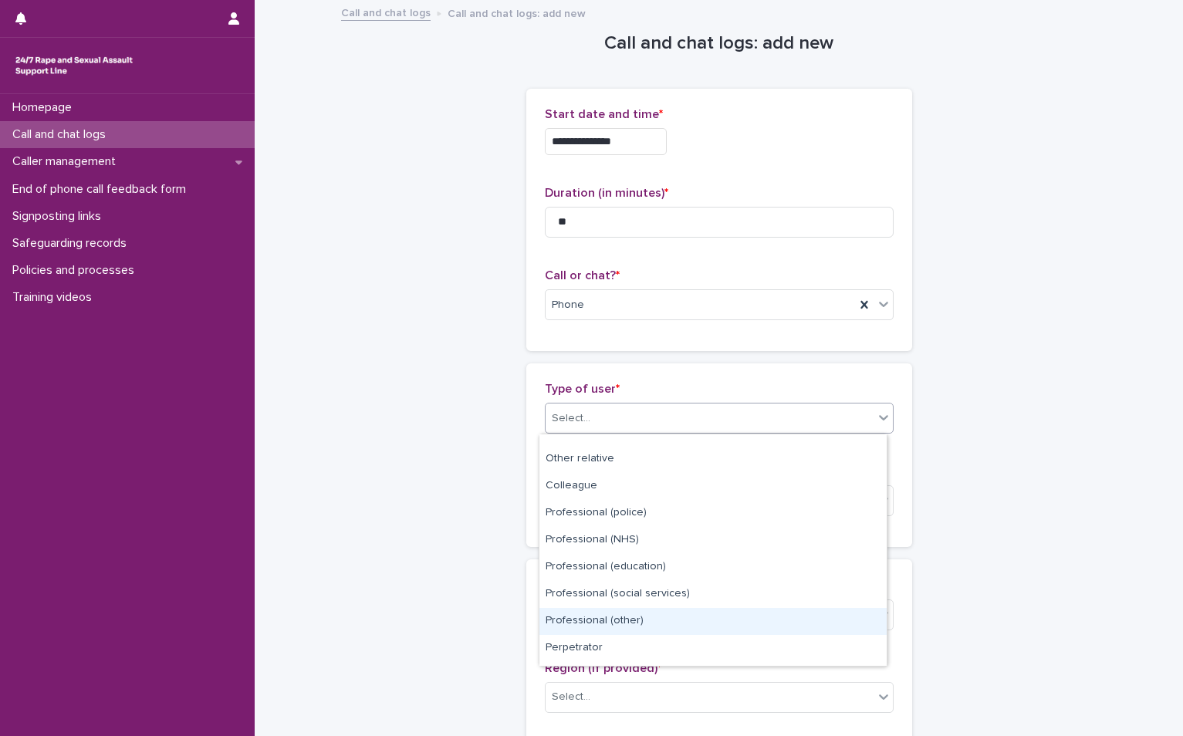
scroll to position [0, 0]
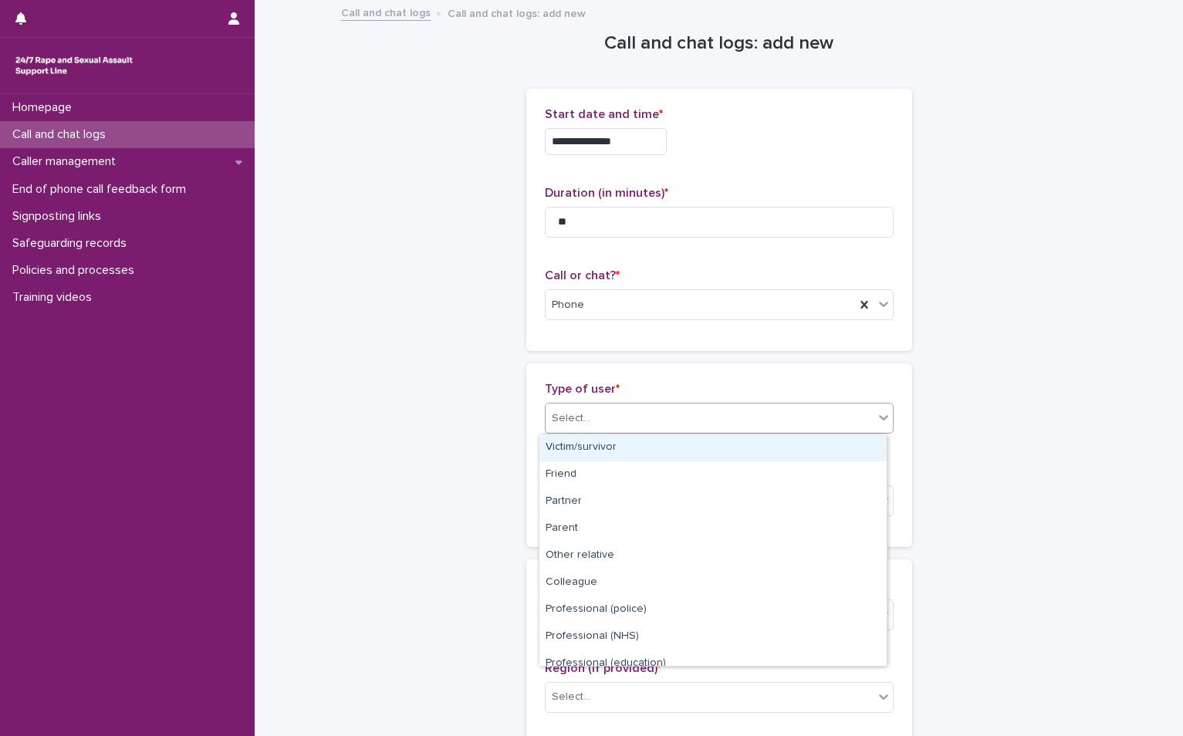
click at [582, 443] on div "Victim/survivor" at bounding box center [712, 447] width 347 height 27
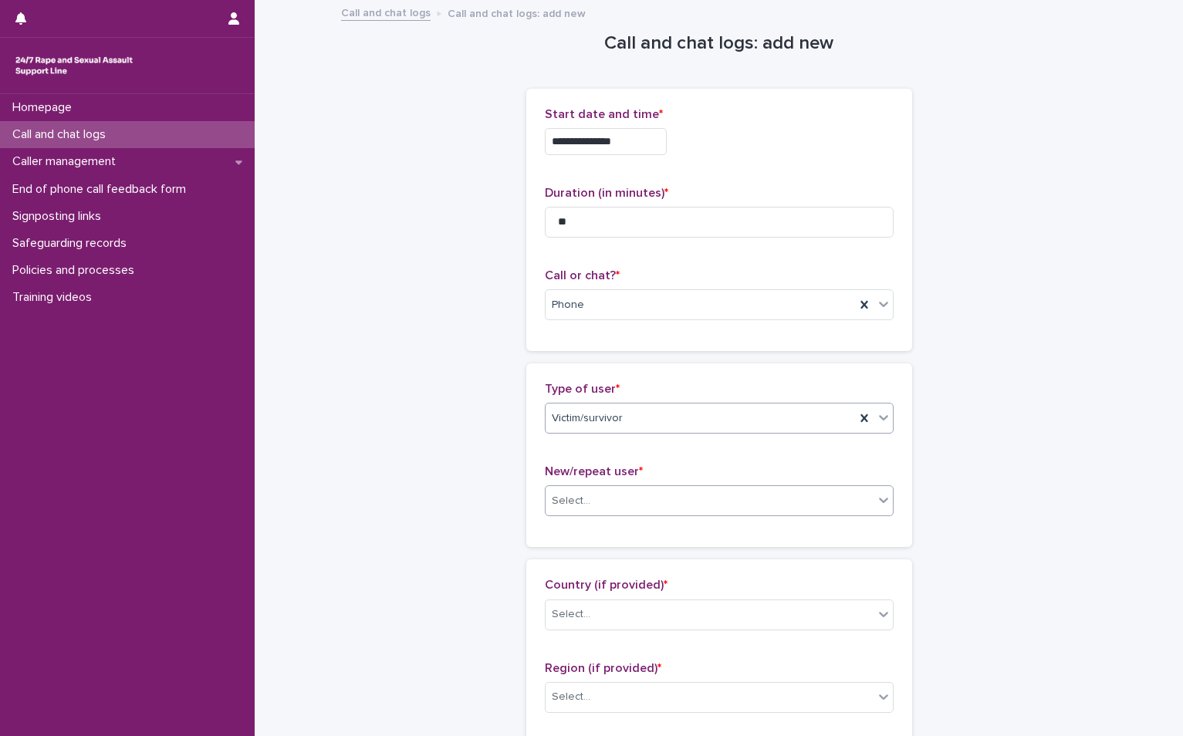
click at [609, 507] on div "Select..." at bounding box center [709, 500] width 328 height 25
click at [620, 612] on div "Identified frequent user" at bounding box center [712, 611] width 347 height 27
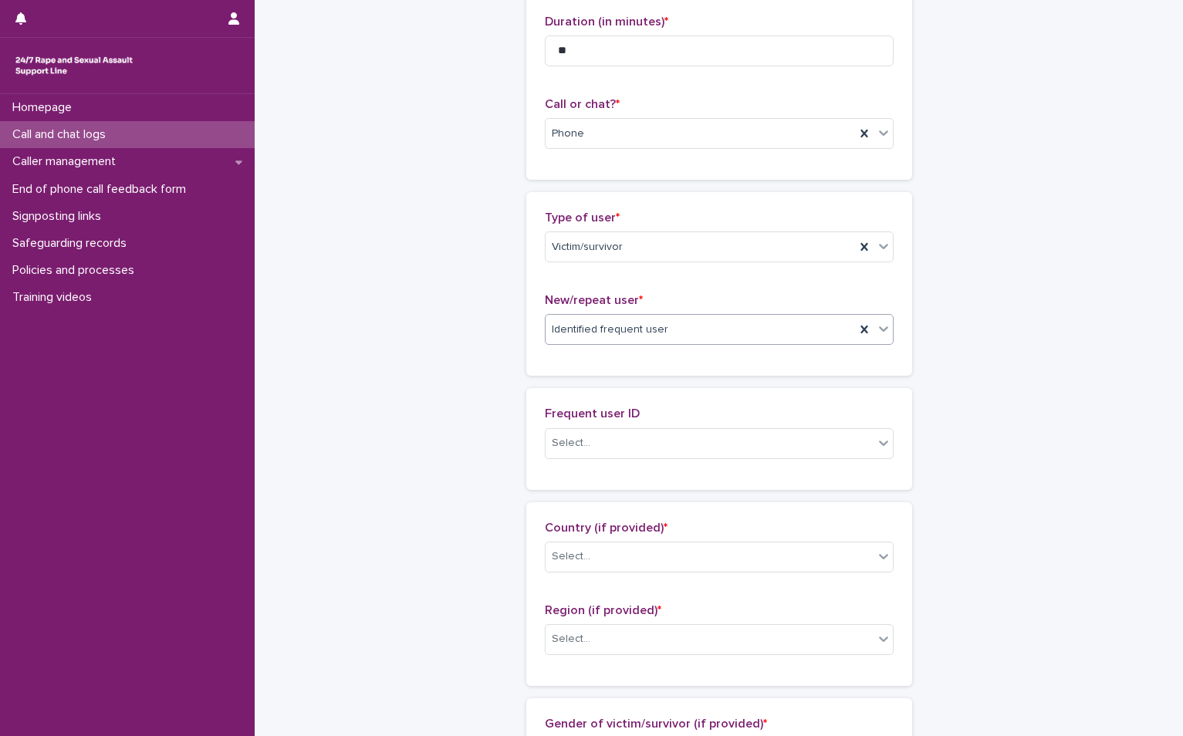
scroll to position [231, 0]
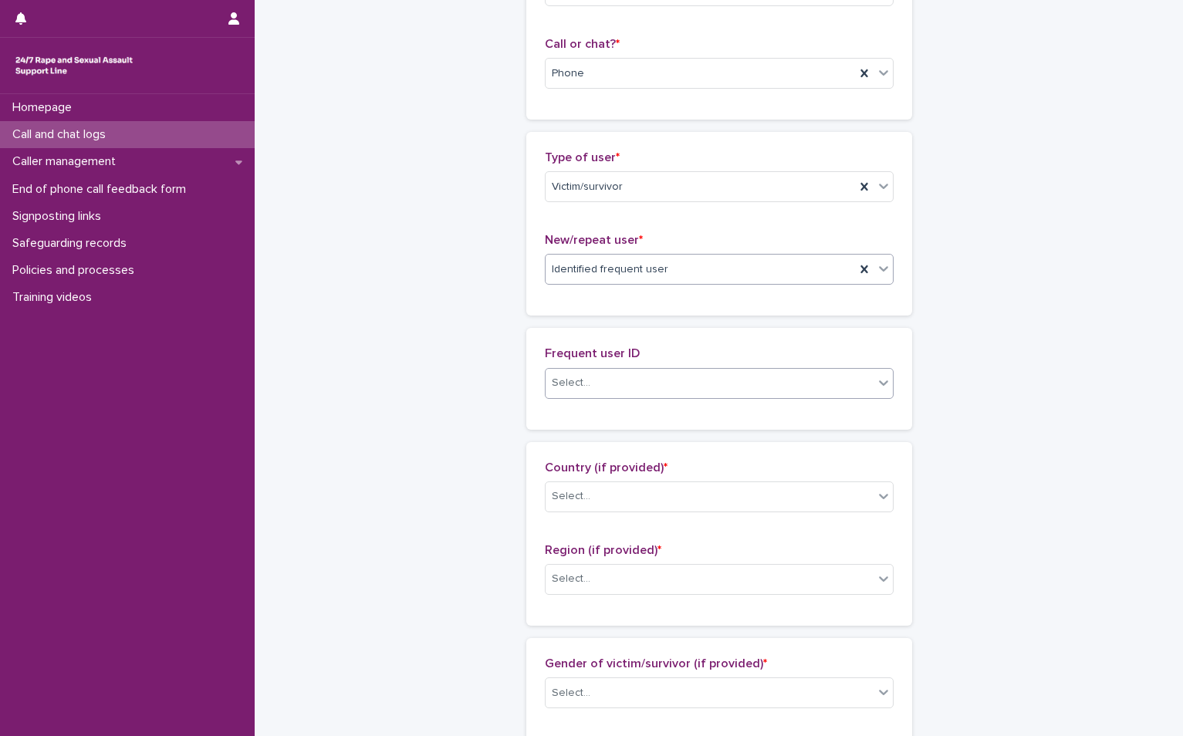
click at [626, 388] on div "Select..." at bounding box center [709, 382] width 328 height 25
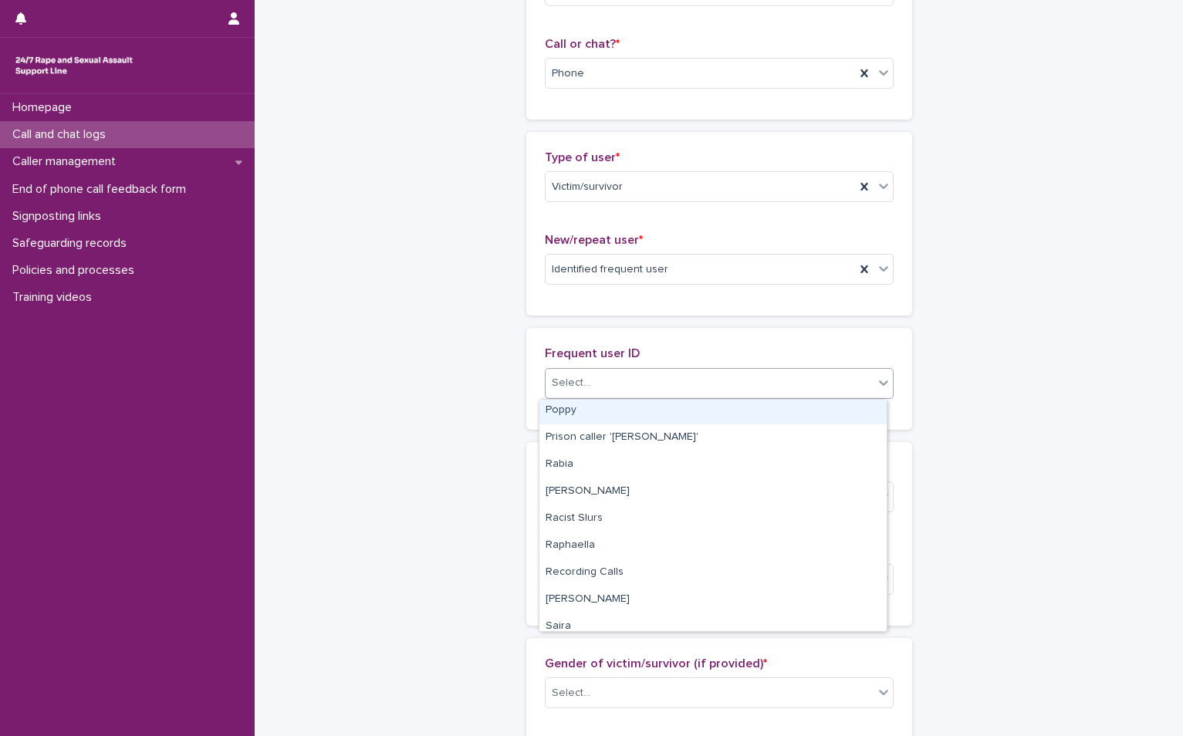
scroll to position [2160, 0]
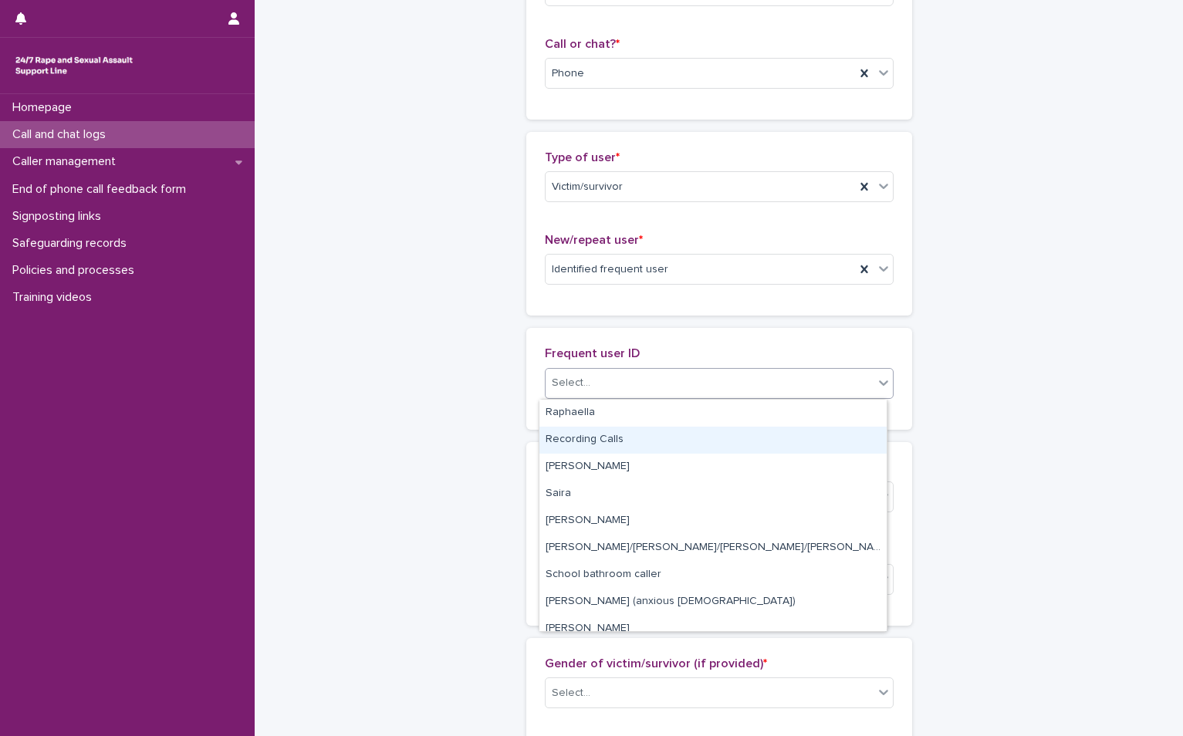
click at [657, 440] on div "Recording Calls" at bounding box center [712, 440] width 347 height 27
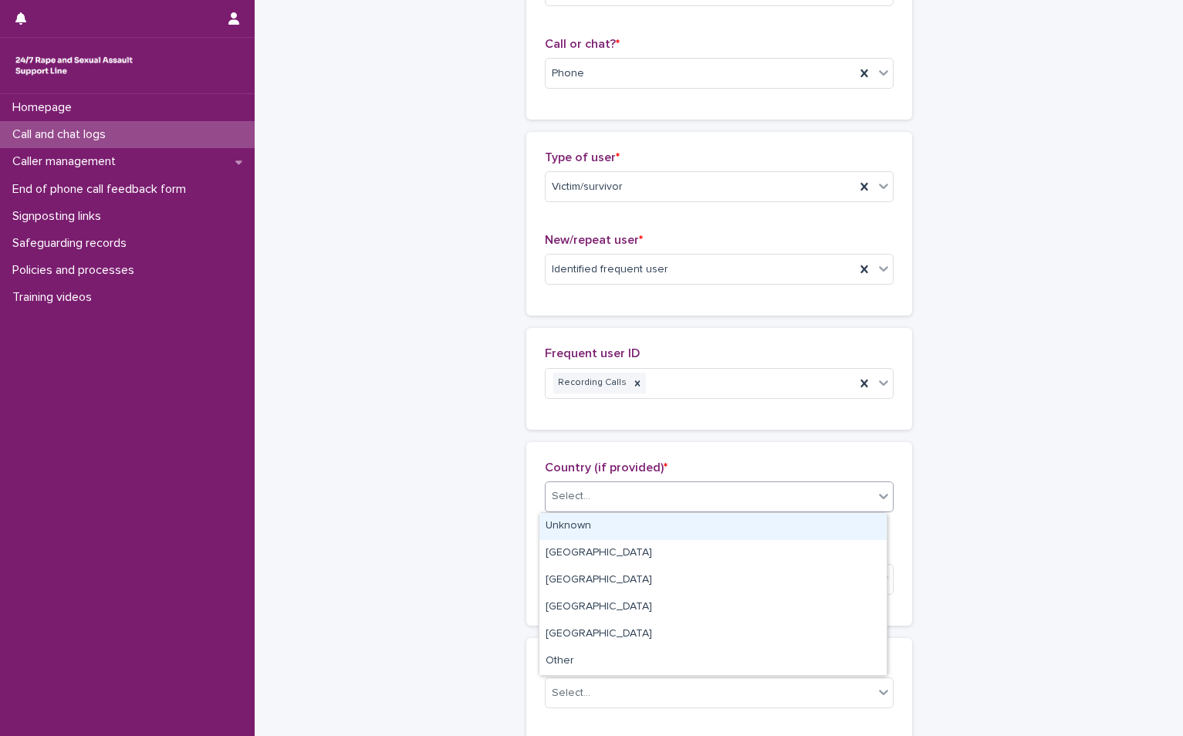
click at [653, 500] on div "Select..." at bounding box center [709, 496] width 328 height 25
click at [633, 527] on div "Unknown" at bounding box center [712, 526] width 347 height 27
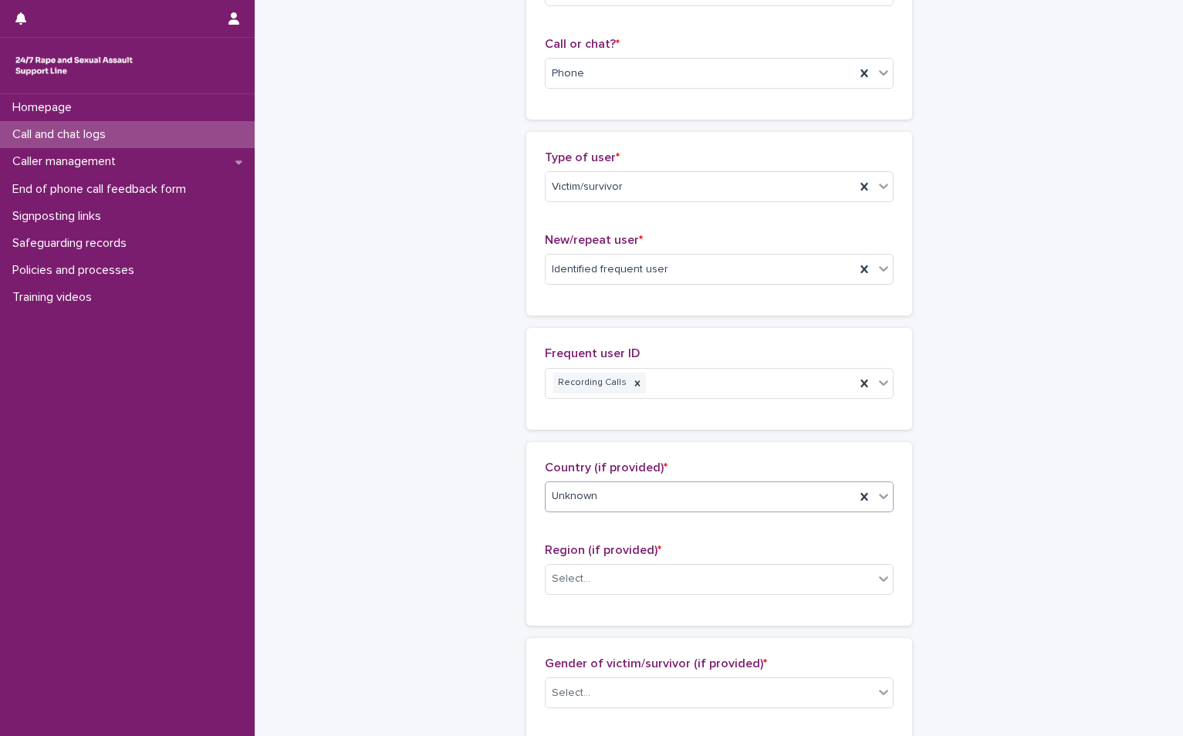
click at [649, 499] on div "Unknown" at bounding box center [699, 496] width 309 height 25
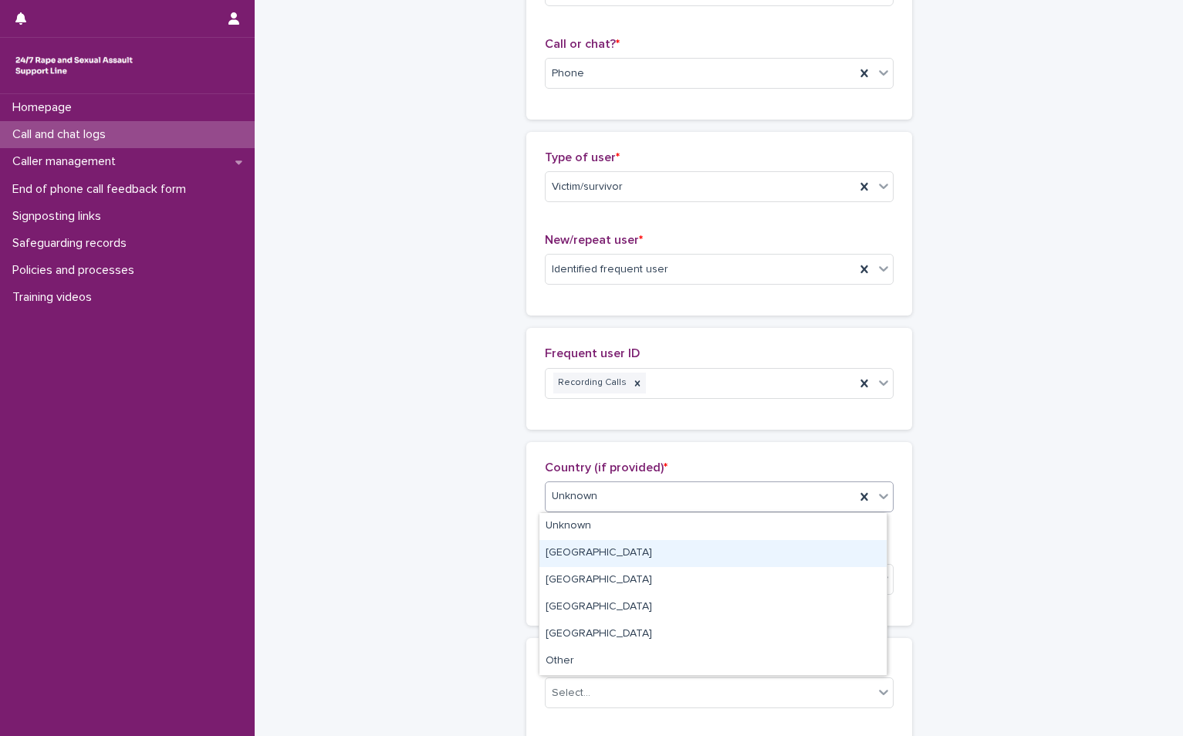
click at [627, 563] on div "[GEOGRAPHIC_DATA]" at bounding box center [712, 553] width 347 height 27
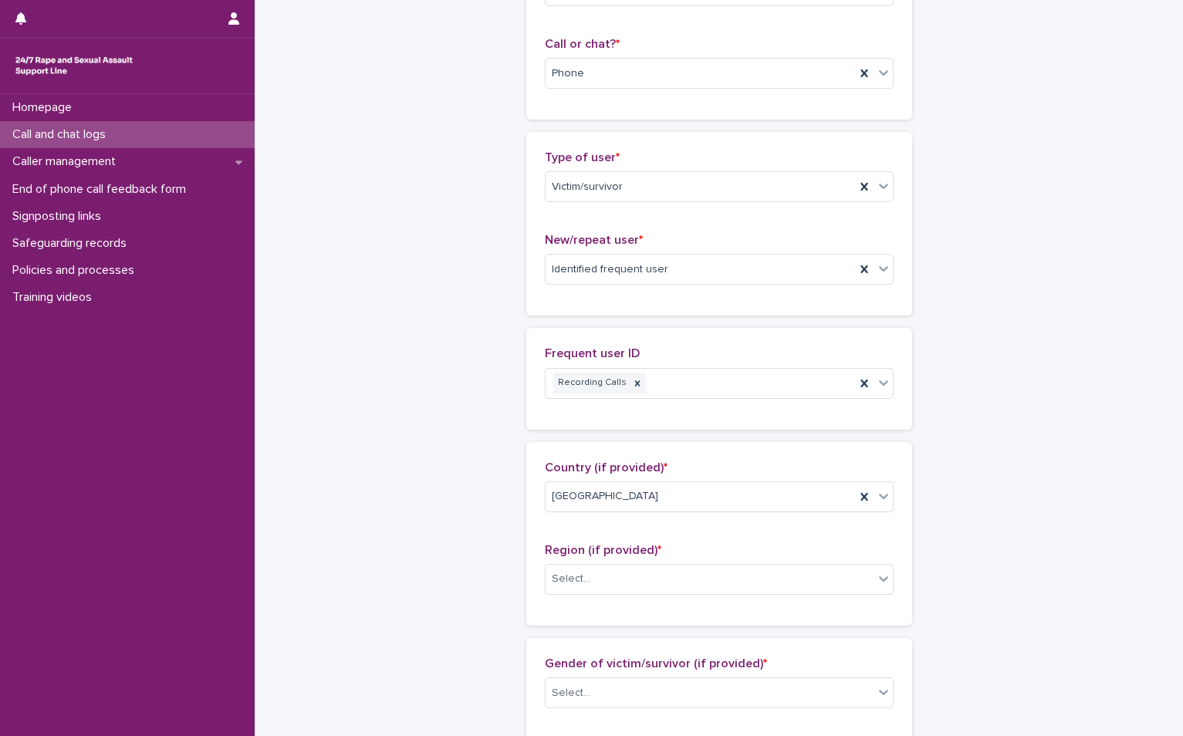
click at [619, 596] on div "Region (if provided) * Select..." at bounding box center [719, 575] width 349 height 64
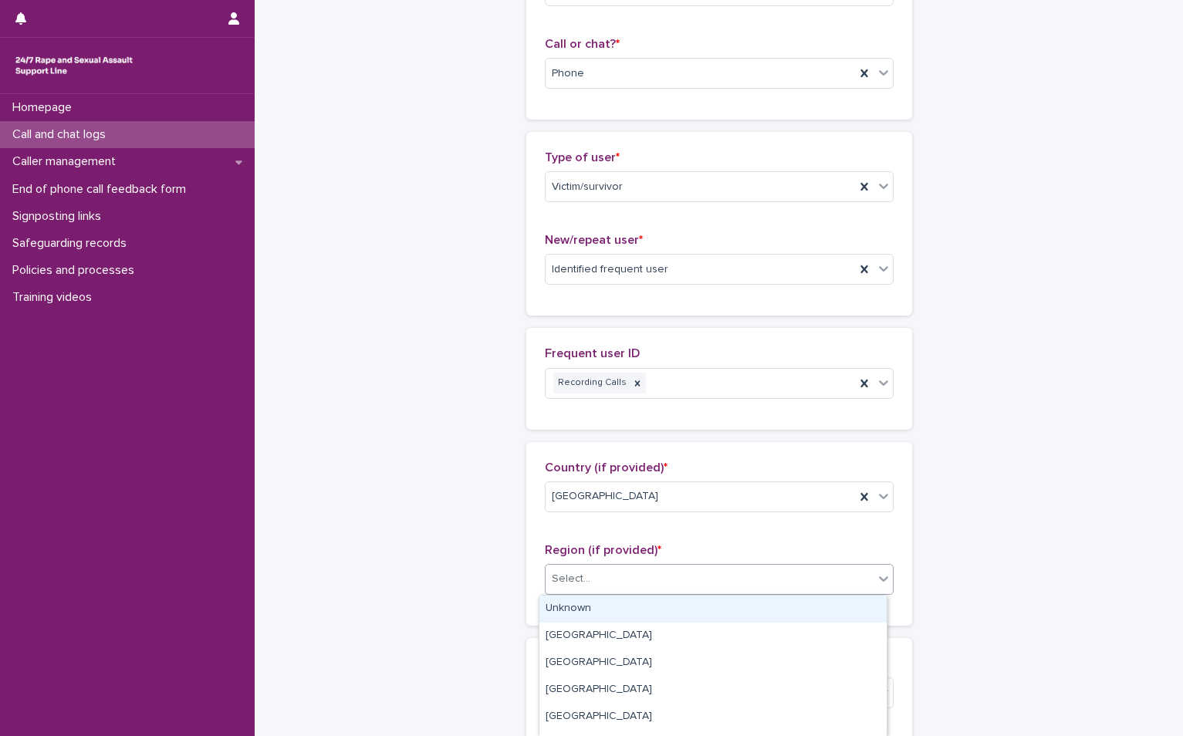
click at [619, 590] on div "Select..." at bounding box center [709, 578] width 328 height 25
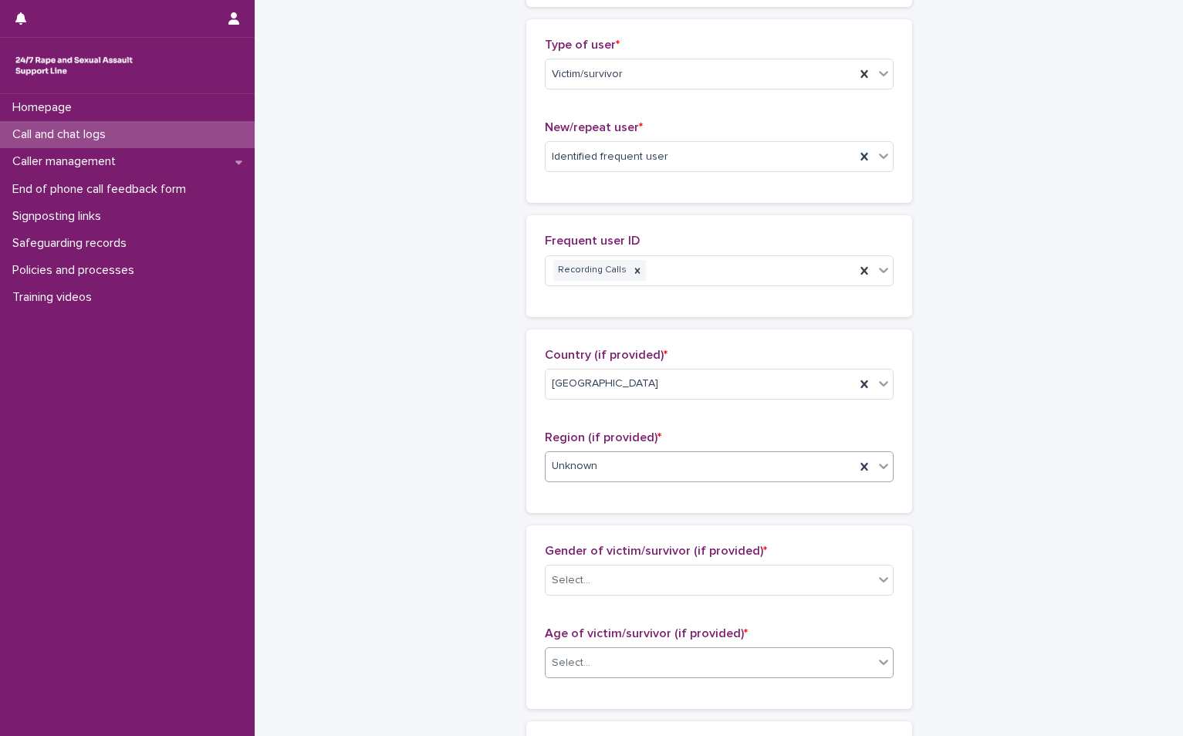
scroll to position [463, 0]
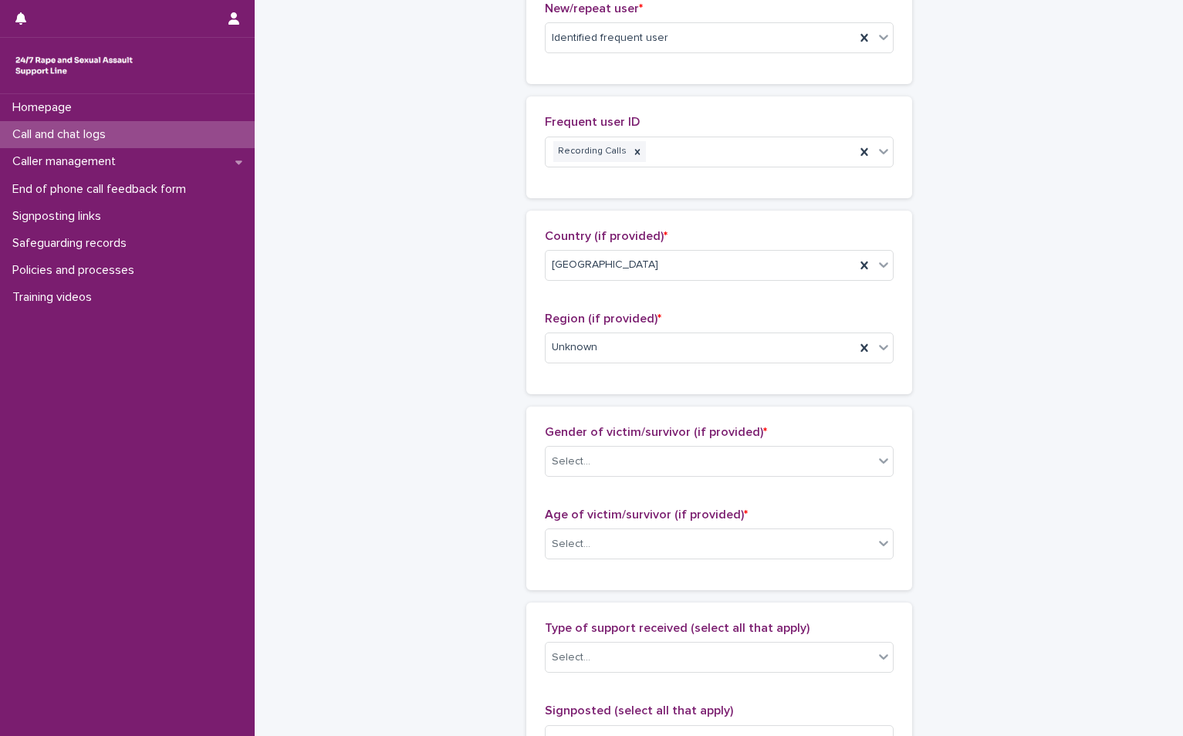
click at [639, 482] on div "Gender of victim/survivor (if provided) * Select..." at bounding box center [719, 457] width 349 height 64
click at [639, 472] on div "Select..." at bounding box center [709, 461] width 328 height 25
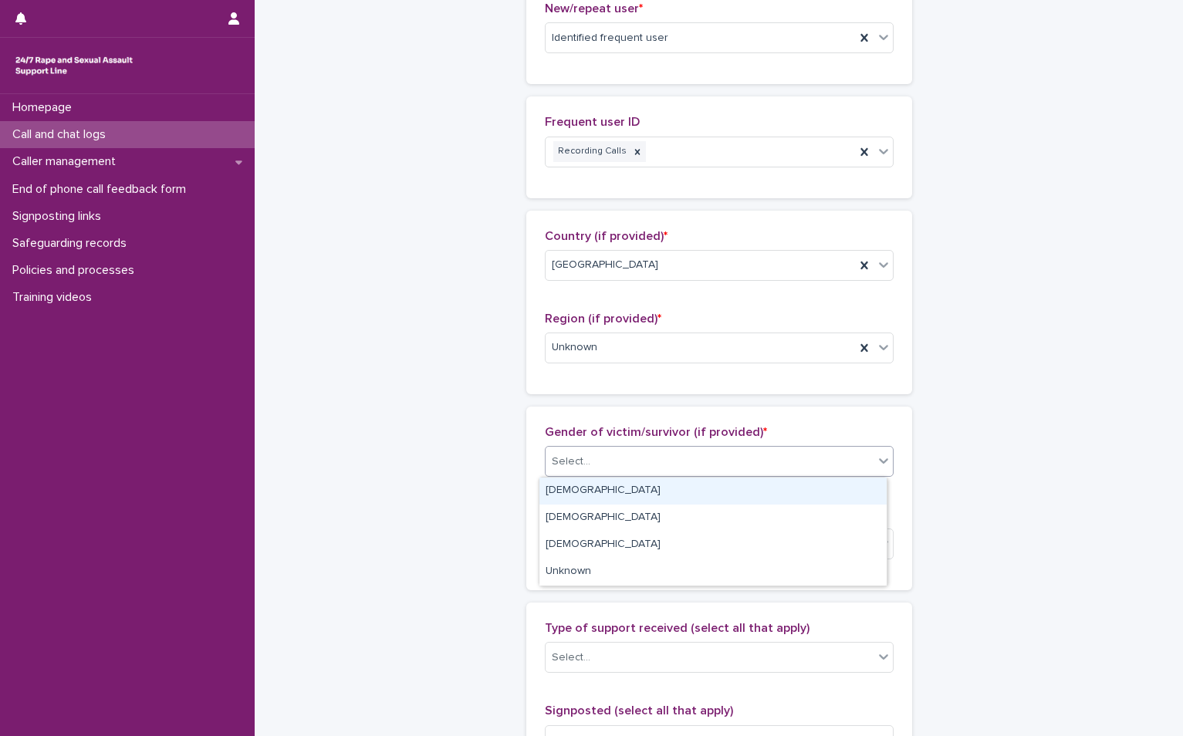
click at [618, 493] on div "[DEMOGRAPHIC_DATA]" at bounding box center [712, 491] width 347 height 27
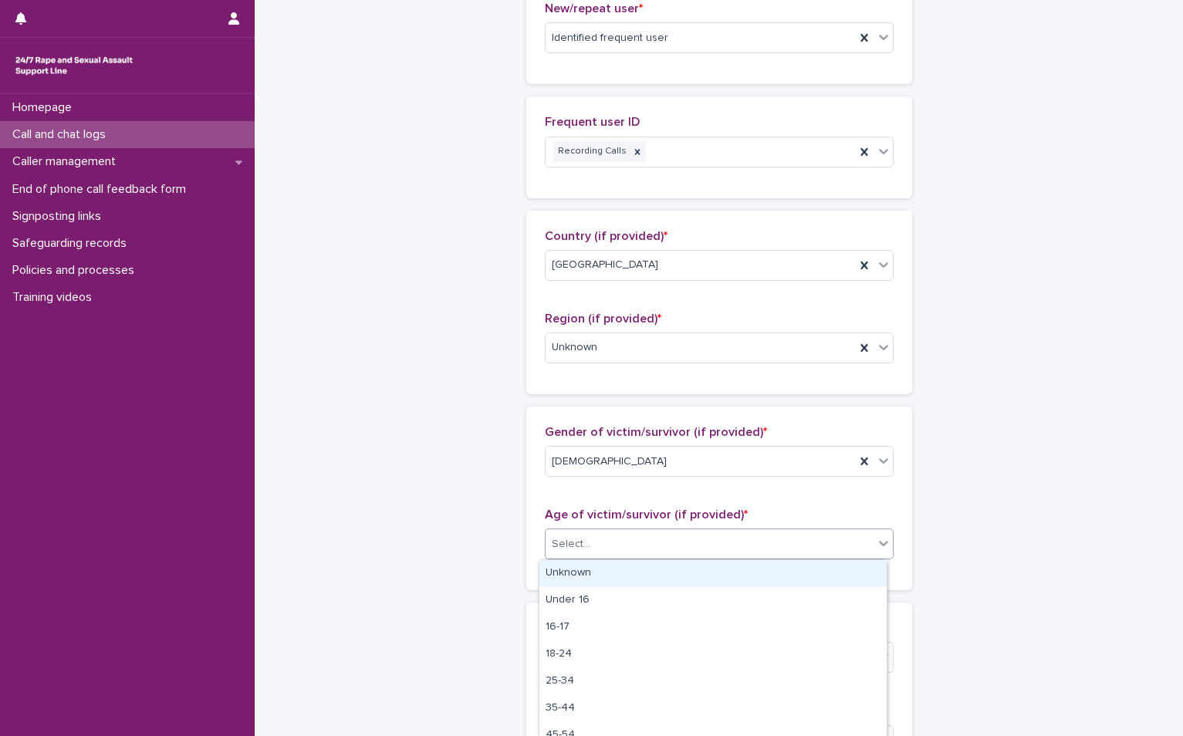
click at [622, 538] on div "Select..." at bounding box center [709, 544] width 328 height 25
click at [607, 581] on div "Unknown" at bounding box center [712, 573] width 347 height 27
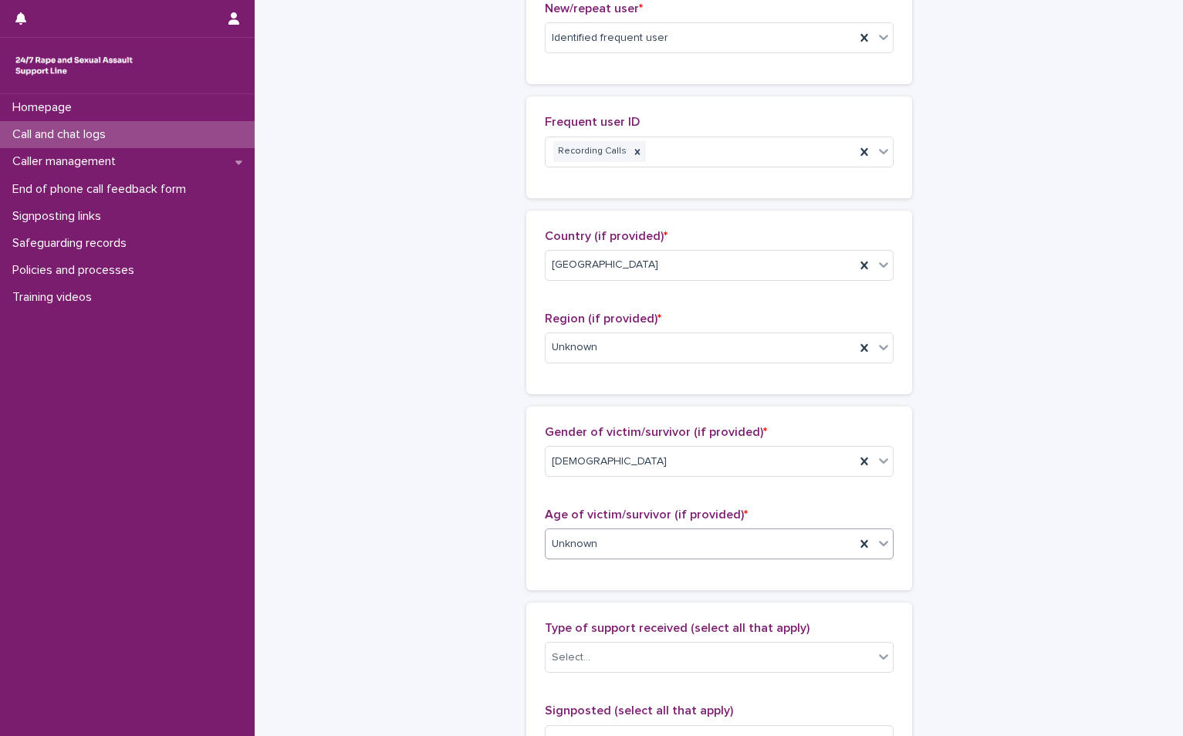
scroll to position [771, 0]
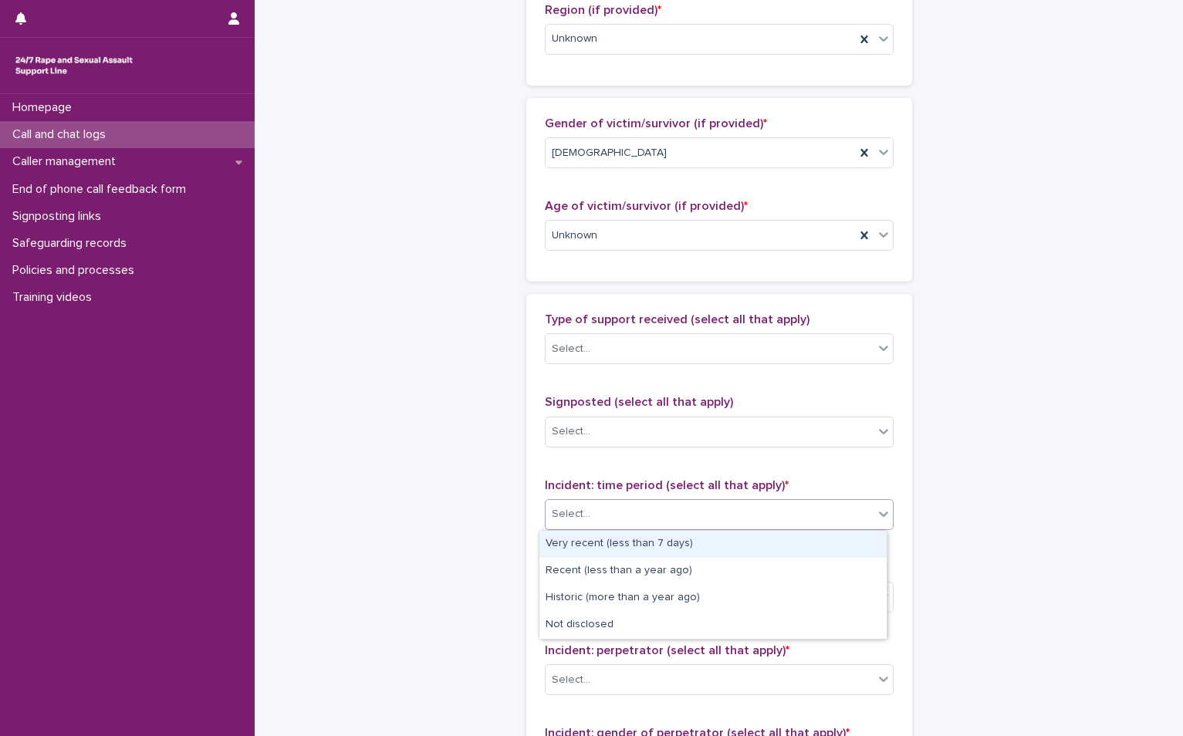
click at [619, 522] on div "Select..." at bounding box center [709, 513] width 328 height 25
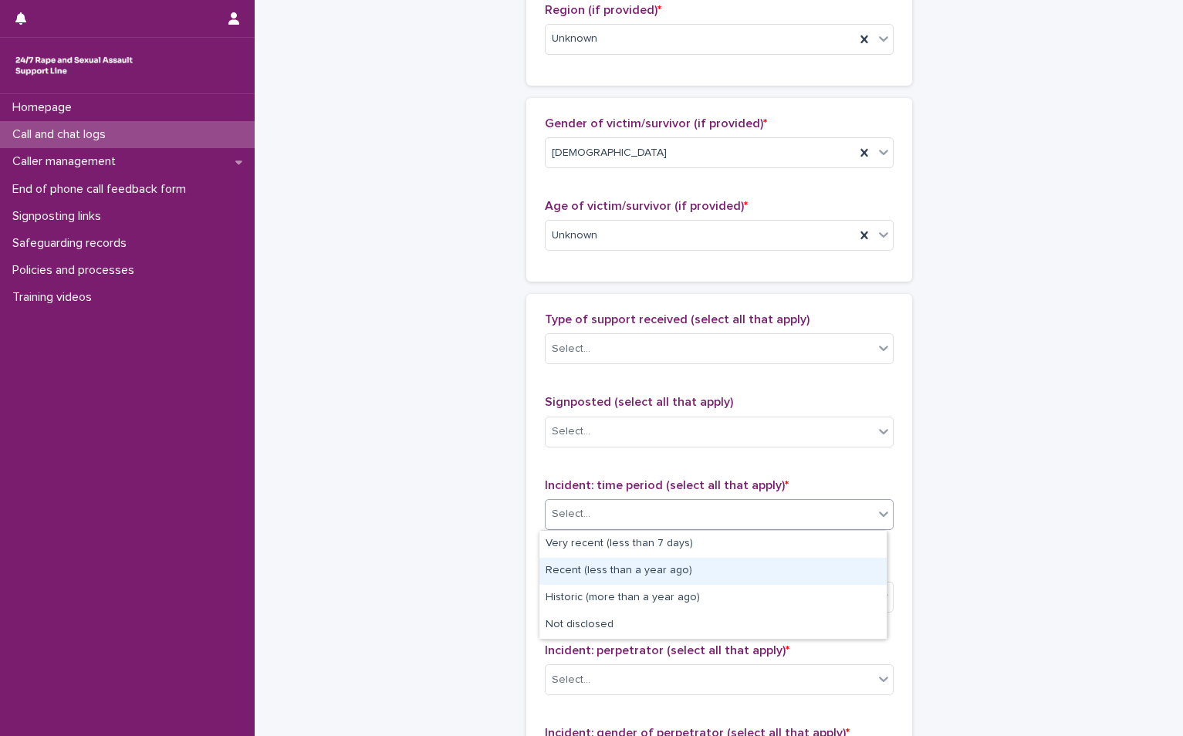
click at [646, 570] on div "Recent (less than a year ago)" at bounding box center [712, 571] width 347 height 27
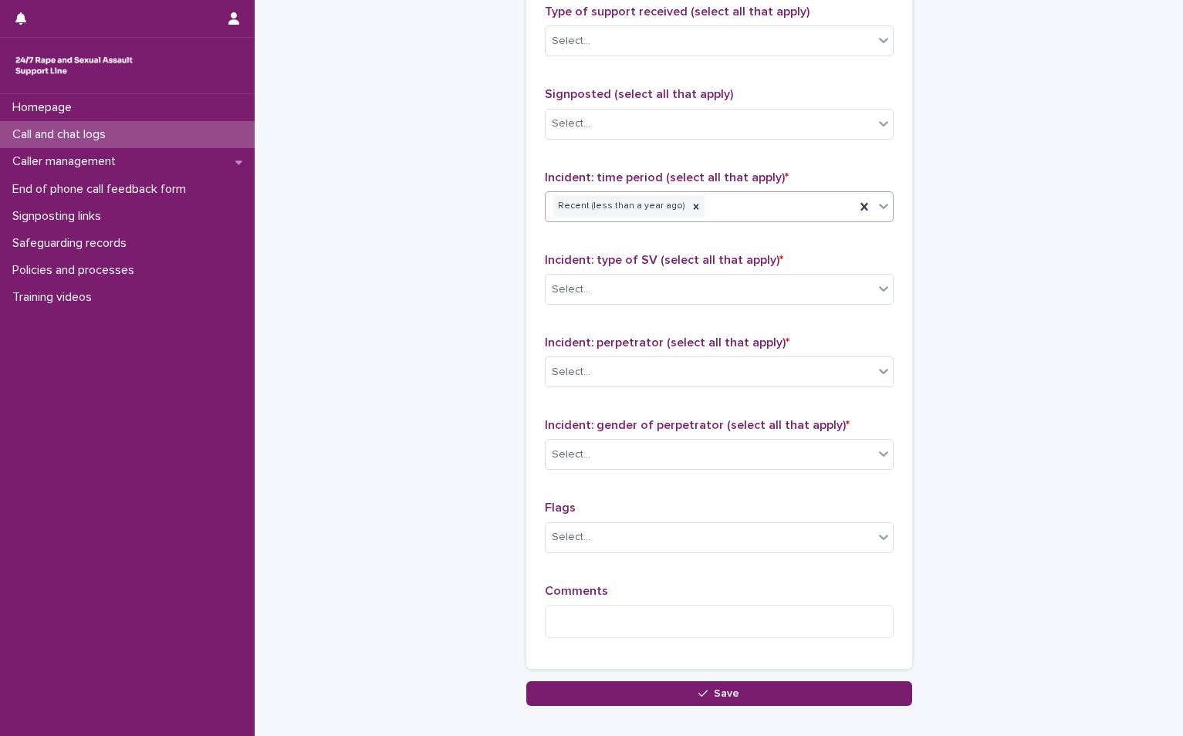
scroll to position [1080, 0]
click at [603, 291] on div "Select..." at bounding box center [709, 288] width 328 height 25
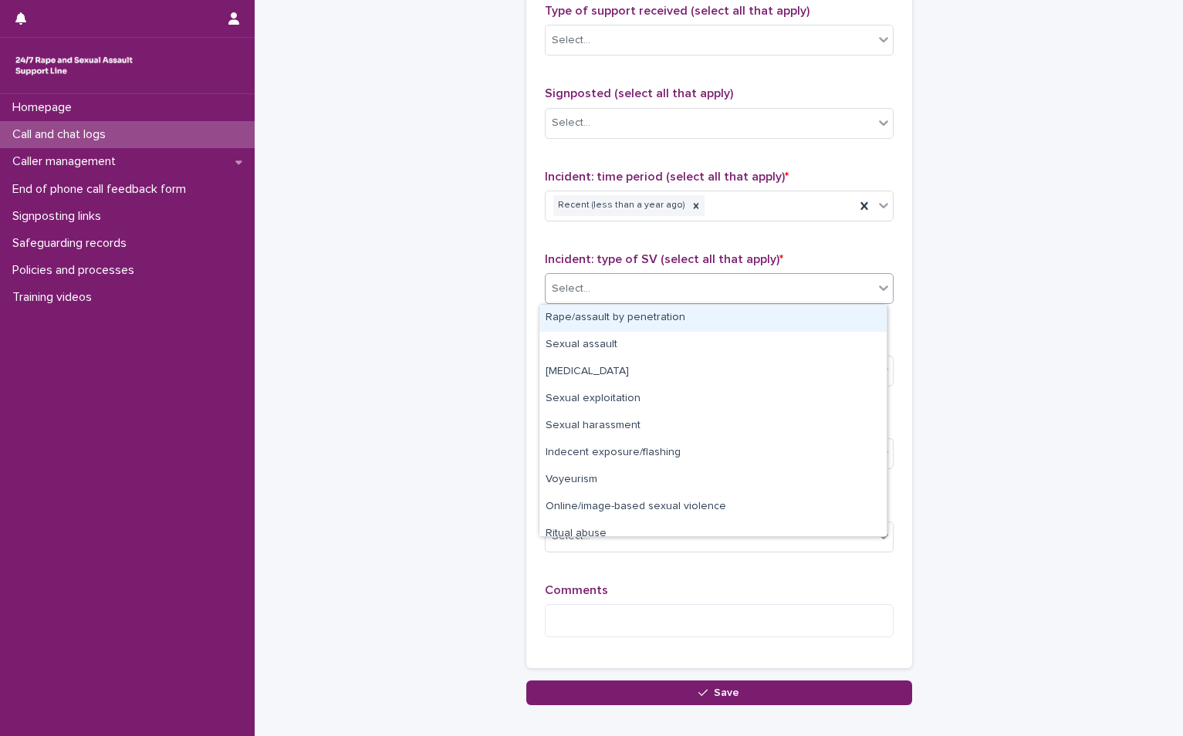
click at [599, 326] on div "Rape/assault by penetration" at bounding box center [712, 318] width 347 height 27
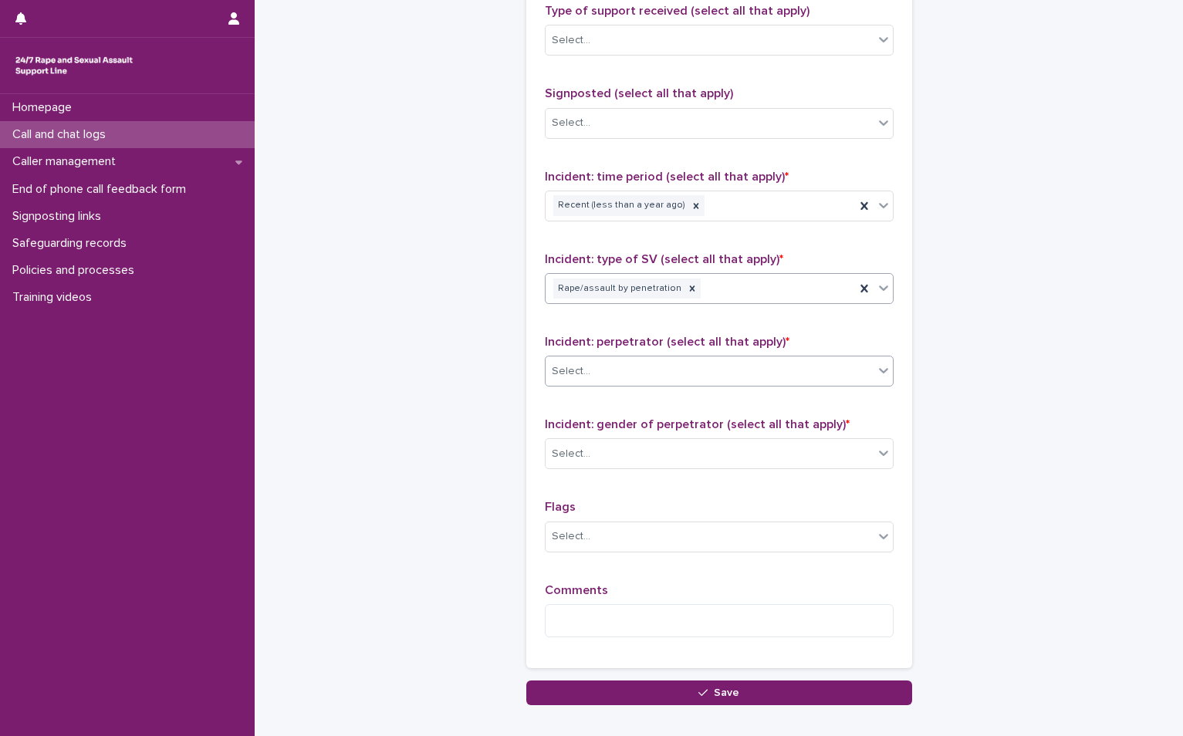
click at [648, 380] on div "Select..." at bounding box center [709, 371] width 328 height 25
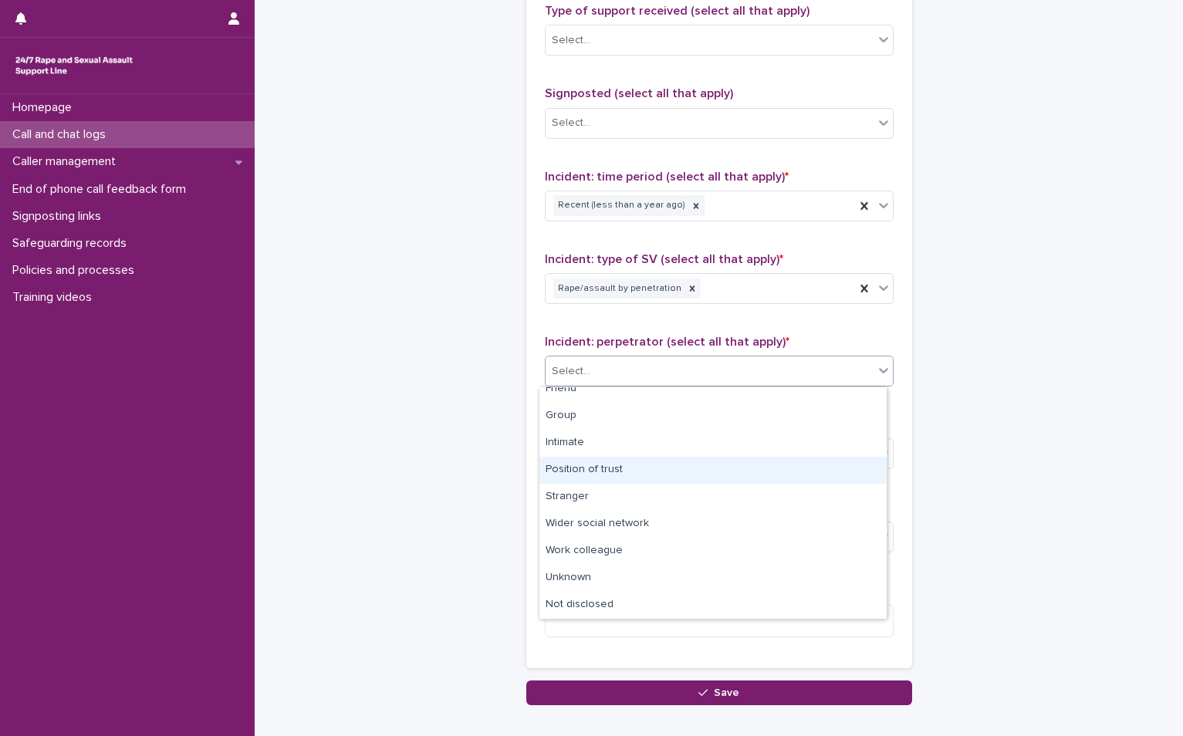
scroll to position [0, 0]
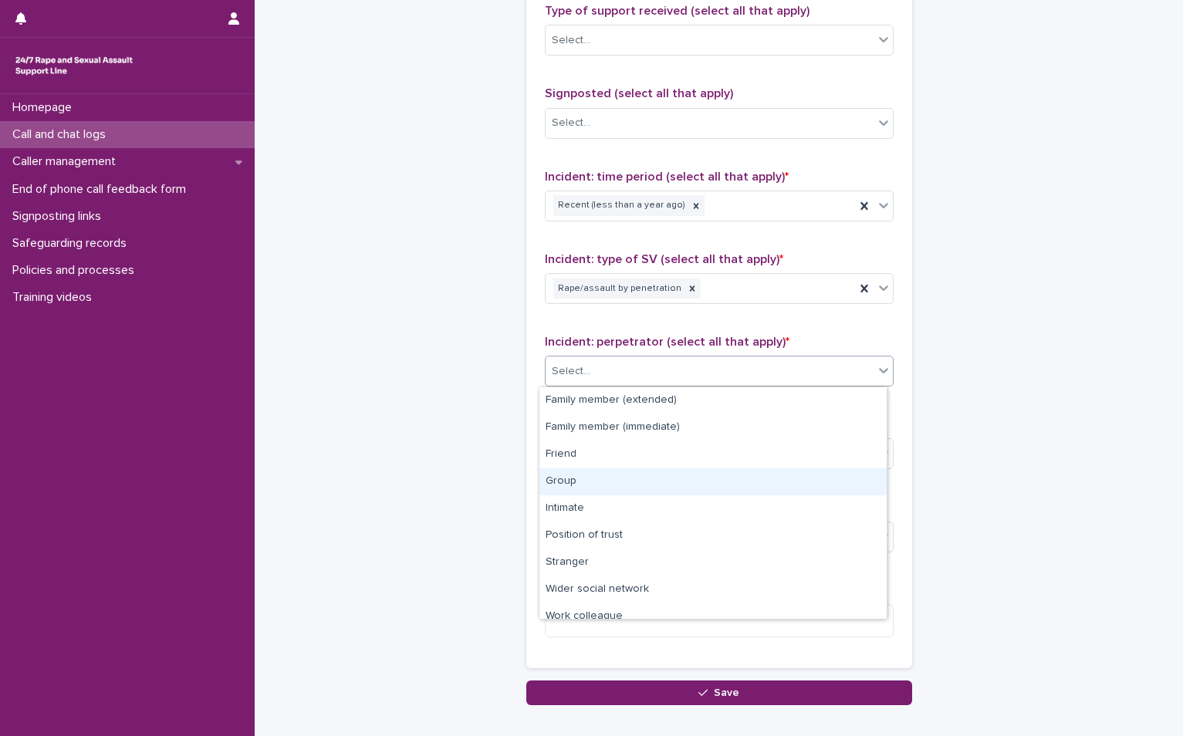
click at [657, 475] on div "Group" at bounding box center [712, 481] width 347 height 27
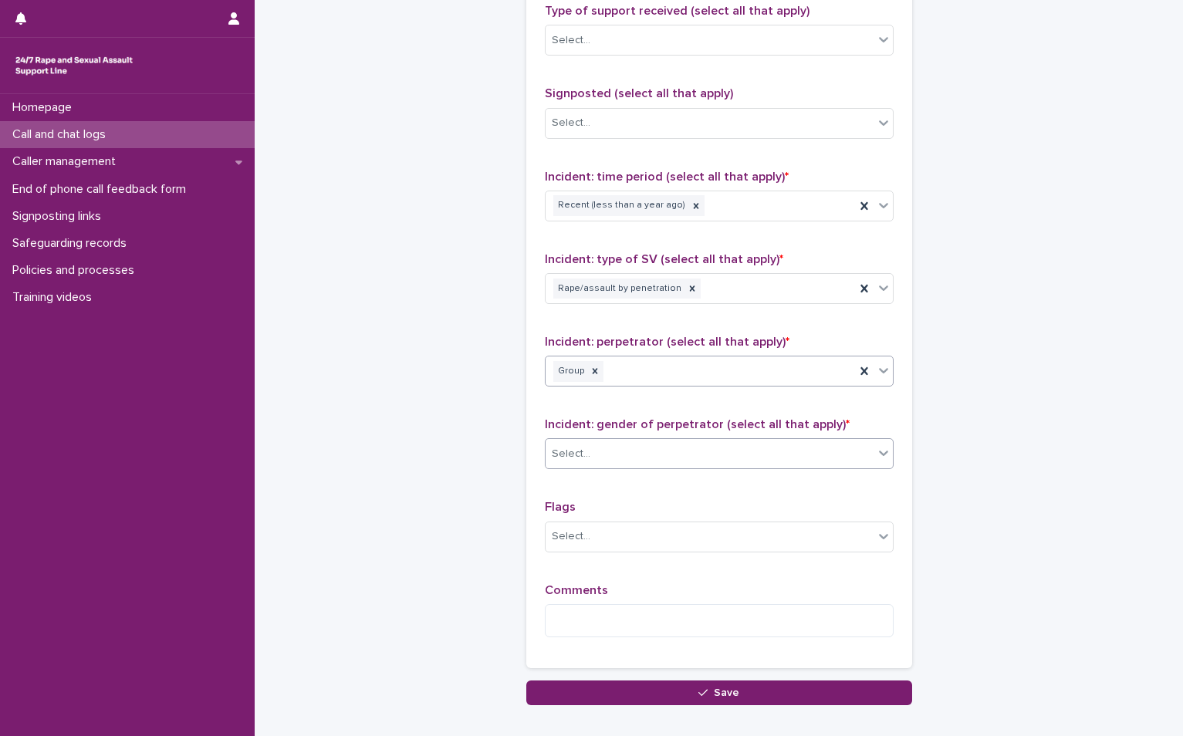
click at [653, 453] on div "Select..." at bounding box center [709, 453] width 328 height 25
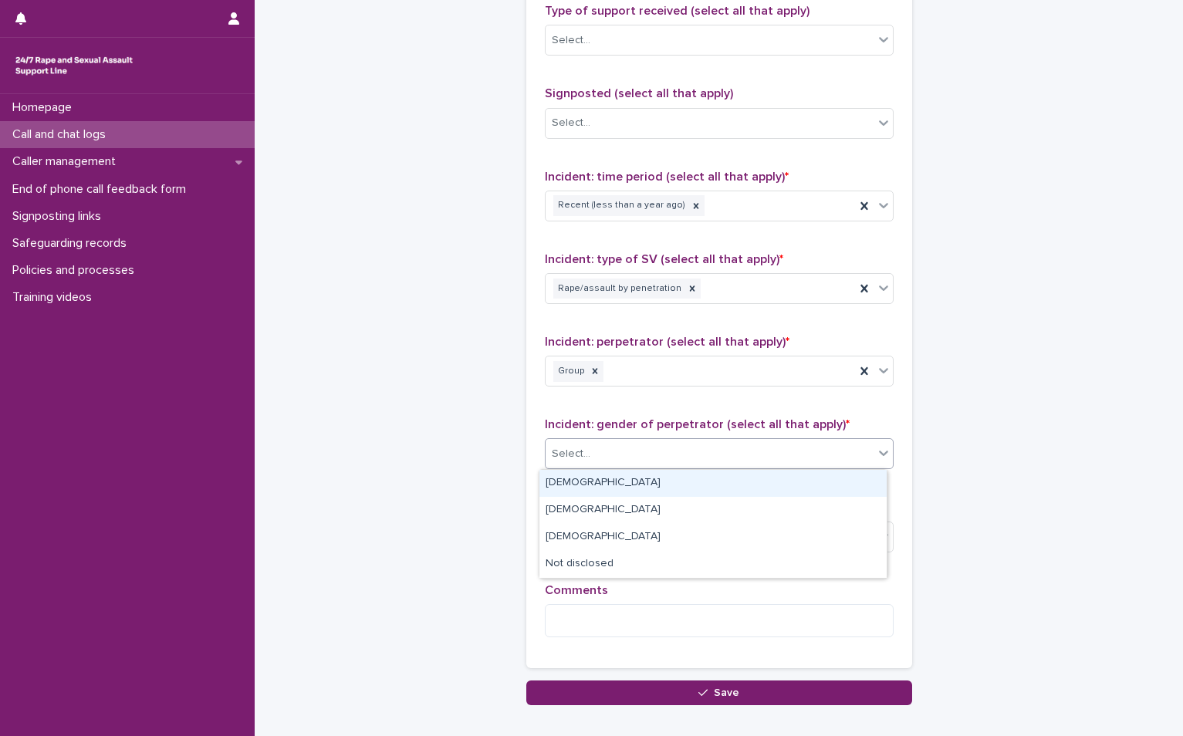
click at [643, 494] on div "[DEMOGRAPHIC_DATA]" at bounding box center [712, 483] width 347 height 27
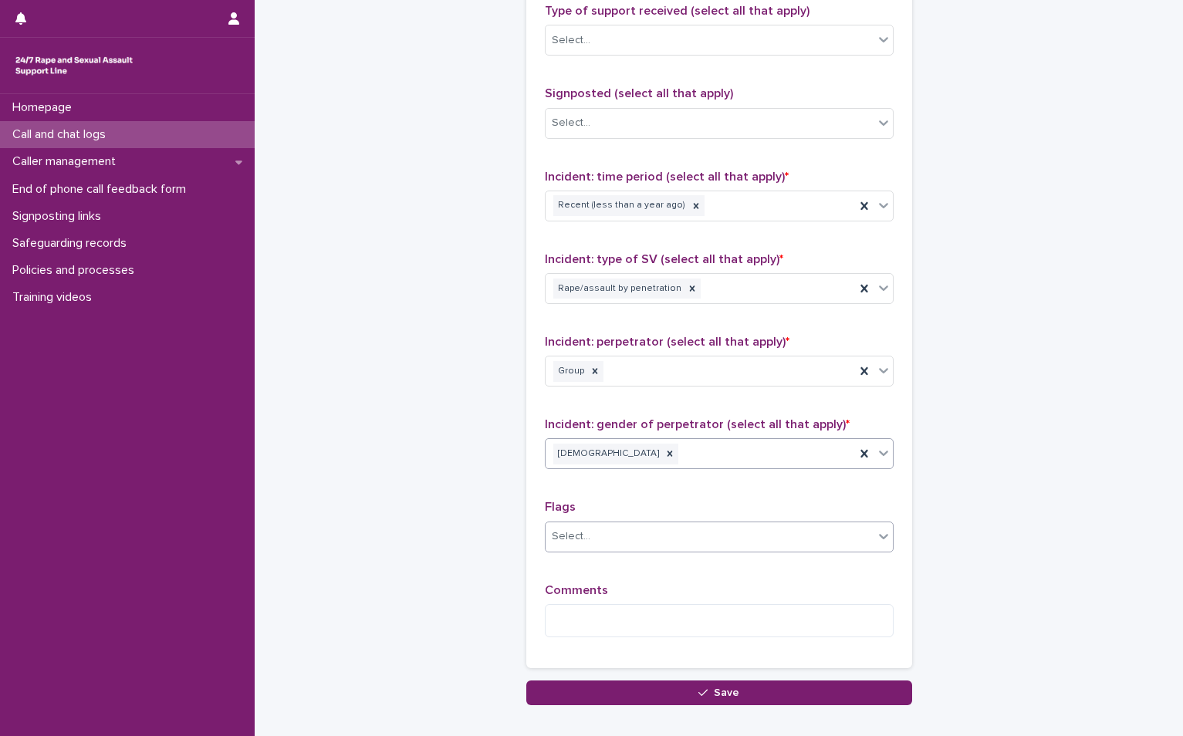
click at [643, 538] on div "Select..." at bounding box center [709, 536] width 328 height 25
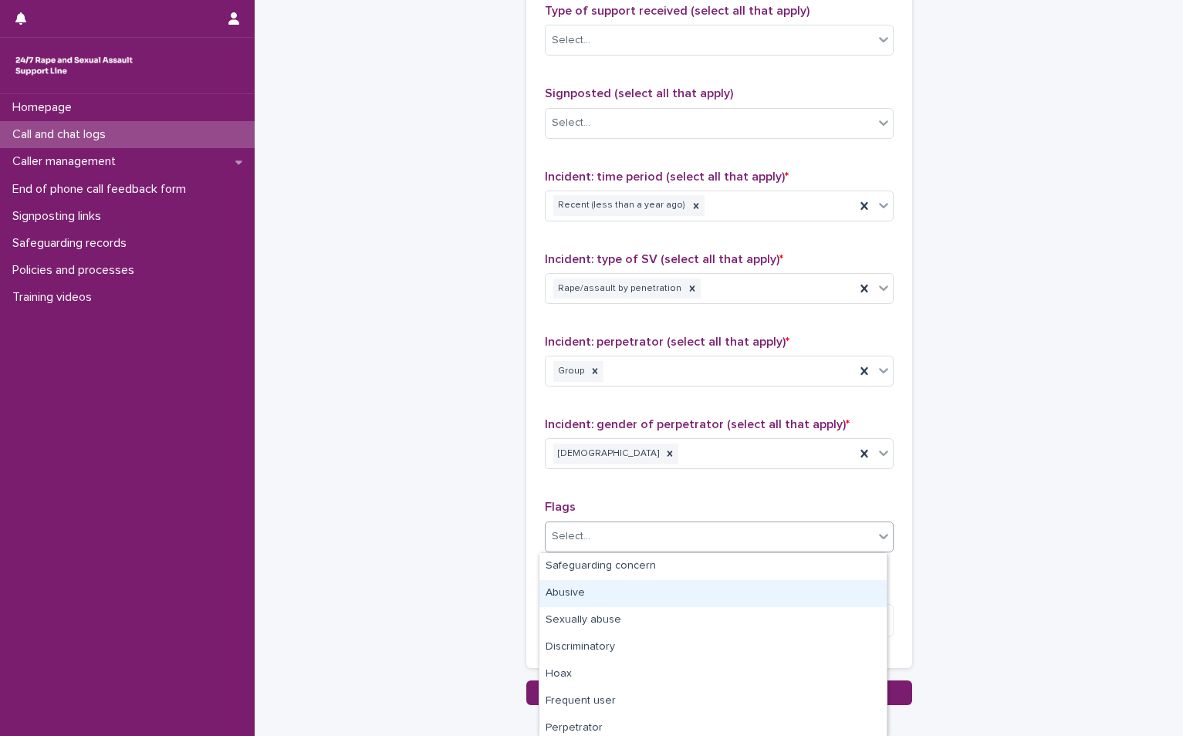
click at [652, 598] on div "Abusive" at bounding box center [712, 593] width 347 height 27
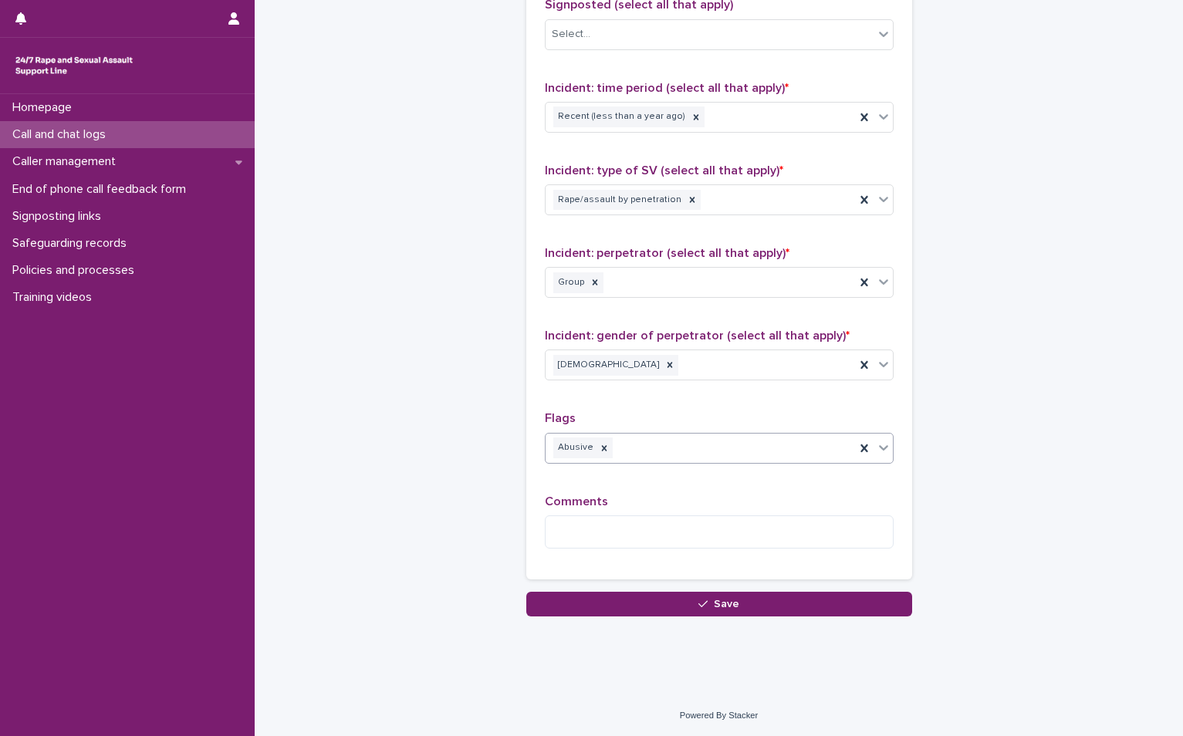
scroll to position [1170, 0]
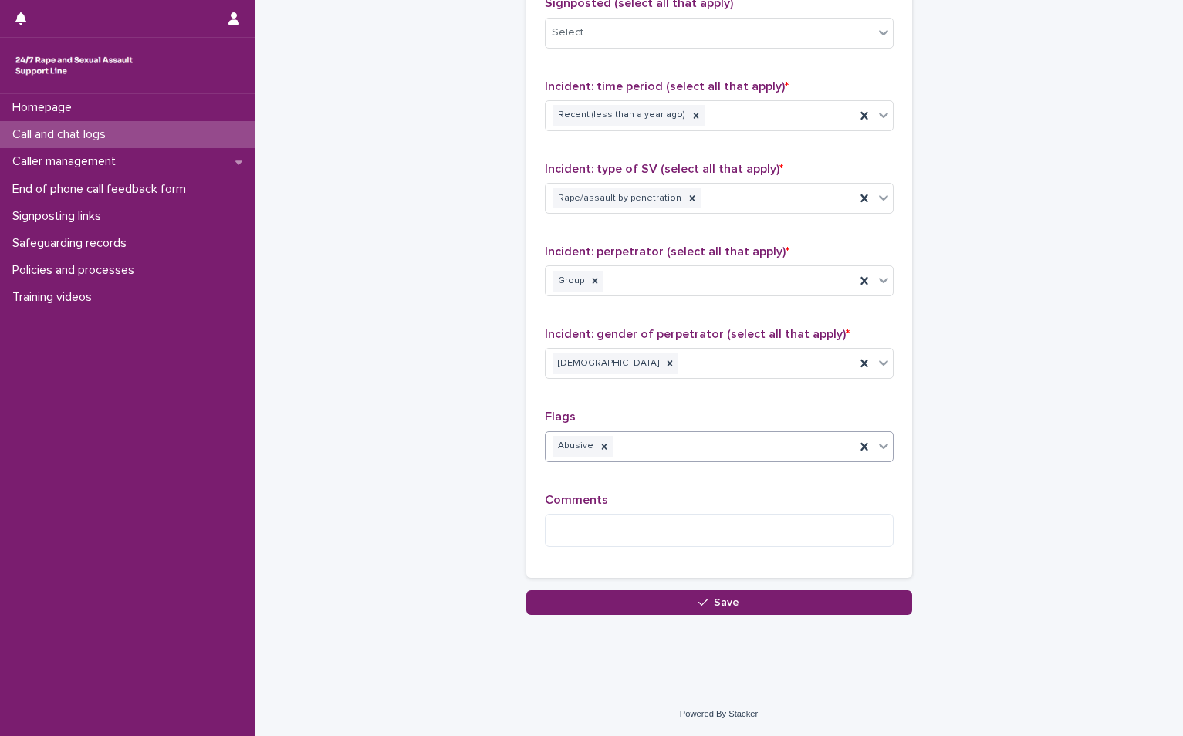
click at [681, 512] on div "Comments" at bounding box center [719, 526] width 349 height 66
click at [670, 548] on div "Comments" at bounding box center [719, 526] width 349 height 66
click at [676, 535] on textarea at bounding box center [719, 530] width 349 height 33
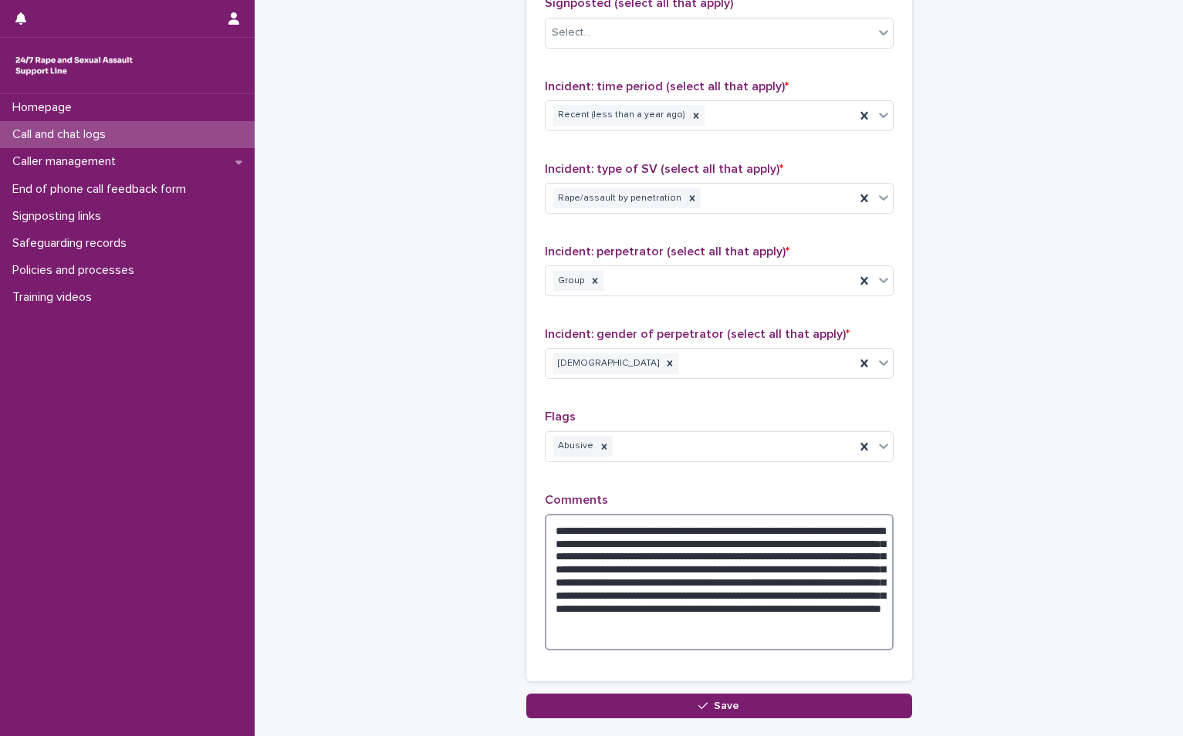
click at [826, 640] on textarea "**********" at bounding box center [719, 582] width 349 height 137
click at [876, 640] on textarea "**********" at bounding box center [719, 582] width 349 height 137
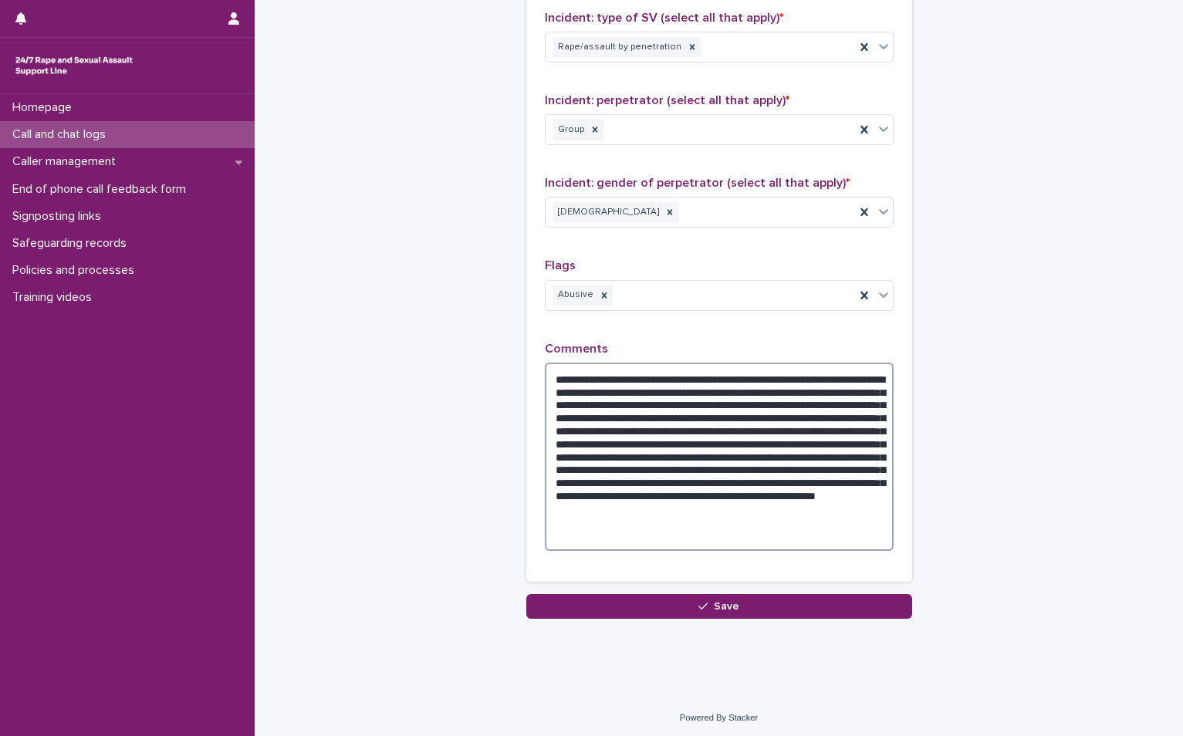
scroll to position [1325, 0]
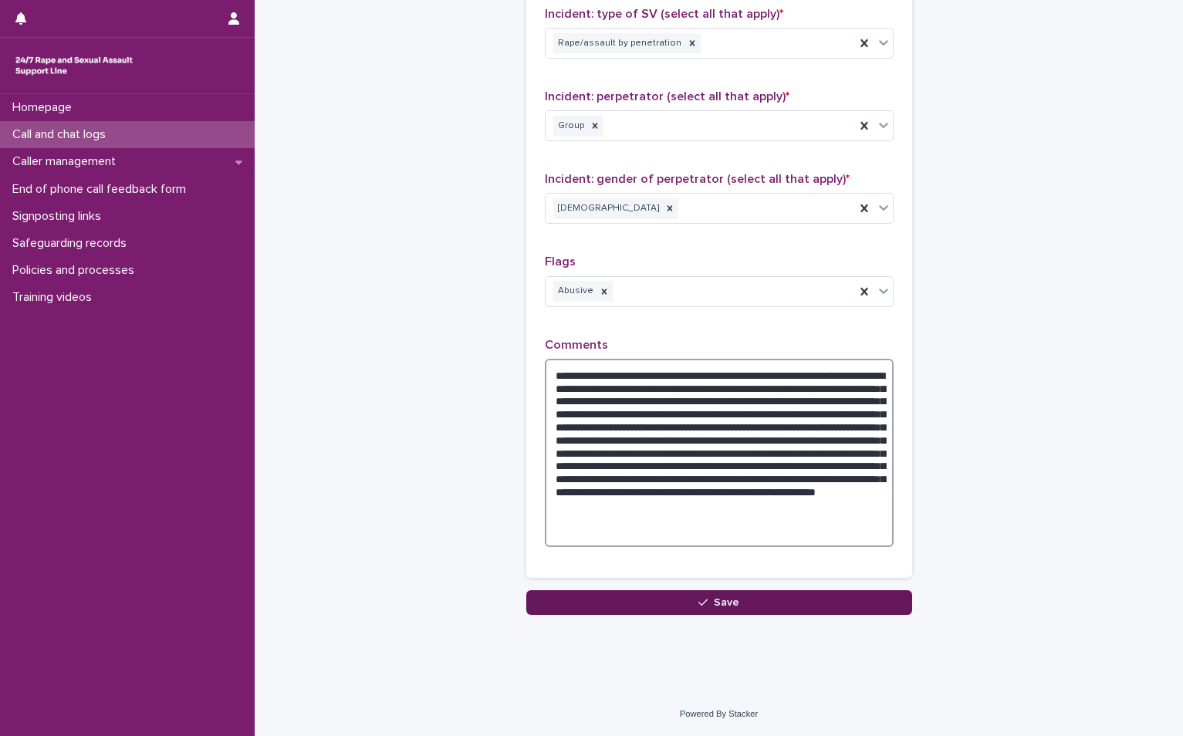
type textarea "**********"
click at [768, 603] on button "Save" at bounding box center [719, 602] width 386 height 25
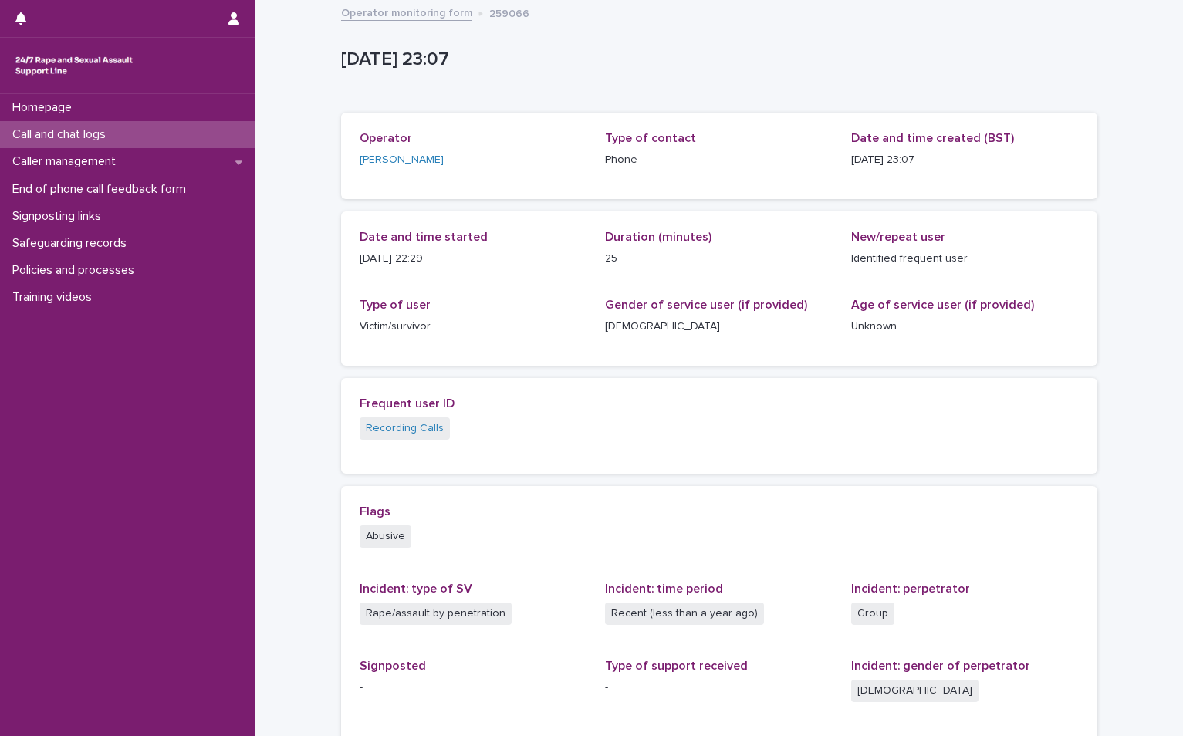
click at [66, 137] on p "Call and chat logs" at bounding box center [62, 134] width 112 height 15
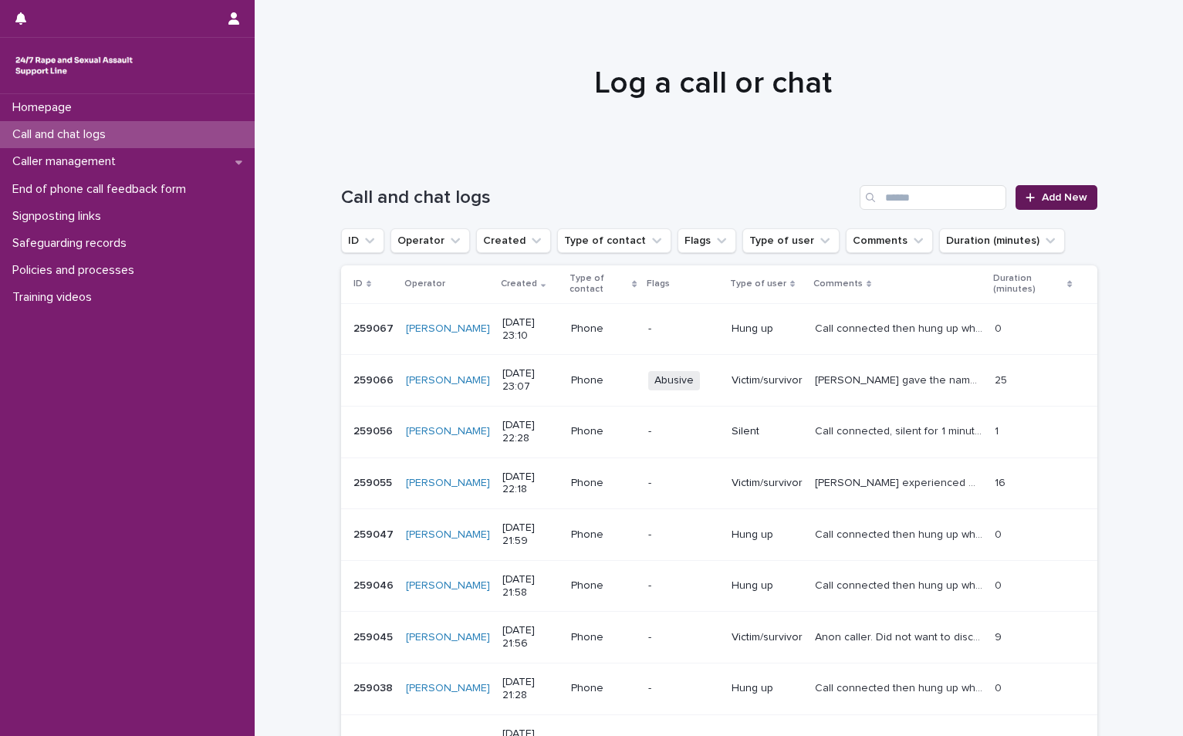
click at [1052, 199] on span "Add New" at bounding box center [1064, 197] width 46 height 11
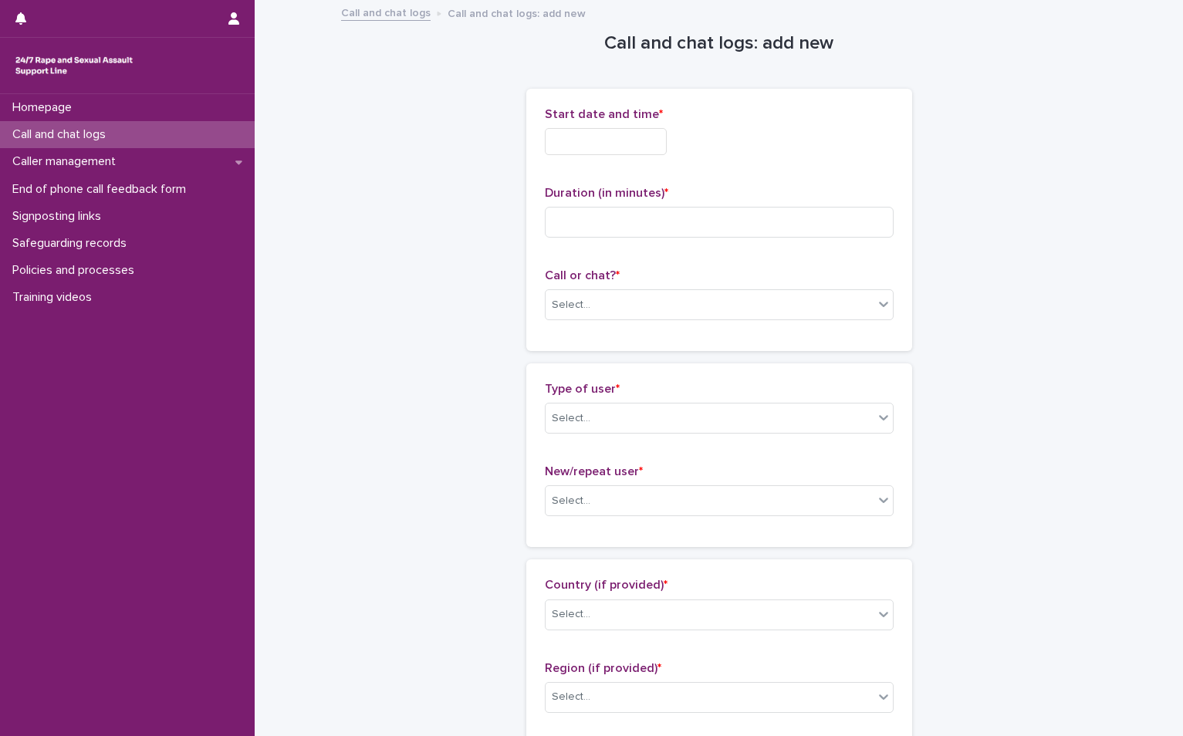
click at [645, 134] on input "text" at bounding box center [606, 141] width 122 height 27
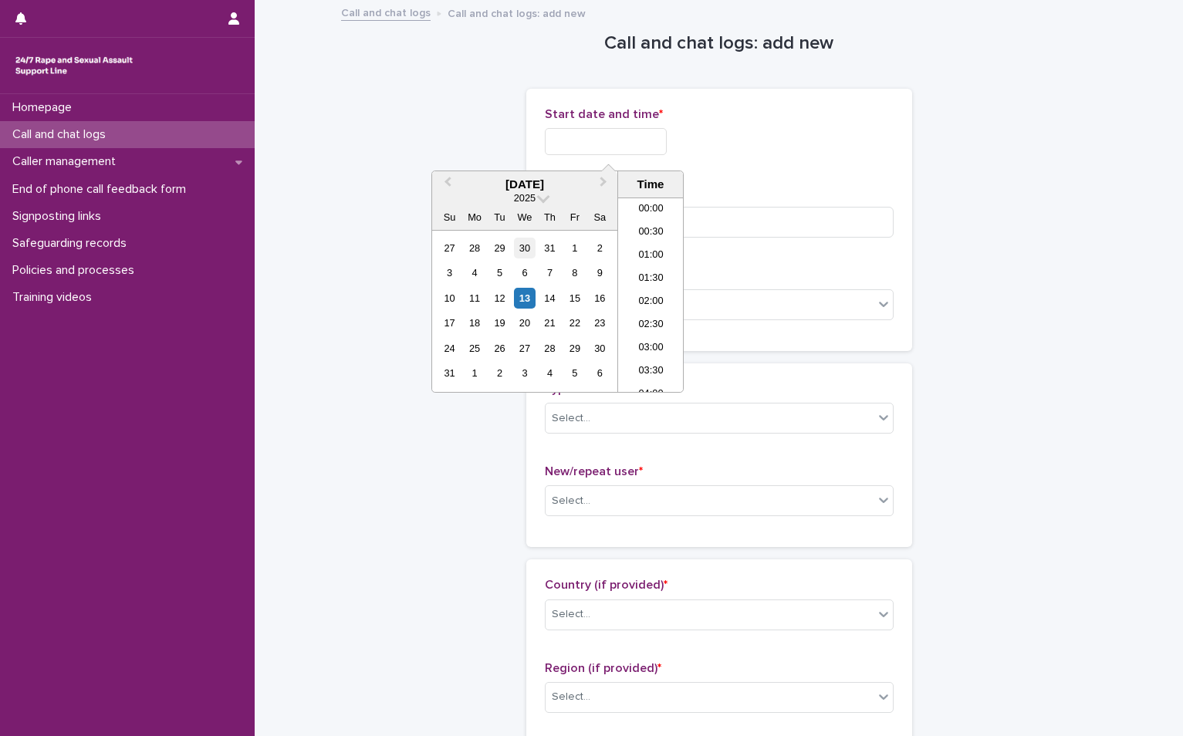
scroll to position [917, 0]
click at [529, 304] on div "13" at bounding box center [524, 298] width 21 height 21
click at [638, 362] on li "23:00" at bounding box center [651, 357] width 66 height 23
click at [642, 143] on input "**********" at bounding box center [606, 141] width 122 height 27
type input "**********"
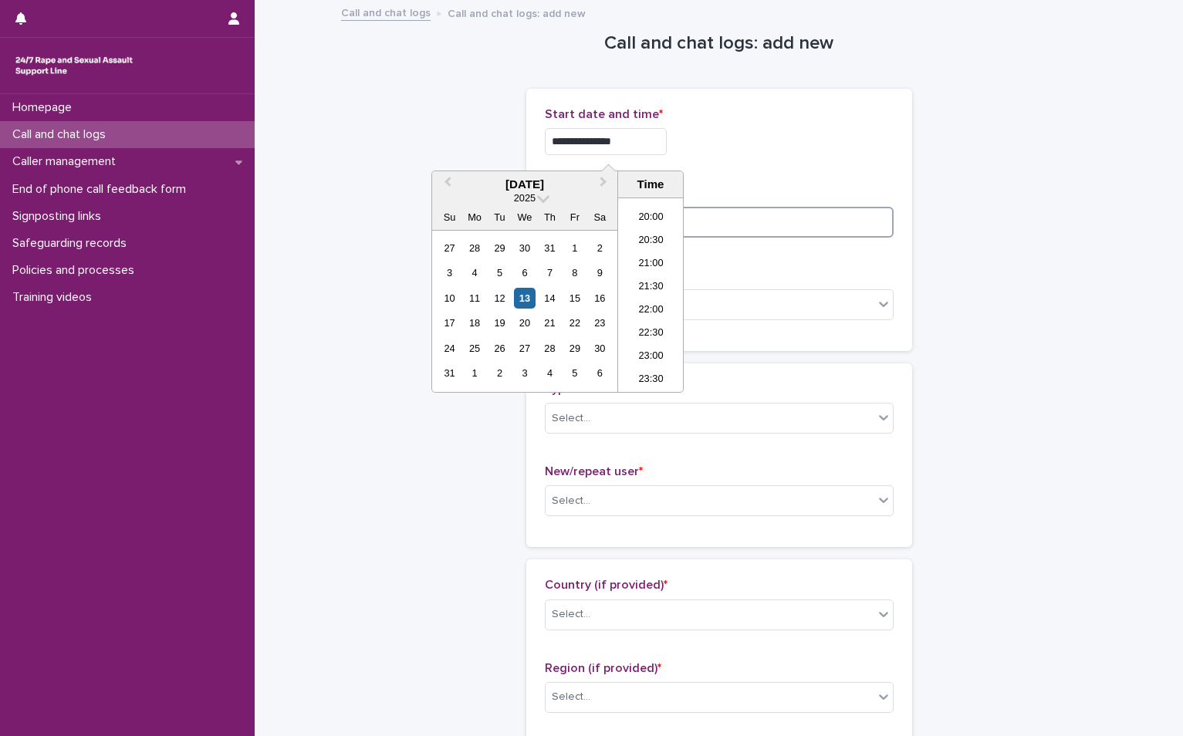
click at [718, 221] on input at bounding box center [719, 222] width 349 height 31
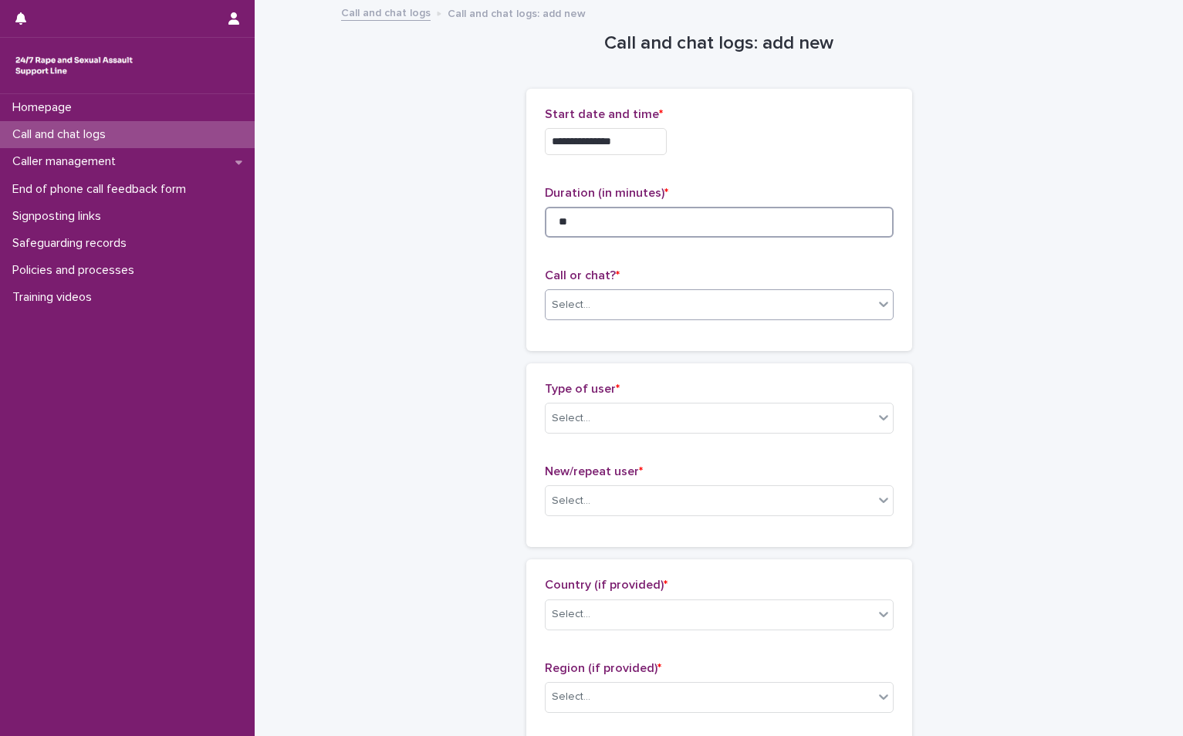
type input "**"
click at [608, 303] on div "Select..." at bounding box center [709, 304] width 328 height 25
click at [584, 334] on div "Phone" at bounding box center [712, 334] width 347 height 27
click at [579, 425] on div "Select..." at bounding box center [571, 418] width 39 height 16
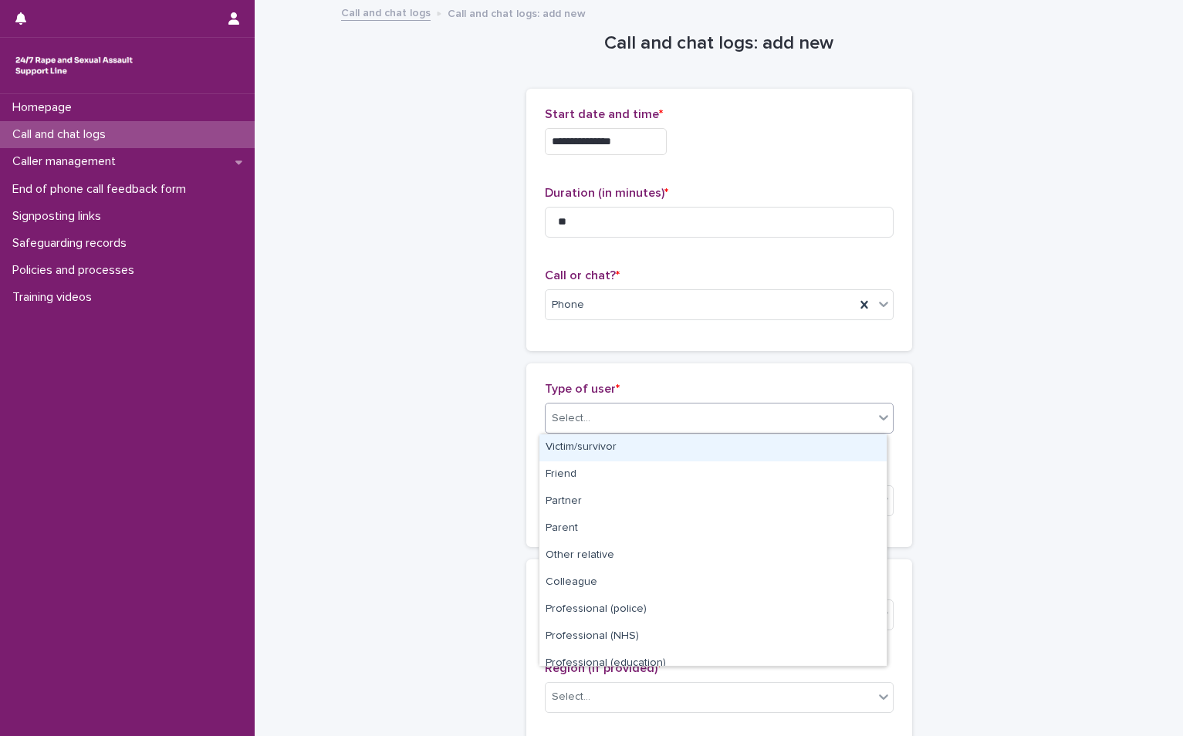
click at [606, 454] on div "Victim/survivor" at bounding box center [712, 447] width 347 height 27
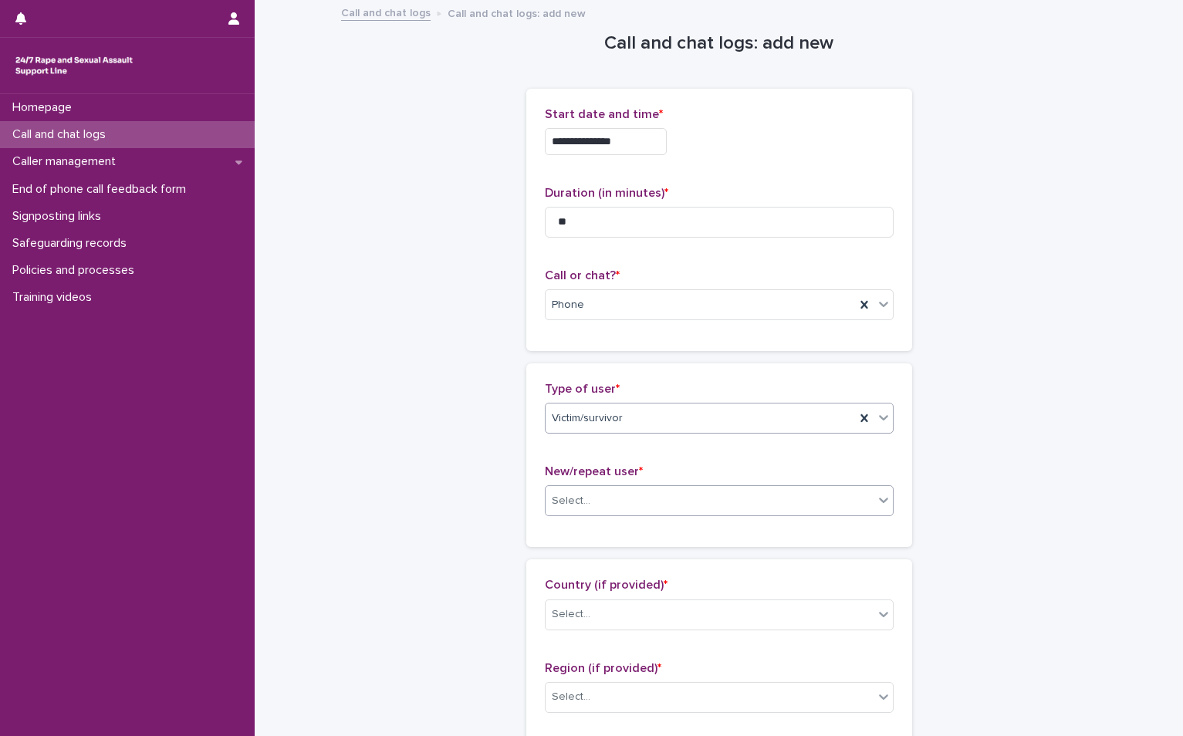
click at [607, 505] on div "Select..." at bounding box center [709, 500] width 328 height 25
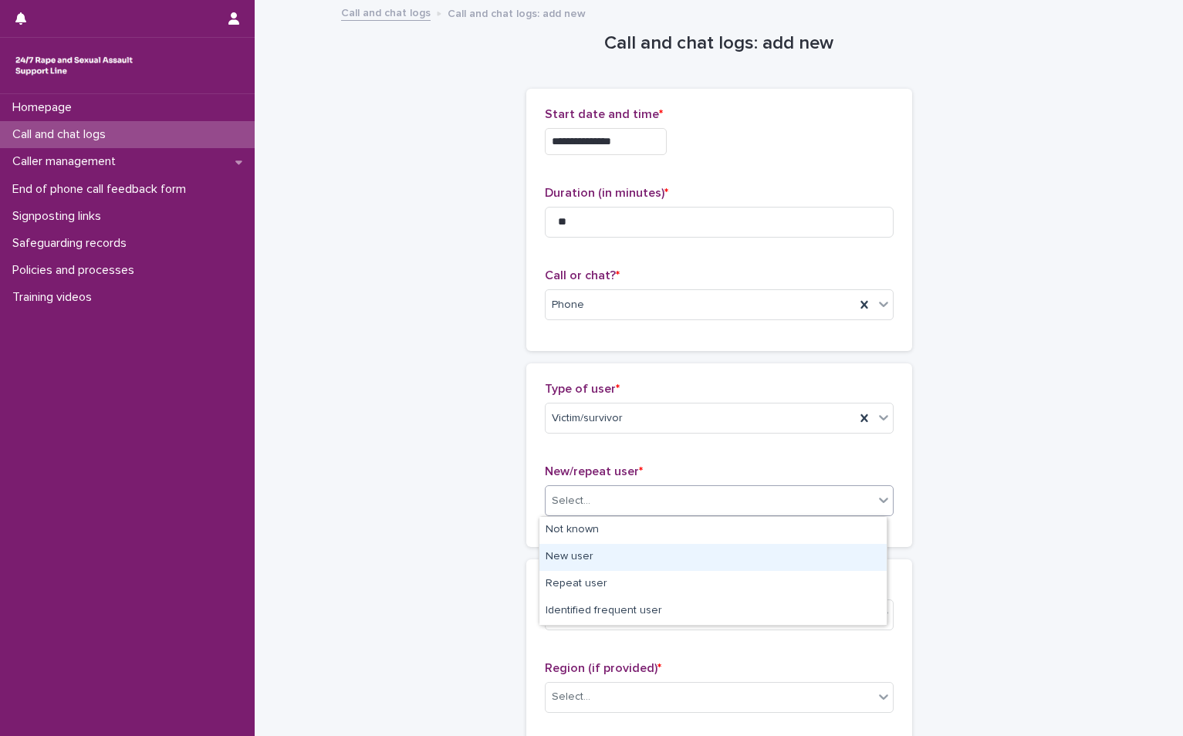
click at [609, 566] on div "New user" at bounding box center [712, 557] width 347 height 27
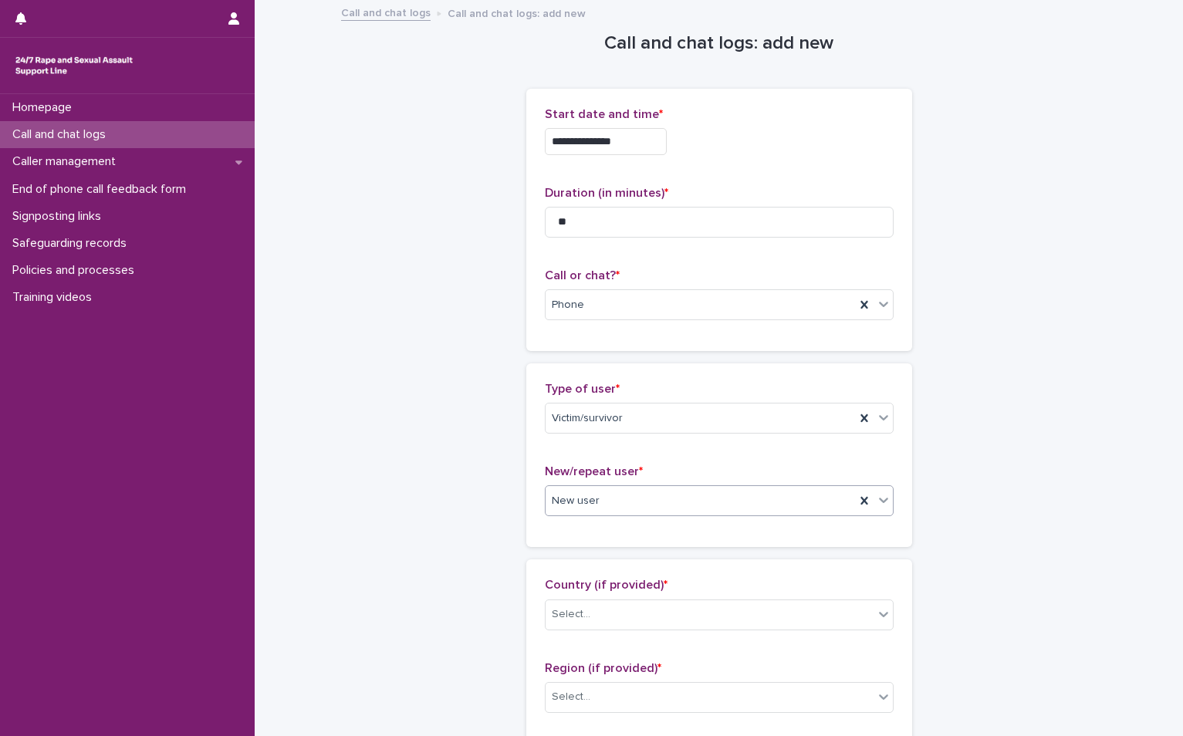
click at [633, 491] on div "New user" at bounding box center [699, 500] width 309 height 25
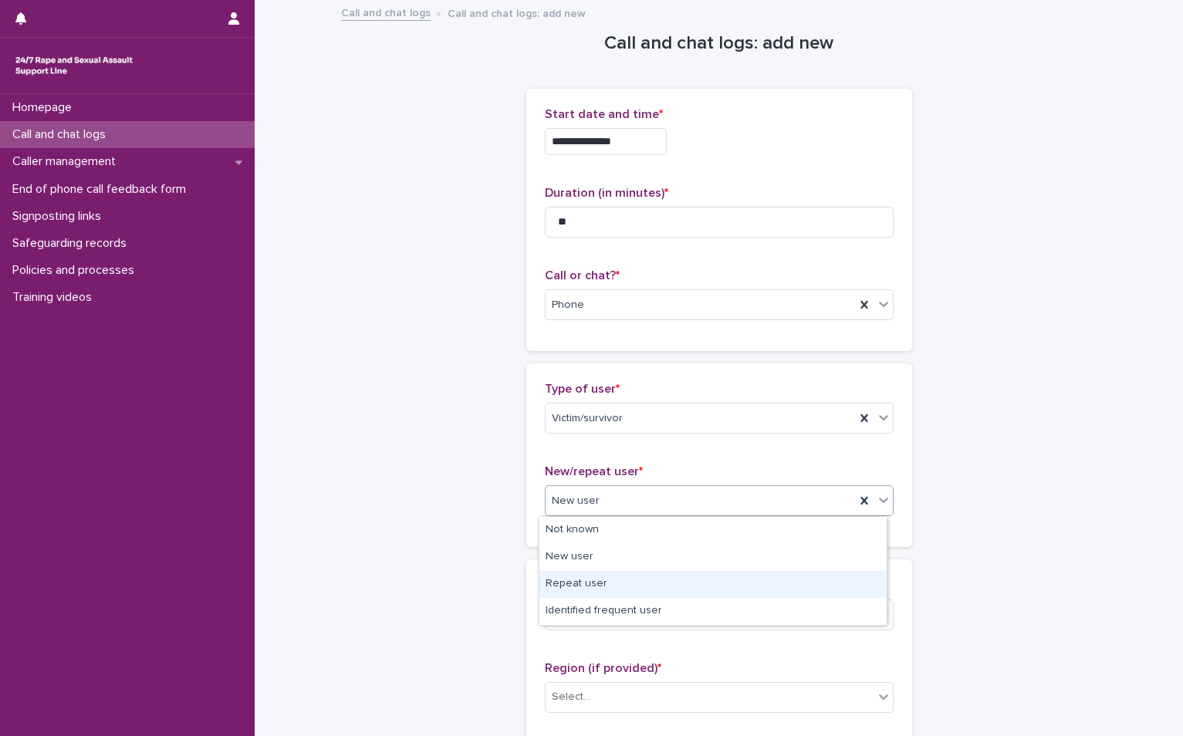
click at [605, 586] on div "Repeat user" at bounding box center [712, 584] width 347 height 27
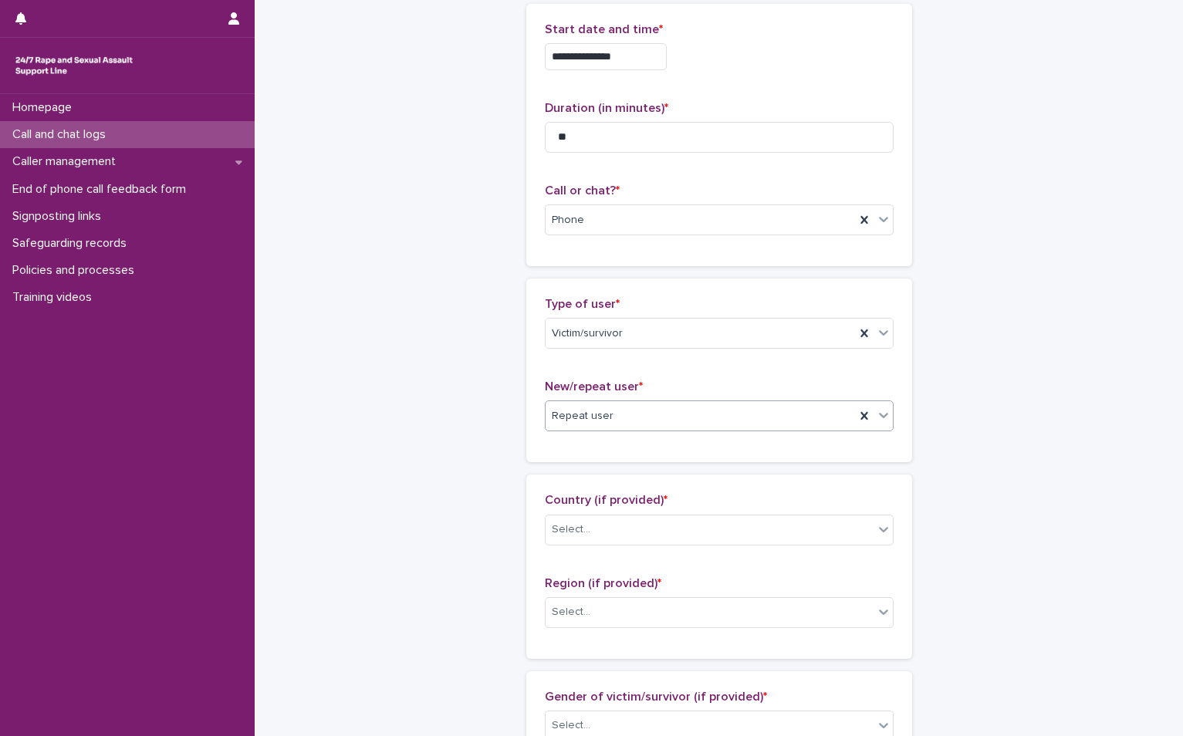
scroll to position [231, 0]
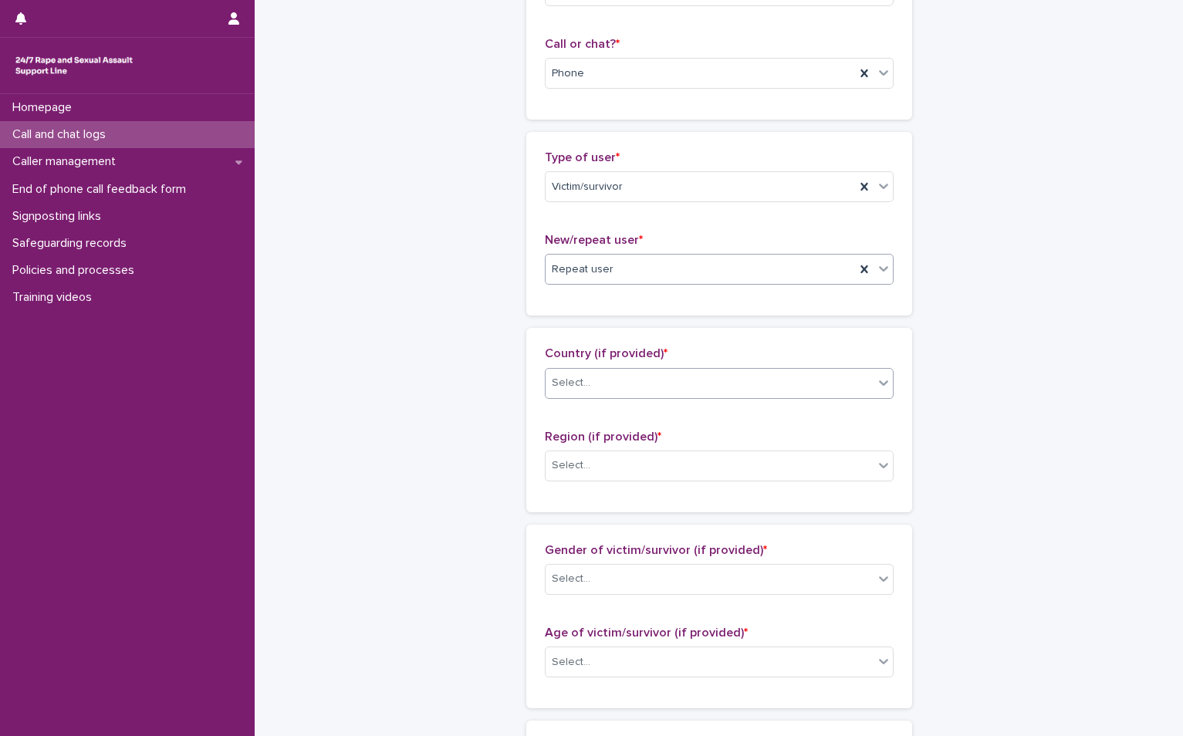
click at [562, 383] on div "Select..." at bounding box center [571, 383] width 39 height 16
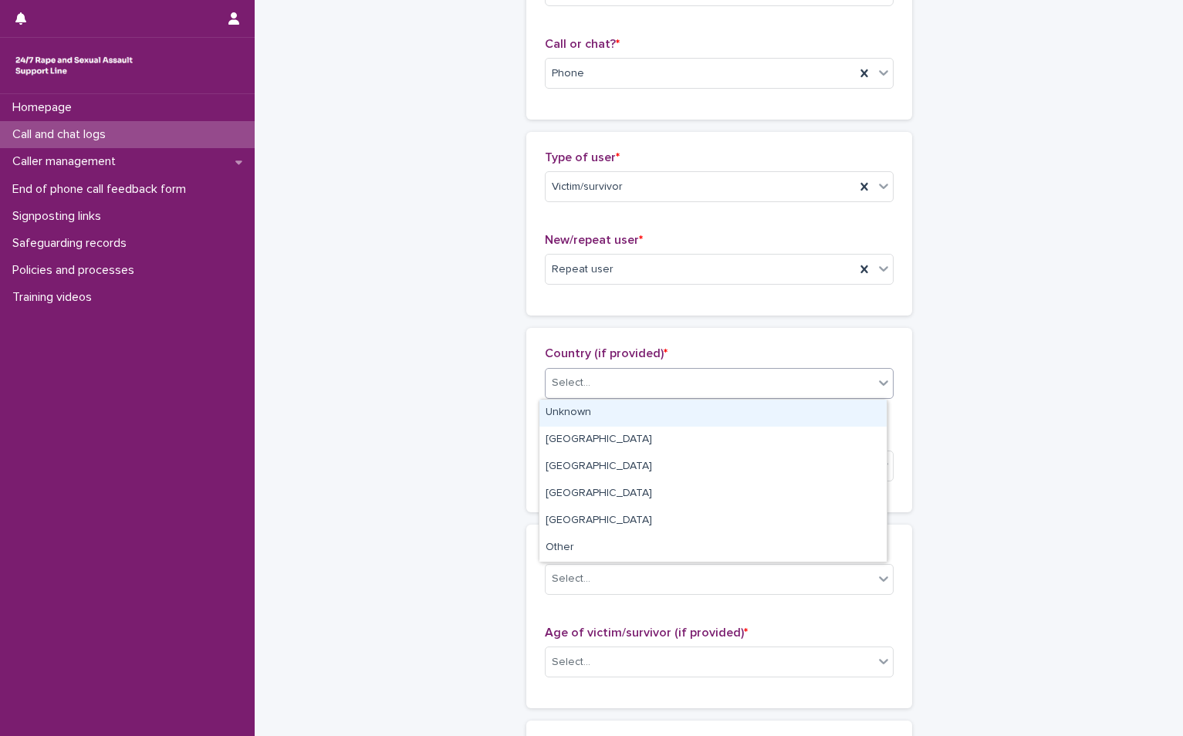
click at [567, 422] on div "Unknown" at bounding box center [712, 413] width 347 height 27
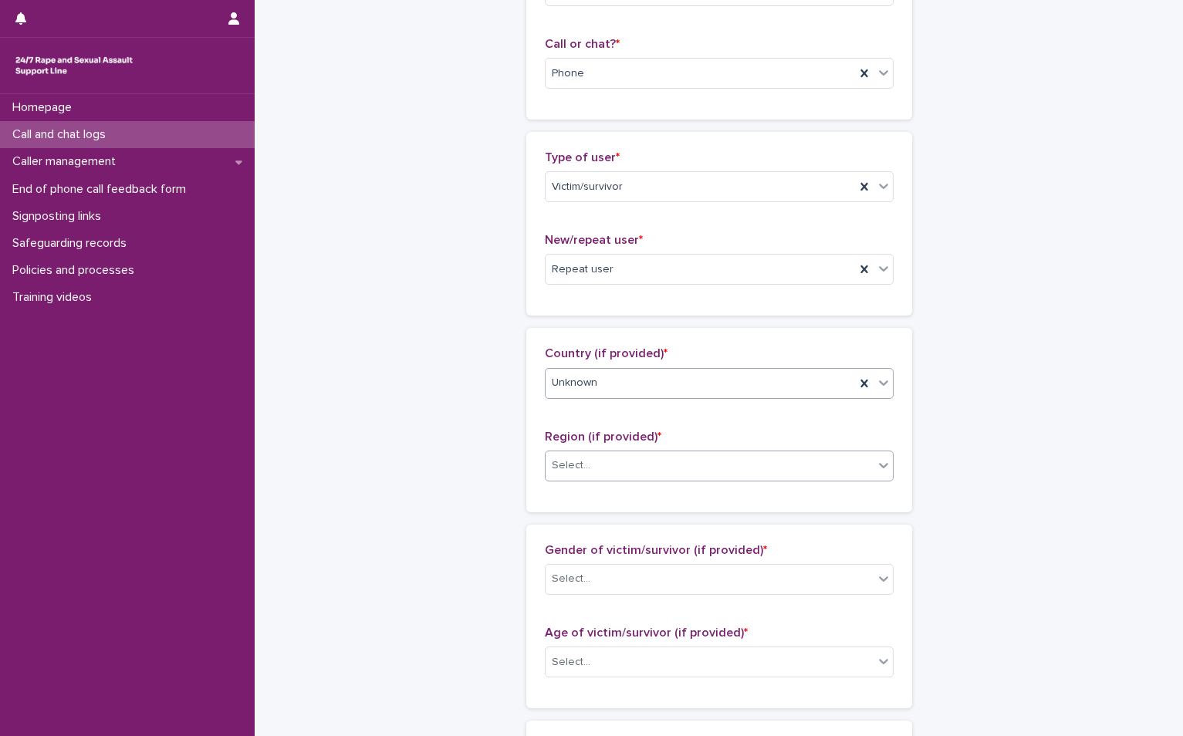
click at [569, 458] on div "Select..." at bounding box center [571, 465] width 39 height 16
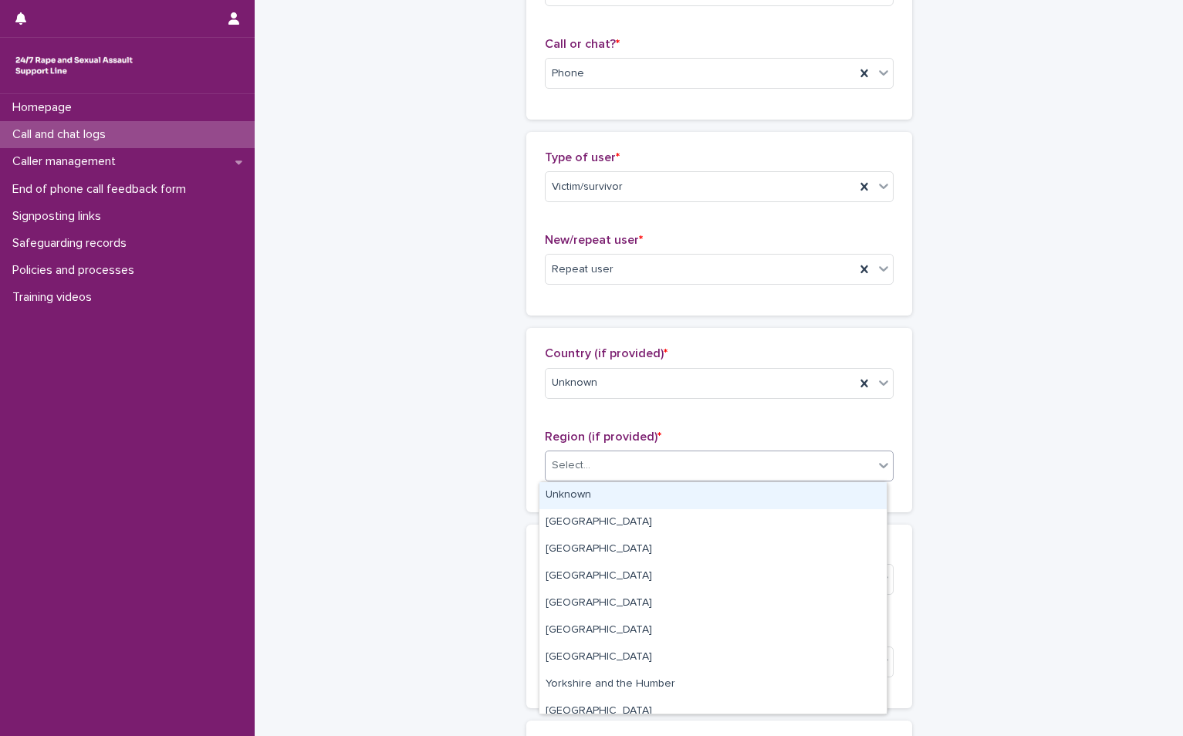
click at [569, 496] on div "Unknown" at bounding box center [712, 495] width 347 height 27
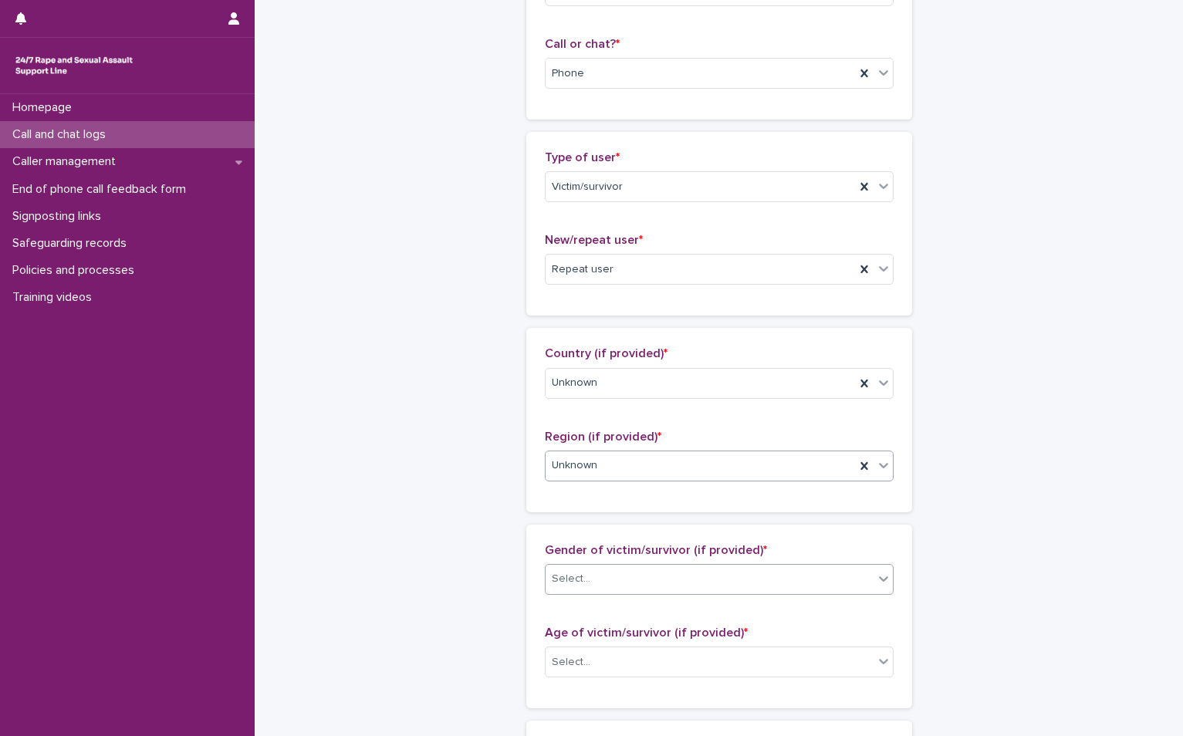
click at [592, 582] on input "text" at bounding box center [593, 578] width 2 height 13
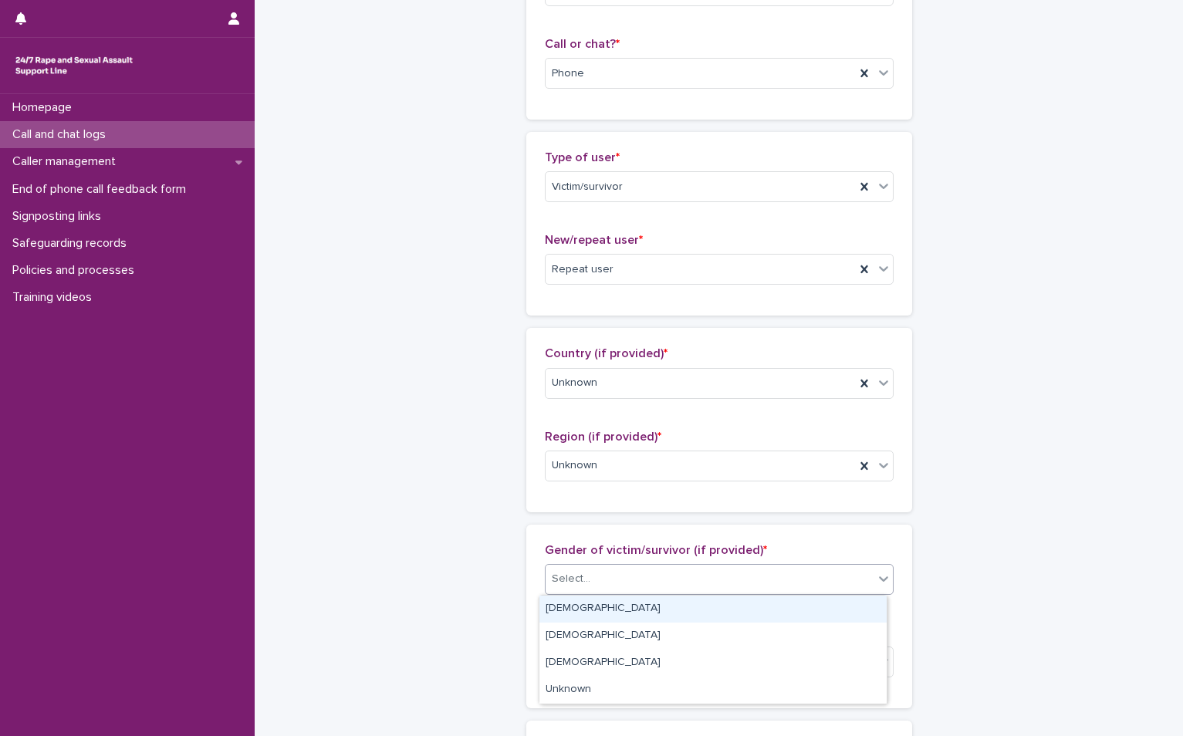
click at [574, 603] on div "[DEMOGRAPHIC_DATA]" at bounding box center [712, 609] width 347 height 27
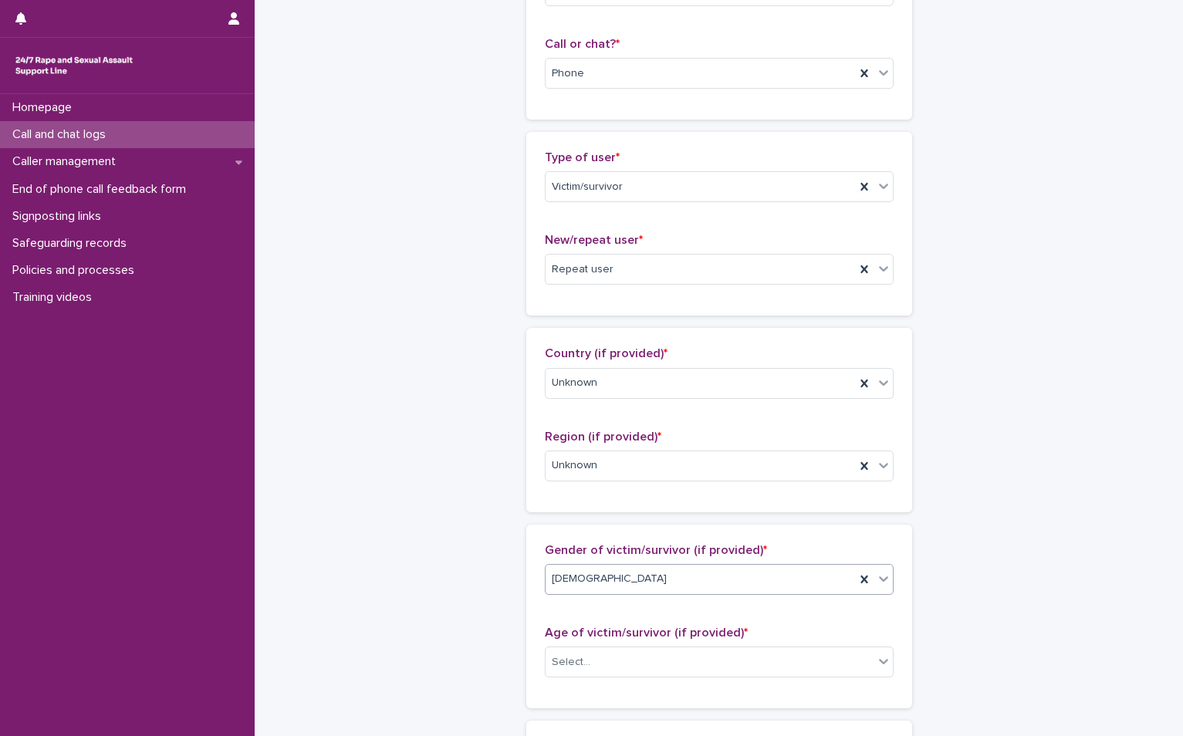
scroll to position [463, 0]
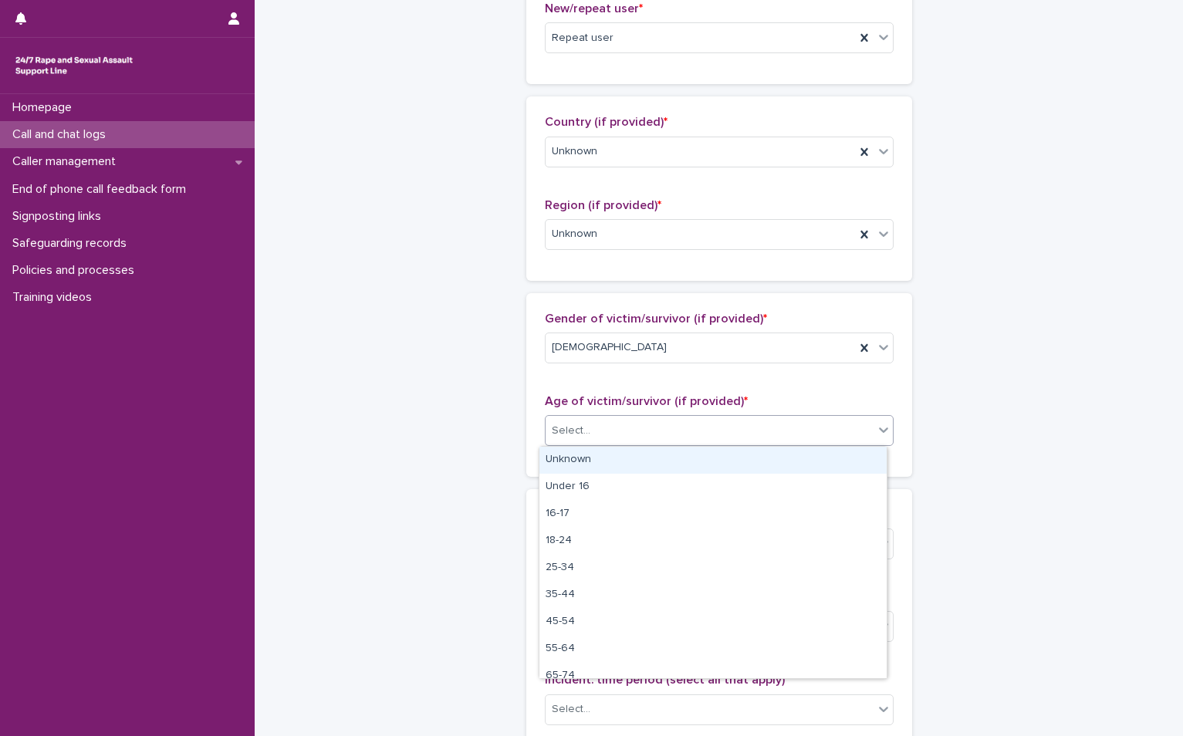
click at [572, 431] on div "Select..." at bounding box center [571, 431] width 39 height 16
click at [573, 466] on div "Unknown" at bounding box center [712, 460] width 347 height 27
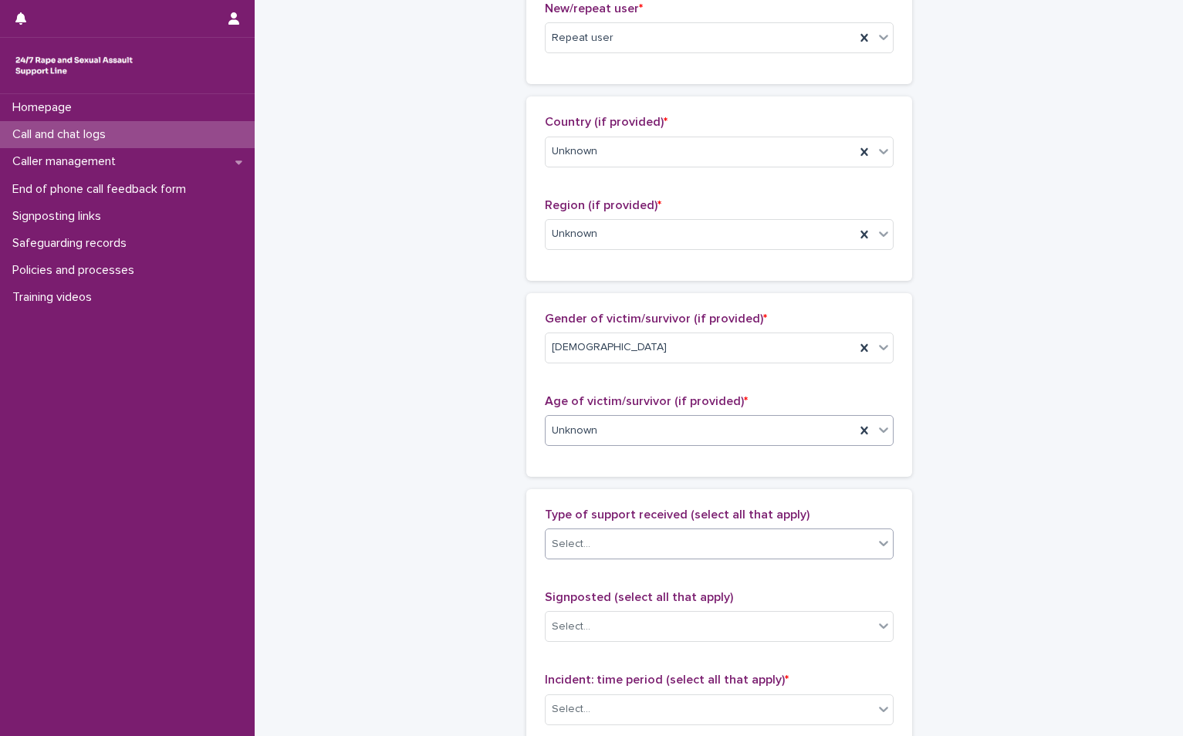
click at [594, 540] on div "Select..." at bounding box center [709, 544] width 328 height 25
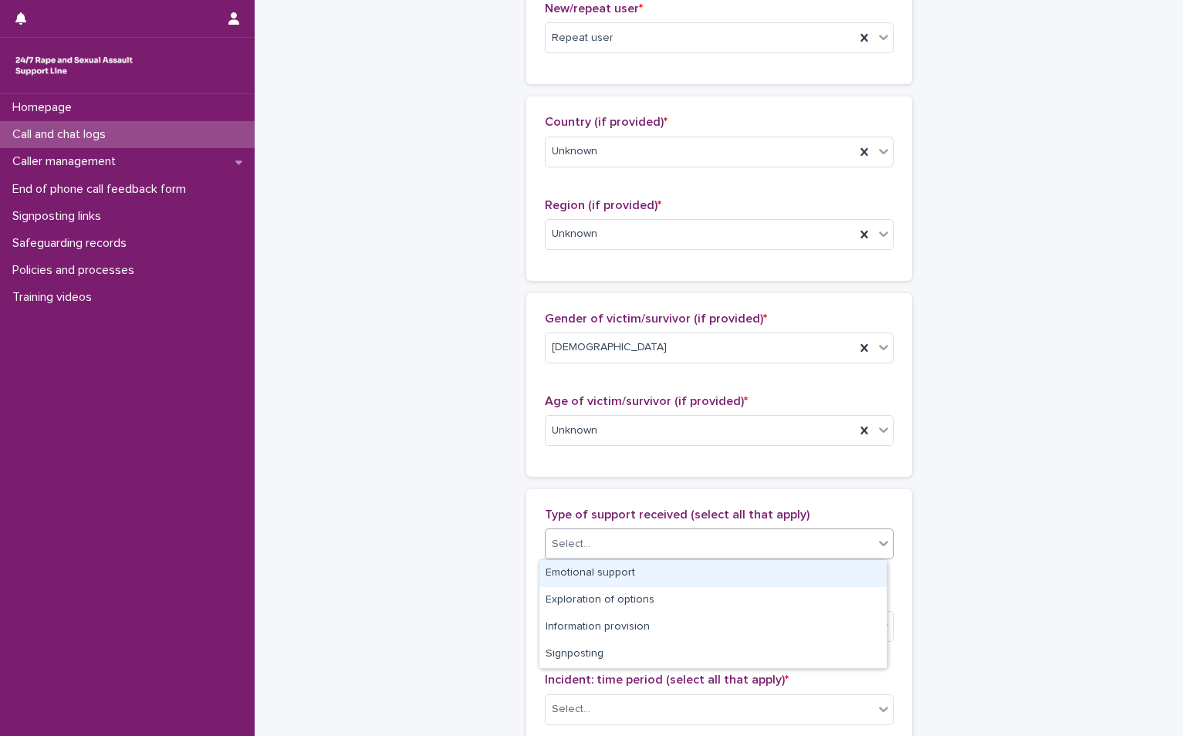
click at [596, 575] on div "Emotional support" at bounding box center [712, 573] width 347 height 27
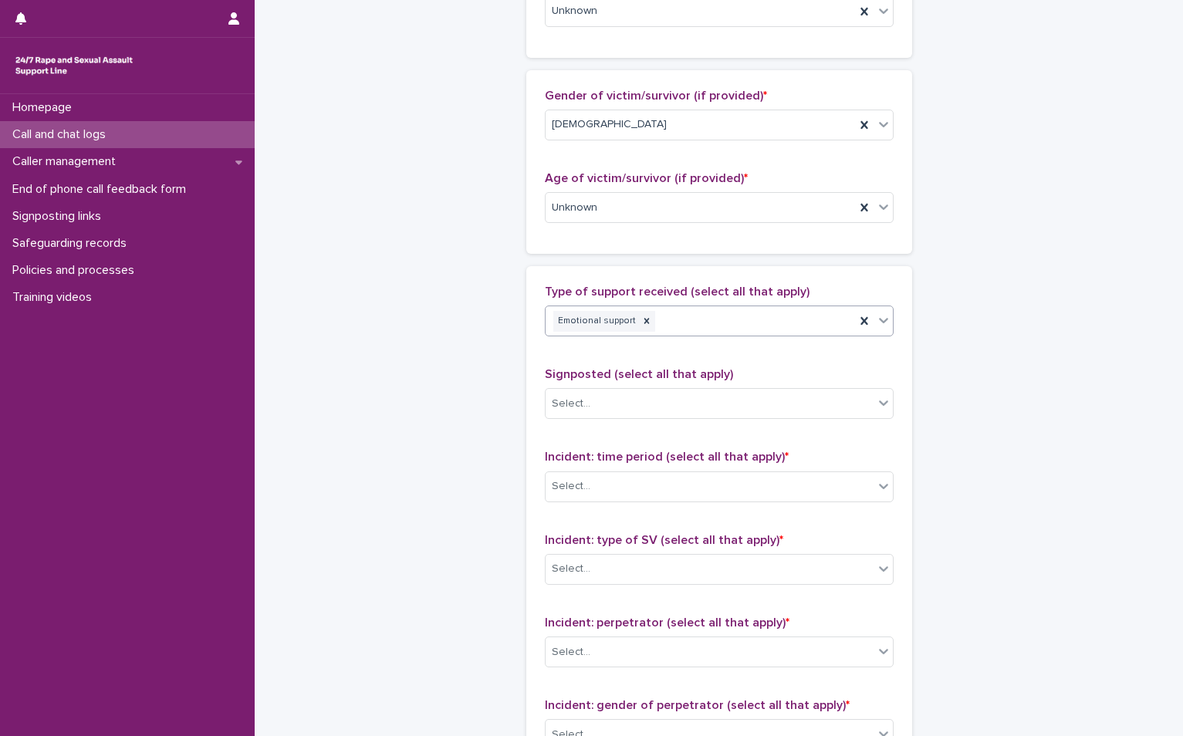
scroll to position [694, 0]
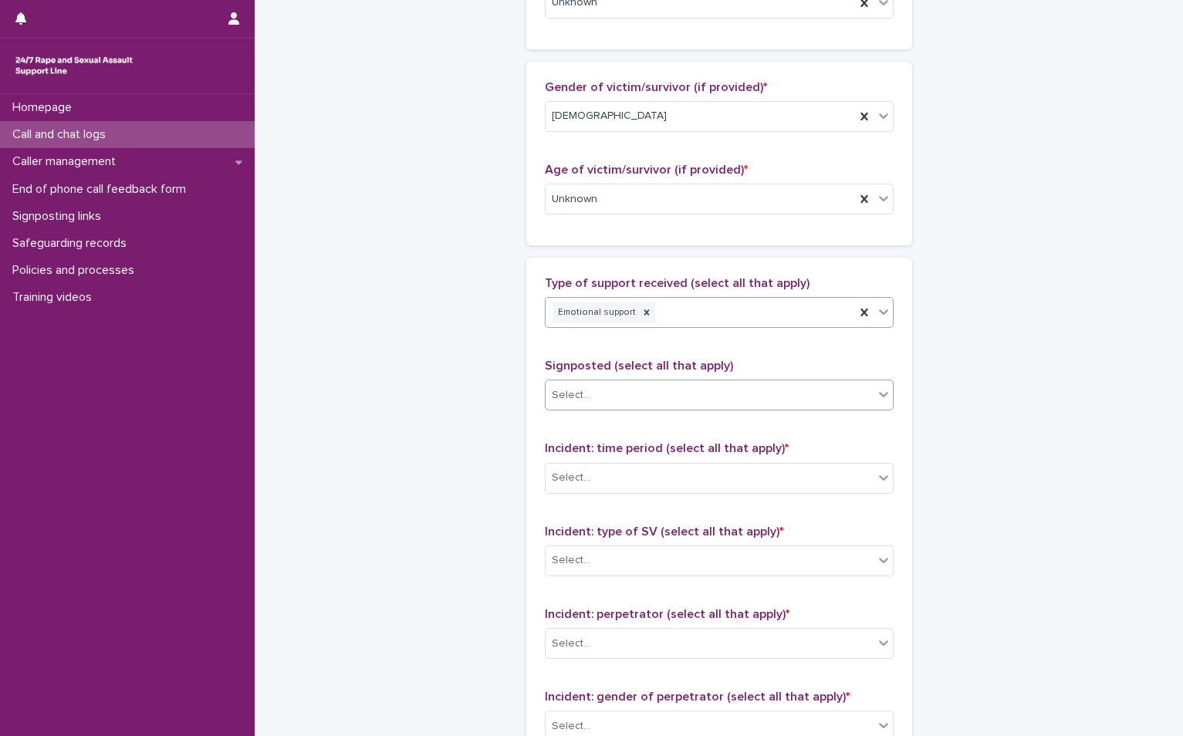
click at [602, 385] on div "Select..." at bounding box center [709, 395] width 328 height 25
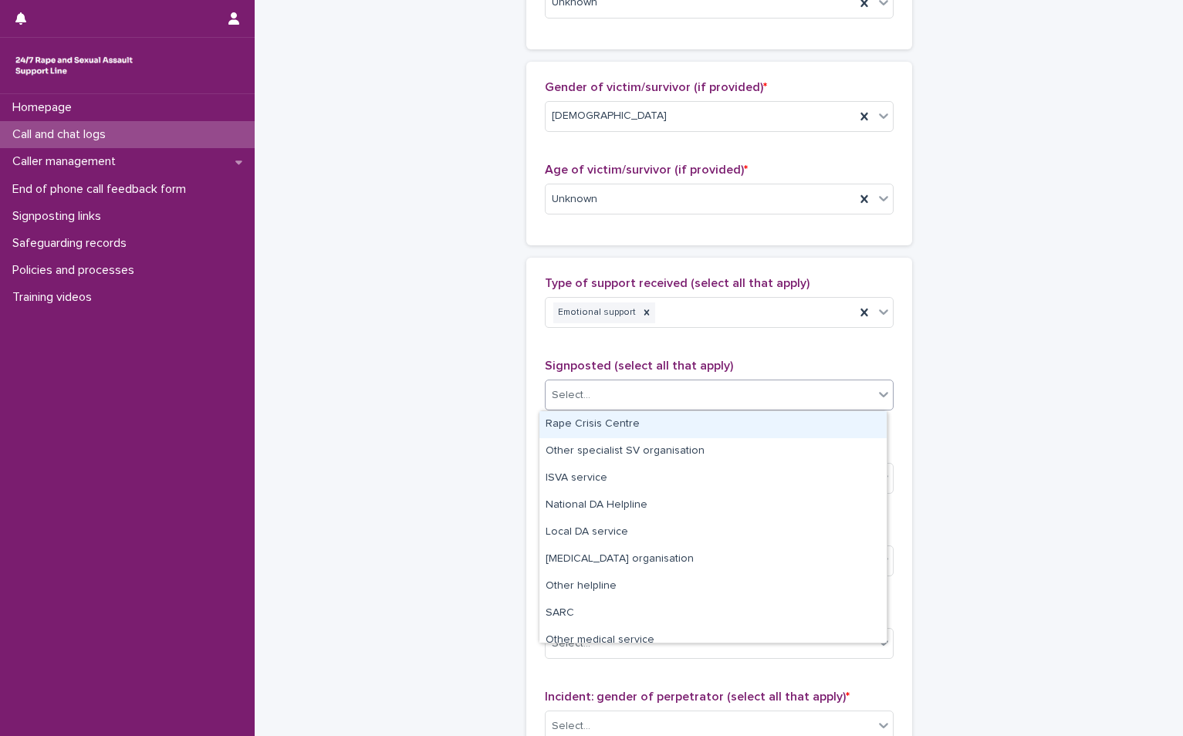
click at [721, 331] on div "Type of support received (select all that apply) Emotional support" at bounding box center [719, 308] width 349 height 64
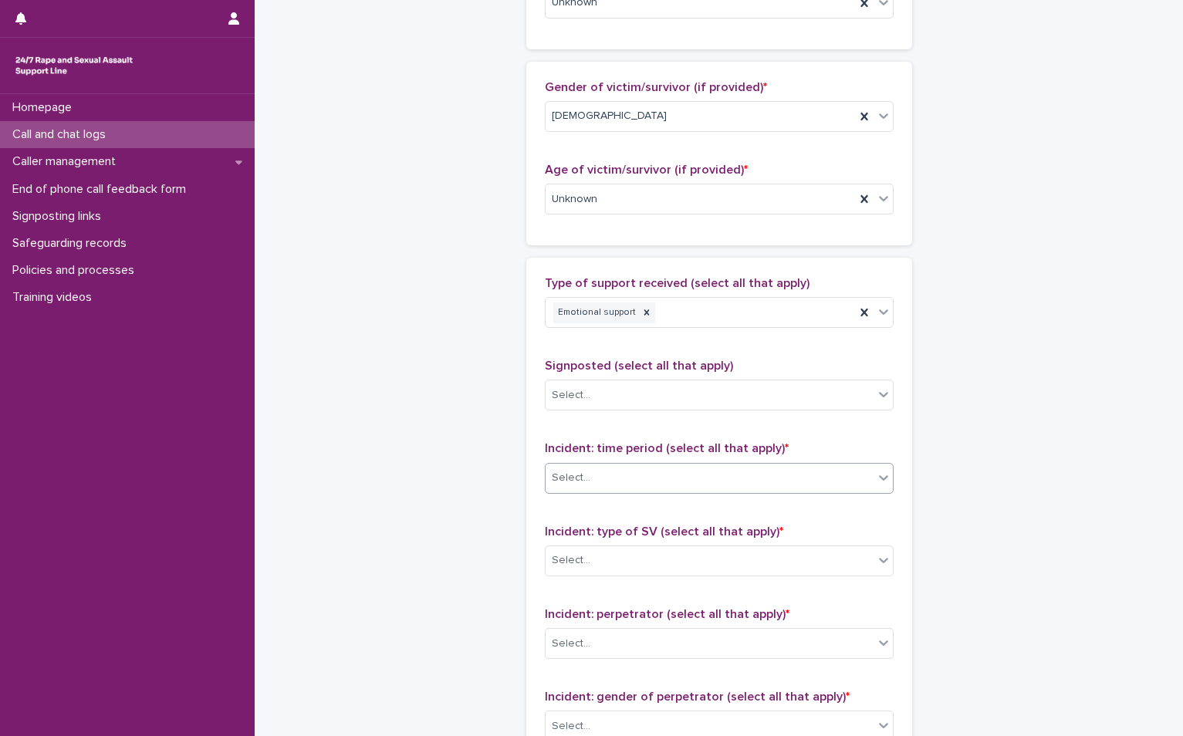
click at [665, 480] on div "Select..." at bounding box center [709, 477] width 328 height 25
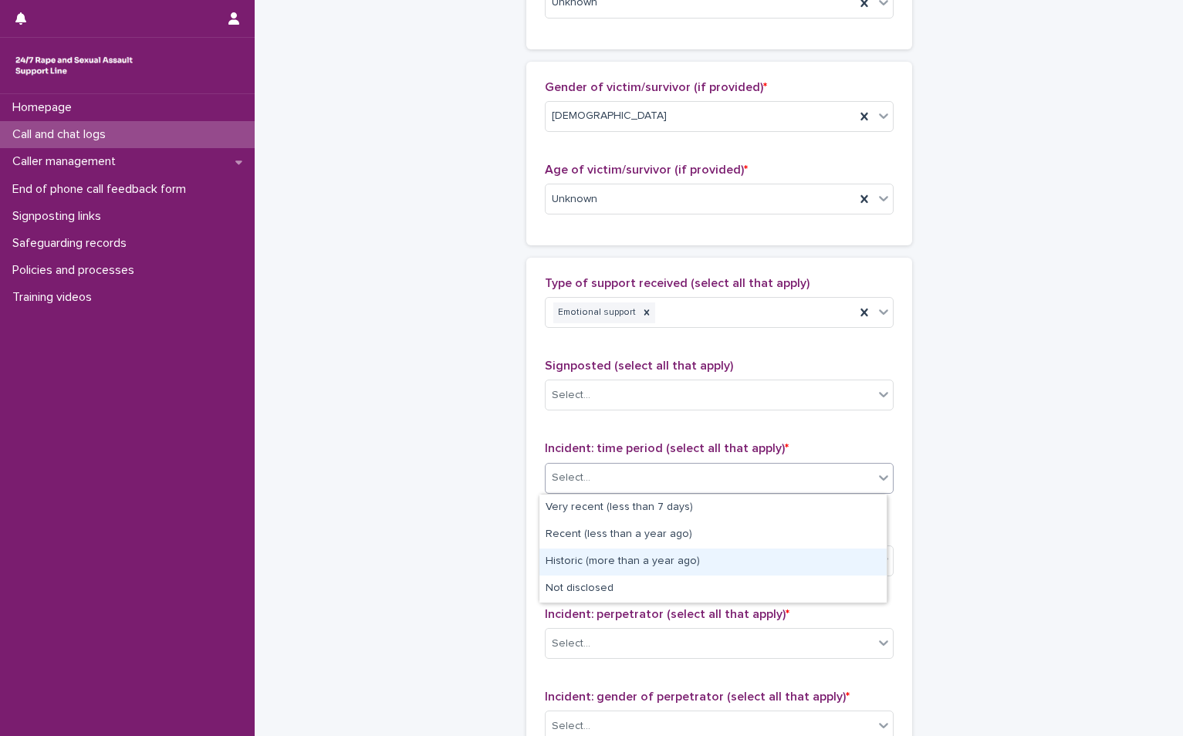
click at [616, 563] on div "Historic (more than a year ago)" at bounding box center [712, 562] width 347 height 27
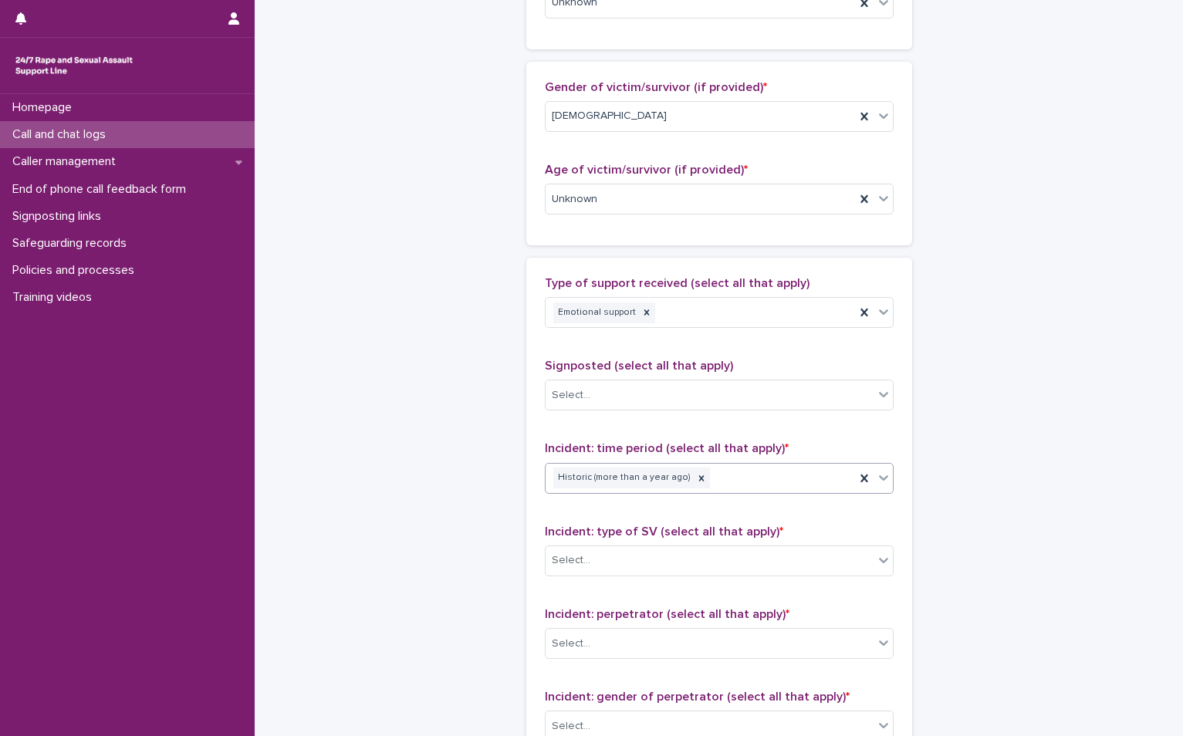
click at [616, 563] on div "Select..." at bounding box center [709, 560] width 328 height 25
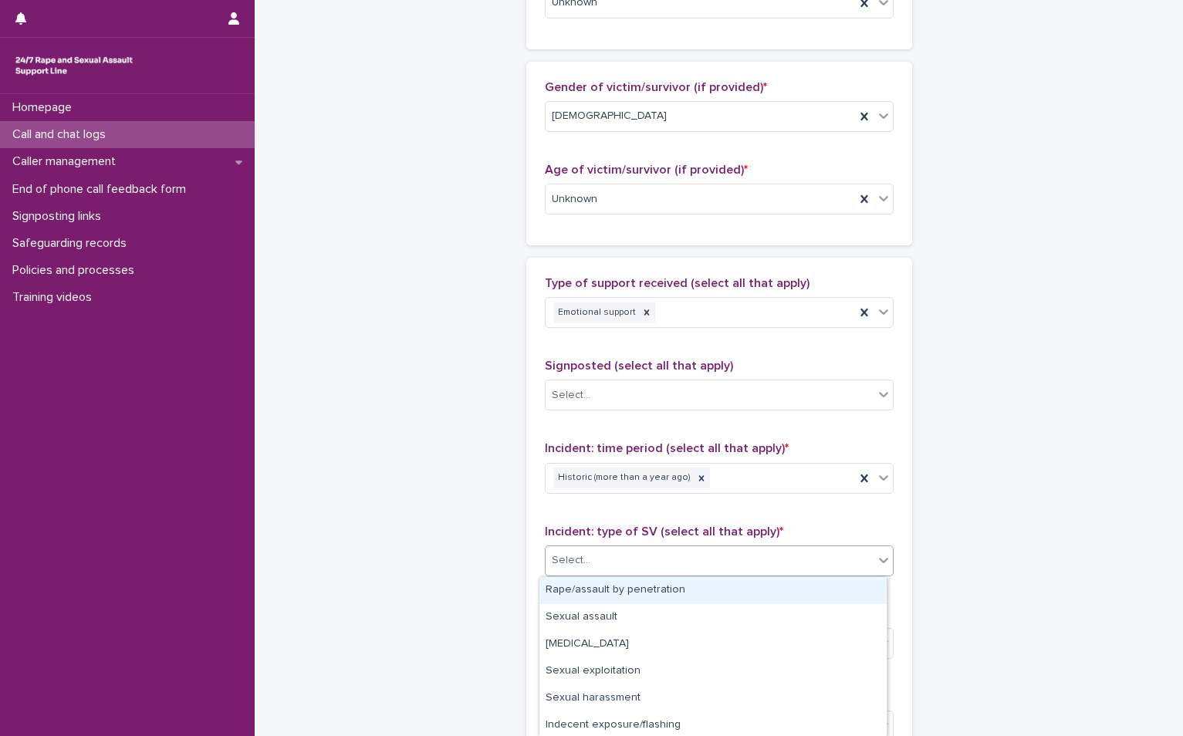
click at [600, 586] on div "Rape/assault by penetration" at bounding box center [712, 590] width 347 height 27
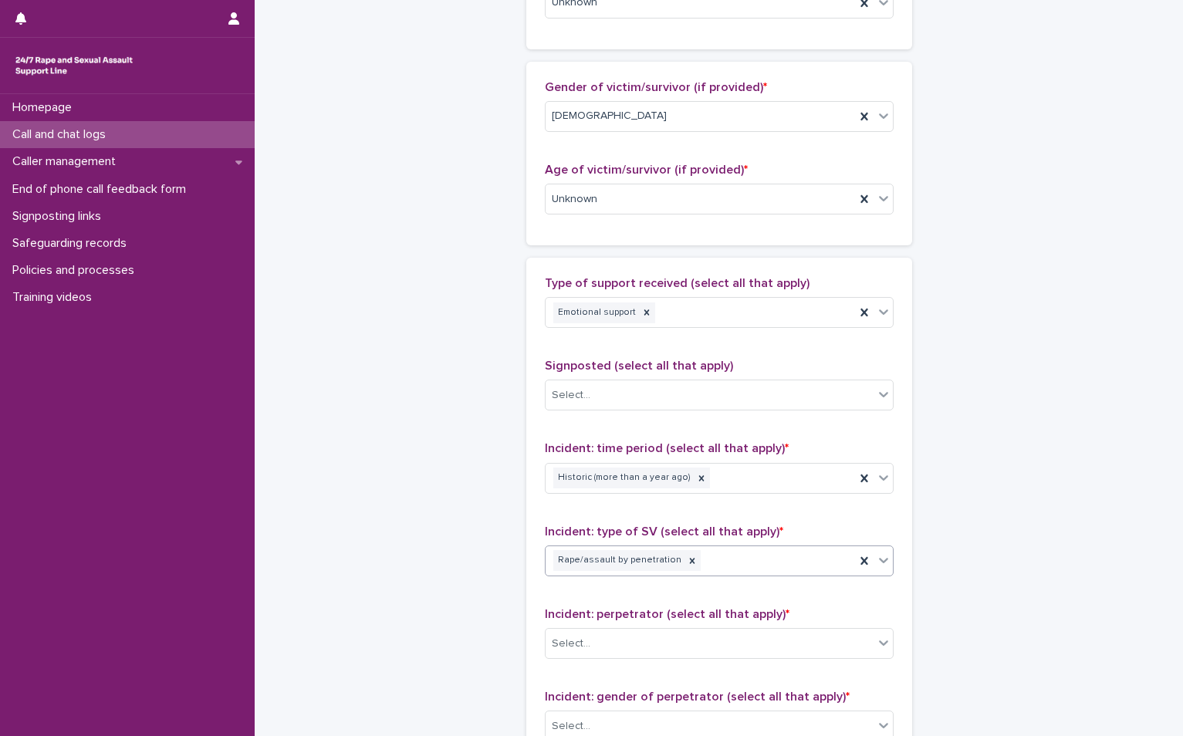
scroll to position [926, 0]
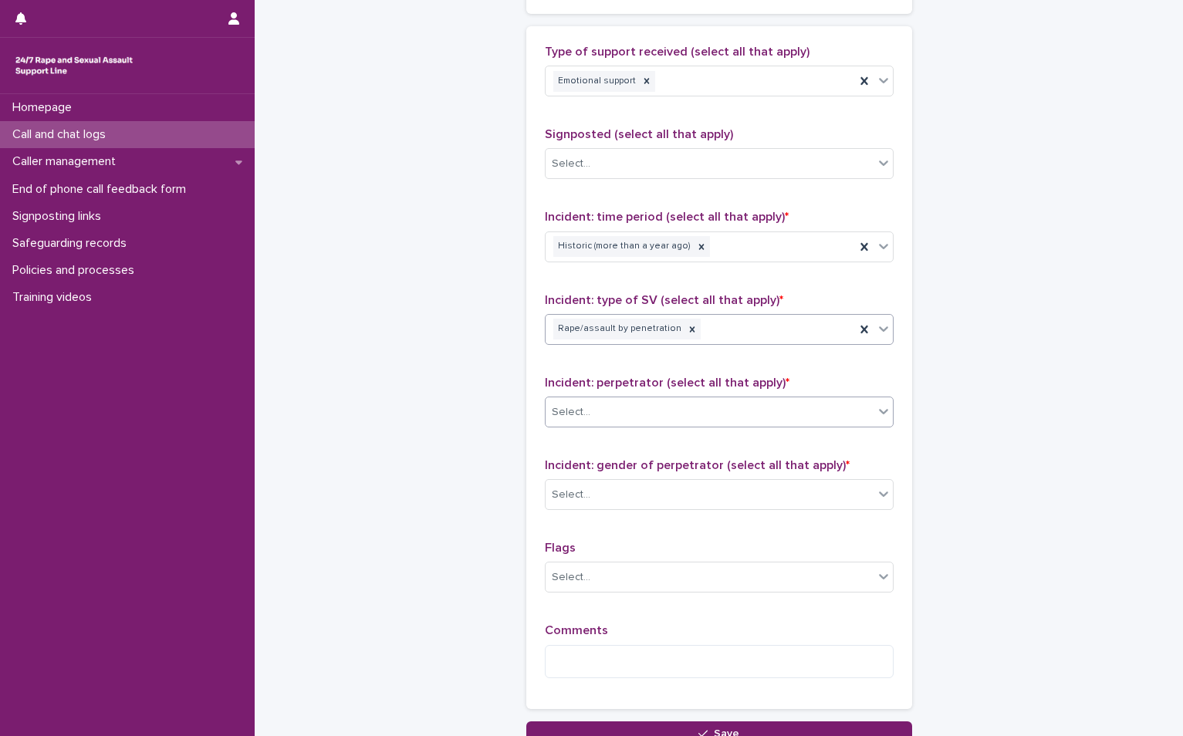
click at [589, 400] on div "Select..." at bounding box center [709, 412] width 328 height 25
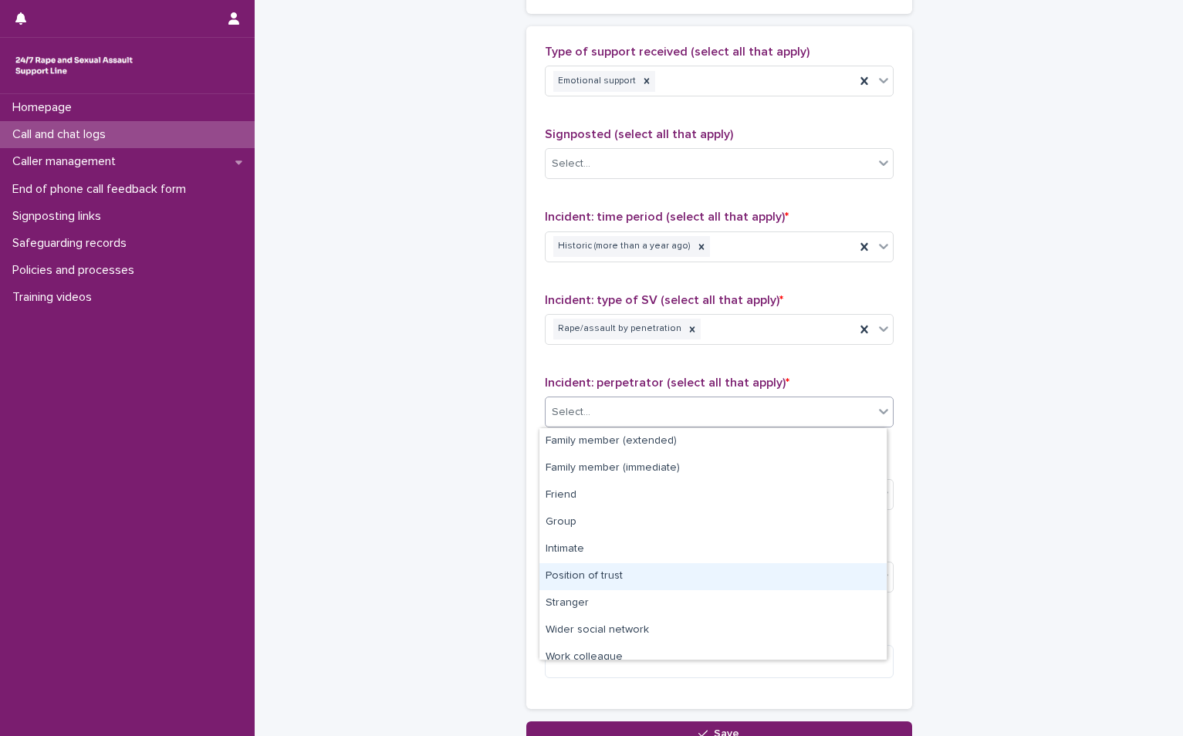
scroll to position [66, 0]
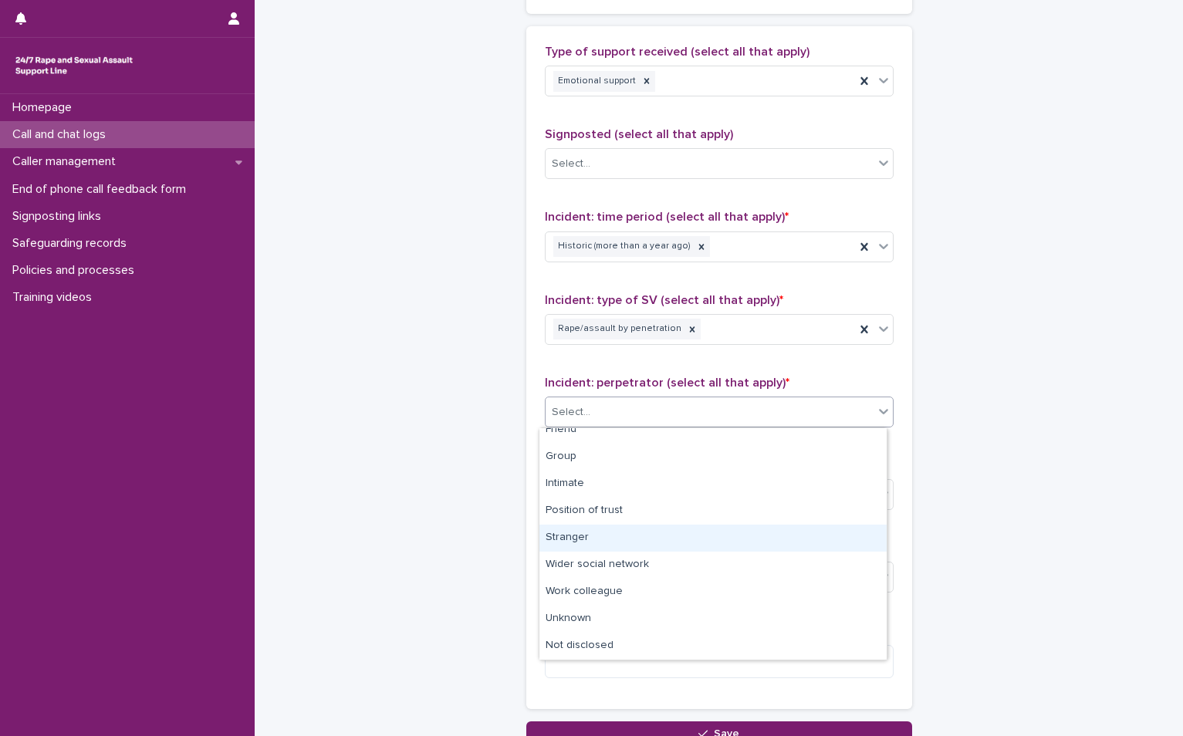
click at [598, 532] on div "Stranger" at bounding box center [712, 538] width 347 height 27
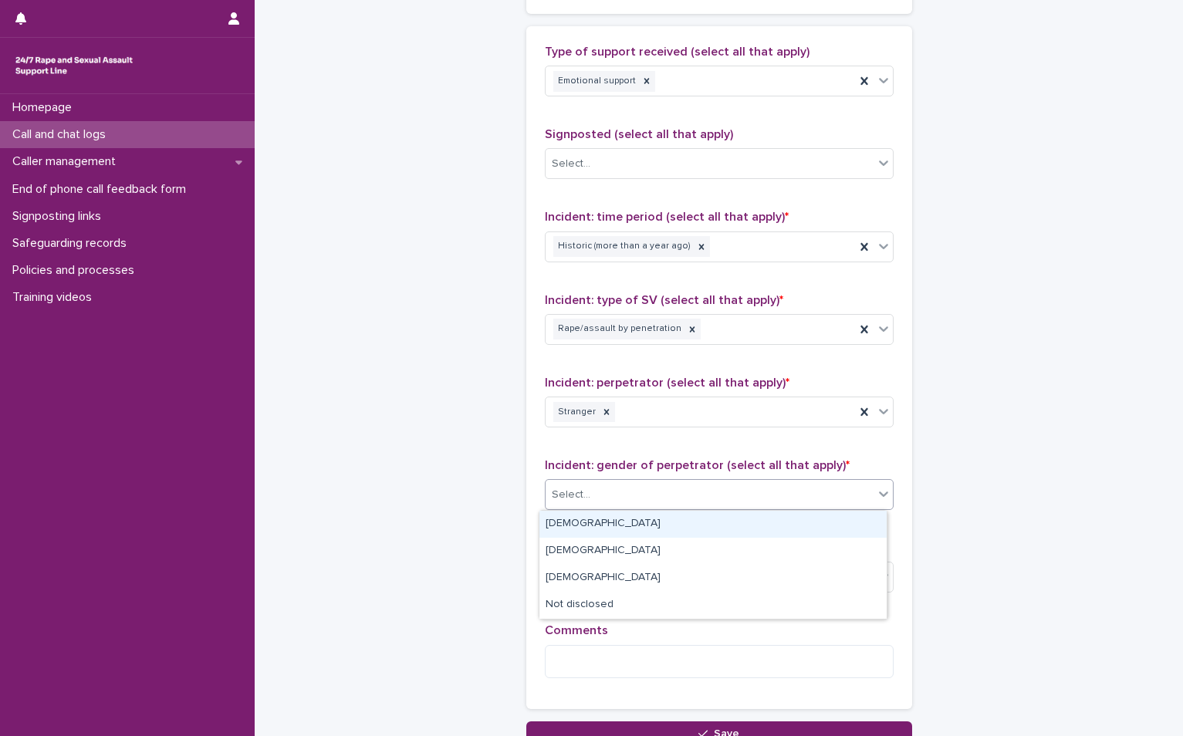
click at [599, 494] on div "Select..." at bounding box center [709, 494] width 328 height 25
click at [597, 515] on div "[DEMOGRAPHIC_DATA]" at bounding box center [712, 524] width 347 height 27
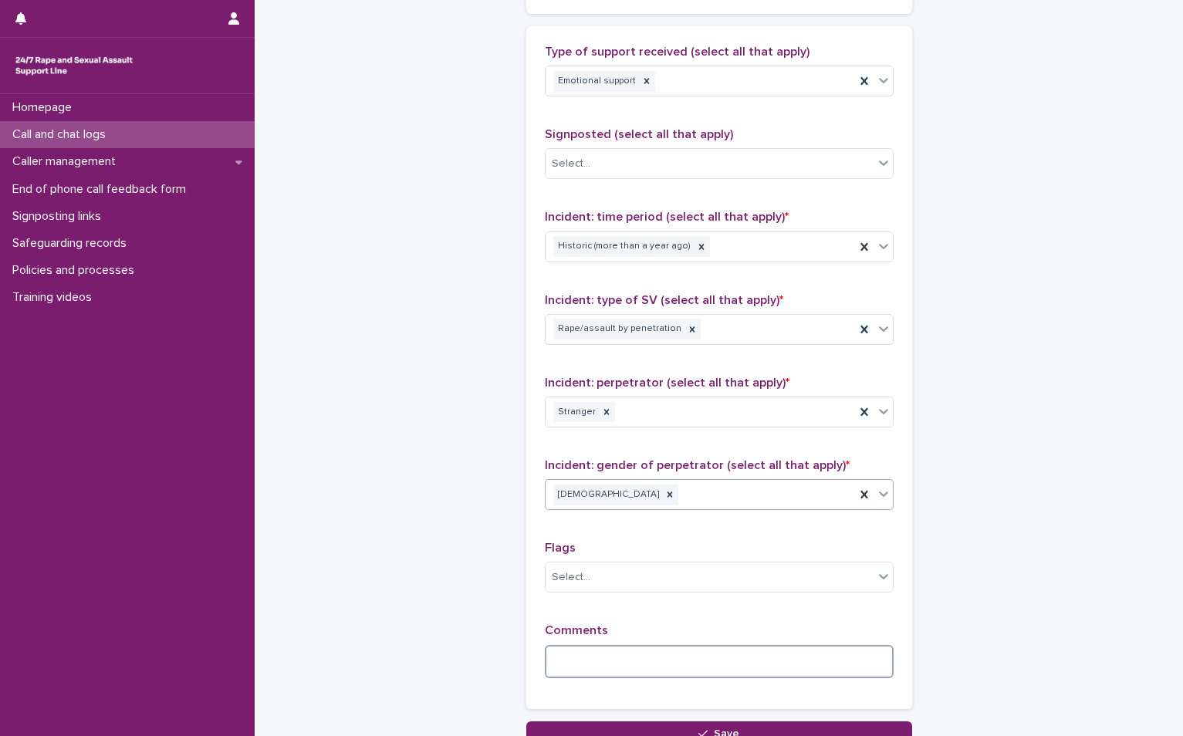
click at [592, 645] on textarea at bounding box center [719, 661] width 349 height 33
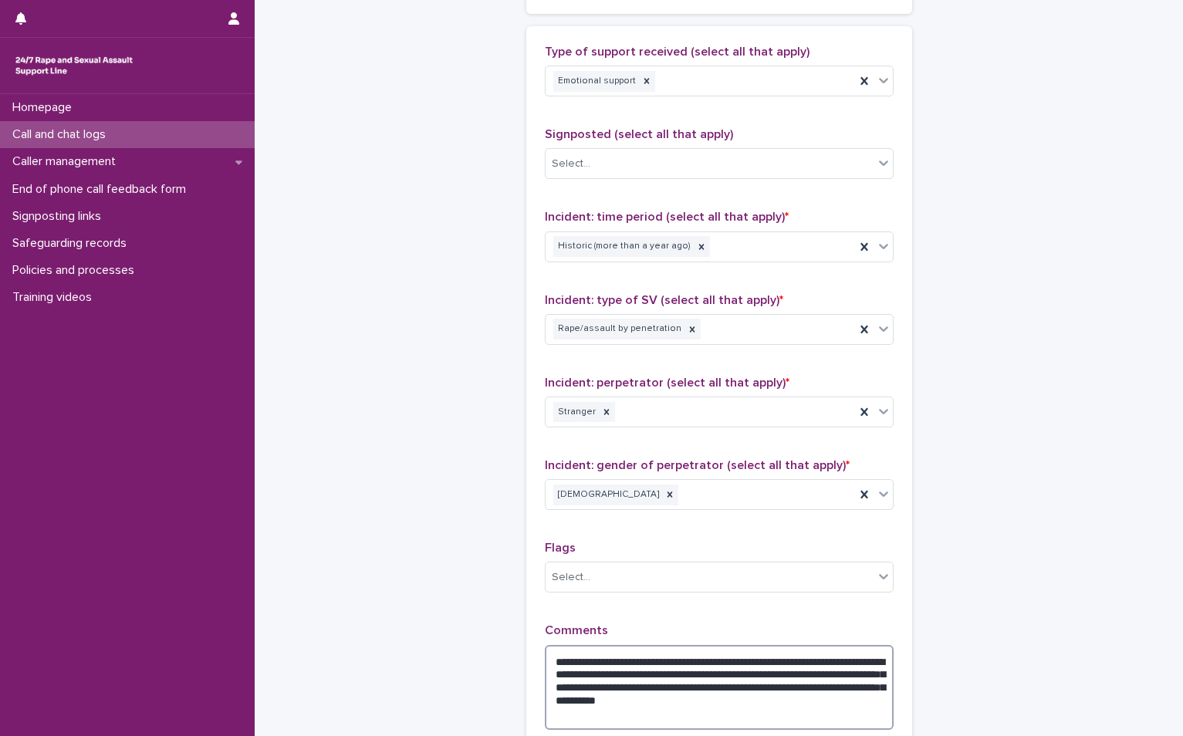
scroll to position [1108, 0]
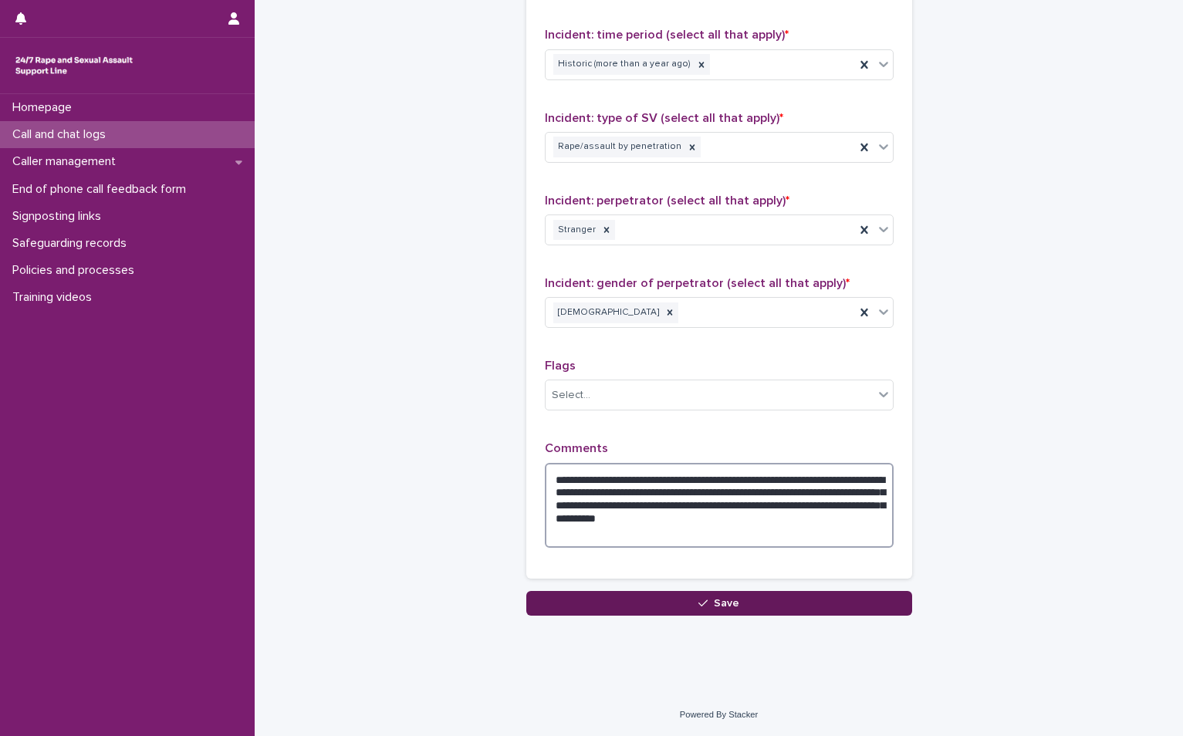
type textarea "**********"
click at [724, 599] on span "Save" at bounding box center [726, 603] width 25 height 11
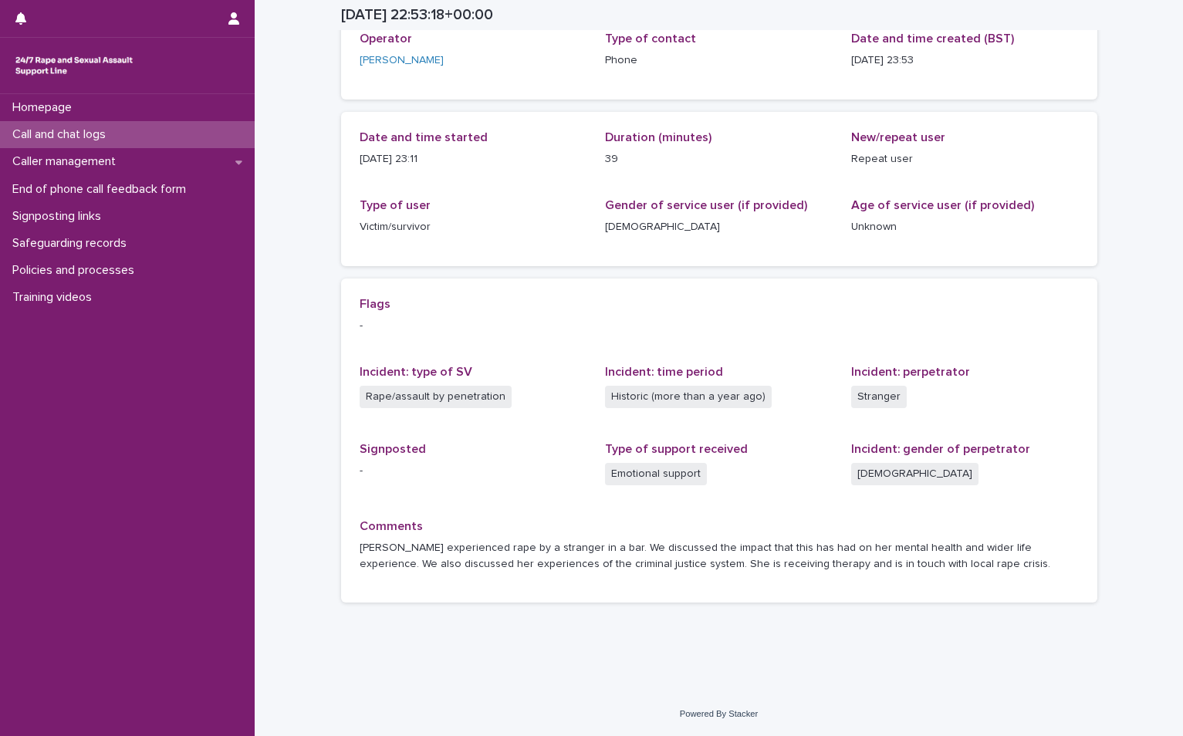
scroll to position [100, 0]
click at [71, 130] on p "Call and chat logs" at bounding box center [62, 134] width 112 height 15
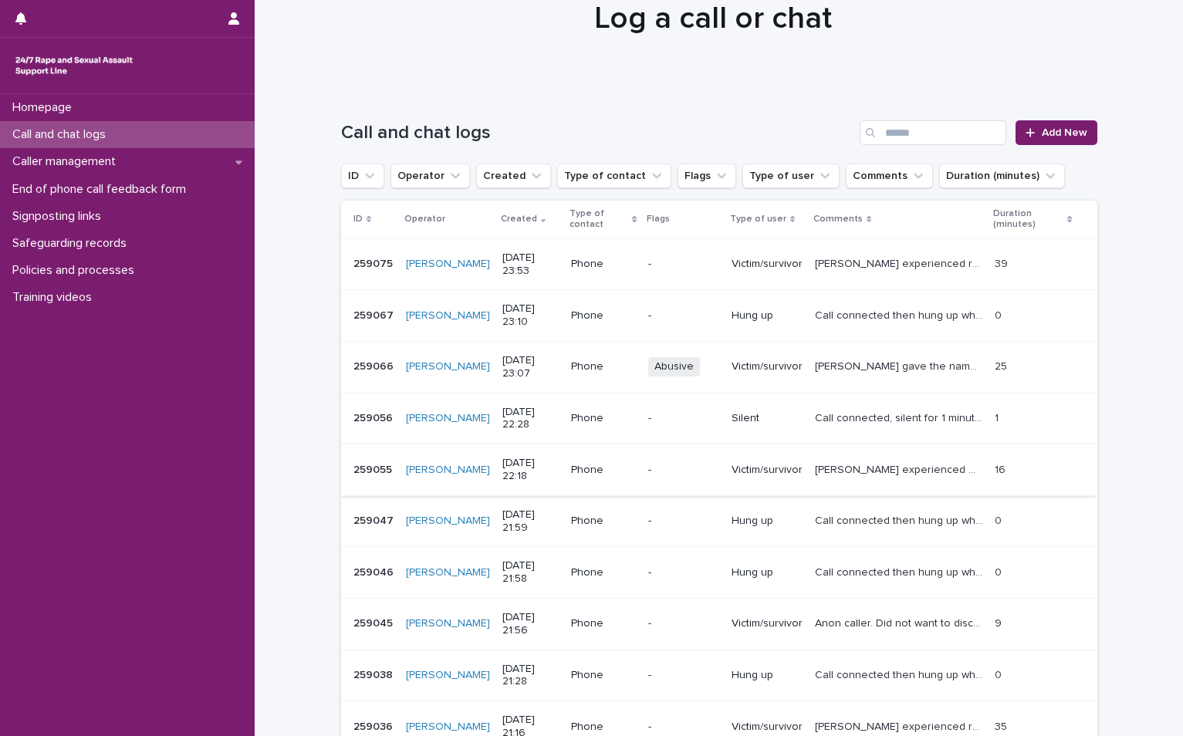
scroll to position [154, 0]
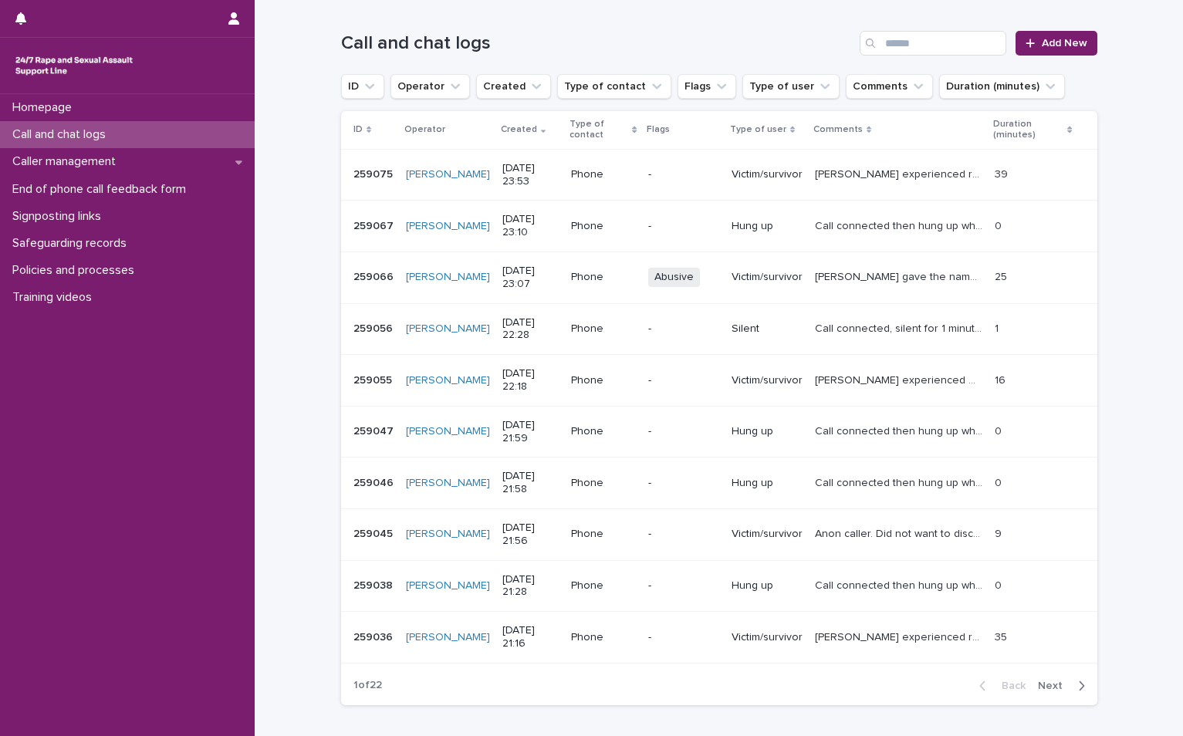
click at [1049, 694] on div "Back Next" at bounding box center [1032, 686] width 130 height 39
click at [1051, 684] on span "Next" at bounding box center [1055, 685] width 34 height 11
